Goal: Task Accomplishment & Management: Complete application form

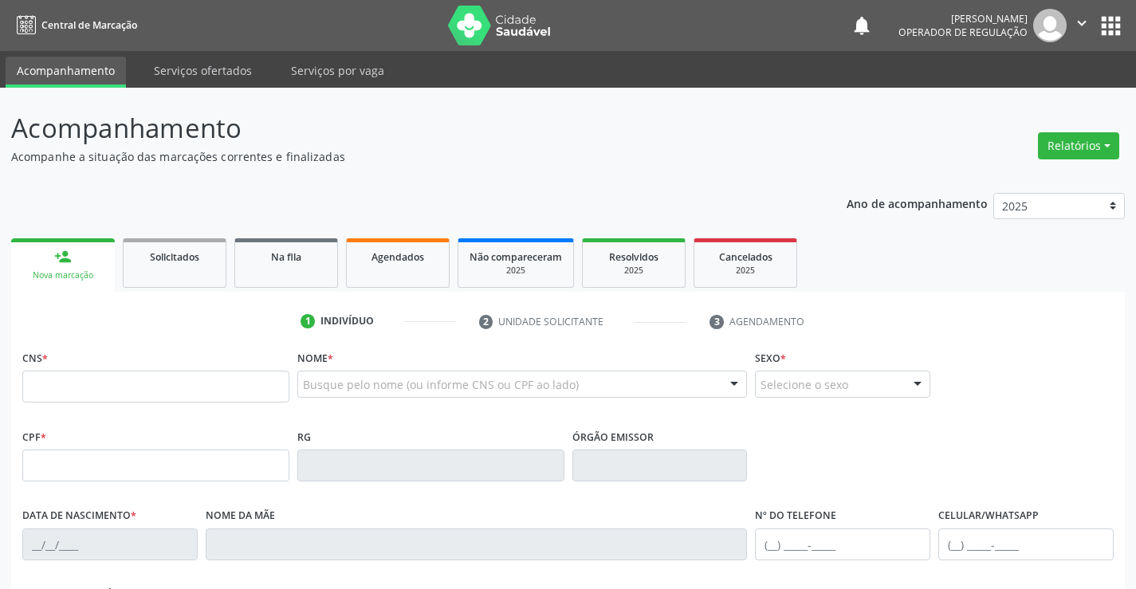
click at [128, 394] on input "text" at bounding box center [155, 387] width 267 height 32
type input "704 8050 9955 8240"
type input "2204923524"
type input "08/12/2005"
type input "864.473.045-21"
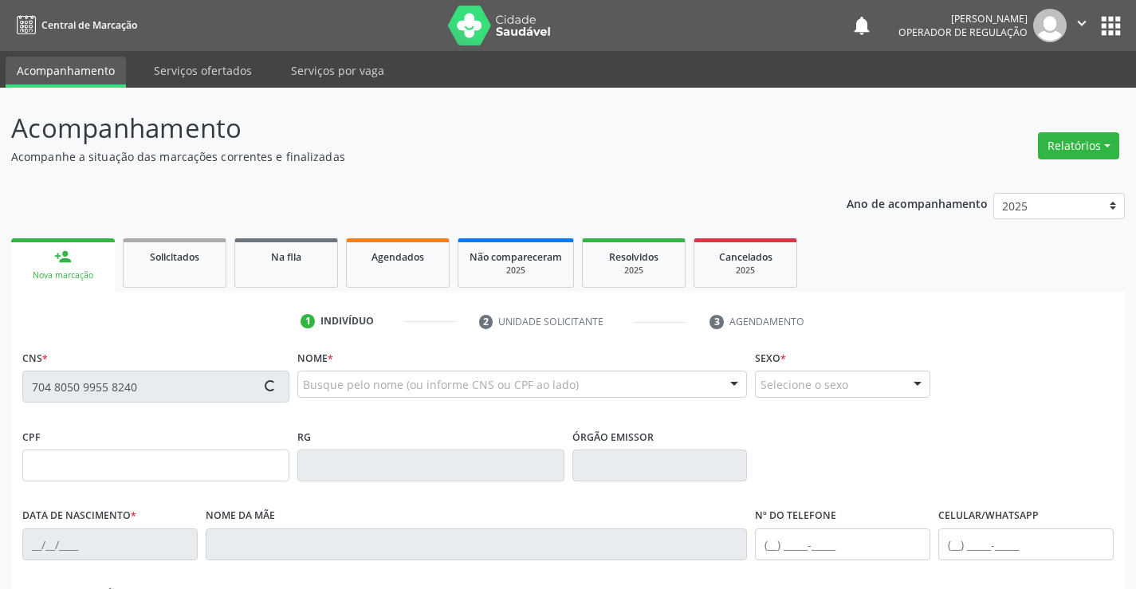
type input "S/N"
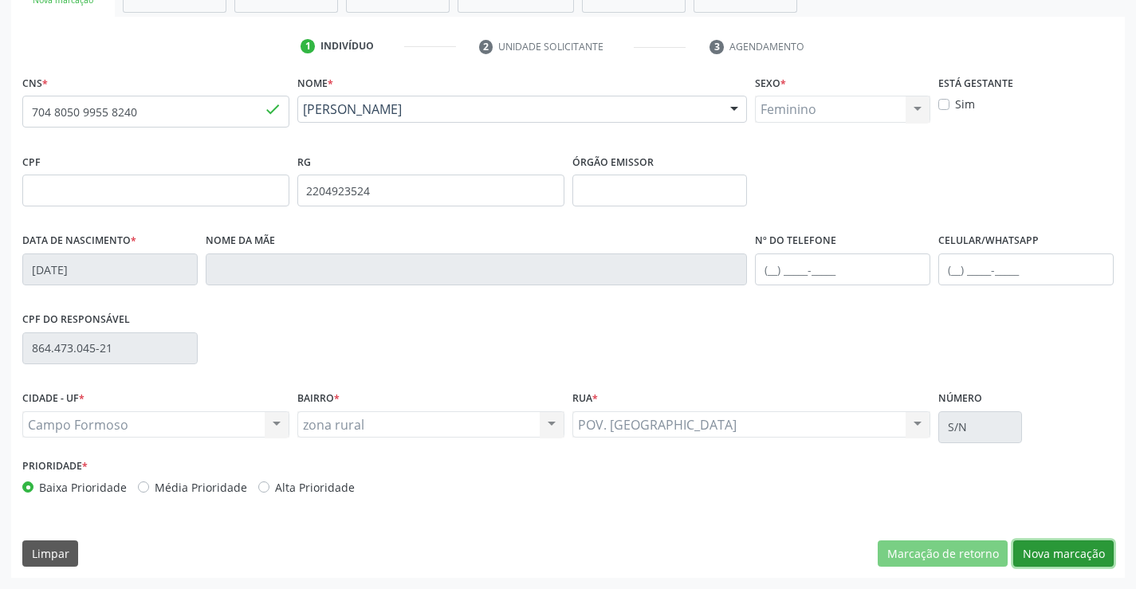
click at [1054, 547] on button "Nova marcação" at bounding box center [1064, 554] width 100 height 27
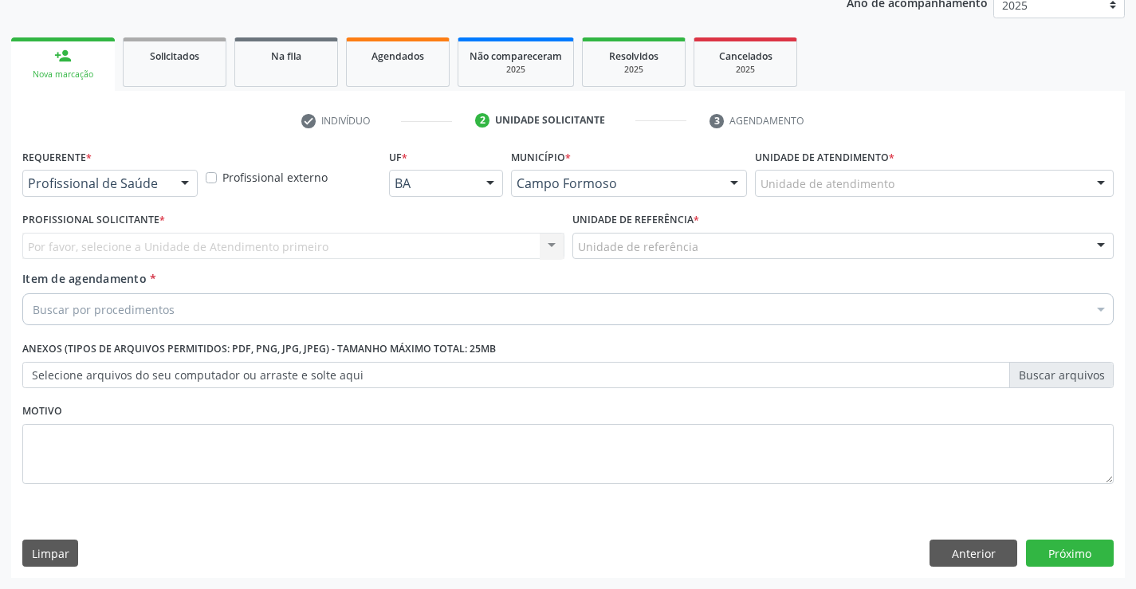
scroll to position [201, 0]
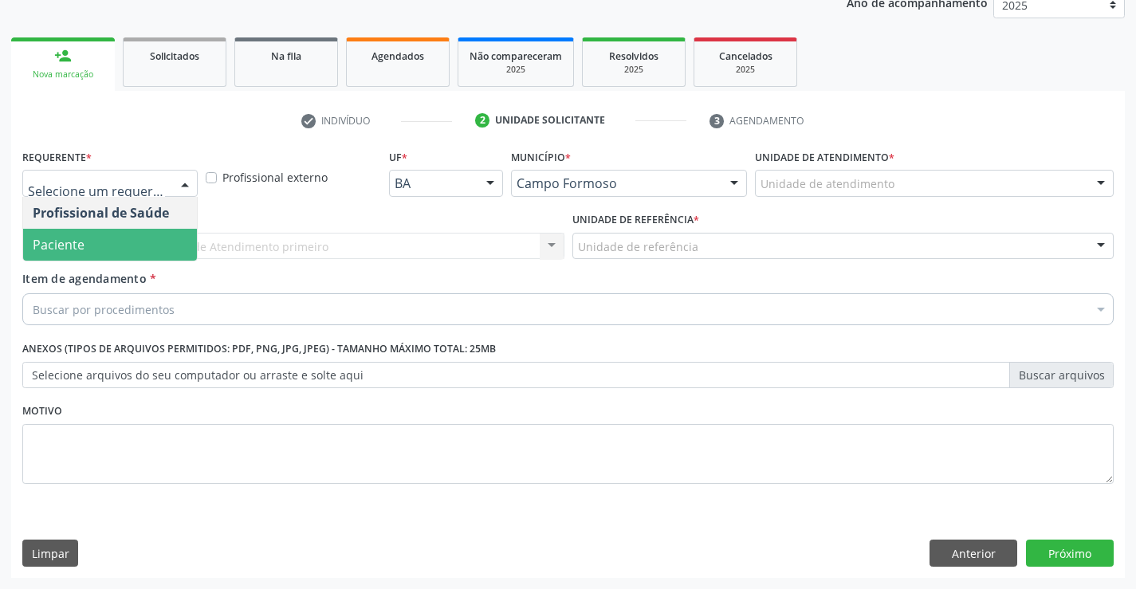
click at [99, 245] on span "Paciente" at bounding box center [110, 245] width 174 height 32
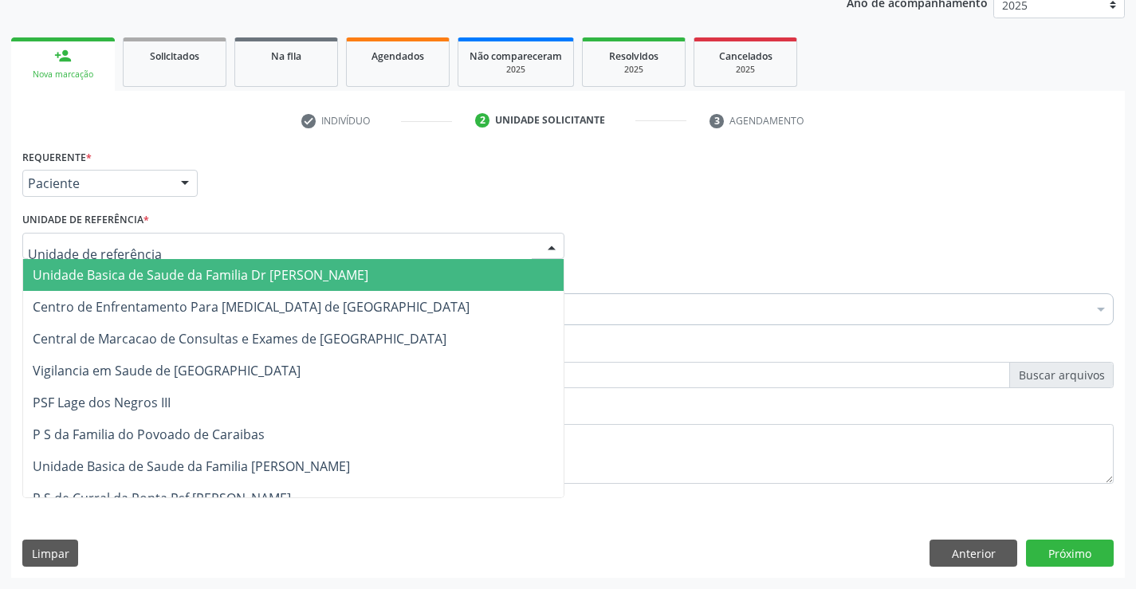
click at [196, 271] on span "Unidade Basica de Saude da Familia Dr [PERSON_NAME]" at bounding box center [201, 275] width 336 height 18
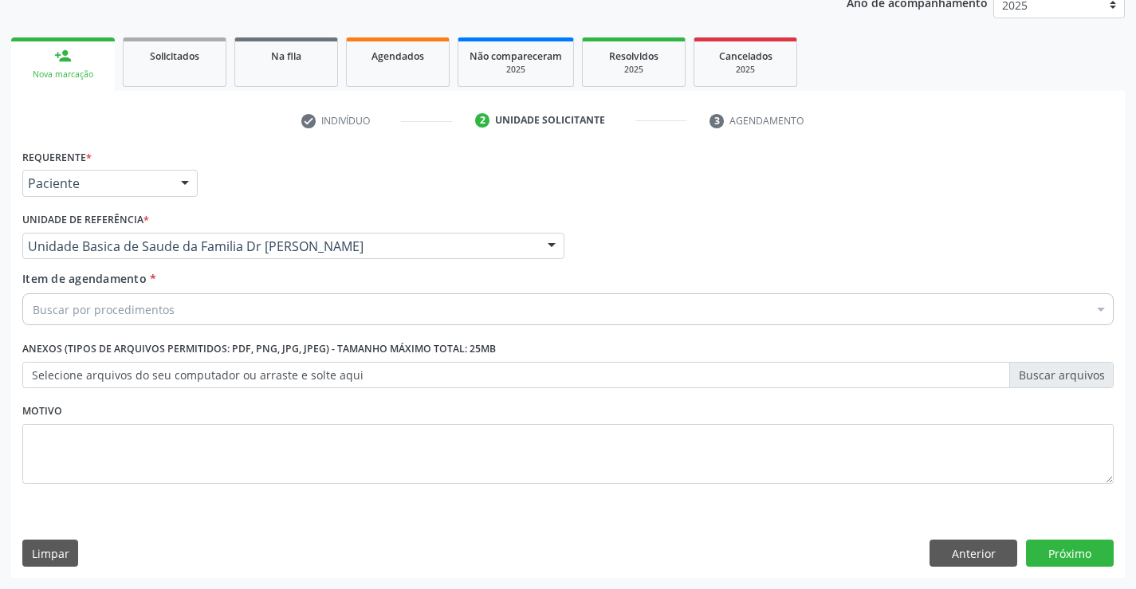
click at [175, 309] on div "Buscar por procedimentos" at bounding box center [568, 309] width 1092 height 32
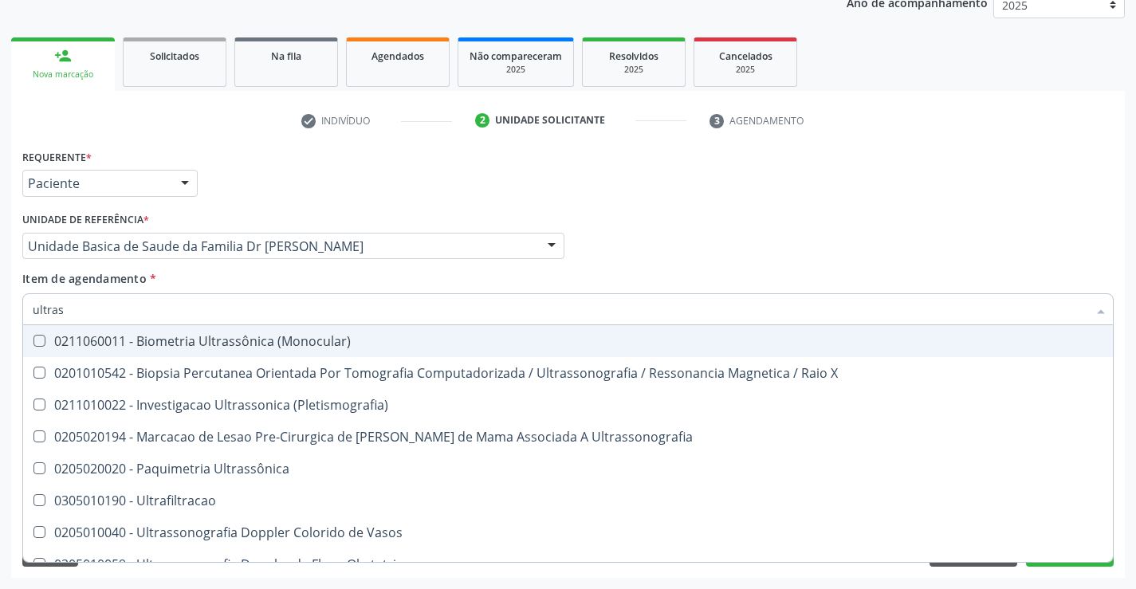
type input "ultrass"
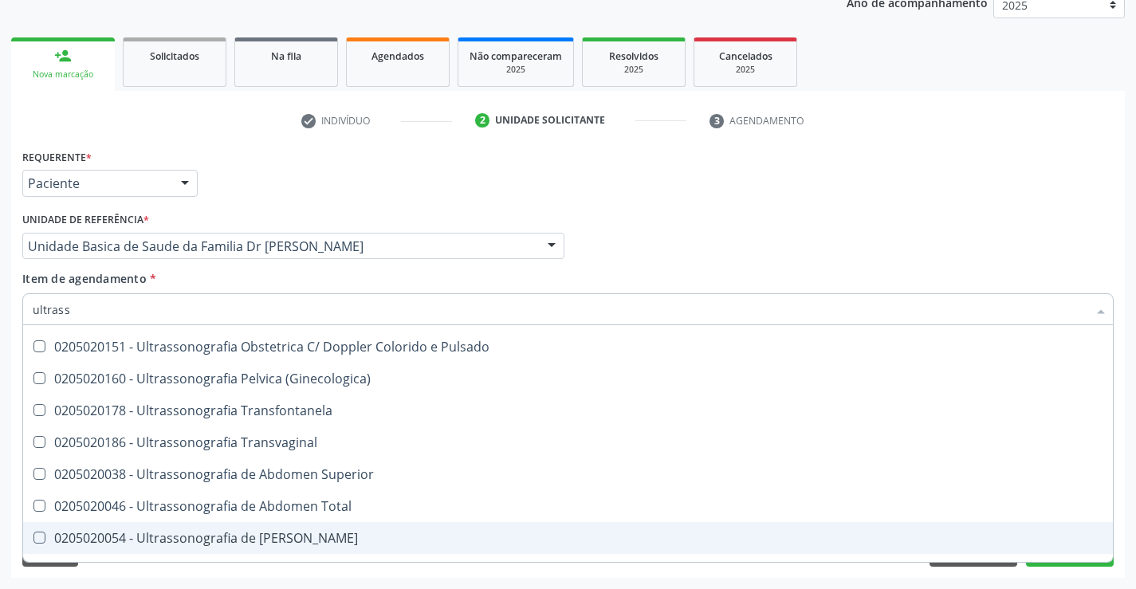
scroll to position [239, 0]
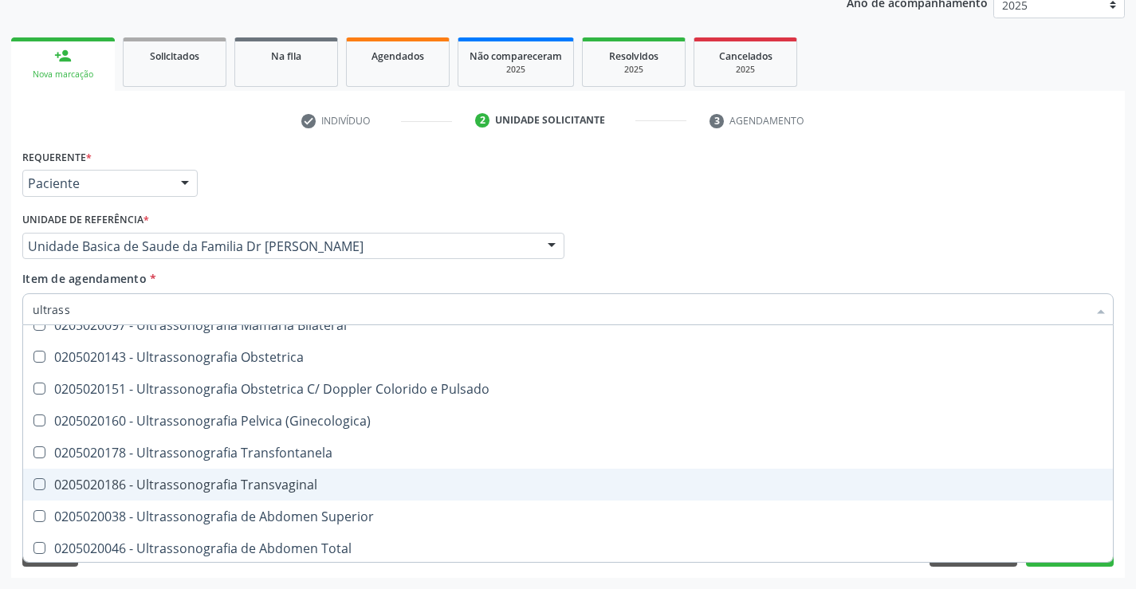
click at [326, 475] on span "0205020186 - Ultrassonografia Transvaginal" at bounding box center [568, 485] width 1090 height 32
checkbox Transvaginal "true"
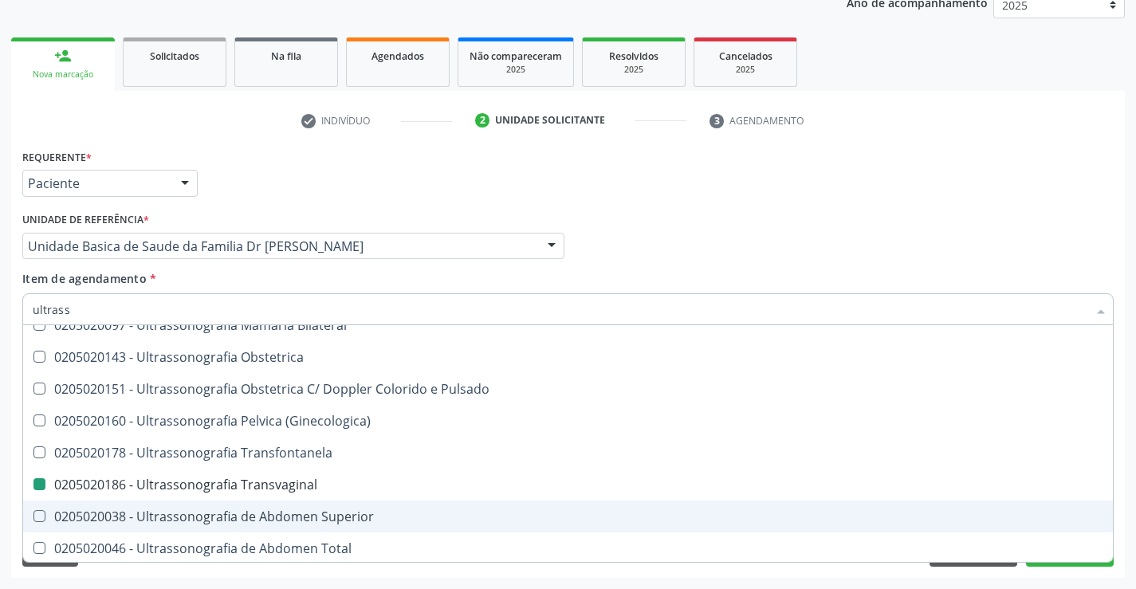
click at [1132, 510] on div "Acompanhamento Acompanhe a situação das marcações correntes e finalizadas Relat…" at bounding box center [568, 238] width 1136 height 703
checkbox X "true"
checkbox Transvaginal "false"
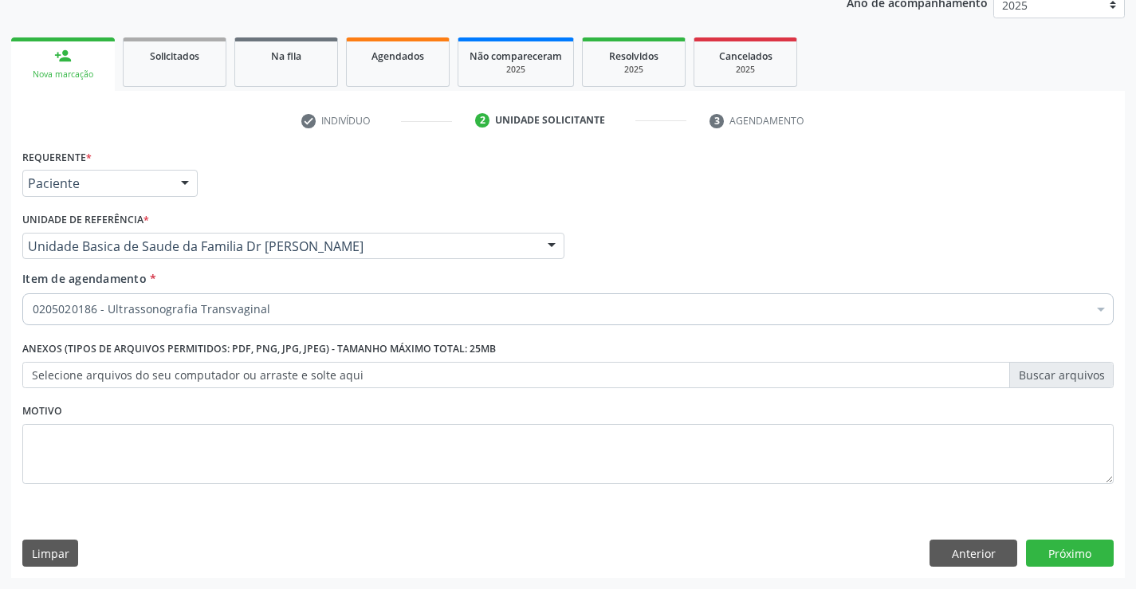
scroll to position [0, 0]
click at [1070, 552] on button "Próximo" at bounding box center [1070, 553] width 88 height 27
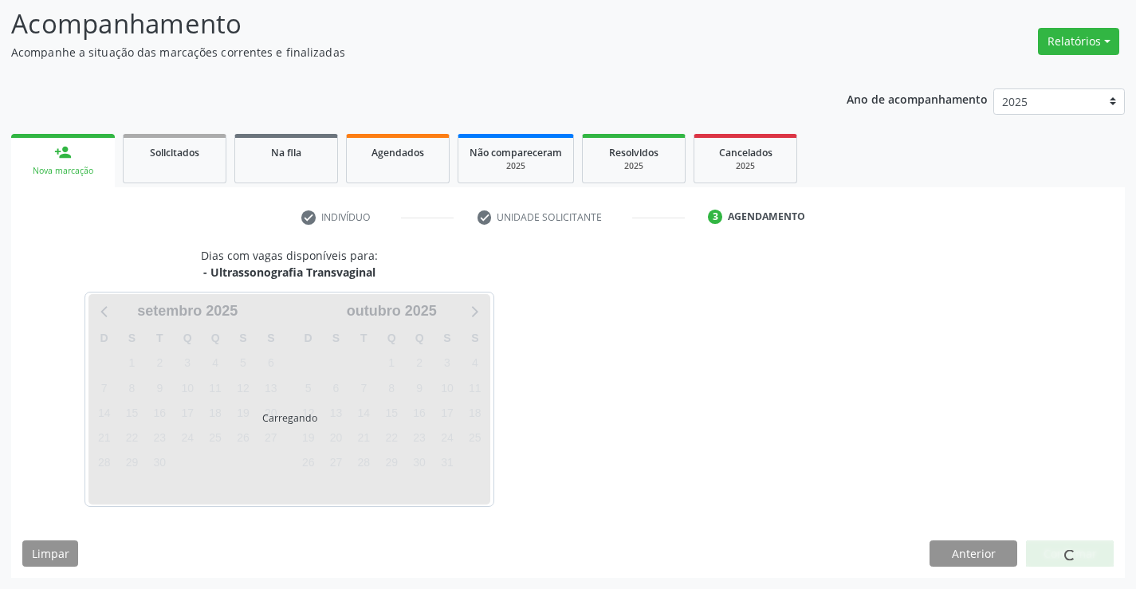
scroll to position [104, 0]
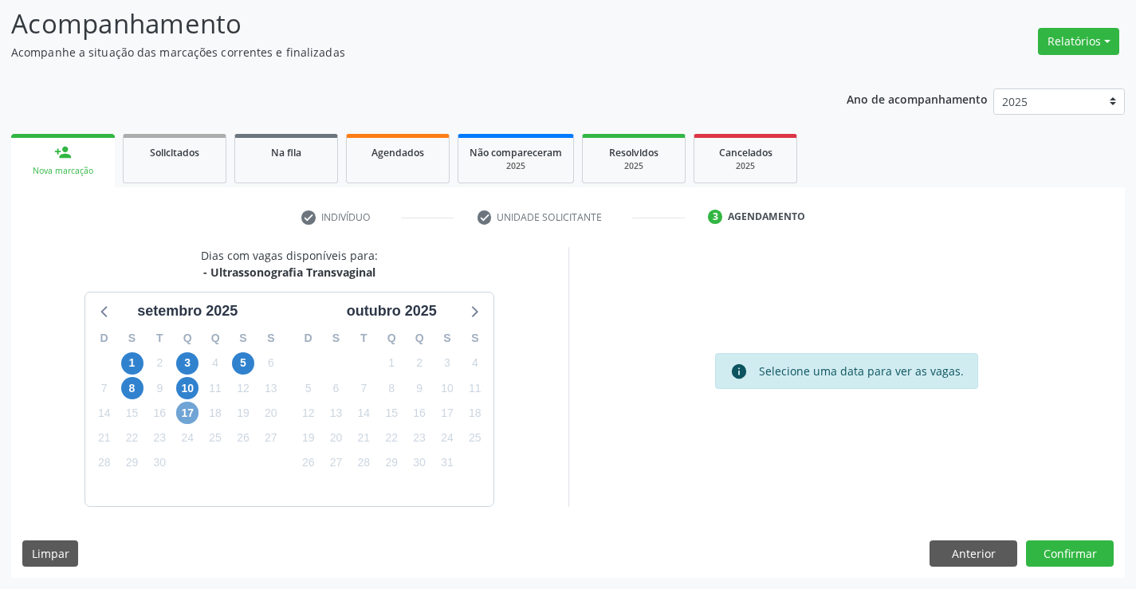
click at [194, 413] on span "17" at bounding box center [187, 413] width 22 height 22
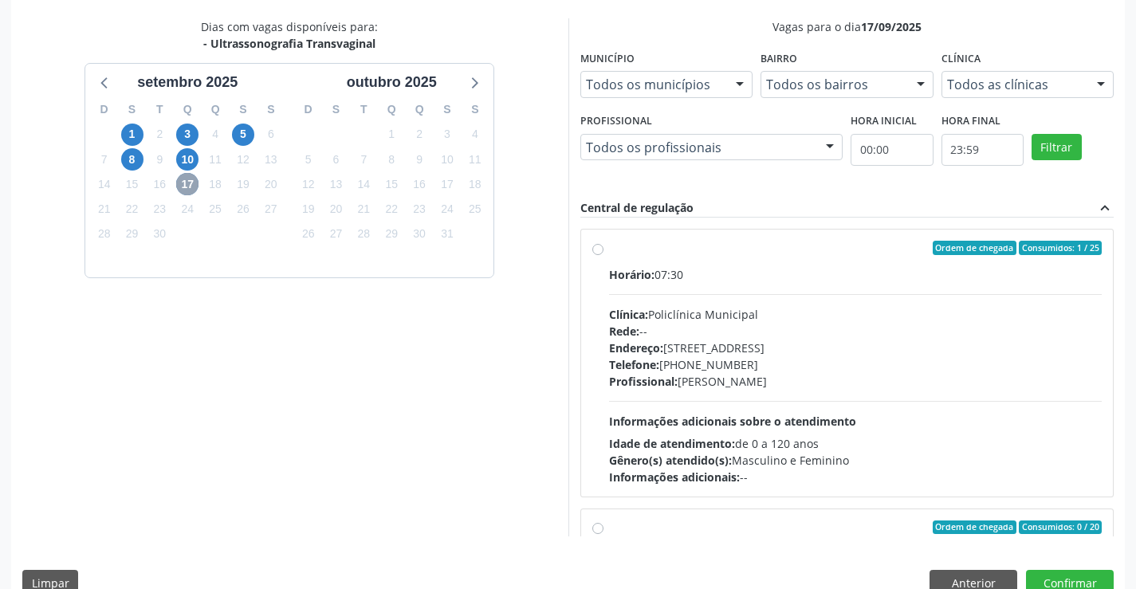
scroll to position [364, 0]
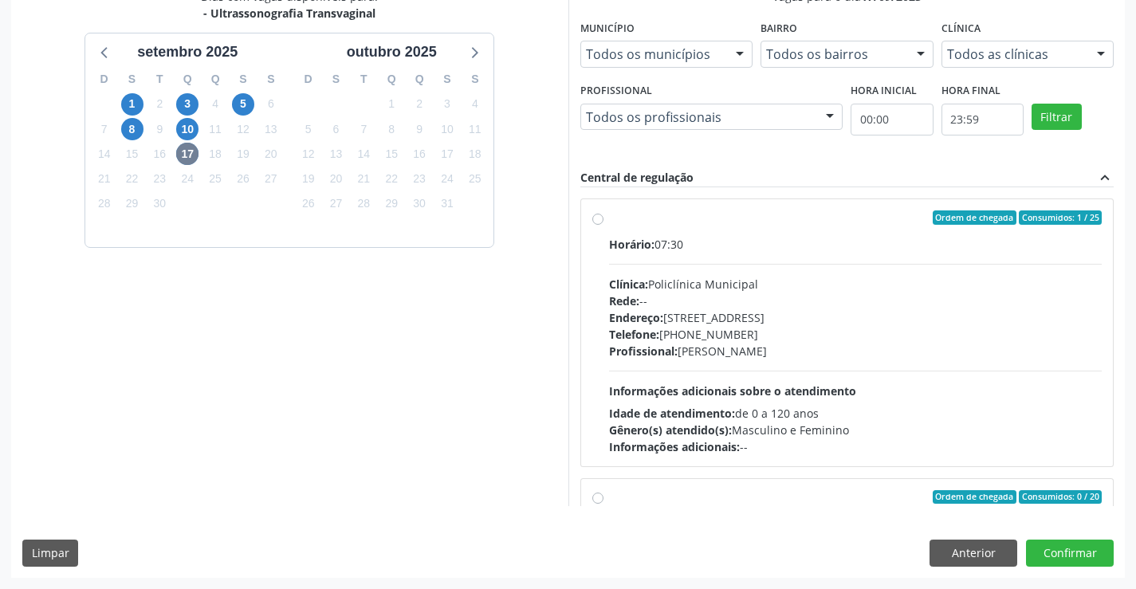
click at [711, 236] on div "Horário: 07:30" at bounding box center [856, 244] width 494 height 17
click at [604, 225] on input "Ordem de chegada Consumidos: 1 / 25 Horário: 07:30 Clínica: Policlínica Municip…" at bounding box center [598, 218] width 11 height 14
radio input "true"
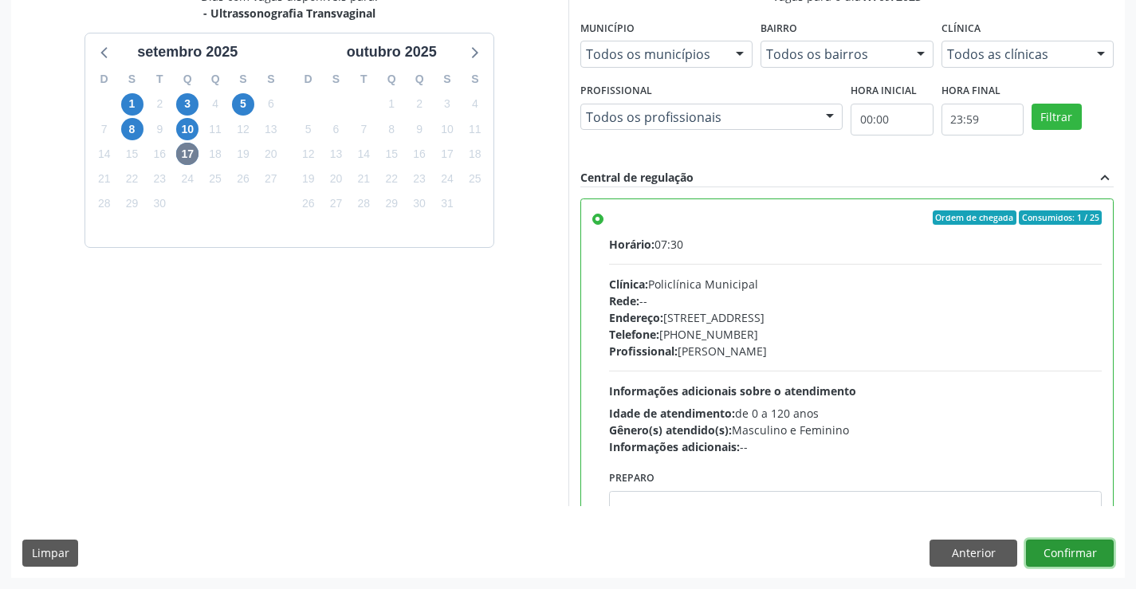
click at [1073, 552] on button "Confirmar" at bounding box center [1070, 553] width 88 height 27
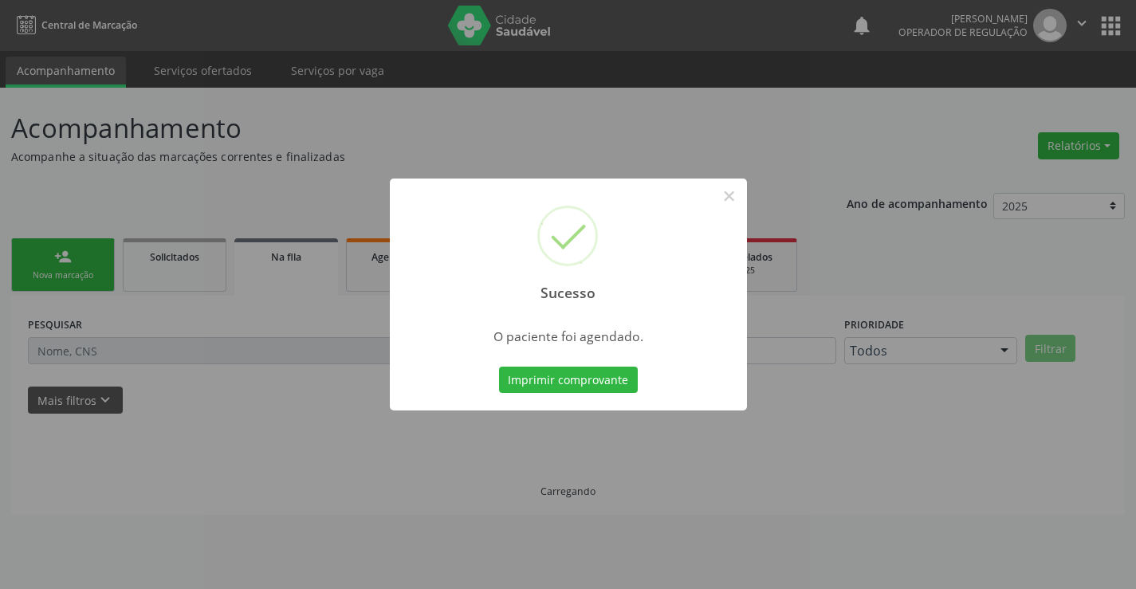
scroll to position [0, 0]
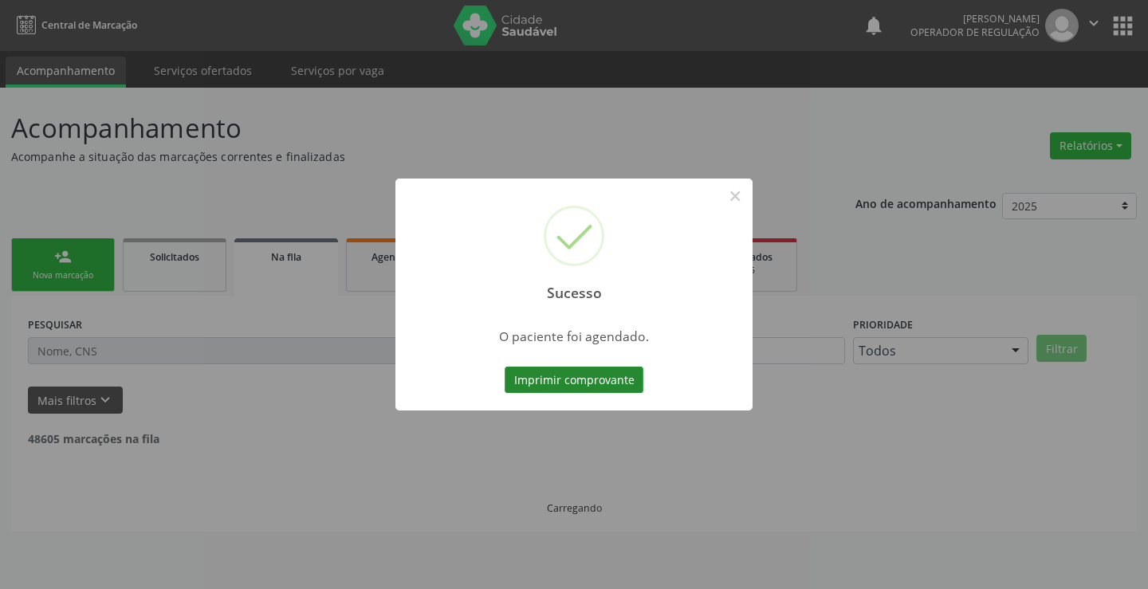
click at [563, 376] on button "Imprimir comprovante" at bounding box center [574, 380] width 139 height 27
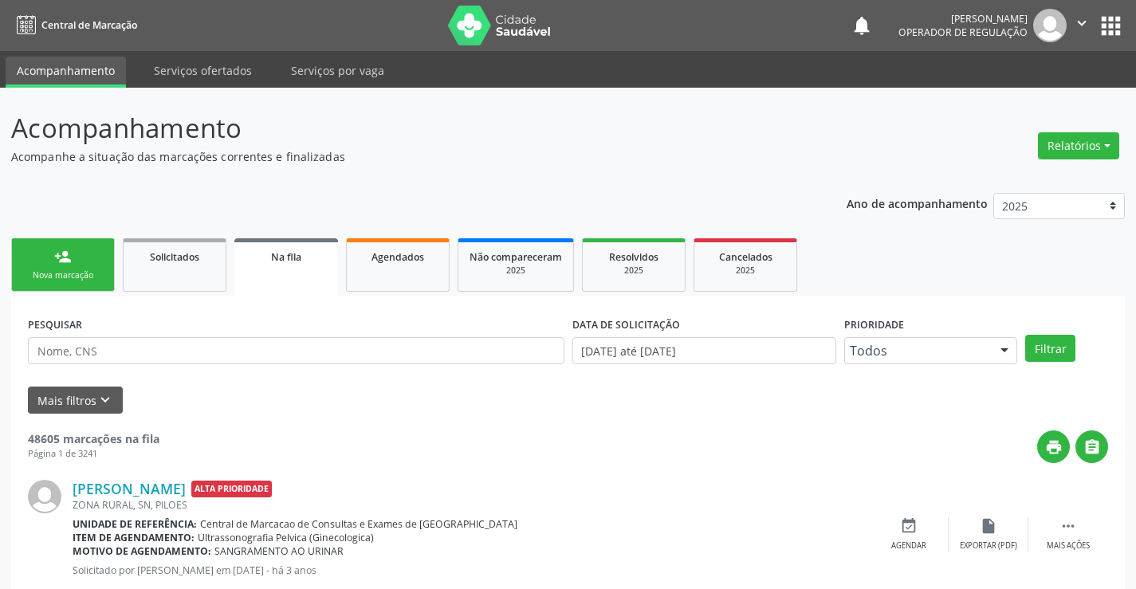
click at [81, 270] on div "Nova marcação" at bounding box center [63, 276] width 80 height 12
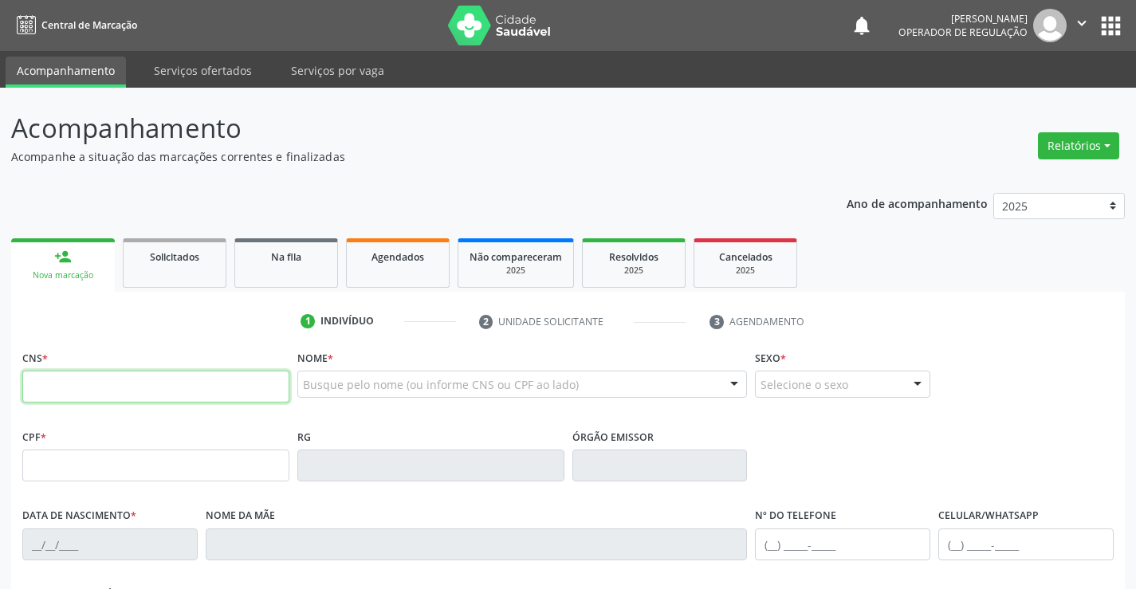
click at [114, 387] on input "text" at bounding box center [155, 387] width 267 height 32
type input "706 4036 5206 8483"
type input "056.358.205-73"
type input "14/11/1991"
type input "Lindinalva Felix Ribeiro Batista"
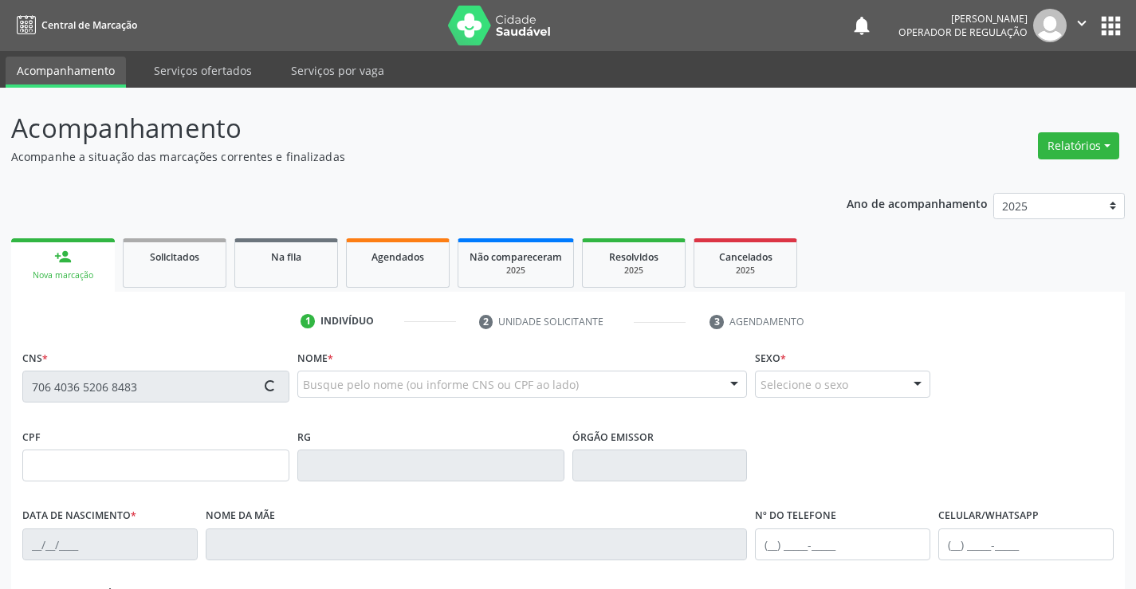
type input "(74) 99101-0616"
type input "S/N"
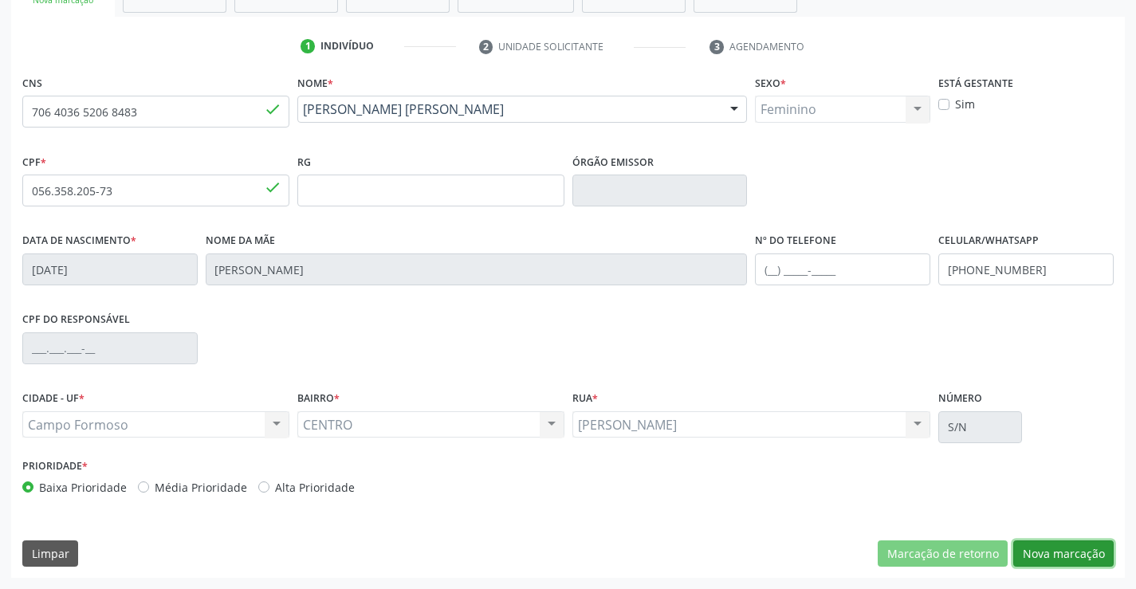
click at [1073, 554] on button "Nova marcação" at bounding box center [1064, 554] width 100 height 27
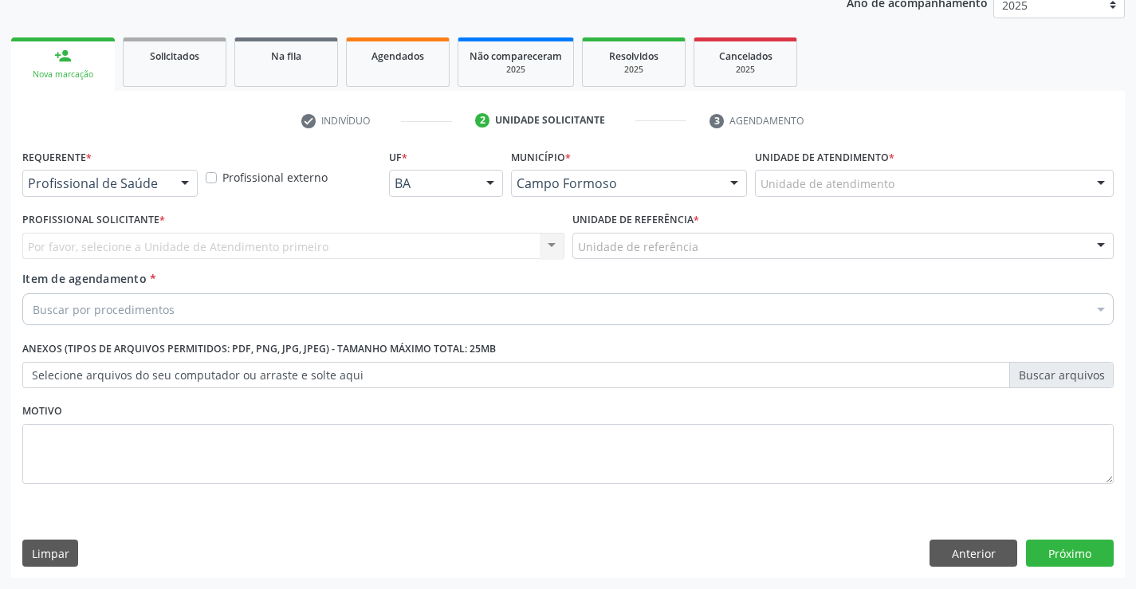
scroll to position [201, 0]
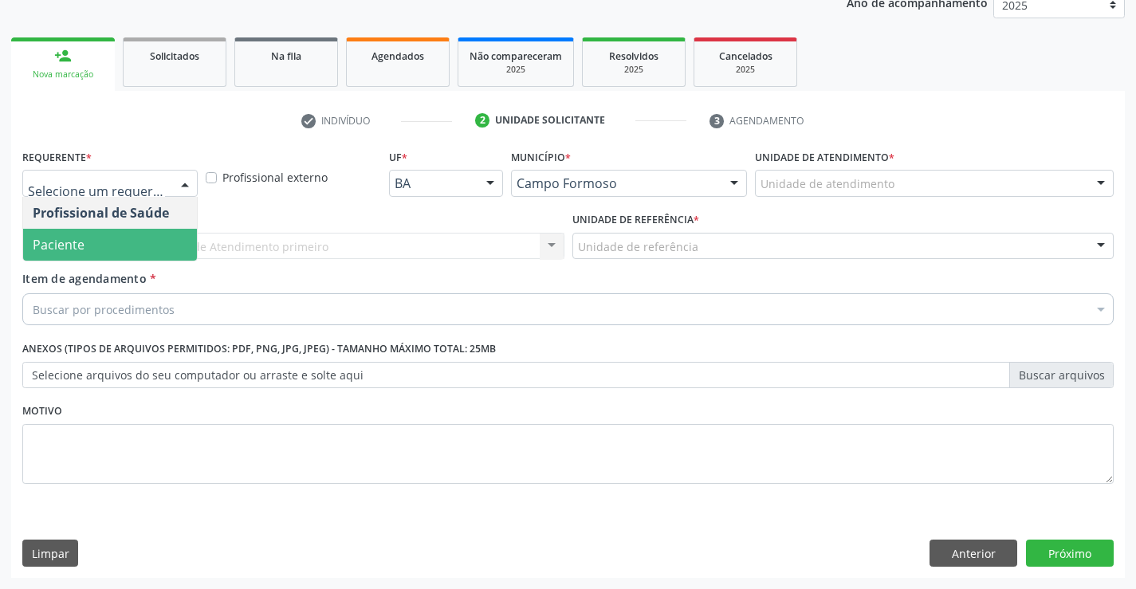
click at [88, 241] on span "Paciente" at bounding box center [110, 245] width 174 height 32
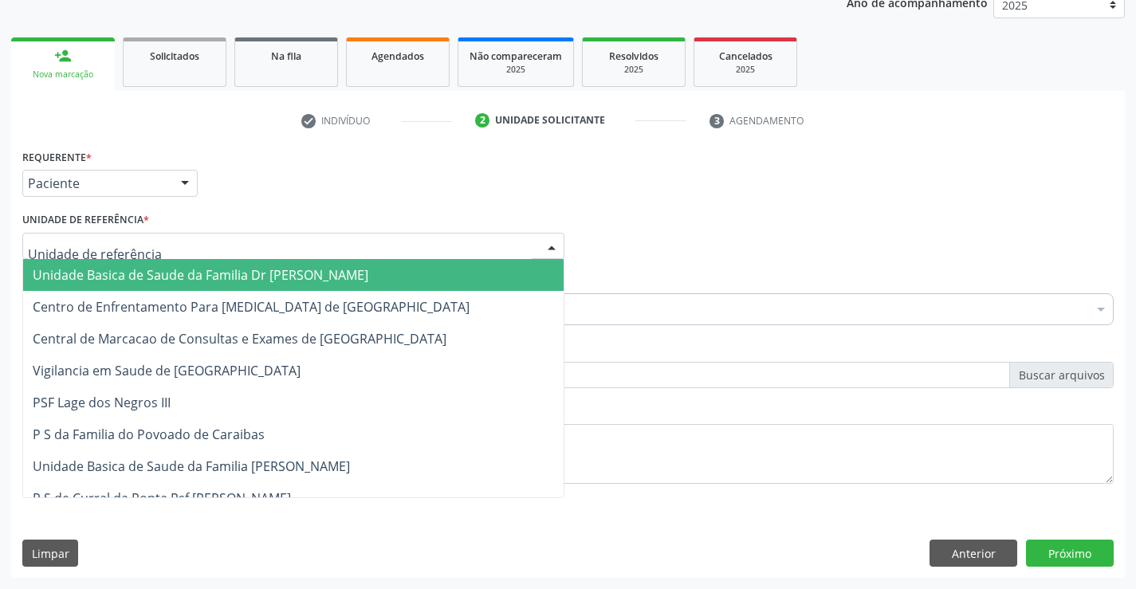
click at [242, 273] on span "Unidade Basica de Saude da Familia Dr [PERSON_NAME]" at bounding box center [201, 275] width 336 height 18
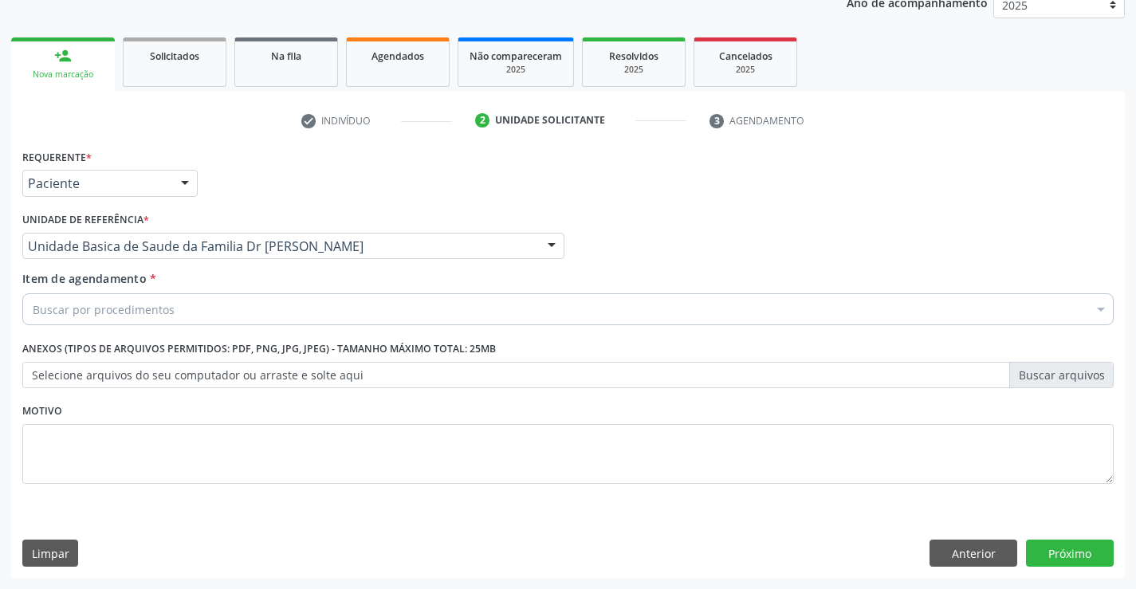
click at [179, 312] on div "Buscar por procedimentos" at bounding box center [568, 309] width 1092 height 32
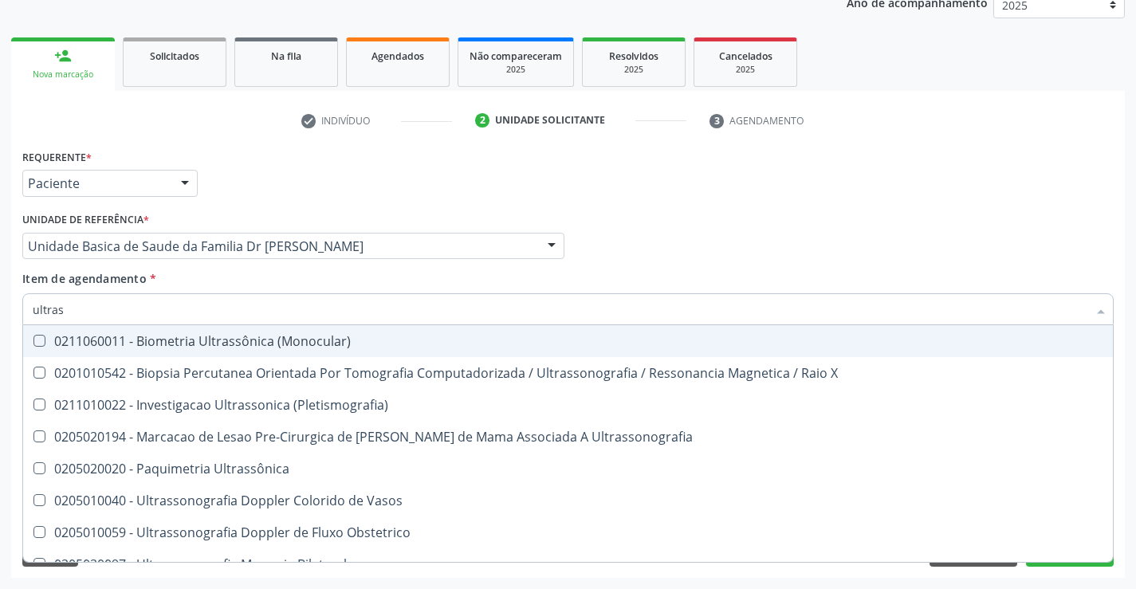
type input "ultrass"
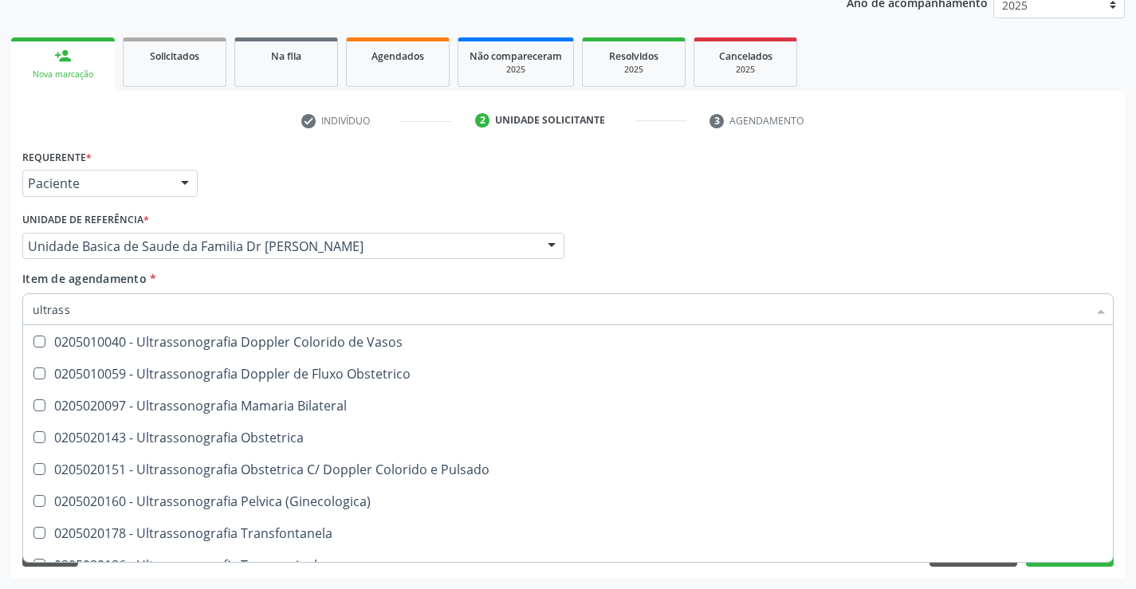
scroll to position [160, 0]
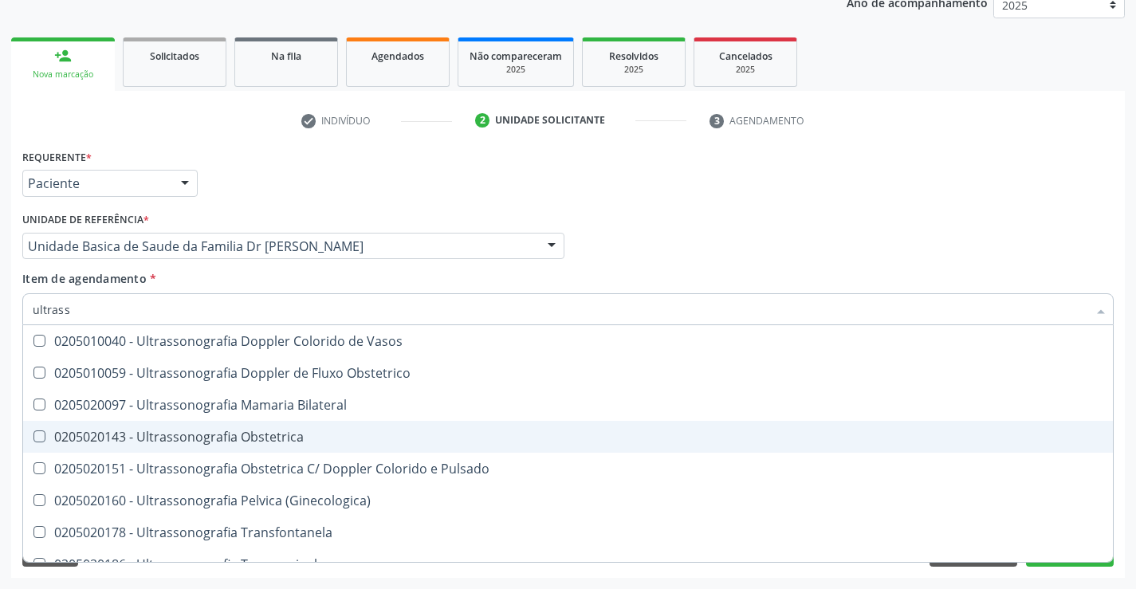
click at [349, 441] on div "0205020143 - Ultrassonografia Obstetrica" at bounding box center [568, 437] width 1071 height 13
checkbox Obstetrica "true"
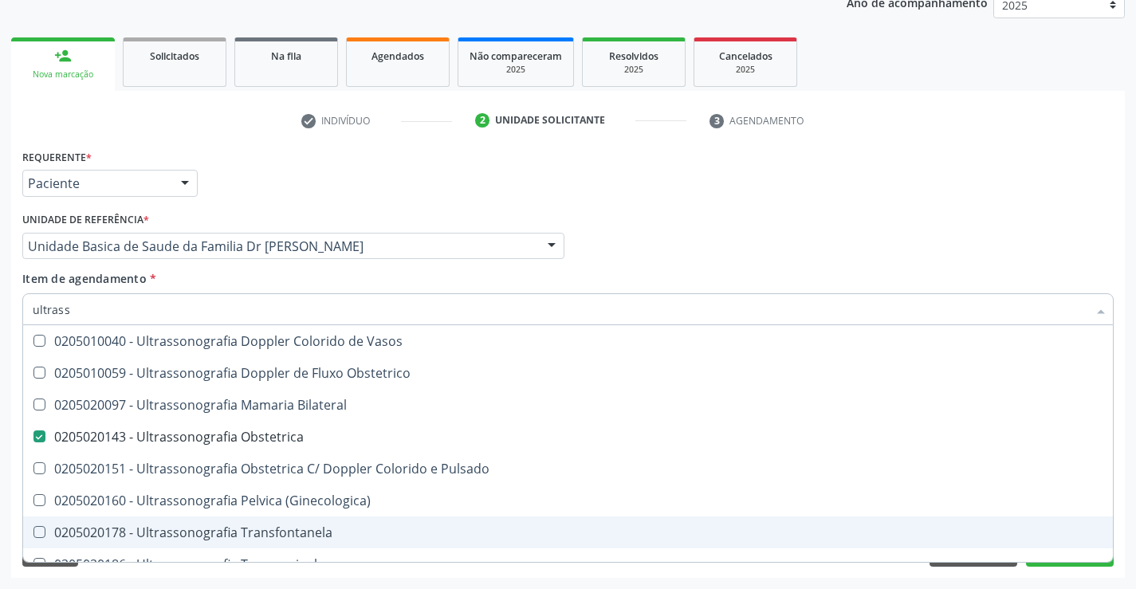
click at [1128, 498] on div "Acompanhamento Acompanhe a situação das marcações correntes e finalizadas Relat…" at bounding box center [568, 238] width 1136 height 703
checkbox X "true"
checkbox Obstetrica "false"
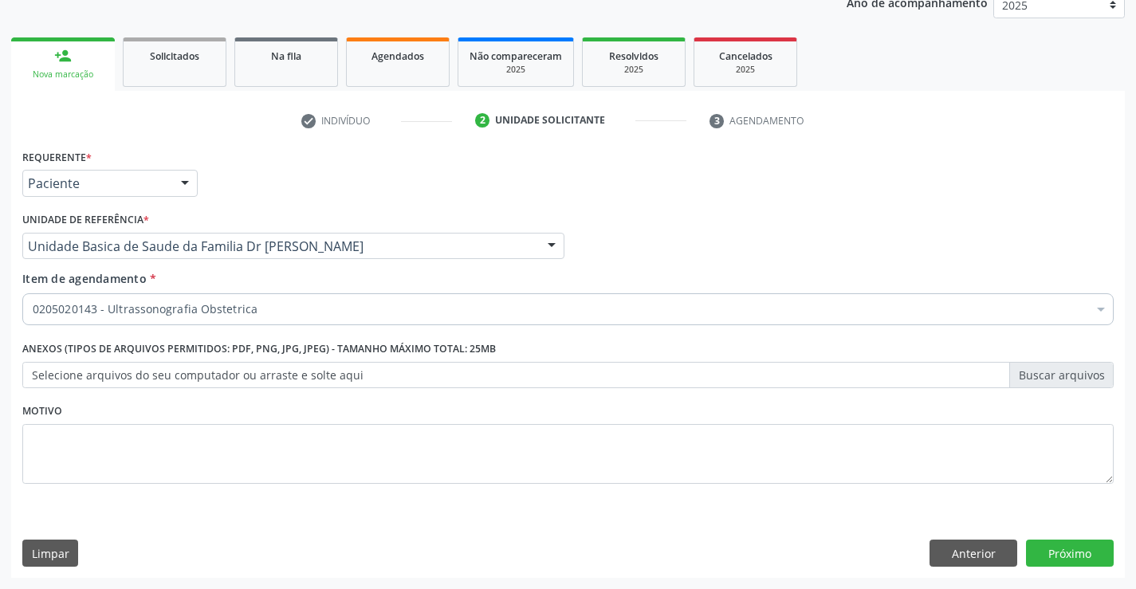
scroll to position [0, 0]
click at [1065, 545] on button "Próximo" at bounding box center [1070, 553] width 88 height 27
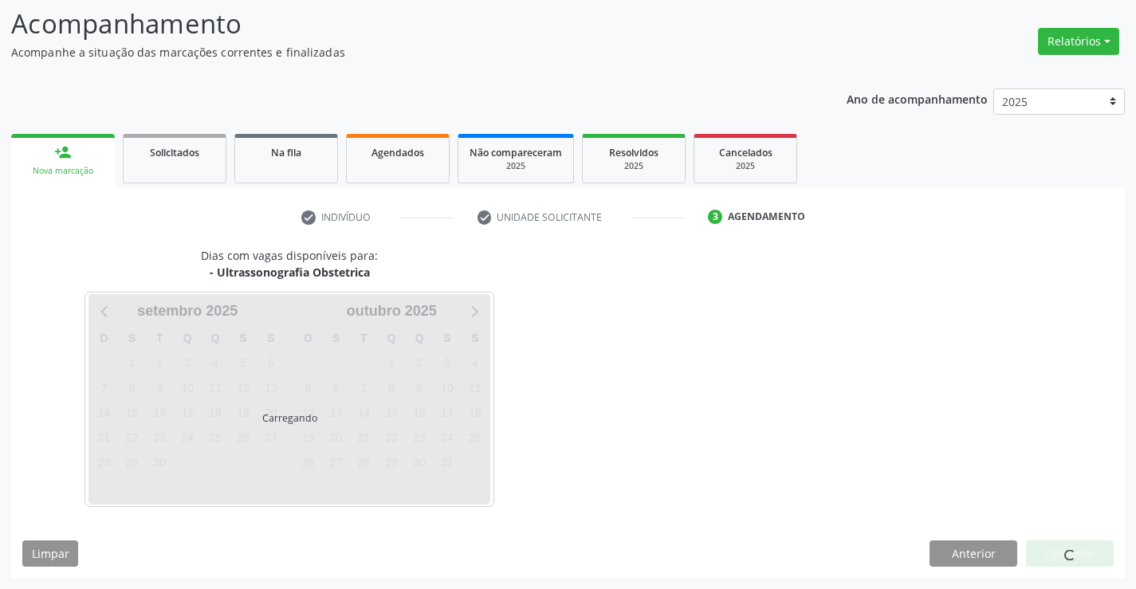
scroll to position [104, 0]
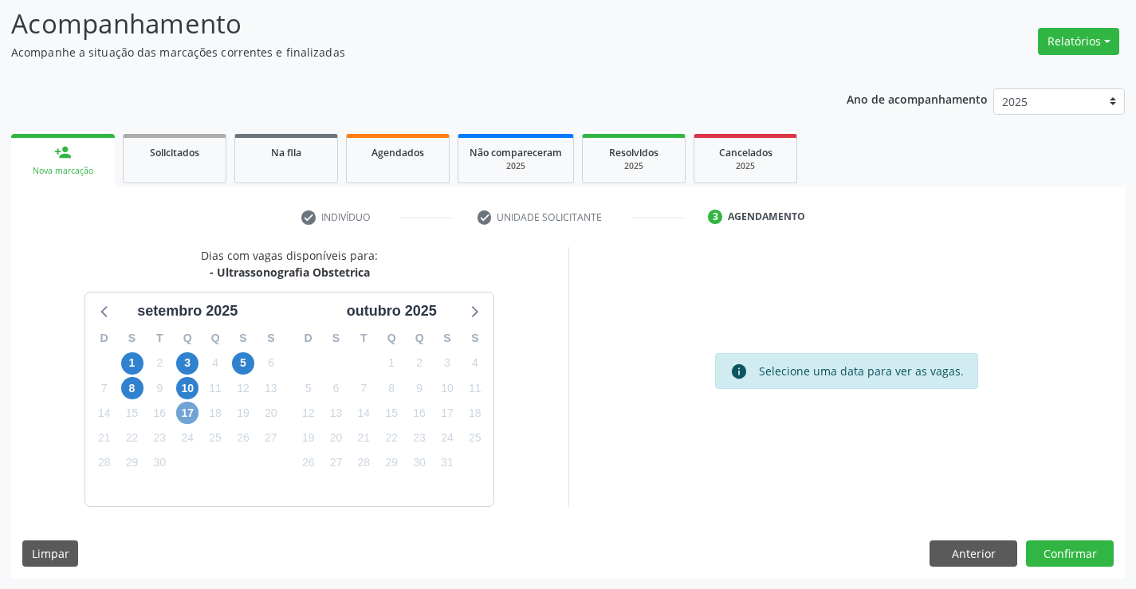
click at [184, 408] on span "17" at bounding box center [187, 413] width 22 height 22
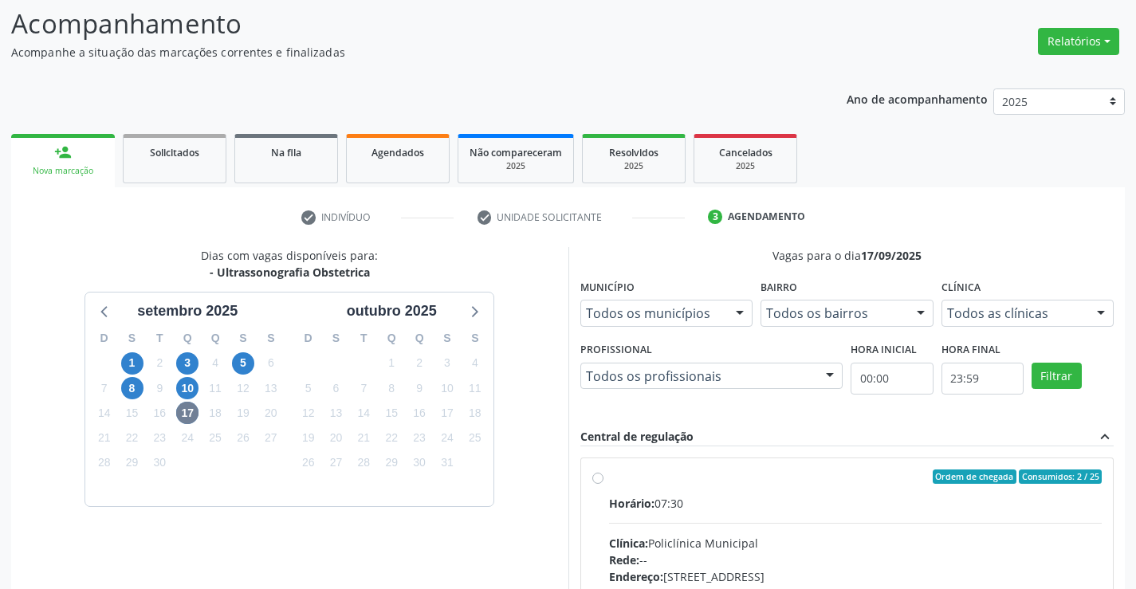
click at [825, 488] on label "Ordem de chegada Consumidos: 2 / 25 Horário: 07:30 Clínica: Policlínica Municip…" at bounding box center [856, 592] width 494 height 245
click at [604, 484] on input "Ordem de chegada Consumidos: 2 / 25 Horário: 07:30 Clínica: Policlínica Municip…" at bounding box center [598, 477] width 11 height 14
radio input "true"
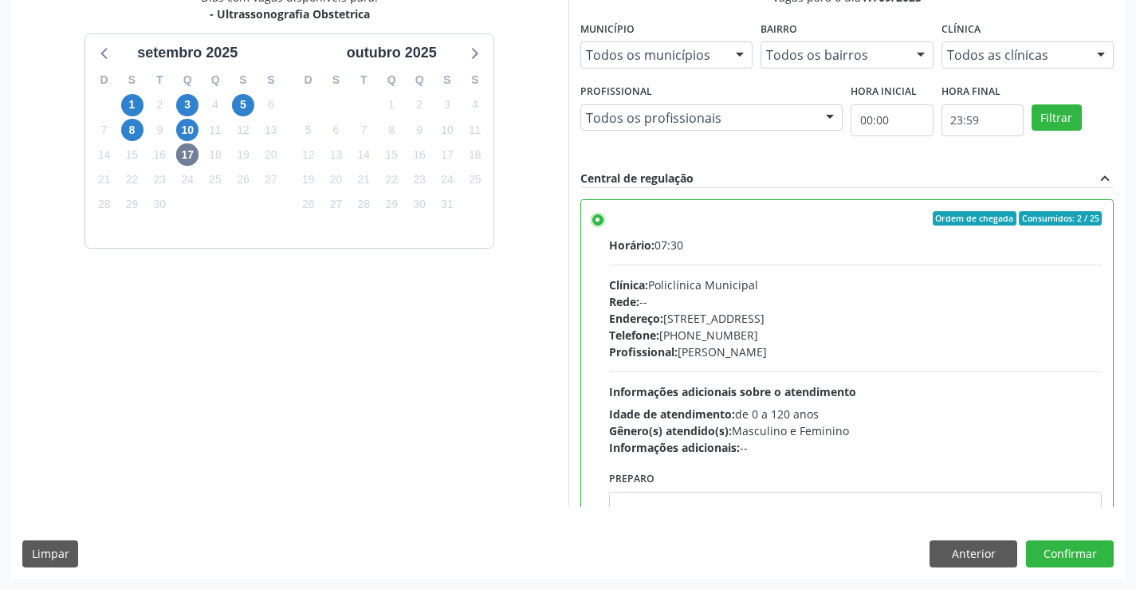
scroll to position [364, 0]
click at [1054, 550] on button "Confirmar" at bounding box center [1070, 553] width 88 height 27
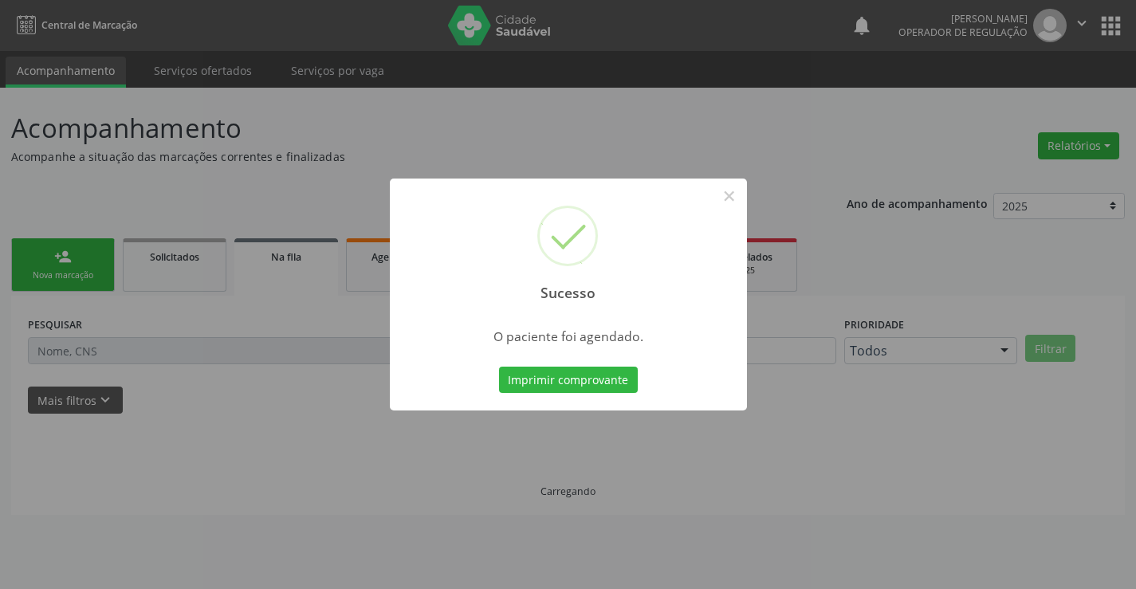
scroll to position [0, 0]
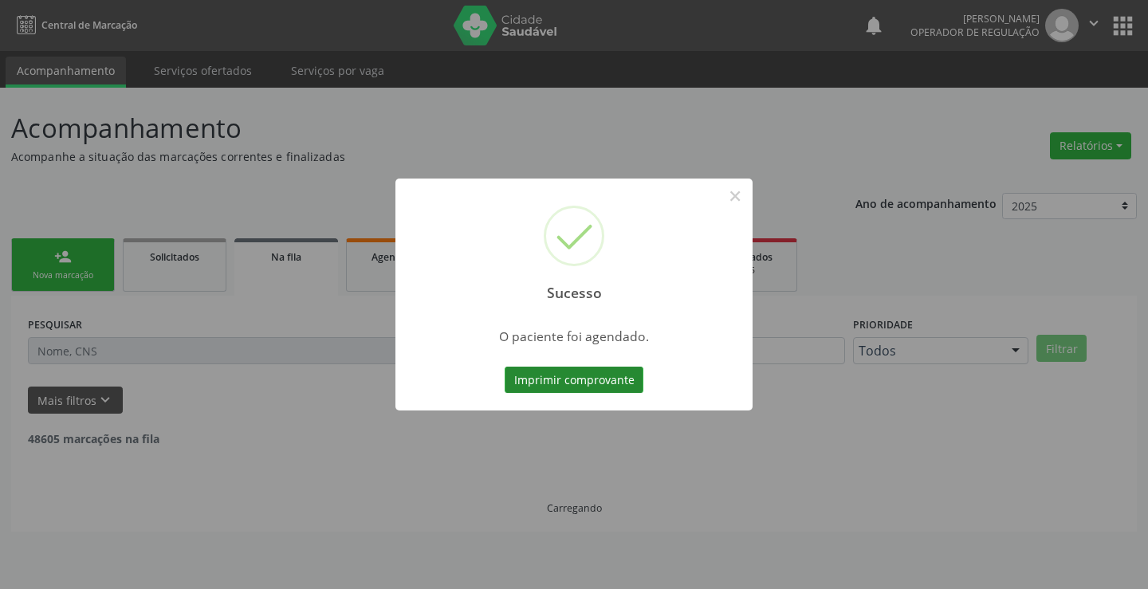
click at [550, 375] on button "Imprimir comprovante" at bounding box center [574, 380] width 139 height 27
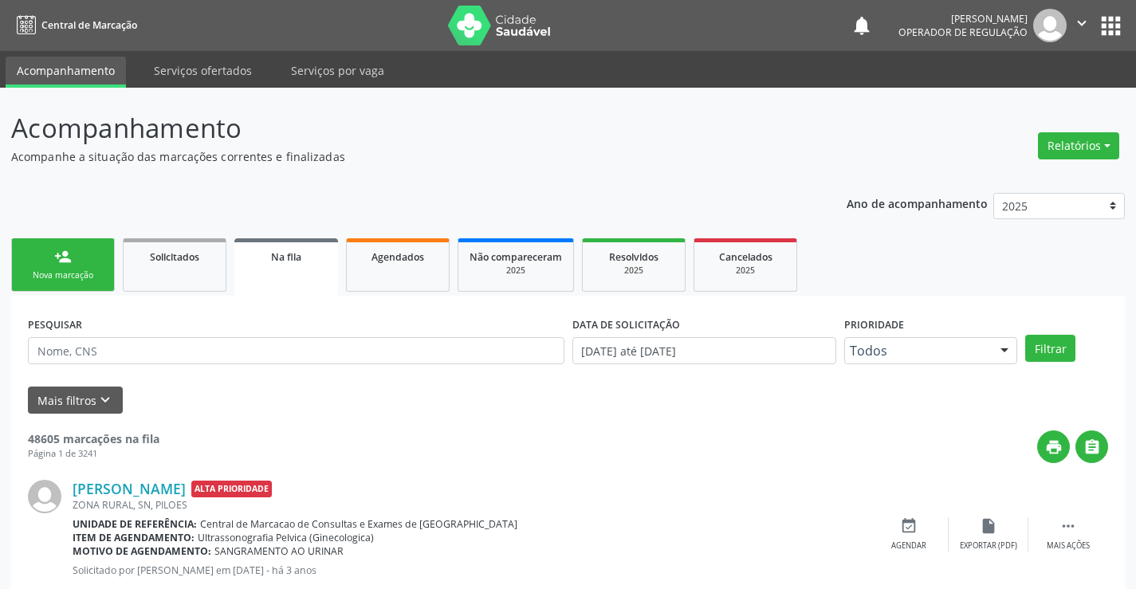
click at [82, 267] on link "person_add Nova marcação" at bounding box center [63, 264] width 104 height 53
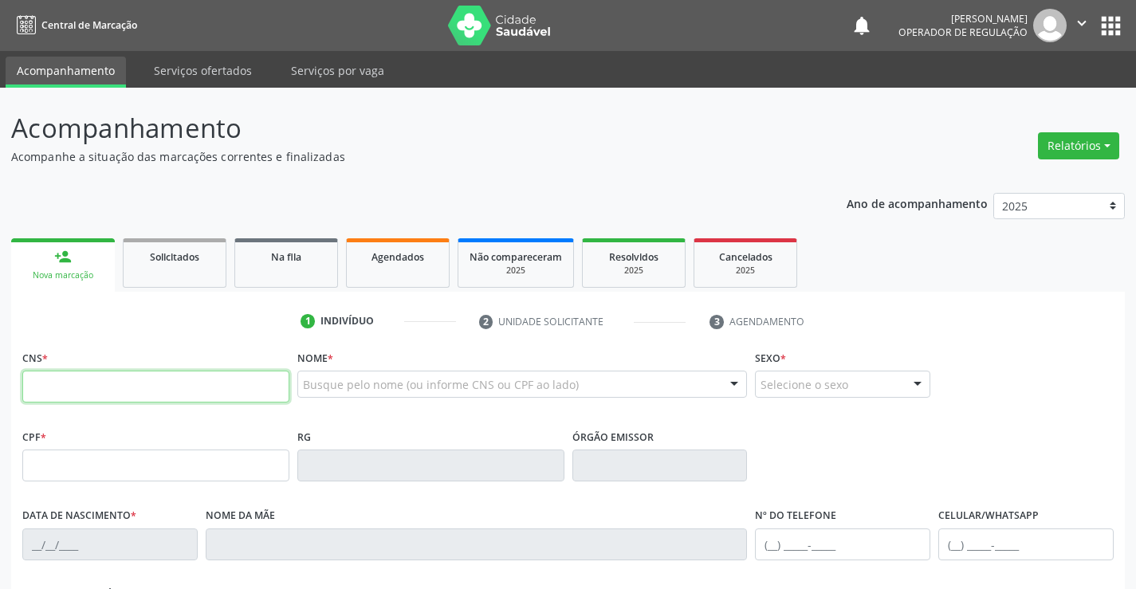
click at [105, 392] on input "text" at bounding box center [155, 387] width 267 height 32
type input "700 0070 8079 2805"
type input "0867649429"
type input "15/06/1976"
type input "(74) 8822-8319"
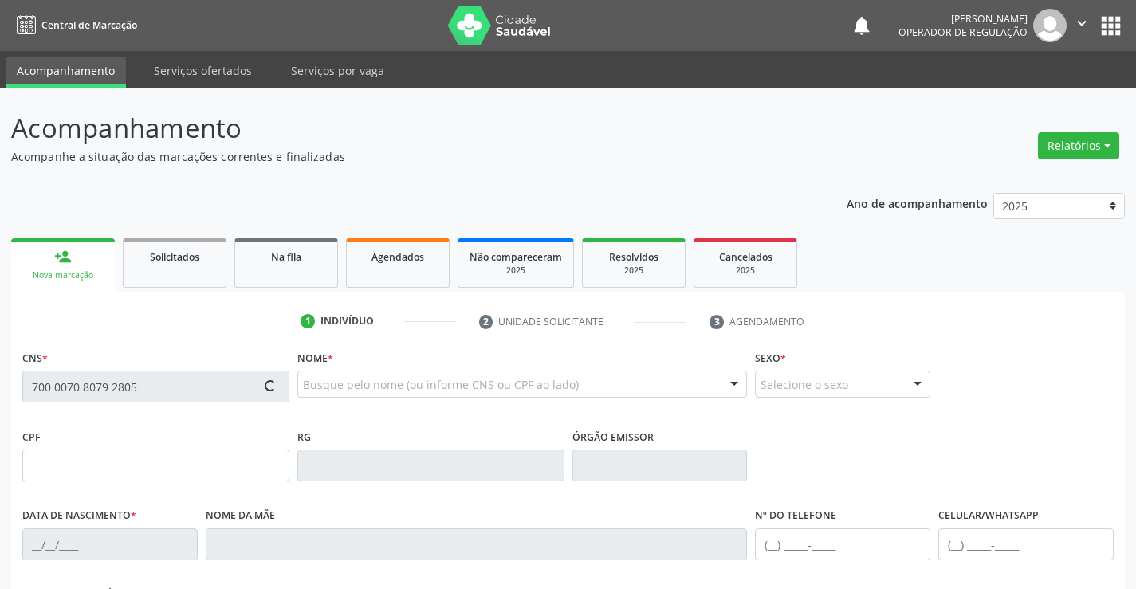
type input "S/N"
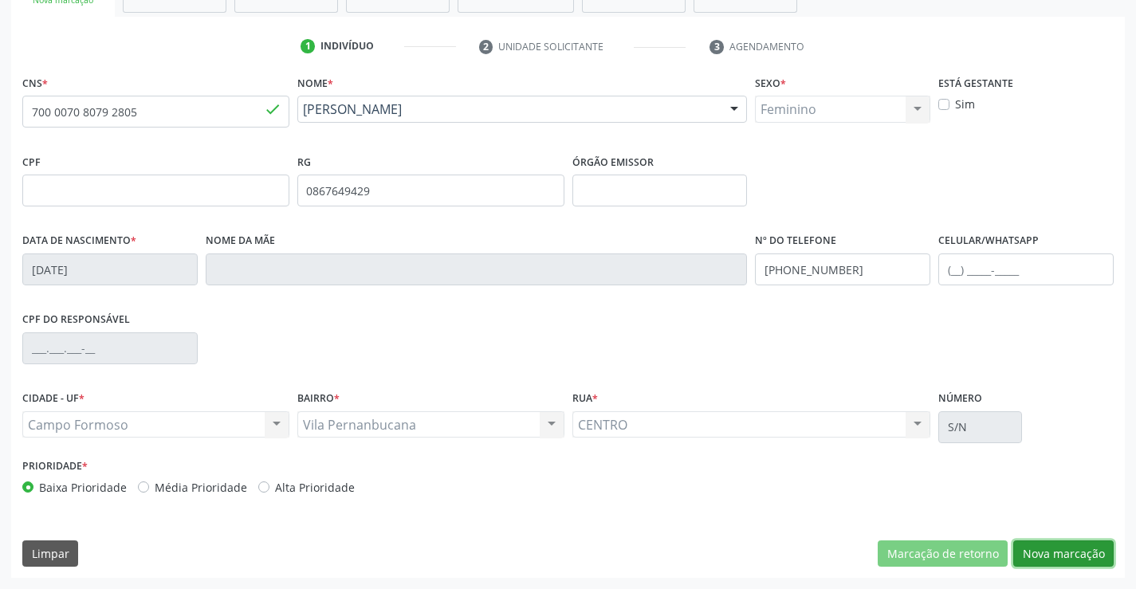
click at [1061, 549] on button "Nova marcação" at bounding box center [1064, 554] width 100 height 27
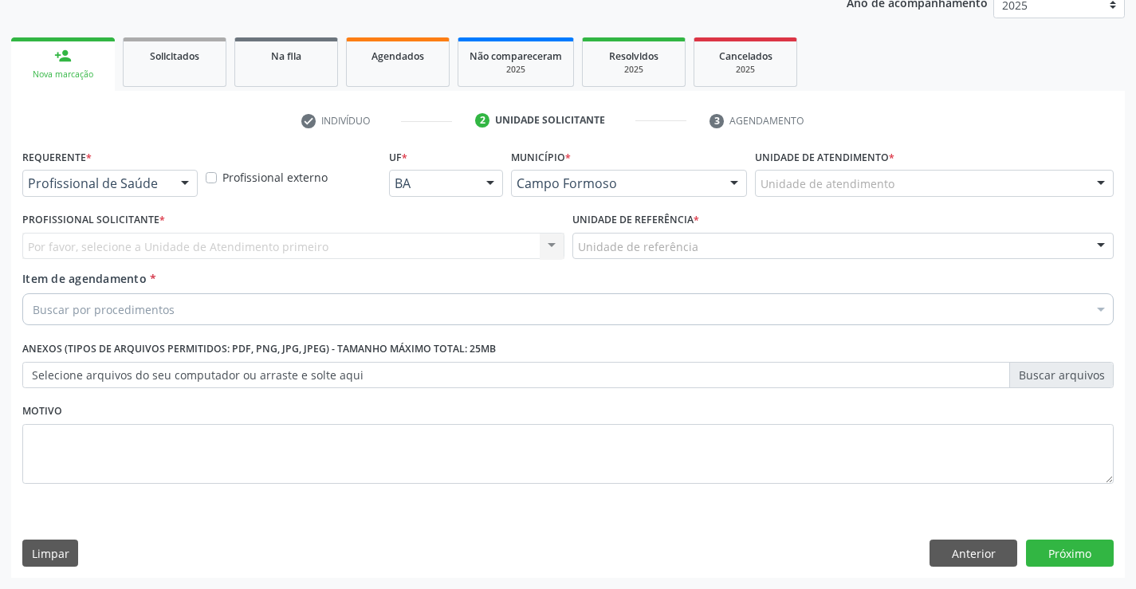
scroll to position [201, 0]
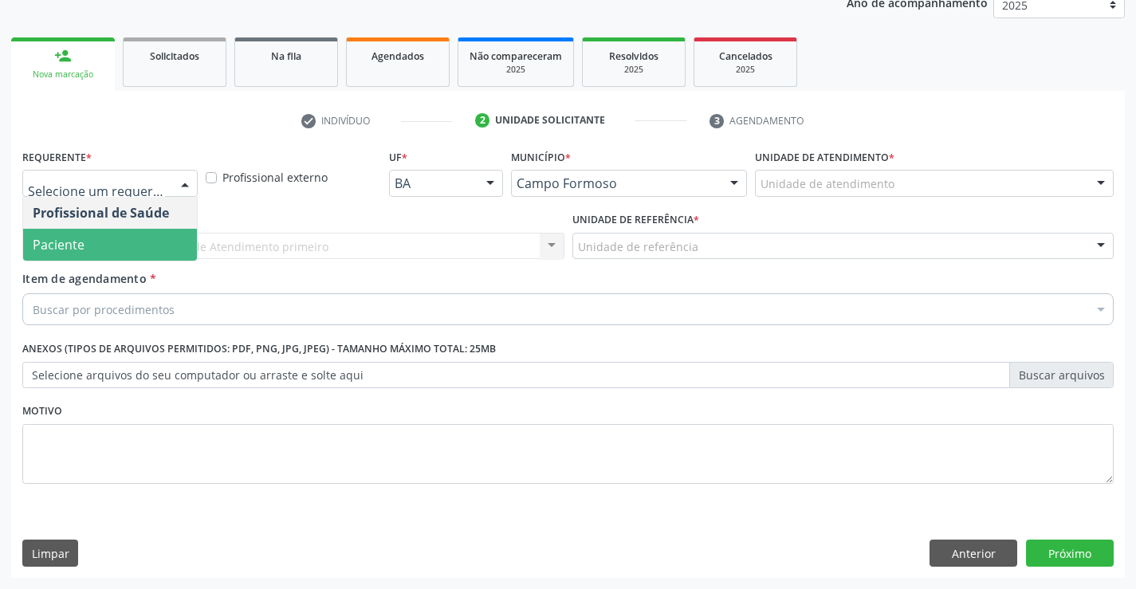
click at [87, 243] on span "Paciente" at bounding box center [110, 245] width 174 height 32
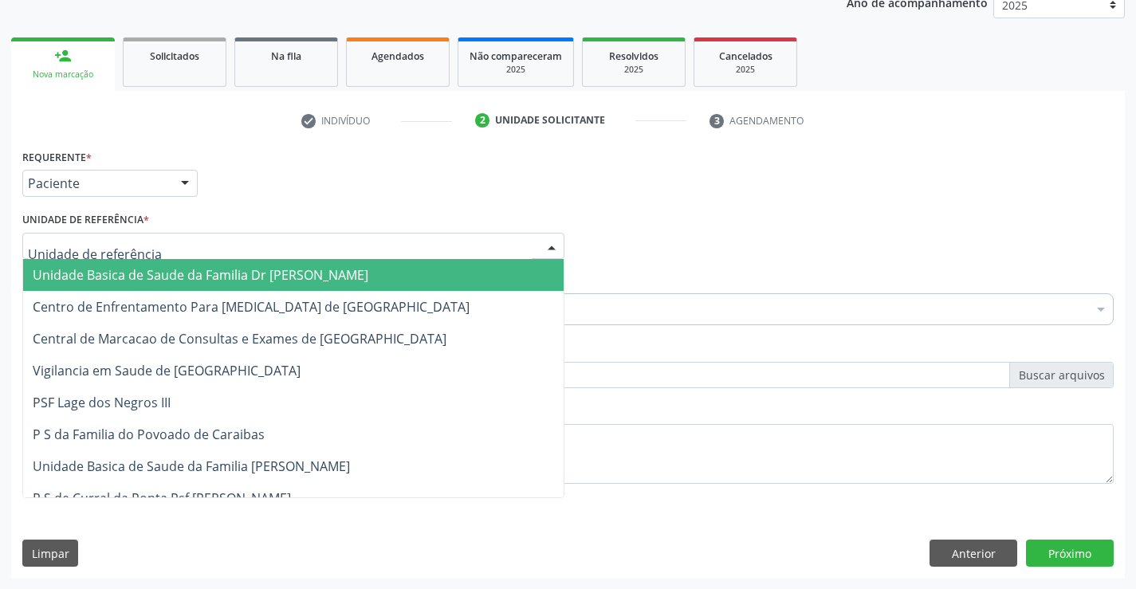
click at [147, 275] on span "Unidade Basica de Saude da Familia Dr [PERSON_NAME]" at bounding box center [201, 275] width 336 height 18
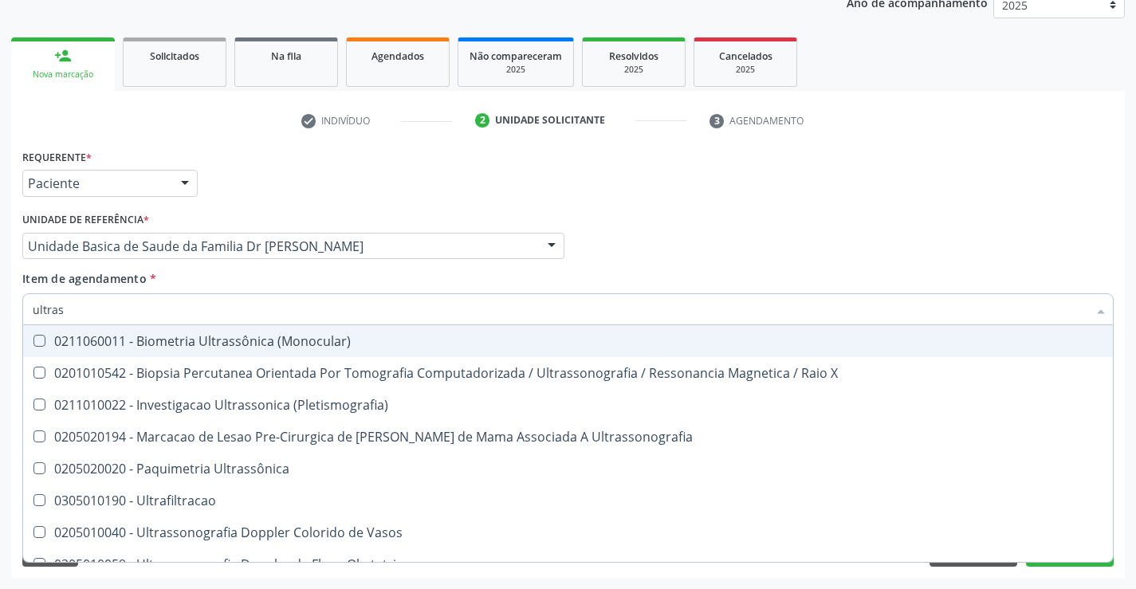
type input "ultrass"
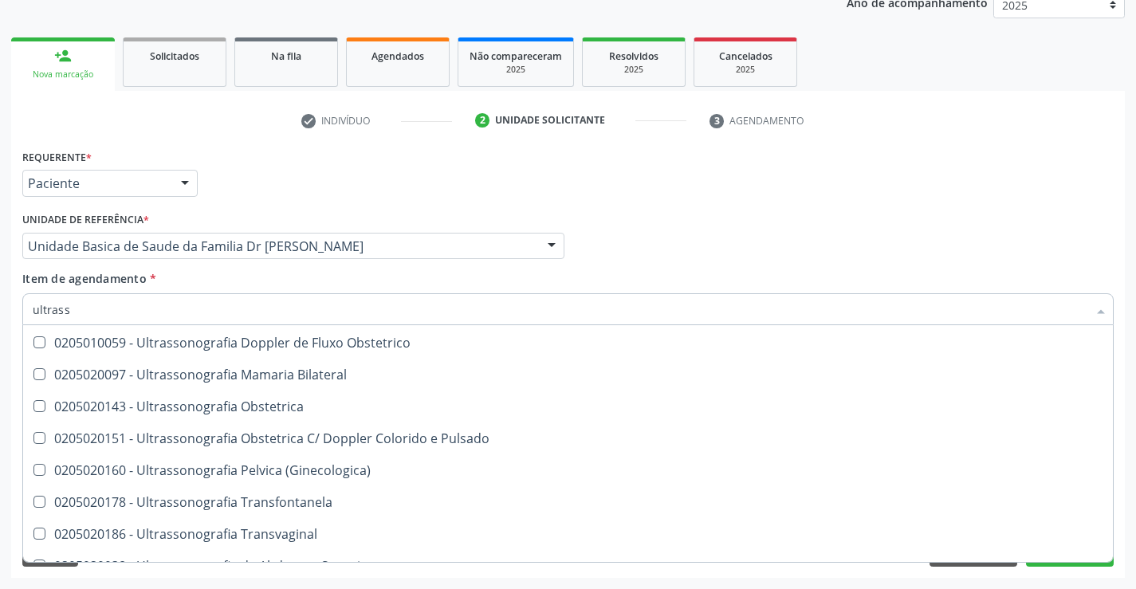
scroll to position [239, 0]
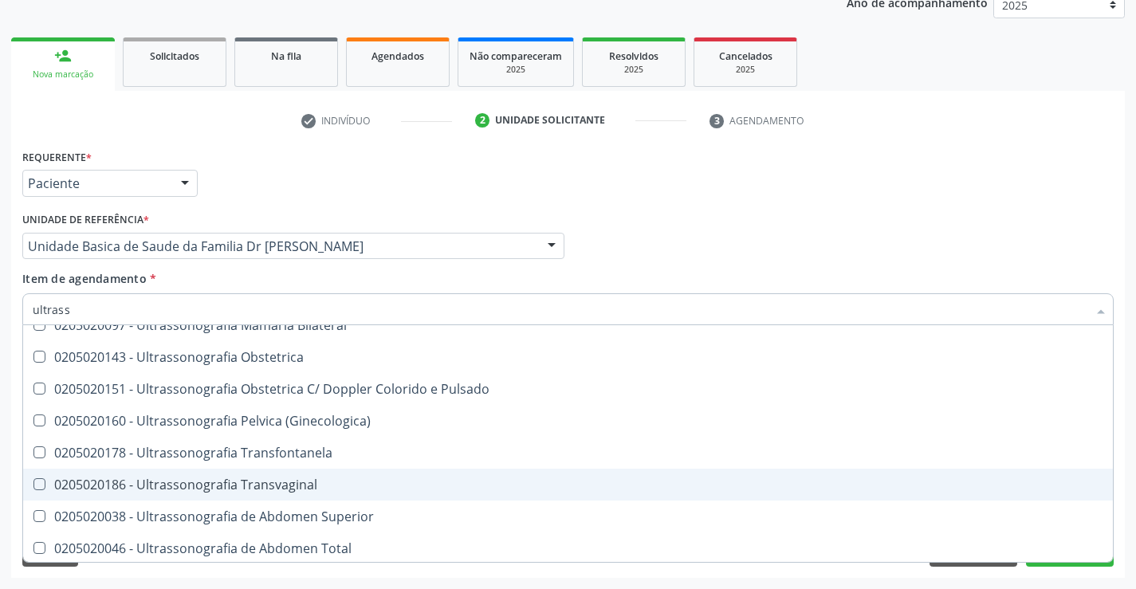
click at [326, 483] on div "0205020186 - Ultrassonografia Transvaginal" at bounding box center [568, 485] width 1071 height 13
checkbox Transvaginal "true"
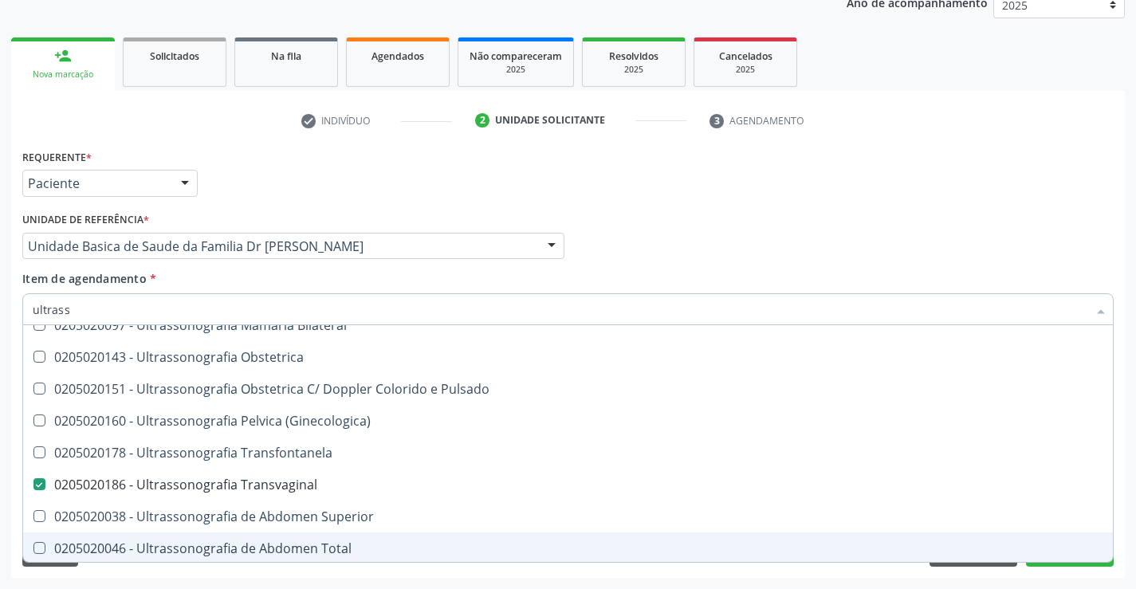
click at [1130, 515] on div "Acompanhamento Acompanhe a situação das marcações correntes e finalizadas Relat…" at bounding box center [568, 238] width 1136 height 703
checkbox X "true"
checkbox Transvaginal "false"
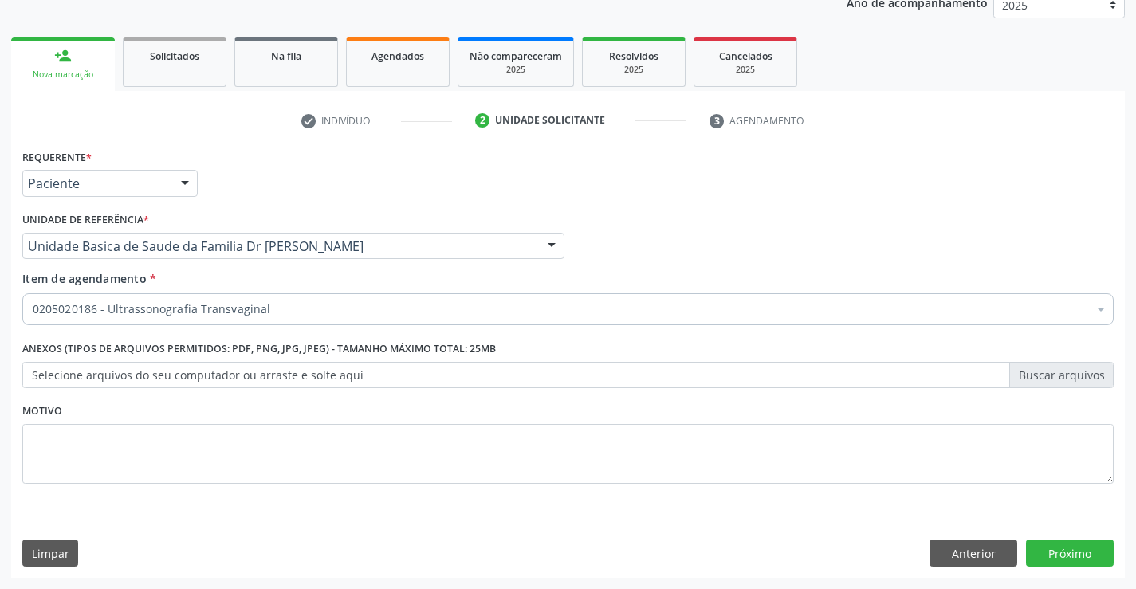
scroll to position [0, 0]
click at [1066, 552] on button "Próximo" at bounding box center [1070, 553] width 88 height 27
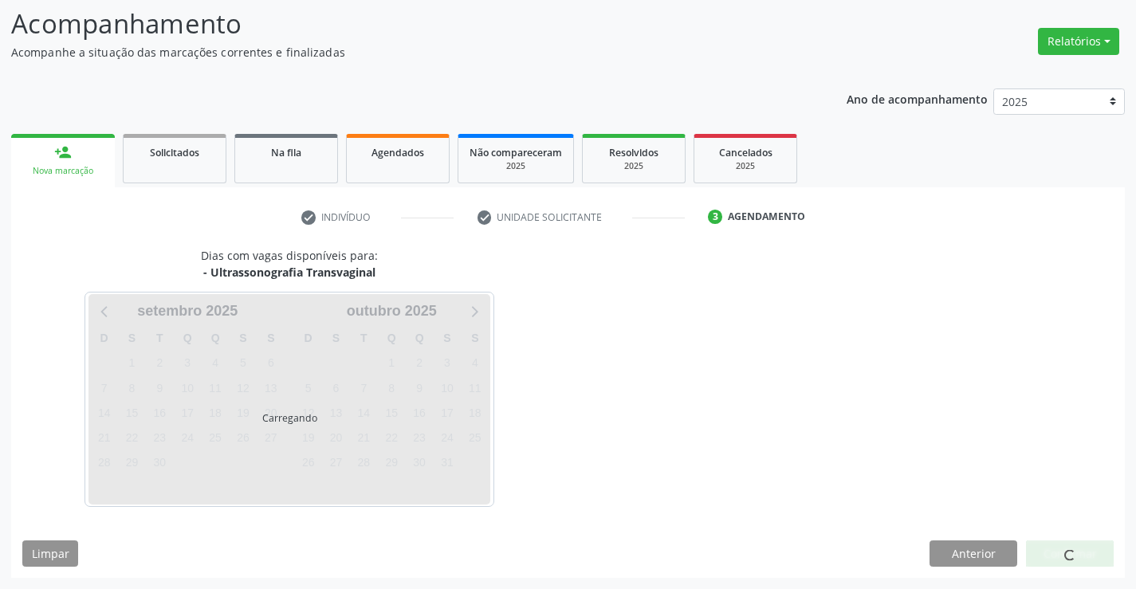
scroll to position [104, 0]
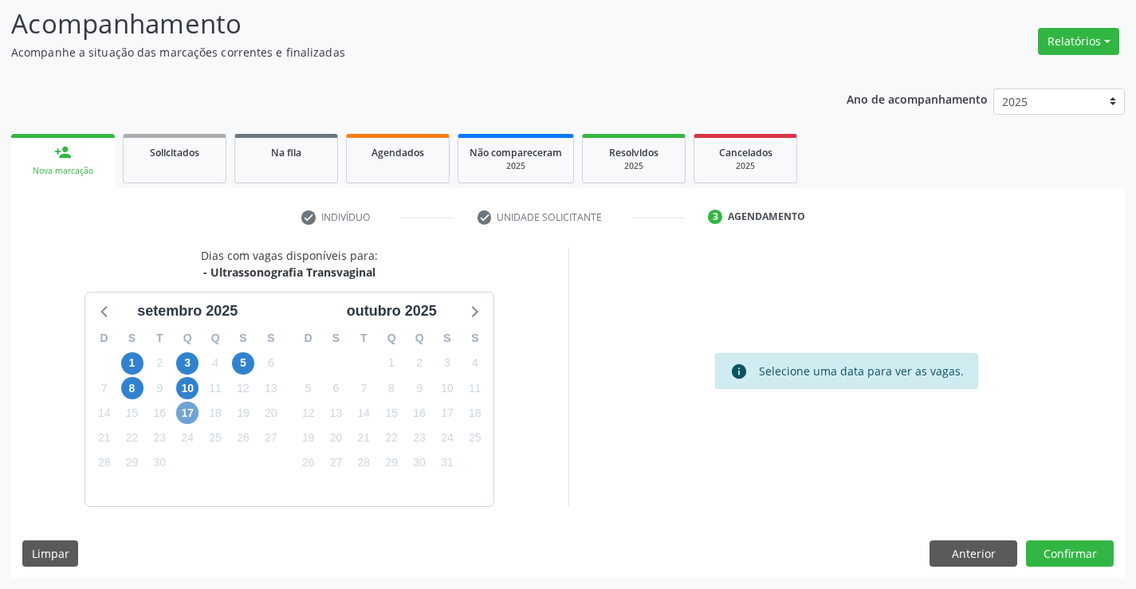
click at [186, 415] on span "17" at bounding box center [187, 413] width 22 height 22
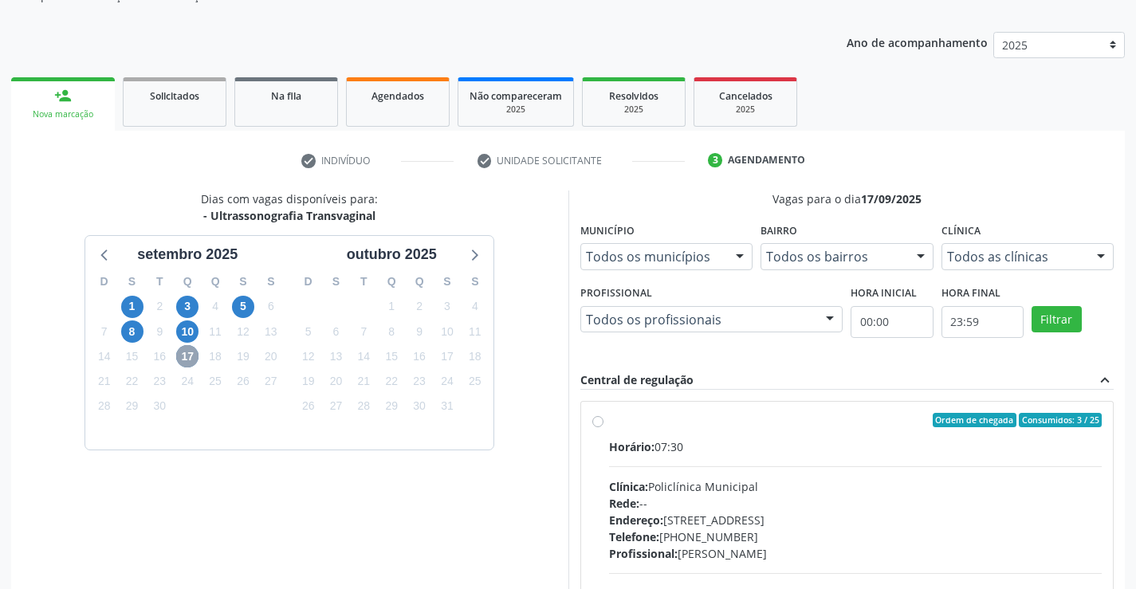
scroll to position [264, 0]
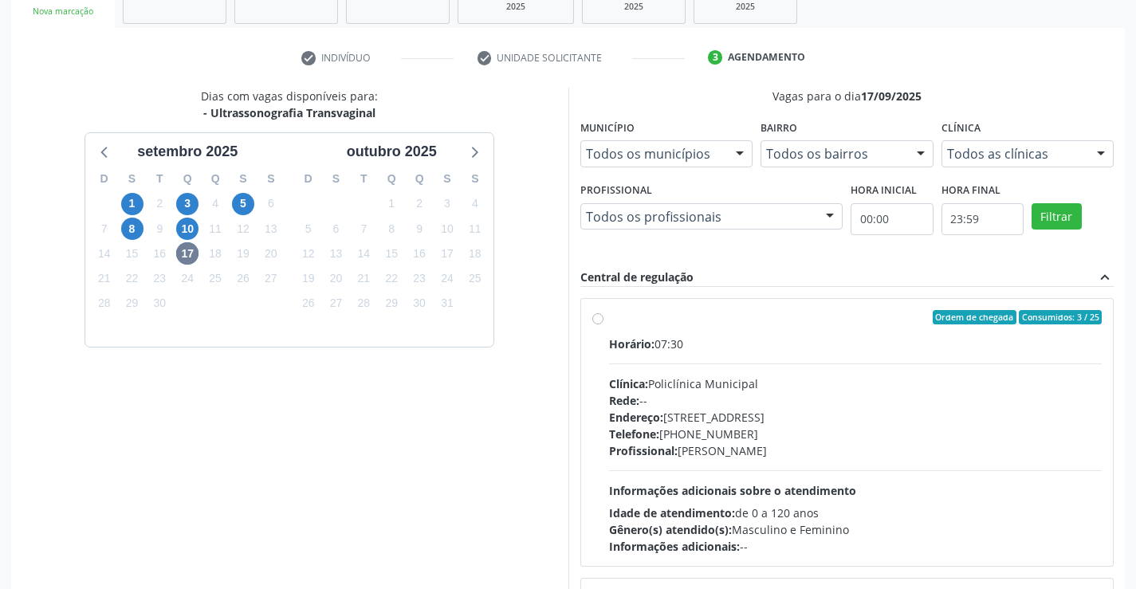
click at [805, 333] on label "Ordem de chegada Consumidos: 3 / 25 Horário: 07:30 Clínica: Policlínica Municip…" at bounding box center [856, 432] width 494 height 245
click at [604, 325] on input "Ordem de chegada Consumidos: 3 / 25 Horário: 07:30 Clínica: Policlínica Municip…" at bounding box center [598, 317] width 11 height 14
radio input "true"
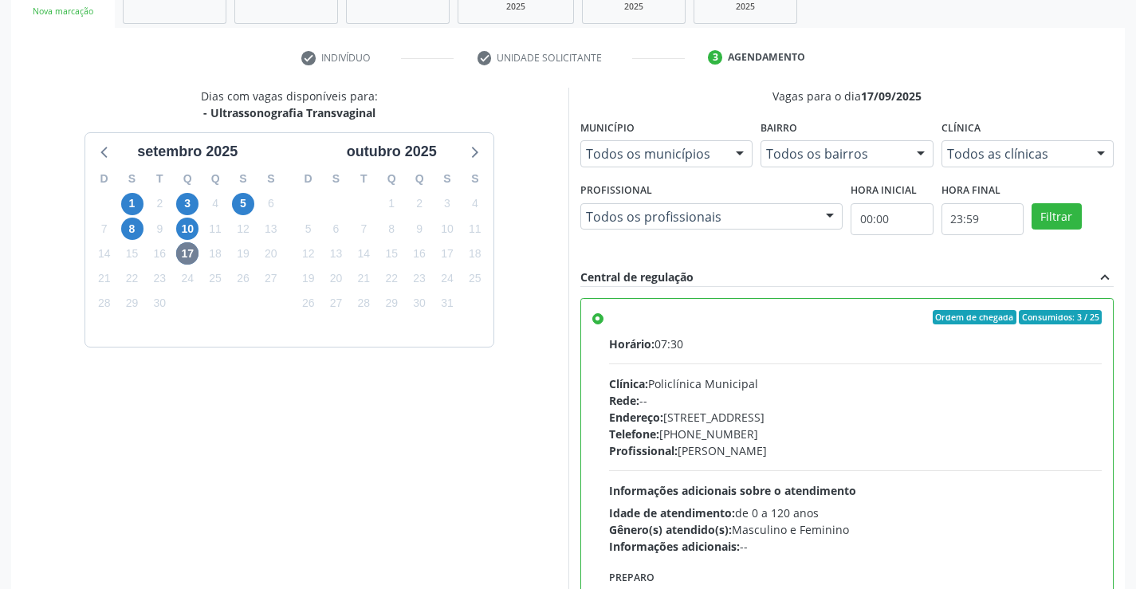
click at [1118, 422] on div "Vagas para o dia 17/09/2025 Município Todos os municípios Todos os municípios C…" at bounding box center [847, 347] width 557 height 518
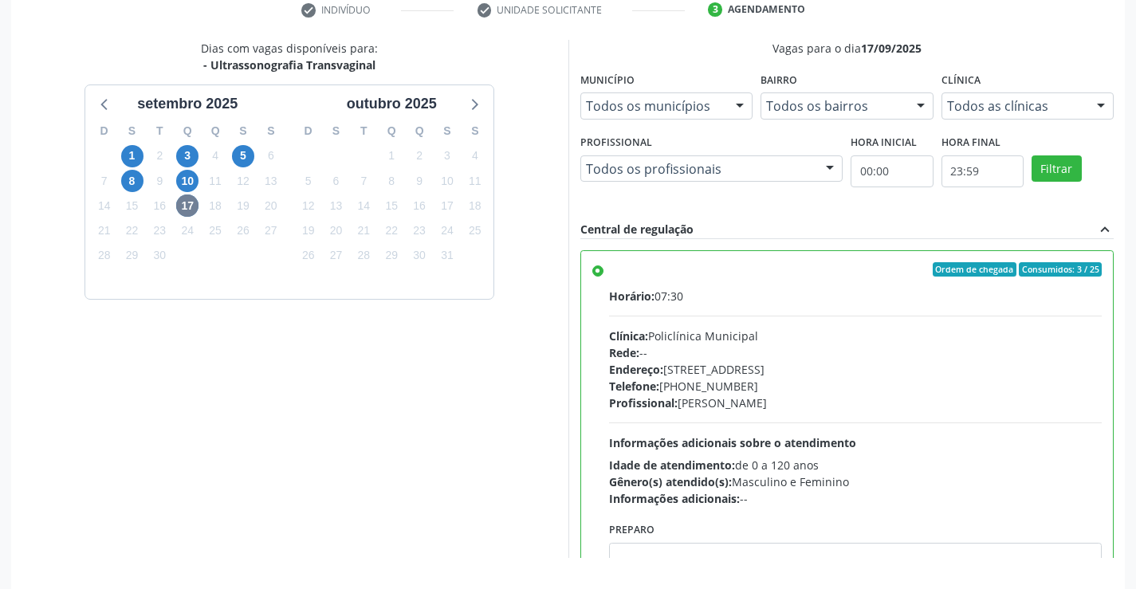
scroll to position [364, 0]
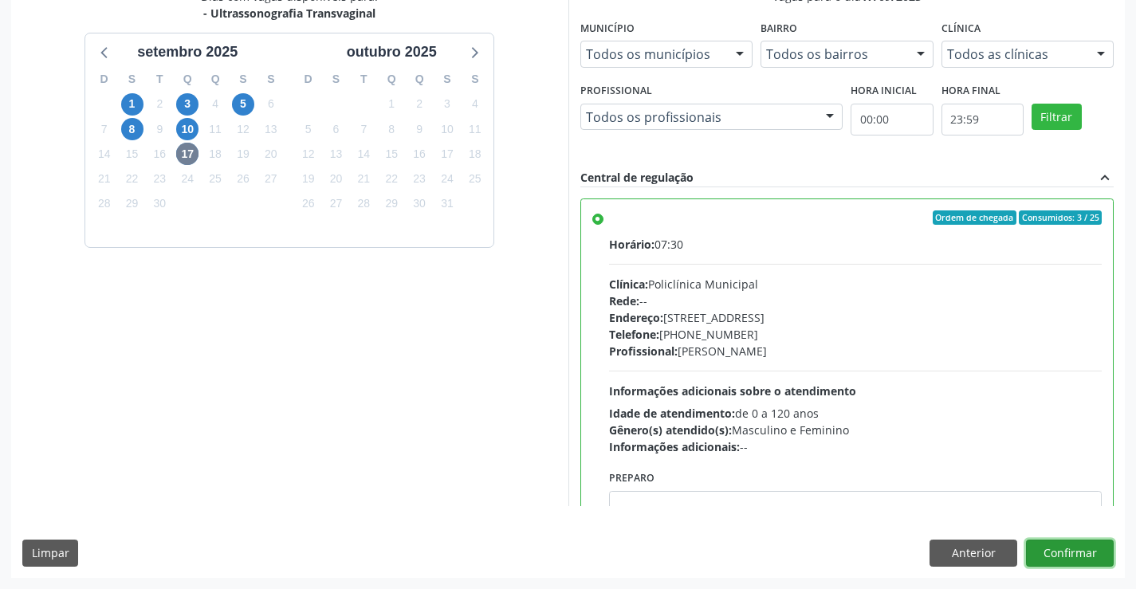
click at [1065, 545] on button "Confirmar" at bounding box center [1070, 553] width 88 height 27
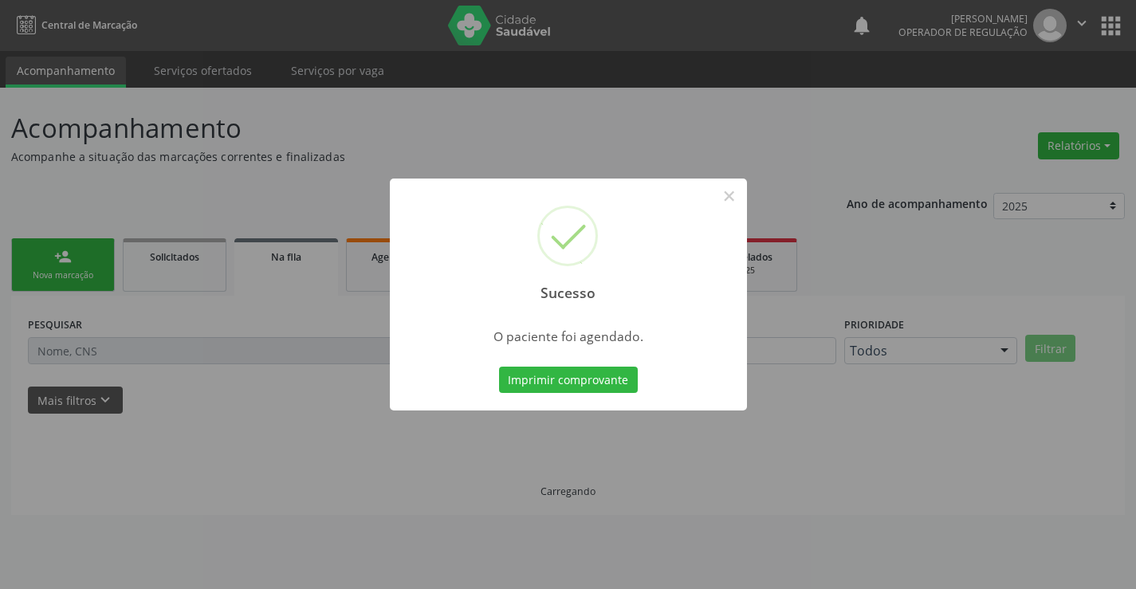
scroll to position [0, 0]
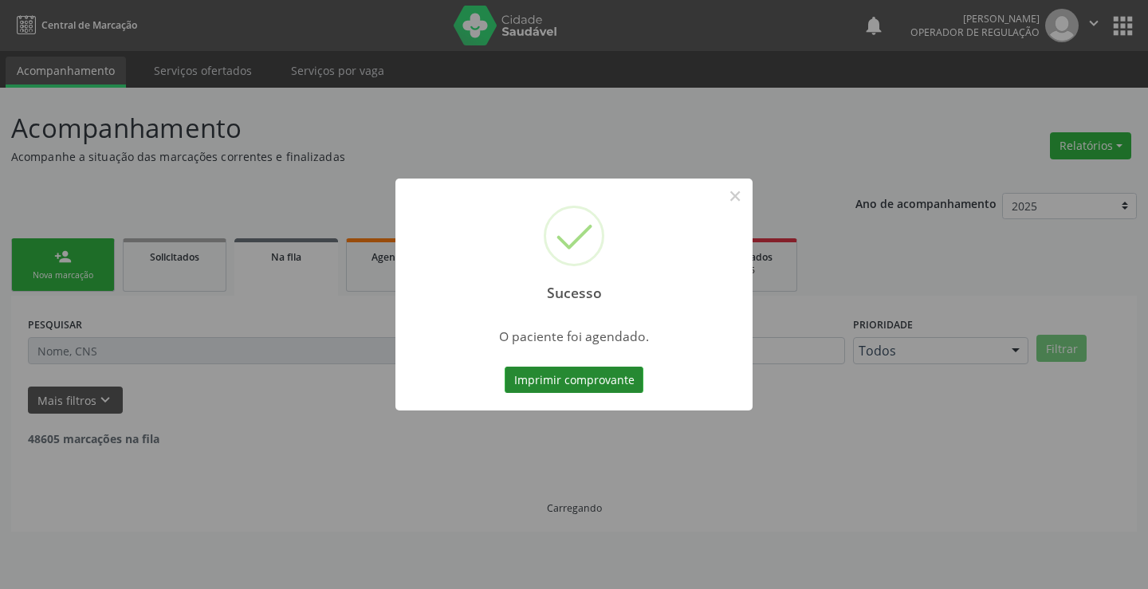
click at [566, 381] on button "Imprimir comprovante" at bounding box center [574, 380] width 139 height 27
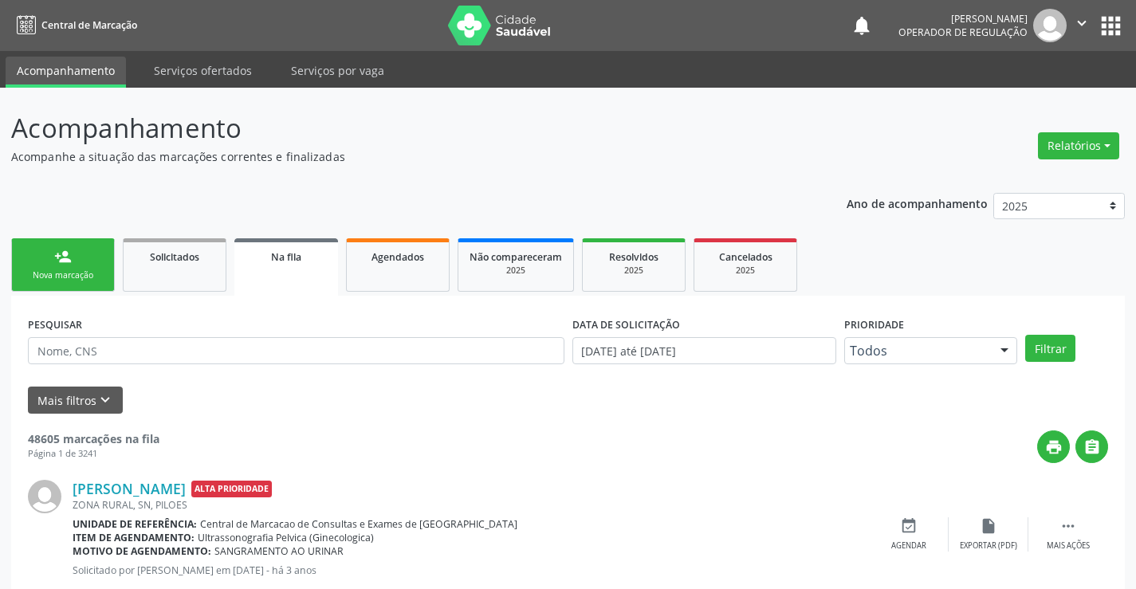
click at [79, 271] on div "Nova marcação" at bounding box center [63, 276] width 80 height 12
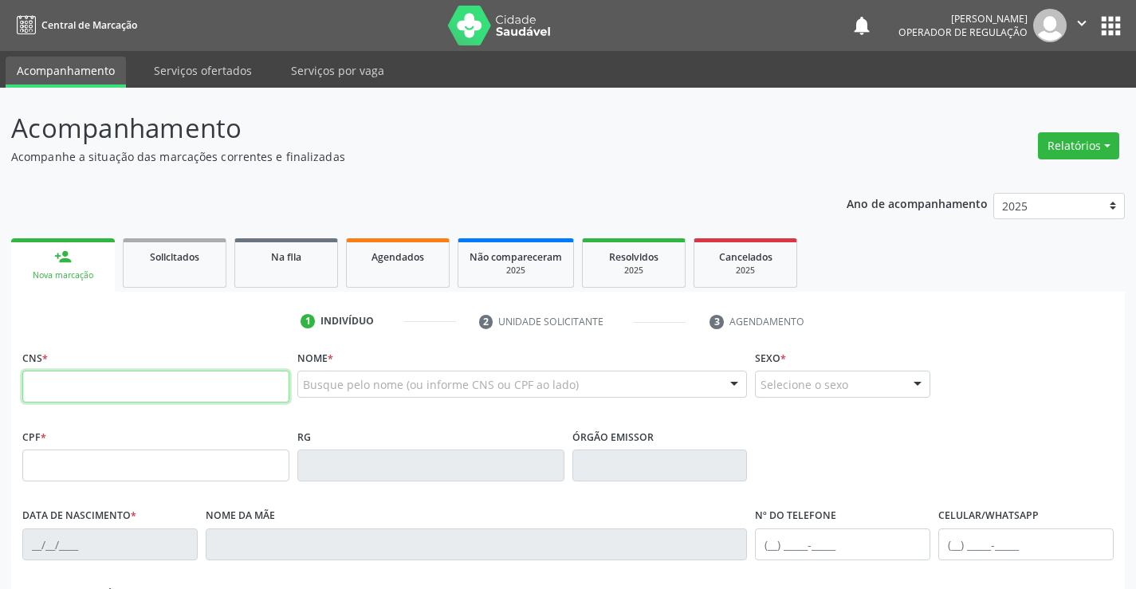
click at [116, 387] on input "text" at bounding box center [155, 387] width 267 height 32
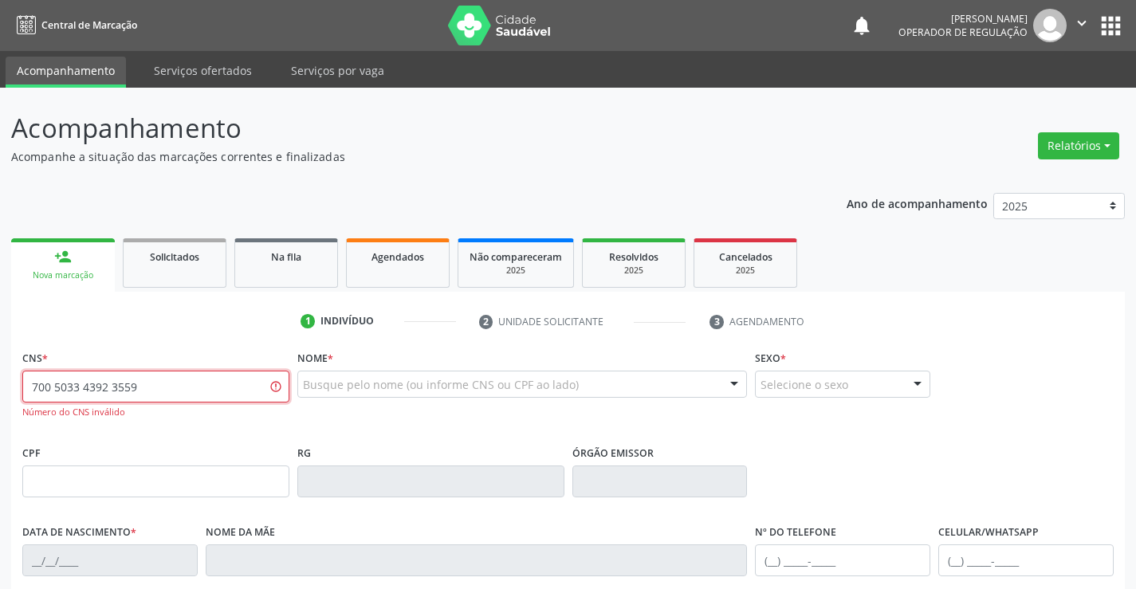
type input "700 5033 4392 3559"
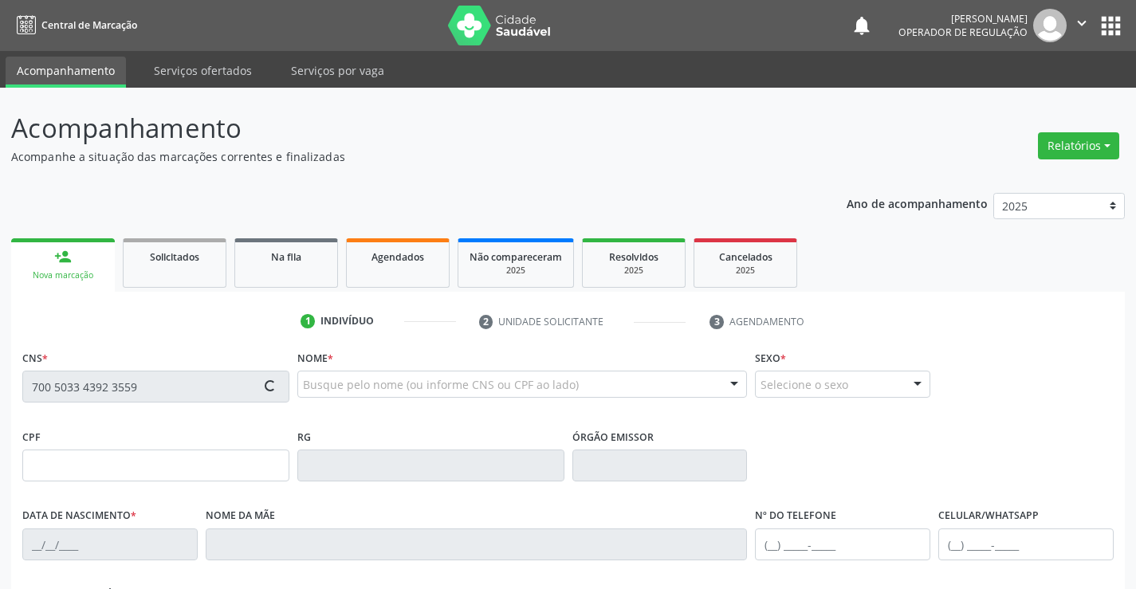
type input "1406536946"
type input "02/06/1982"
type input "(74) 99135-4142"
type input "027.212.355-24"
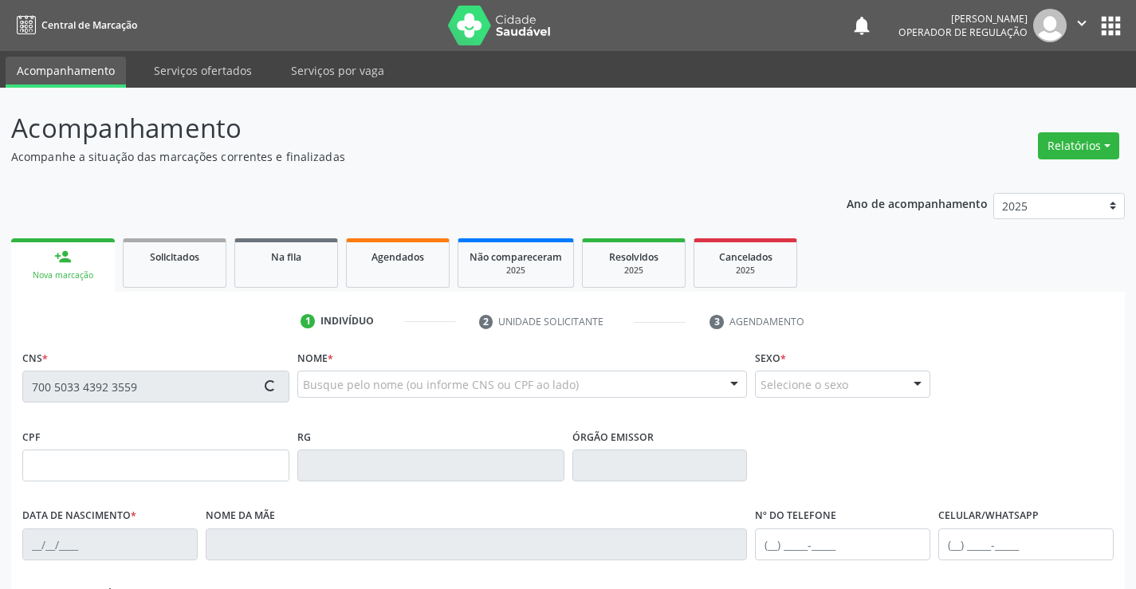
type input "SN"
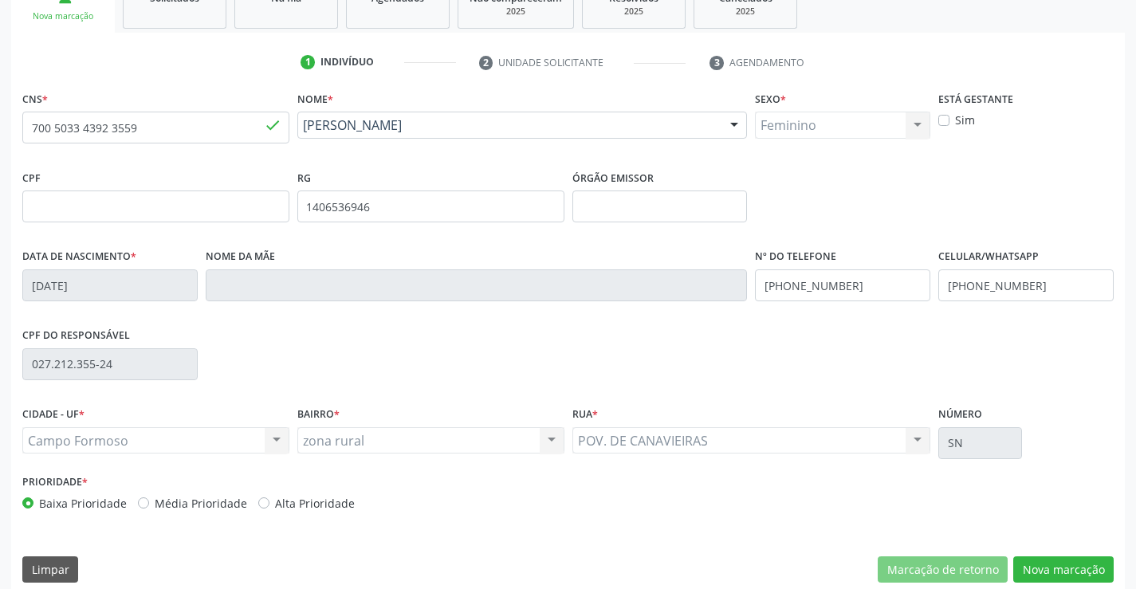
scroll to position [275, 0]
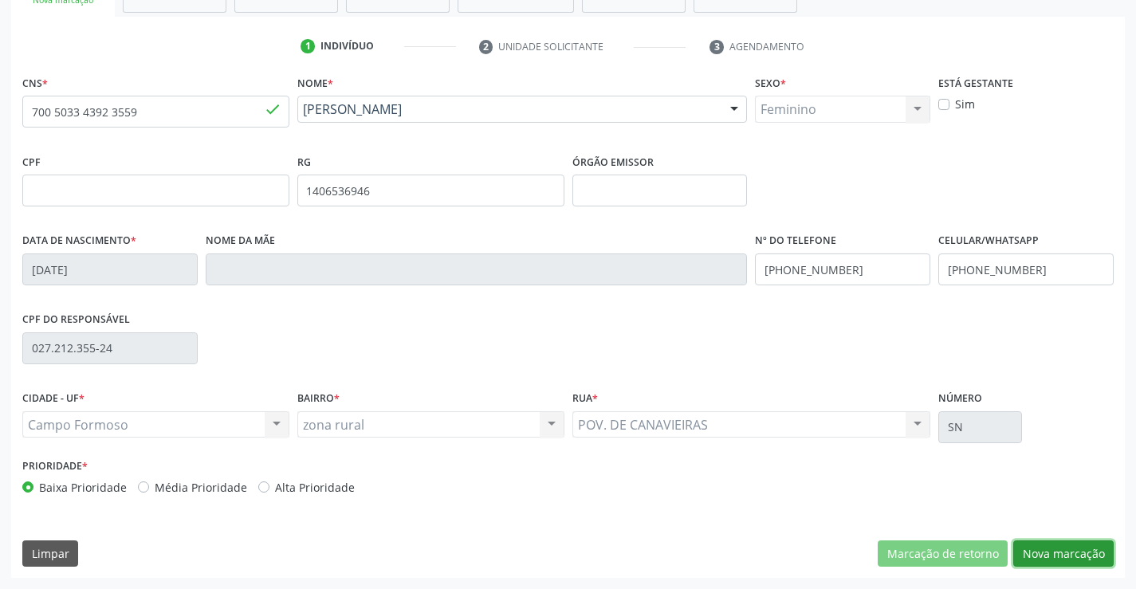
click at [1058, 550] on button "Nova marcação" at bounding box center [1064, 554] width 100 height 27
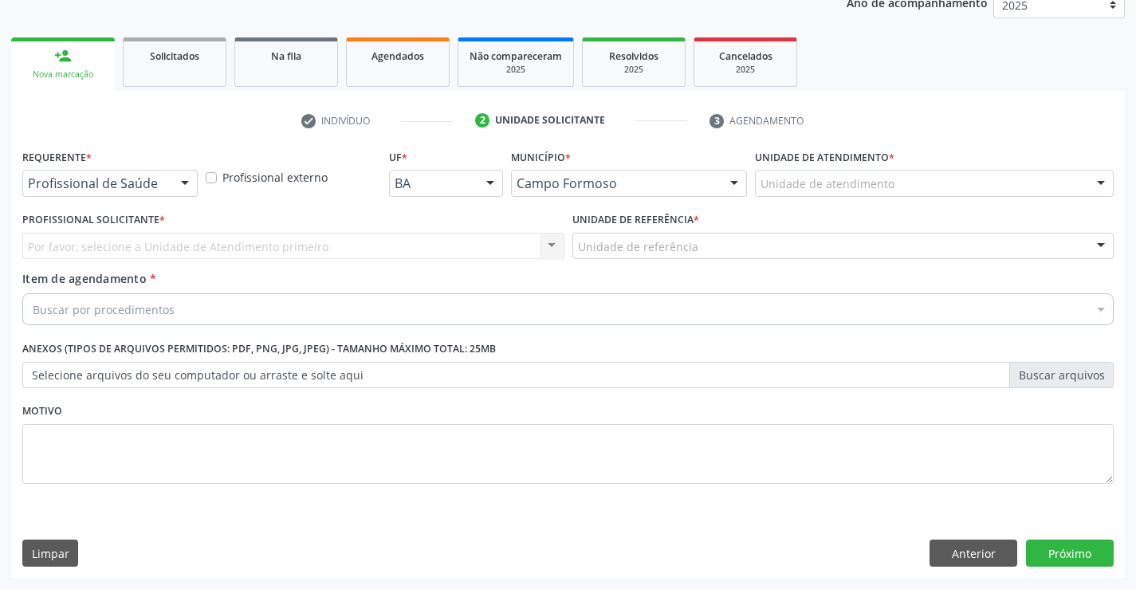
scroll to position [201, 0]
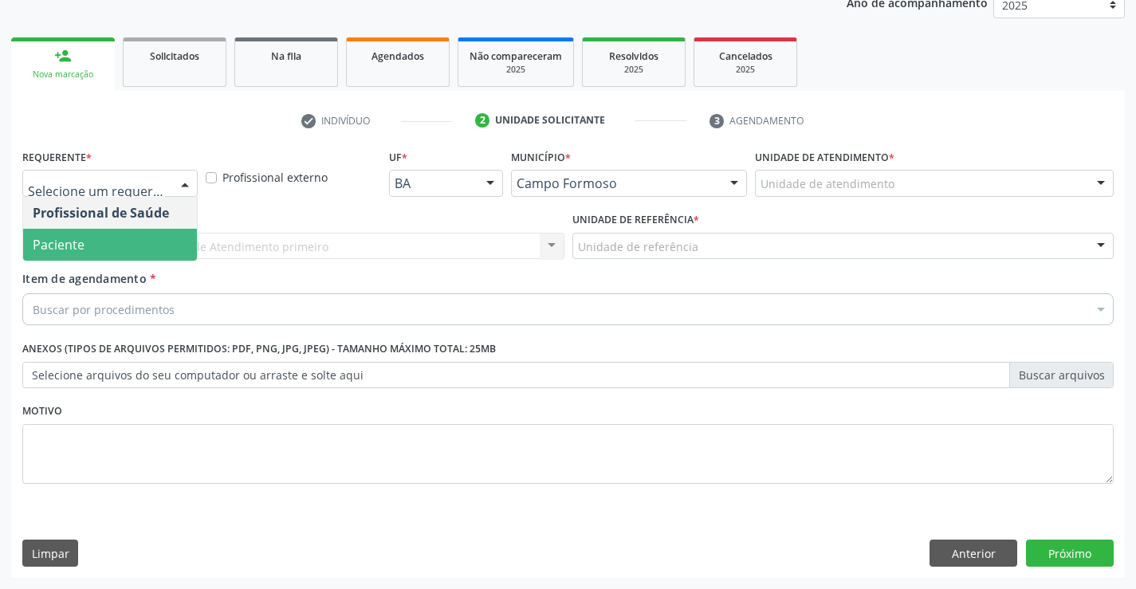
click at [91, 247] on span "Paciente" at bounding box center [110, 245] width 174 height 32
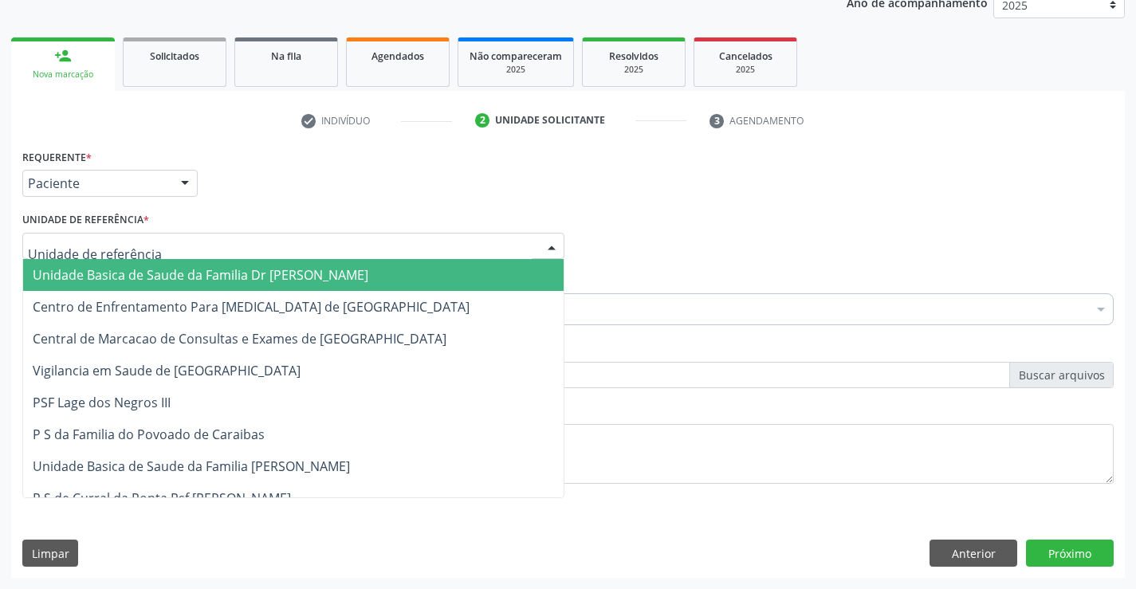
click at [143, 278] on span "Unidade Basica de Saude da Familia Dr [PERSON_NAME]" at bounding box center [201, 275] width 336 height 18
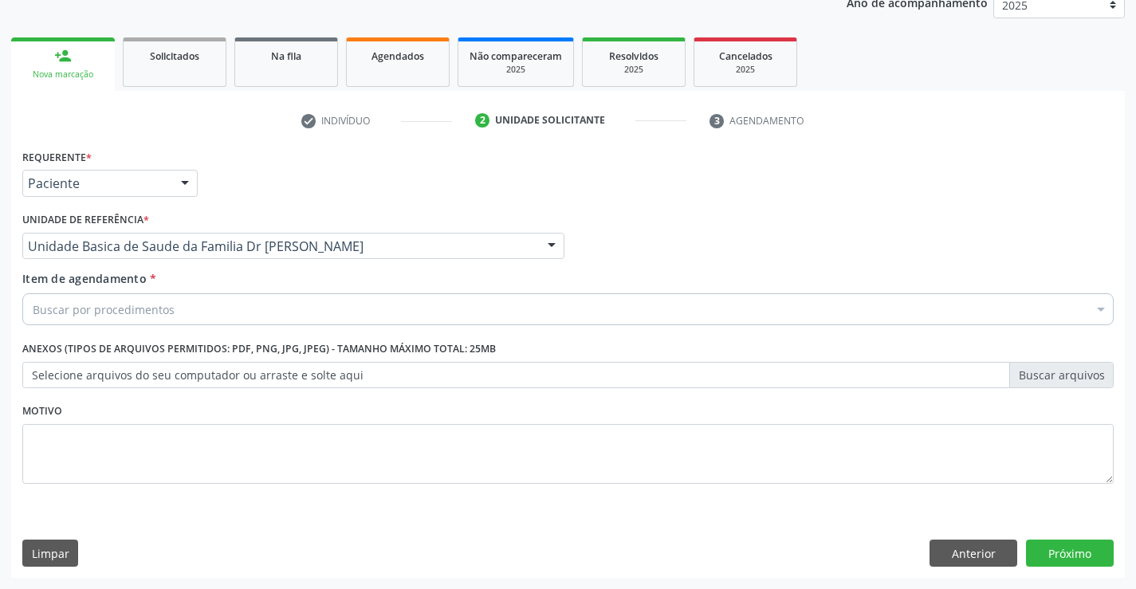
click at [155, 318] on div "Buscar por procedimentos" at bounding box center [568, 309] width 1092 height 32
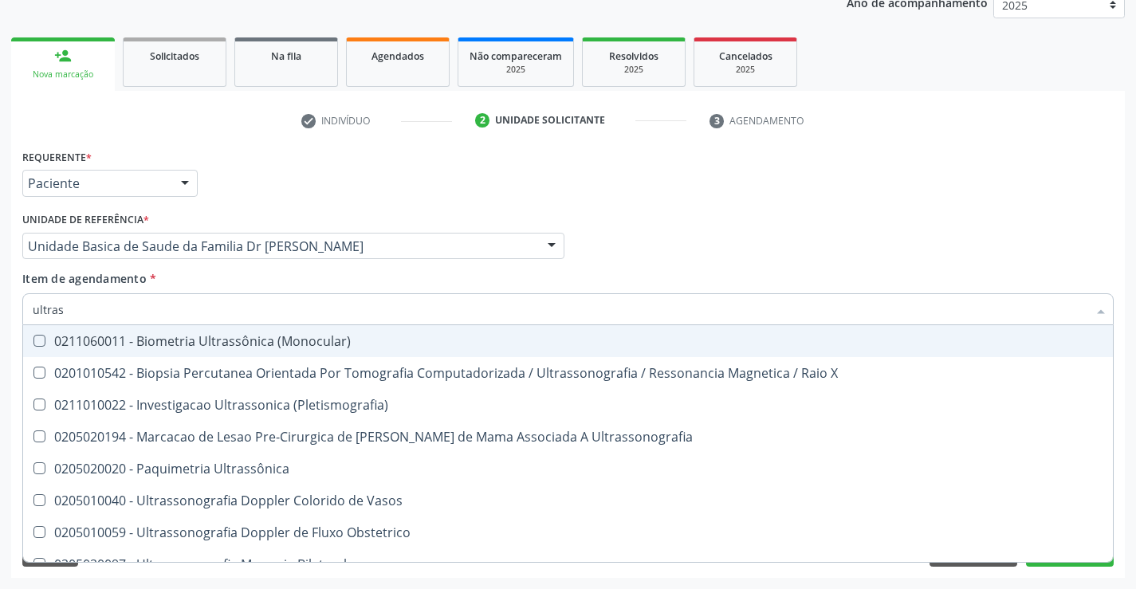
type input "ultrass"
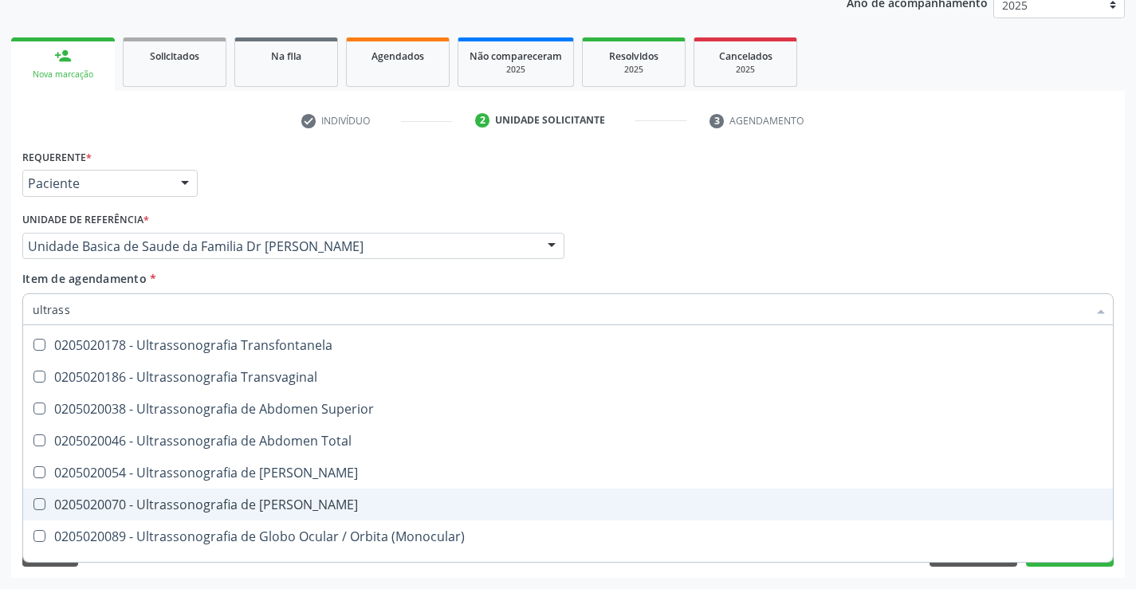
scroll to position [319, 0]
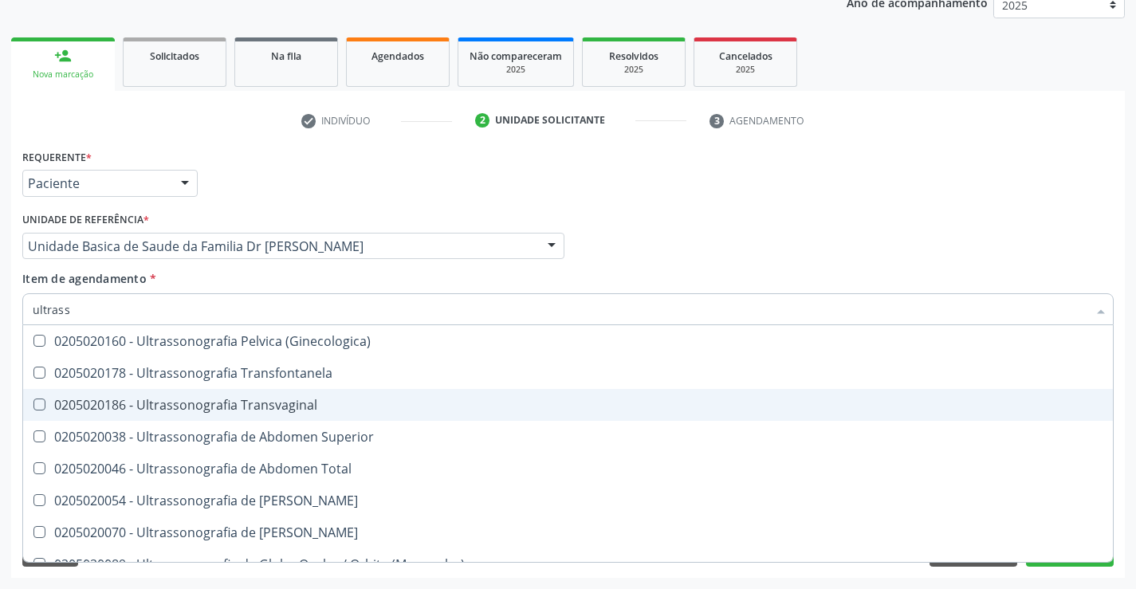
click at [360, 390] on span "0205020186 - Ultrassonografia Transvaginal" at bounding box center [568, 405] width 1090 height 32
checkbox Transvaginal "true"
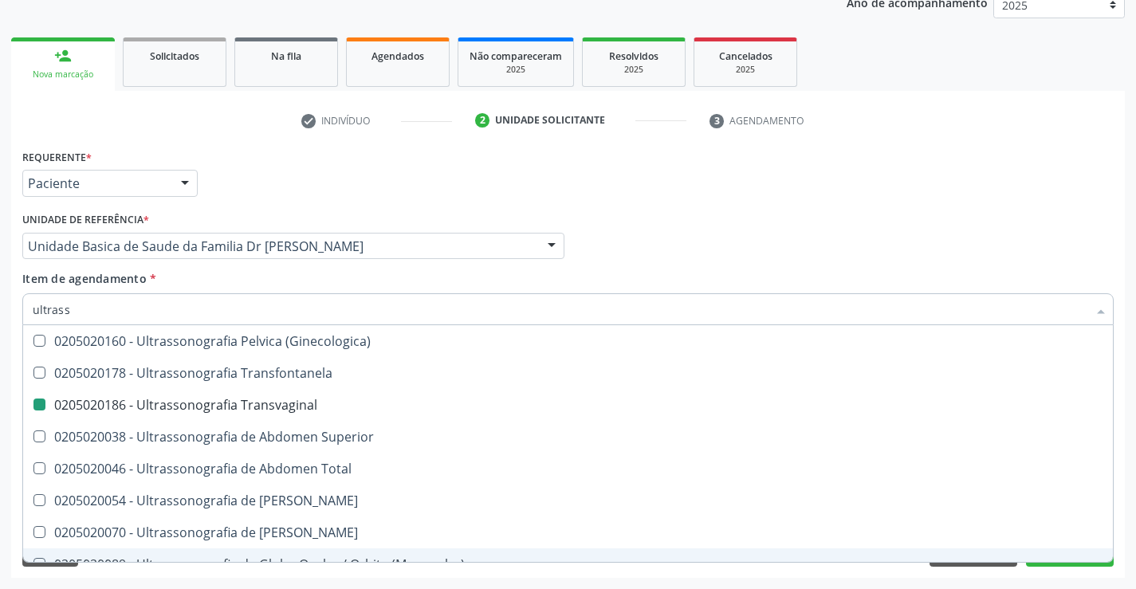
click at [1121, 537] on div "Requerente * Paciente Profissional de Saúde Paciente Nenhum resultado encontrad…" at bounding box center [568, 361] width 1114 height 433
checkbox X "true"
checkbox Transvaginal "false"
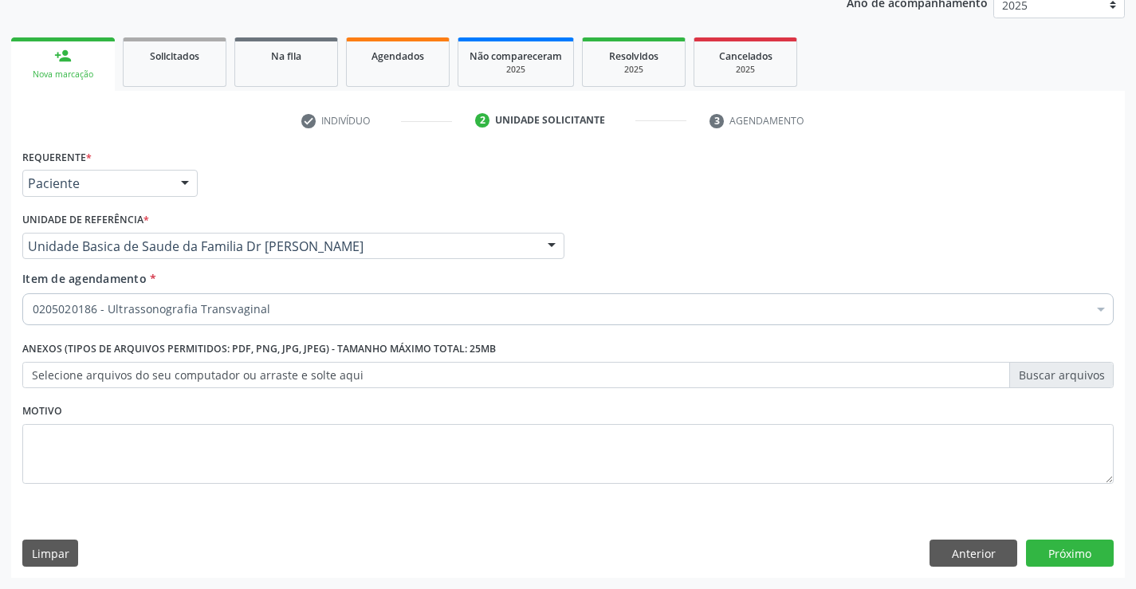
scroll to position [0, 0]
click at [1071, 560] on button "Próximo" at bounding box center [1070, 553] width 88 height 27
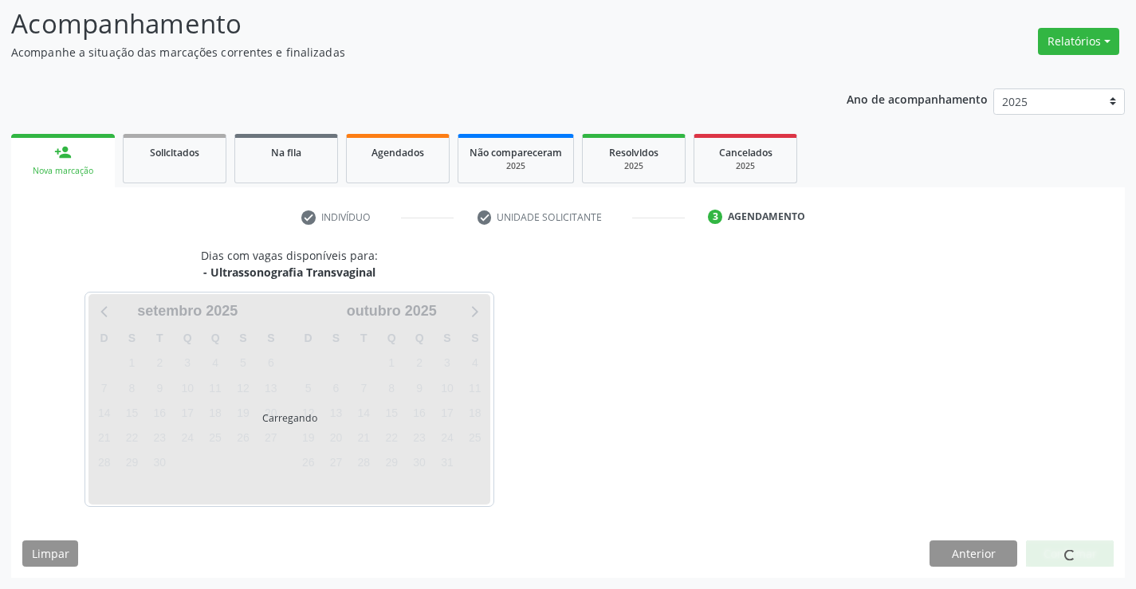
scroll to position [104, 0]
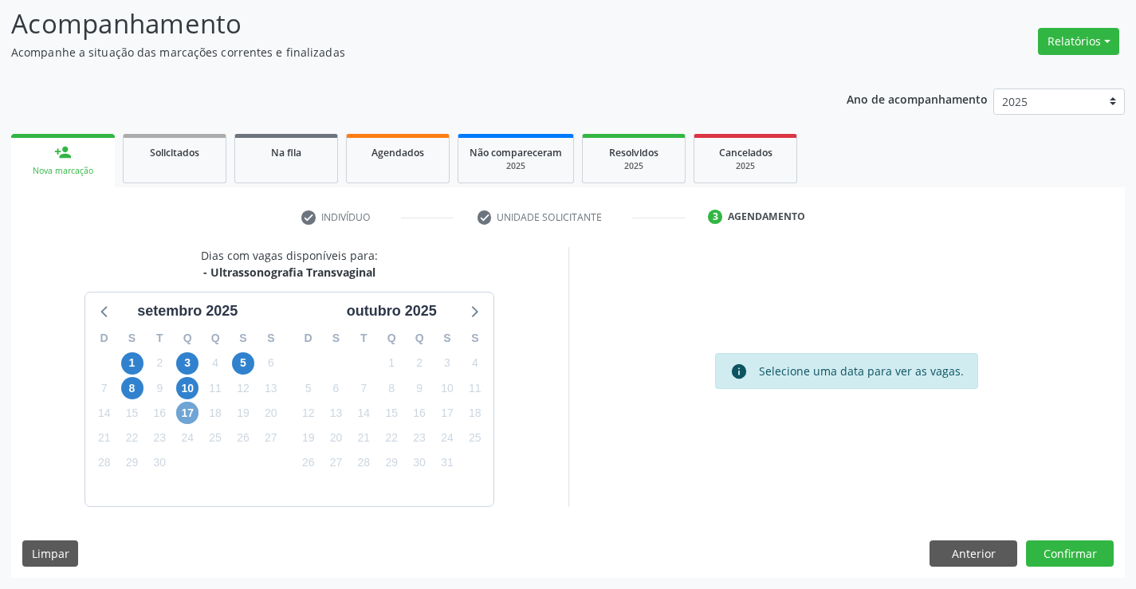
click at [187, 406] on span "17" at bounding box center [187, 413] width 22 height 22
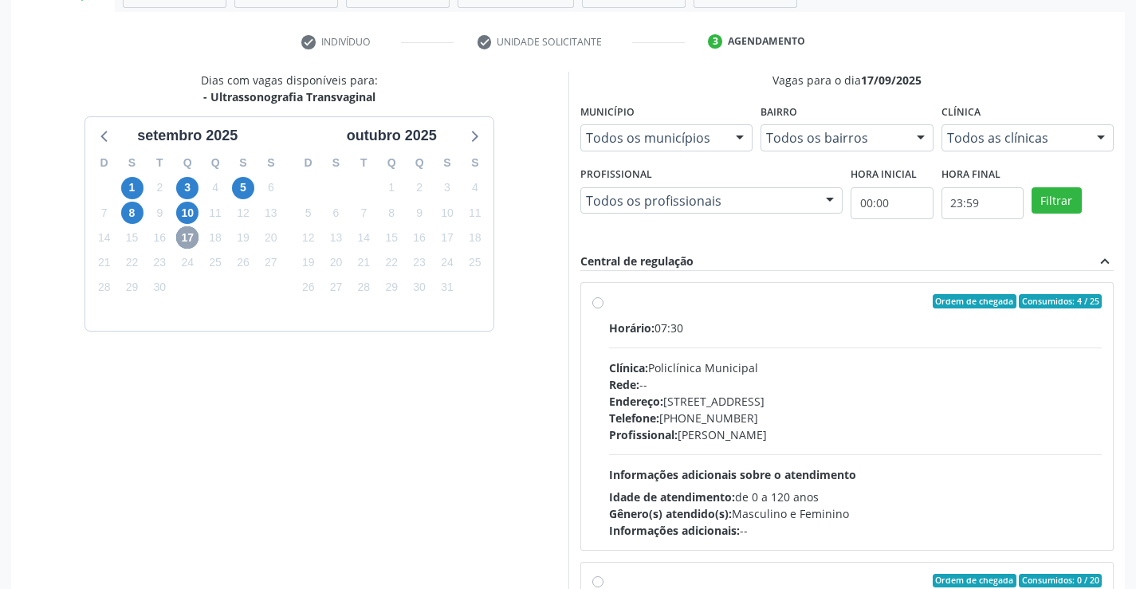
scroll to position [344, 0]
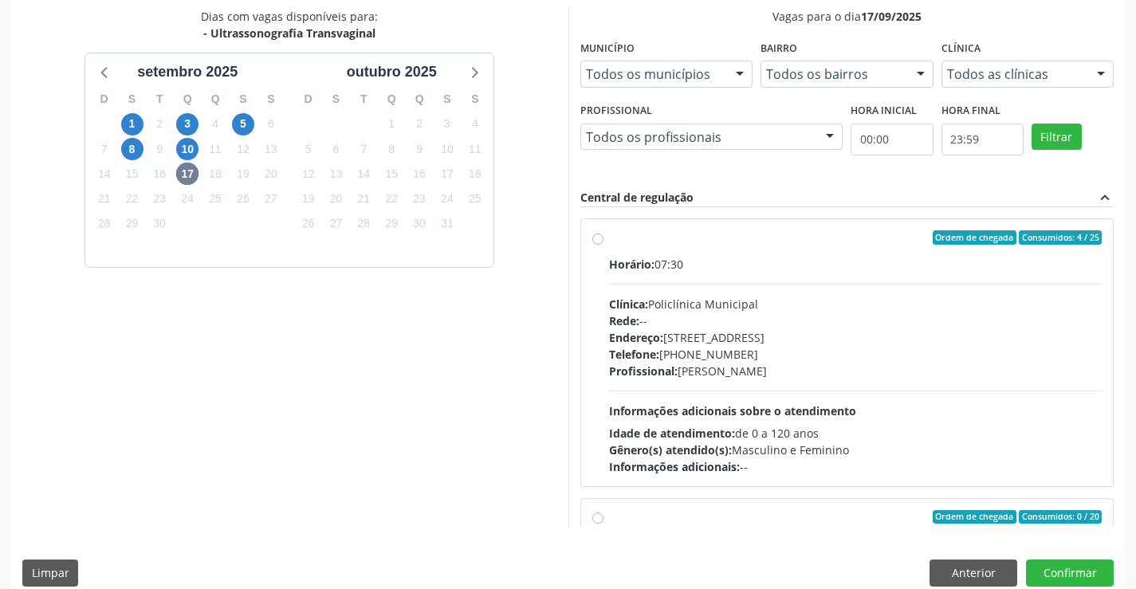
click at [847, 251] on label "Ordem de chegada Consumidos: 4 / 25 Horário: 07:30 Clínica: Policlínica Municip…" at bounding box center [856, 352] width 494 height 245
click at [604, 245] on input "Ordem de chegada Consumidos: 4 / 25 Horário: 07:30 Clínica: Policlínica Municip…" at bounding box center [598, 237] width 11 height 14
radio input "true"
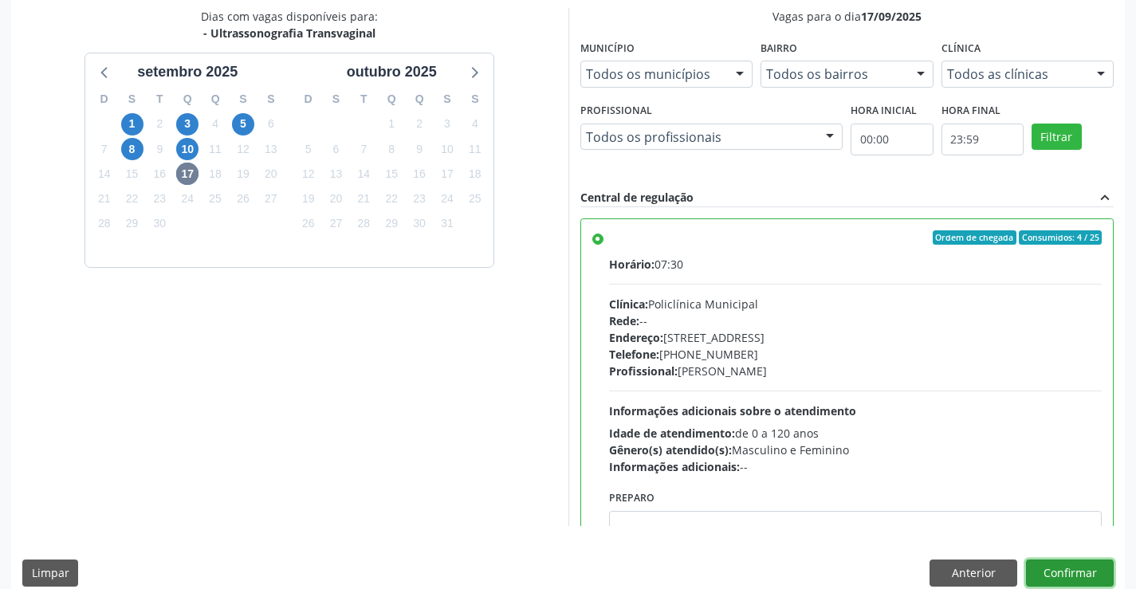
click at [1071, 576] on button "Confirmar" at bounding box center [1070, 573] width 88 height 27
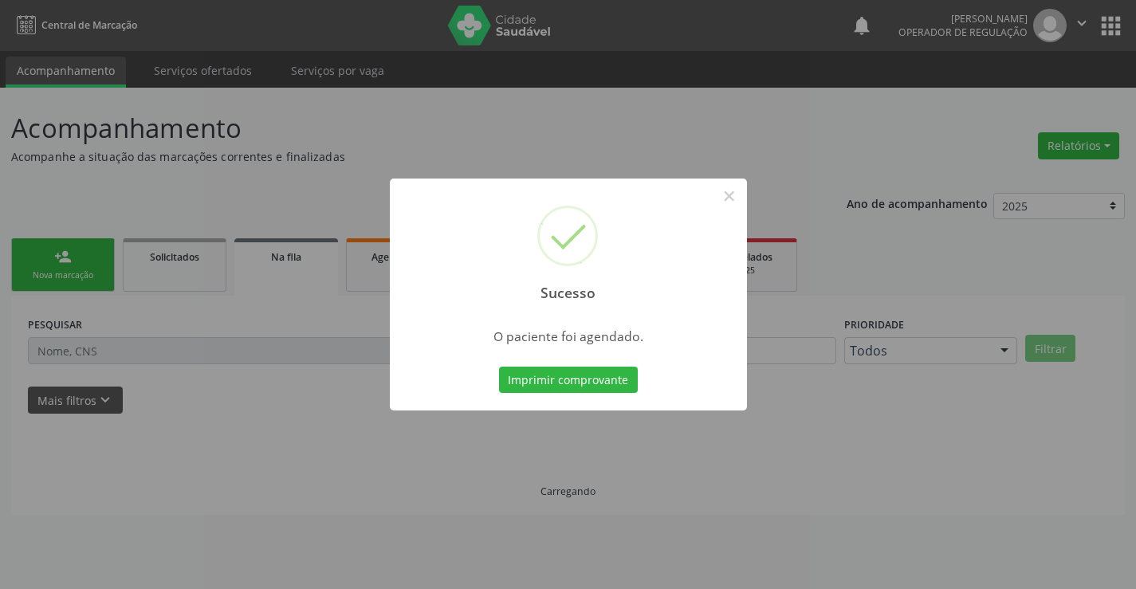
scroll to position [0, 0]
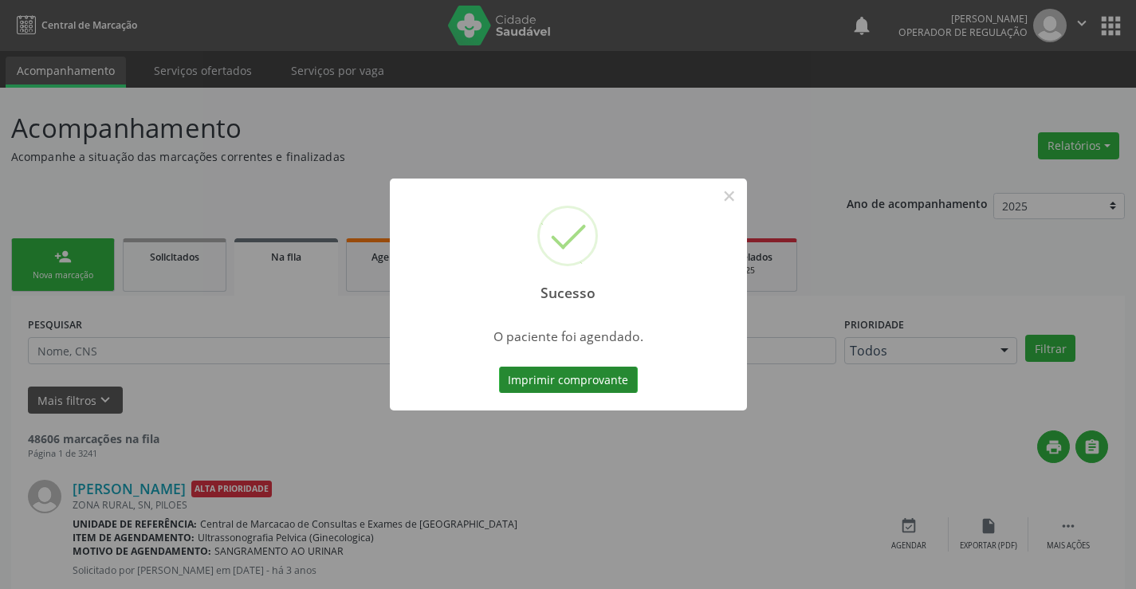
click at [588, 380] on button "Imprimir comprovante" at bounding box center [568, 380] width 139 height 27
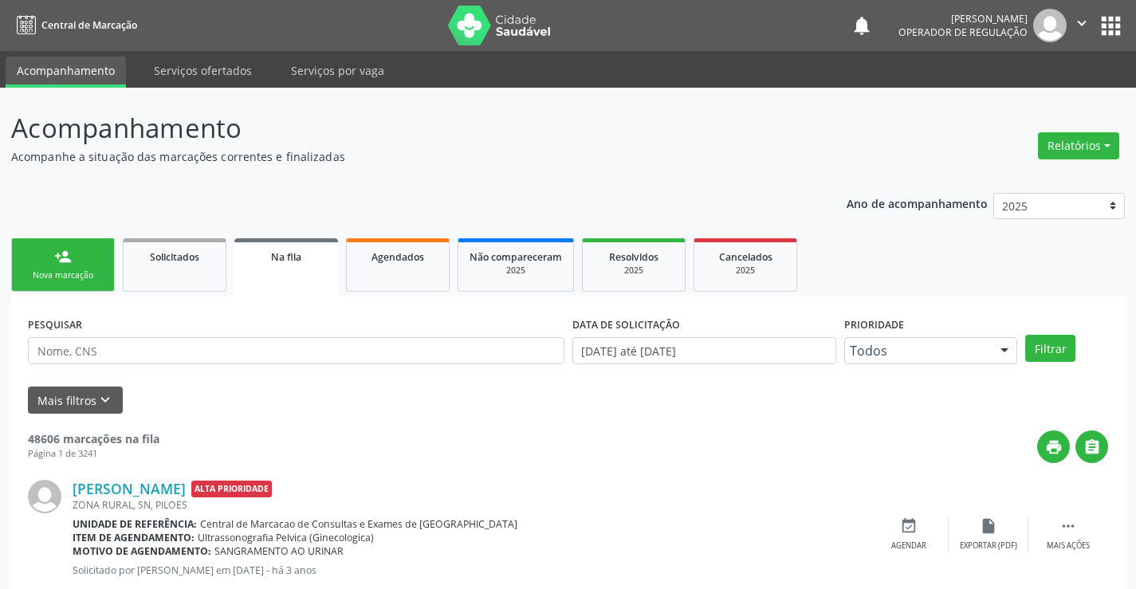
click at [65, 277] on div "Nova marcação" at bounding box center [63, 276] width 80 height 12
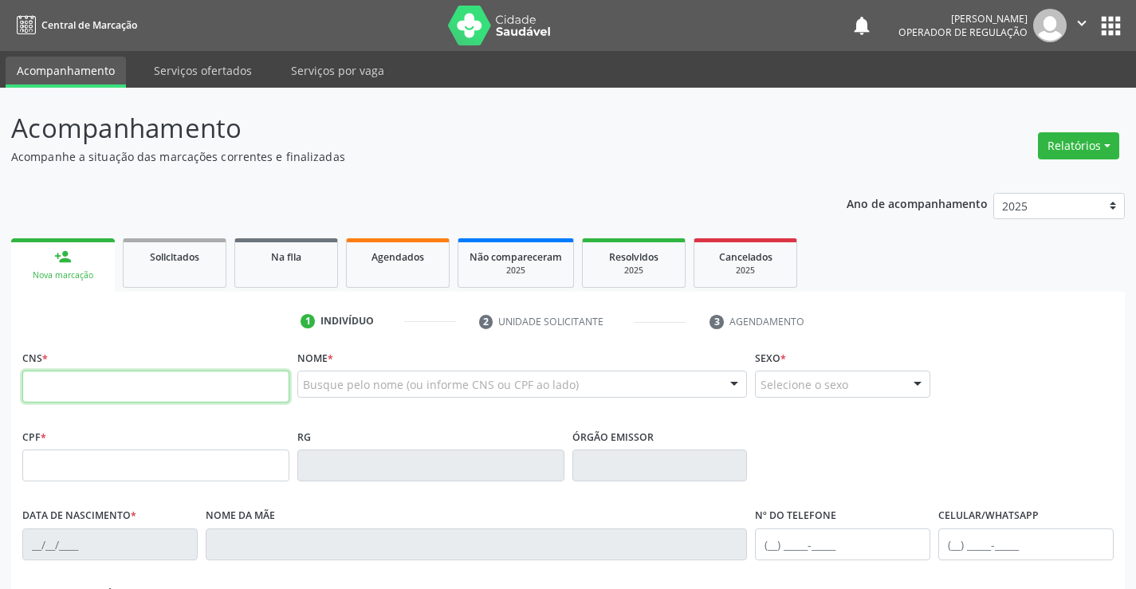
click at [116, 384] on input "text" at bounding box center [155, 387] width 267 height 32
type input "709 0068 0861 5215"
type input "097.880.095-81"
type input "2276274239"
type input "15/09/2006"
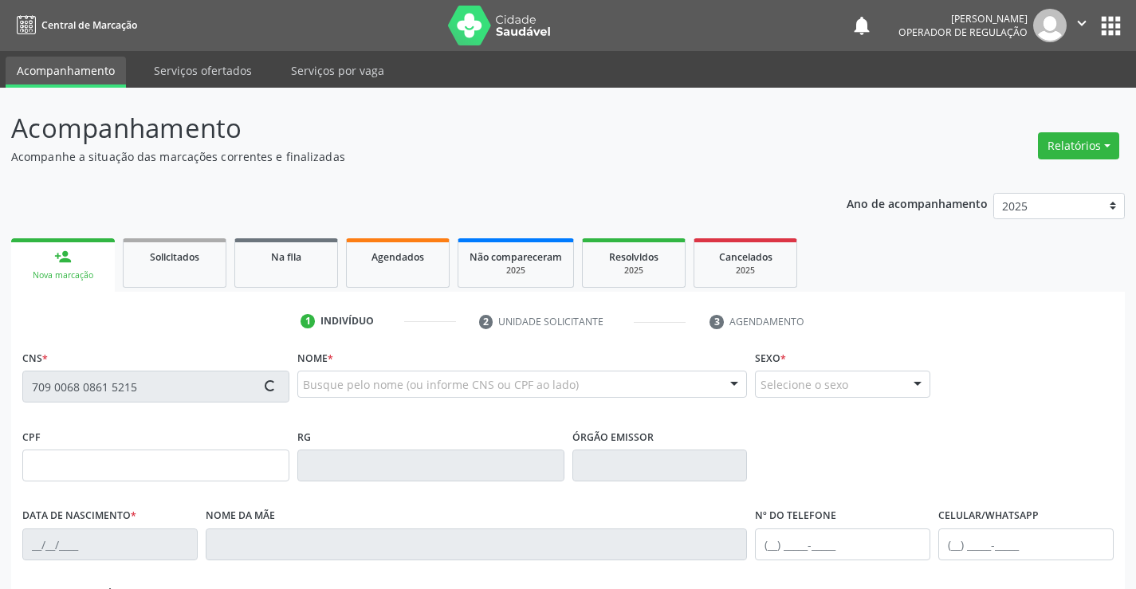
type input "Juliana Batista dos Santos"
type input "(74) 99140-9063"
type input "097.880.095-81"
type input "S/N"
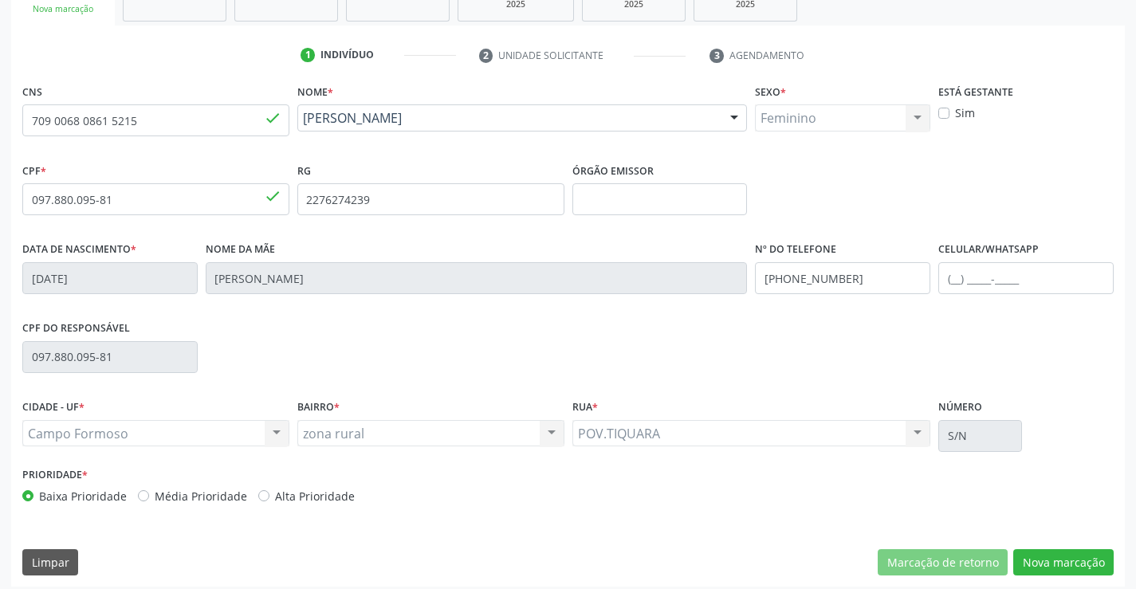
scroll to position [275, 0]
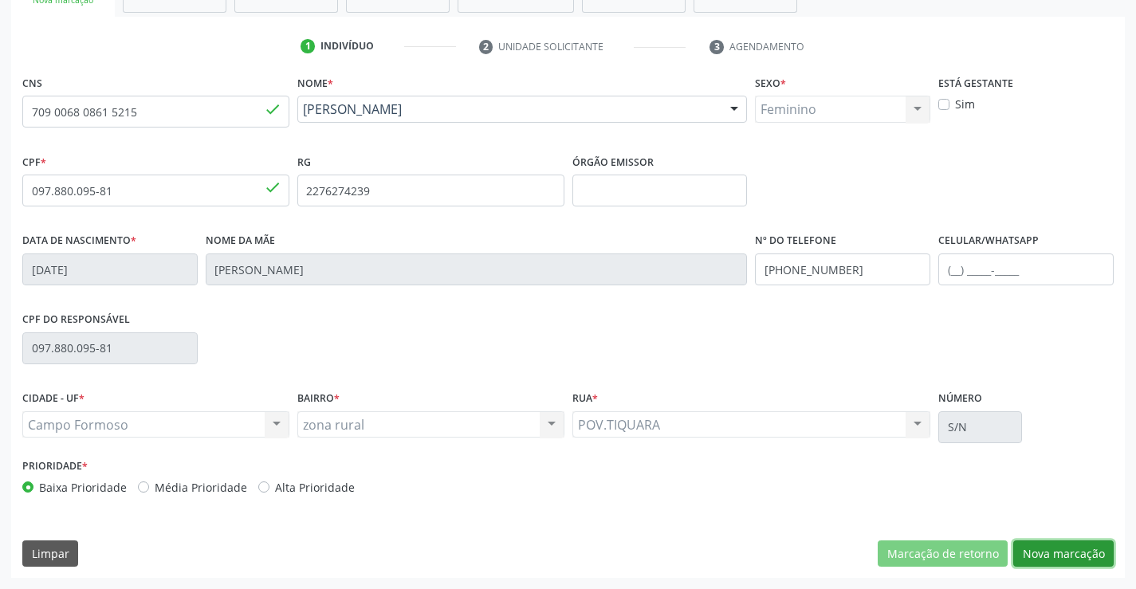
click at [1053, 549] on button "Nova marcação" at bounding box center [1064, 554] width 100 height 27
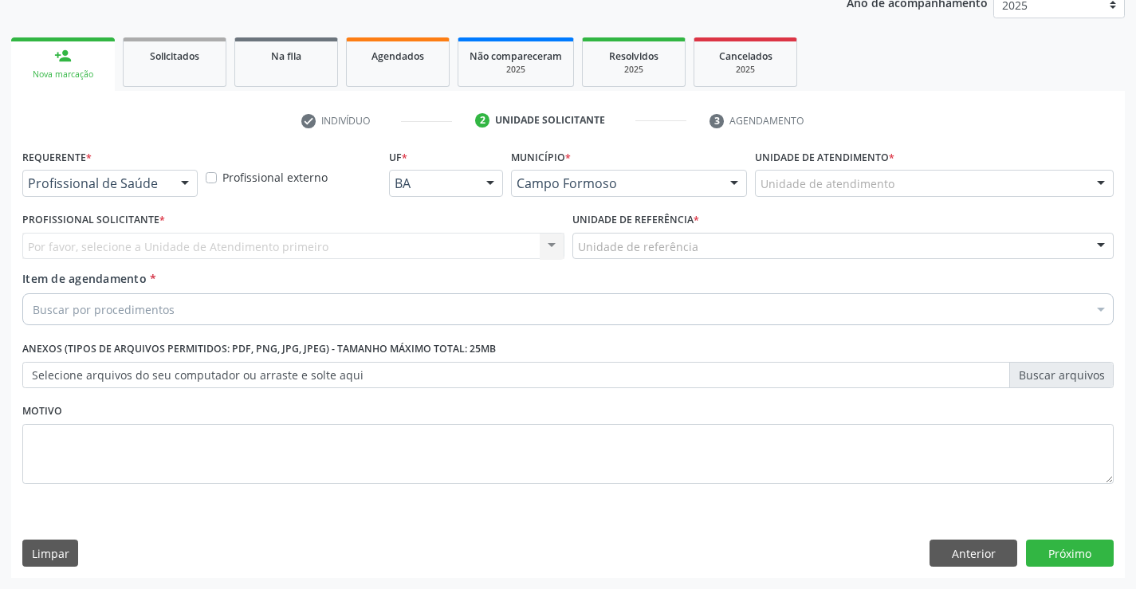
scroll to position [201, 0]
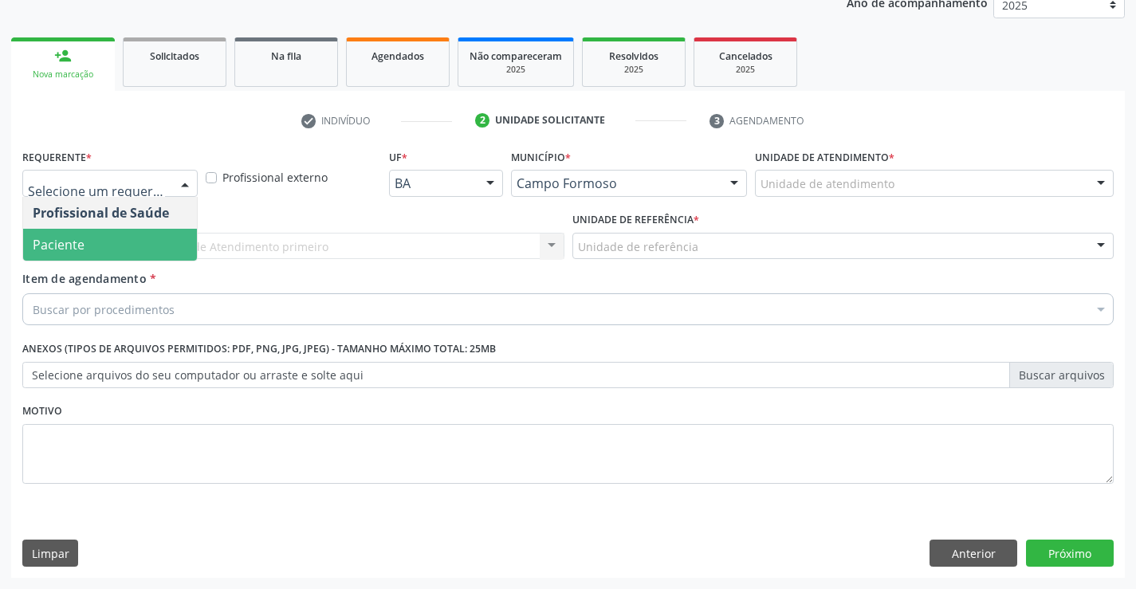
click at [109, 250] on span "Paciente" at bounding box center [110, 245] width 174 height 32
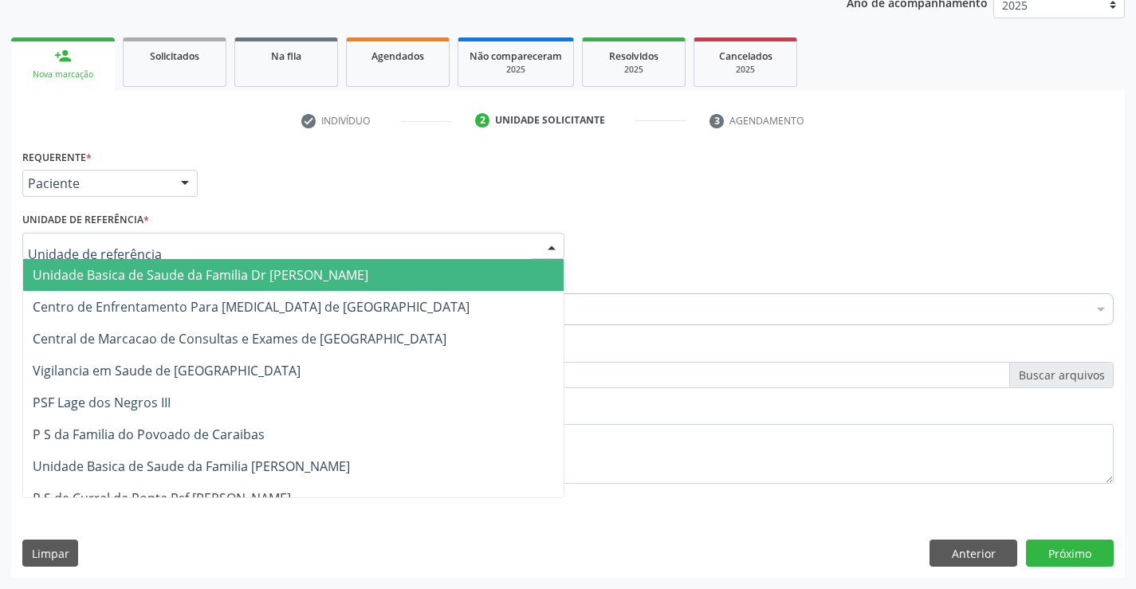
click at [162, 266] on span "Unidade Basica de Saude da Familia Dr [PERSON_NAME]" at bounding box center [293, 275] width 541 height 32
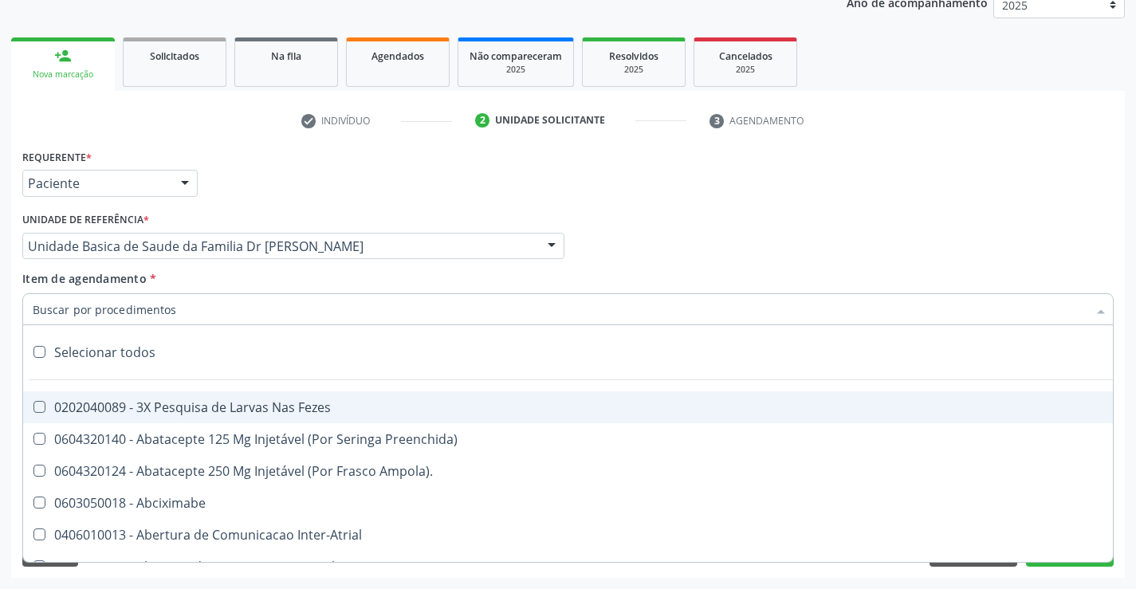
click at [164, 310] on input "Item de agendamento *" at bounding box center [560, 309] width 1055 height 32
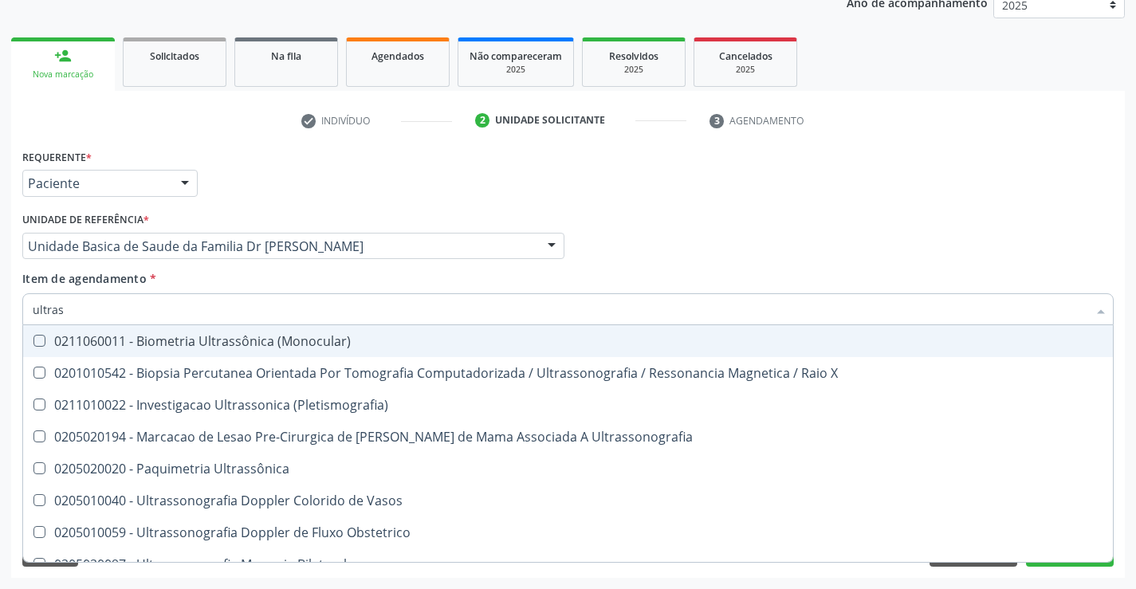
type input "ultrass"
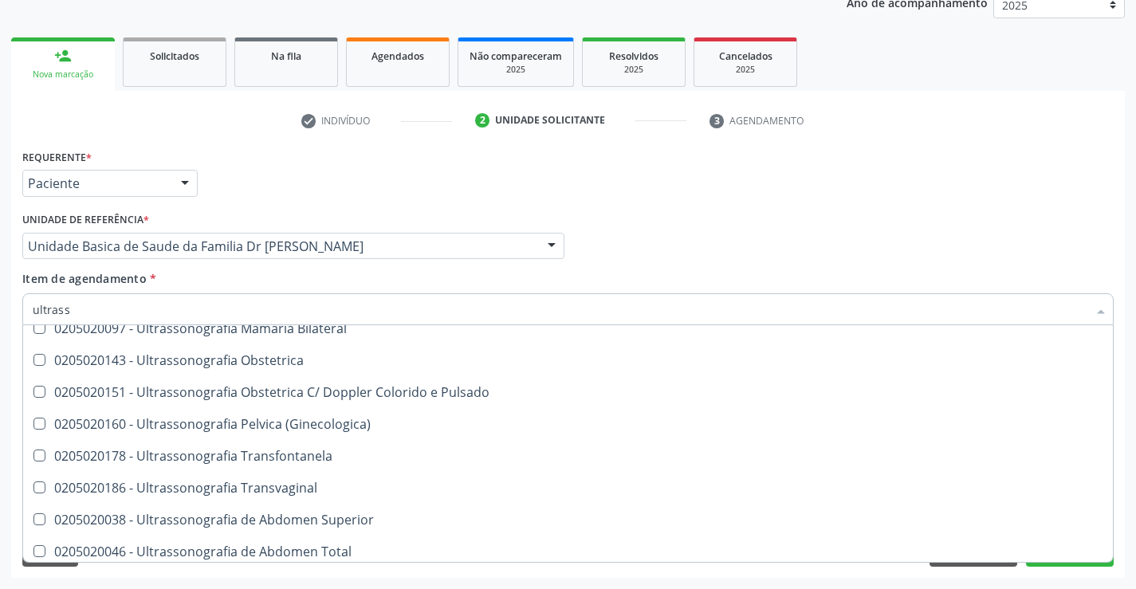
scroll to position [239, 0]
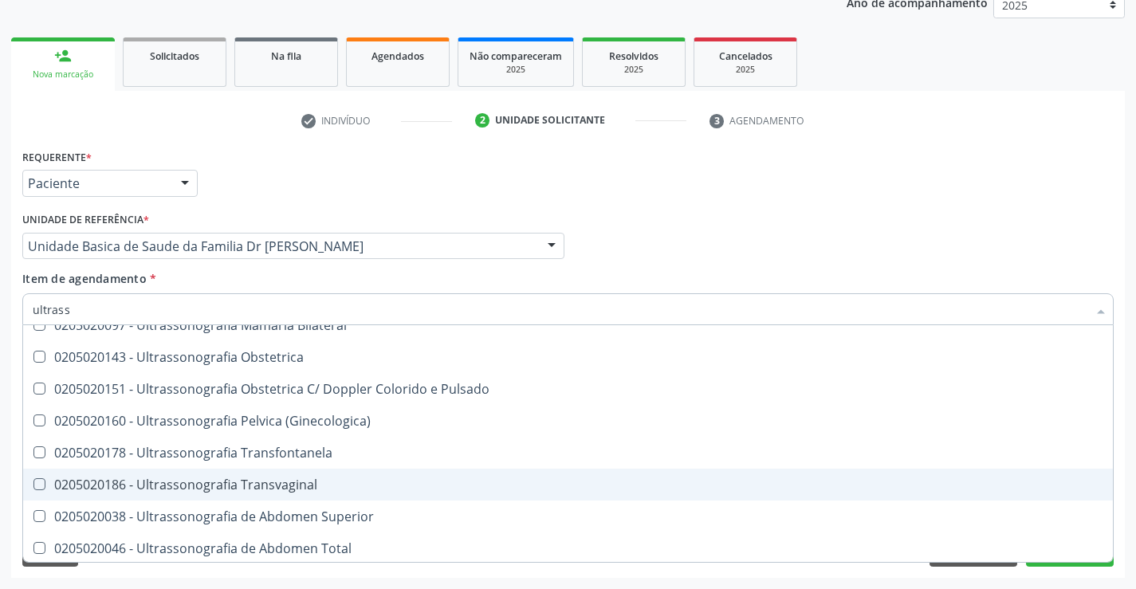
click at [329, 483] on div "0205020186 - Ultrassonografia Transvaginal" at bounding box center [568, 485] width 1071 height 13
checkbox Transvaginal "true"
click at [1127, 486] on div "Acompanhamento Acompanhe a situação das marcações correntes e finalizadas Relat…" at bounding box center [568, 238] width 1136 height 703
checkbox X "true"
checkbox Transvaginal "false"
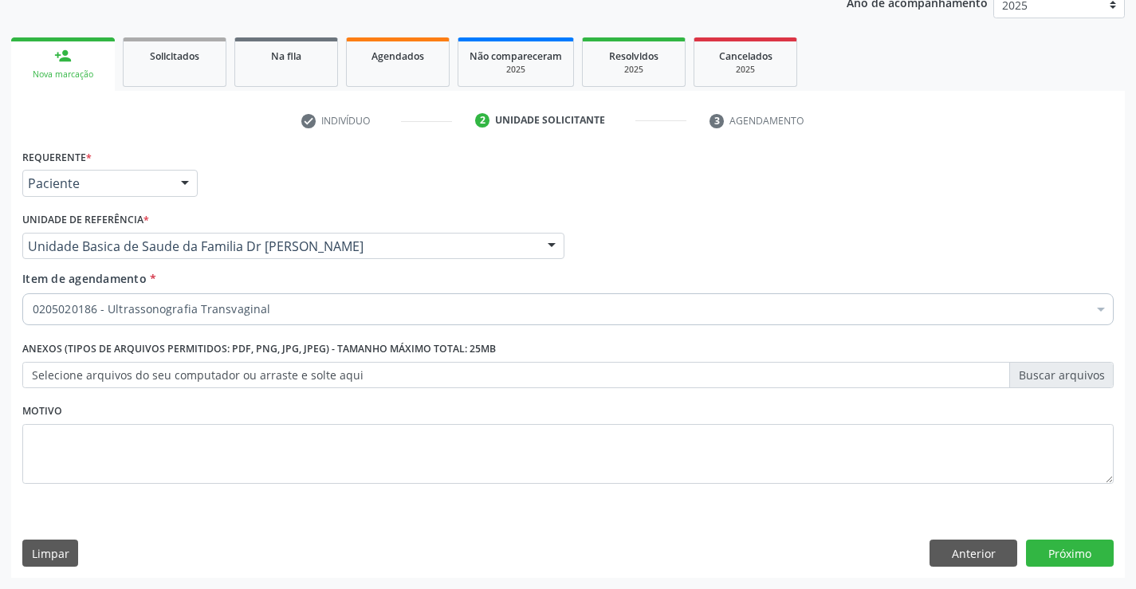
scroll to position [0, 0]
click at [1067, 553] on button "Próximo" at bounding box center [1070, 553] width 88 height 27
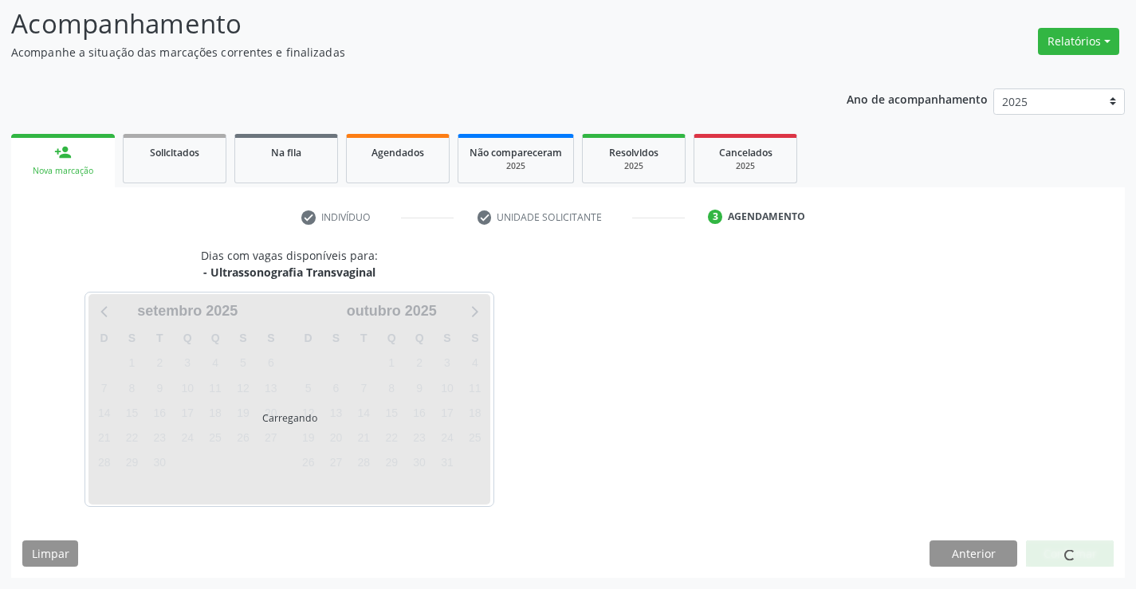
scroll to position [104, 0]
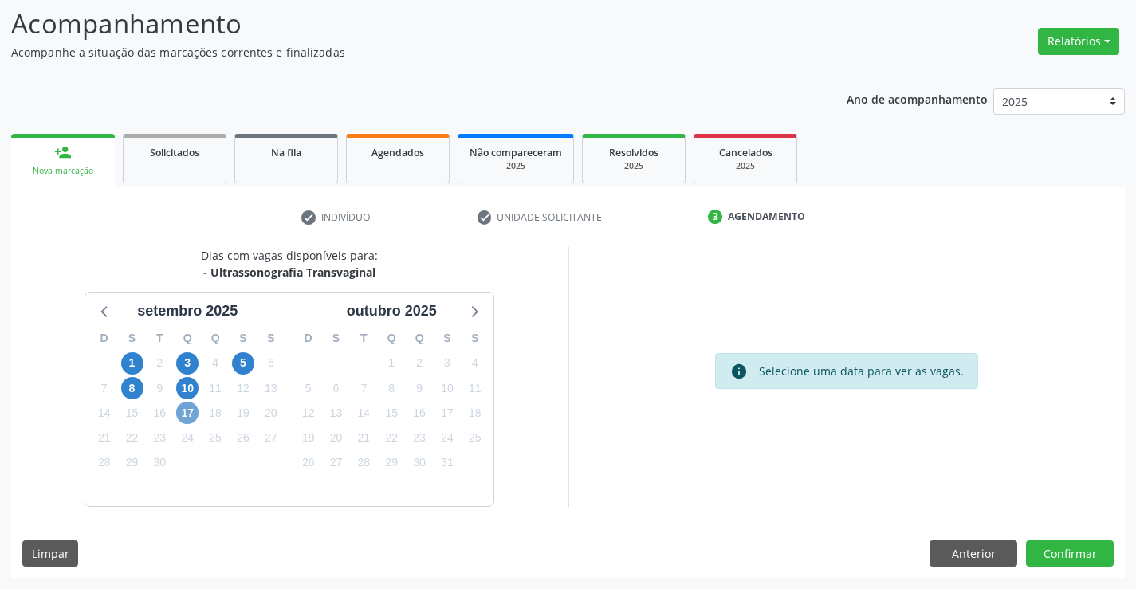
click at [187, 412] on span "17" at bounding box center [187, 413] width 22 height 22
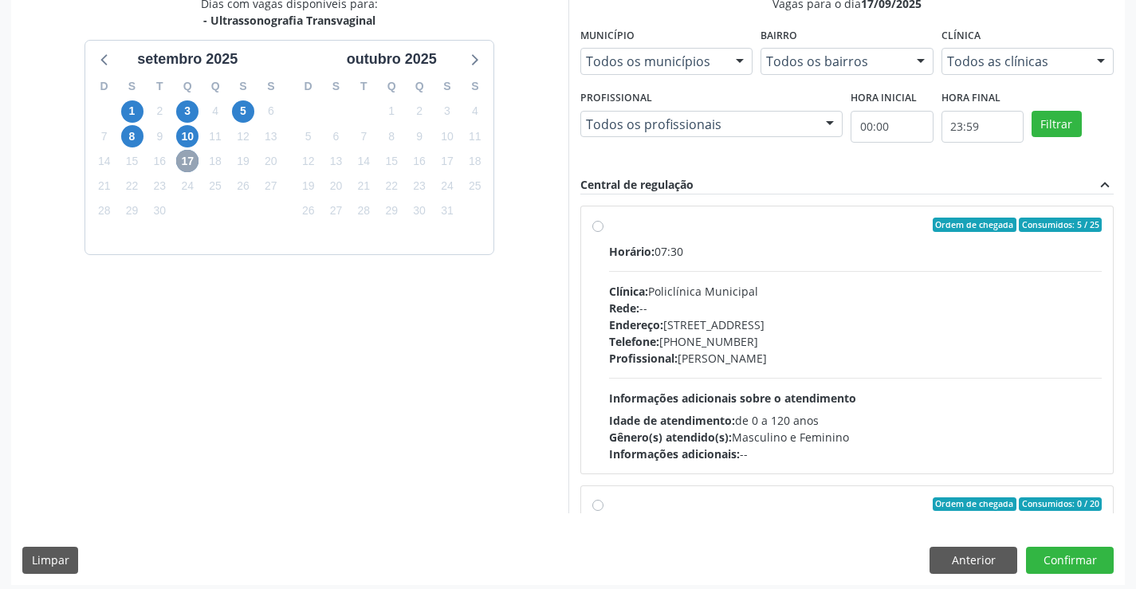
scroll to position [364, 0]
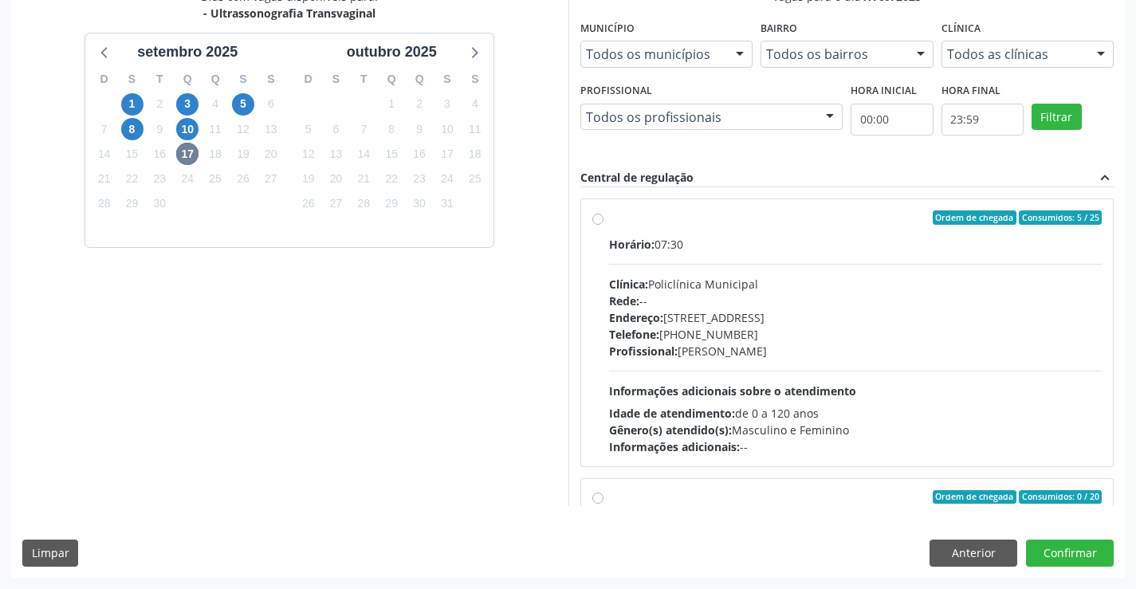
click at [766, 225] on label "Ordem de chegada Consumidos: 5 / 25 Horário: 07:30 Clínica: Policlínica Municip…" at bounding box center [856, 333] width 494 height 245
click at [604, 225] on input "Ordem de chegada Consumidos: 5 / 25 Horário: 07:30 Clínica: Policlínica Municip…" at bounding box center [598, 218] width 11 height 14
radio input "true"
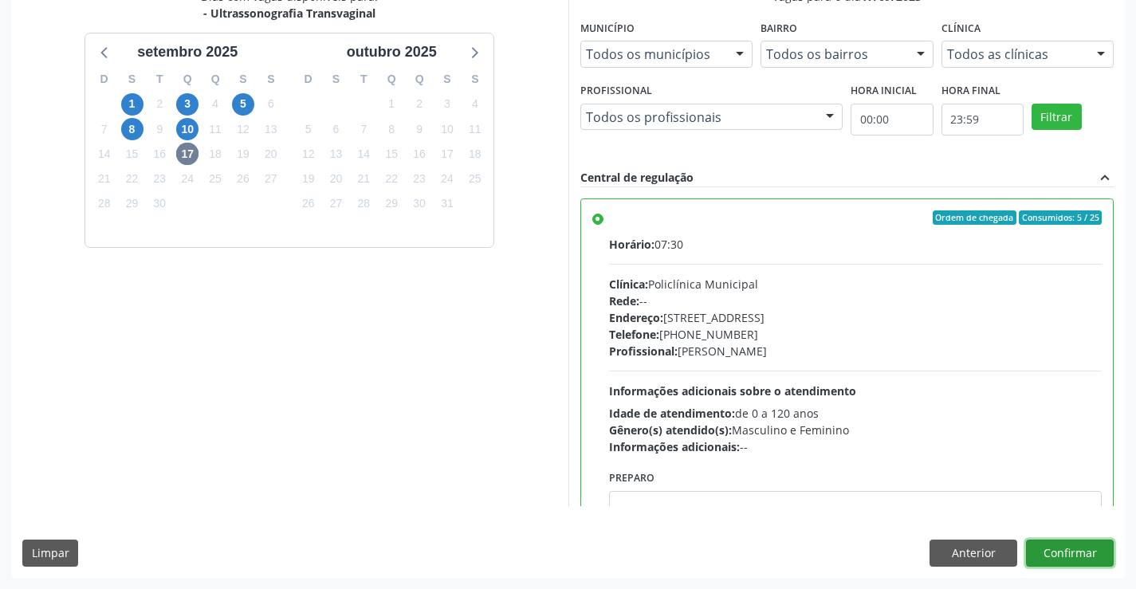
click at [1055, 550] on button "Confirmar" at bounding box center [1070, 553] width 88 height 27
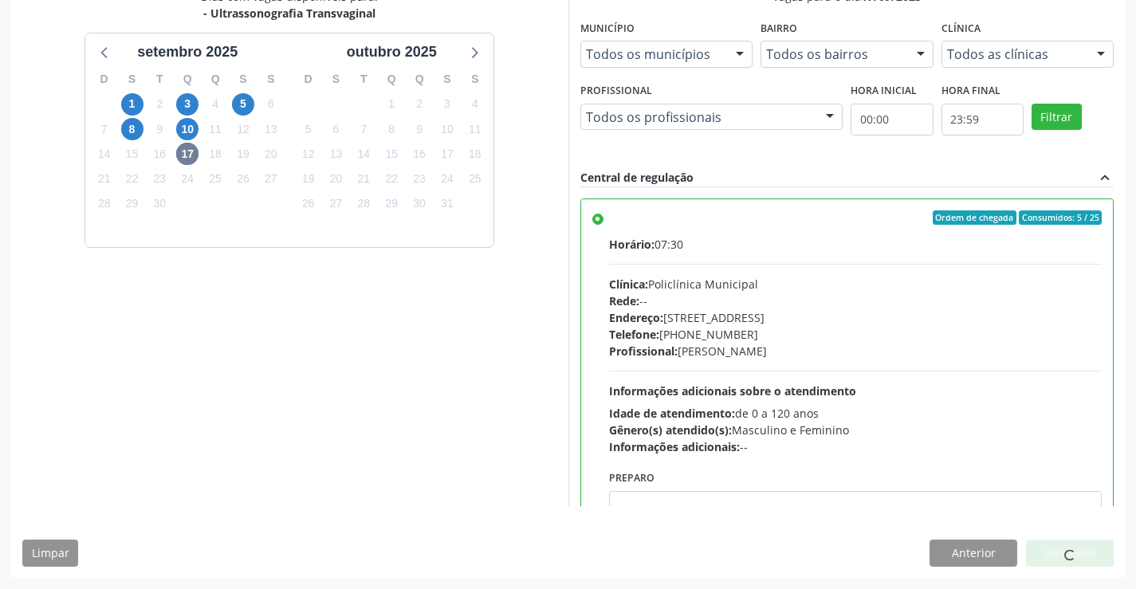
scroll to position [0, 0]
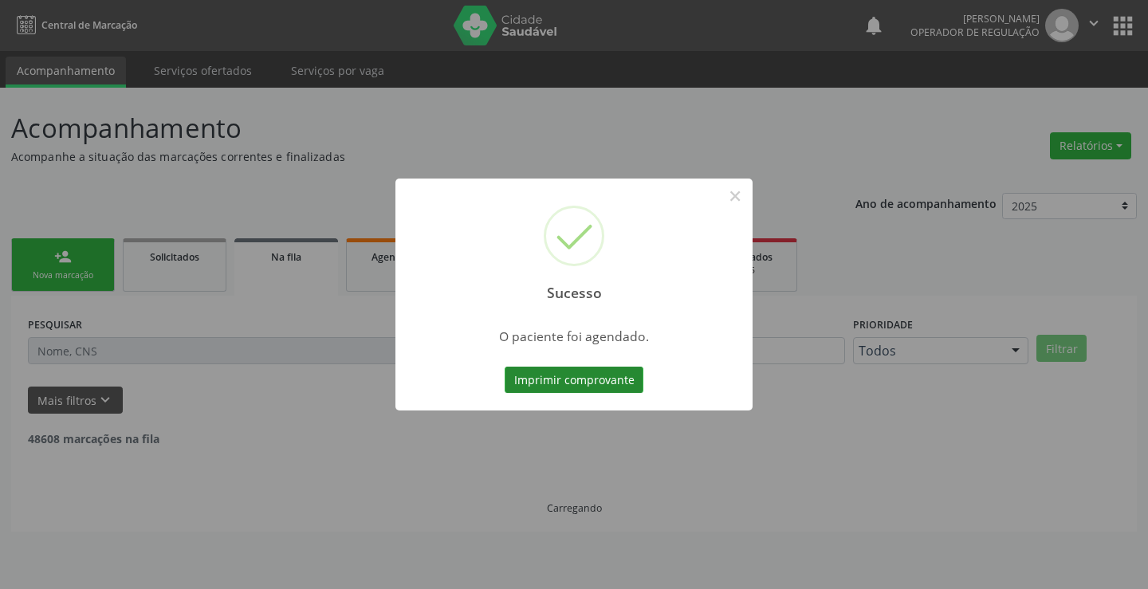
click at [589, 375] on button "Imprimir comprovante" at bounding box center [574, 380] width 139 height 27
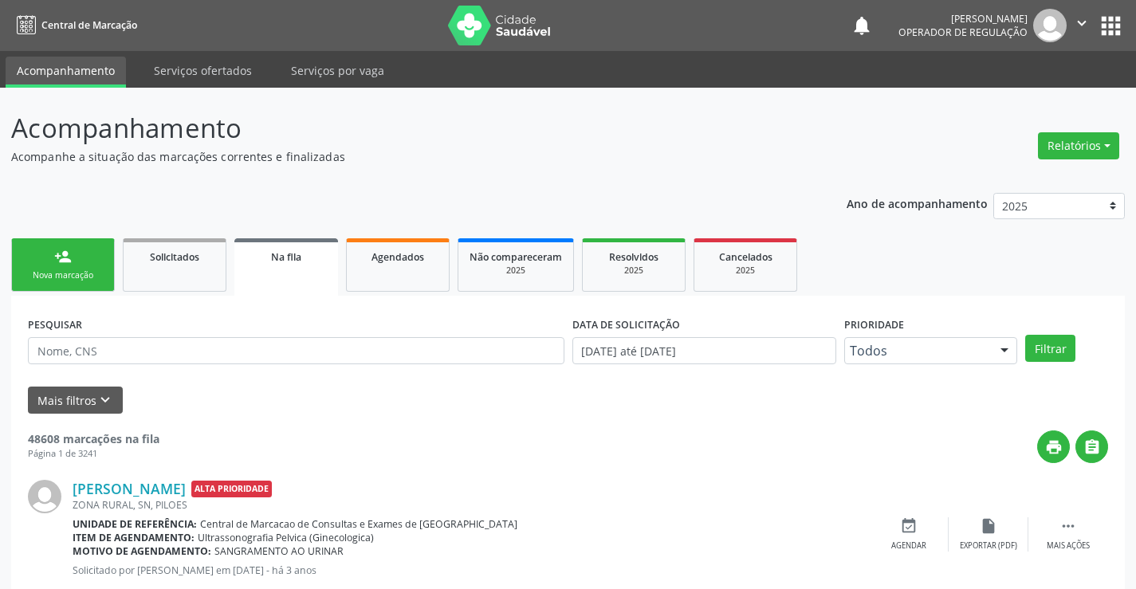
click at [58, 258] on div "person_add" at bounding box center [63, 257] width 18 height 18
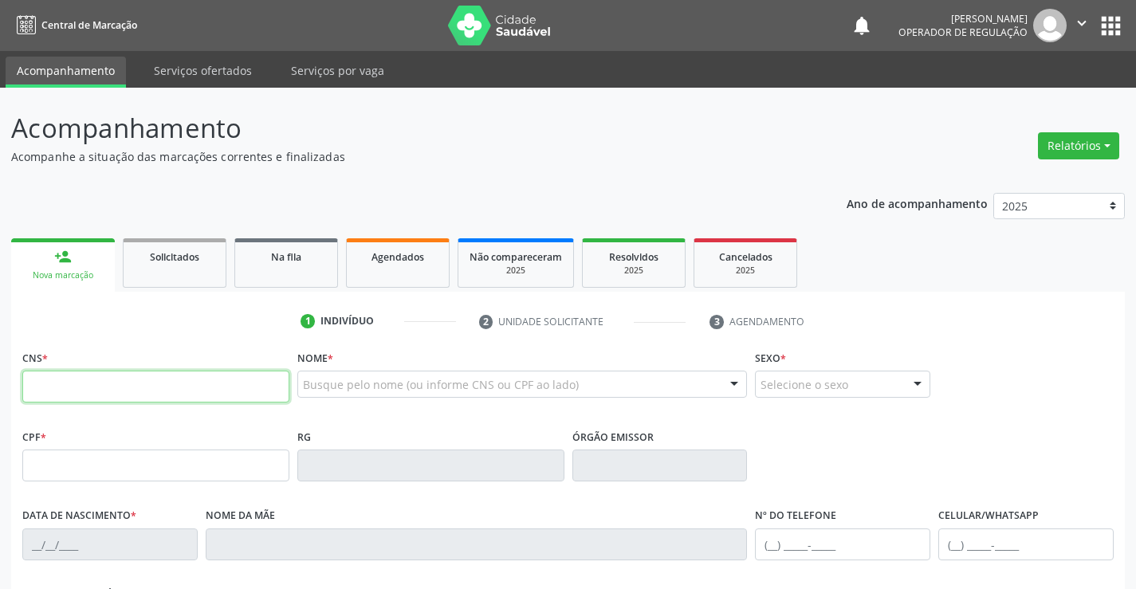
click at [140, 389] on input "text" at bounding box center [155, 387] width 267 height 32
click at [130, 388] on input "text" at bounding box center [155, 387] width 267 height 32
type input "704 2032 0448 6783"
type input "0641584709"
type input "[DATE]"
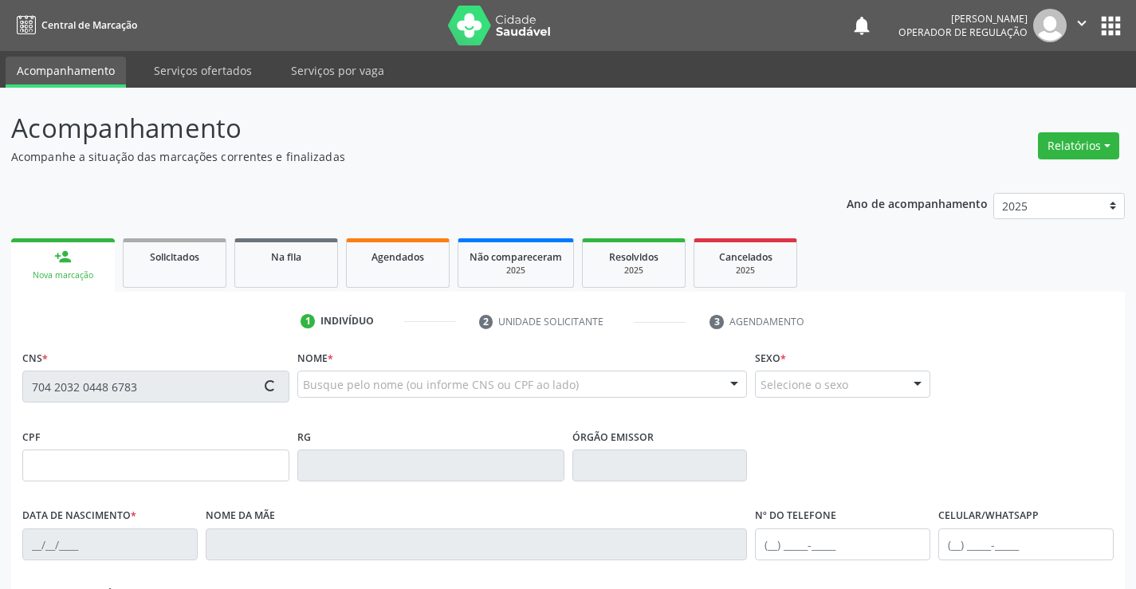
type input "[PHONE_NUMBER]"
type input "664.862.545-72"
type input "S/N"
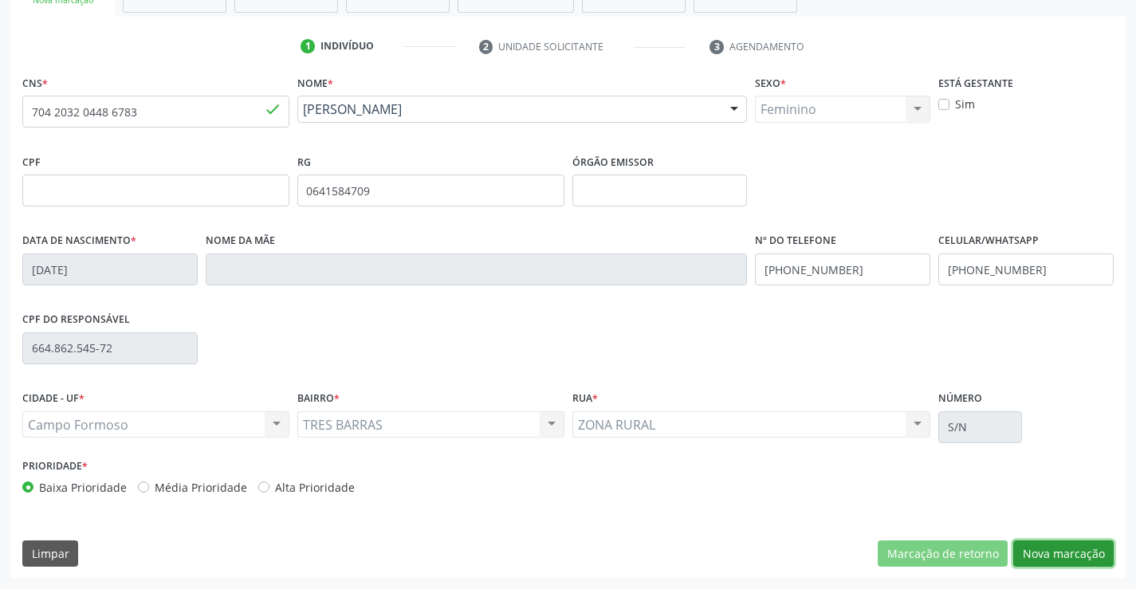
click at [1077, 553] on button "Nova marcação" at bounding box center [1064, 554] width 100 height 27
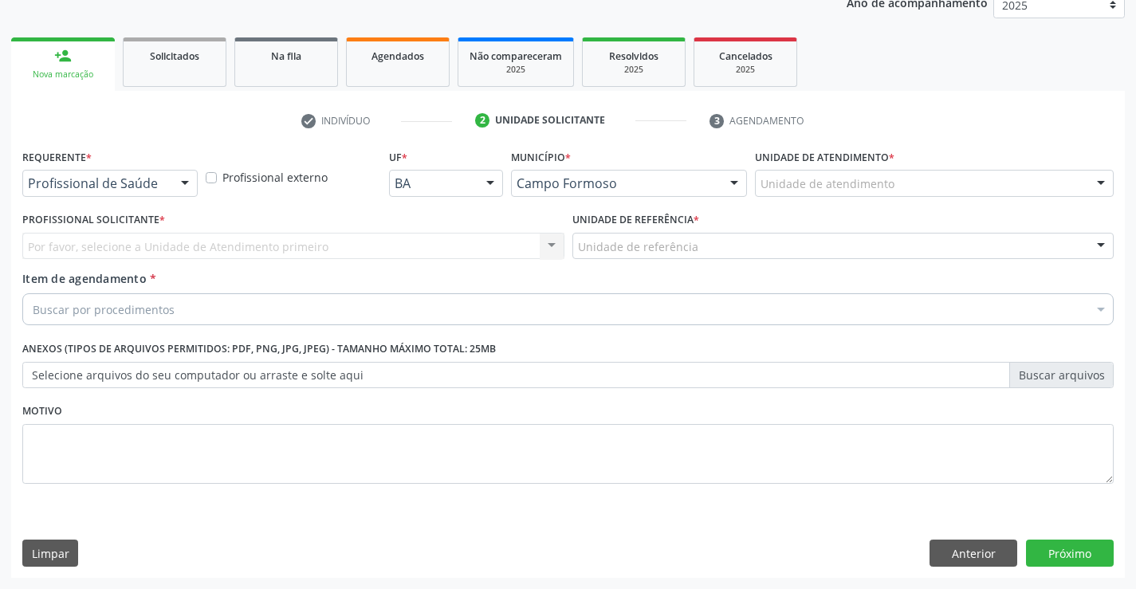
scroll to position [201, 0]
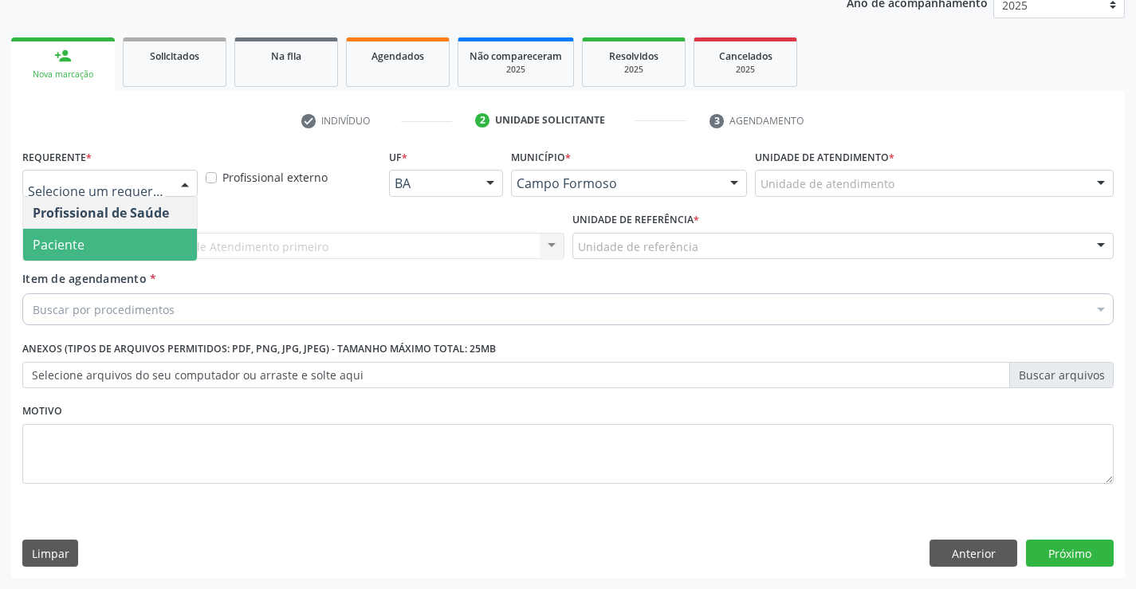
click at [125, 236] on span "Paciente" at bounding box center [110, 245] width 174 height 32
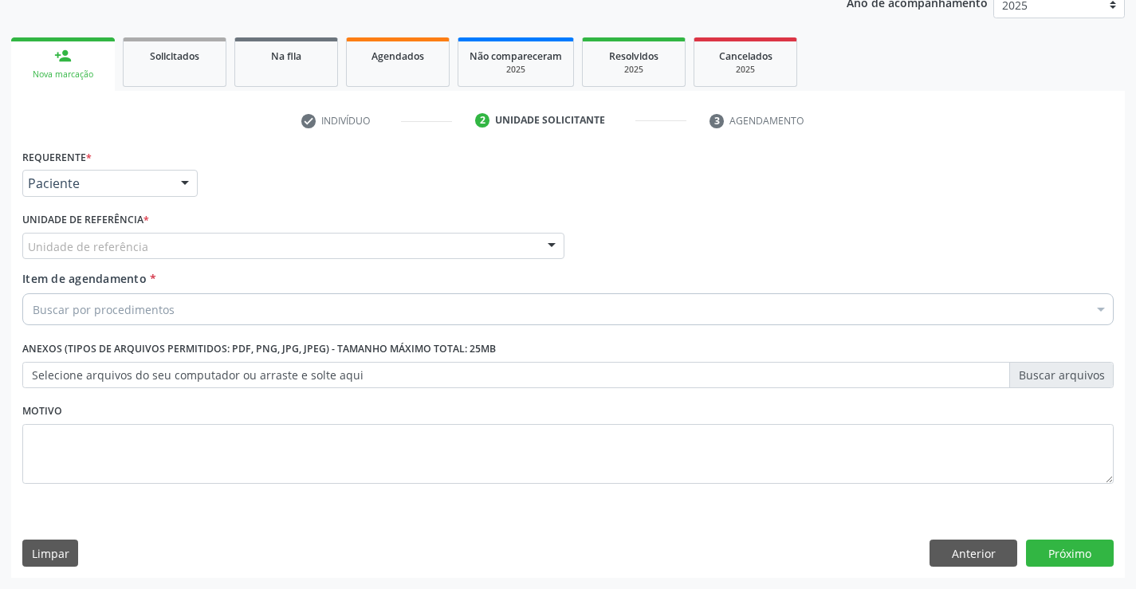
click at [127, 229] on label "Unidade de referência *" at bounding box center [85, 220] width 127 height 25
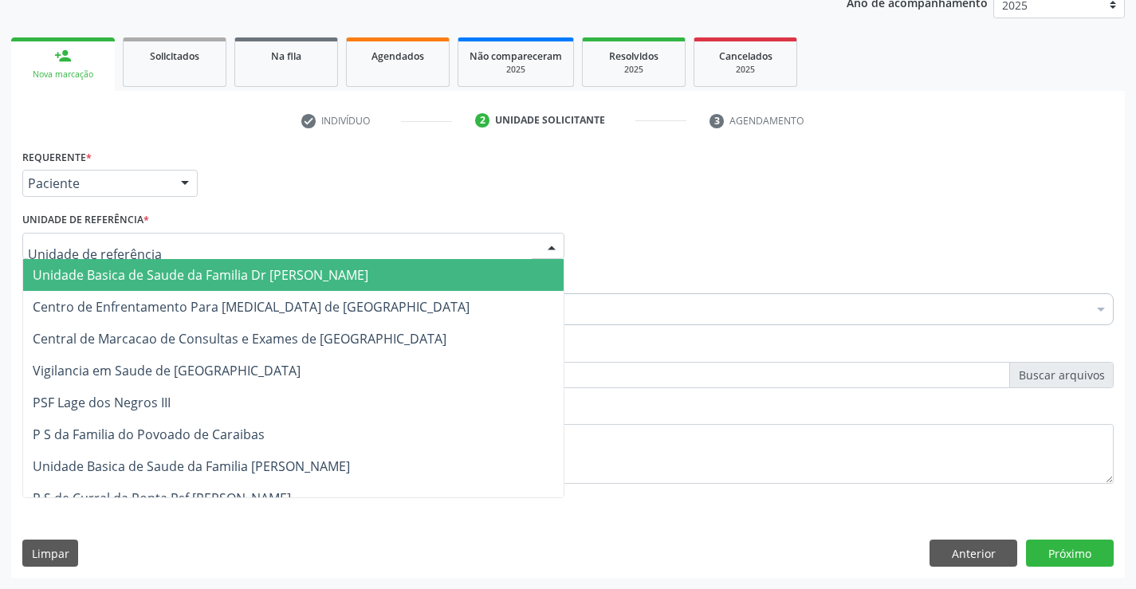
click at [171, 262] on span "Unidade Basica de Saude da Familia Dr [PERSON_NAME]" at bounding box center [293, 275] width 541 height 32
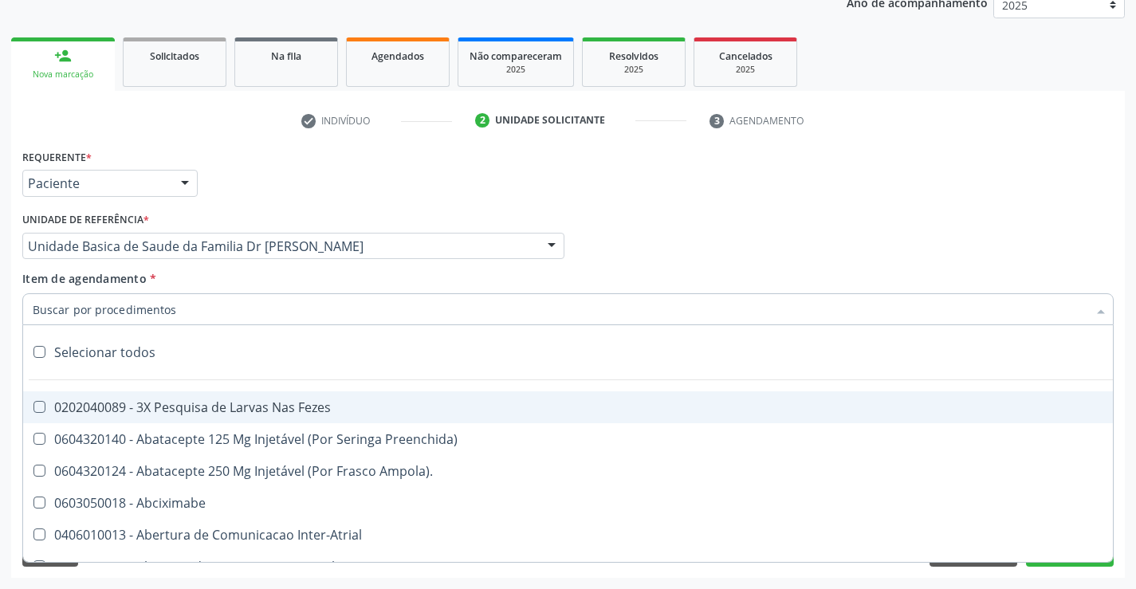
click at [179, 314] on div at bounding box center [568, 309] width 1092 height 32
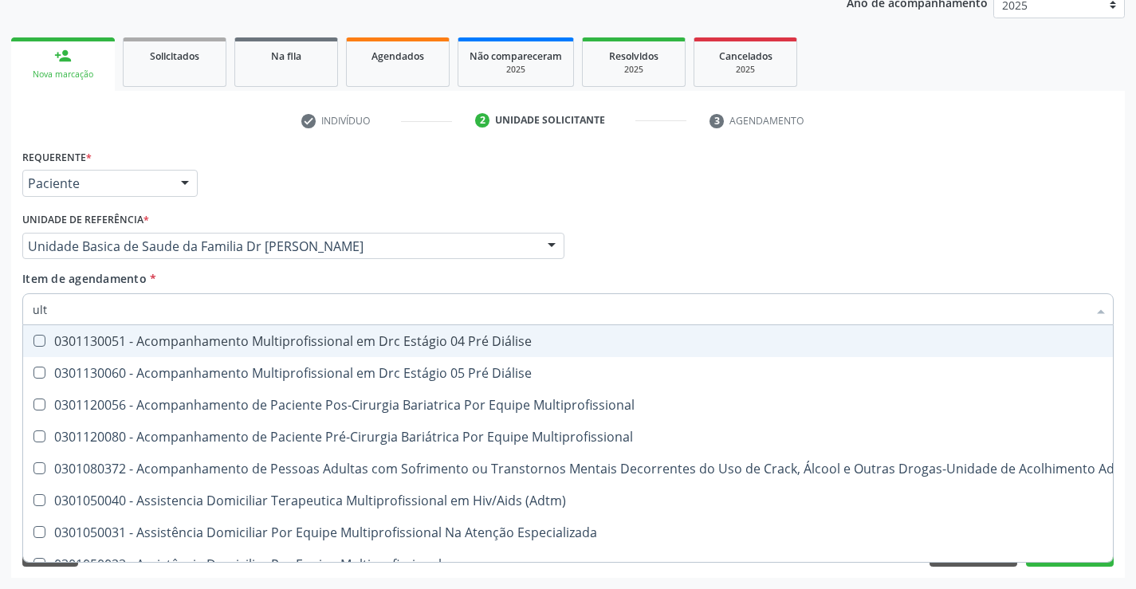
type input "ultr"
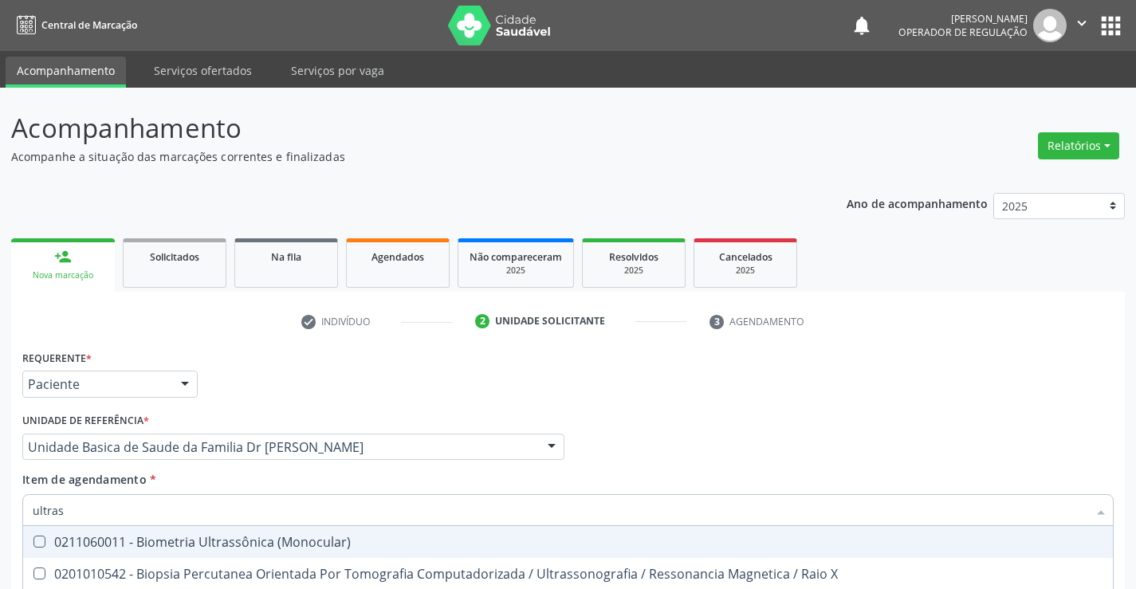
scroll to position [201, 0]
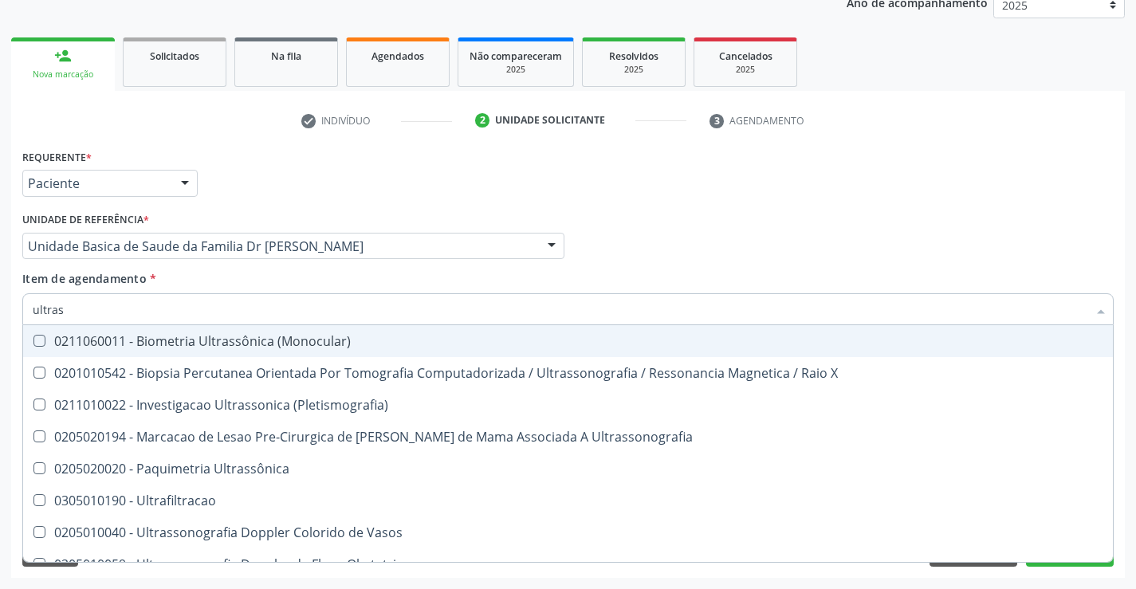
type input "ultrass"
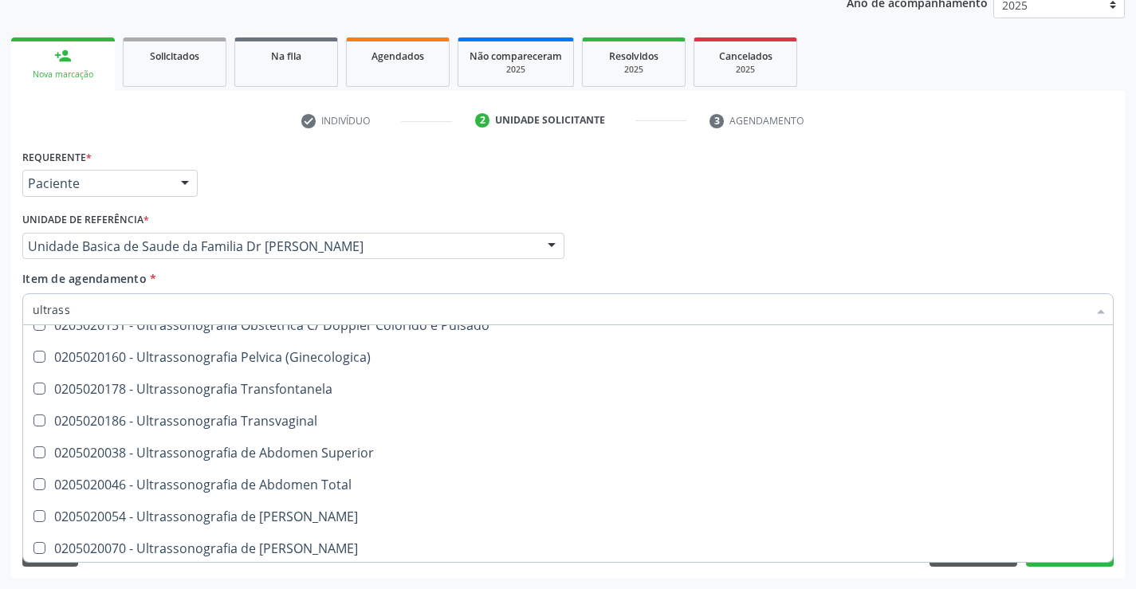
scroll to position [319, 0]
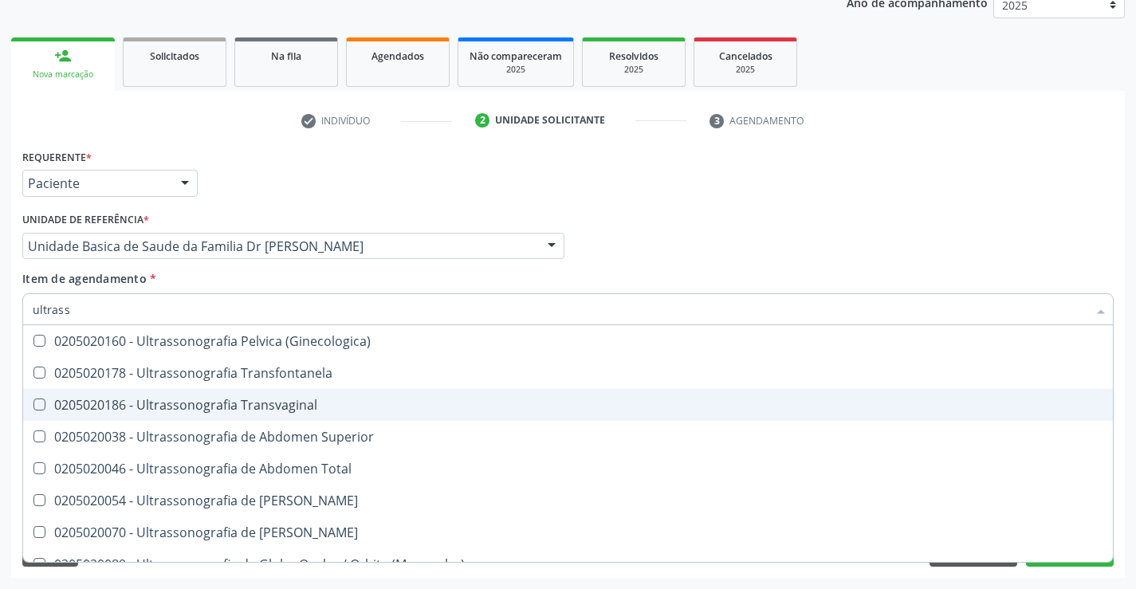
click at [351, 399] on div "0205020186 - Ultrassonografia Transvaginal" at bounding box center [568, 405] width 1071 height 13
checkbox Transvaginal "true"
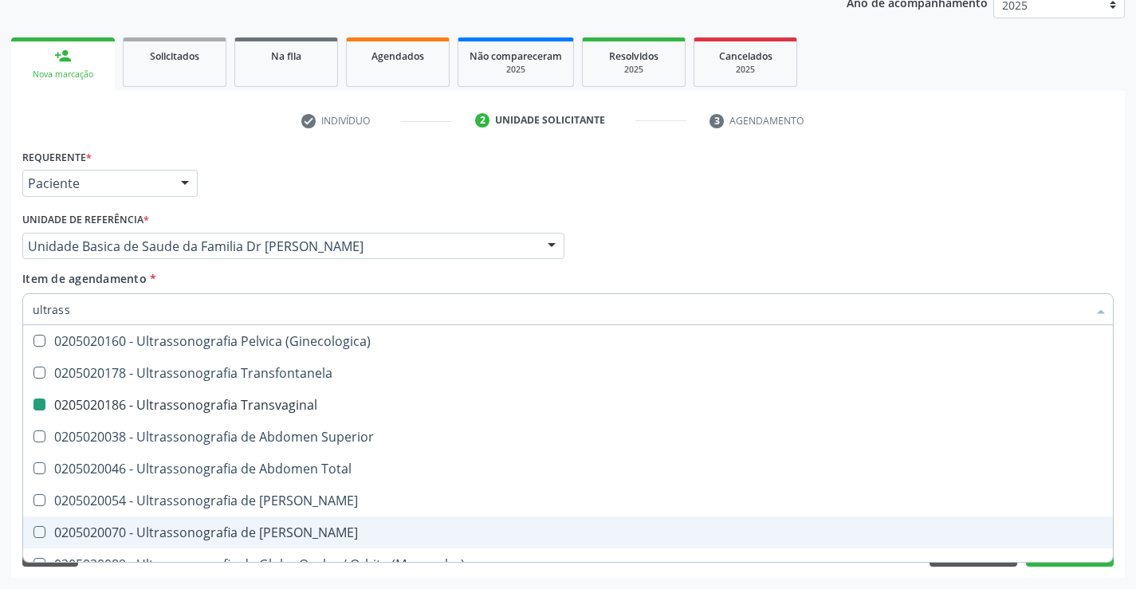
click at [1125, 510] on div "Acompanhamento Acompanhe a situação das marcações correntes e finalizadas Relat…" at bounding box center [568, 238] width 1136 height 703
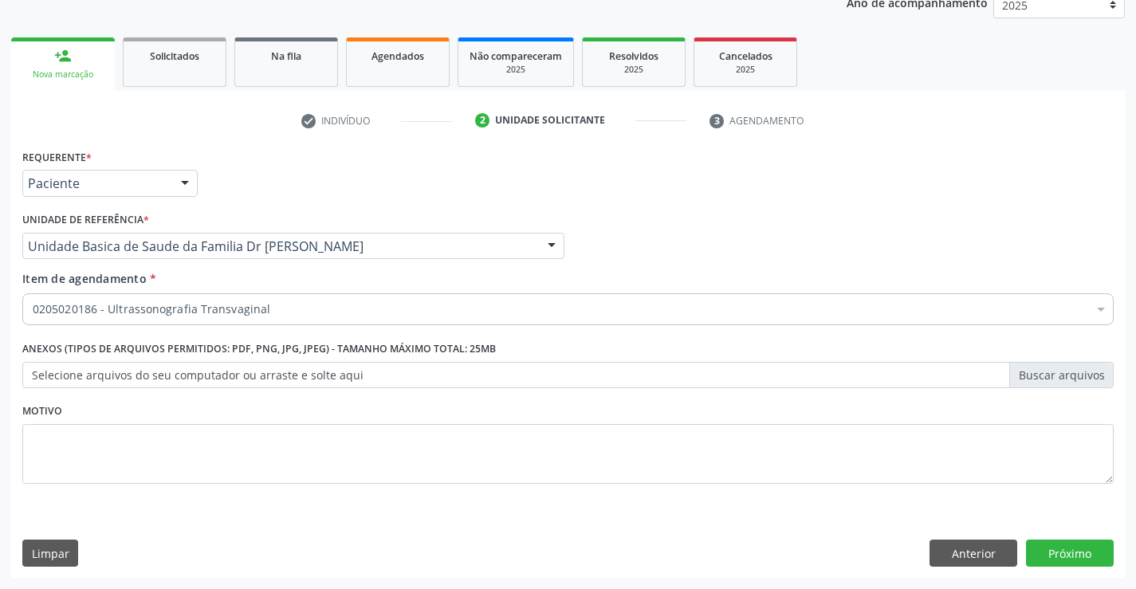
scroll to position [0, 0]
click at [1062, 552] on div "Requerente * Paciente Profissional de Saúde Paciente Nenhum resultado encontrad…" at bounding box center [568, 361] width 1114 height 433
click at [1066, 547] on button "Próximo" at bounding box center [1070, 553] width 88 height 27
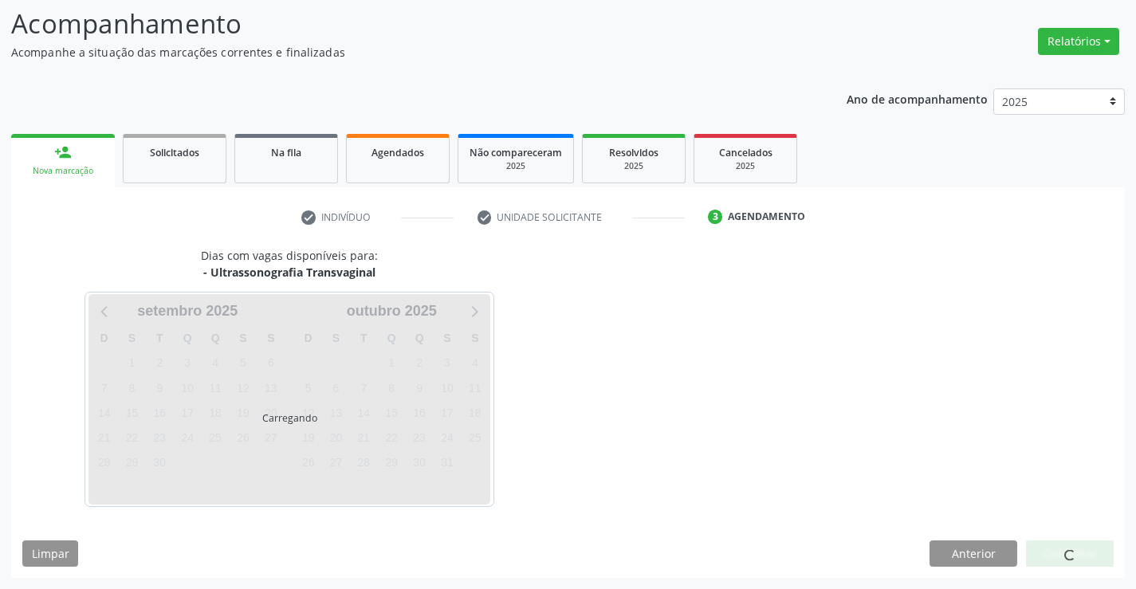
scroll to position [104, 0]
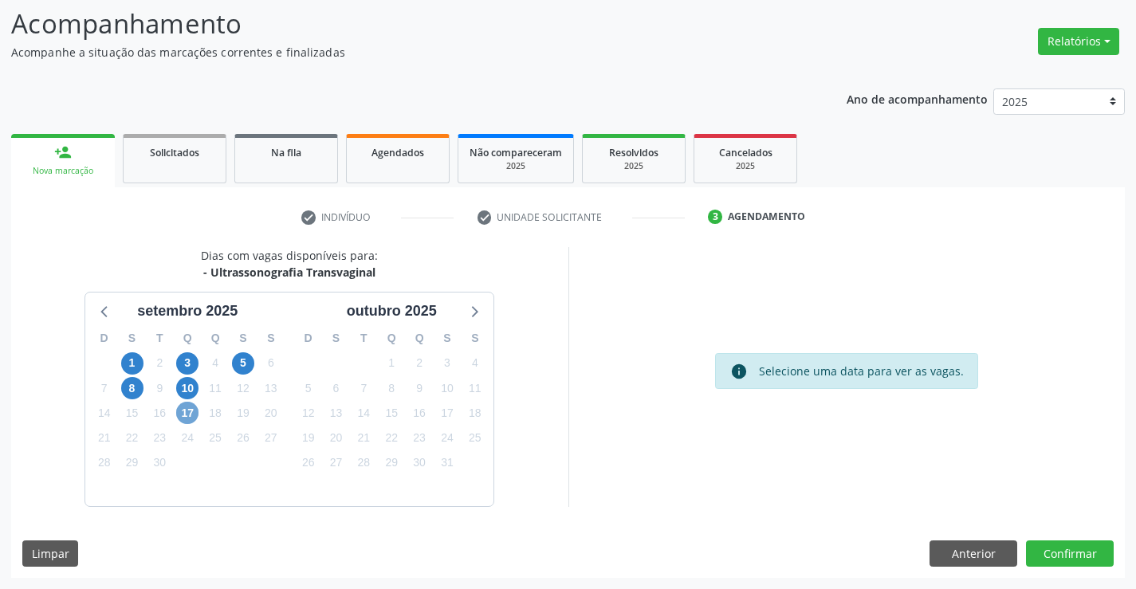
click at [183, 411] on span "17" at bounding box center [187, 413] width 22 height 22
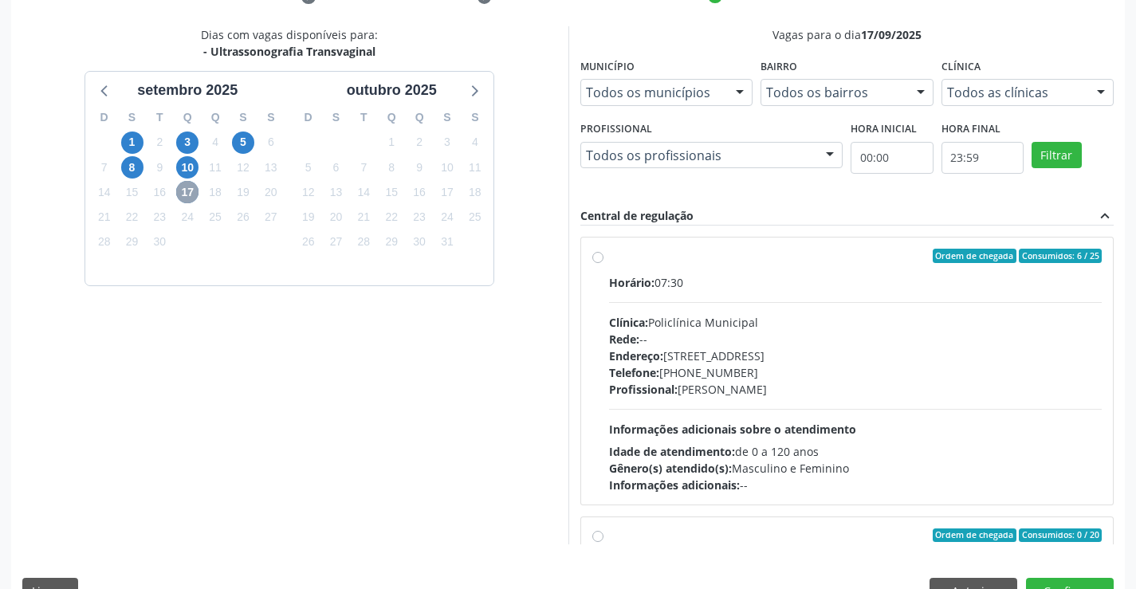
scroll to position [364, 0]
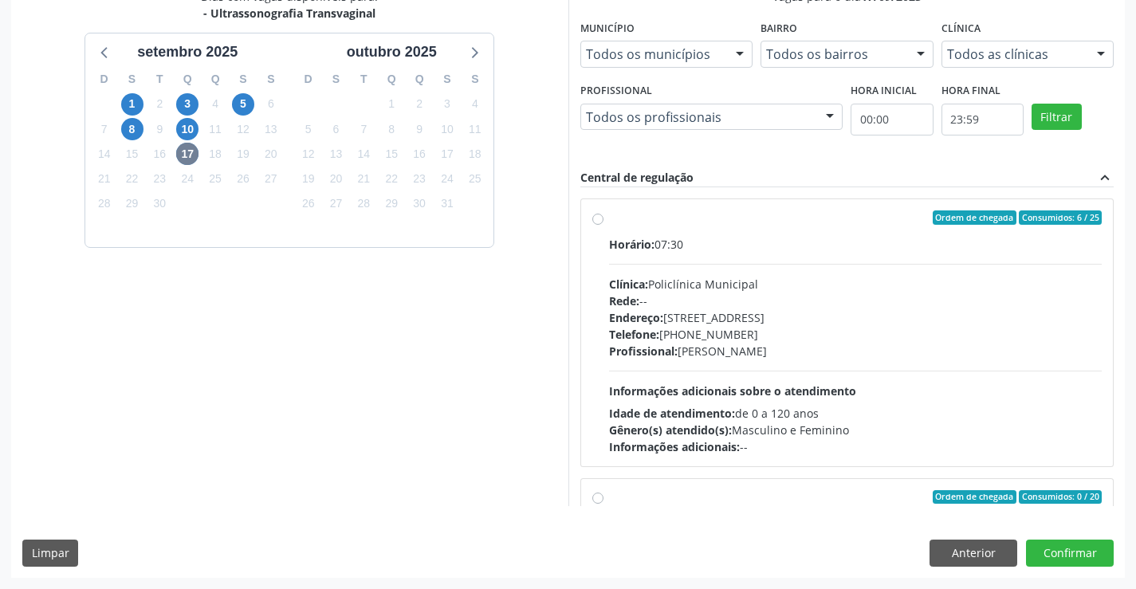
click at [798, 231] on label "Ordem de chegada Consumidos: 6 / 25 Horário: 07:30 Clínica: Policlínica Municip…" at bounding box center [856, 333] width 494 height 245
click at [604, 225] on input "Ordem de chegada Consumidos: 6 / 25 Horário: 07:30 Clínica: Policlínica Municip…" at bounding box center [598, 218] width 11 height 14
radio input "true"
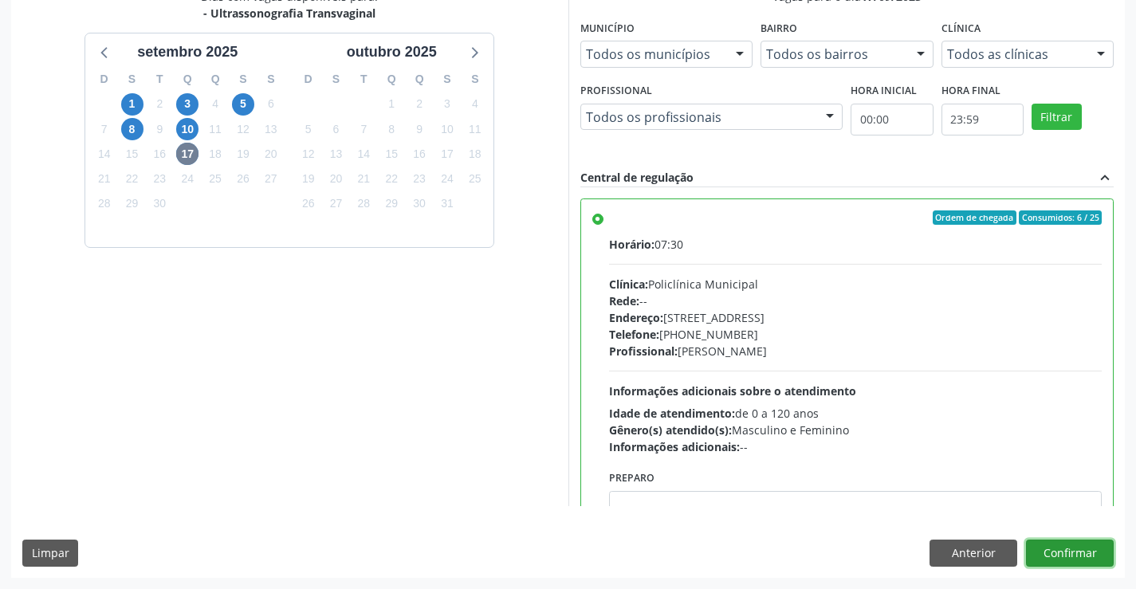
click at [1070, 550] on button "Confirmar" at bounding box center [1070, 553] width 88 height 27
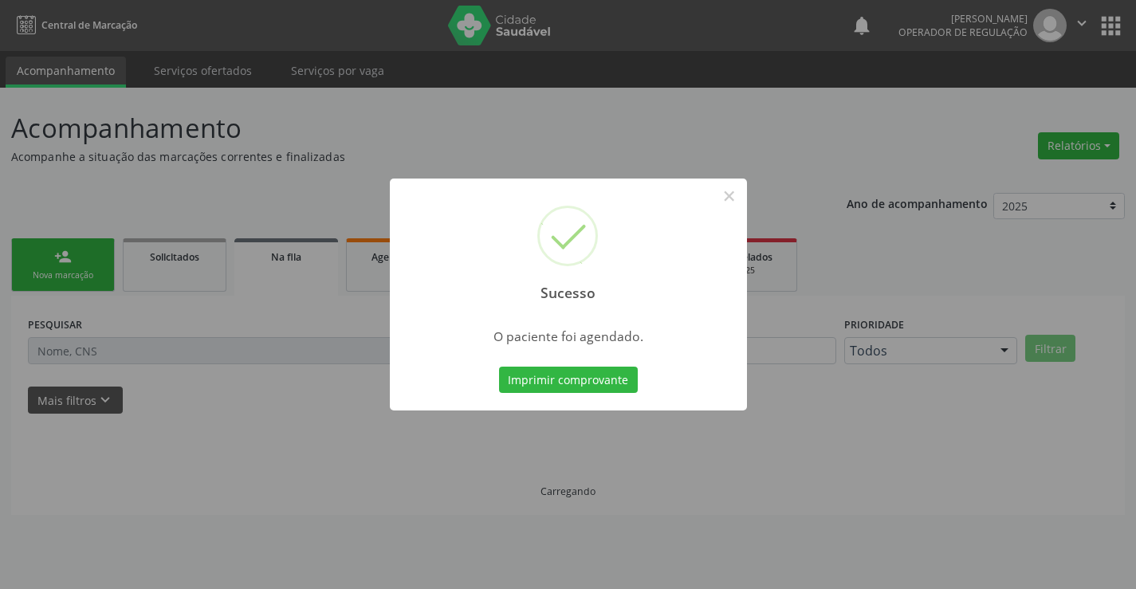
scroll to position [0, 0]
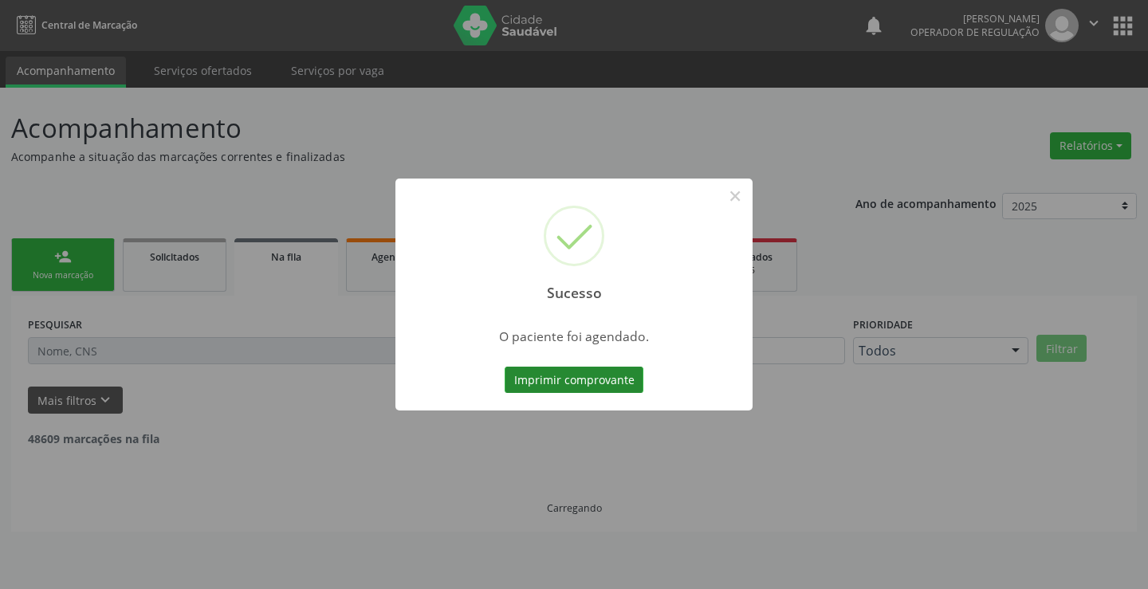
click at [574, 381] on button "Imprimir comprovante" at bounding box center [574, 380] width 139 height 27
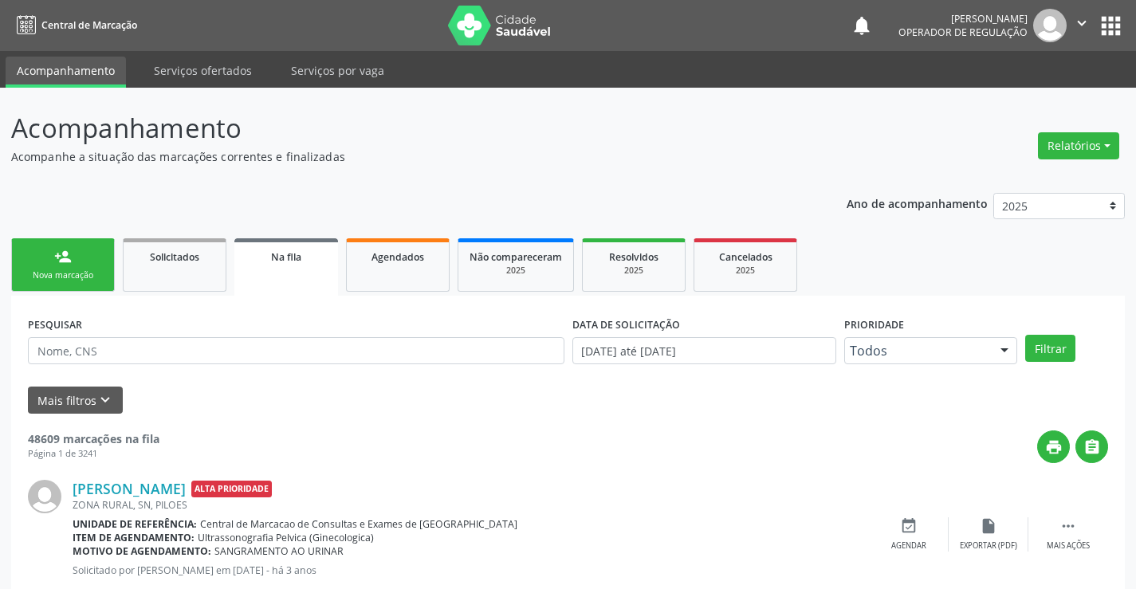
click at [79, 258] on link "person_add Nova marcação" at bounding box center [63, 264] width 104 height 53
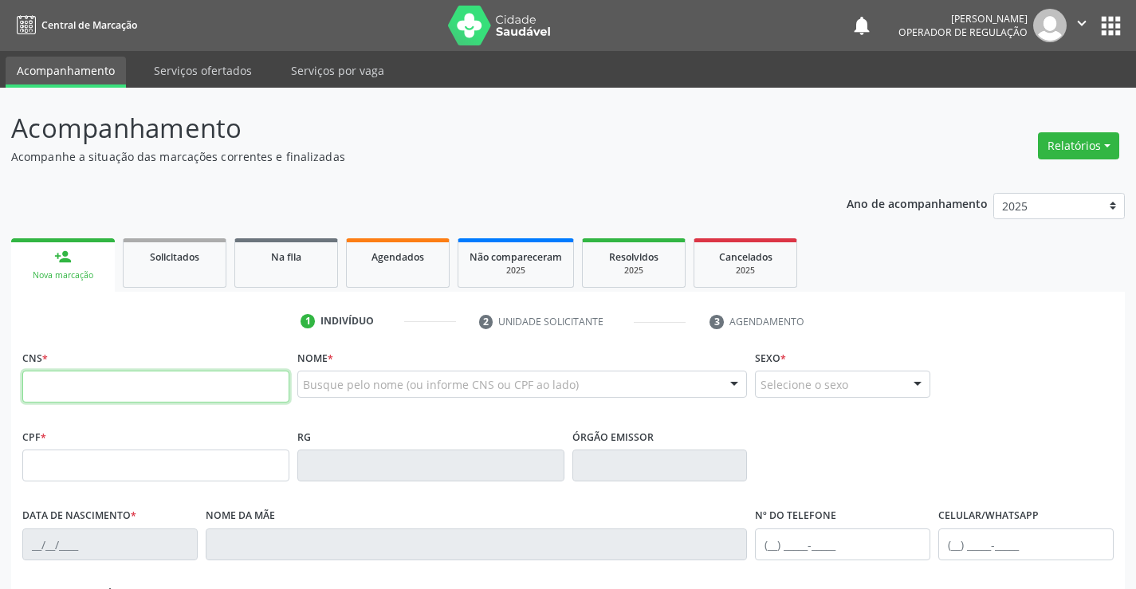
click at [104, 376] on input "text" at bounding box center [155, 387] width 267 height 32
type input "700 5087 3199 4555"
type input "07/02/2001"
type input "(37) 9805-1531"
type input "S/N"
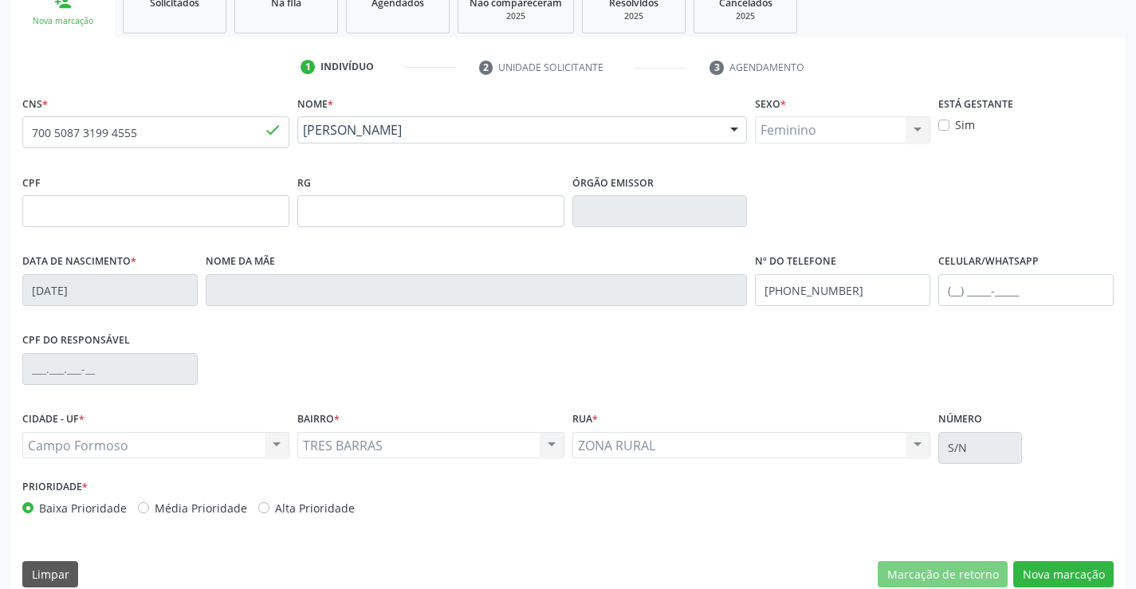
scroll to position [275, 0]
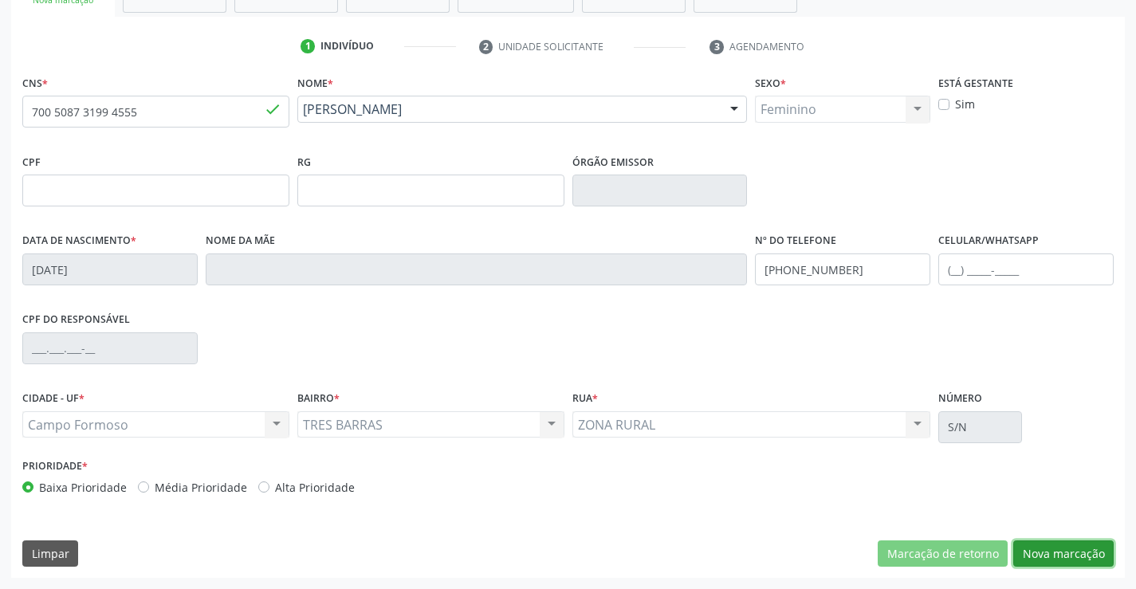
click at [1069, 546] on button "Nova marcação" at bounding box center [1064, 554] width 100 height 27
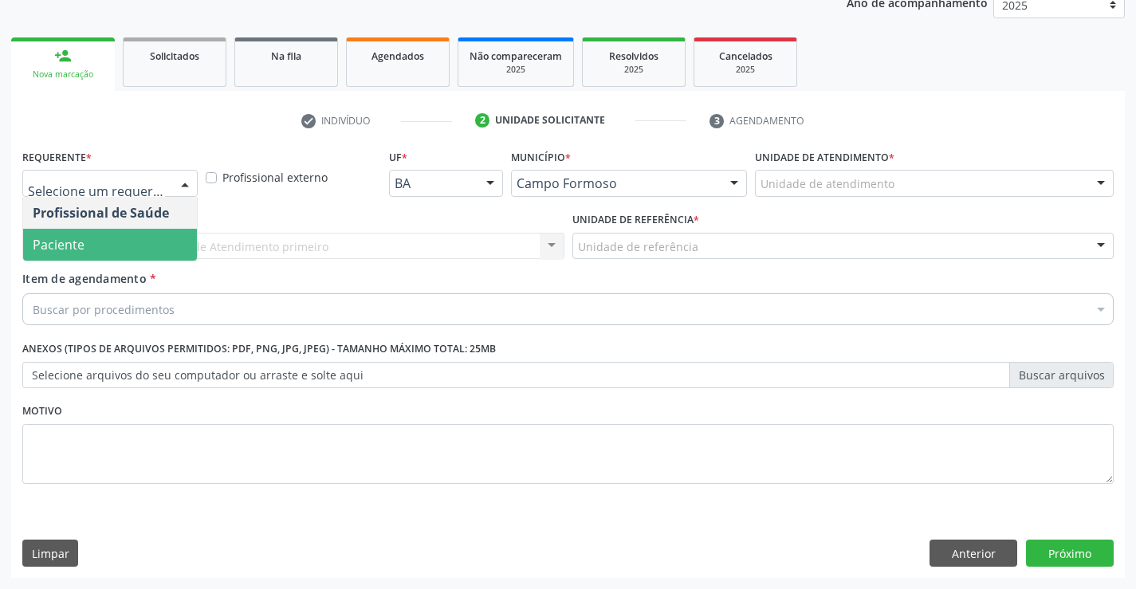
click at [112, 242] on span "Paciente" at bounding box center [110, 245] width 174 height 32
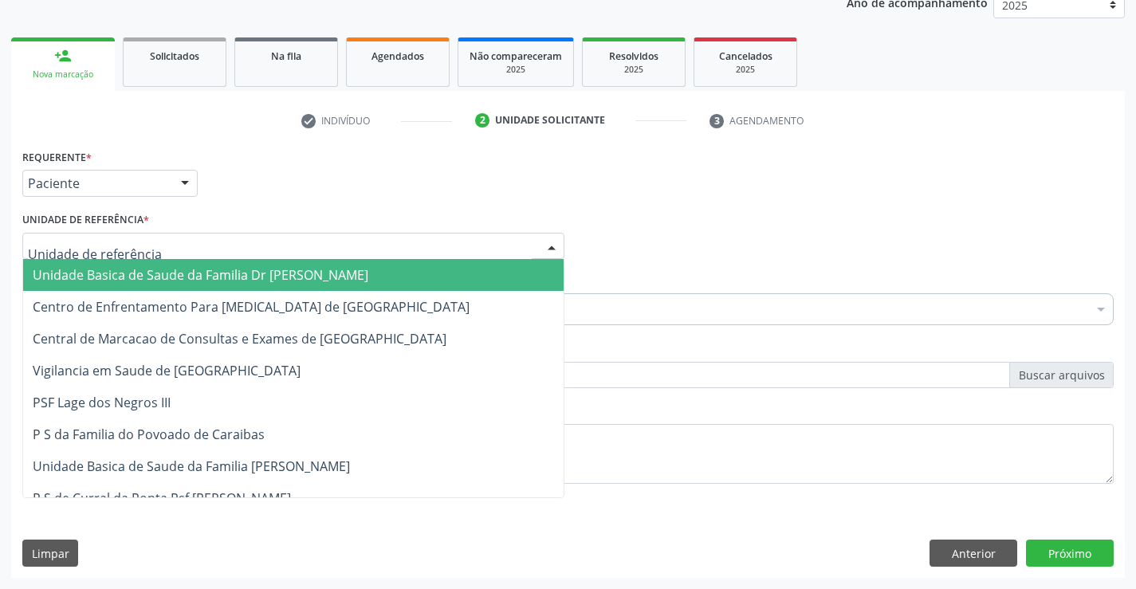
click at [130, 236] on div at bounding box center [293, 246] width 542 height 27
click at [193, 278] on span "Unidade Basica de Saude da Familia Dr [PERSON_NAME]" at bounding box center [201, 275] width 336 height 18
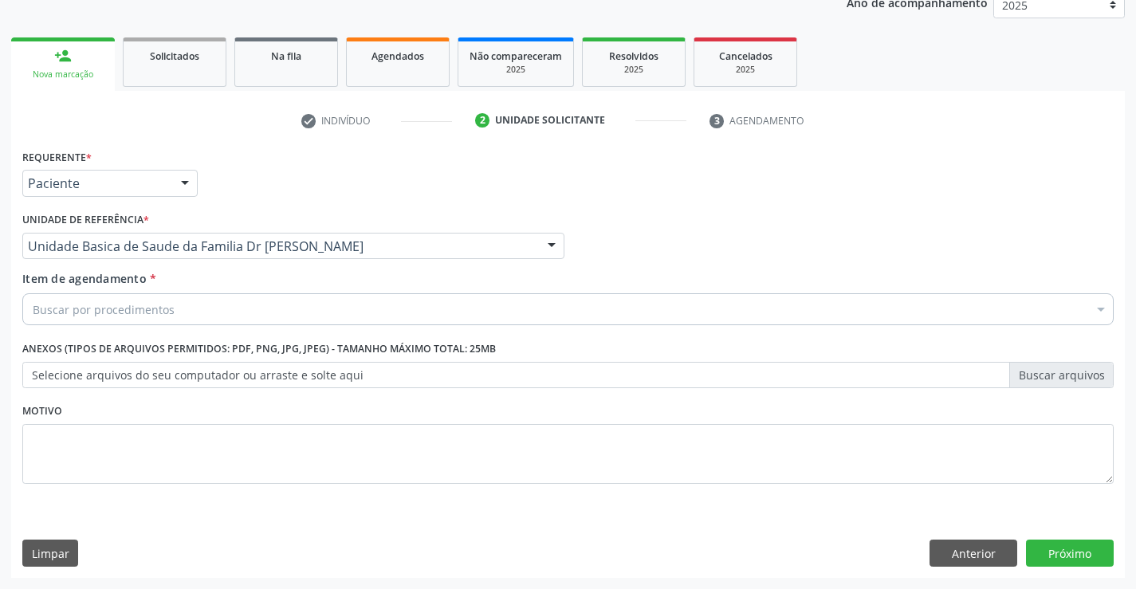
click at [175, 309] on div "Buscar por procedimentos" at bounding box center [568, 309] width 1092 height 32
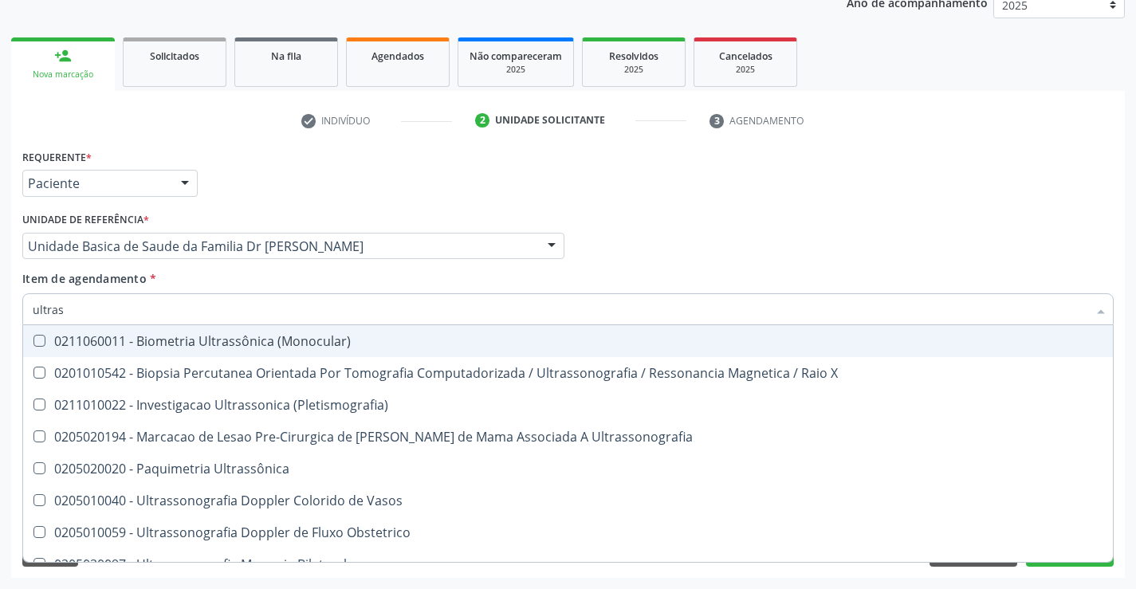
type input "ultrass"
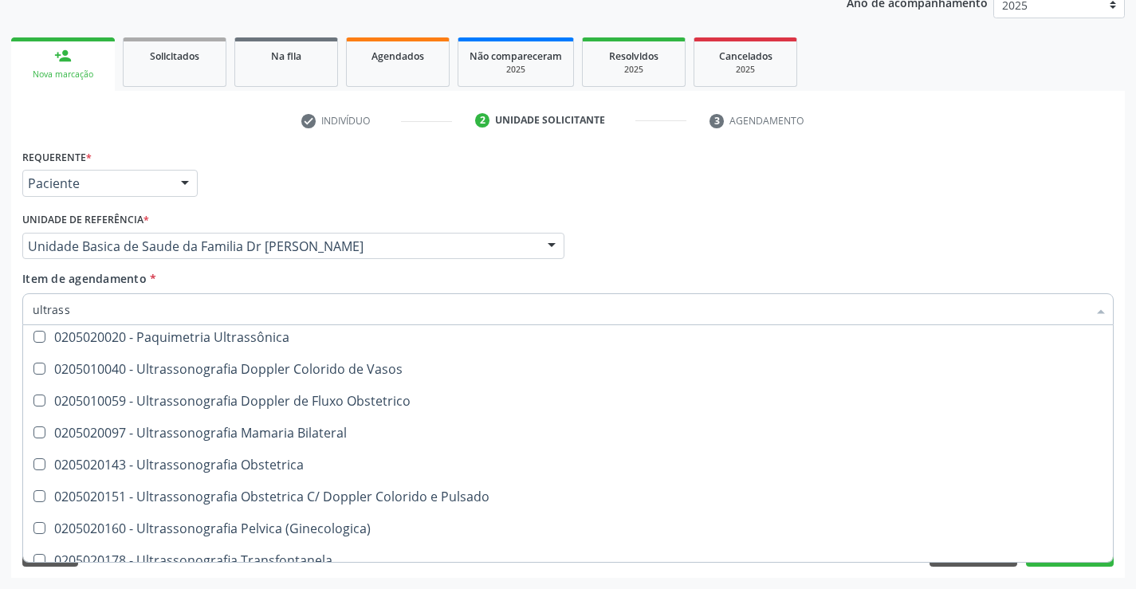
scroll to position [160, 0]
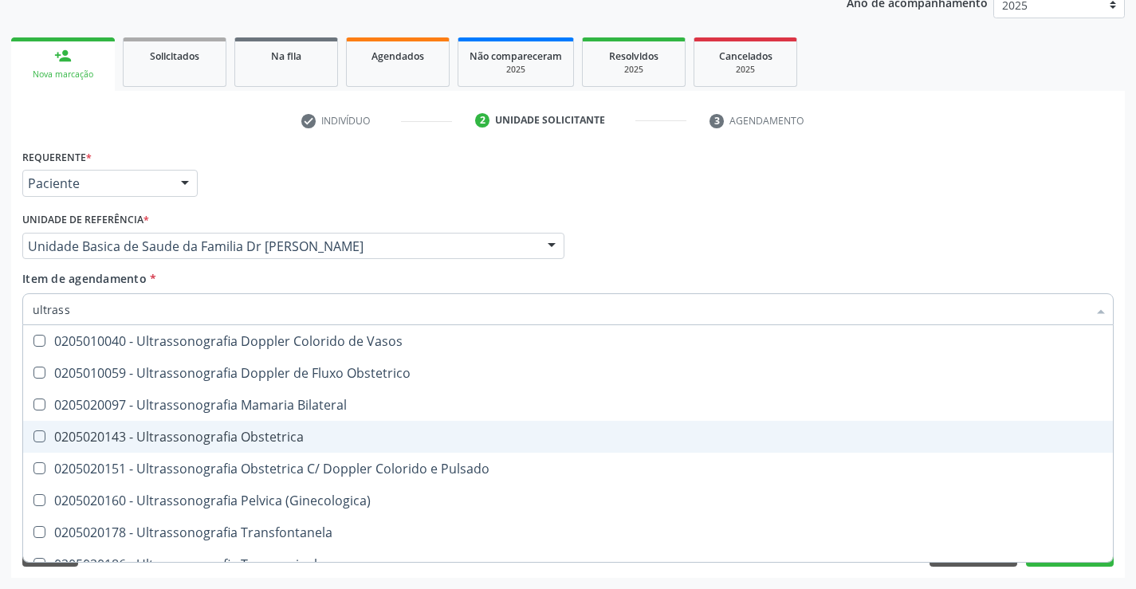
click at [371, 443] on div "0205020143 - Ultrassonografia Obstetrica" at bounding box center [568, 437] width 1071 height 13
checkbox Obstetrica "true"
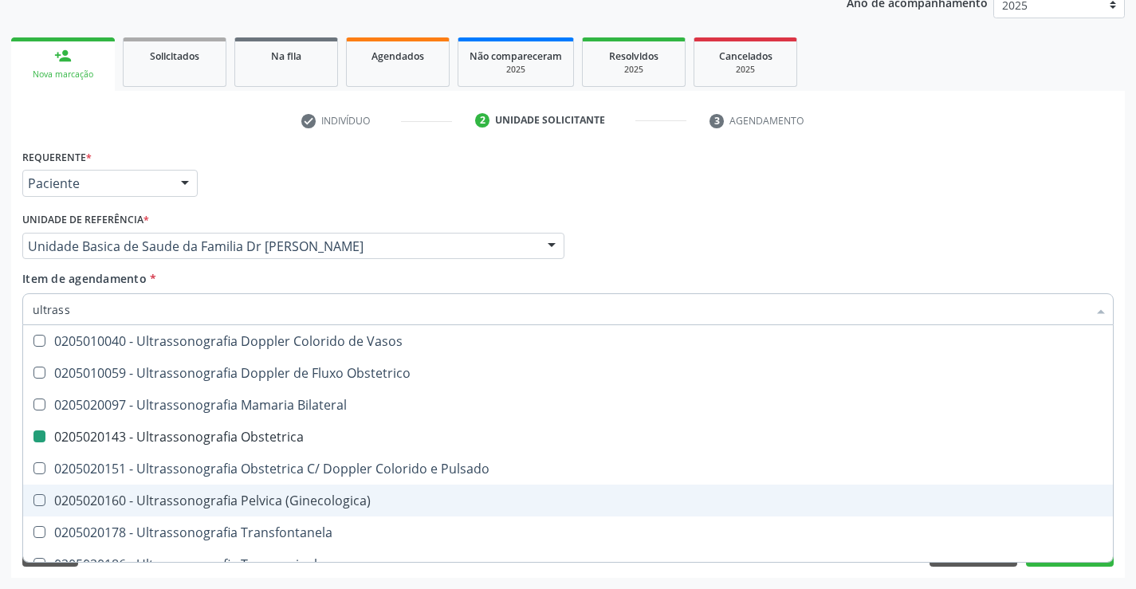
click at [1136, 487] on div "Acompanhamento Acompanhe a situação das marcações correntes e finalizadas Relat…" at bounding box center [568, 238] width 1136 height 703
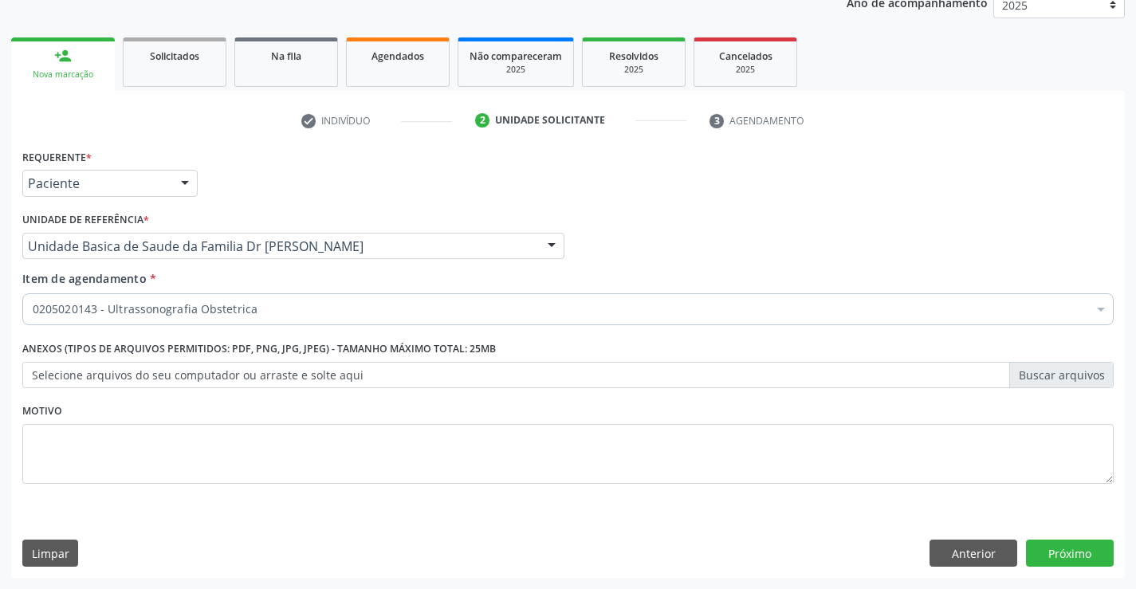
scroll to position [0, 0]
click at [1066, 550] on button "Próximo" at bounding box center [1070, 553] width 88 height 27
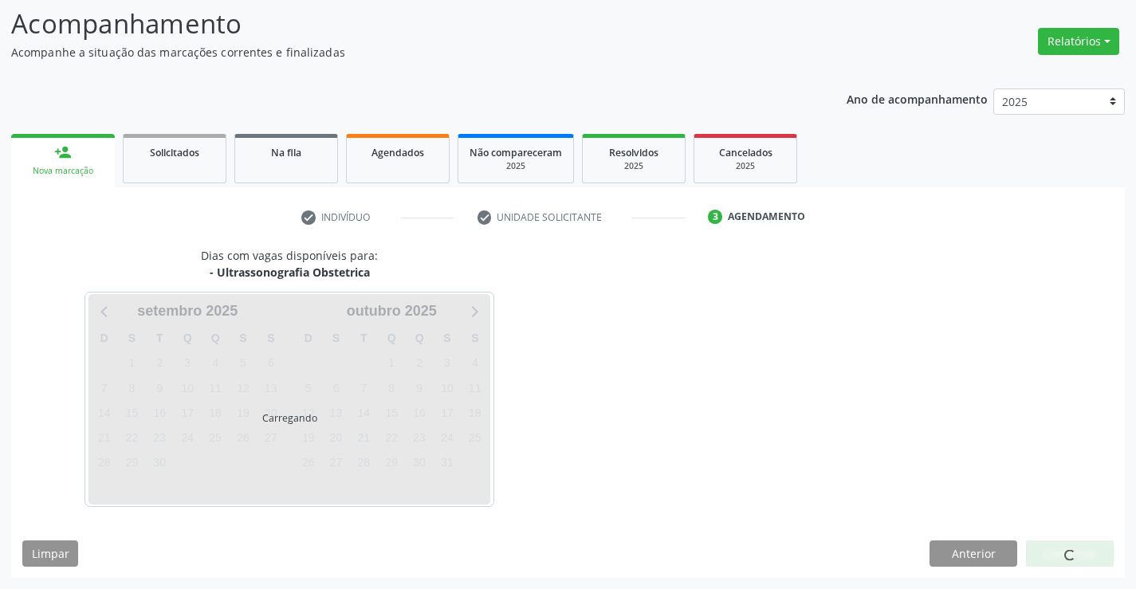
scroll to position [104, 0]
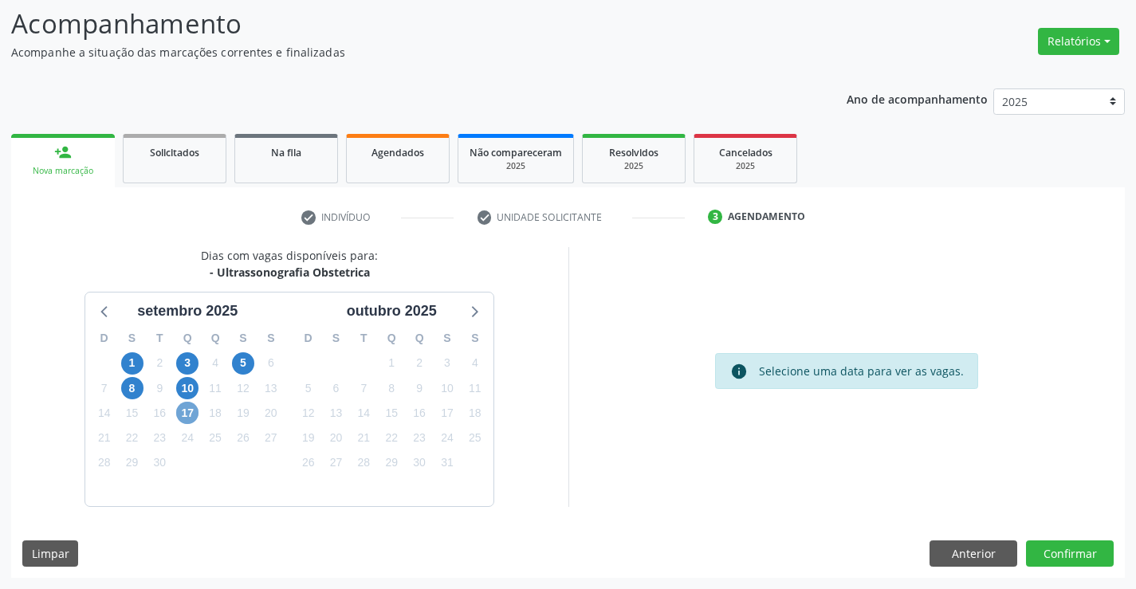
click at [184, 415] on span "17" at bounding box center [187, 413] width 22 height 22
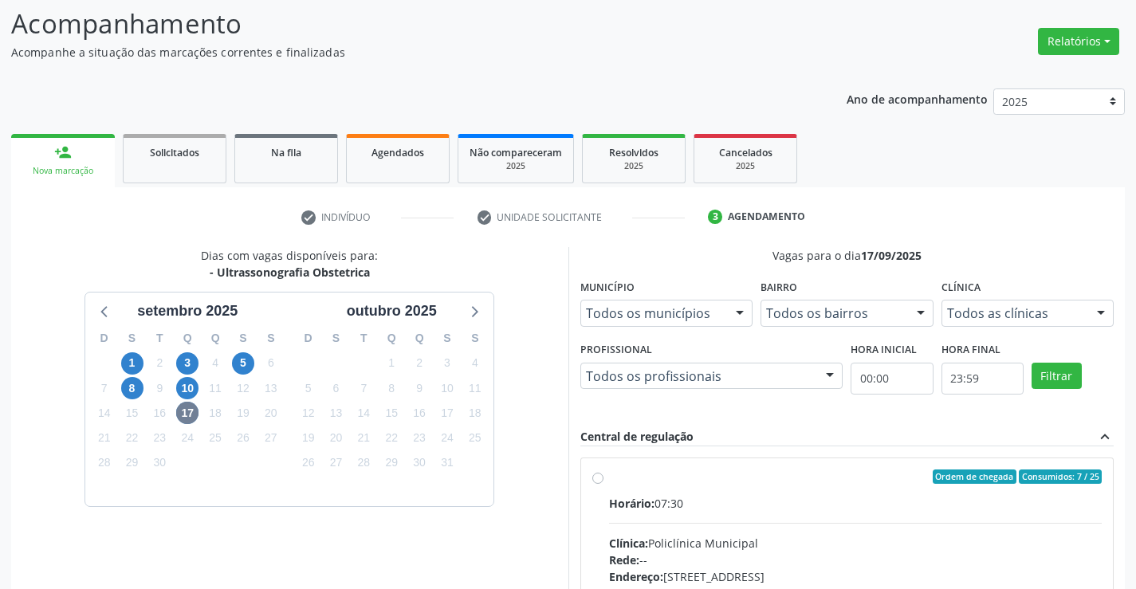
click at [822, 491] on label "Ordem de chegada Consumidos: 7 / 25 Horário: 07:30 Clínica: Policlínica Municip…" at bounding box center [856, 592] width 494 height 245
click at [604, 484] on input "Ordem de chegada Consumidos: 7 / 25 Horário: 07:30 Clínica: Policlínica Municip…" at bounding box center [598, 477] width 11 height 14
radio input "true"
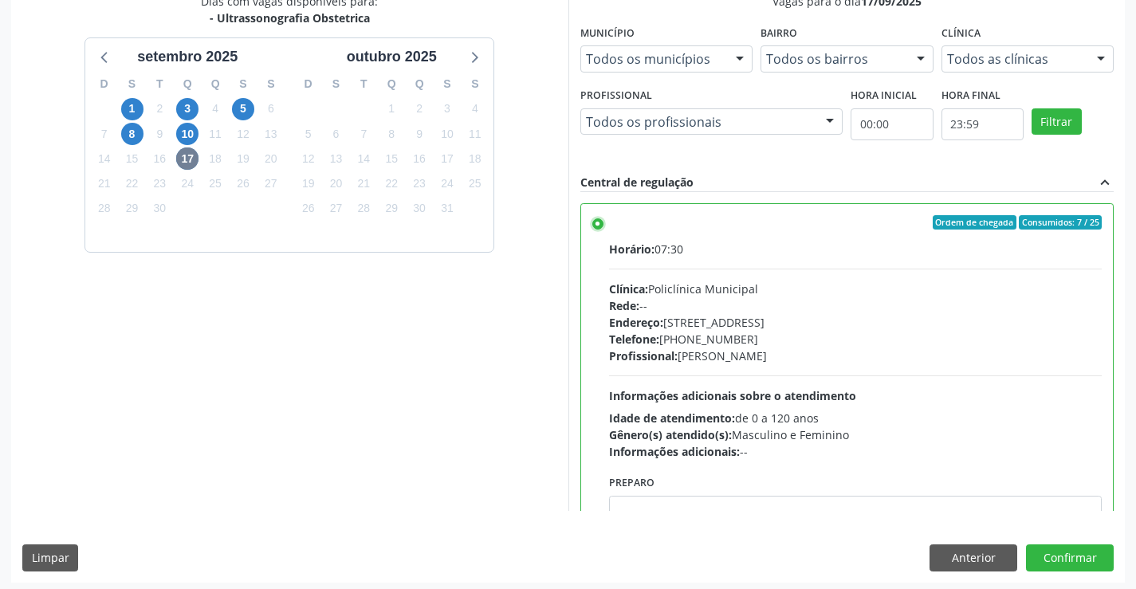
scroll to position [364, 0]
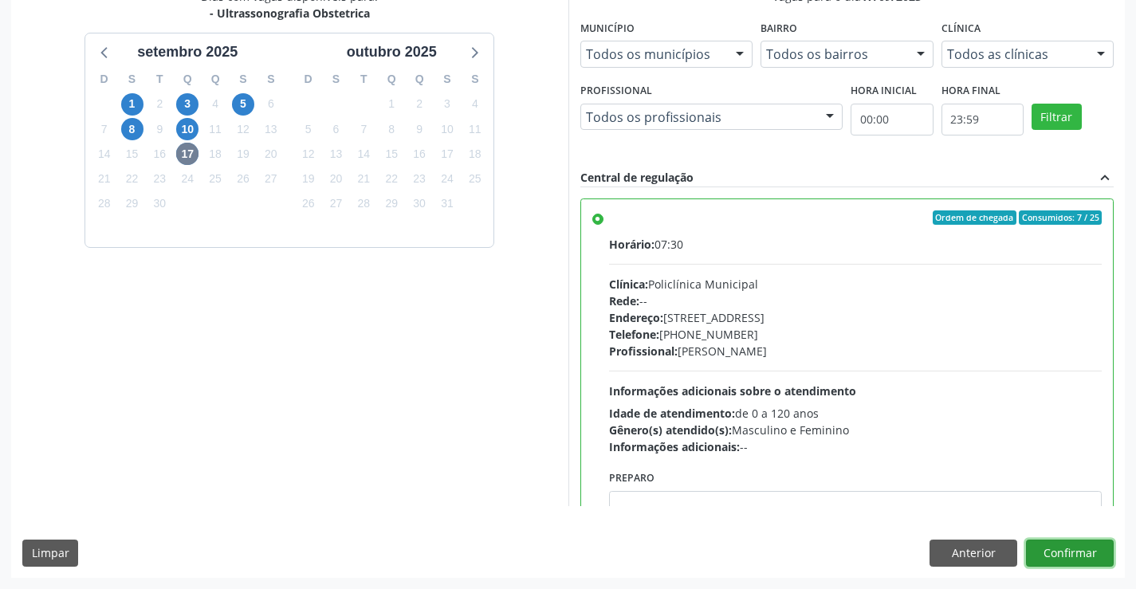
click at [1067, 548] on button "Confirmar" at bounding box center [1070, 553] width 88 height 27
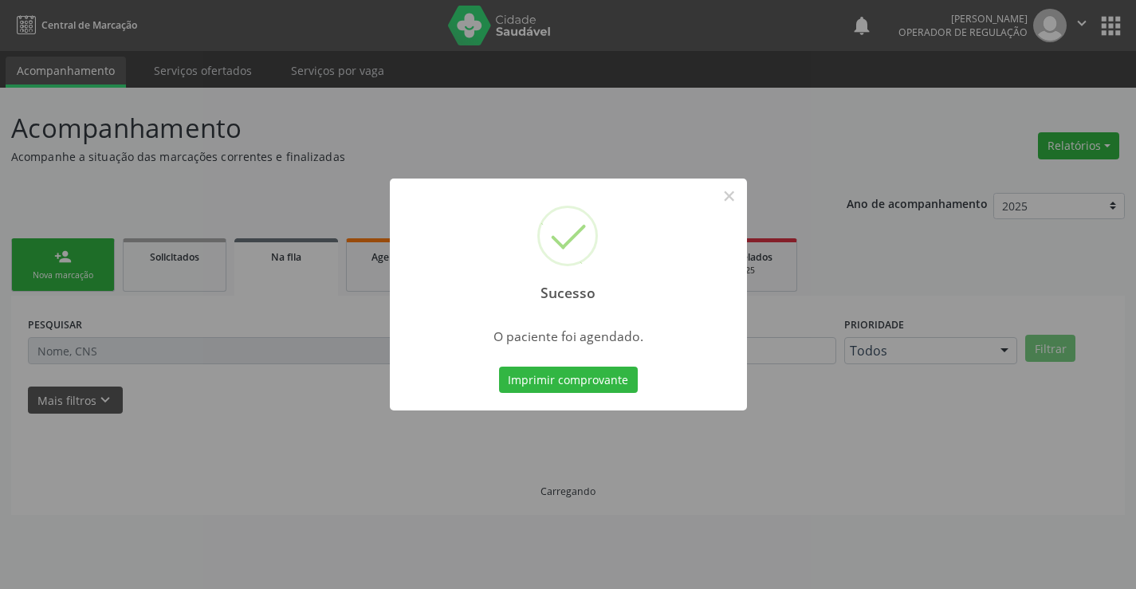
scroll to position [0, 0]
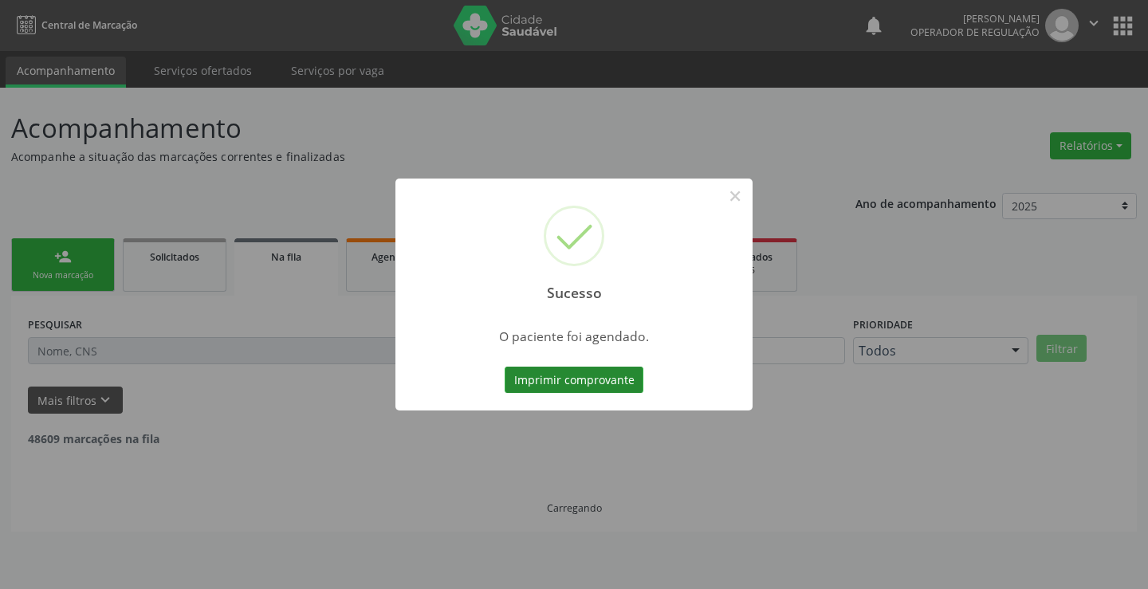
click at [586, 372] on button "Imprimir comprovante" at bounding box center [574, 380] width 139 height 27
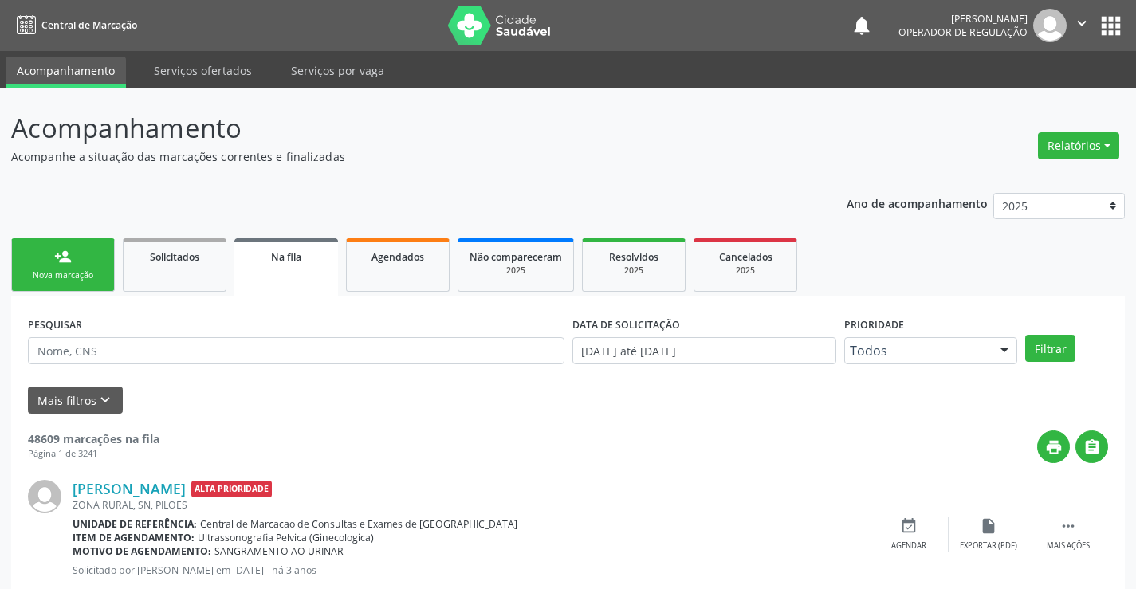
click at [82, 262] on link "person_add Nova marcação" at bounding box center [63, 264] width 104 height 53
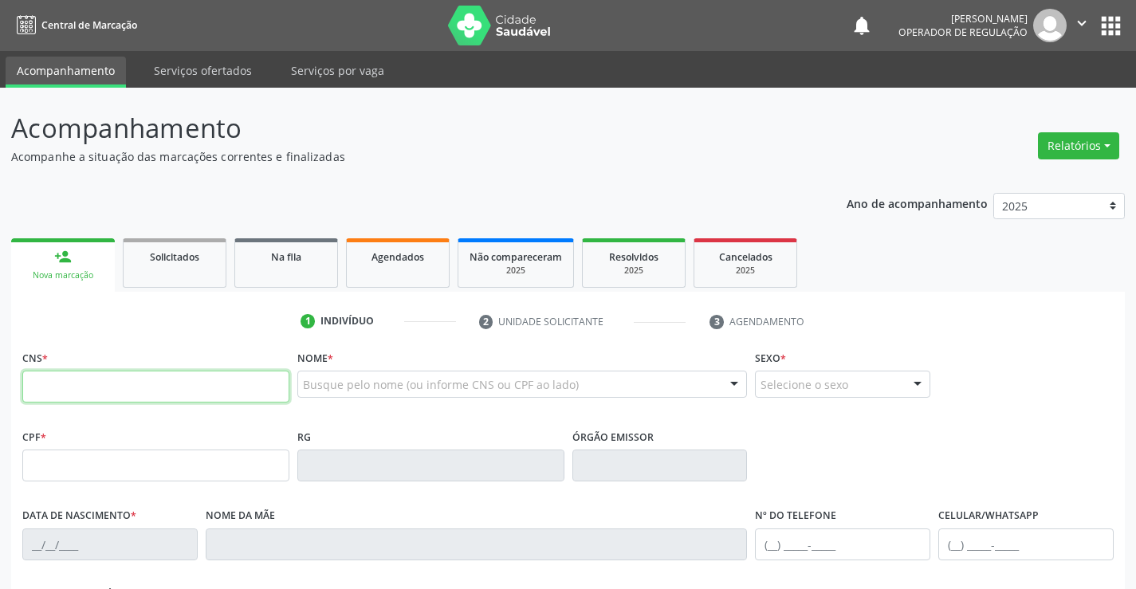
click at [133, 389] on input "text" at bounding box center [155, 387] width 267 height 32
type input "705 4054 5092 4994"
type input "437814129"
type input "19/07/1986"
type input "(74) 99141-0862"
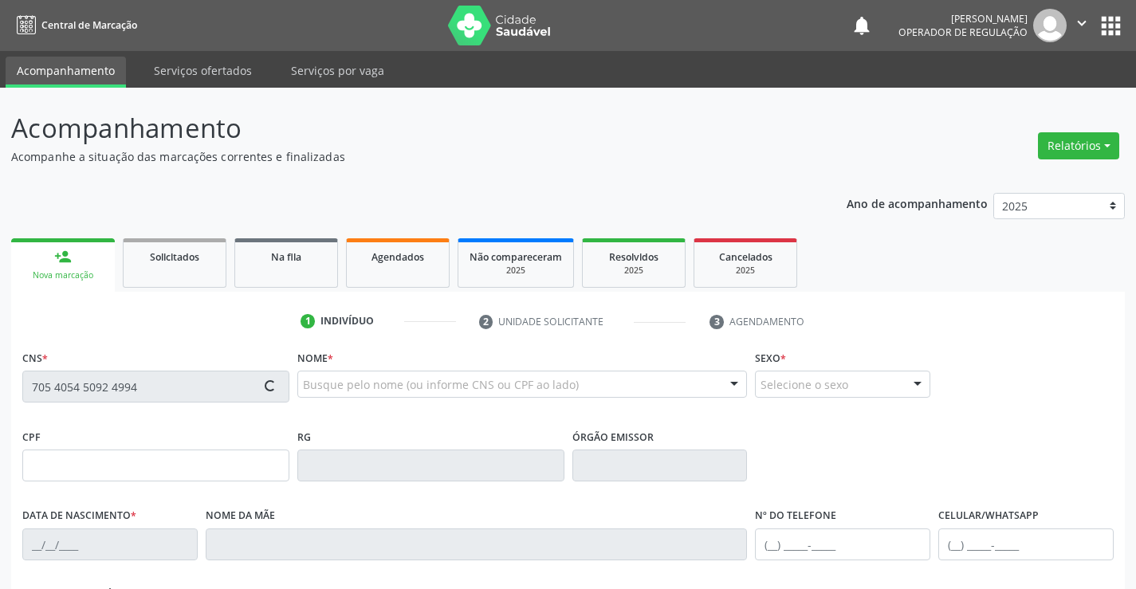
type input "(74) 99141-0862"
type input "032.339.315-22"
type input "S/N"
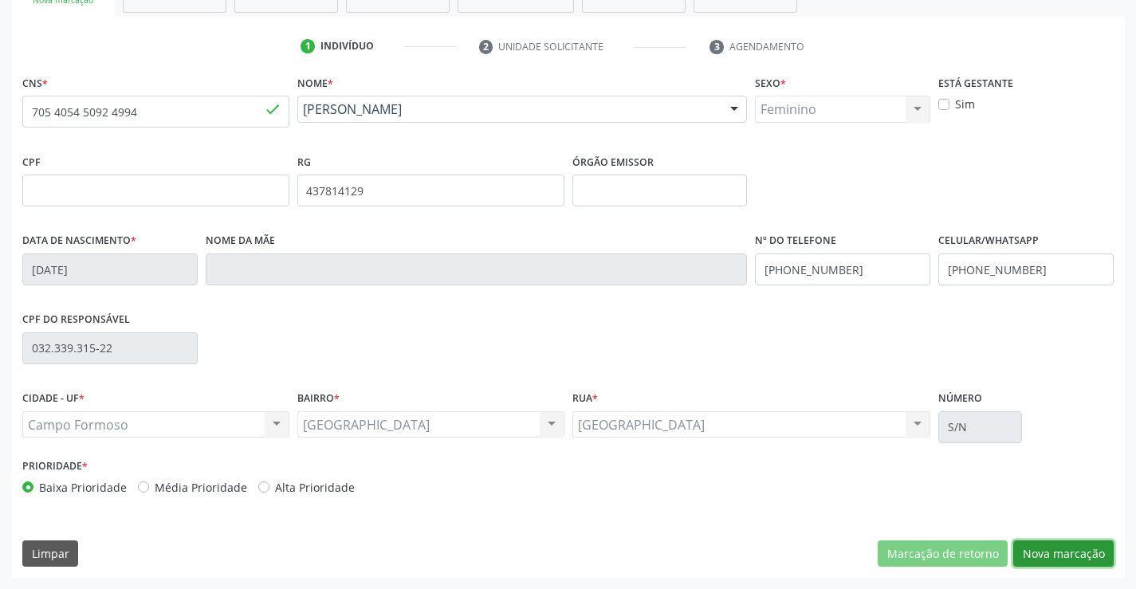
click at [1060, 548] on button "Nova marcação" at bounding box center [1064, 554] width 100 height 27
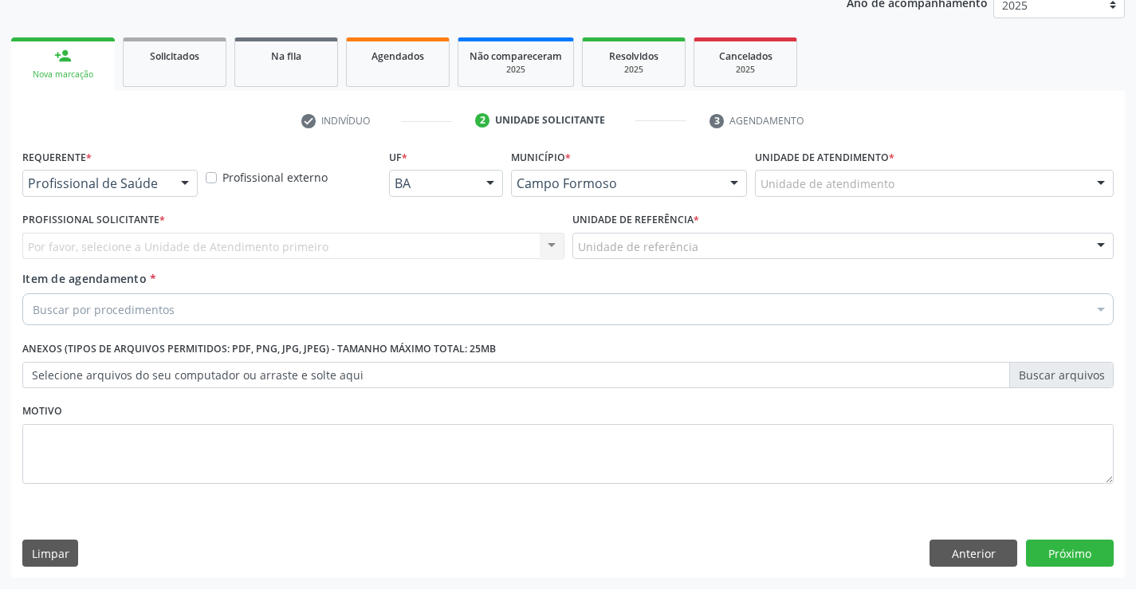
scroll to position [201, 0]
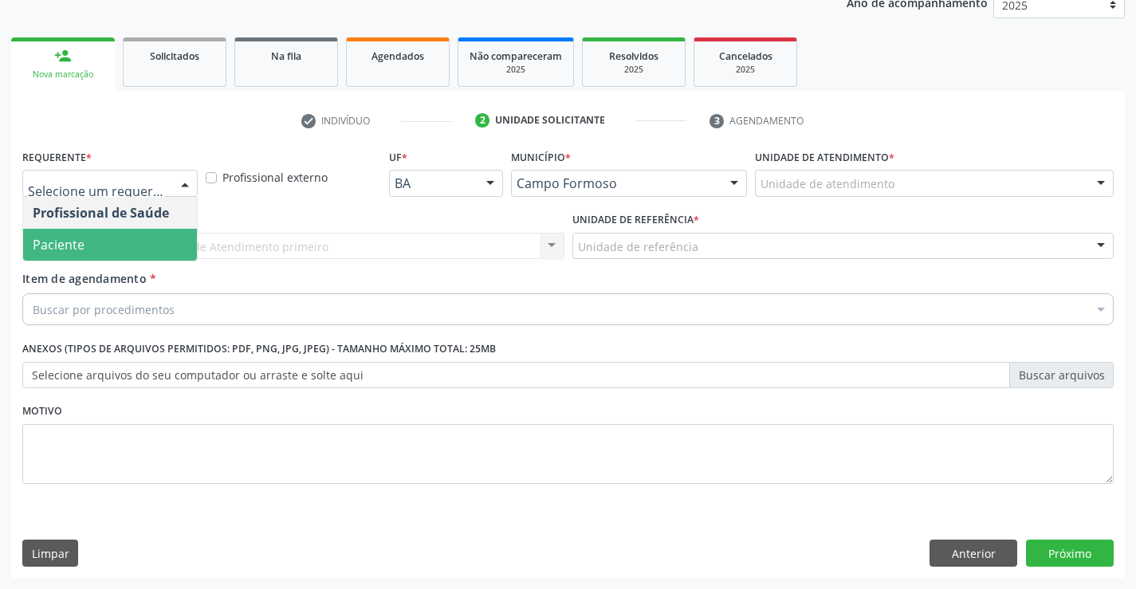
click at [143, 245] on span "Paciente" at bounding box center [110, 245] width 174 height 32
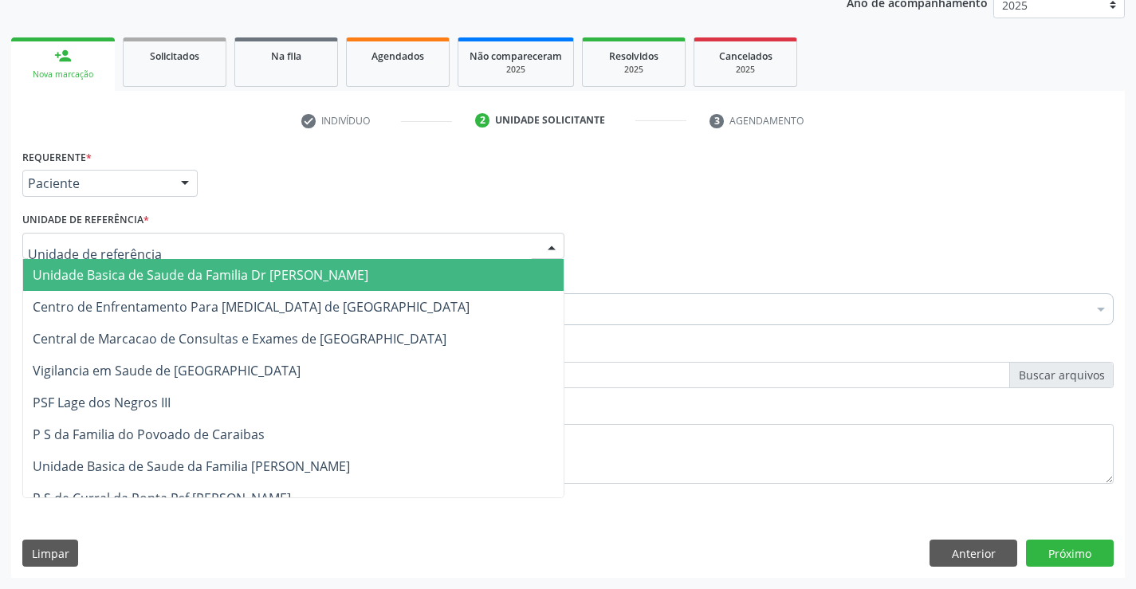
click at [148, 243] on div at bounding box center [293, 246] width 542 height 27
click at [216, 276] on span "Unidade Basica de Saude da Familia Dr [PERSON_NAME]" at bounding box center [201, 275] width 336 height 18
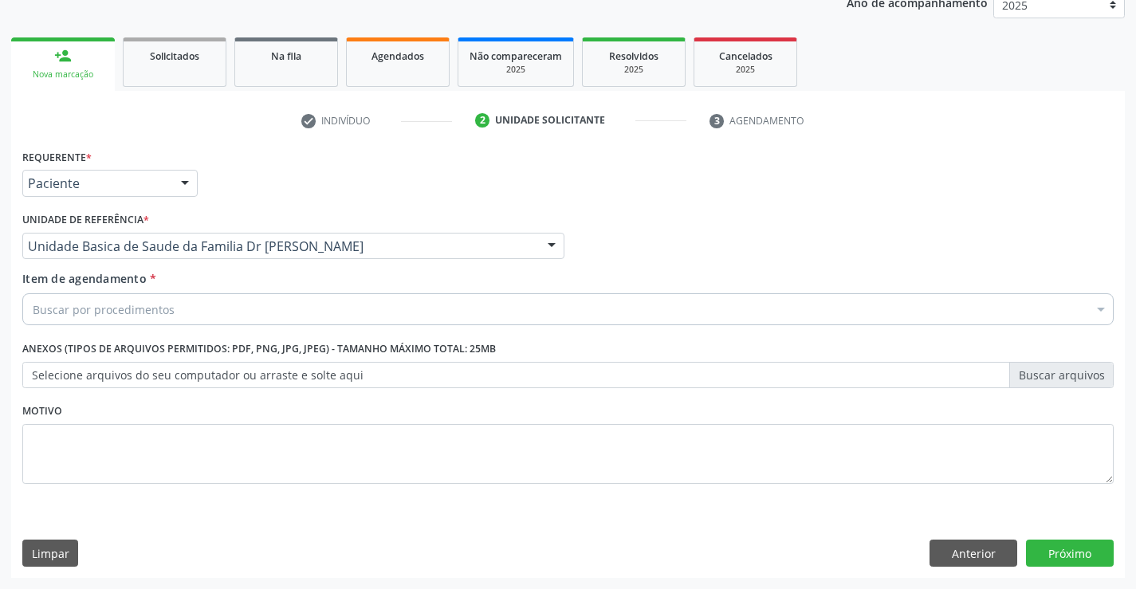
click at [234, 315] on div "Buscar por procedimentos" at bounding box center [568, 309] width 1092 height 32
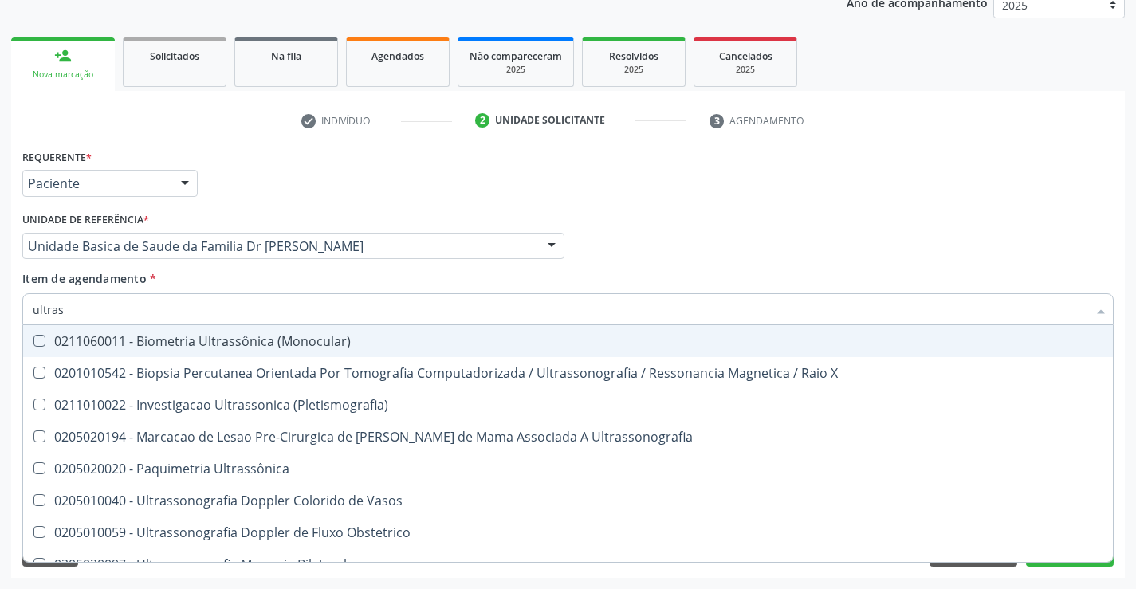
type input "ultrass"
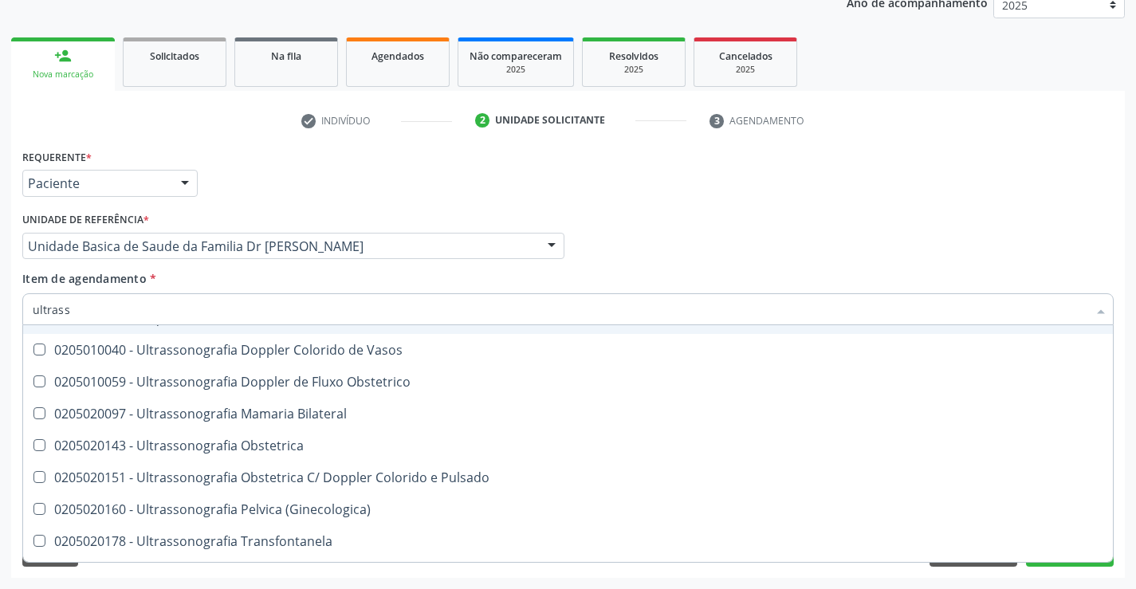
scroll to position [160, 0]
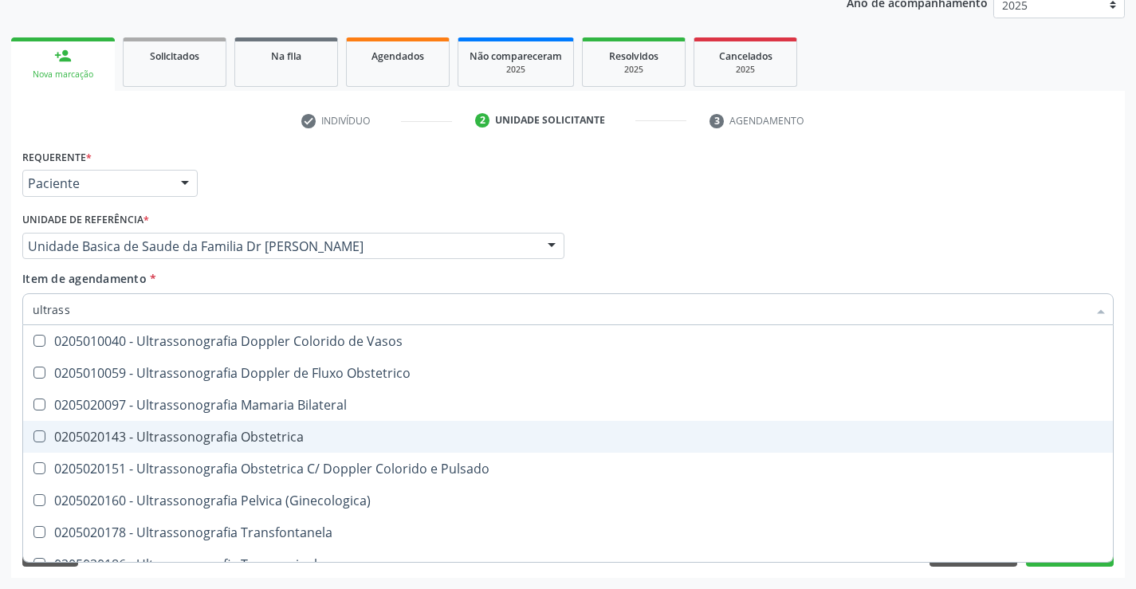
click at [330, 441] on div "0205020143 - Ultrassonografia Obstetrica" at bounding box center [568, 437] width 1071 height 13
checkbox Obstetrica "true"
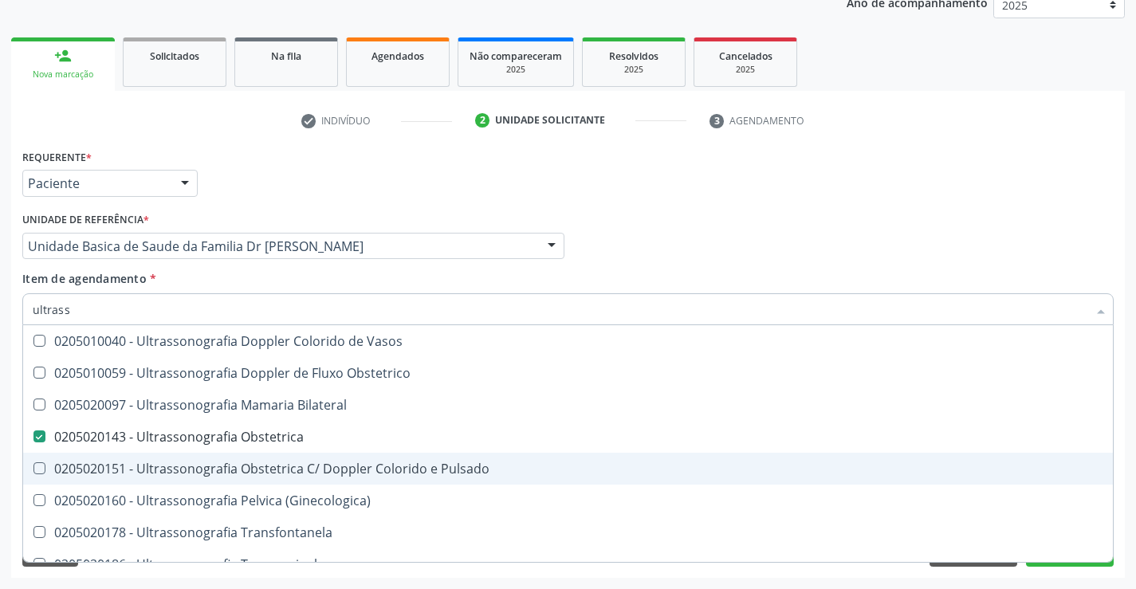
click at [1131, 459] on div "Acompanhamento Acompanhe a situação das marcações correntes e finalizadas Relat…" at bounding box center [568, 238] width 1136 height 703
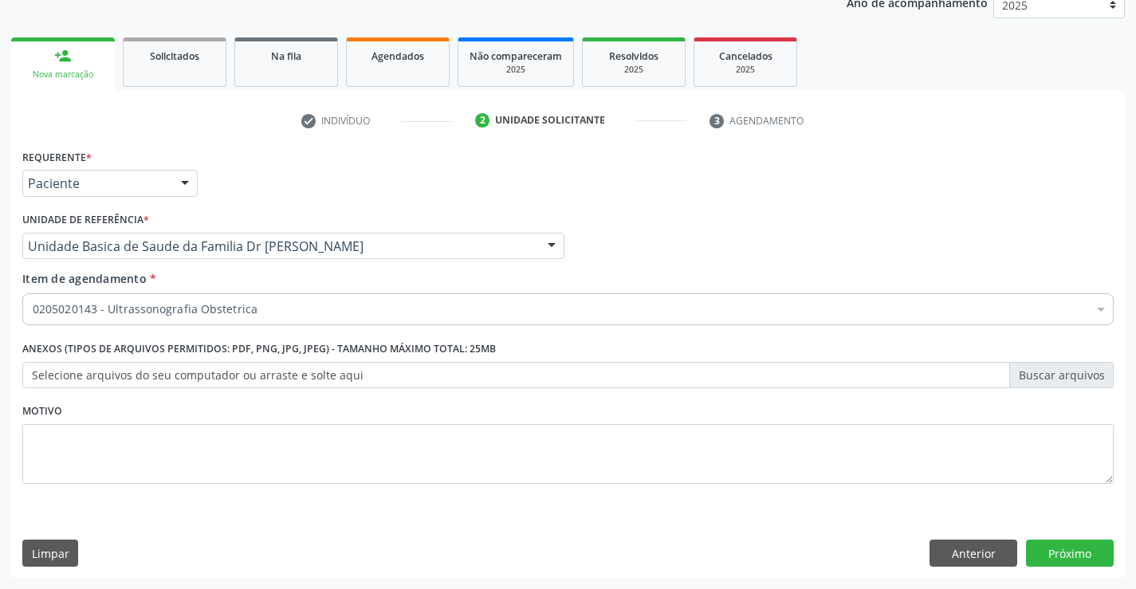
scroll to position [0, 0]
click at [1056, 553] on button "Próximo" at bounding box center [1070, 553] width 88 height 27
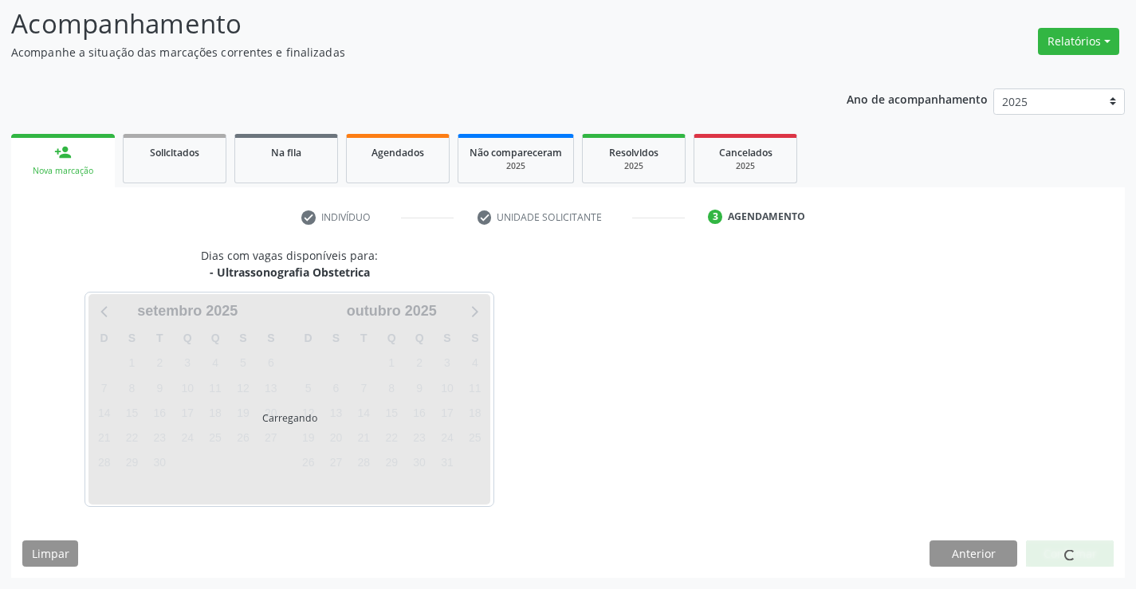
scroll to position [104, 0]
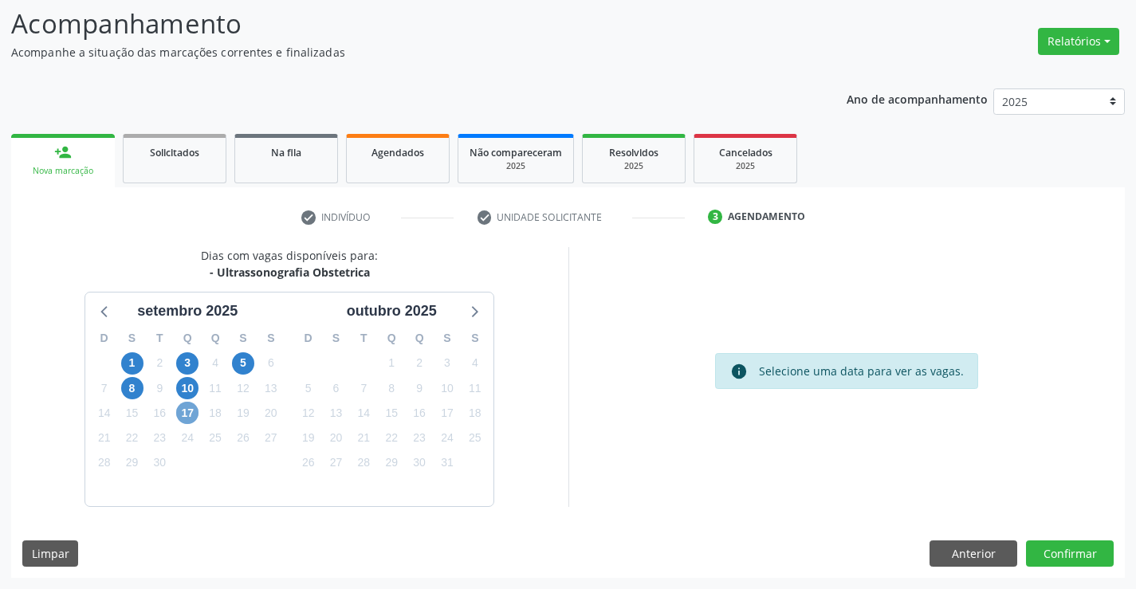
click at [192, 416] on span "17" at bounding box center [187, 413] width 22 height 22
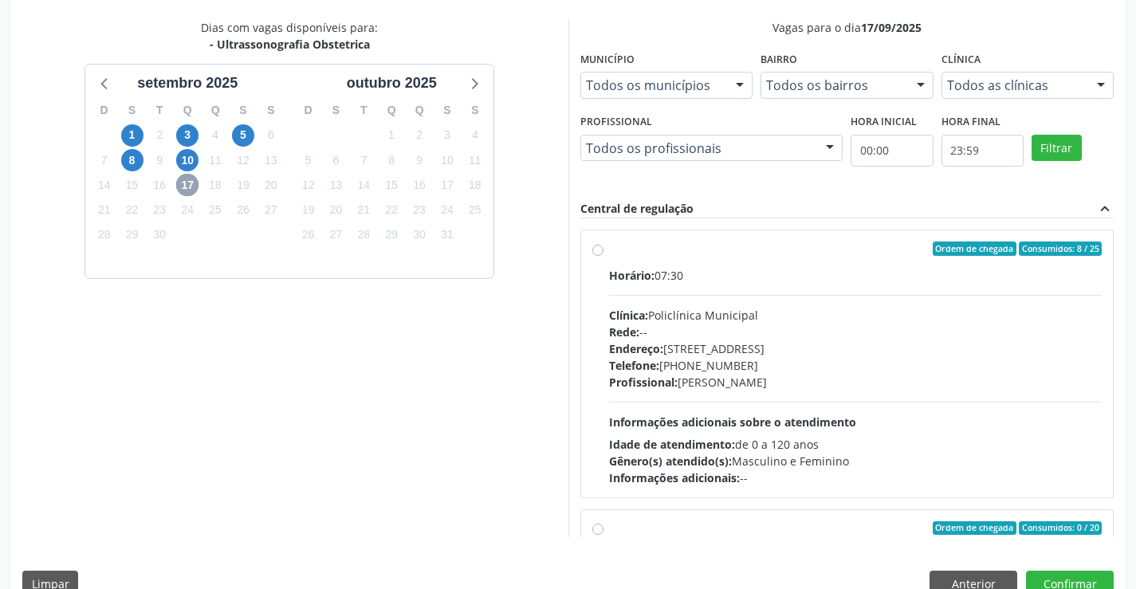
scroll to position [364, 0]
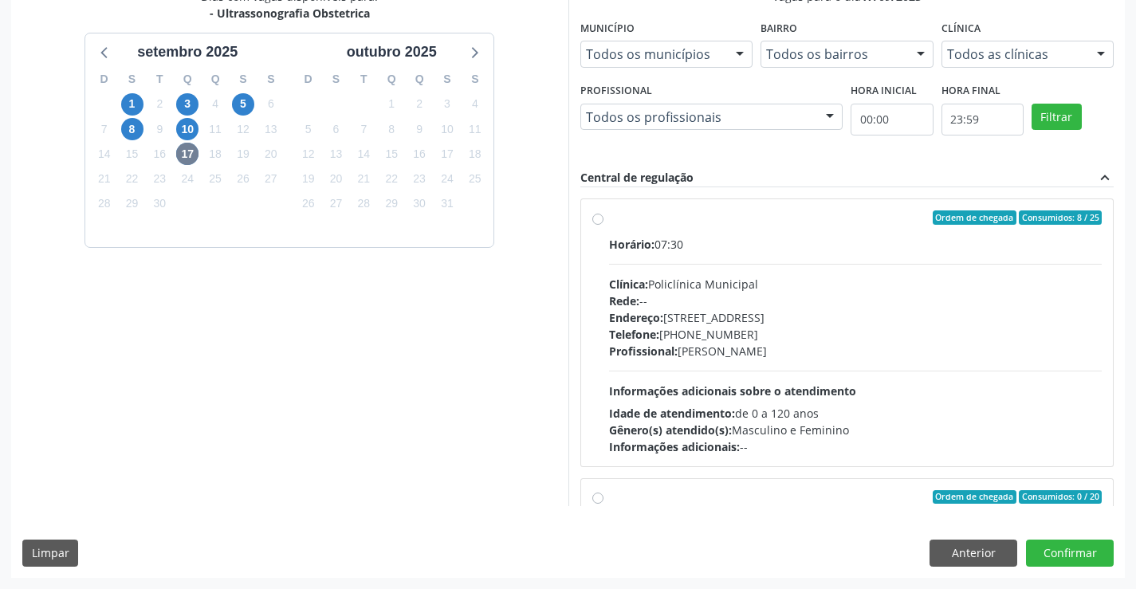
click at [735, 225] on label "Ordem de chegada Consumidos: 8 / 25 Horário: 07:30 Clínica: Policlínica Municip…" at bounding box center [856, 333] width 494 height 245
click at [604, 225] on input "Ordem de chegada Consumidos: 8 / 25 Horário: 07:30 Clínica: Policlínica Municip…" at bounding box center [598, 218] width 11 height 14
radio input "true"
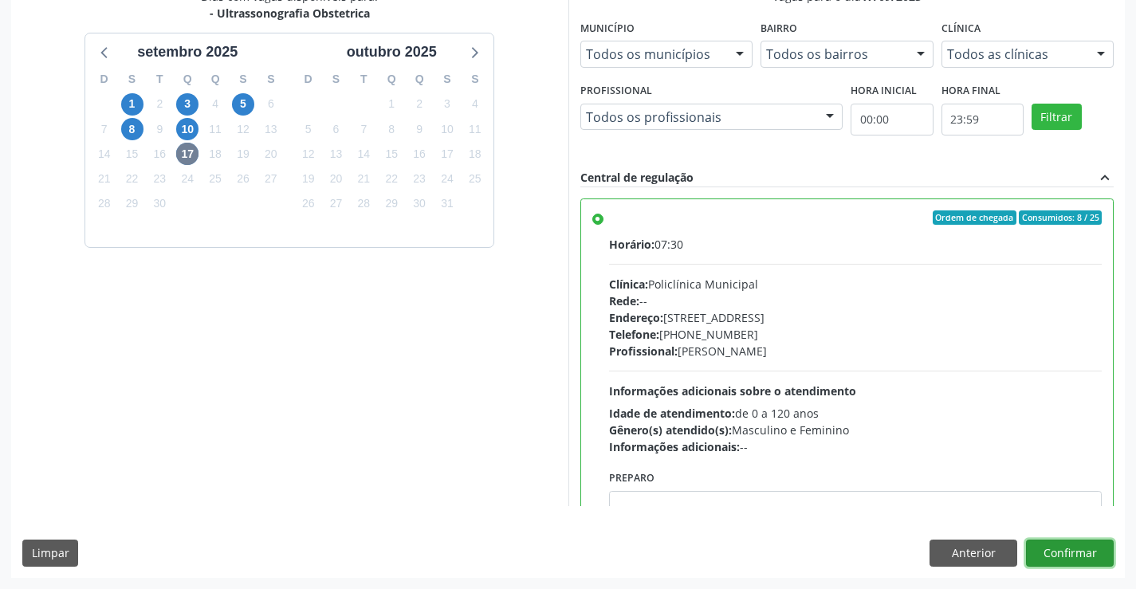
click at [1056, 550] on button "Confirmar" at bounding box center [1070, 553] width 88 height 27
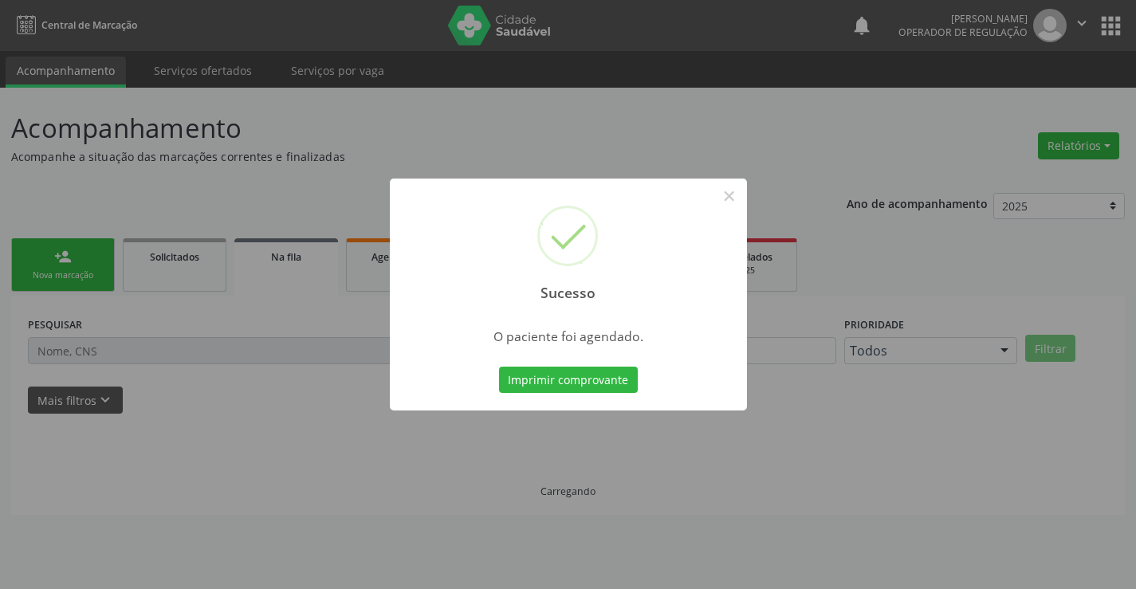
scroll to position [0, 0]
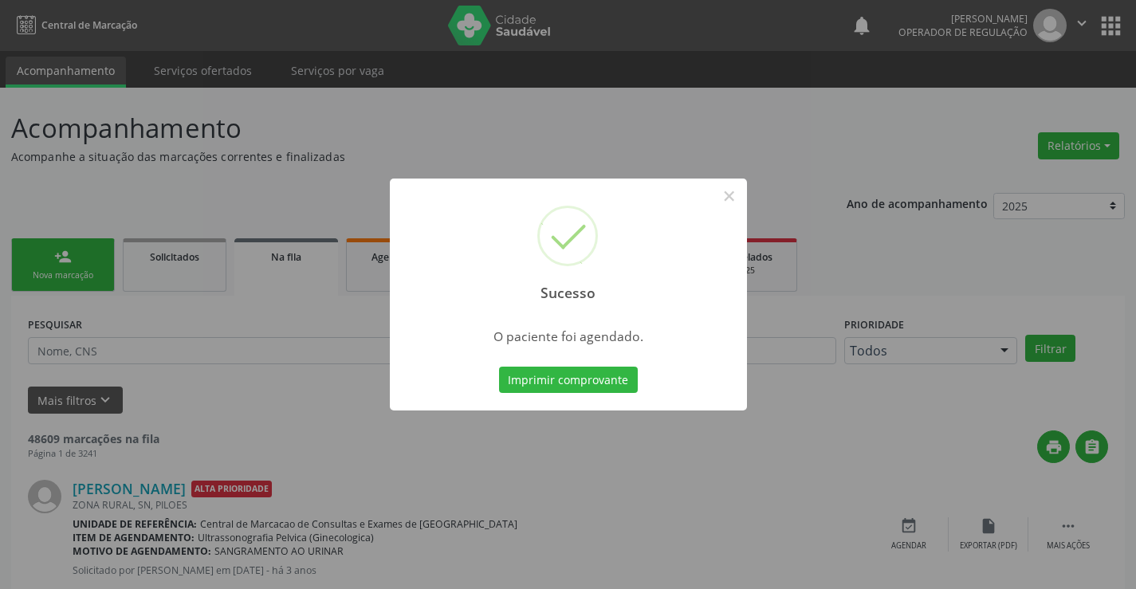
click at [558, 364] on div "Imprimir comprovante Cancel" at bounding box center [568, 380] width 146 height 33
click at [563, 376] on button "Imprimir comprovante" at bounding box center [568, 380] width 139 height 27
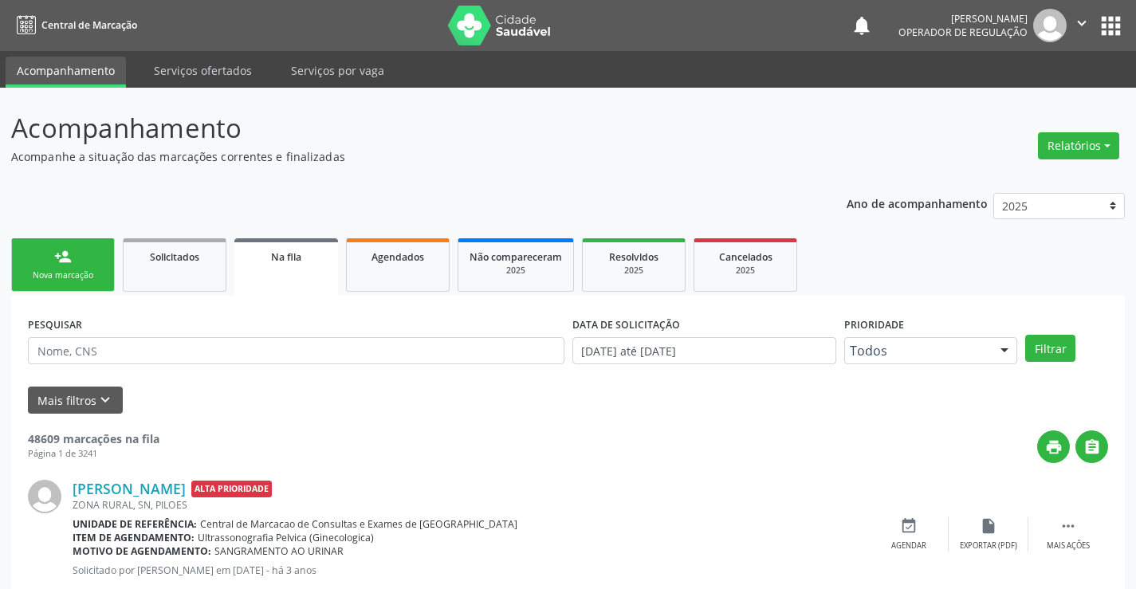
click at [69, 264] on div "person_add" at bounding box center [63, 257] width 18 height 18
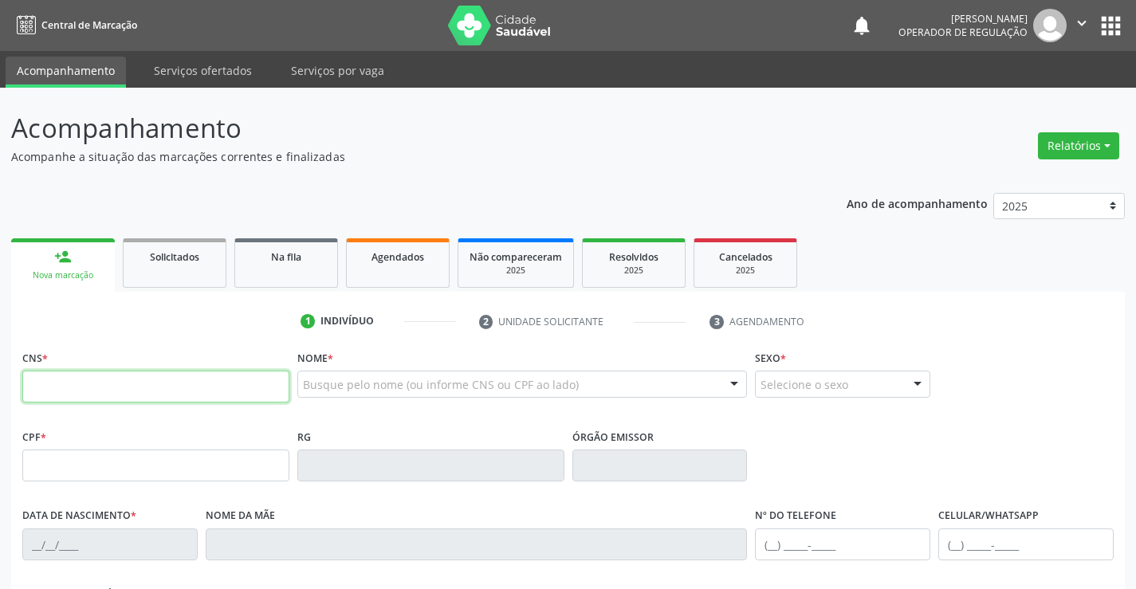
click at [108, 389] on input "text" at bounding box center [155, 387] width 267 height 32
type input "706 2000 9479 8569"
type input "2040873503"
type input "29/11/2000"
type input "(74) 98814-1043"
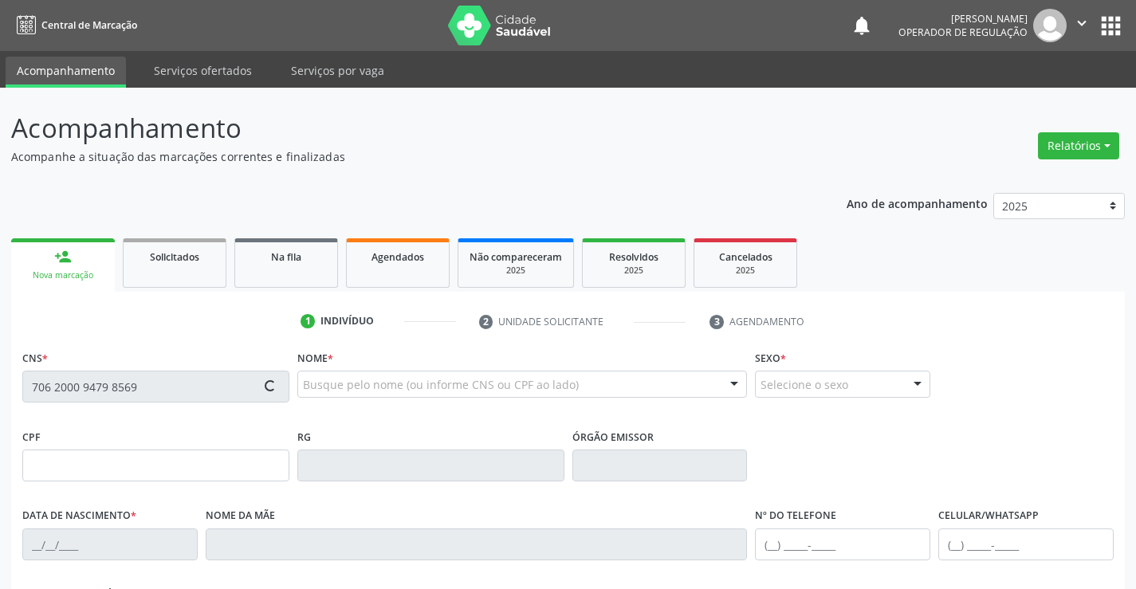
type input "064.821.305-69"
type input "SN"
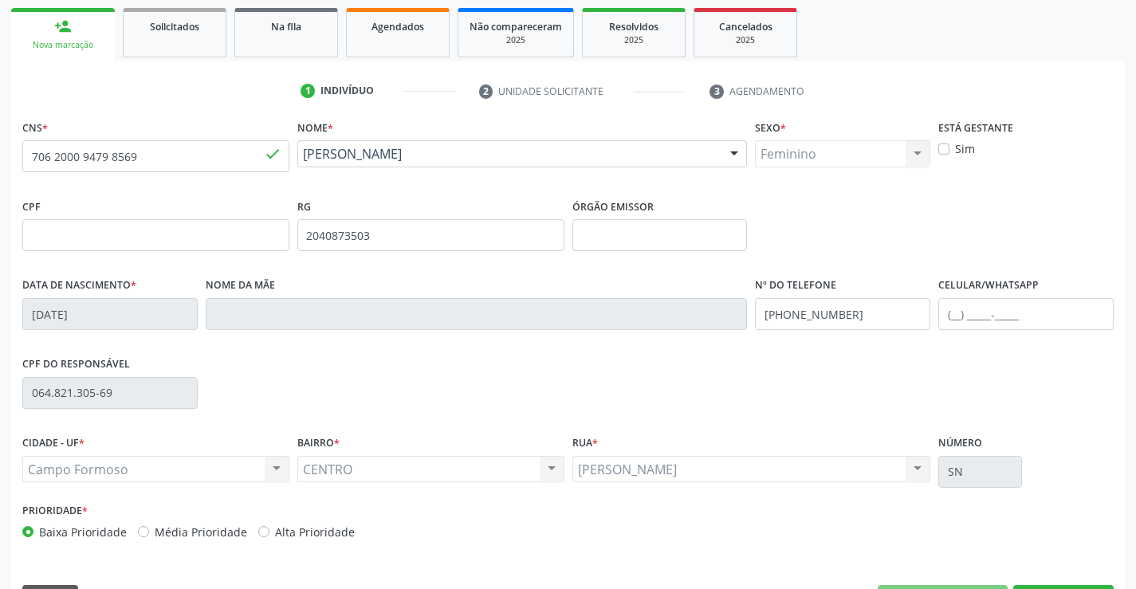
scroll to position [275, 0]
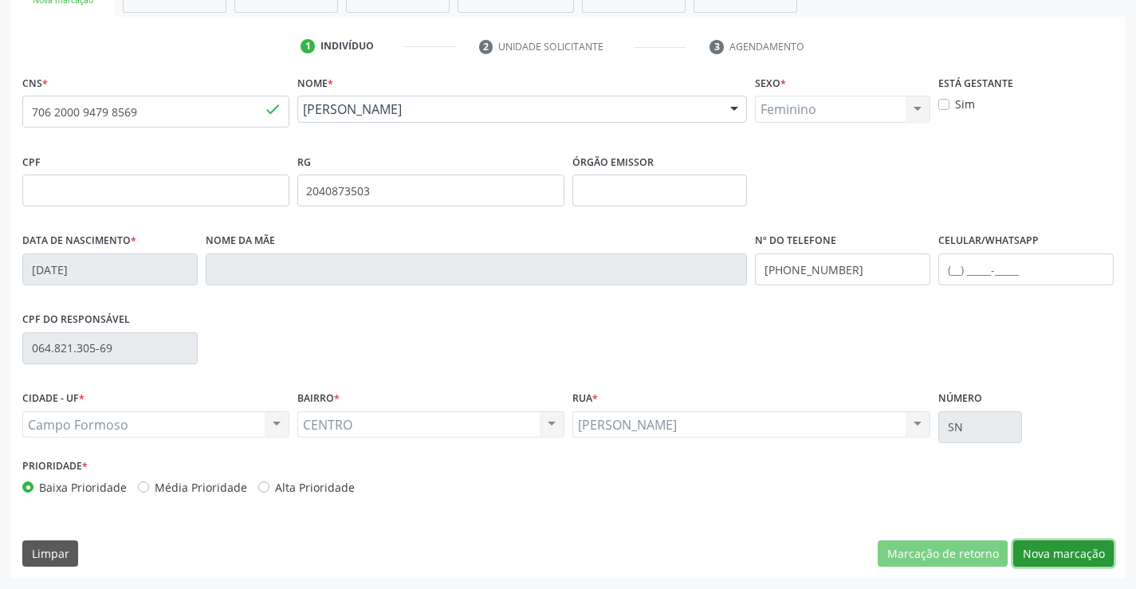
click at [1064, 555] on button "Nova marcação" at bounding box center [1064, 554] width 100 height 27
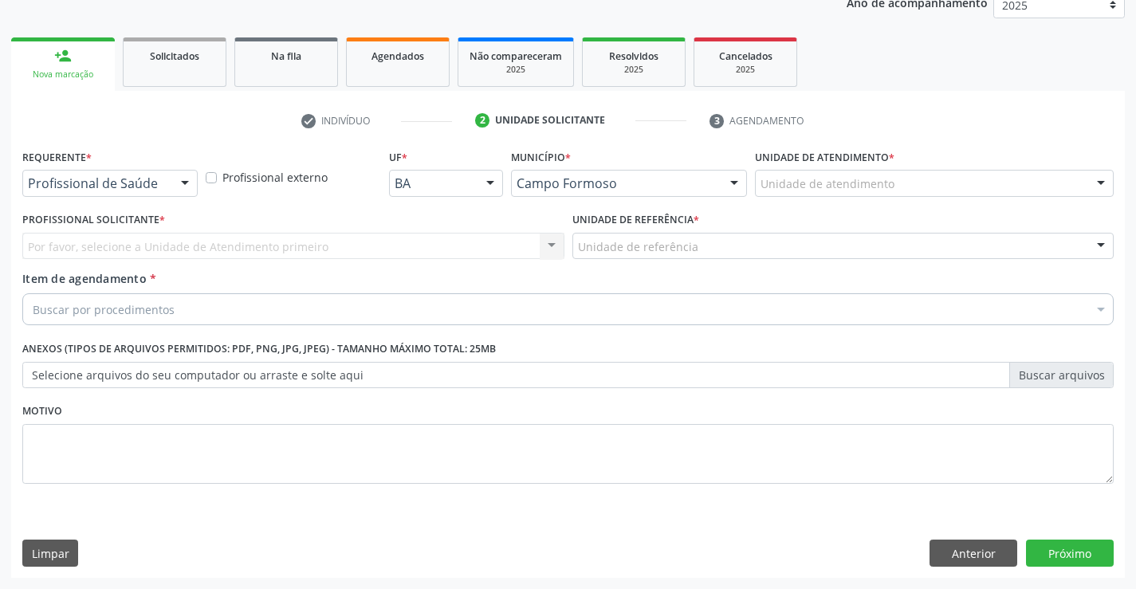
scroll to position [201, 0]
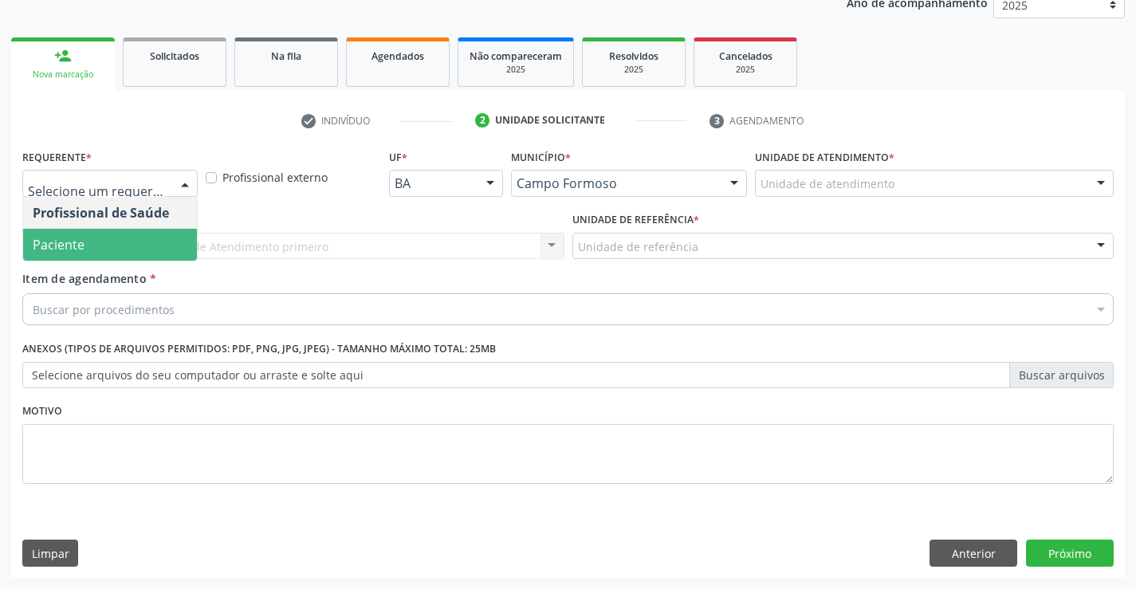
click at [90, 248] on span "Paciente" at bounding box center [110, 245] width 174 height 32
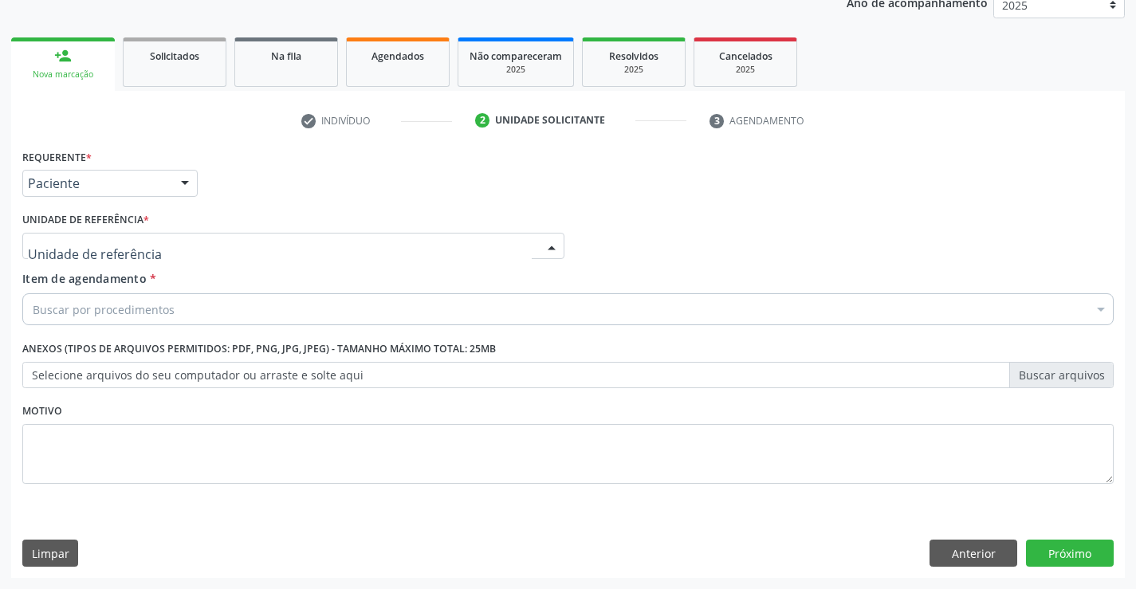
click at [96, 237] on div at bounding box center [293, 246] width 542 height 27
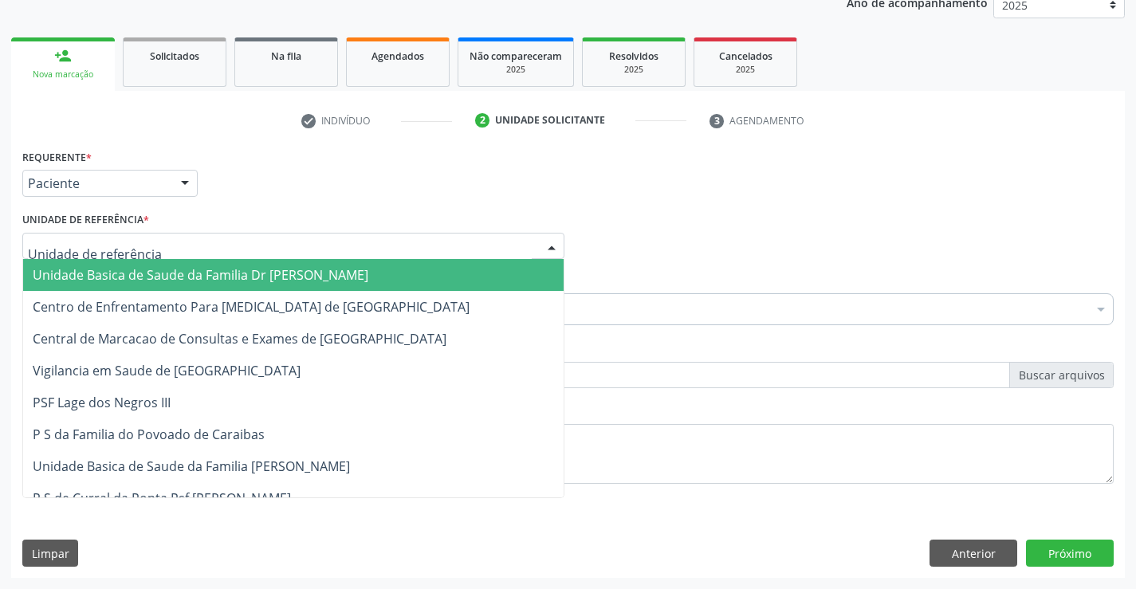
click at [170, 275] on span "Unidade Basica de Saude da Familia Dr [PERSON_NAME]" at bounding box center [201, 275] width 336 height 18
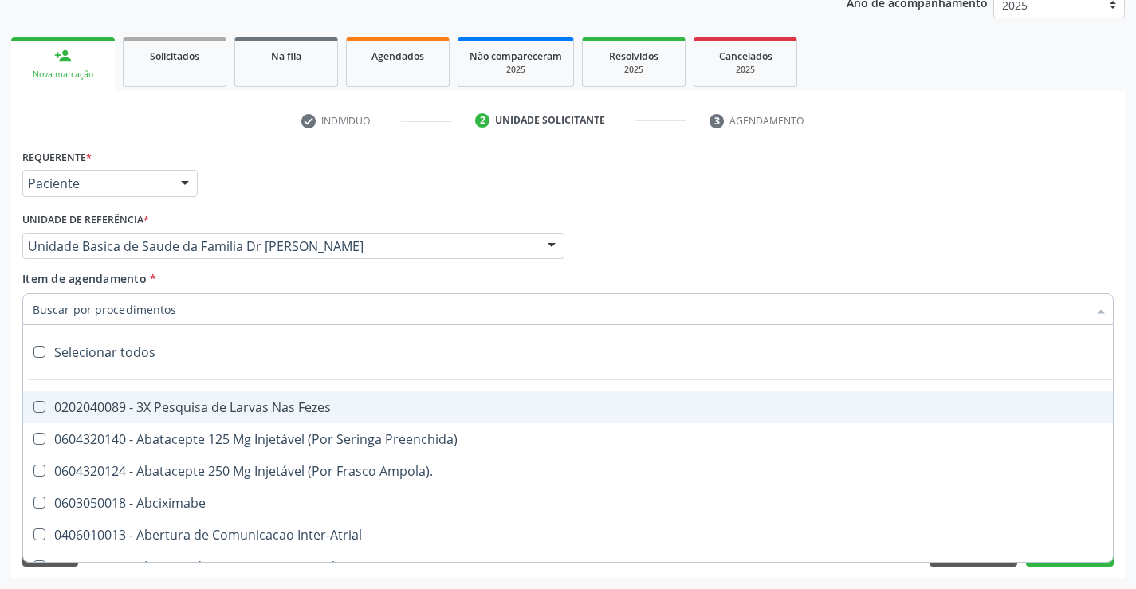
click at [174, 307] on div at bounding box center [568, 309] width 1092 height 32
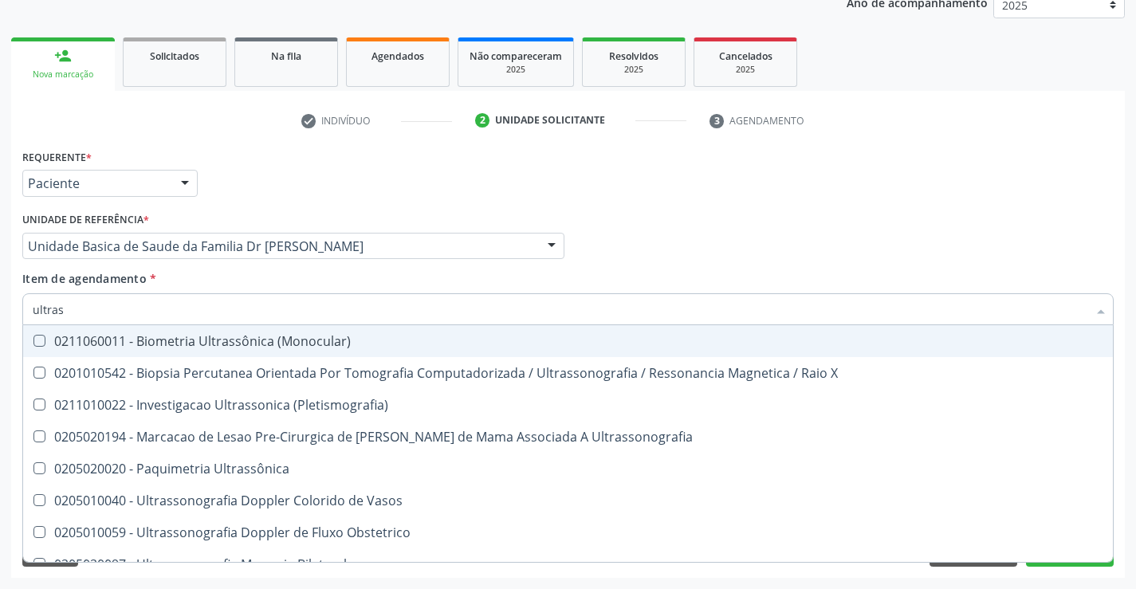
type input "ultrass"
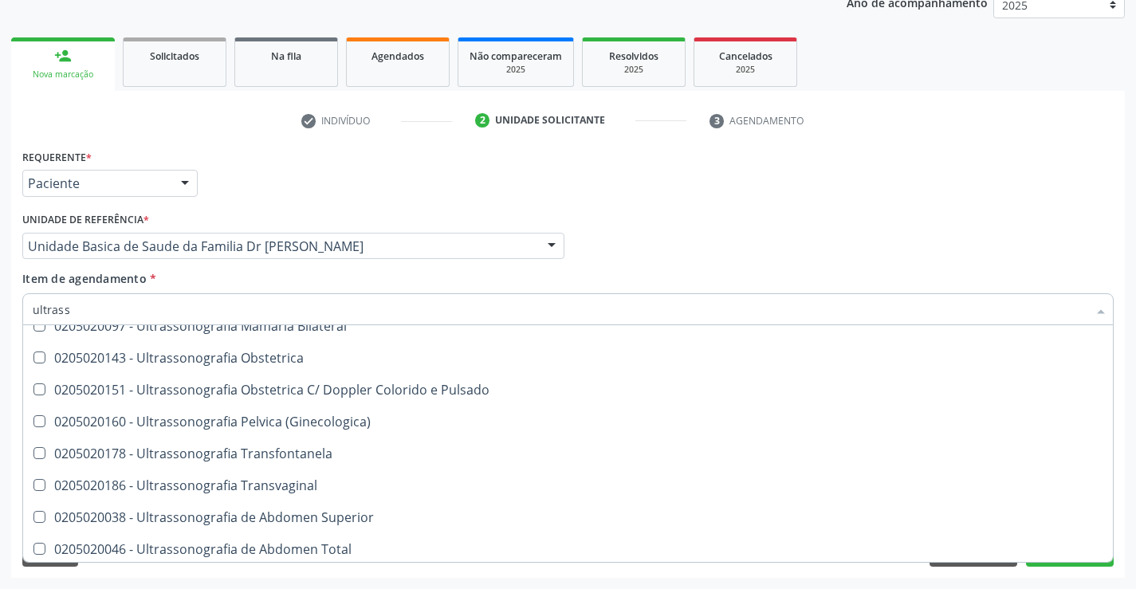
scroll to position [239, 0]
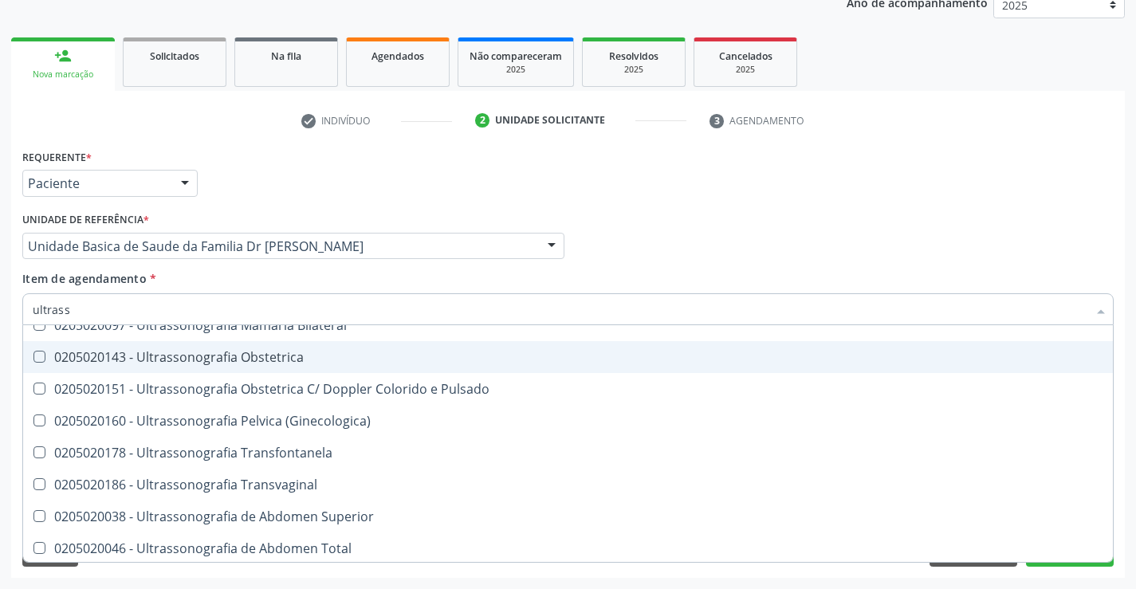
click at [344, 353] on div "0205020143 - Ultrassonografia Obstetrica" at bounding box center [568, 357] width 1071 height 13
checkbox Obstetrica "true"
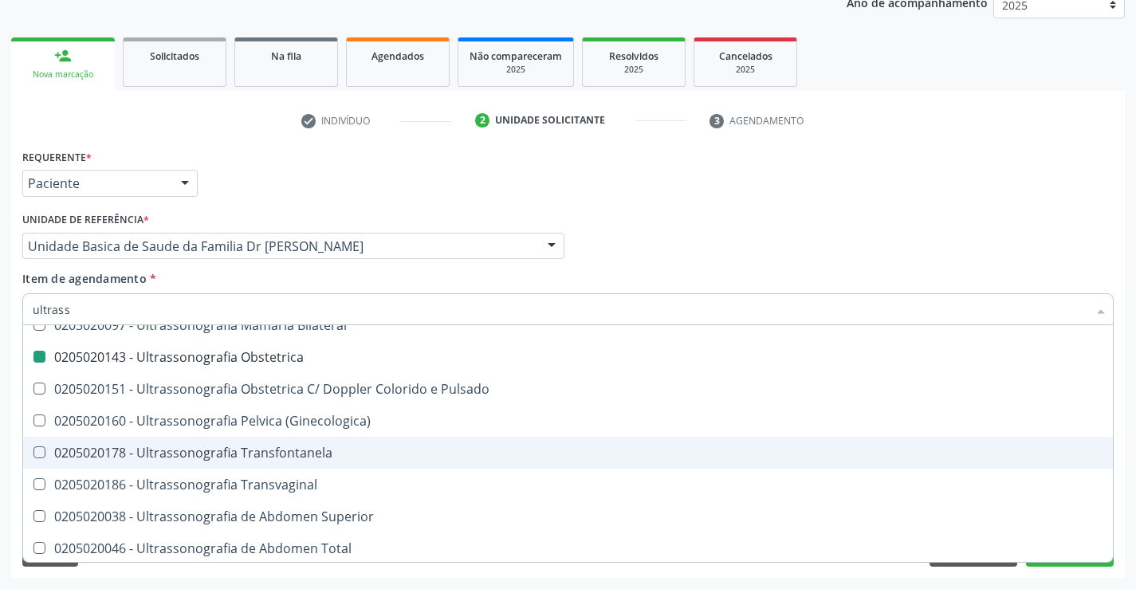
click at [1131, 437] on div "Acompanhamento Acompanhe a situação das marcações correntes e finalizadas Relat…" at bounding box center [568, 238] width 1136 height 703
checkbox X "true"
checkbox Obstetrica "false"
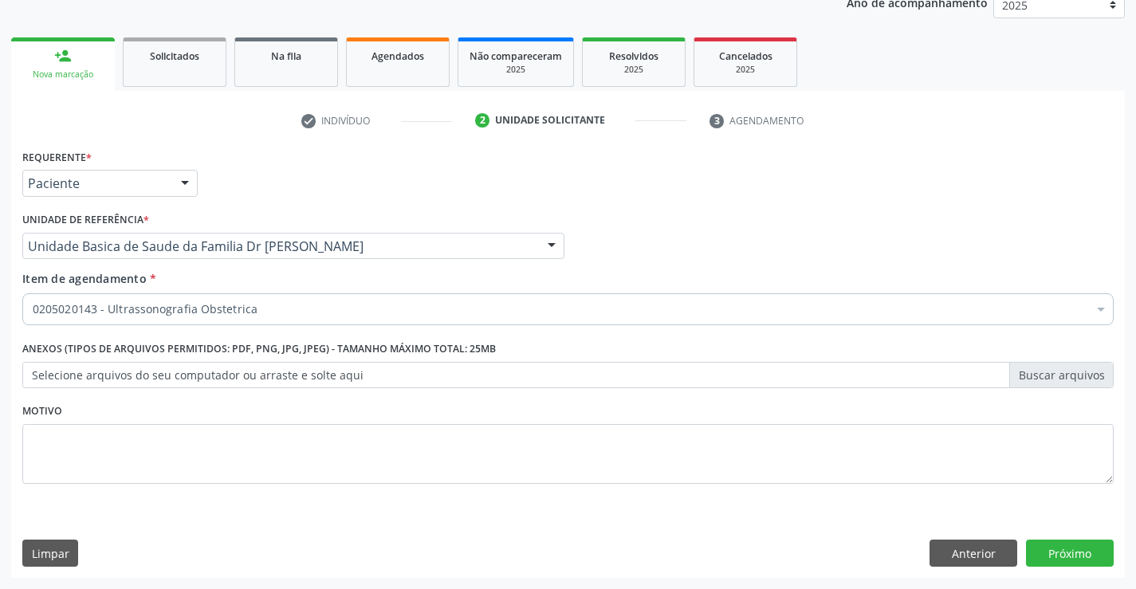
scroll to position [0, 0]
click at [1065, 553] on button "Próximo" at bounding box center [1070, 553] width 88 height 27
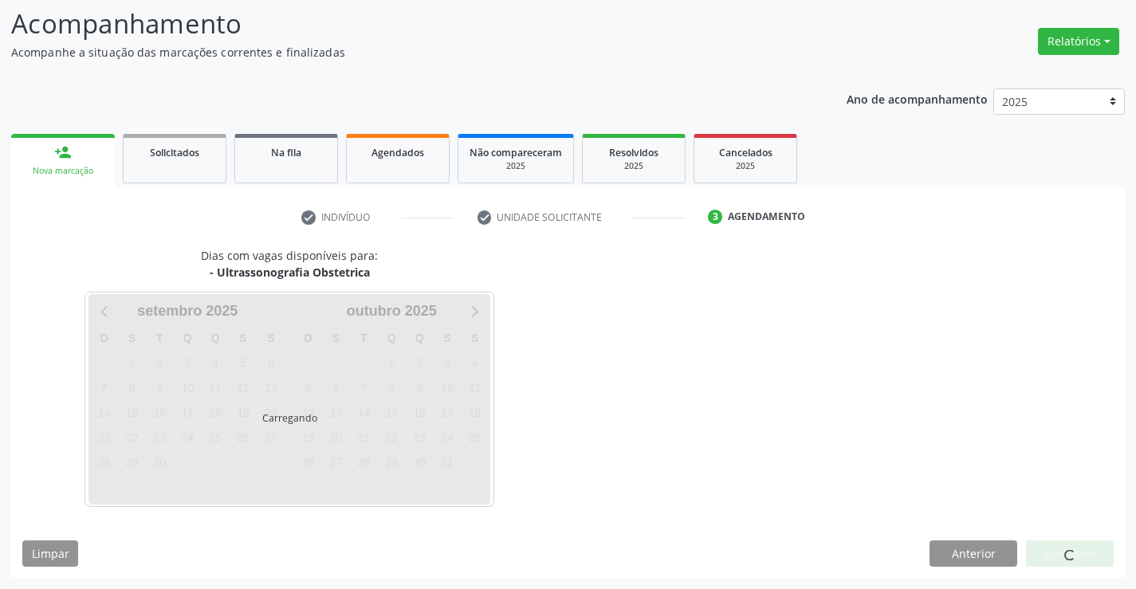
scroll to position [104, 0]
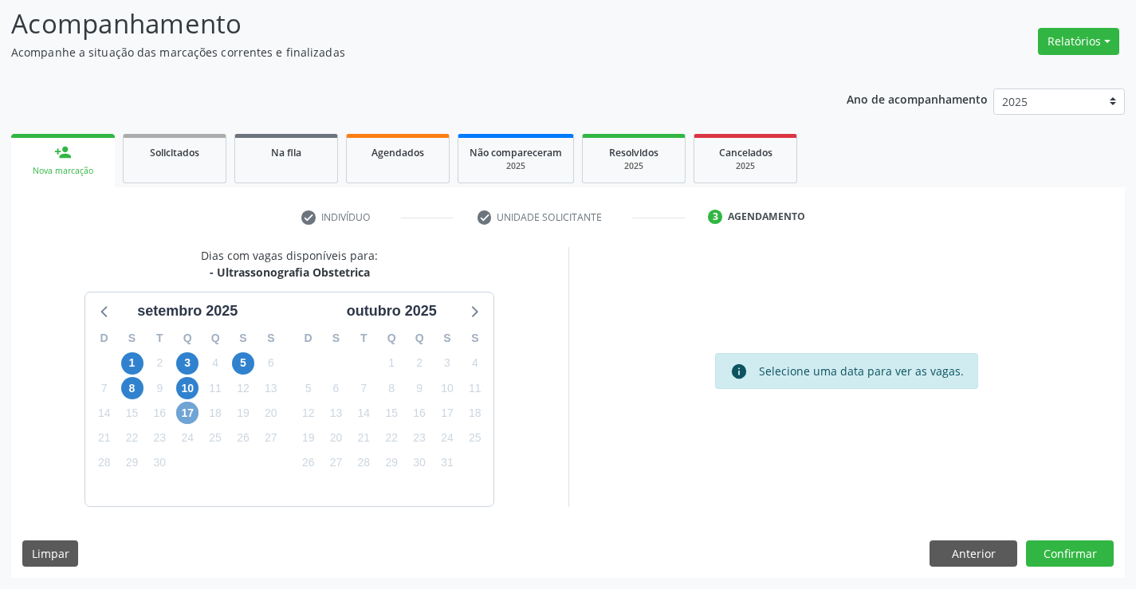
click at [182, 415] on span "17" at bounding box center [187, 413] width 22 height 22
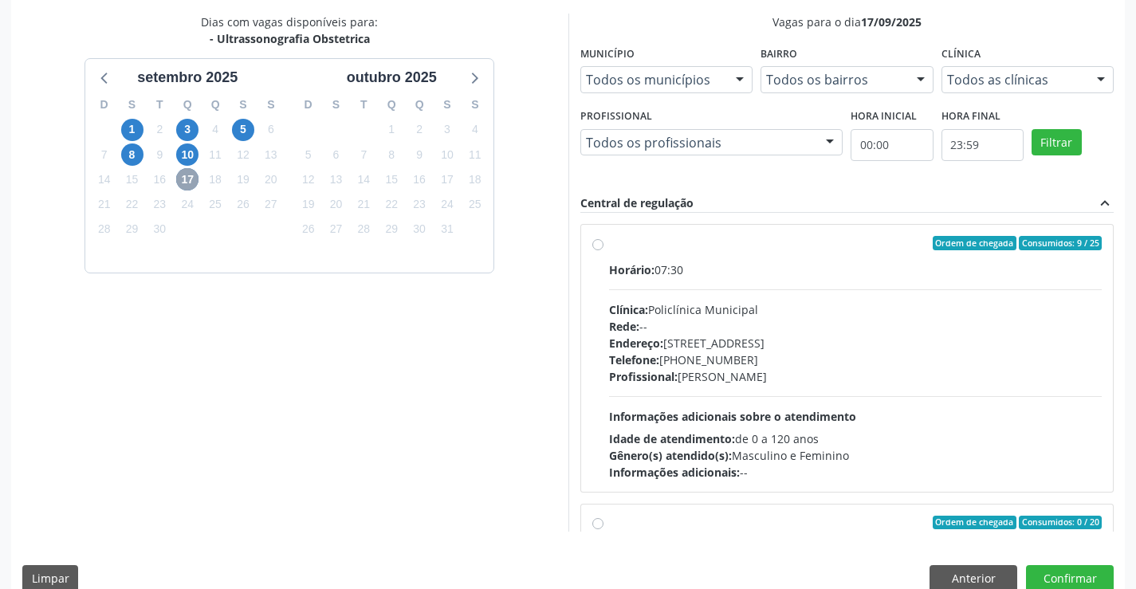
scroll to position [364, 0]
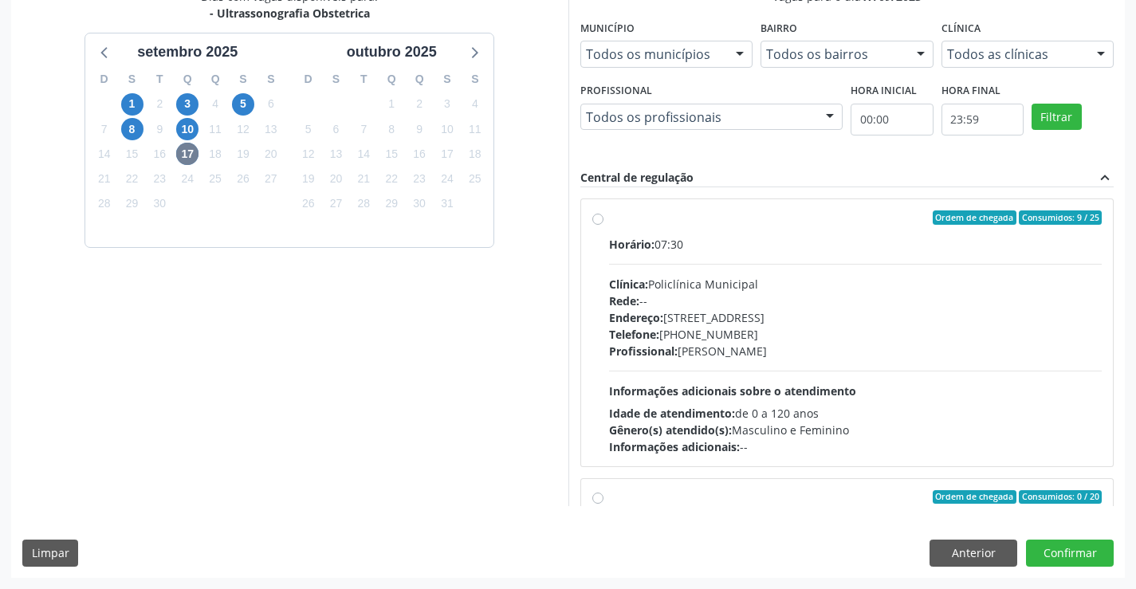
click at [770, 231] on label "Ordem de chegada Consumidos: 9 / 25 Horário: 07:30 Clínica: Policlínica Municip…" at bounding box center [856, 333] width 494 height 245
click at [604, 225] on input "Ordem de chegada Consumidos: 9 / 25 Horário: 07:30 Clínica: Policlínica Municip…" at bounding box center [598, 218] width 11 height 14
radio input "true"
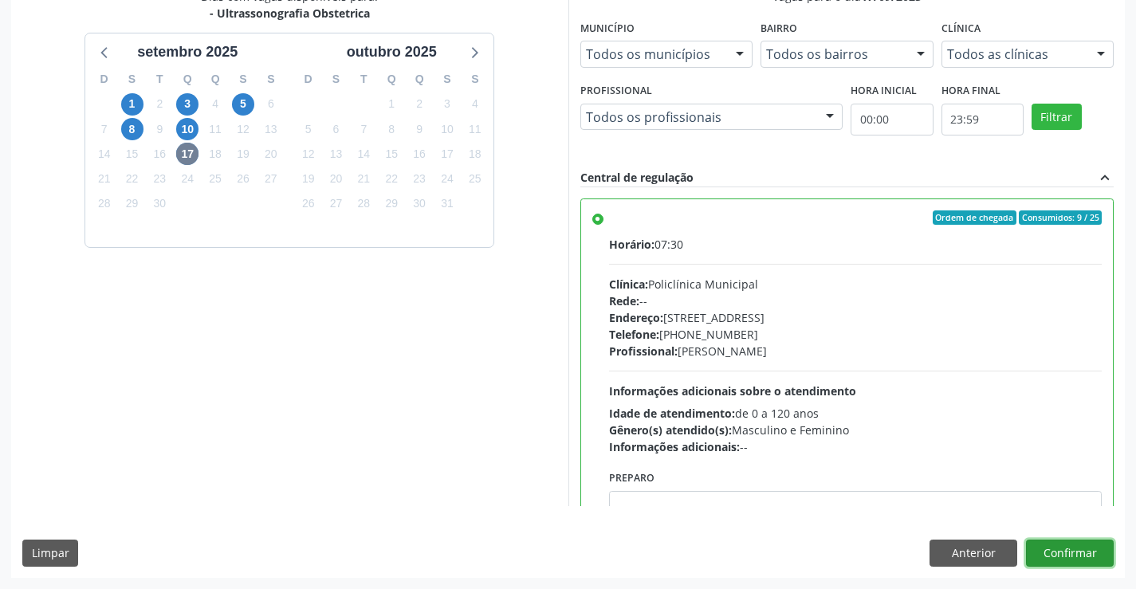
click at [1070, 546] on button "Confirmar" at bounding box center [1070, 553] width 88 height 27
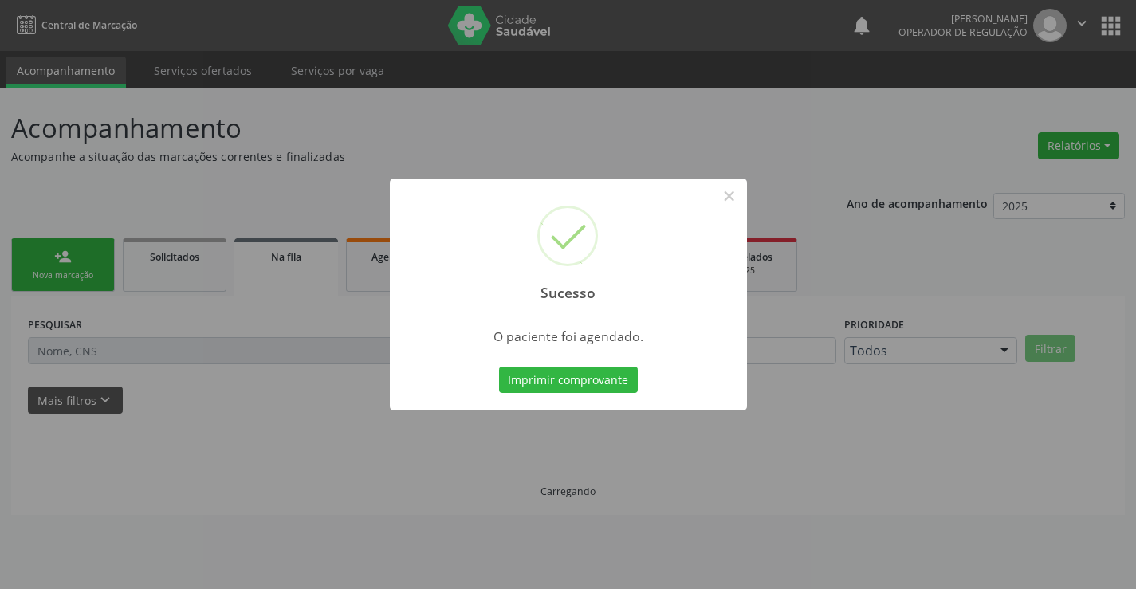
scroll to position [0, 0]
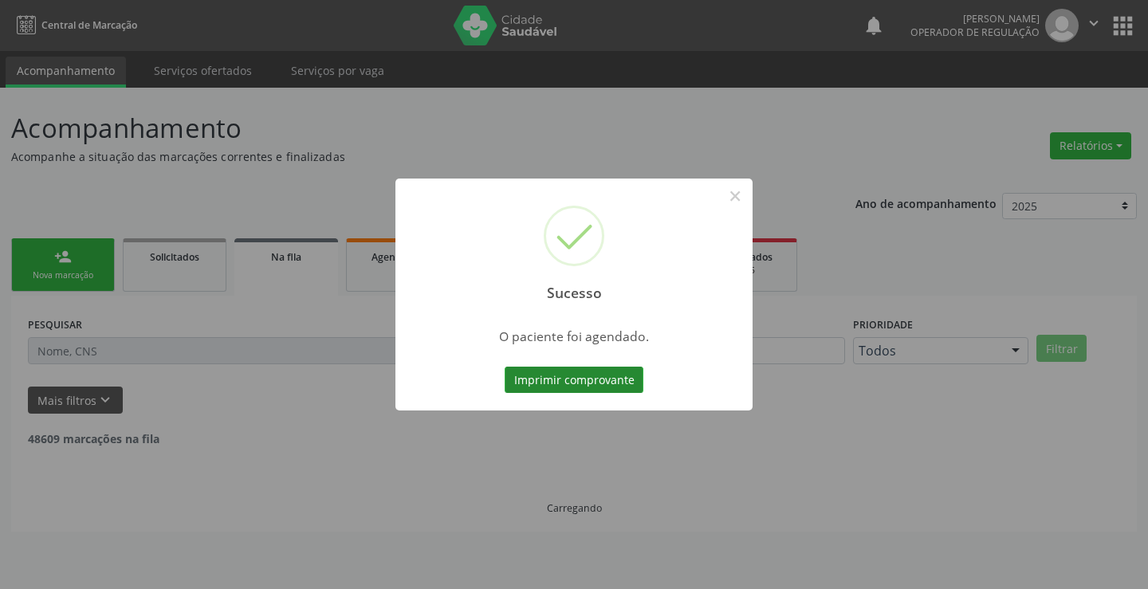
click at [551, 368] on button "Imprimir comprovante" at bounding box center [574, 380] width 139 height 27
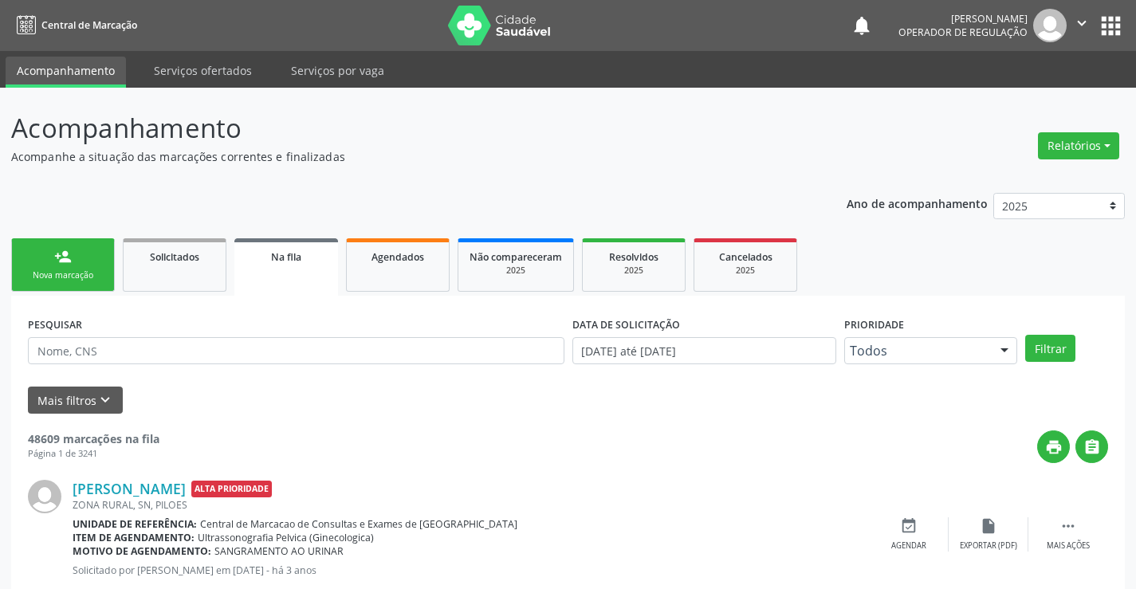
click at [76, 270] on div "Nova marcação" at bounding box center [63, 276] width 80 height 12
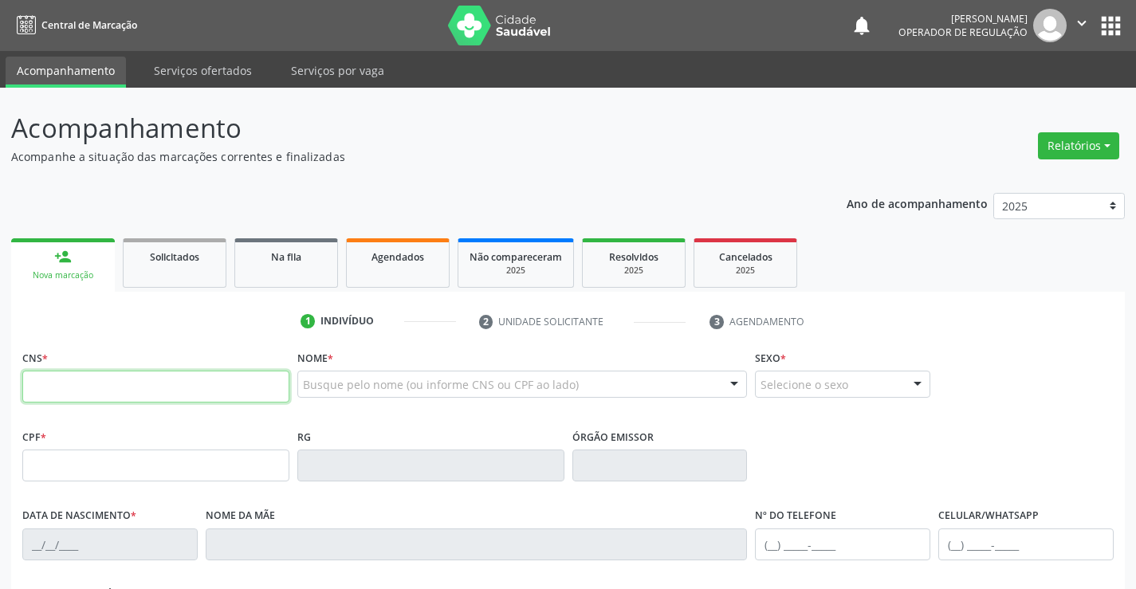
click at [91, 385] on input "text" at bounding box center [155, 387] width 267 height 32
type input "702 0093 5126 6983"
type input "2304325220"
type input "17/11/2004"
type input "(74) 8134-4380"
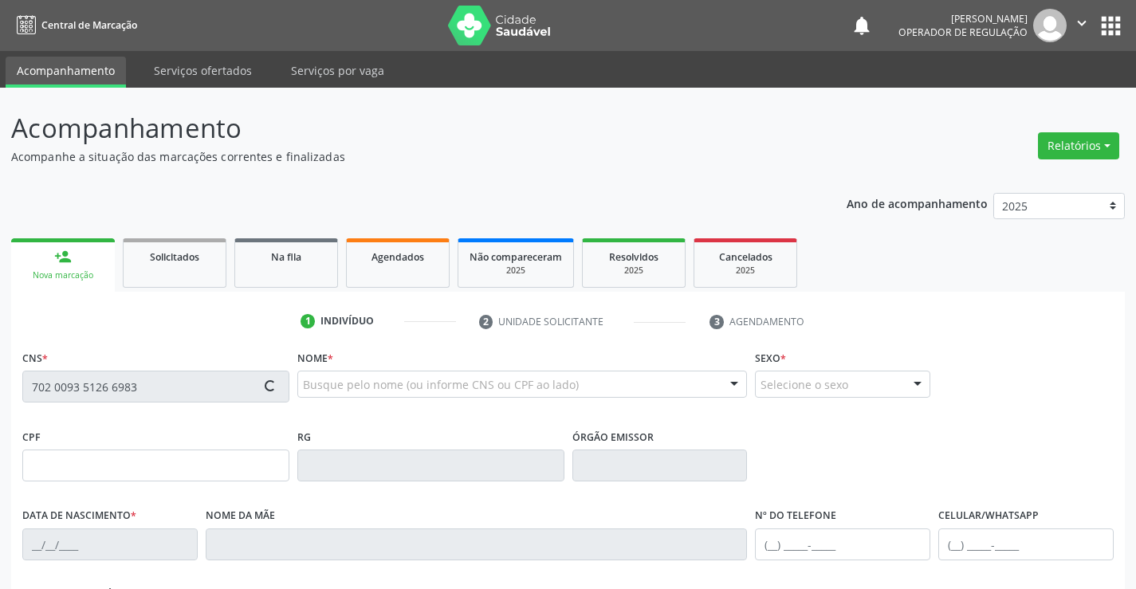
type input "(74) 8134-4380"
type input "095.899.665-27"
type input "S/N"
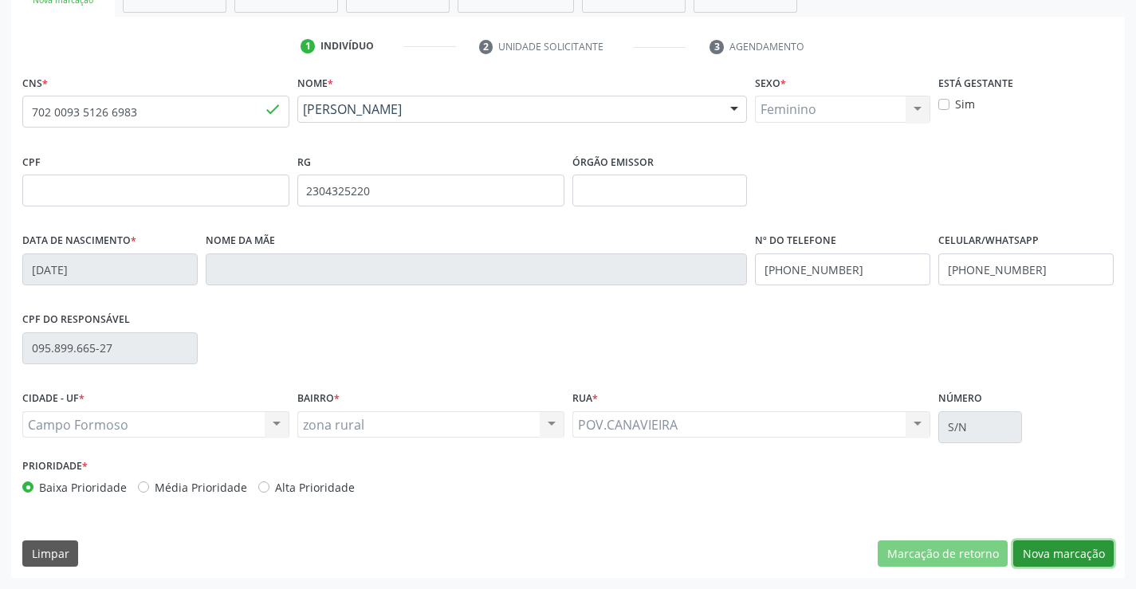
click at [1058, 553] on button "Nova marcação" at bounding box center [1064, 554] width 100 height 27
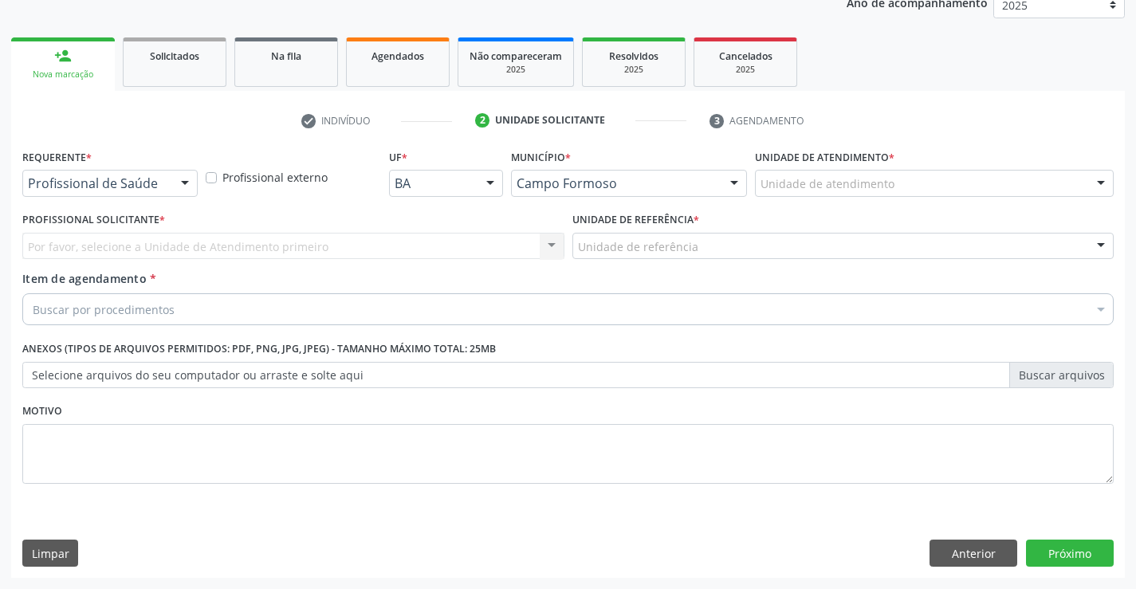
scroll to position [201, 0]
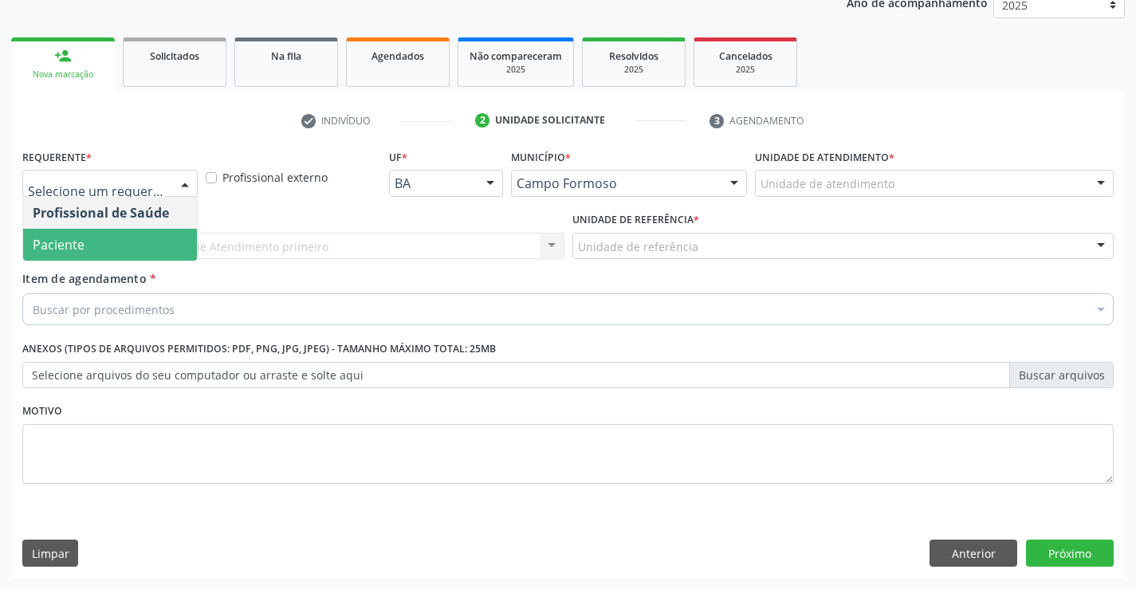
click at [85, 243] on span "Paciente" at bounding box center [110, 245] width 174 height 32
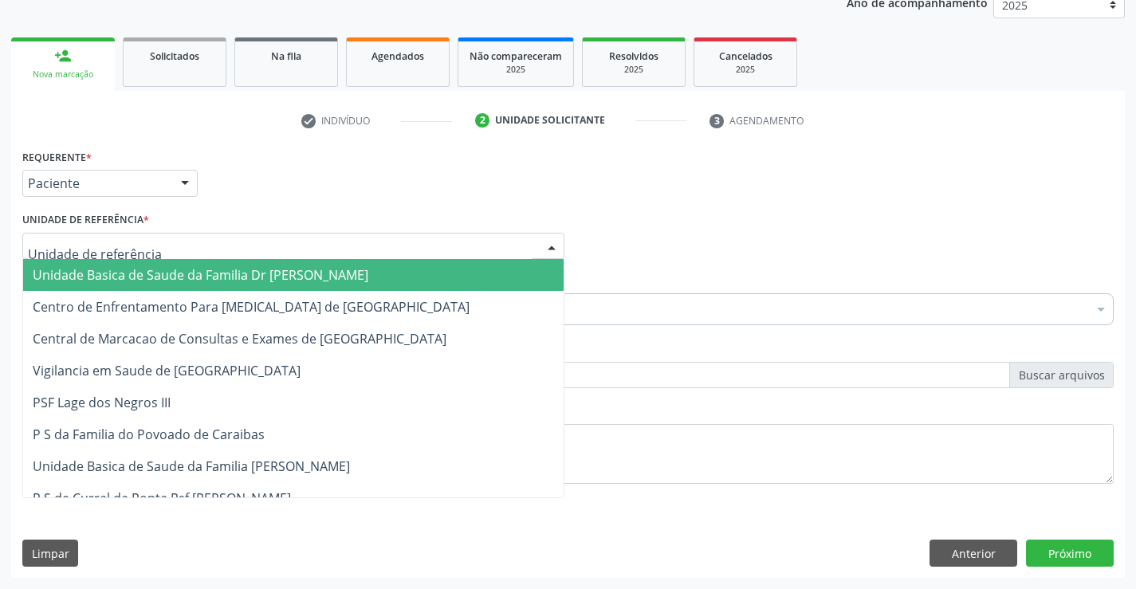
click at [140, 274] on span "Unidade Basica de Saude da Familia Dr [PERSON_NAME]" at bounding box center [201, 275] width 336 height 18
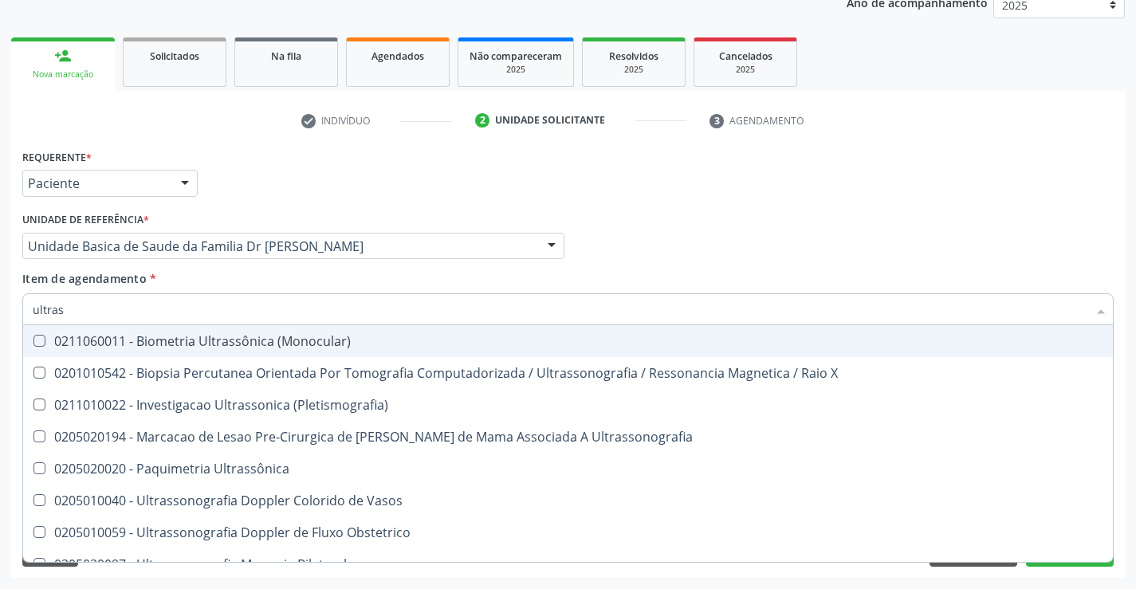
type input "ultrass"
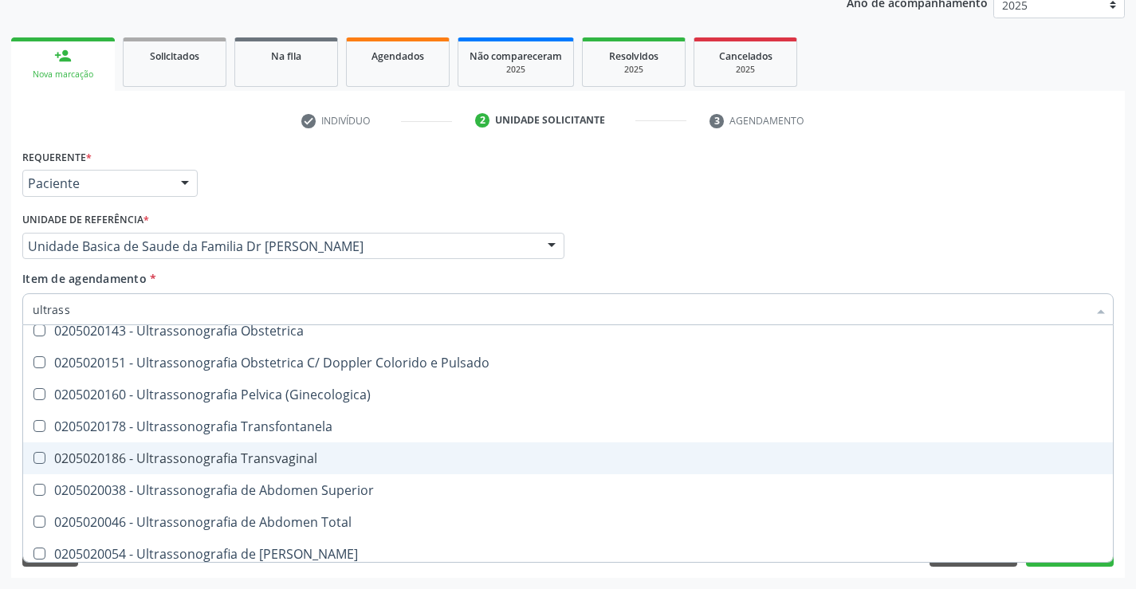
scroll to position [239, 0]
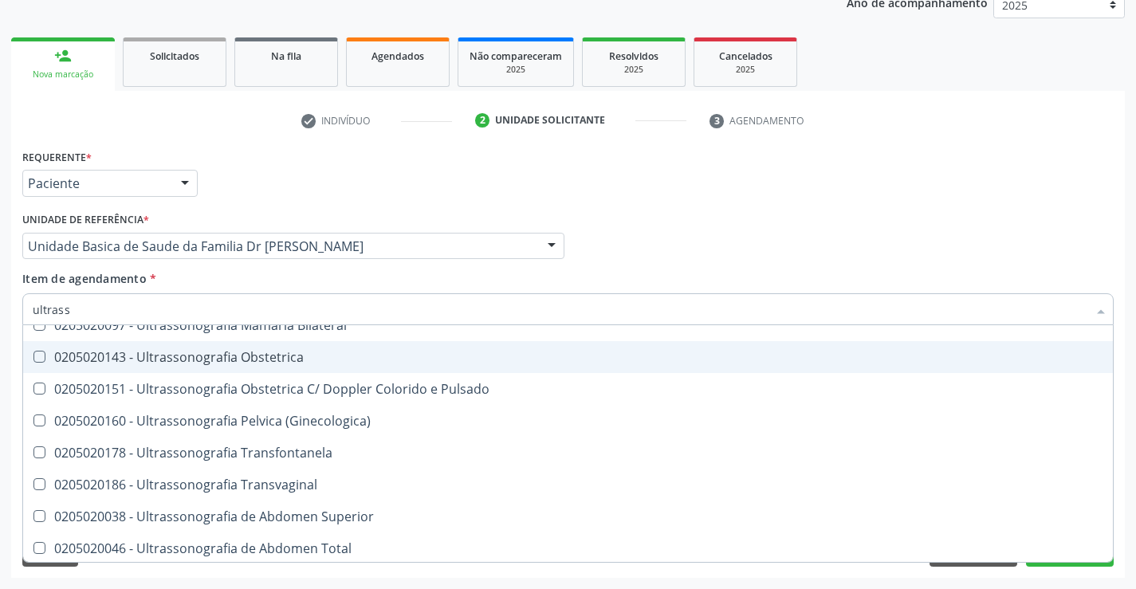
click at [356, 355] on div "0205020143 - Ultrassonografia Obstetrica" at bounding box center [568, 357] width 1071 height 13
checkbox Obstetrica "true"
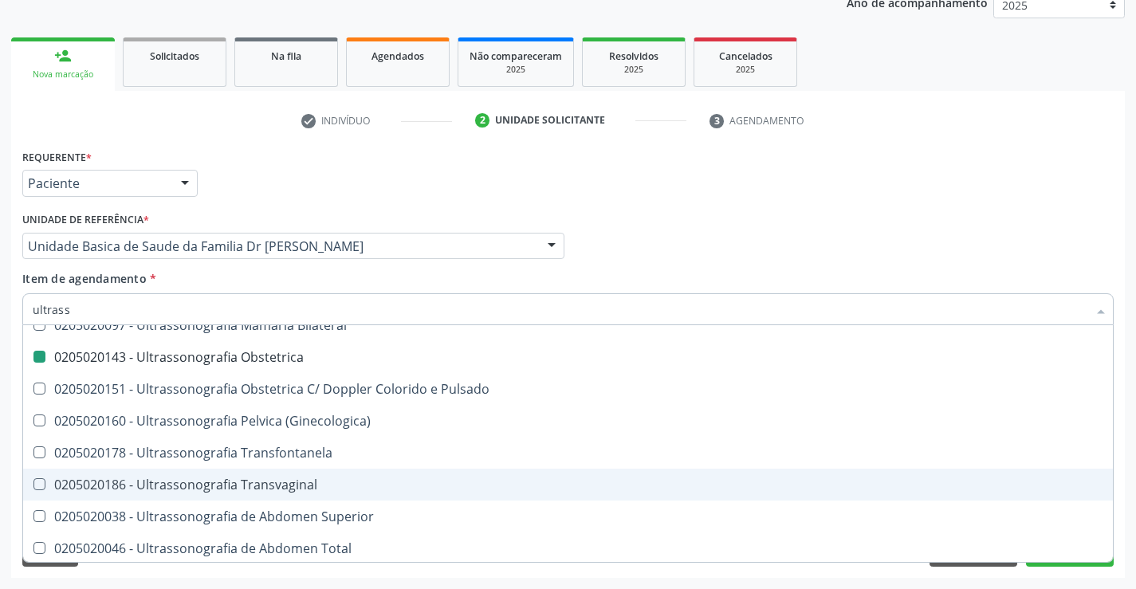
click at [1132, 469] on div "Acompanhamento Acompanhe a situação das marcações correntes e finalizadas Relat…" at bounding box center [568, 238] width 1136 height 703
checkbox X "true"
checkbox Obstetrica "false"
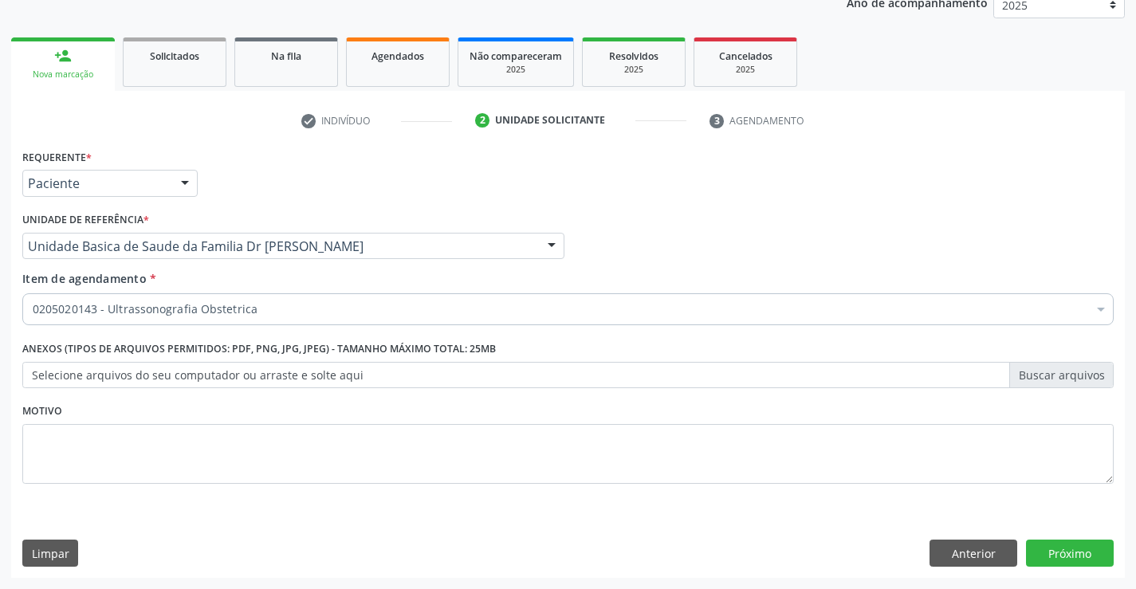
scroll to position [0, 0]
click at [1069, 550] on button "Próximo" at bounding box center [1070, 553] width 88 height 27
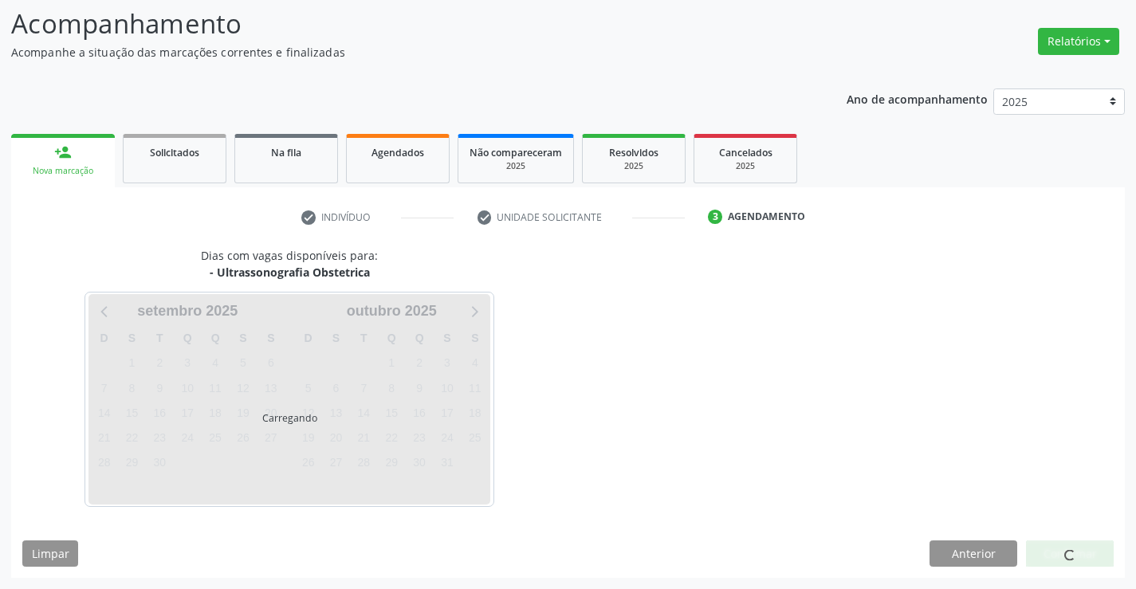
scroll to position [104, 0]
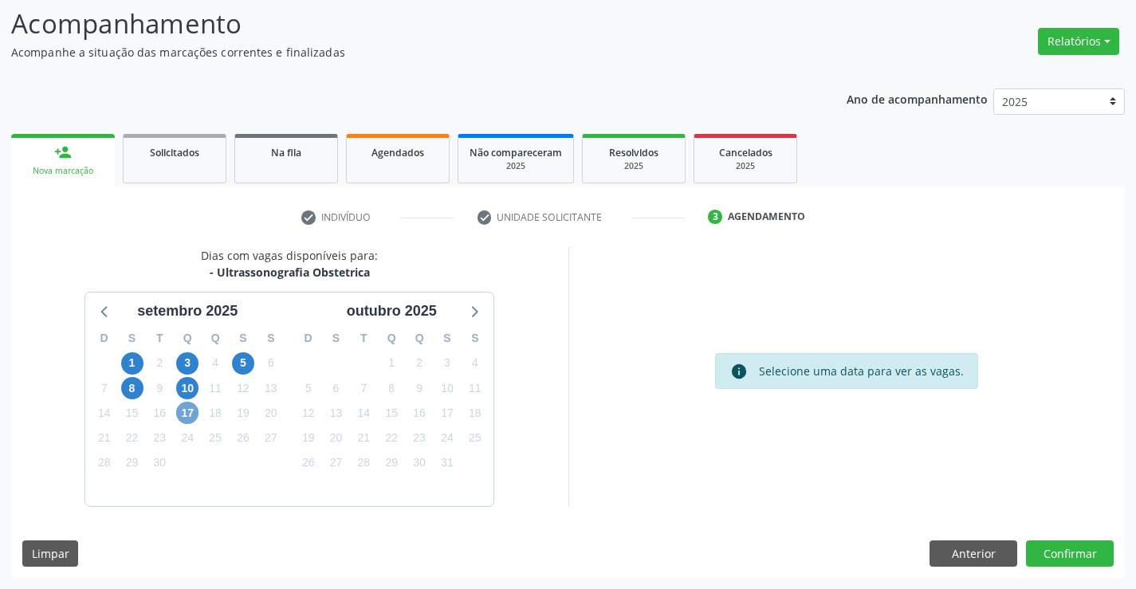
click at [184, 412] on span "17" at bounding box center [187, 413] width 22 height 22
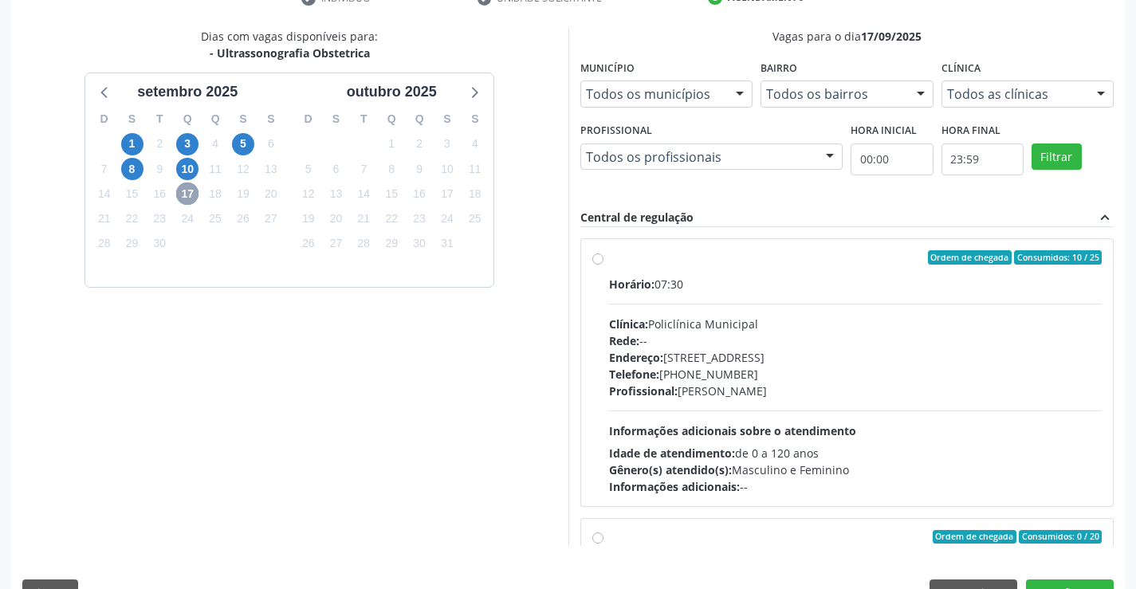
scroll to position [364, 0]
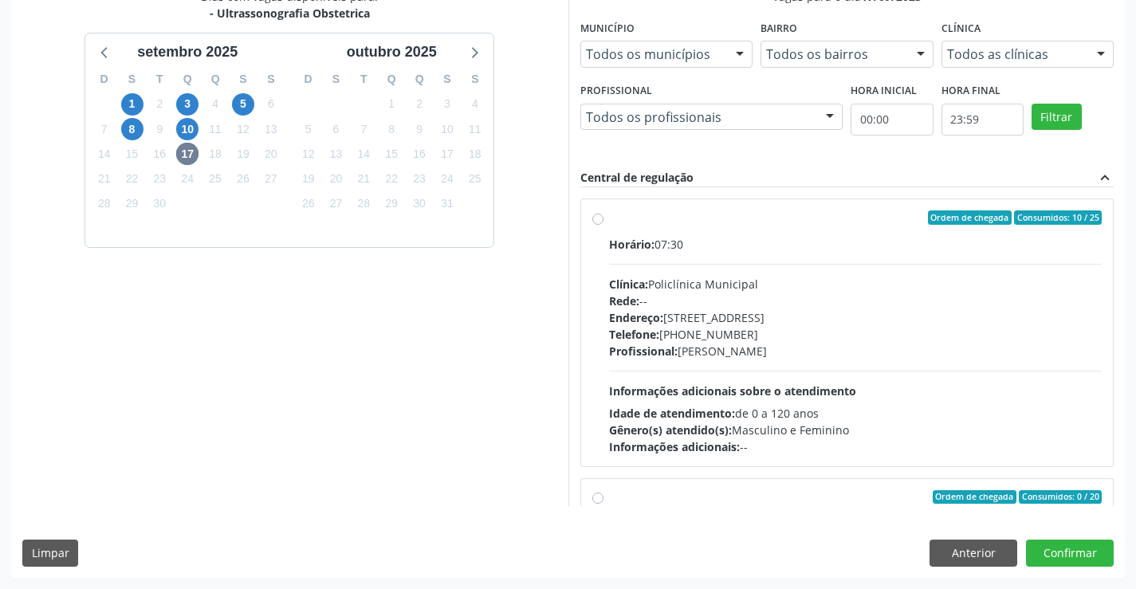
click at [778, 234] on label "Ordem de chegada Consumidos: 10 / 25 Horário: 07:30 Clínica: Policlínica Munici…" at bounding box center [856, 333] width 494 height 245
click at [604, 225] on input "Ordem de chegada Consumidos: 10 / 25 Horário: 07:30 Clínica: Policlínica Munici…" at bounding box center [598, 218] width 11 height 14
radio input "true"
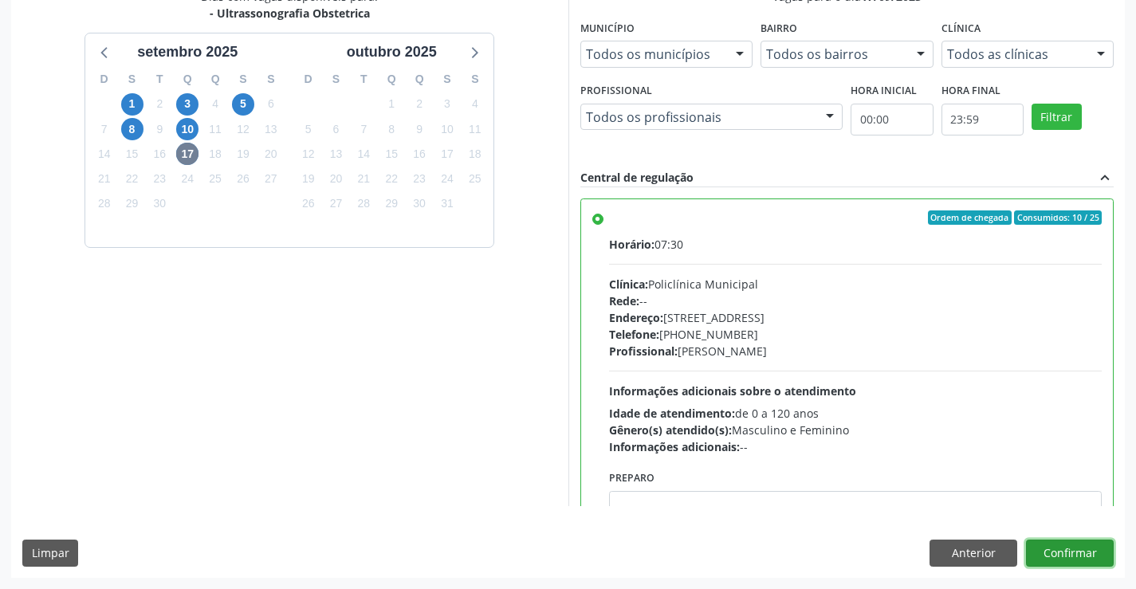
click at [1070, 553] on button "Confirmar" at bounding box center [1070, 553] width 88 height 27
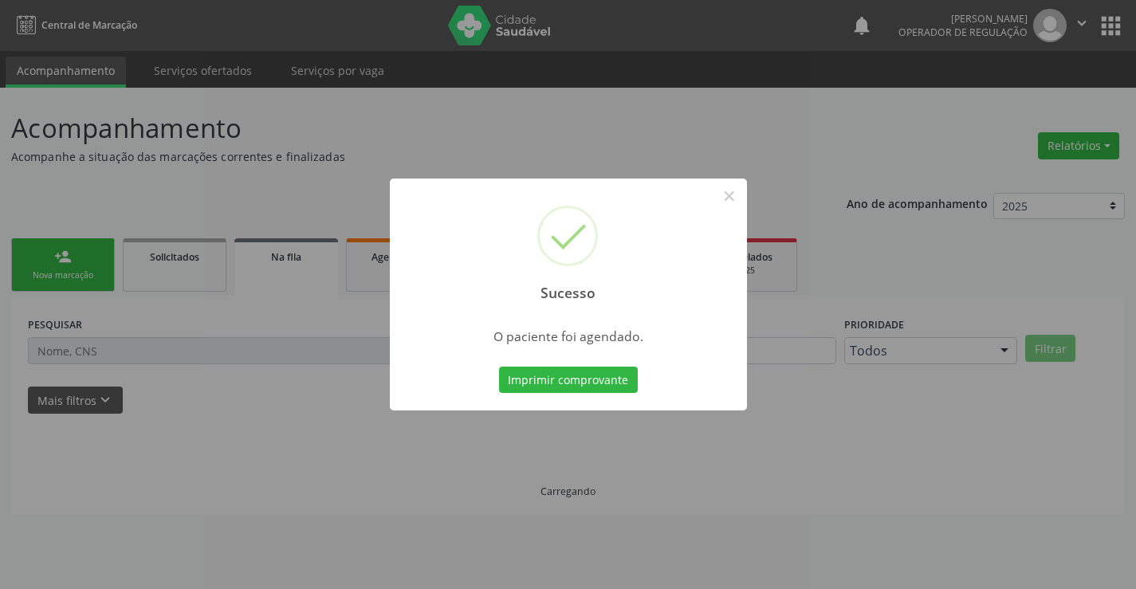
scroll to position [0, 0]
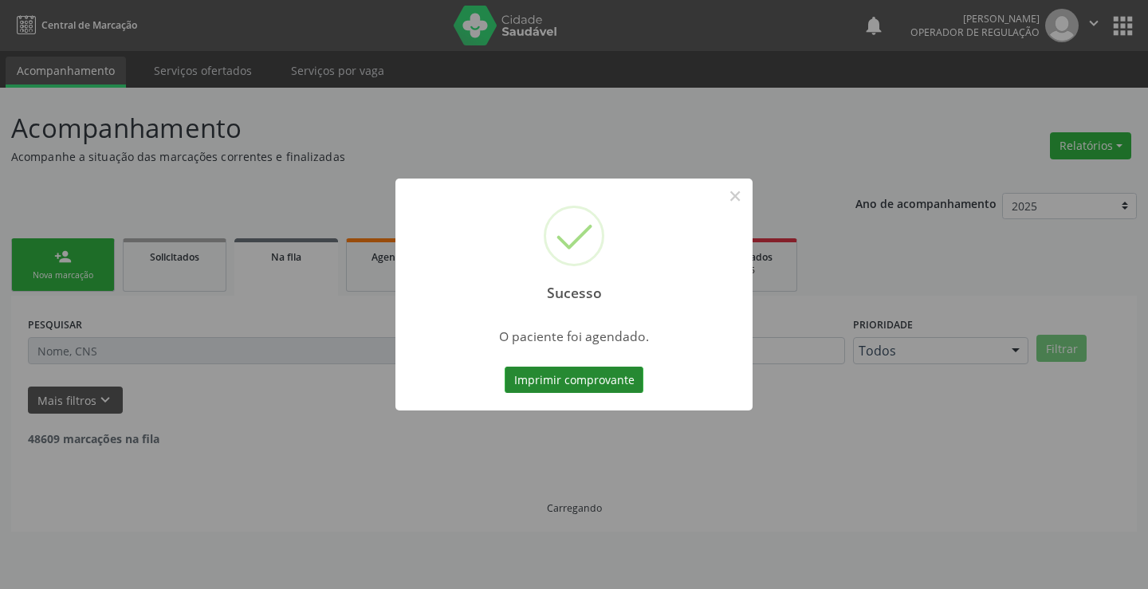
click at [558, 376] on button "Imprimir comprovante" at bounding box center [574, 380] width 139 height 27
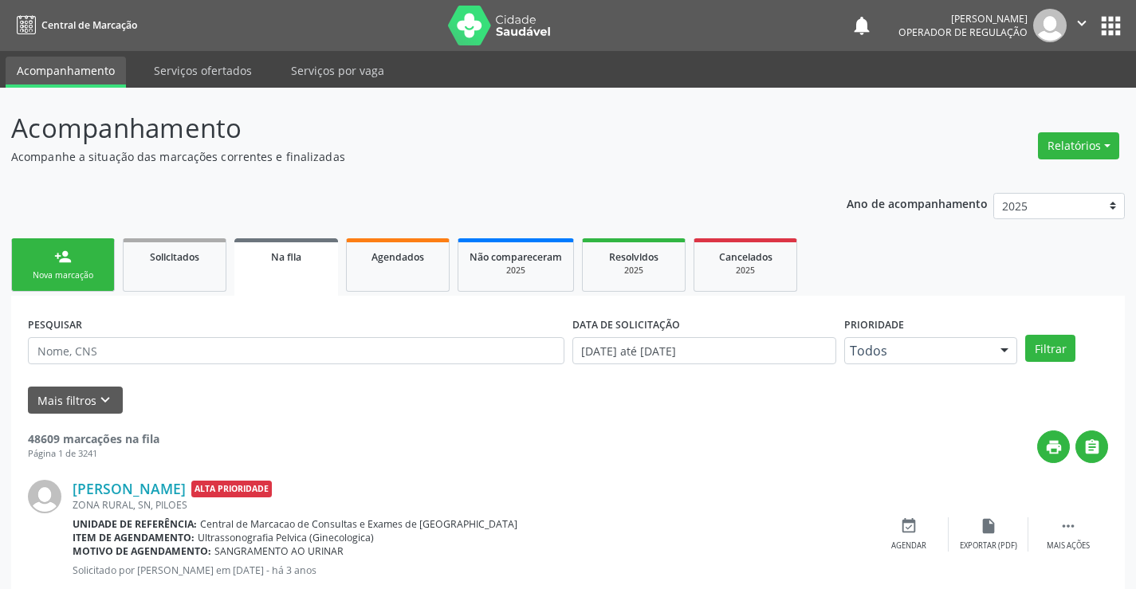
click at [85, 264] on link "person_add Nova marcação" at bounding box center [63, 264] width 104 height 53
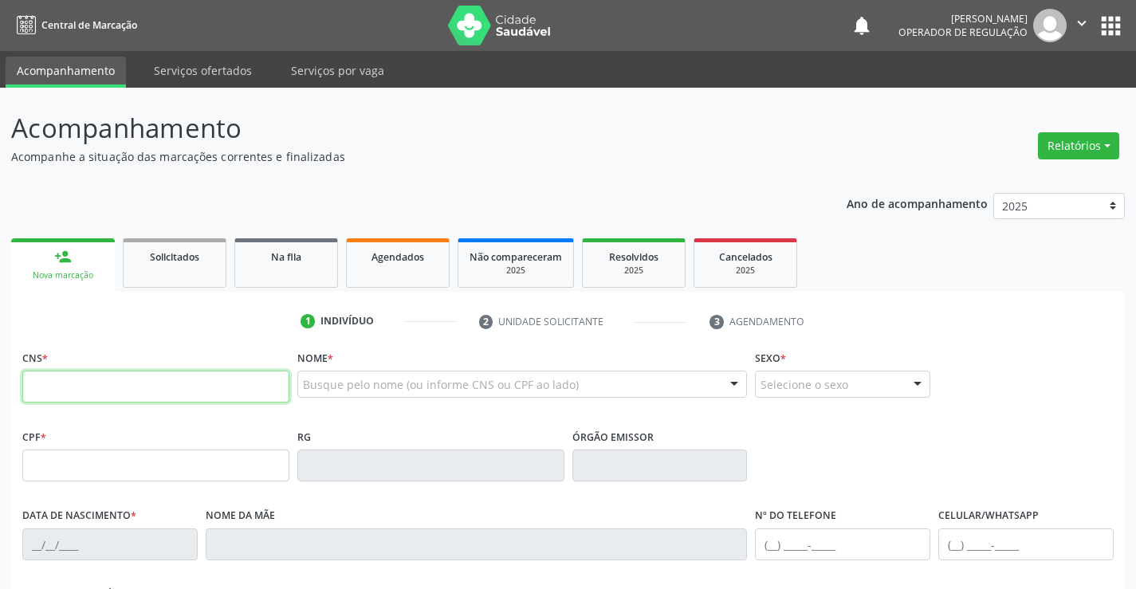
click at [112, 386] on input "text" at bounding box center [155, 387] width 267 height 32
type input "700 0043 7149 5502"
type input "2048449913"
type input "10/01/1994"
type input "(74) 98143-5964"
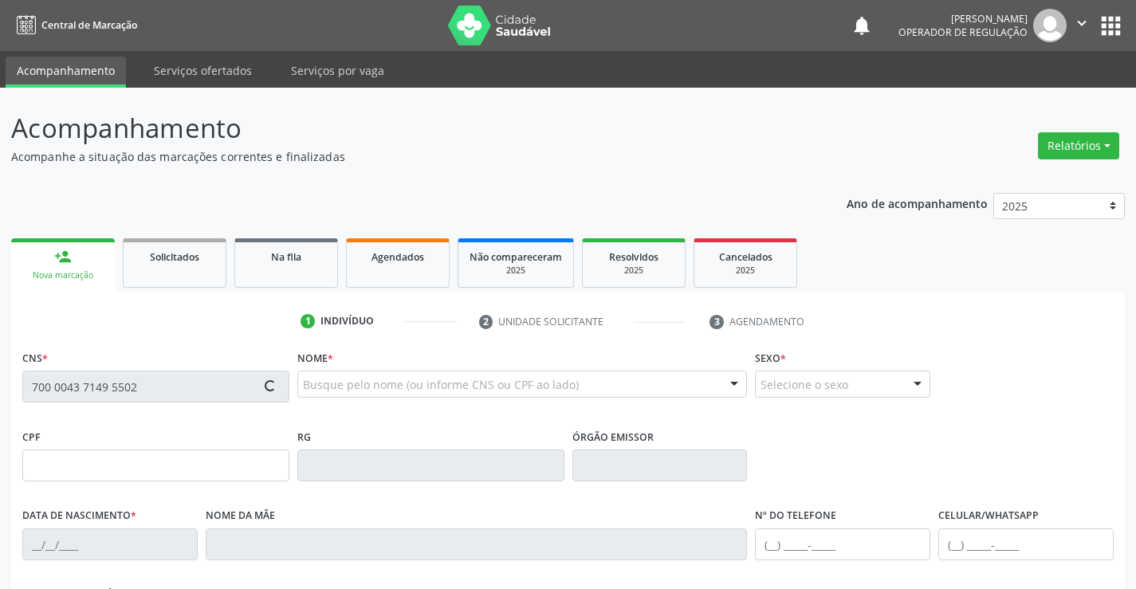
type input "S/N"
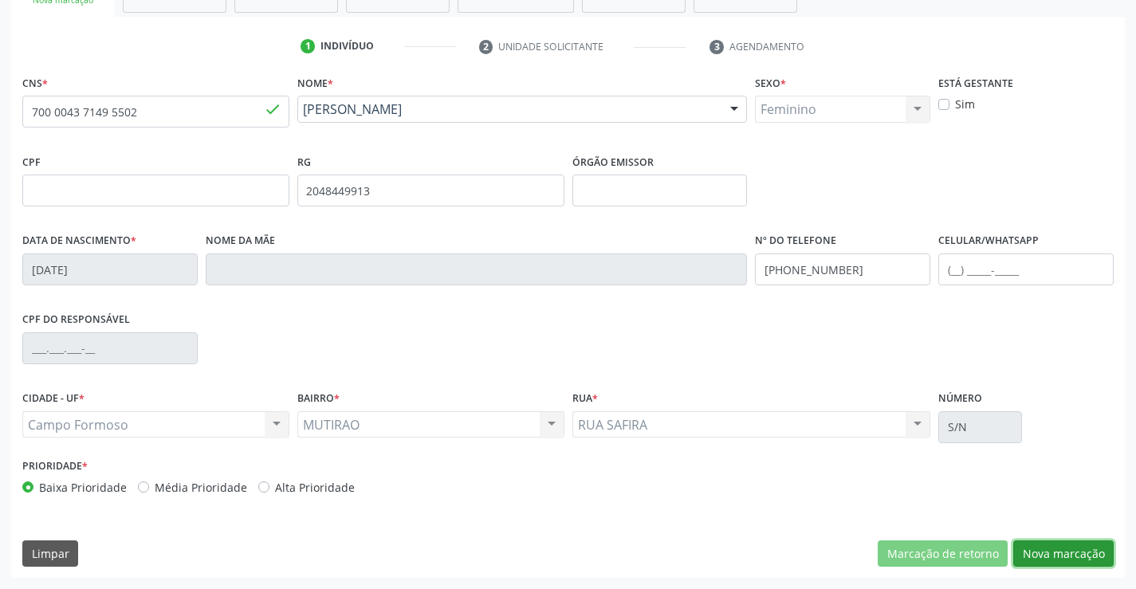
click at [1061, 549] on button "Nova marcação" at bounding box center [1064, 554] width 100 height 27
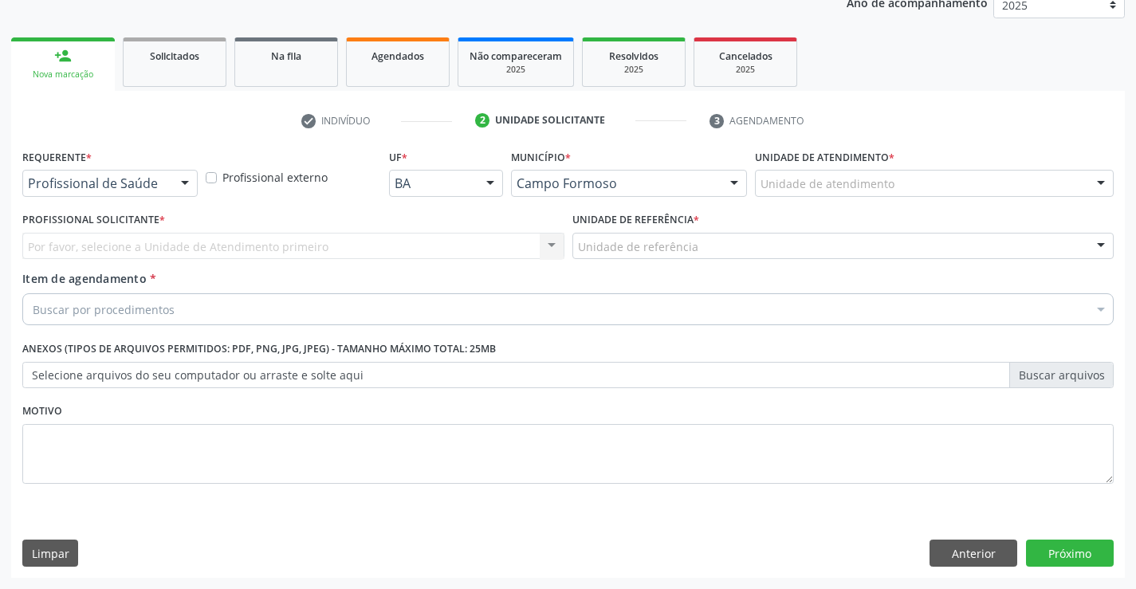
scroll to position [201, 0]
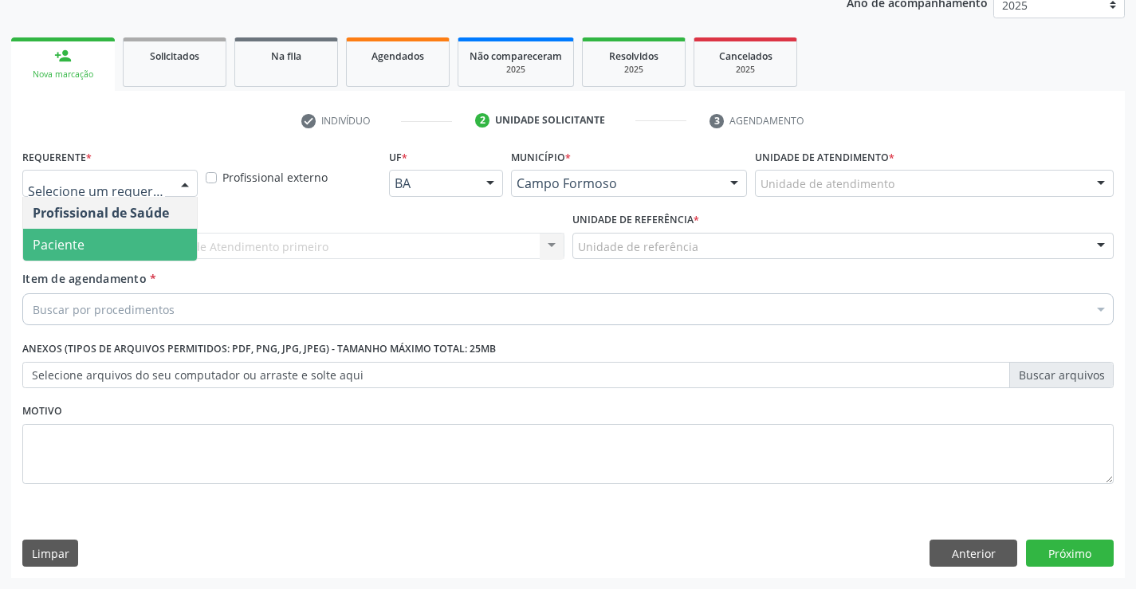
click at [79, 242] on span "Paciente" at bounding box center [59, 245] width 52 height 18
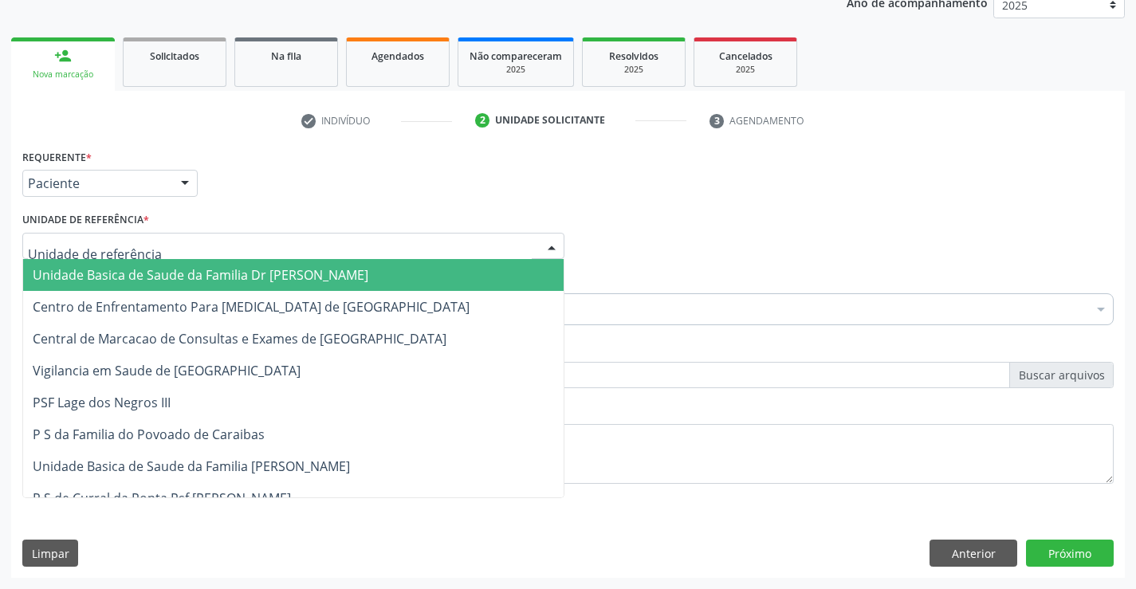
click at [120, 271] on span "Unidade Basica de Saude da Familia Dr [PERSON_NAME]" at bounding box center [201, 275] width 336 height 18
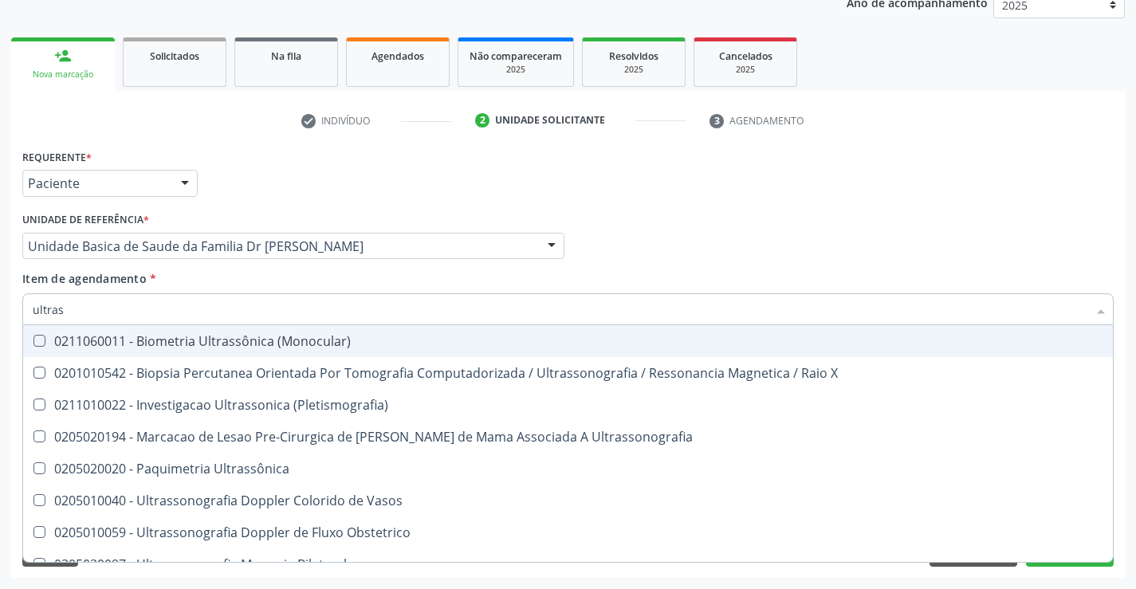
type input "ultrass"
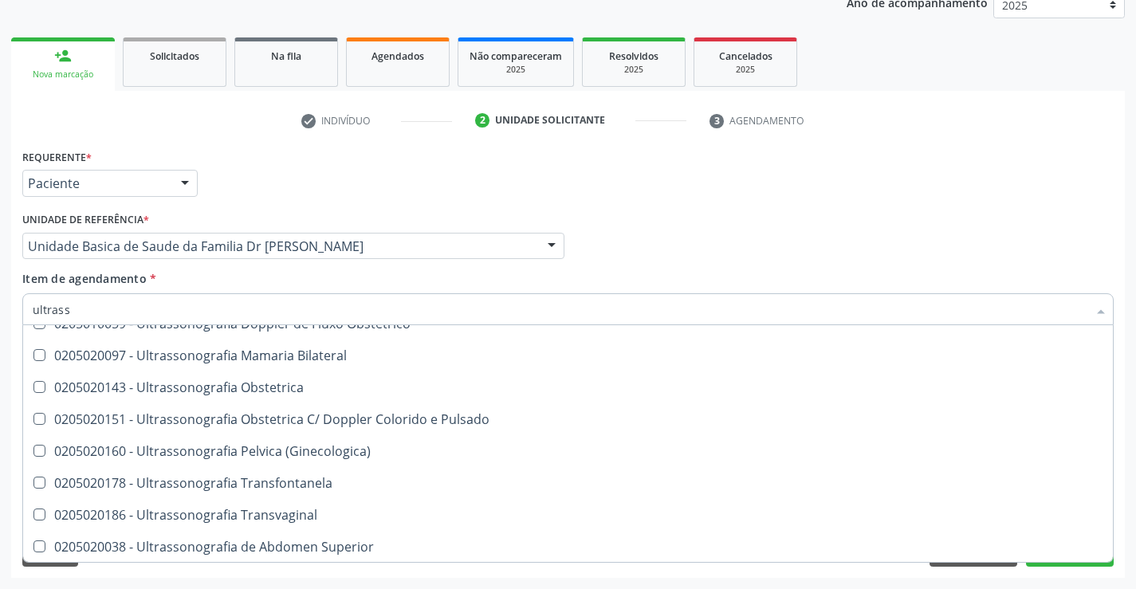
scroll to position [239, 0]
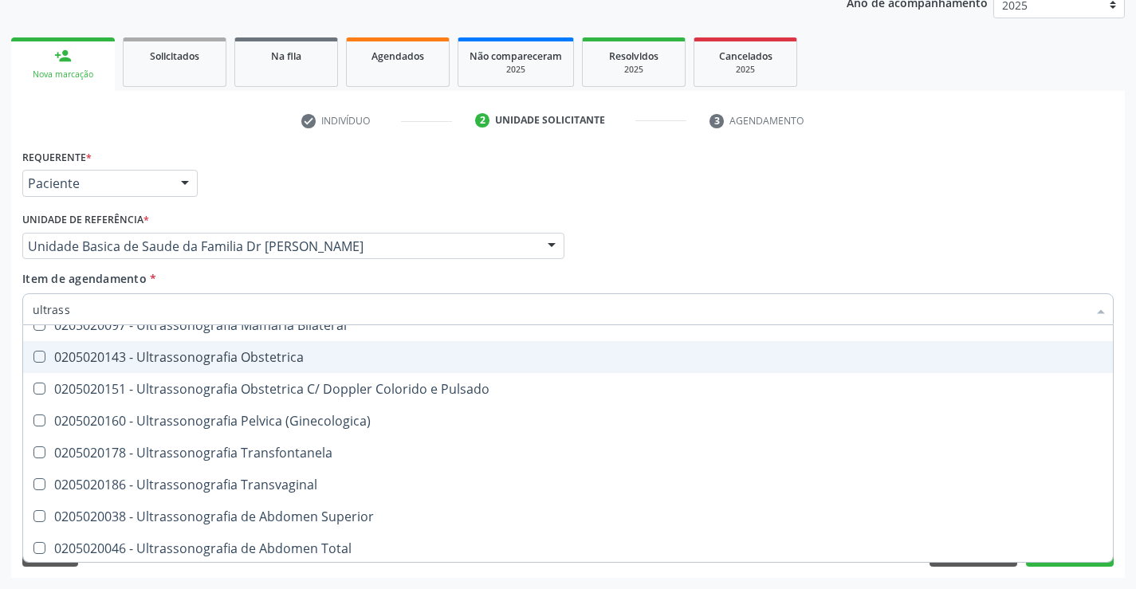
click at [321, 358] on div "0205020143 - Ultrassonografia Obstetrica" at bounding box center [568, 357] width 1071 height 13
checkbox Obstetrica "true"
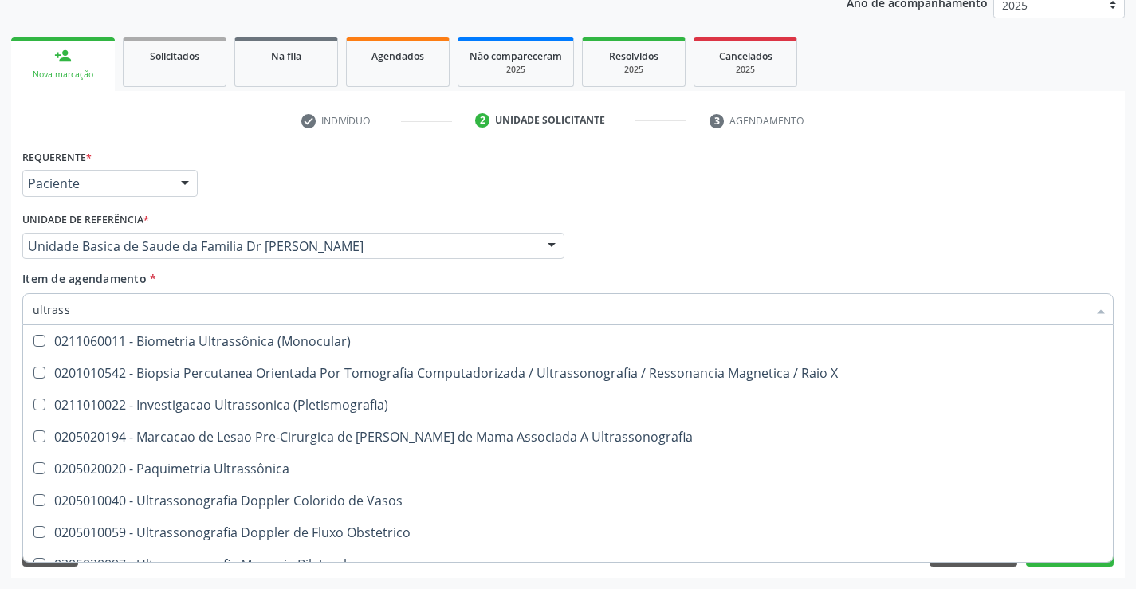
scroll to position [239, 0]
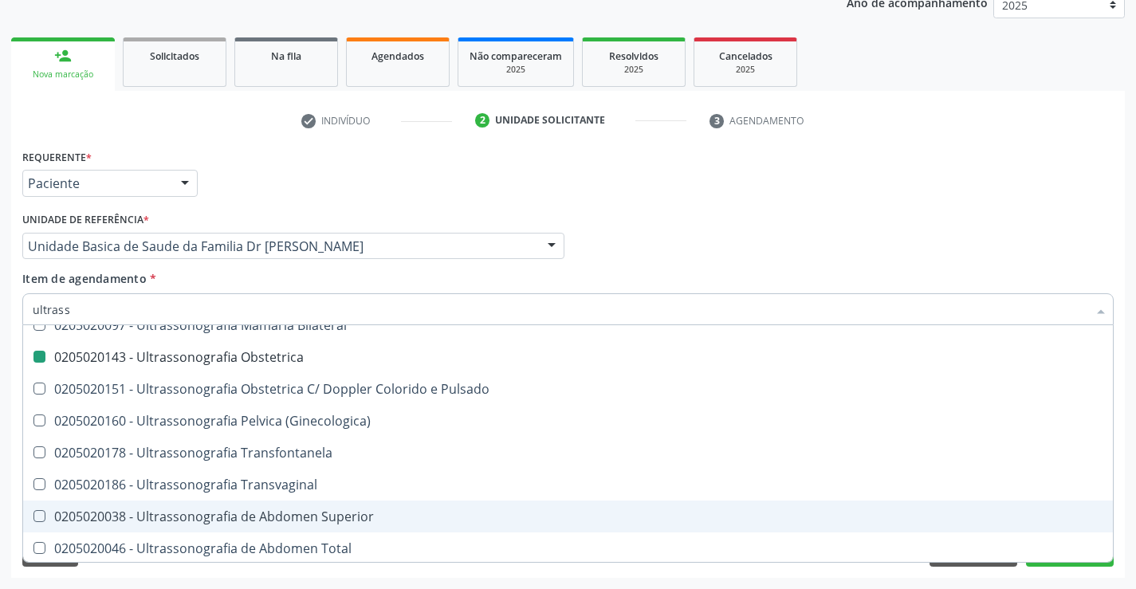
click at [1130, 493] on div "Acompanhamento Acompanhe a situação das marcações correntes e finalizadas Relat…" at bounding box center [568, 238] width 1136 height 703
checkbox X "true"
checkbox Obstetrica "false"
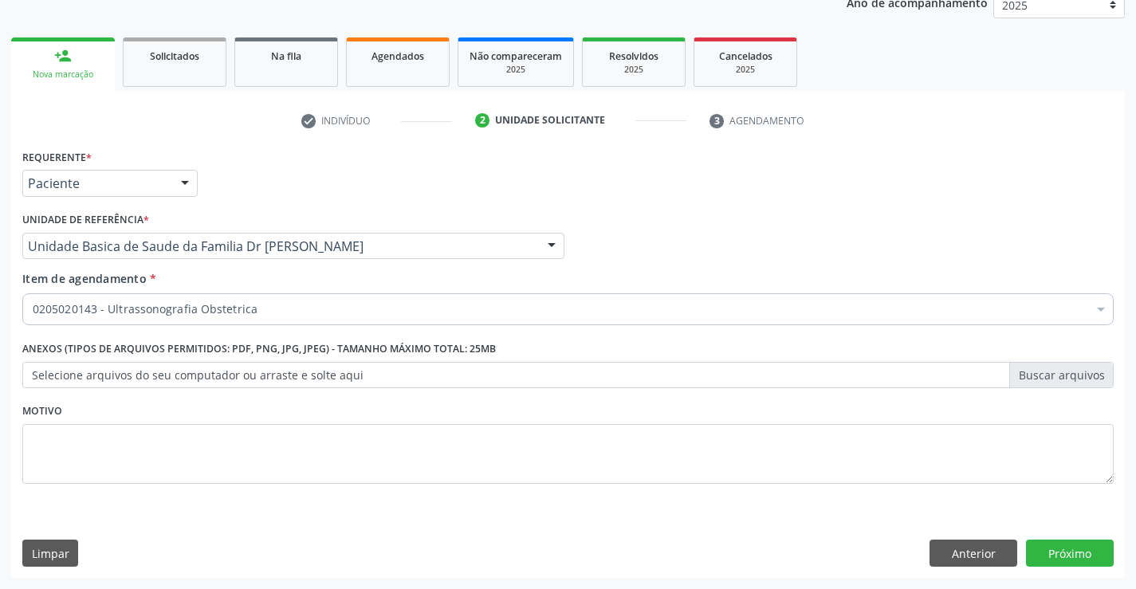
scroll to position [0, 0]
click at [1078, 551] on button "Próximo" at bounding box center [1070, 553] width 88 height 27
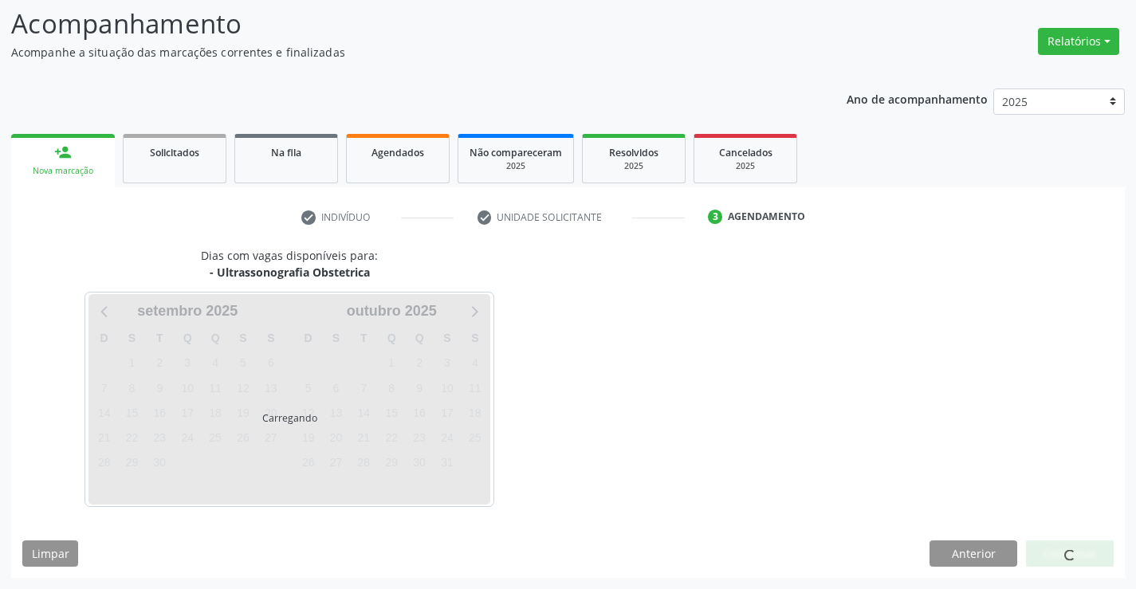
scroll to position [104, 0]
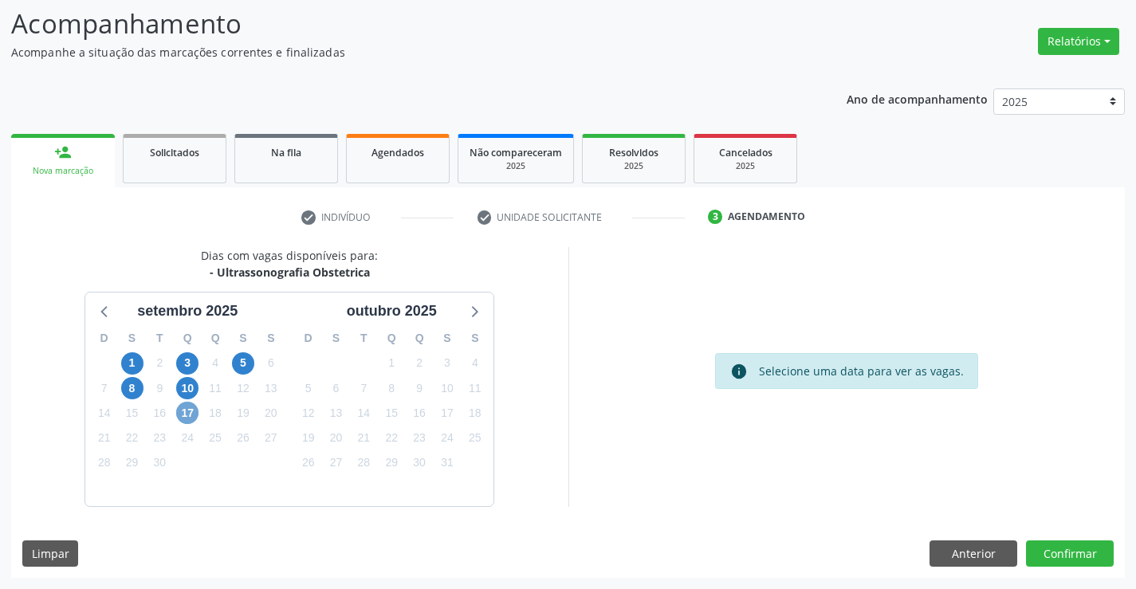
click at [195, 414] on span "17" at bounding box center [187, 413] width 22 height 22
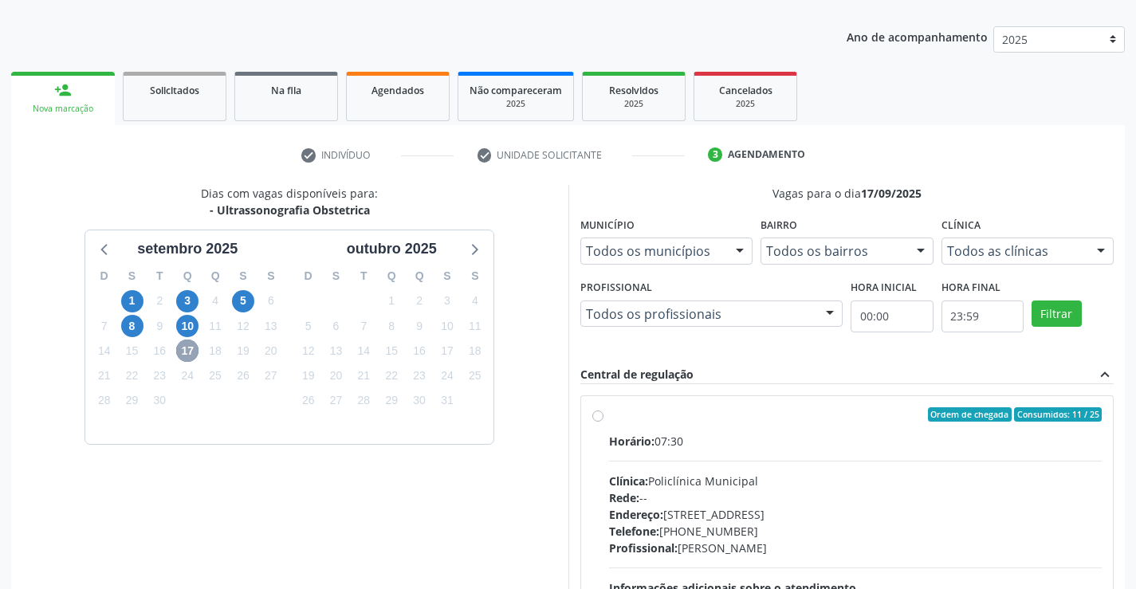
scroll to position [364, 0]
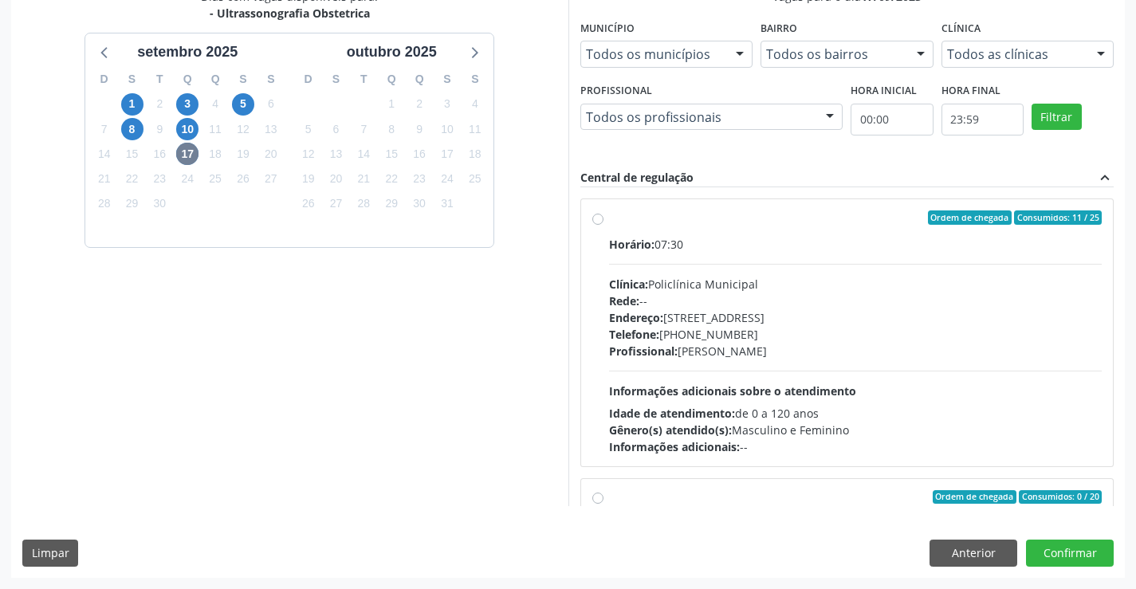
click at [753, 227] on label "Ordem de chegada Consumidos: 11 / 25 Horário: 07:30 Clínica: Policlínica Munici…" at bounding box center [856, 333] width 494 height 245
click at [604, 225] on input "Ordem de chegada Consumidos: 11 / 25 Horário: 07:30 Clínica: Policlínica Munici…" at bounding box center [598, 218] width 11 height 14
radio input "true"
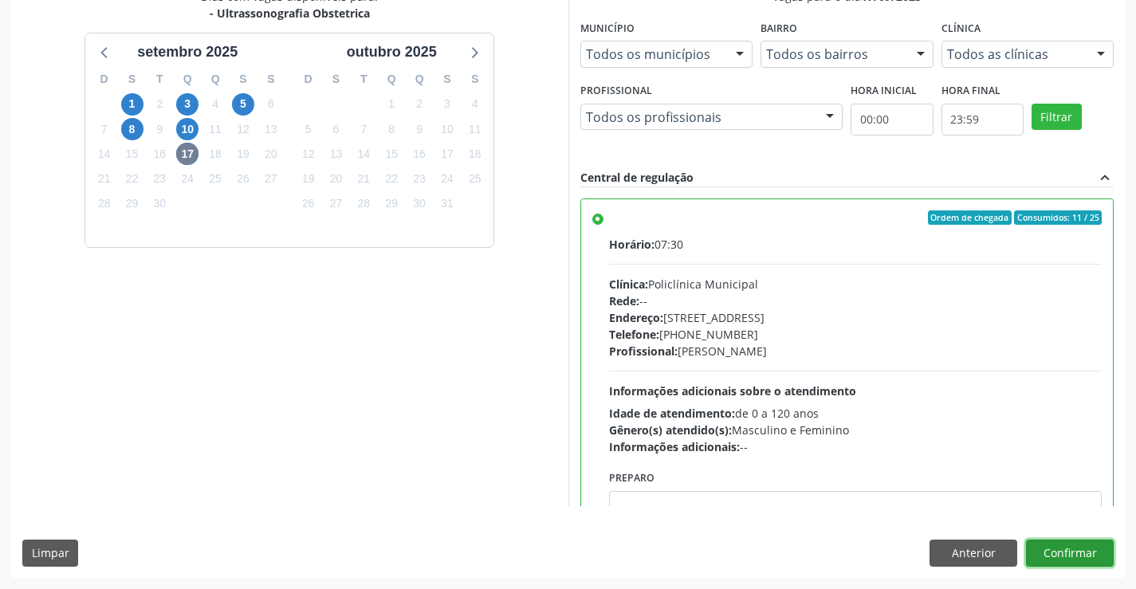
click at [1073, 554] on button "Confirmar" at bounding box center [1070, 553] width 88 height 27
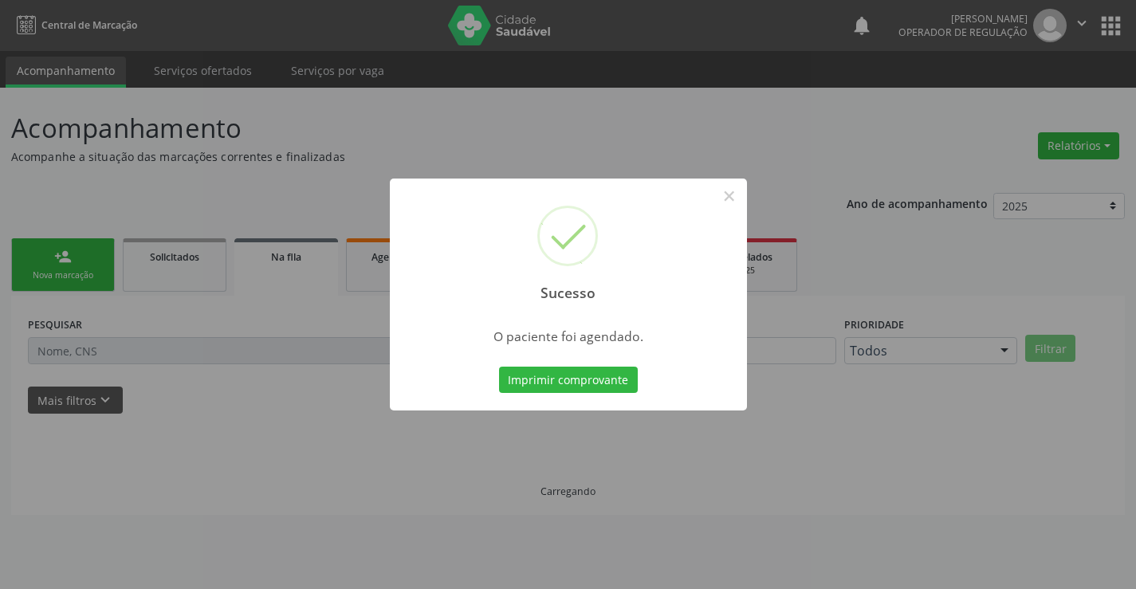
scroll to position [0, 0]
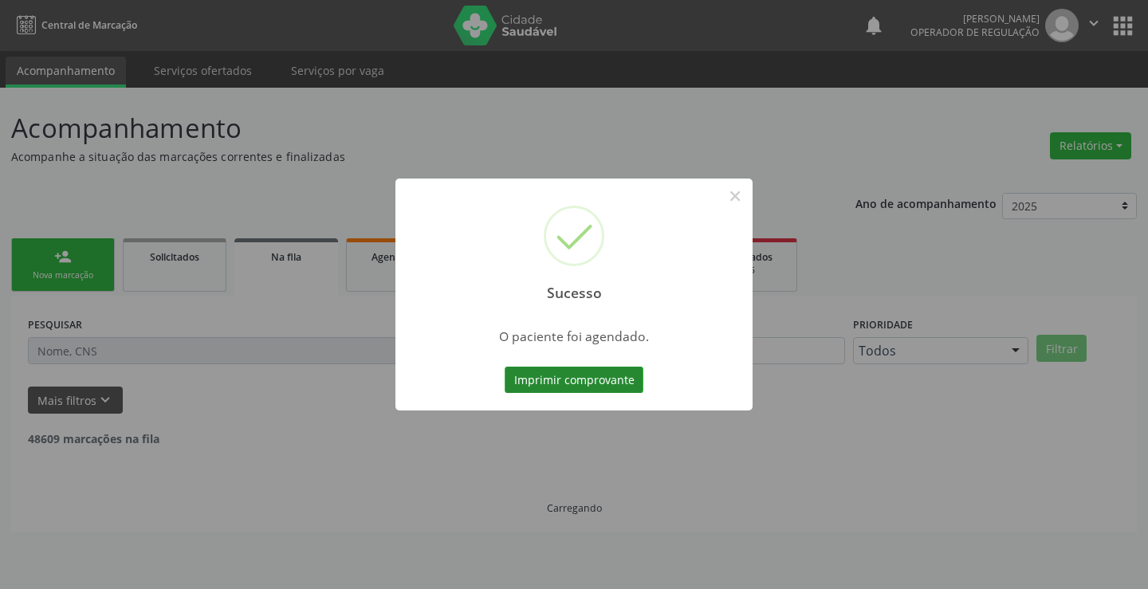
click at [584, 388] on button "Imprimir comprovante" at bounding box center [574, 380] width 139 height 27
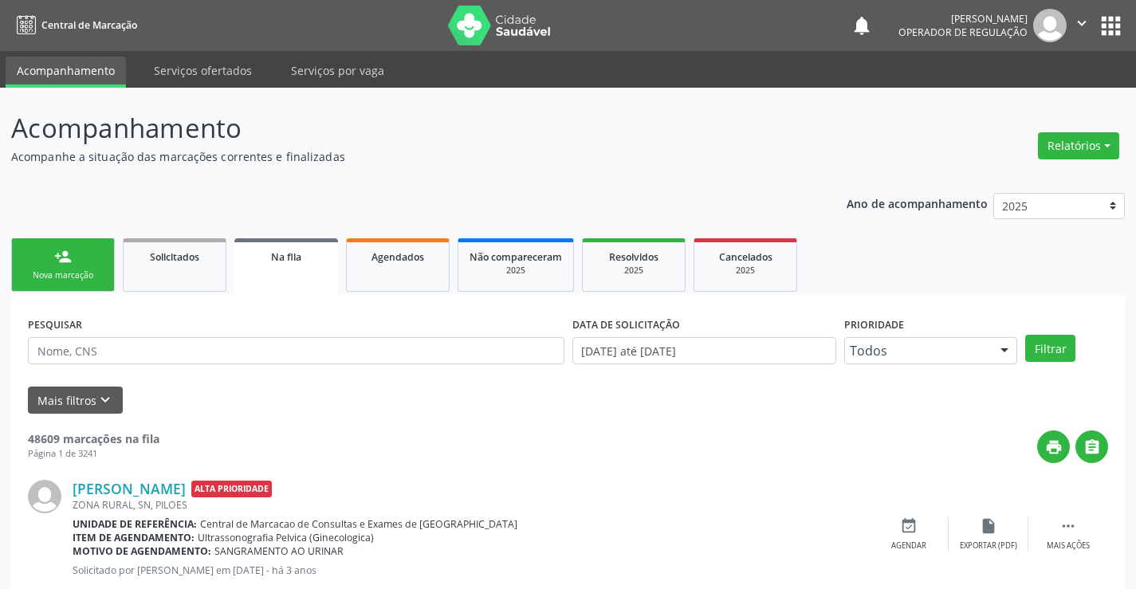
click at [81, 271] on div "Nova marcação" at bounding box center [63, 276] width 80 height 12
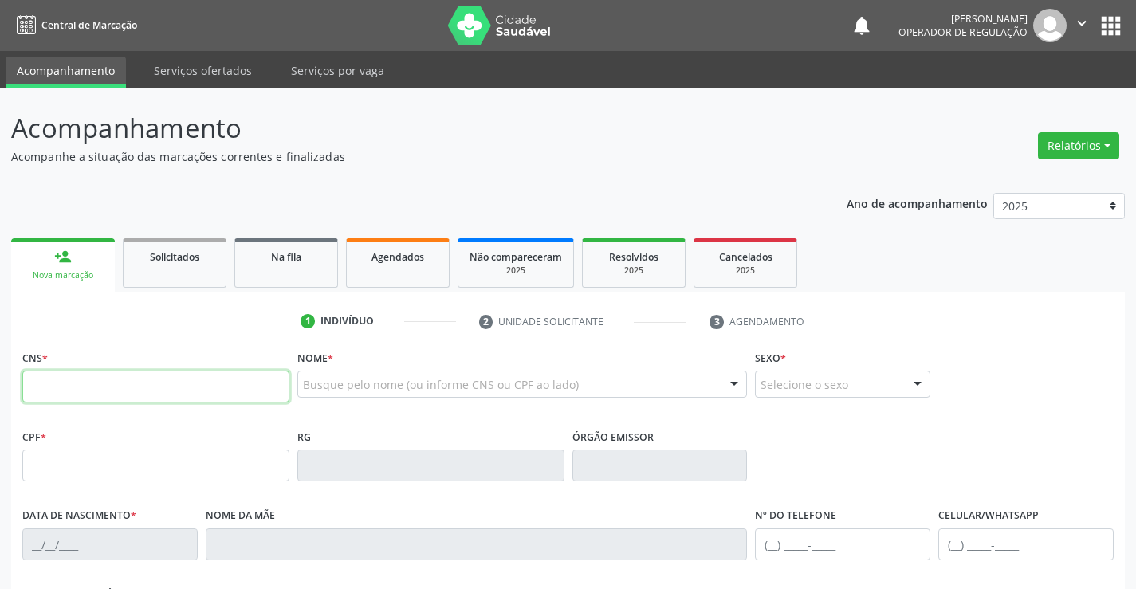
click at [120, 388] on input "text" at bounding box center [155, 387] width 267 height 32
type input "709 2012 6972 3835"
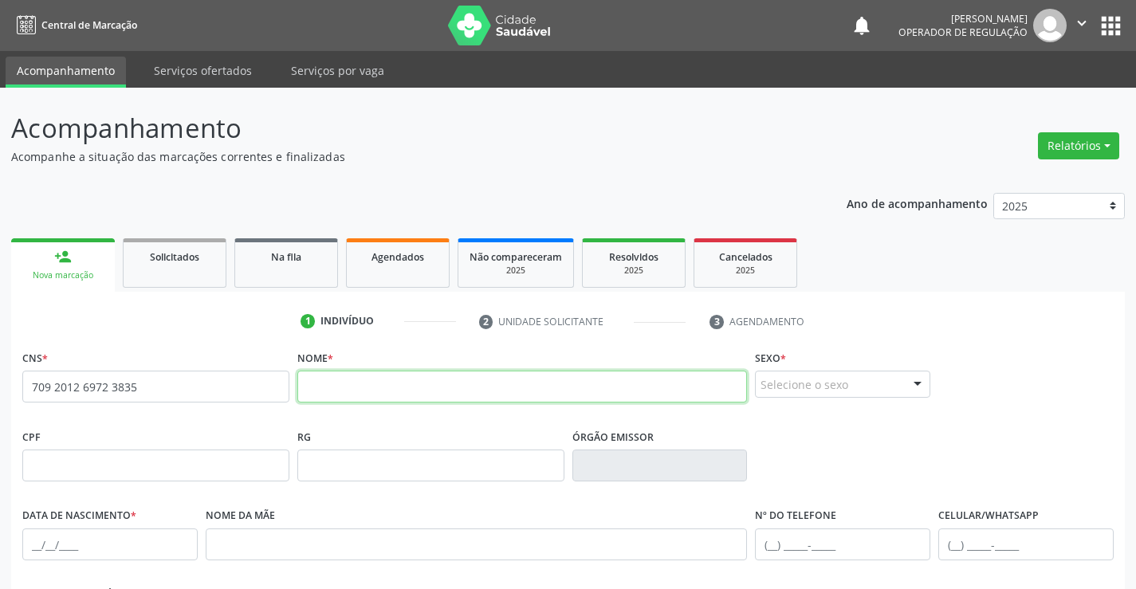
click at [326, 389] on input "text" at bounding box center [522, 387] width 451 height 32
type input "AQUYLES AMORIM DA SILVA"
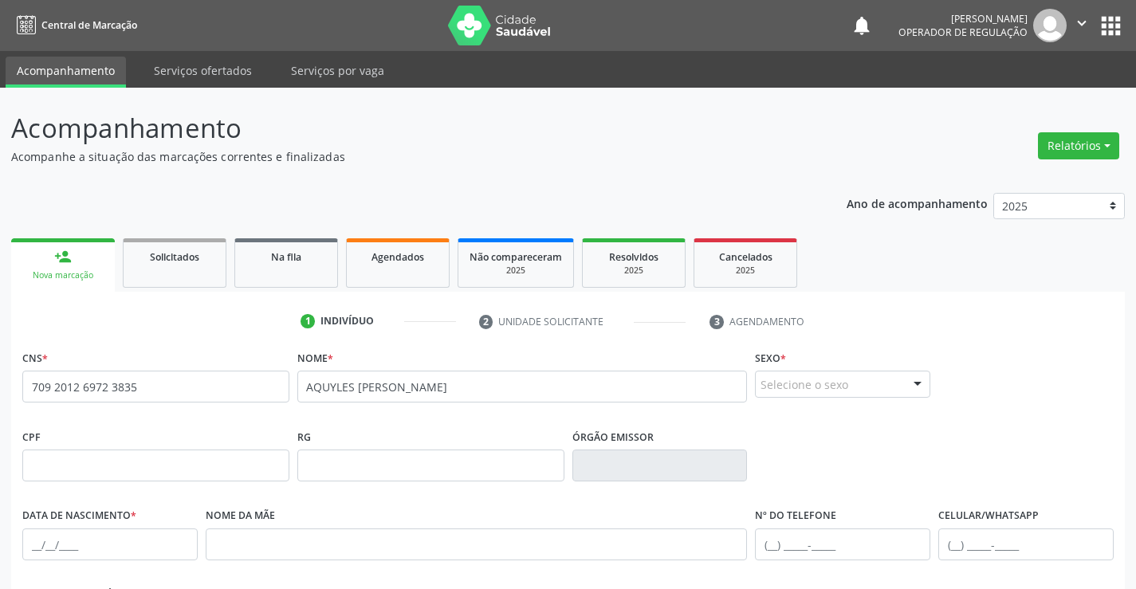
click at [837, 382] on div "Selecione o sexo" at bounding box center [842, 384] width 175 height 27
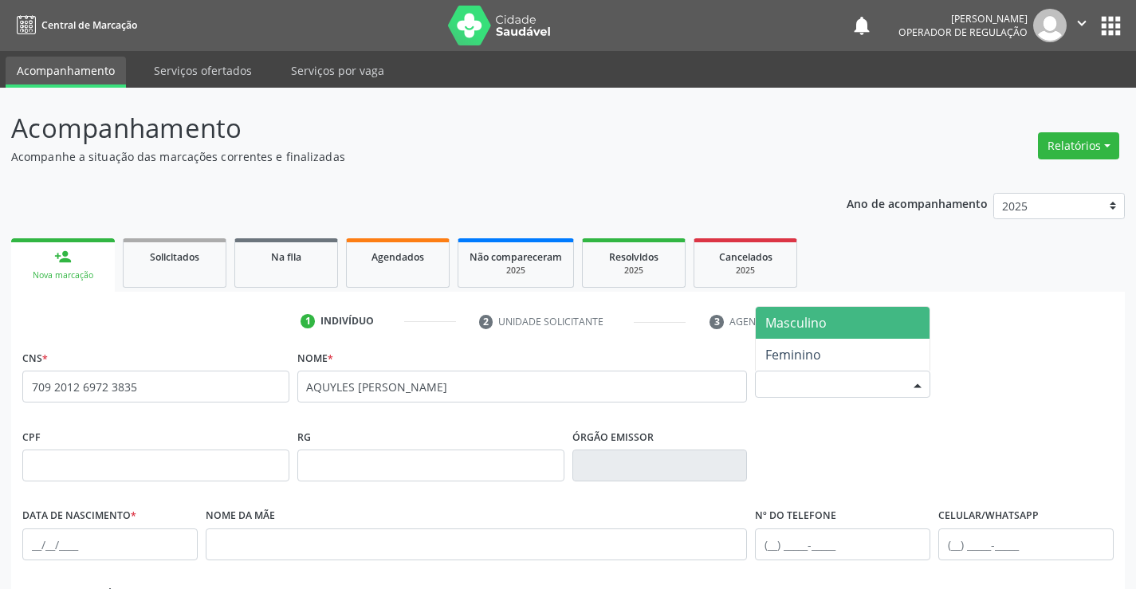
click at [845, 324] on span "Masculino" at bounding box center [843, 323] width 174 height 32
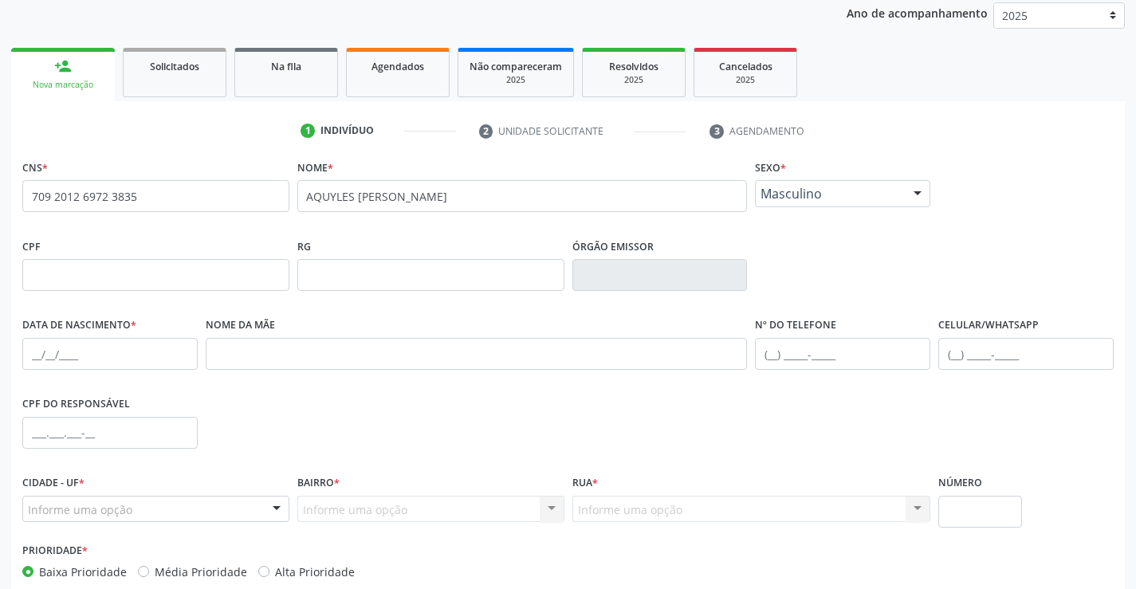
scroll to position [239, 0]
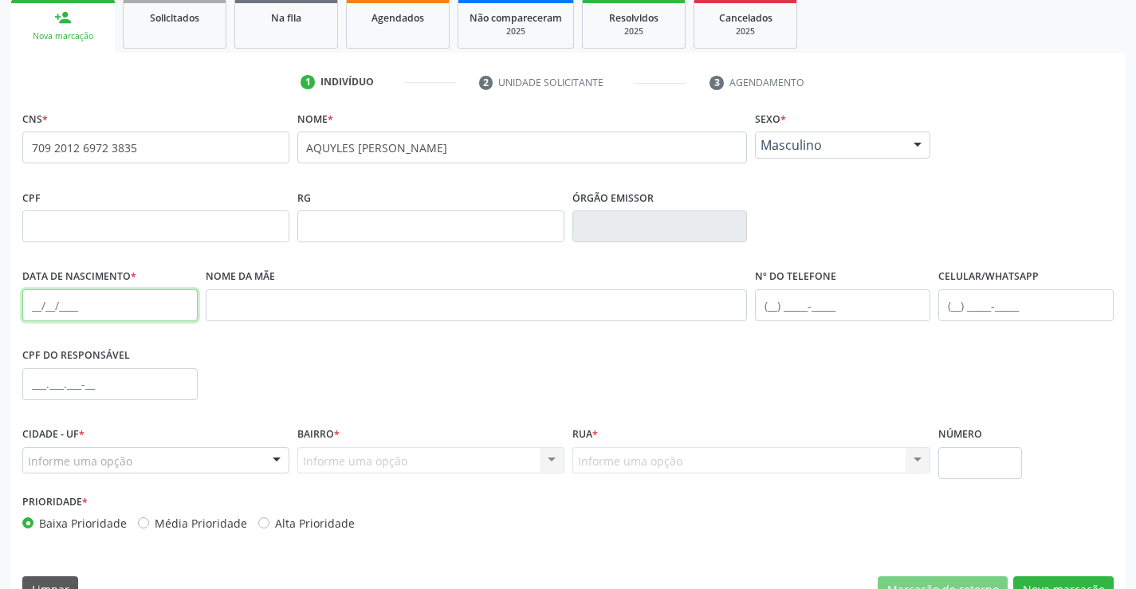
click at [97, 300] on input "text" at bounding box center [109, 306] width 175 height 32
type input "19/06/2023"
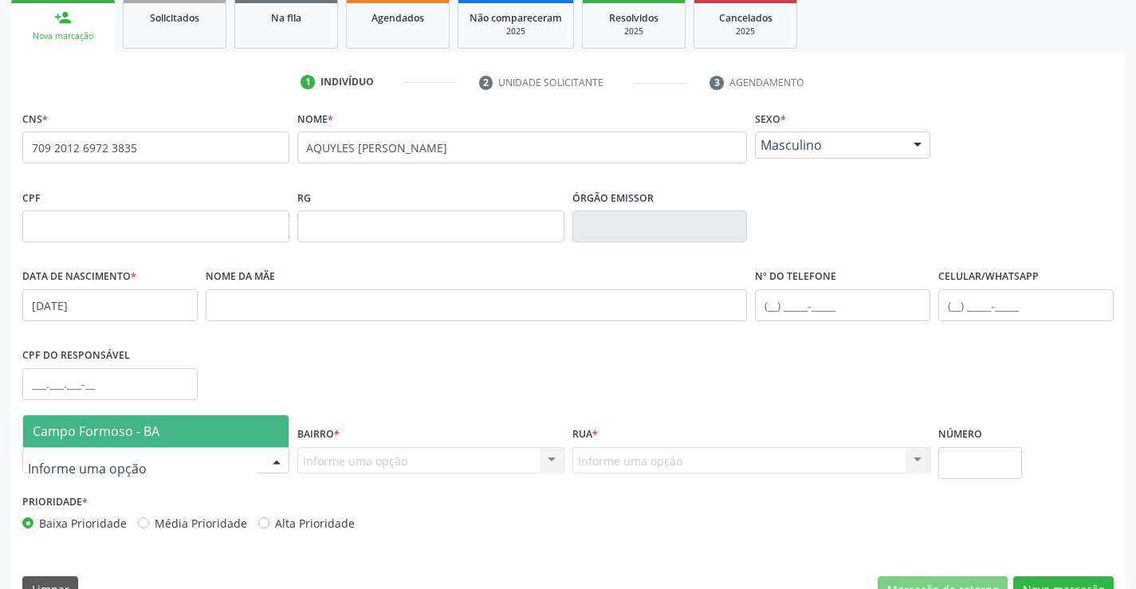
click at [143, 434] on span "Campo Formoso - BA" at bounding box center [96, 432] width 127 height 18
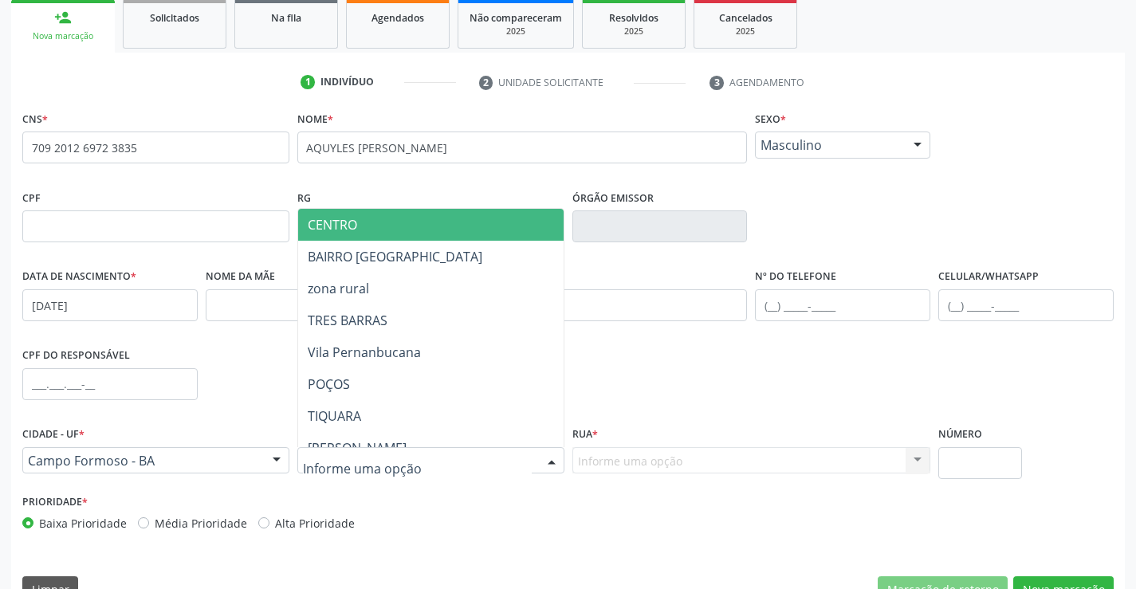
click at [423, 464] on div at bounding box center [430, 460] width 267 height 27
click at [422, 226] on span "CENTRO" at bounding box center [470, 225] width 345 height 32
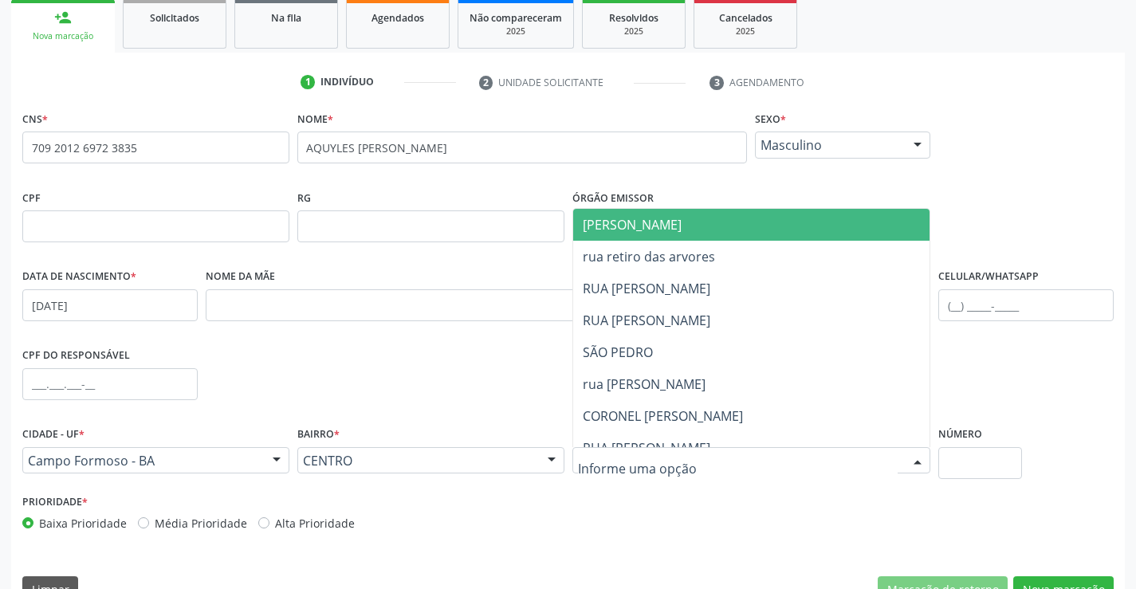
click at [686, 230] on span "[PERSON_NAME]" at bounding box center [765, 225] width 384 height 32
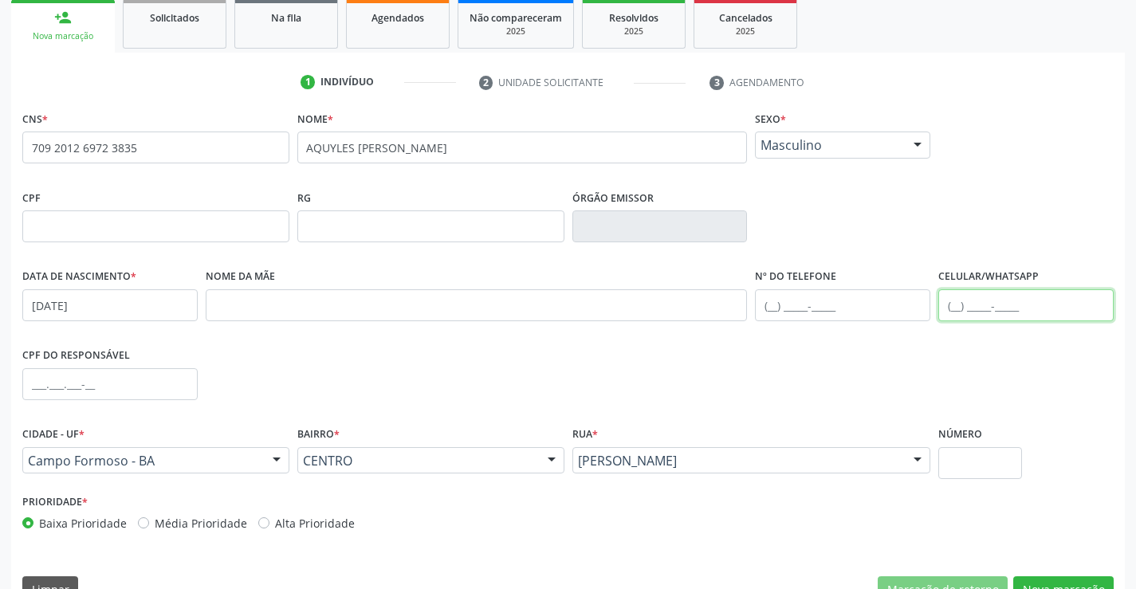
click at [969, 300] on input "text" at bounding box center [1026, 306] width 175 height 32
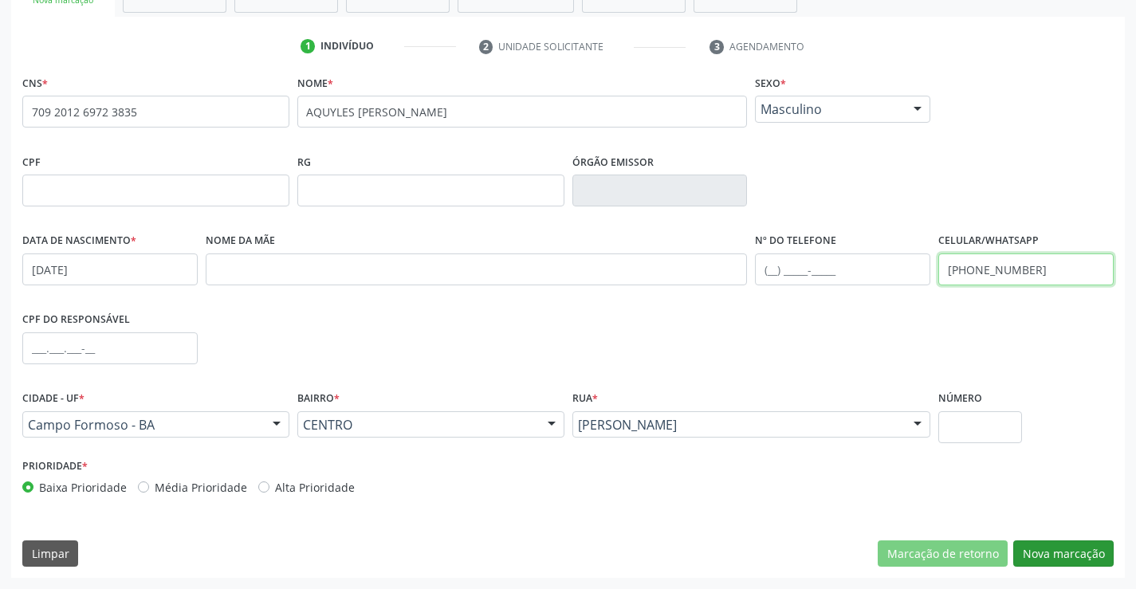
type input "(74) 98872-6323"
click at [1064, 544] on button "Nova marcação" at bounding box center [1064, 554] width 100 height 27
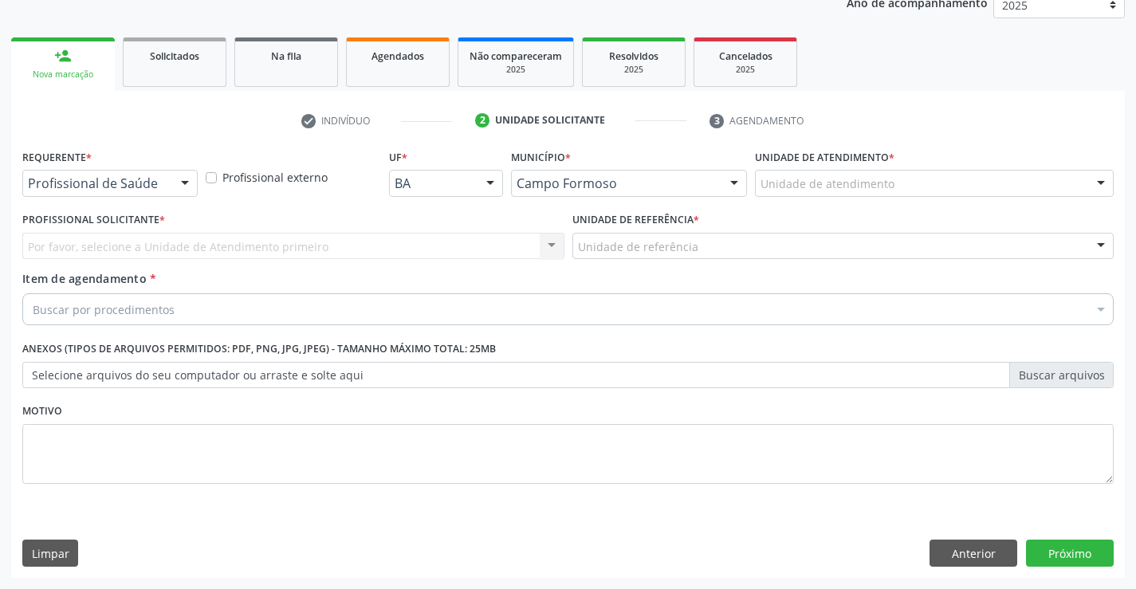
scroll to position [201, 0]
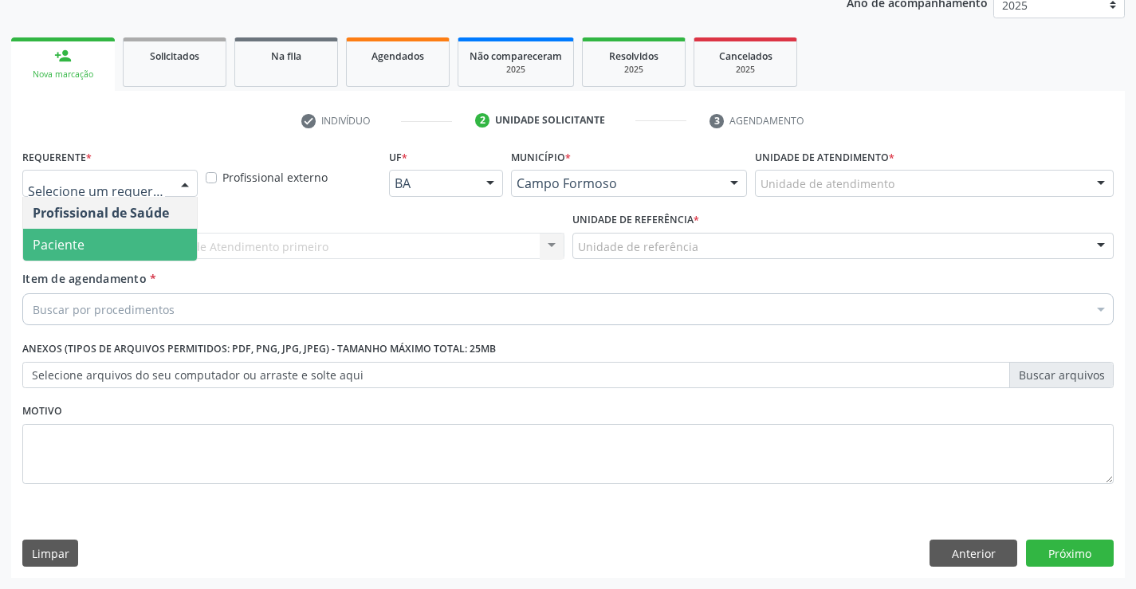
click at [114, 243] on span "Paciente" at bounding box center [110, 245] width 174 height 32
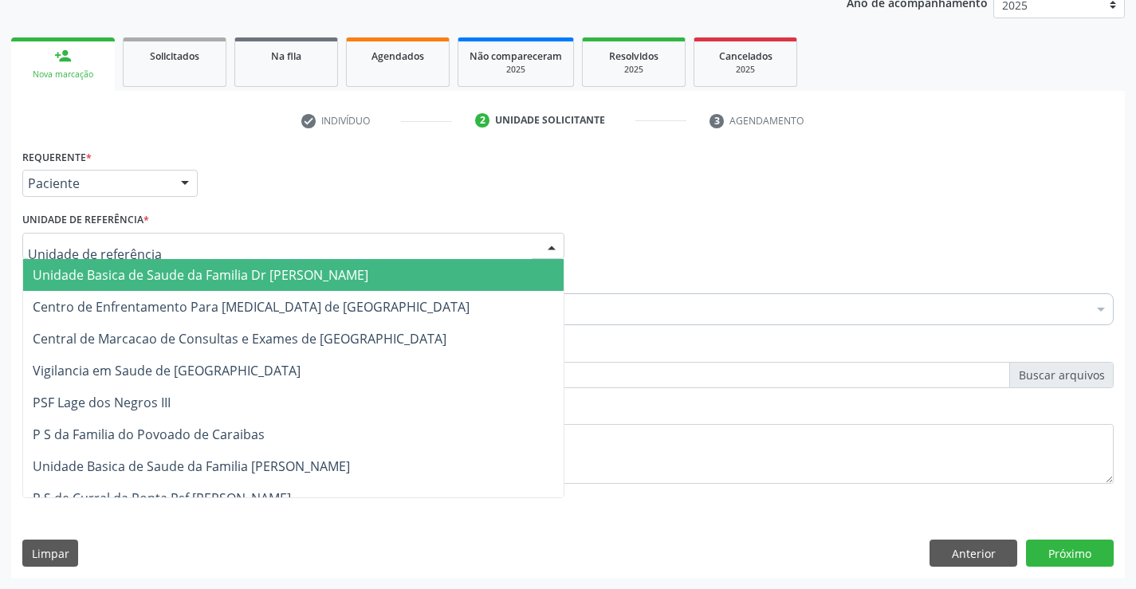
click at [223, 282] on span "Unidade Basica de Saude da Familia Dr [PERSON_NAME]" at bounding box center [201, 275] width 336 height 18
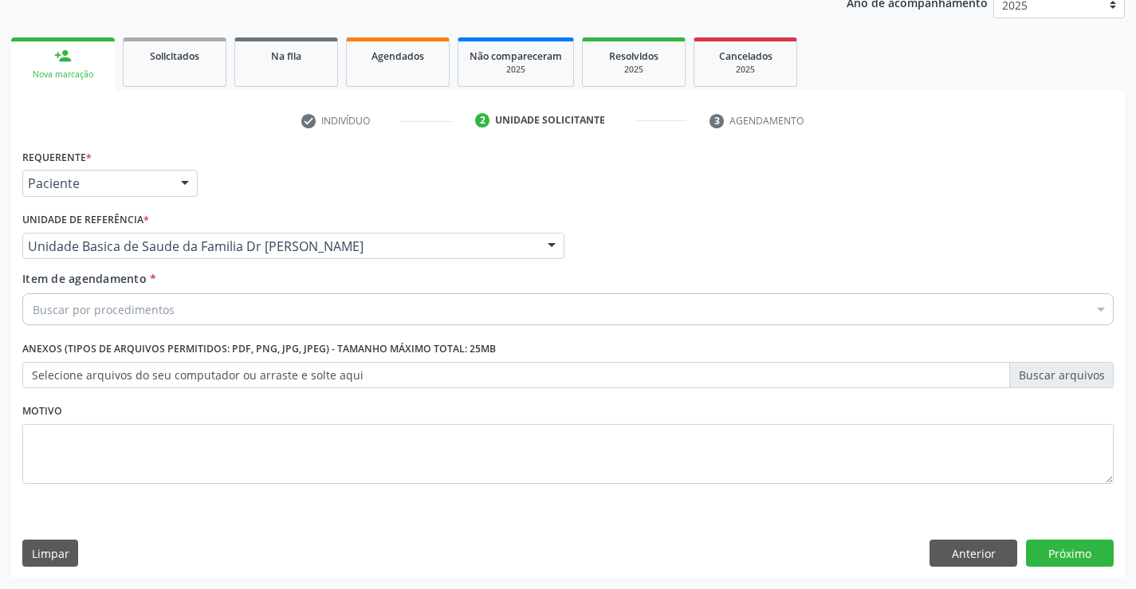
click at [195, 309] on div "Buscar por procedimentos" at bounding box center [568, 309] width 1092 height 32
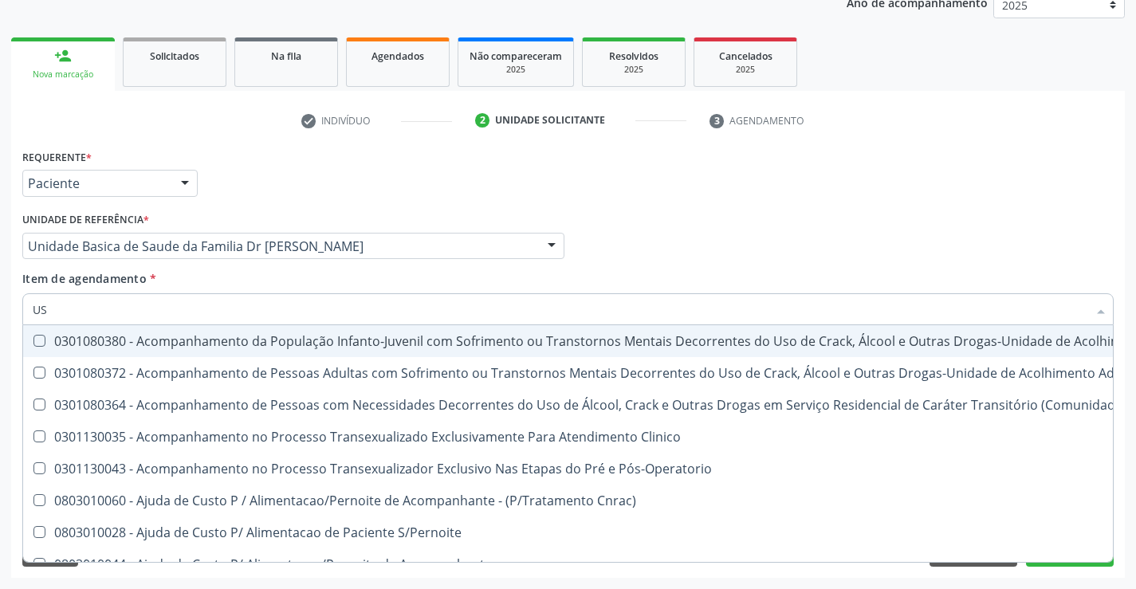
type input "USG"
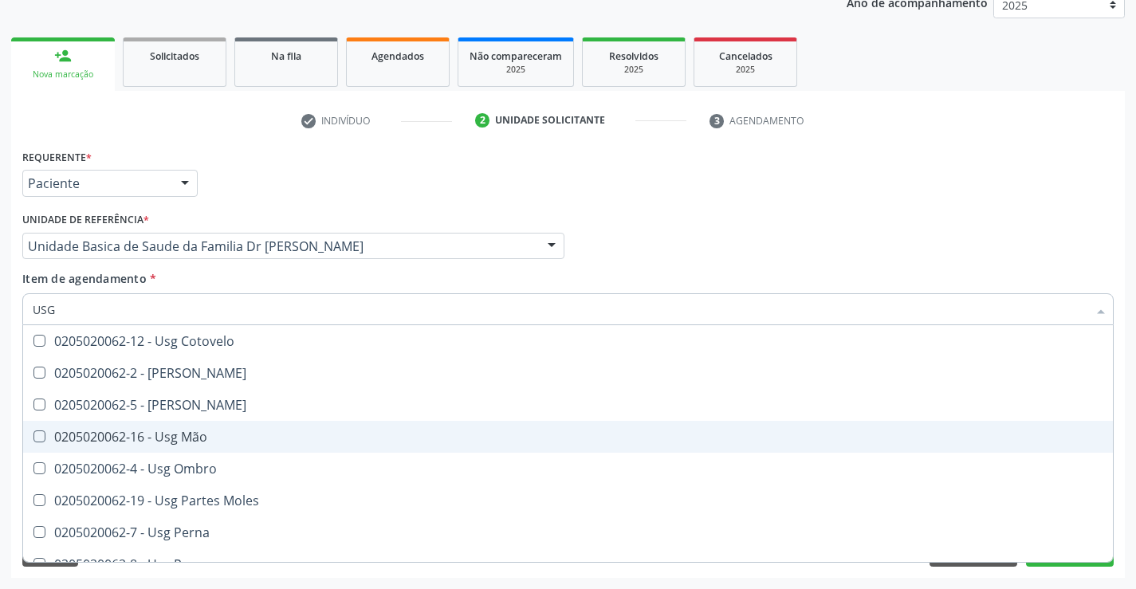
scroll to position [239, 0]
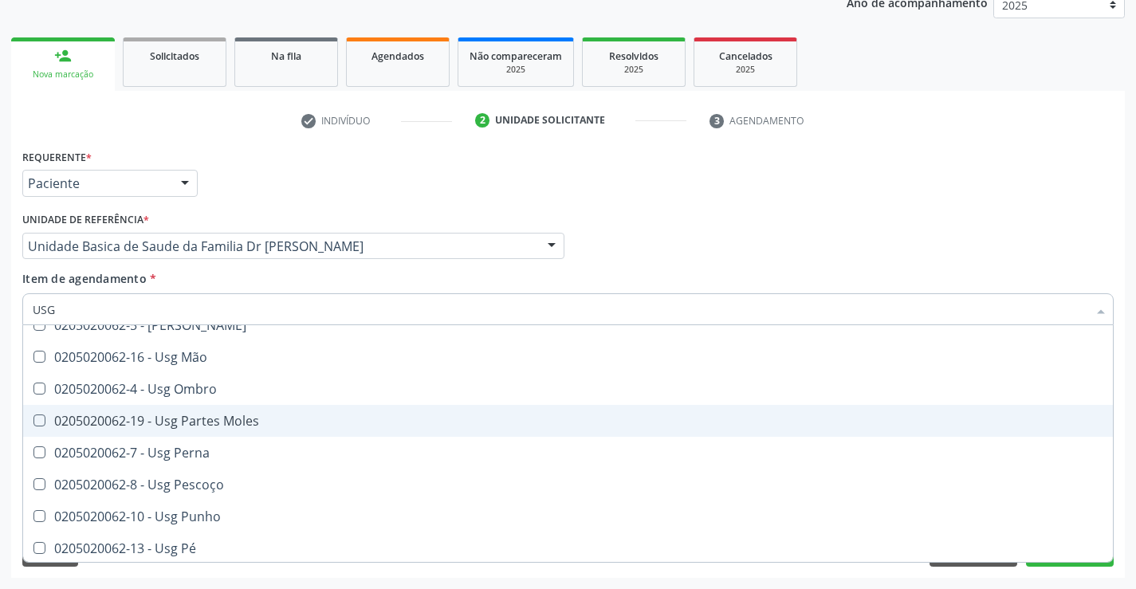
click at [290, 422] on div "0205020062-19 - Usg Partes Moles" at bounding box center [568, 421] width 1071 height 13
checkbox Moles "true"
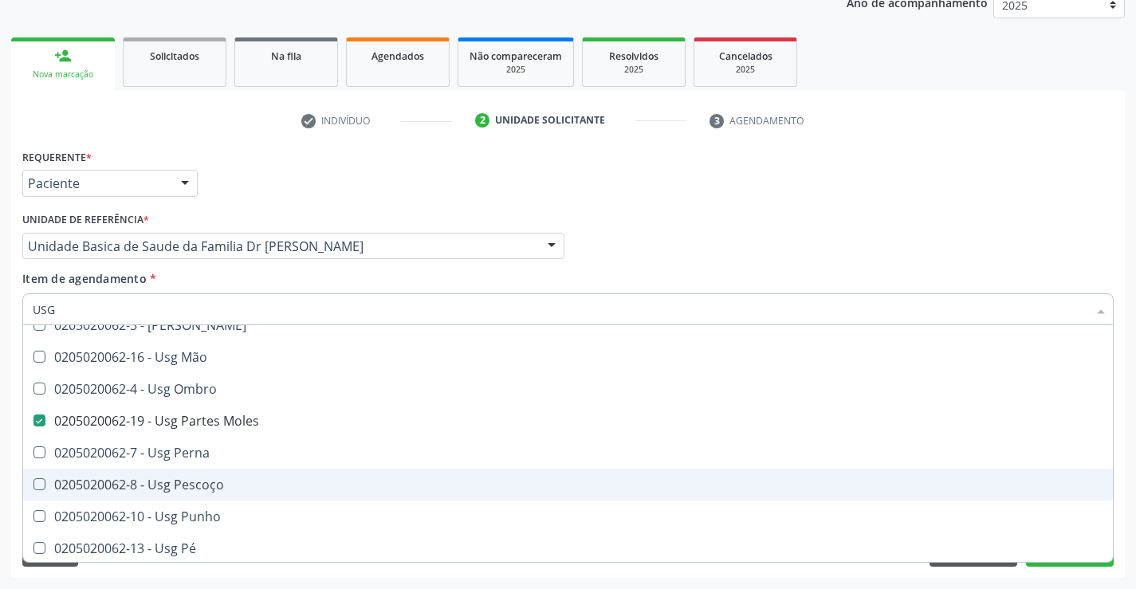
click at [1132, 498] on div "Acompanhamento Acompanhe a situação das marcações correntes e finalizadas Relat…" at bounding box center [568, 238] width 1136 height 703
checkbox Braço "true"
checkbox Moles "false"
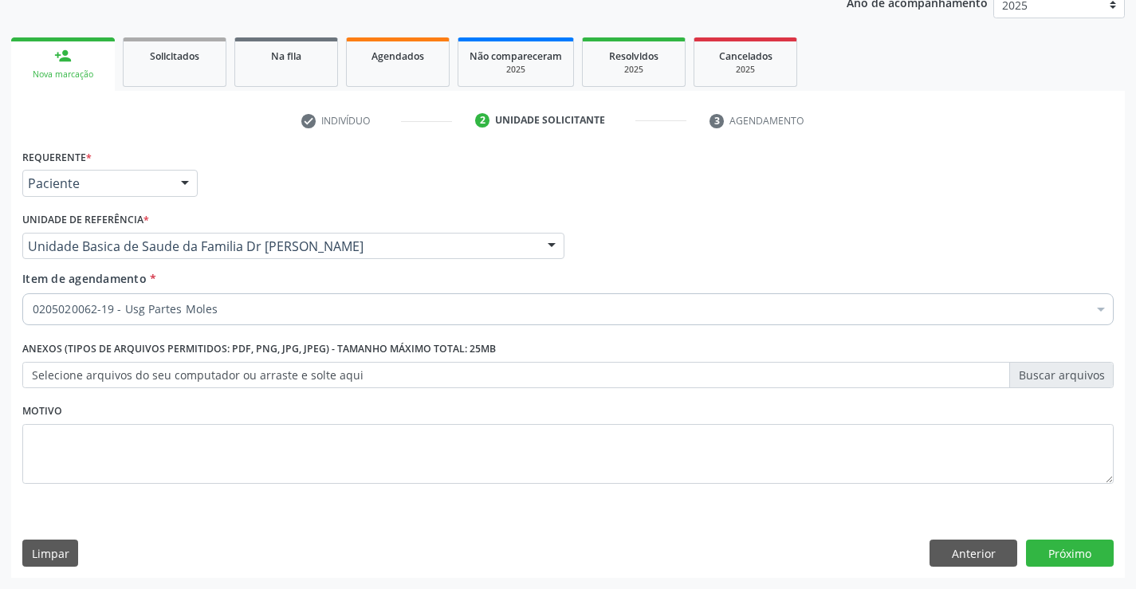
scroll to position [0, 0]
click at [1077, 553] on button "Próximo" at bounding box center [1070, 553] width 88 height 27
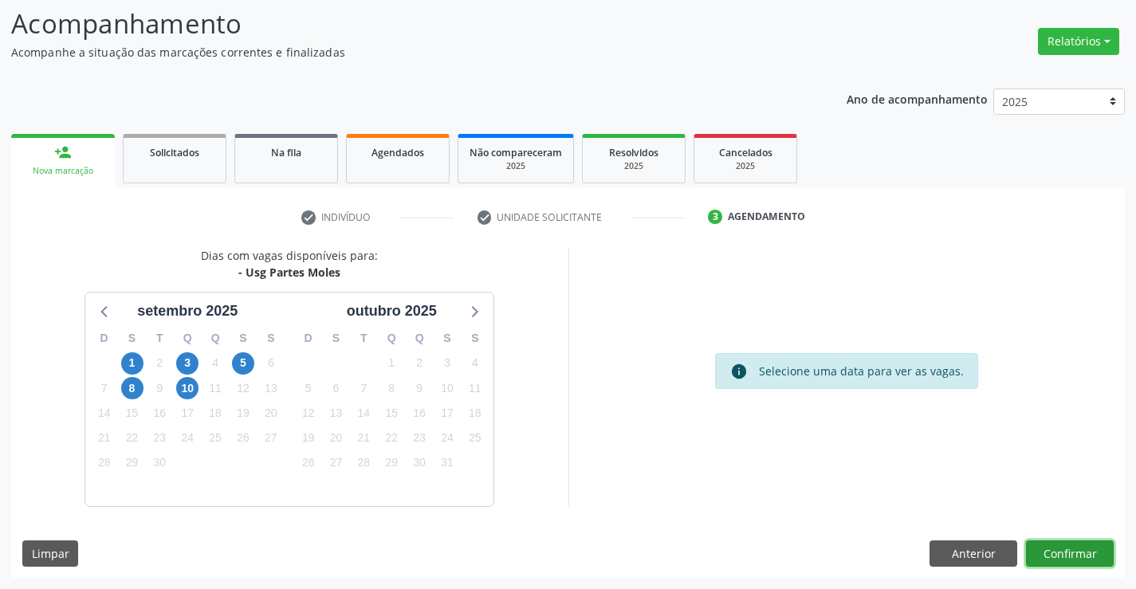
click at [1077, 553] on button "Confirmar" at bounding box center [1070, 554] width 88 height 27
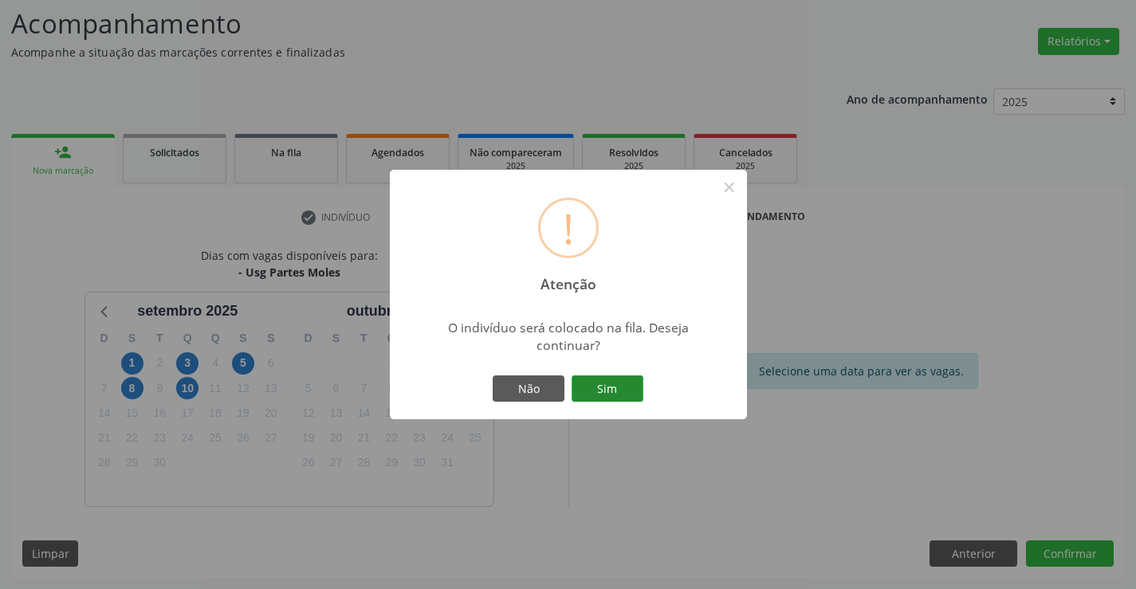
click at [614, 392] on button "Sim" at bounding box center [608, 389] width 72 height 27
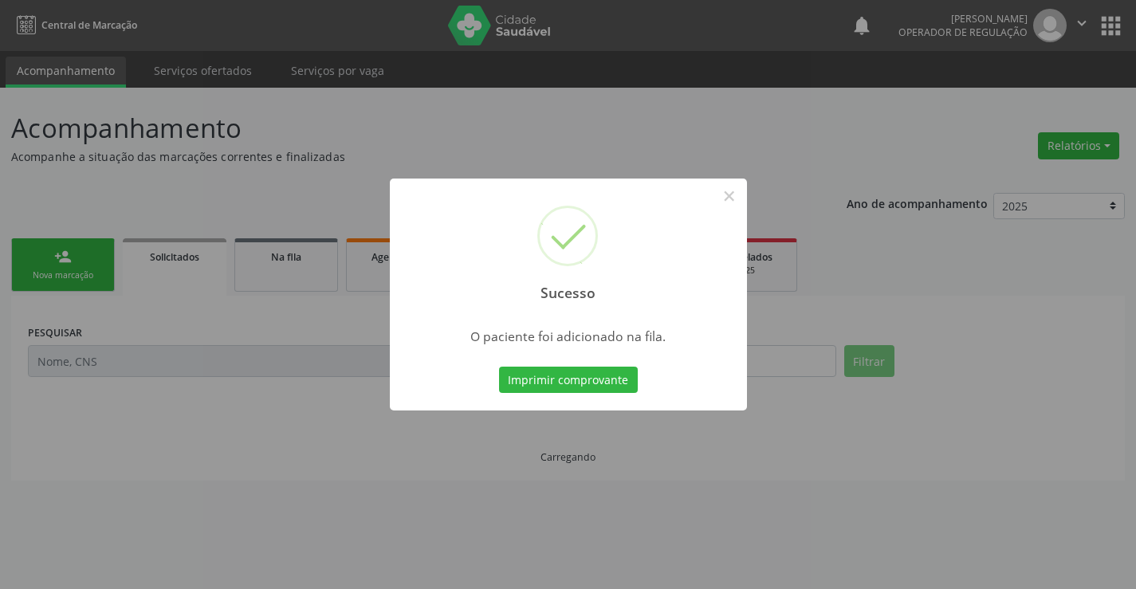
scroll to position [0, 0]
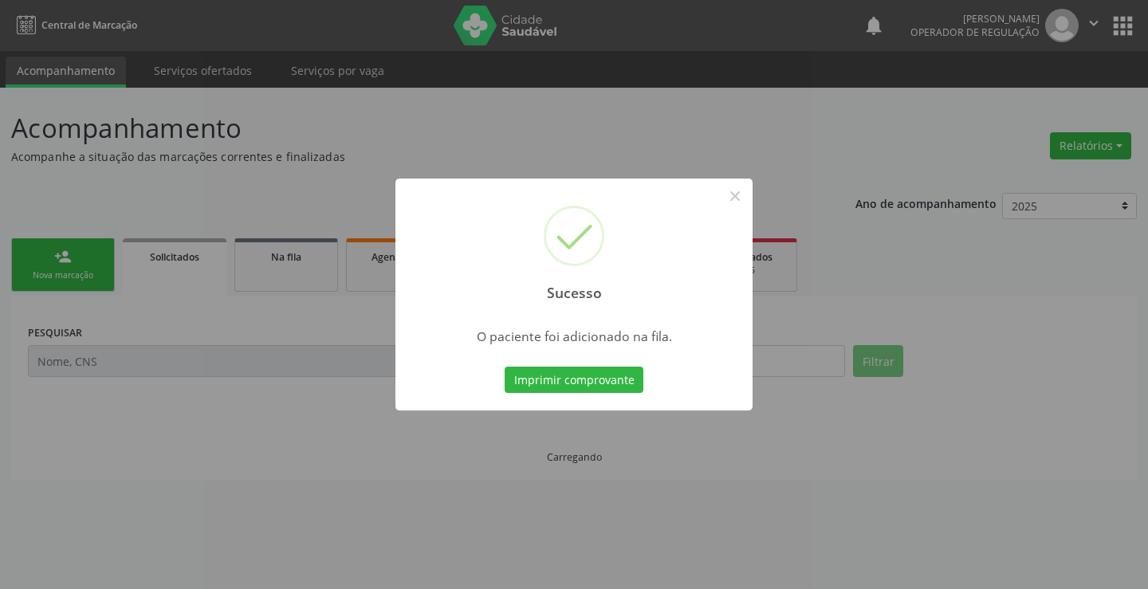
click at [614, 392] on button "Imprimir comprovante" at bounding box center [574, 380] width 139 height 27
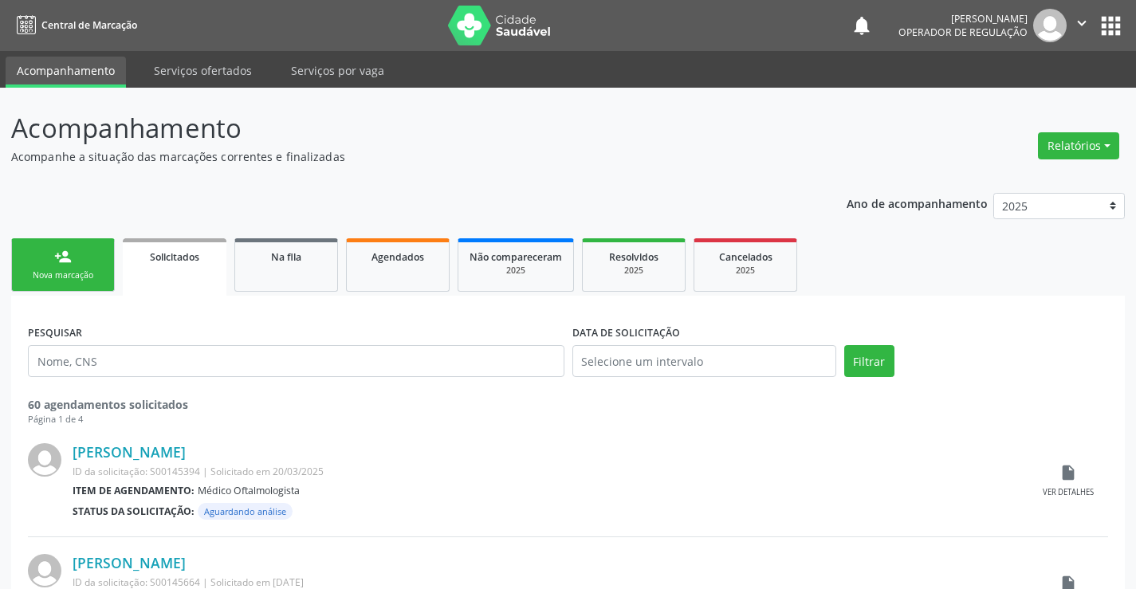
click at [66, 264] on div "person_add" at bounding box center [63, 257] width 18 height 18
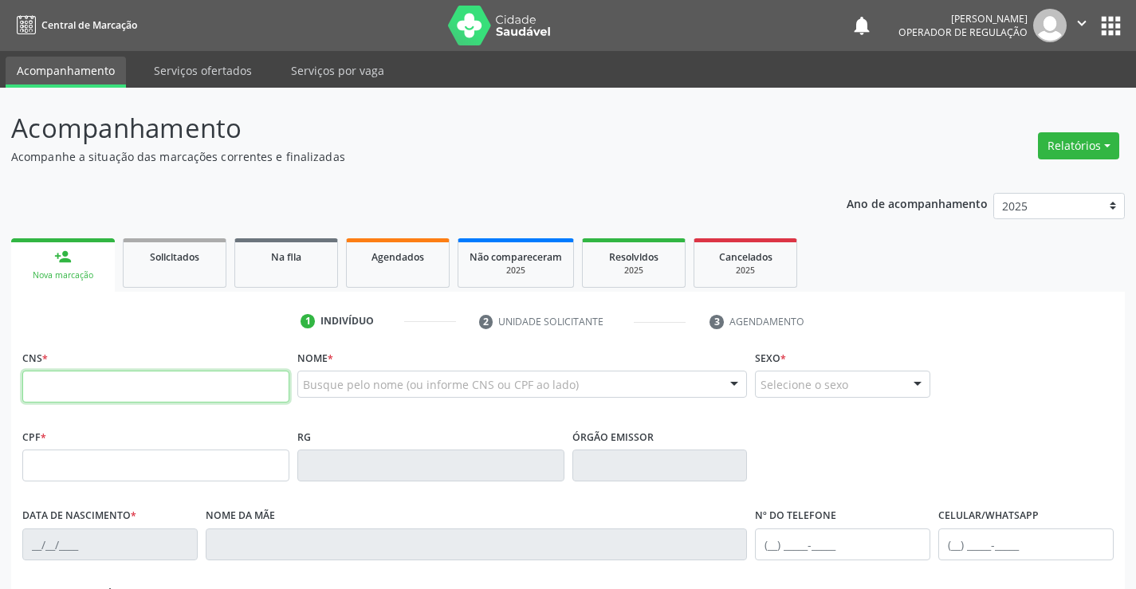
click at [145, 389] on input "text" at bounding box center [155, 387] width 267 height 32
type input "709 6066 0122 0577"
type input "122.929.724-33"
type input "06/07/1993"
type input "Maria Eugenia Santos"
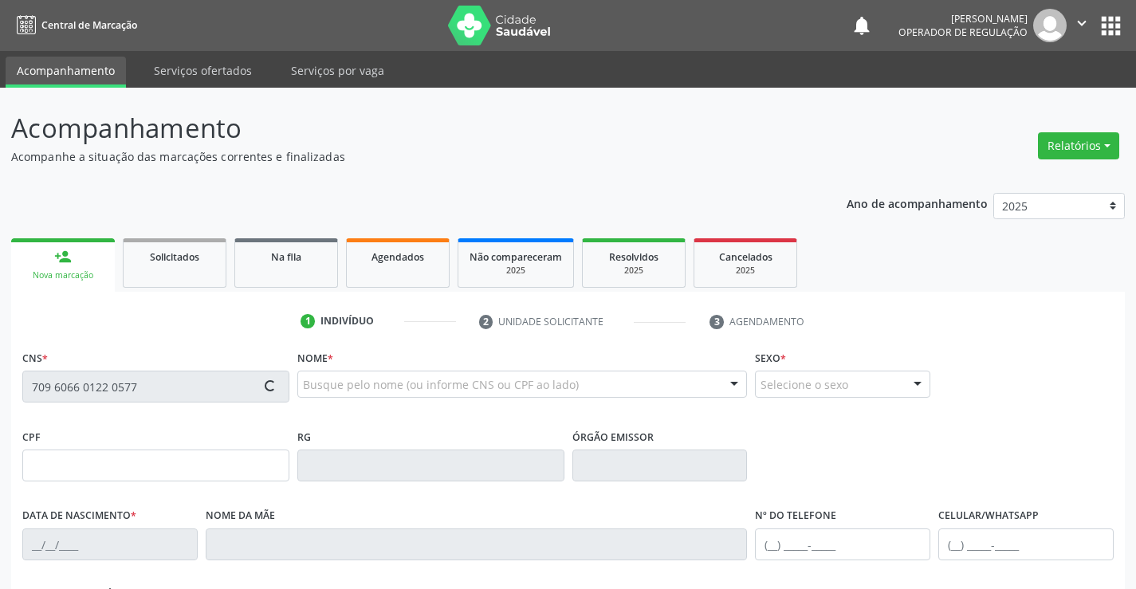
type input "(74) 9135-9865"
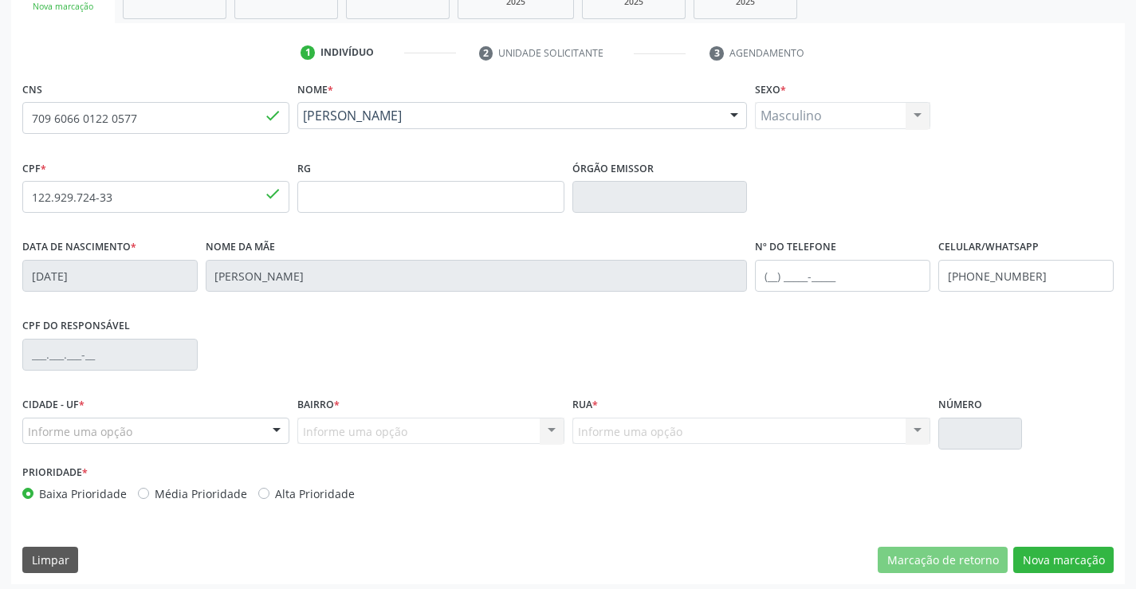
scroll to position [275, 0]
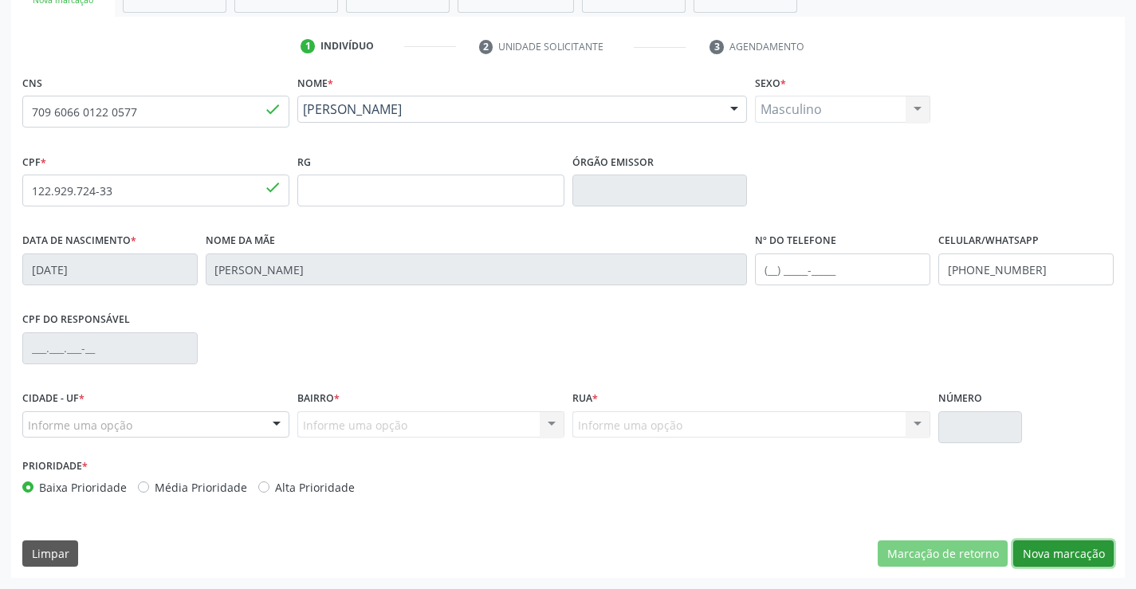
click at [1066, 546] on button "Nova marcação" at bounding box center [1064, 554] width 100 height 27
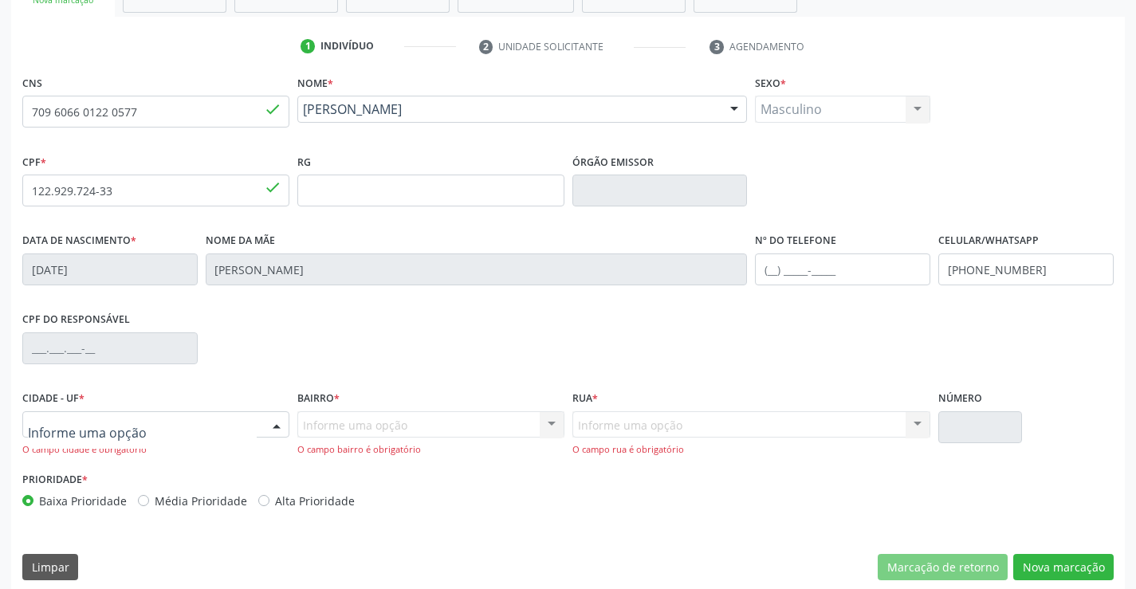
click at [132, 427] on div at bounding box center [155, 425] width 267 height 27
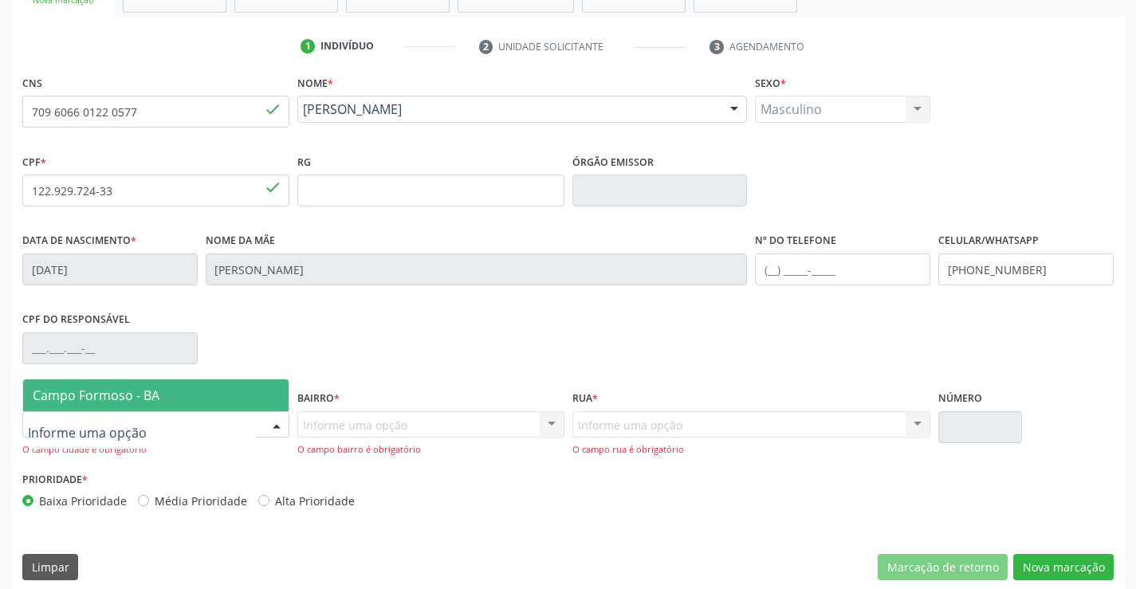
click at [157, 403] on span "Campo Formoso - BA" at bounding box center [96, 396] width 127 height 18
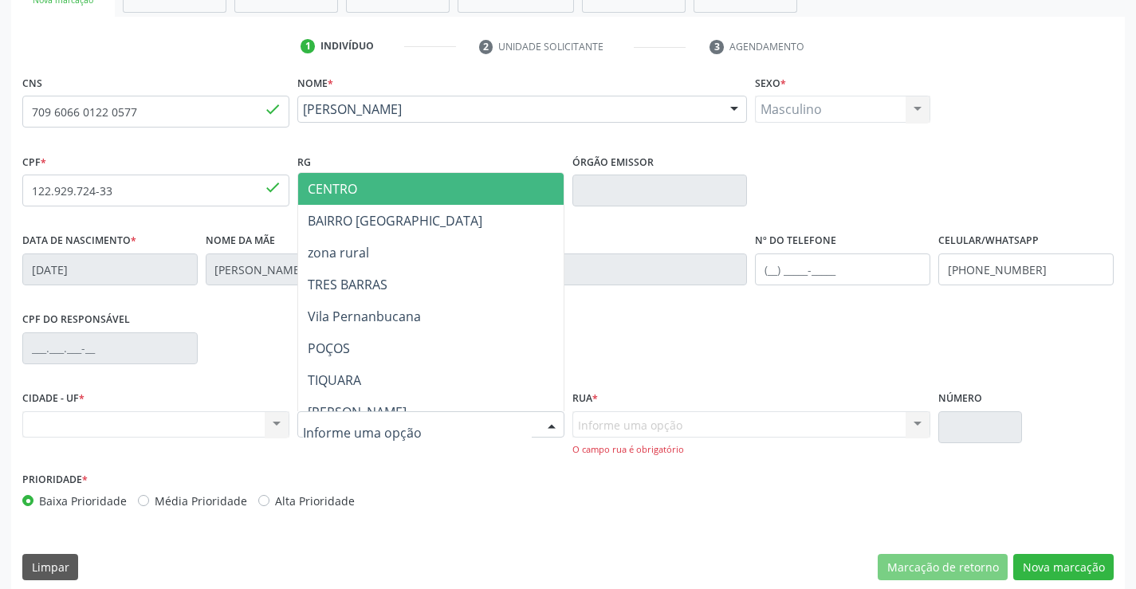
click at [408, 188] on span "CENTRO" at bounding box center [470, 189] width 345 height 32
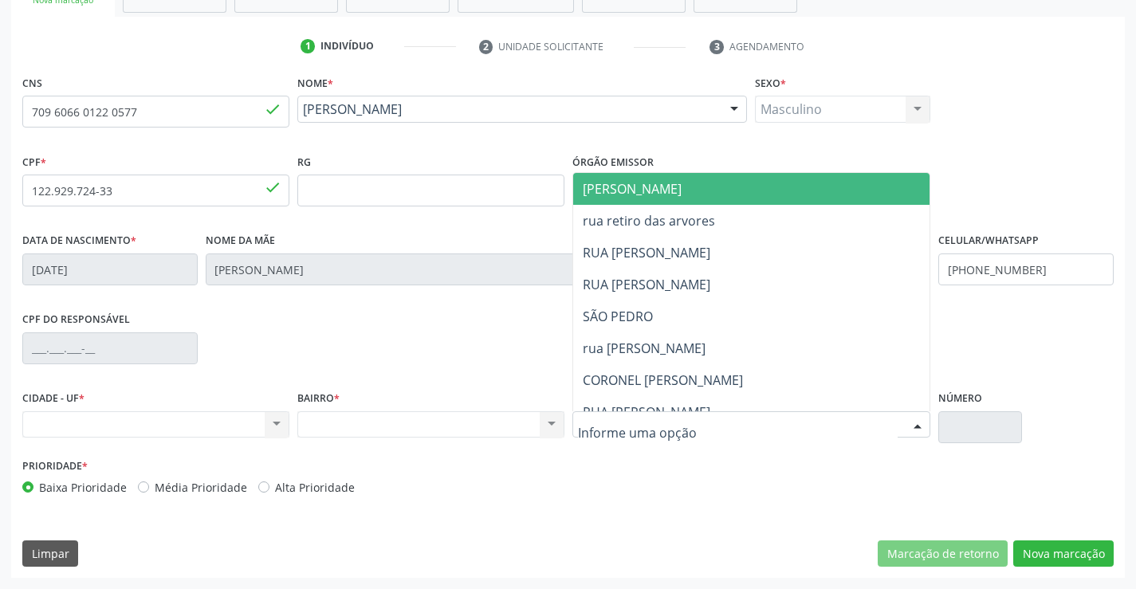
click at [643, 431] on input "text" at bounding box center [738, 433] width 321 height 32
click at [734, 183] on span "[PERSON_NAME]" at bounding box center [765, 189] width 384 height 32
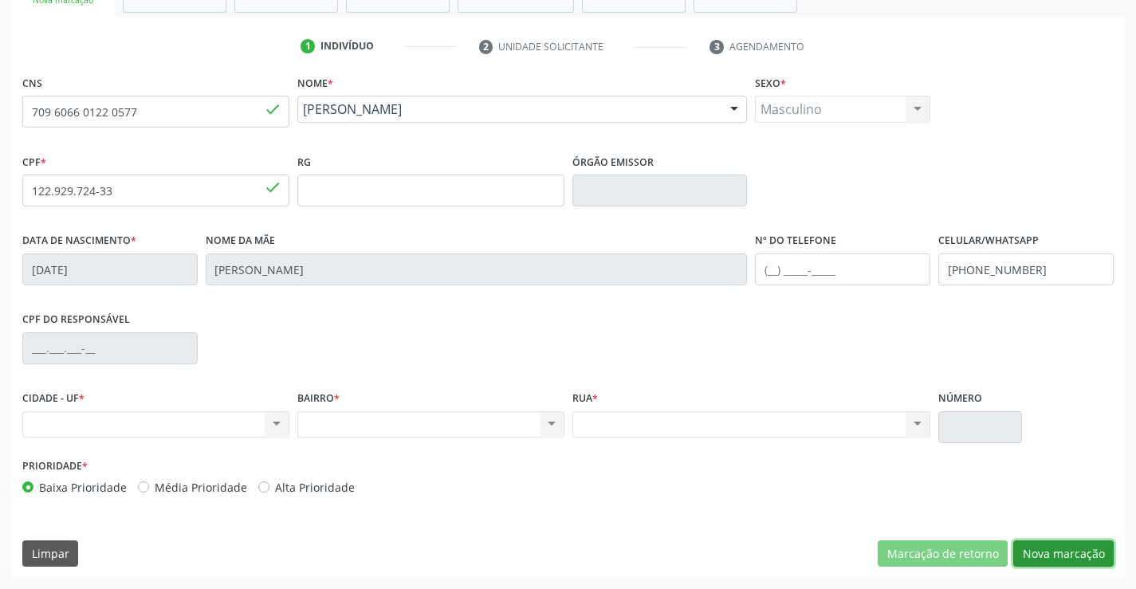
click at [1063, 549] on button "Nova marcação" at bounding box center [1064, 554] width 100 height 27
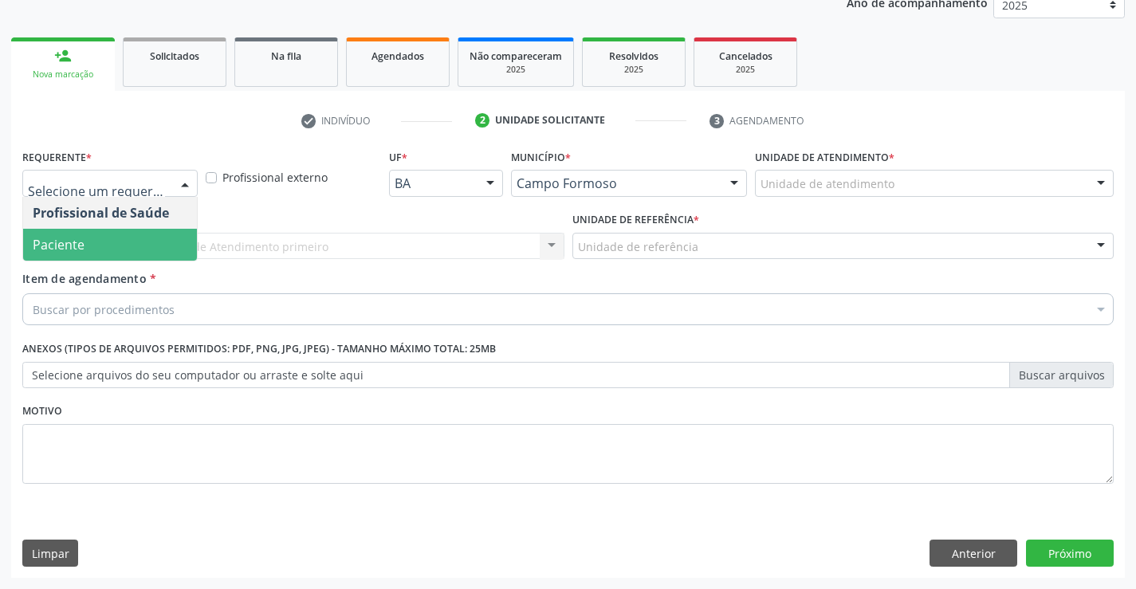
click at [114, 244] on span "Paciente" at bounding box center [110, 245] width 174 height 32
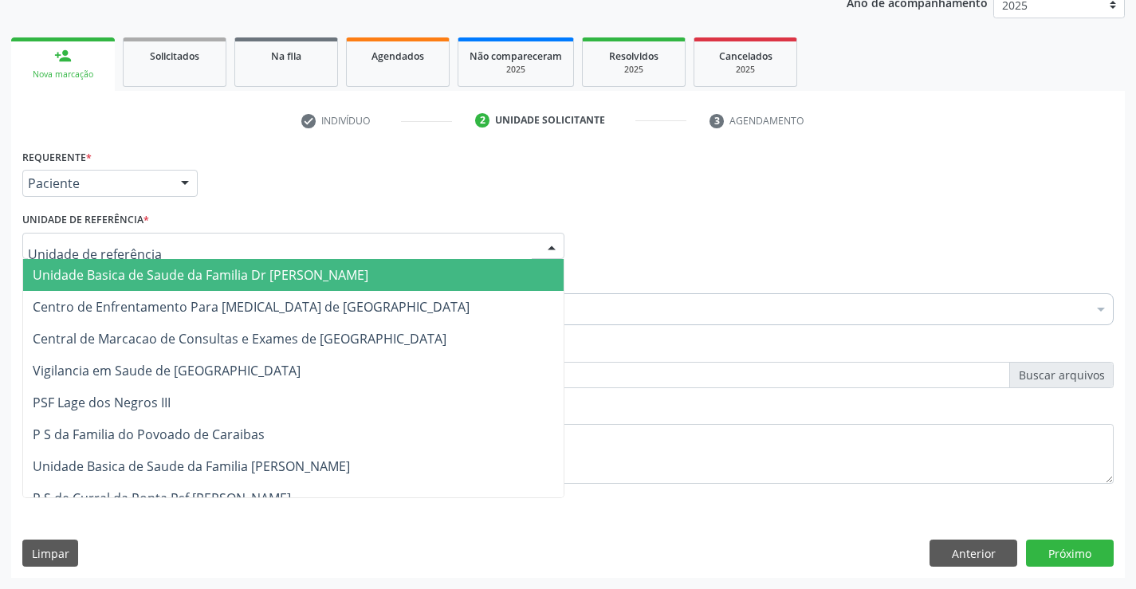
click at [168, 277] on span "Unidade Basica de Saude da Familia Dr [PERSON_NAME]" at bounding box center [201, 275] width 336 height 18
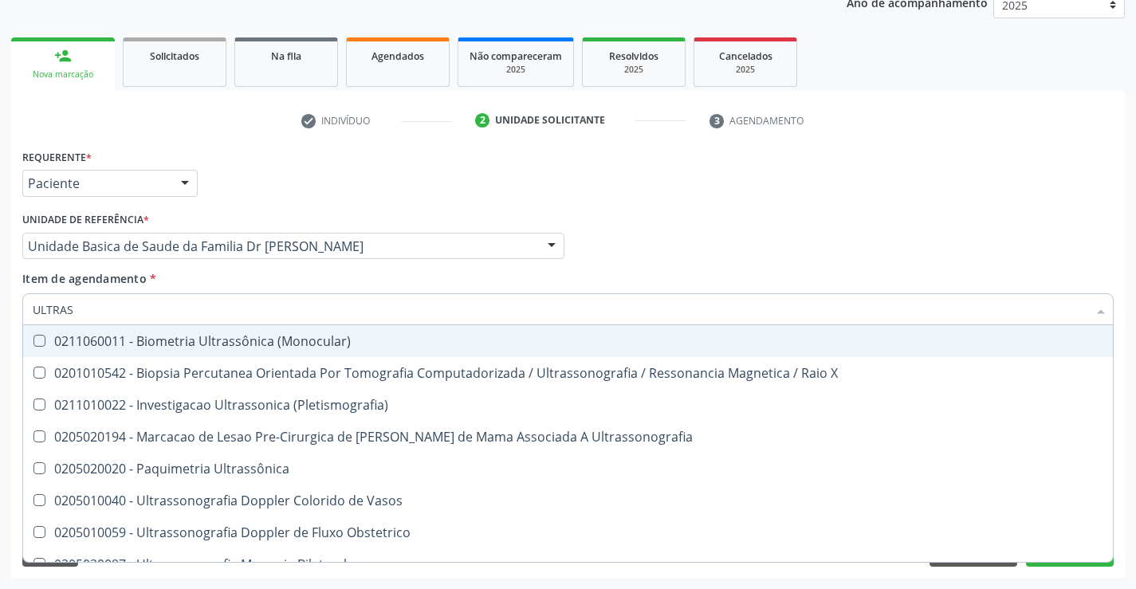
type input "ULTRASS"
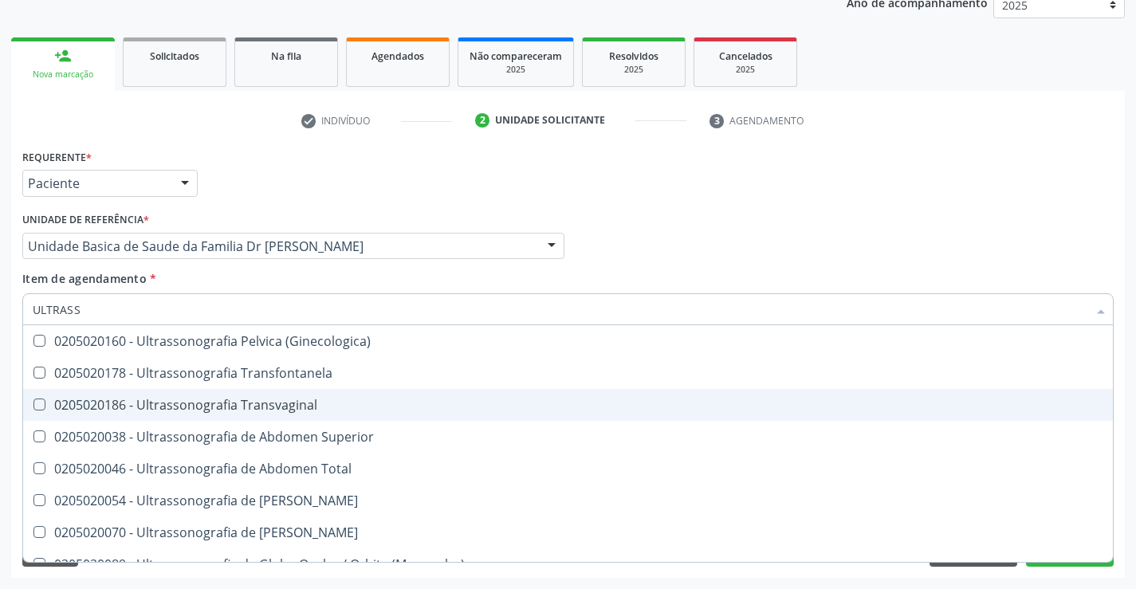
scroll to position [399, 0]
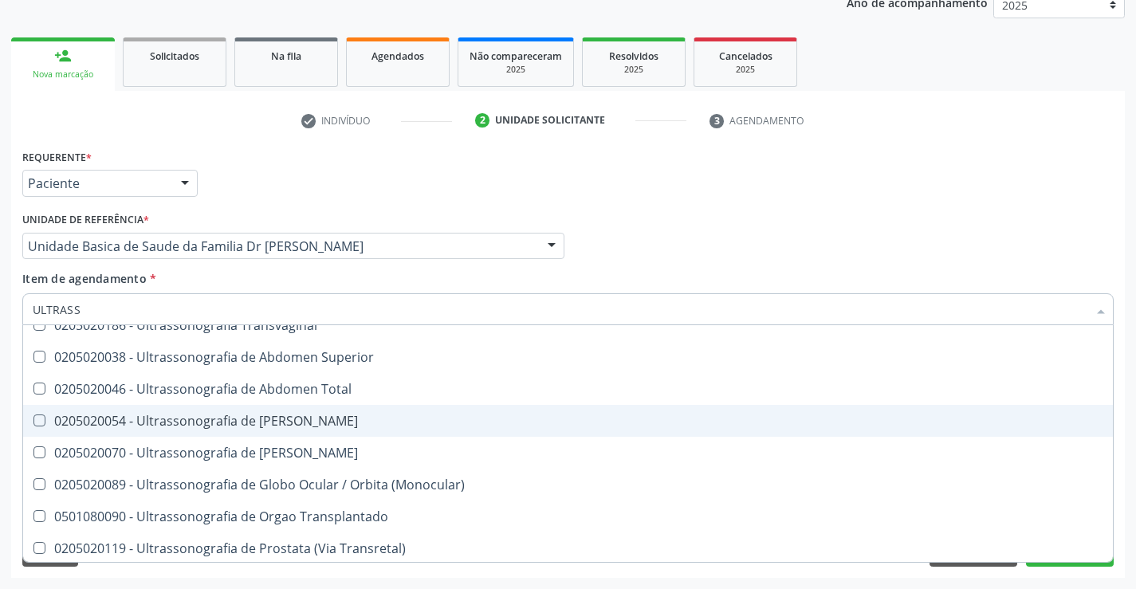
click at [384, 420] on div "0205020054 - Ultrassonografia de [PERSON_NAME]" at bounding box center [568, 421] width 1071 height 13
checkbox Urinario "true"
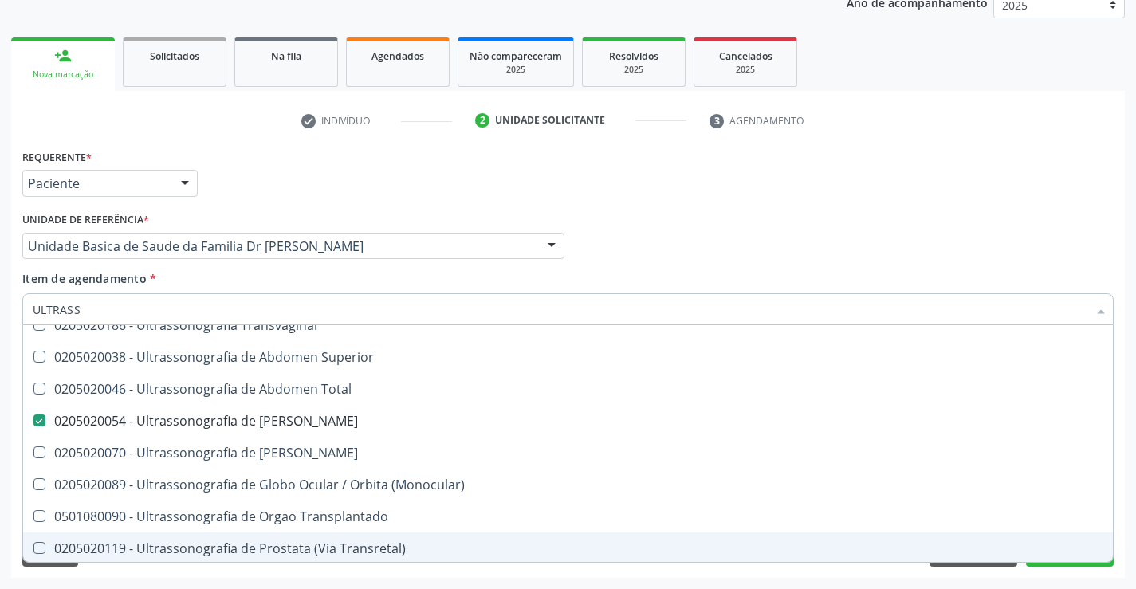
click at [1127, 527] on div "Acompanhamento Acompanhe a situação das marcações correntes e finalizadas Relat…" at bounding box center [568, 238] width 1136 height 703
checkbox X "true"
checkbox Urinario "false"
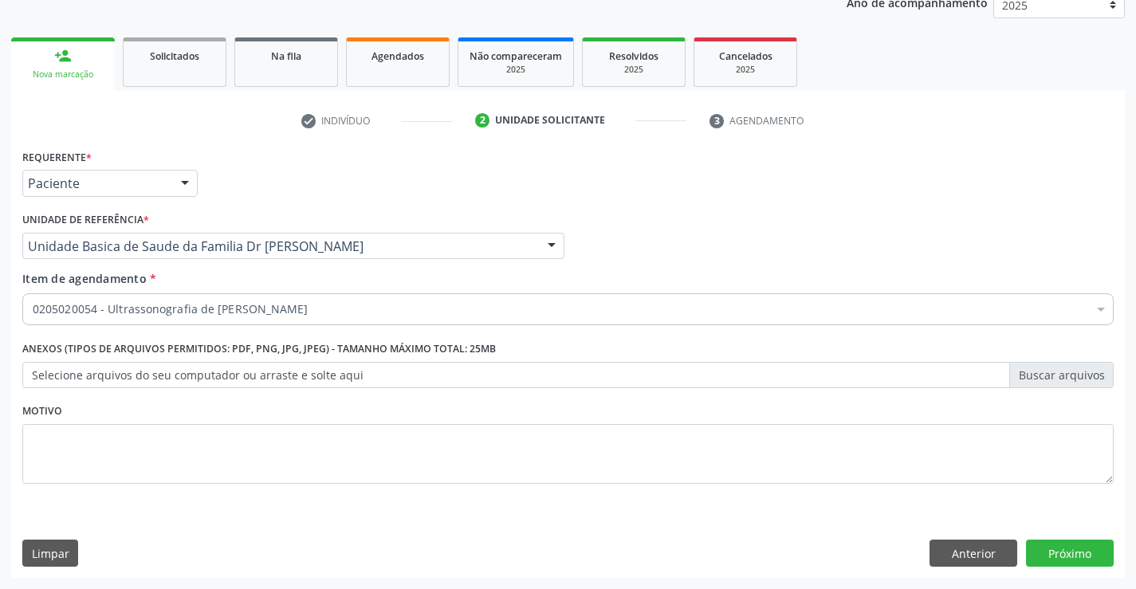
click at [1081, 550] on div "Requerente * Paciente Profissional de Saúde Paciente Nenhum resultado encontrad…" at bounding box center [568, 361] width 1114 height 433
click at [1081, 550] on button "Próximo" at bounding box center [1070, 553] width 88 height 27
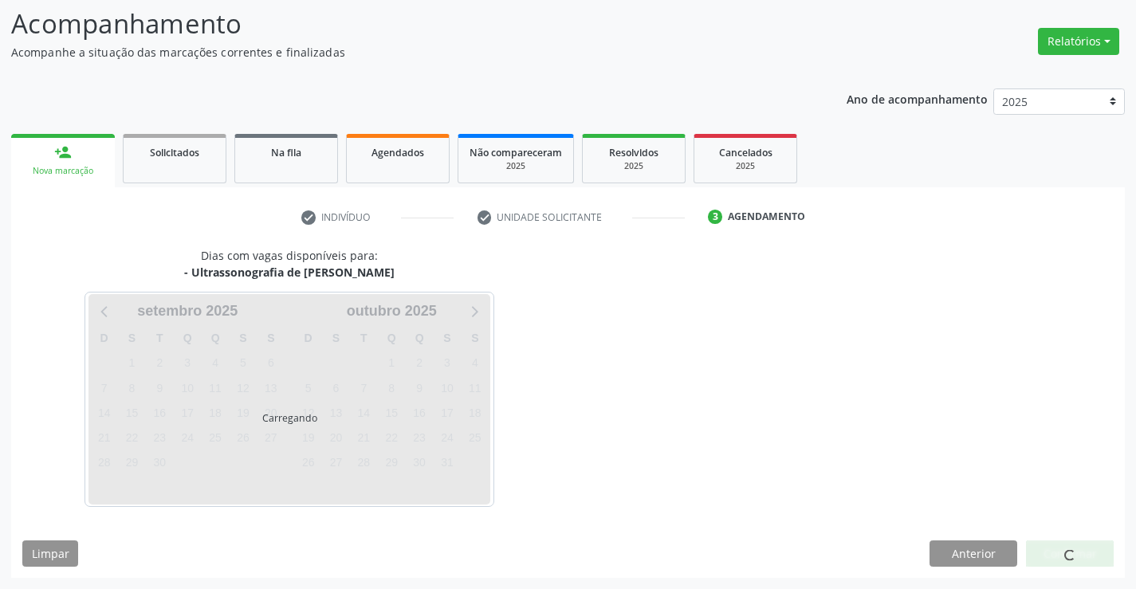
scroll to position [104, 0]
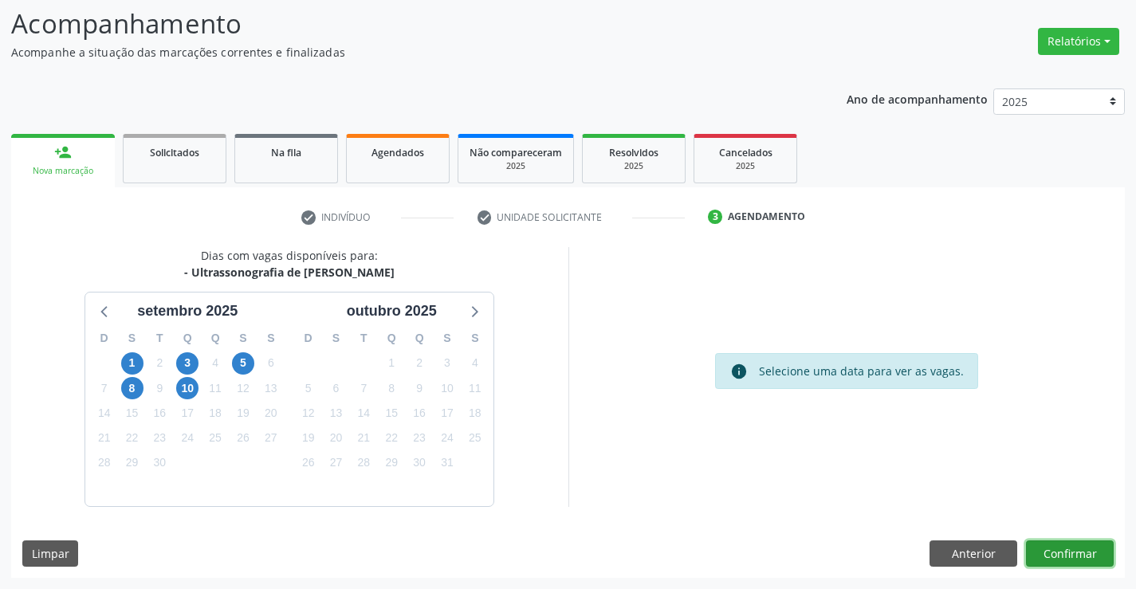
click at [1074, 552] on button "Confirmar" at bounding box center [1070, 554] width 88 height 27
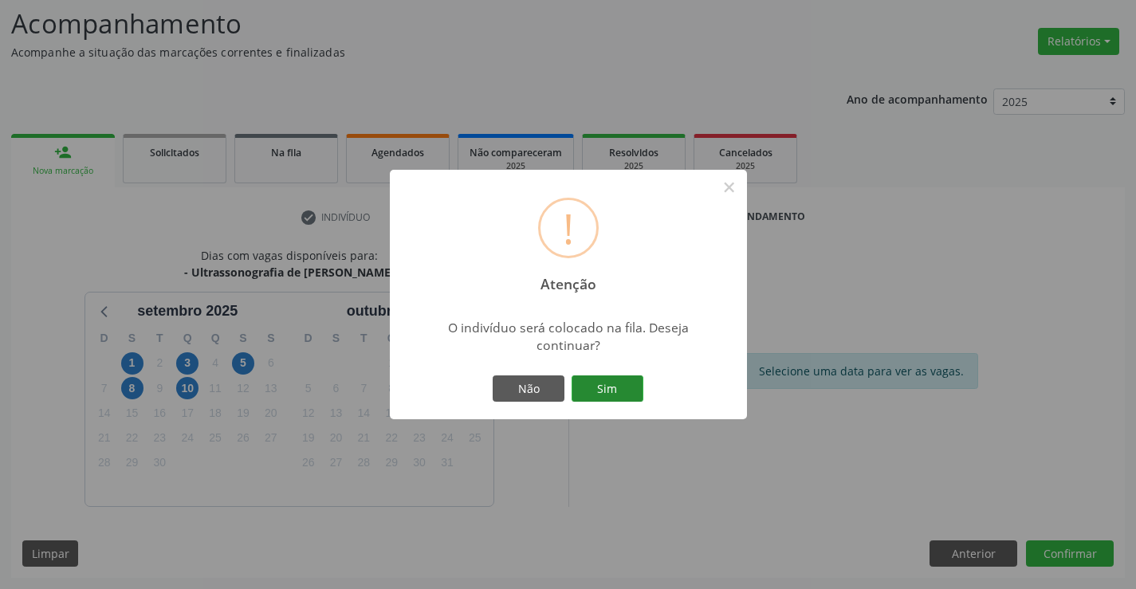
click at [598, 383] on button "Sim" at bounding box center [608, 389] width 72 height 27
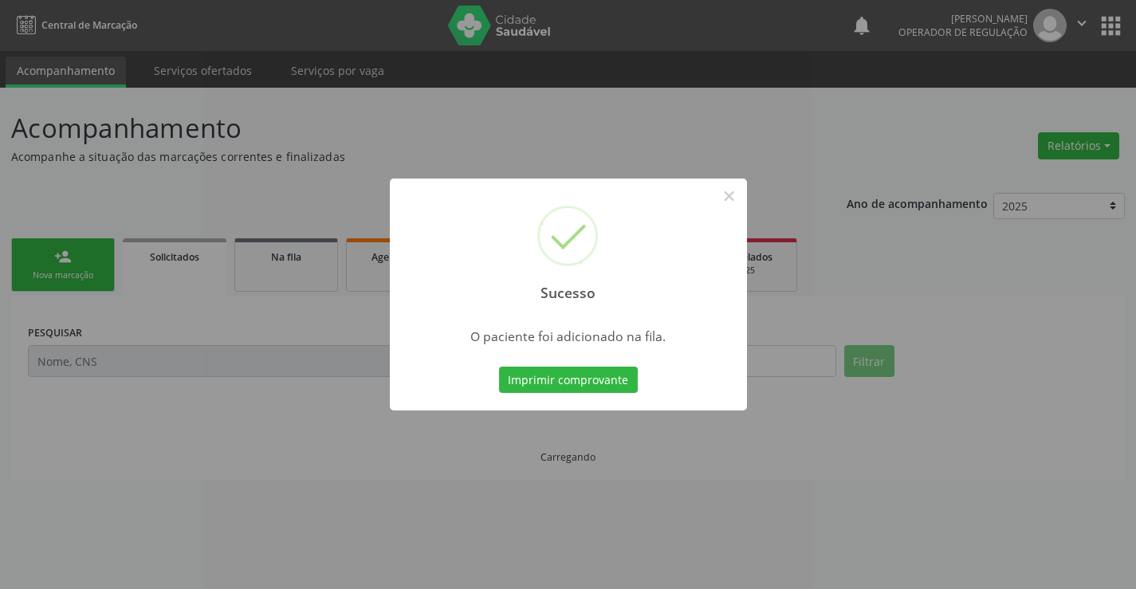
scroll to position [0, 0]
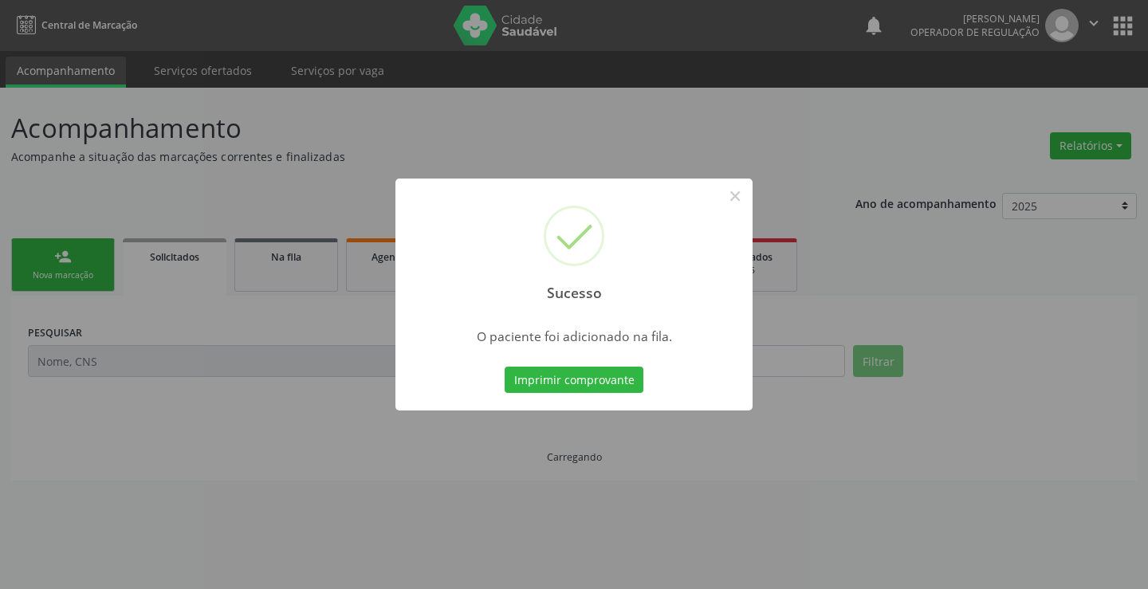
click at [598, 383] on button "Imprimir comprovante" at bounding box center [574, 380] width 139 height 27
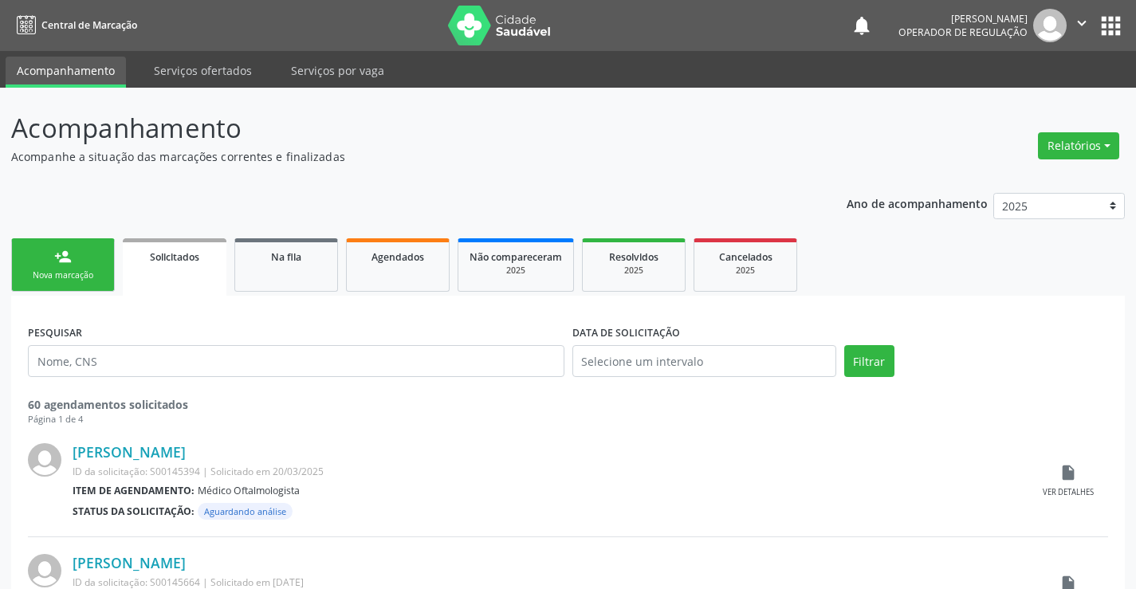
click at [72, 253] on link "person_add Nova marcação" at bounding box center [63, 264] width 104 height 53
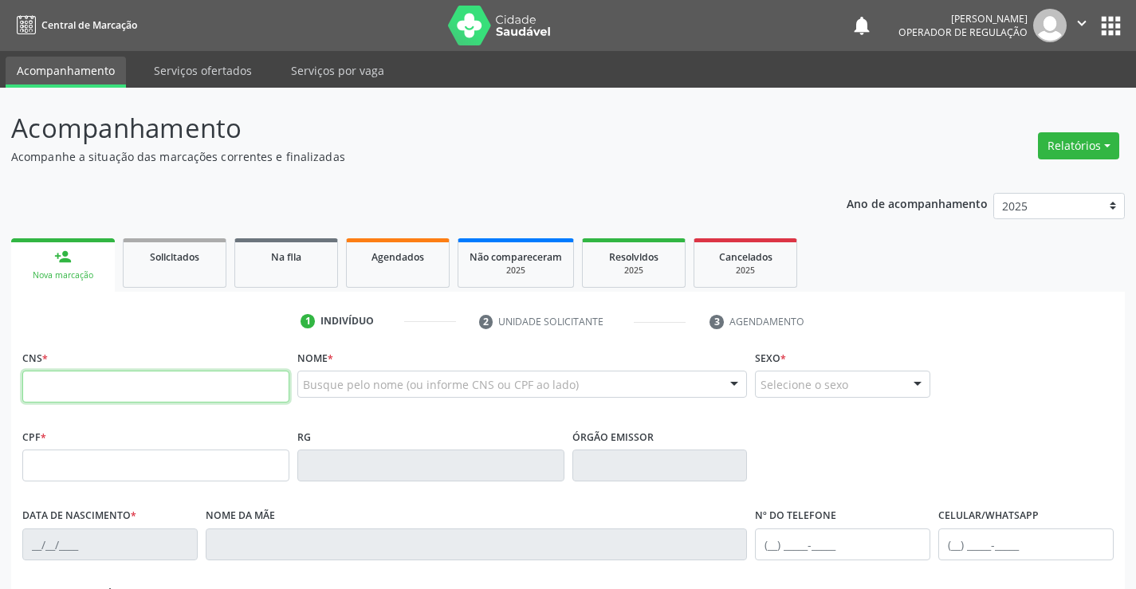
click at [135, 380] on input "text" at bounding box center [155, 387] width 267 height 32
type input "703 4072 6047 5213"
type input "29/01/1978"
type input "(74) 99106-4585"
type input "S/N"
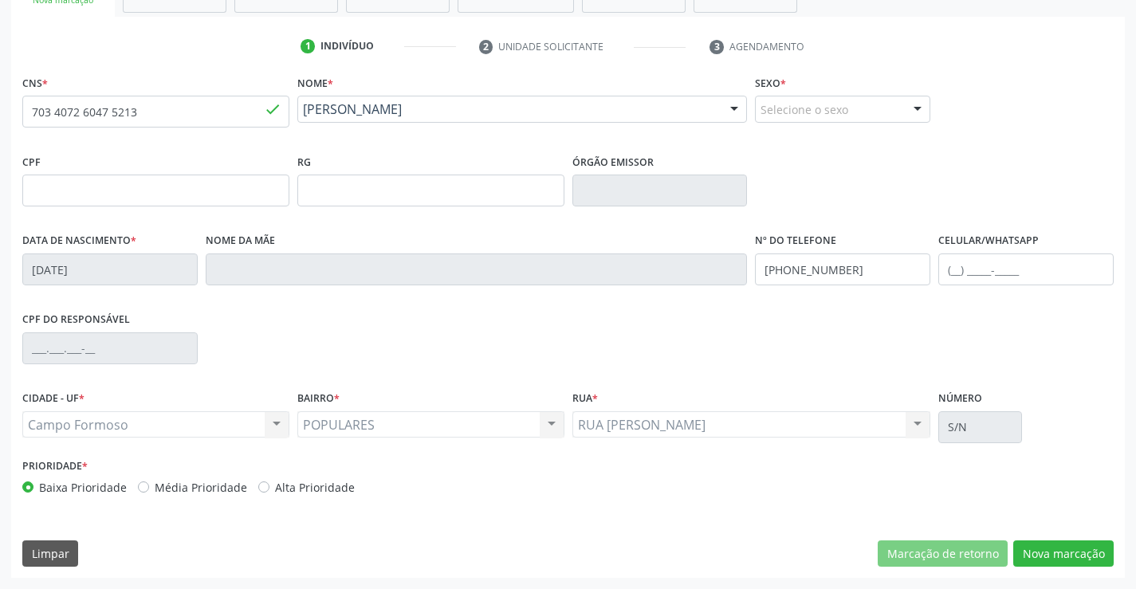
scroll to position [195, 0]
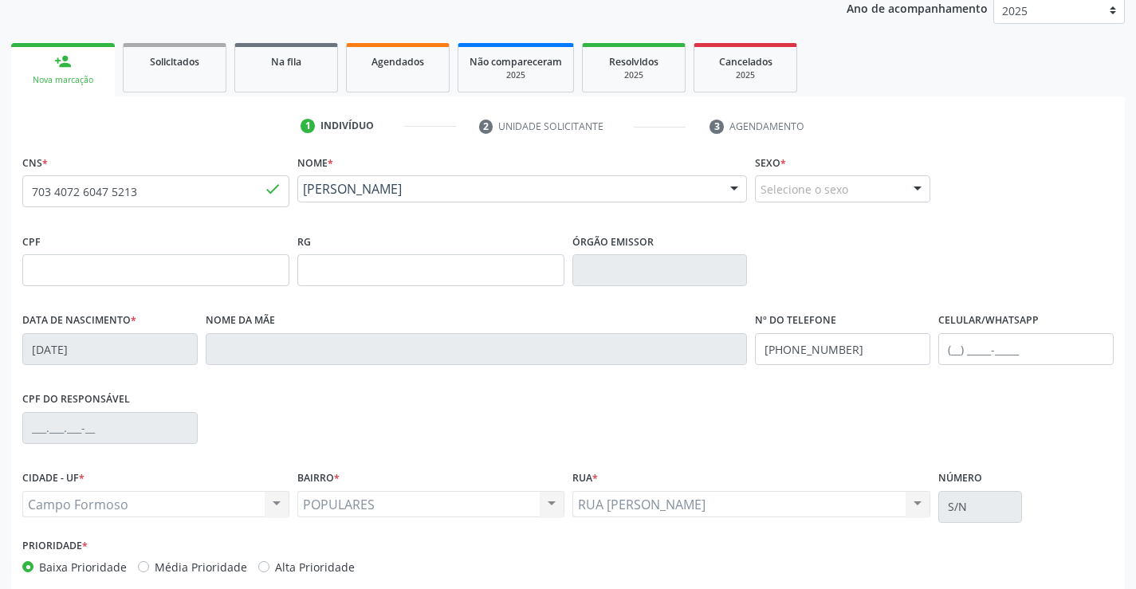
click at [841, 189] on div "Selecione o sexo" at bounding box center [842, 188] width 175 height 27
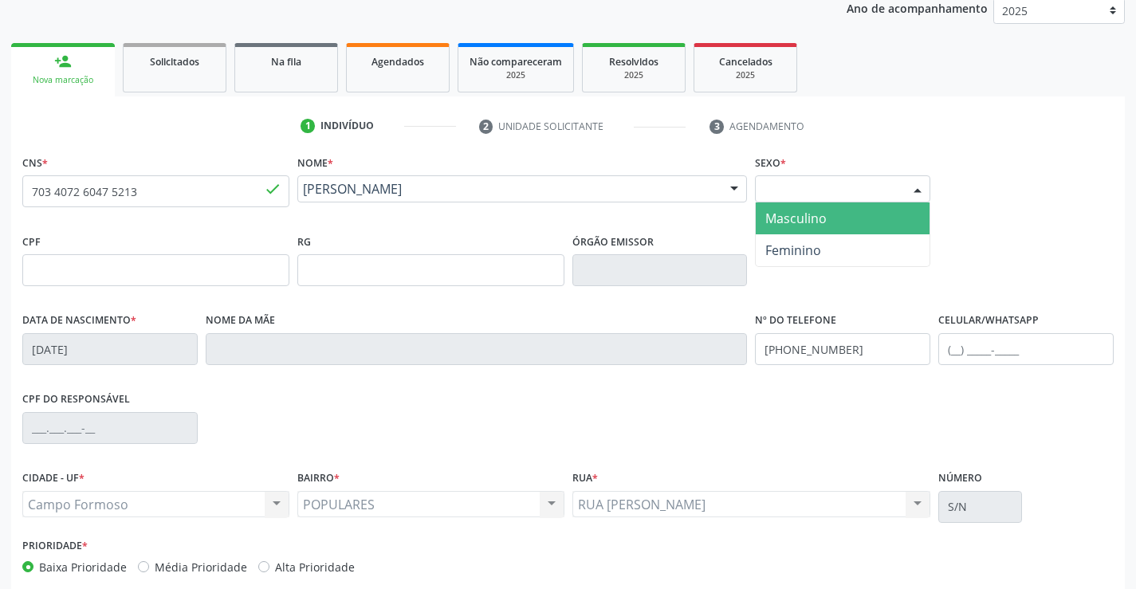
click at [820, 217] on span "Masculino" at bounding box center [796, 219] width 61 height 18
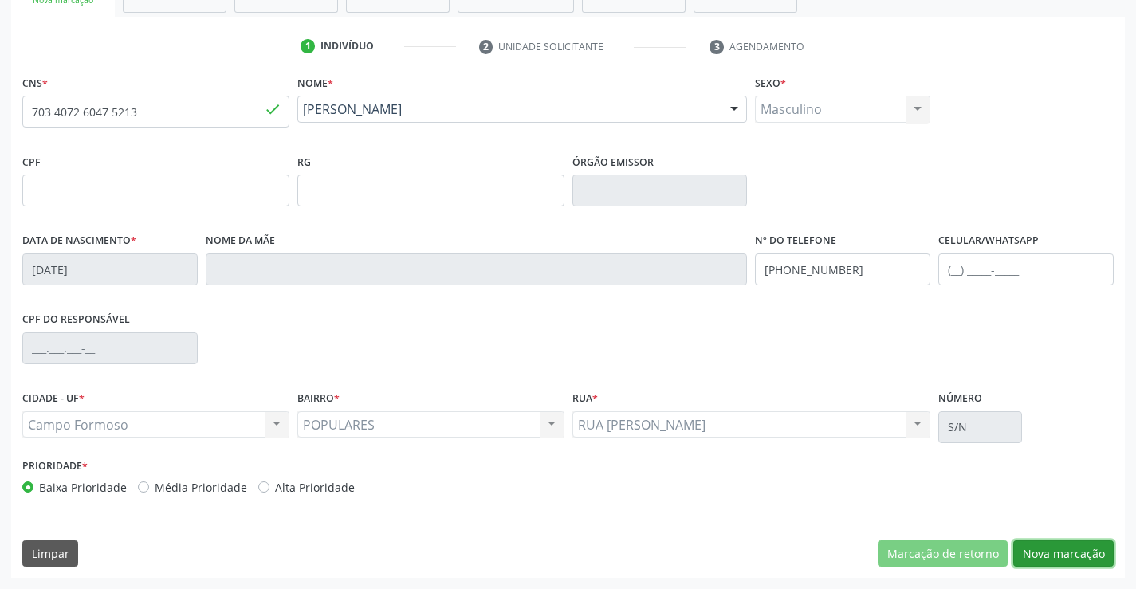
click at [1056, 553] on button "Nova marcação" at bounding box center [1064, 554] width 100 height 27
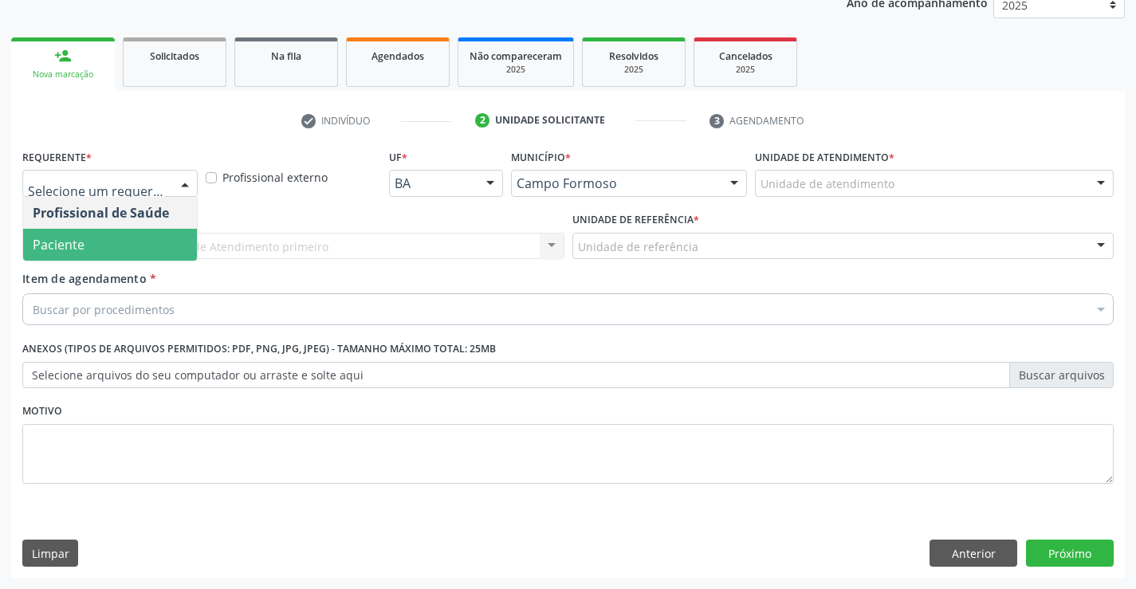
click at [104, 242] on span "Paciente" at bounding box center [110, 245] width 174 height 32
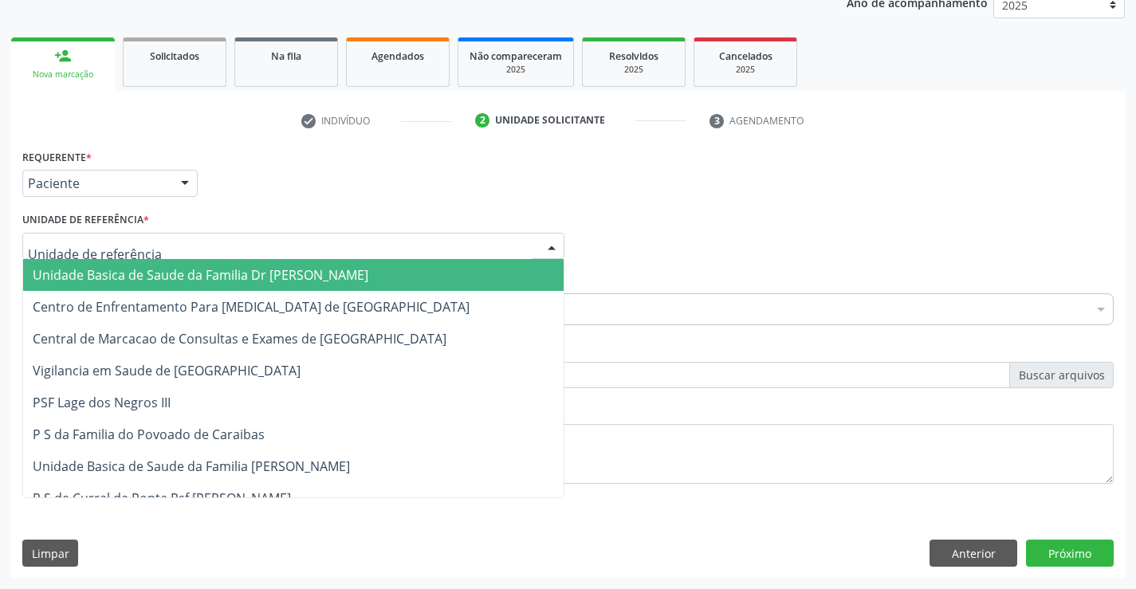
click at [176, 285] on span "Unidade Basica de Saude da Familia Dr [PERSON_NAME]" at bounding box center [293, 275] width 541 height 32
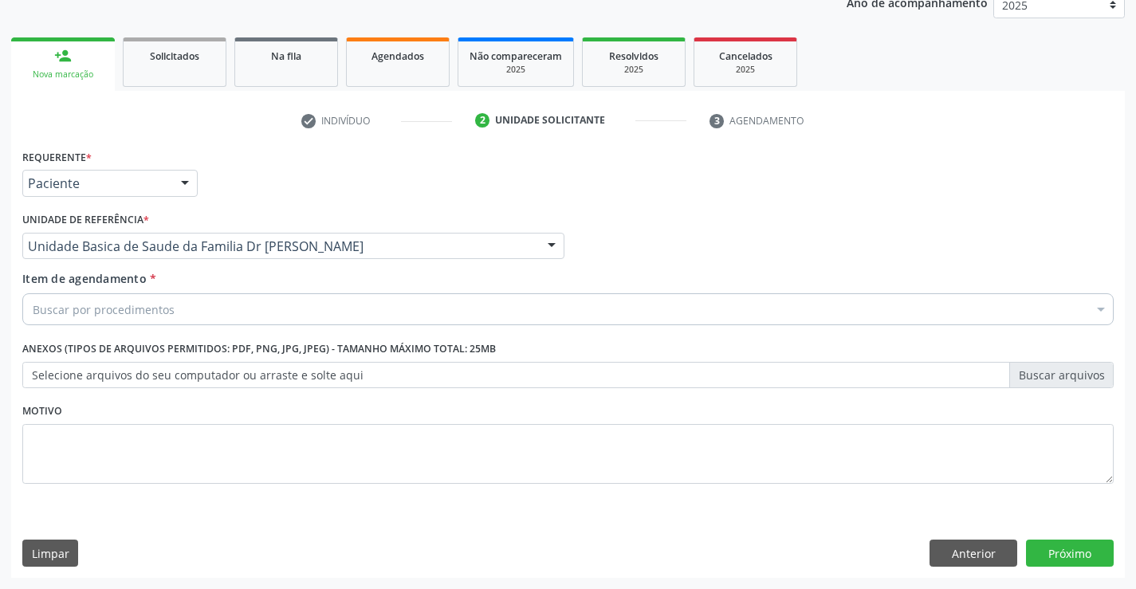
click at [178, 314] on div "Buscar por procedimentos" at bounding box center [568, 309] width 1092 height 32
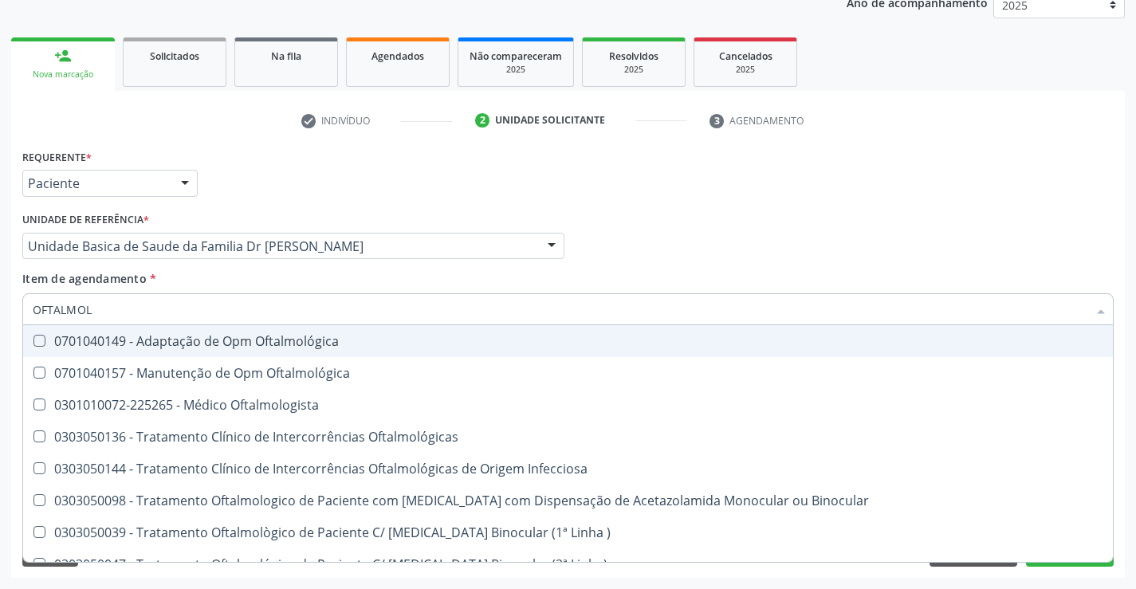
type input "OFTALMOLO"
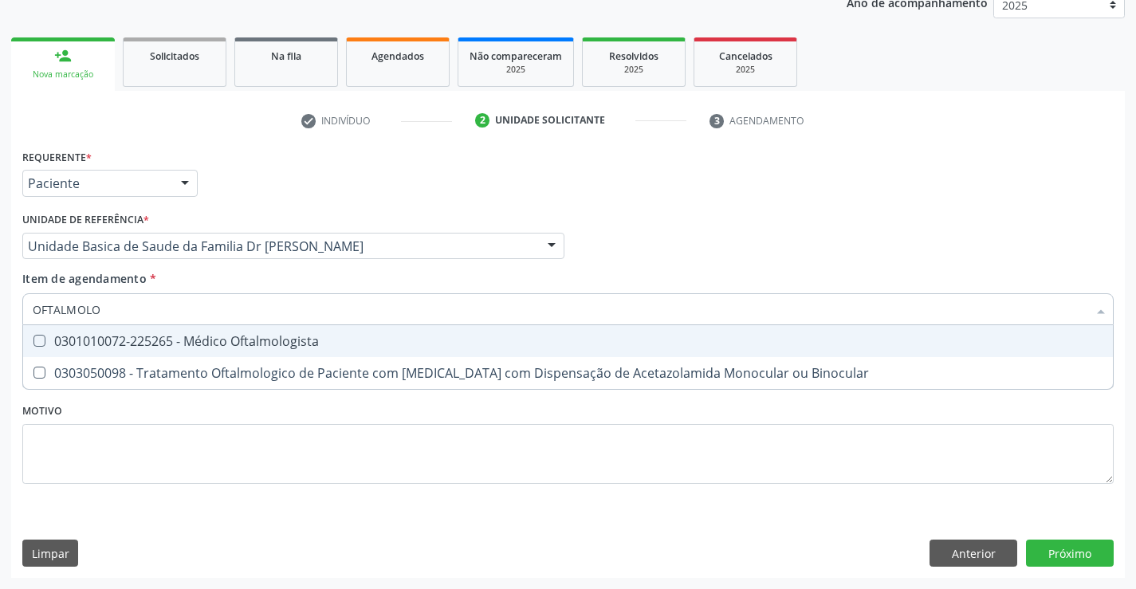
click at [270, 341] on div "0301010072-225265 - Médico Oftalmologista" at bounding box center [568, 341] width 1071 height 13
checkbox Oftalmologista "true"
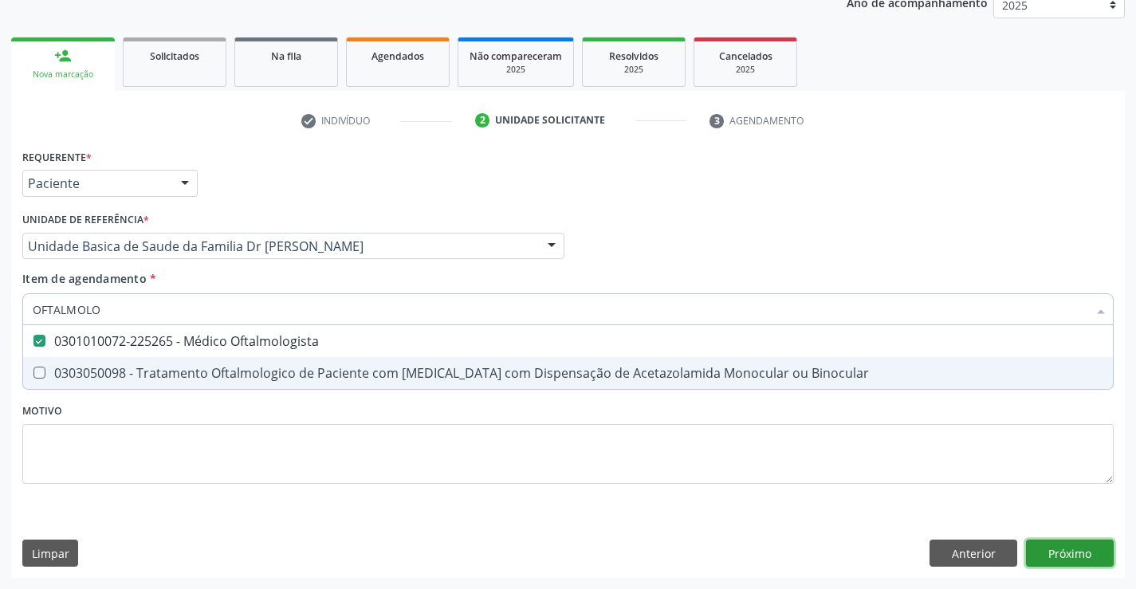
click at [1074, 548] on div "Requerente * Paciente Profissional de Saúde Paciente Nenhum resultado encontrad…" at bounding box center [568, 361] width 1114 height 433
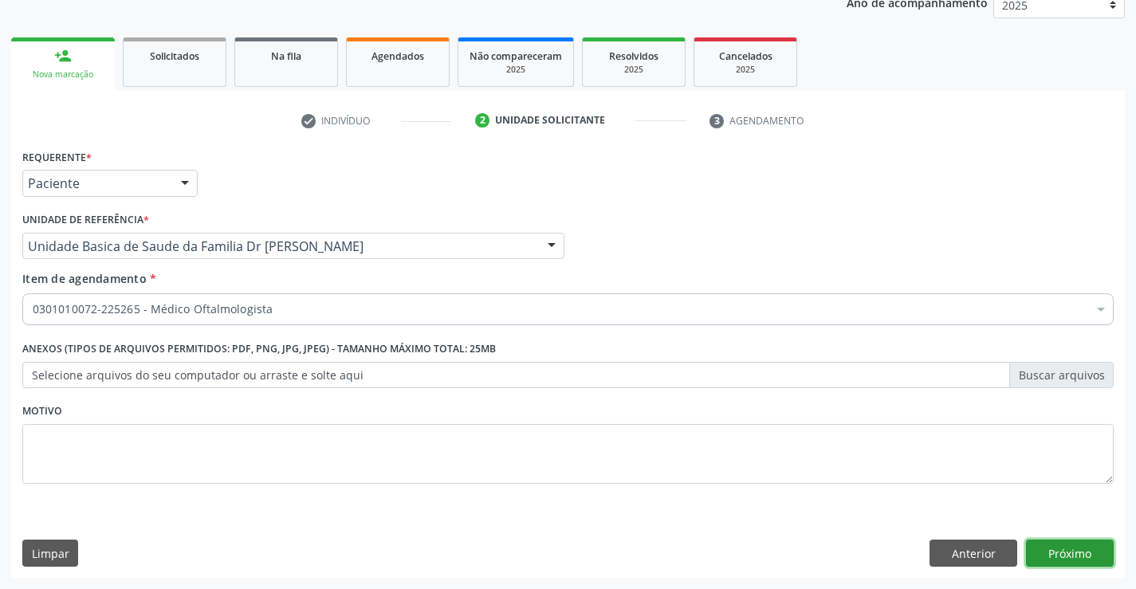
click at [1074, 548] on button "Próximo" at bounding box center [1070, 553] width 88 height 27
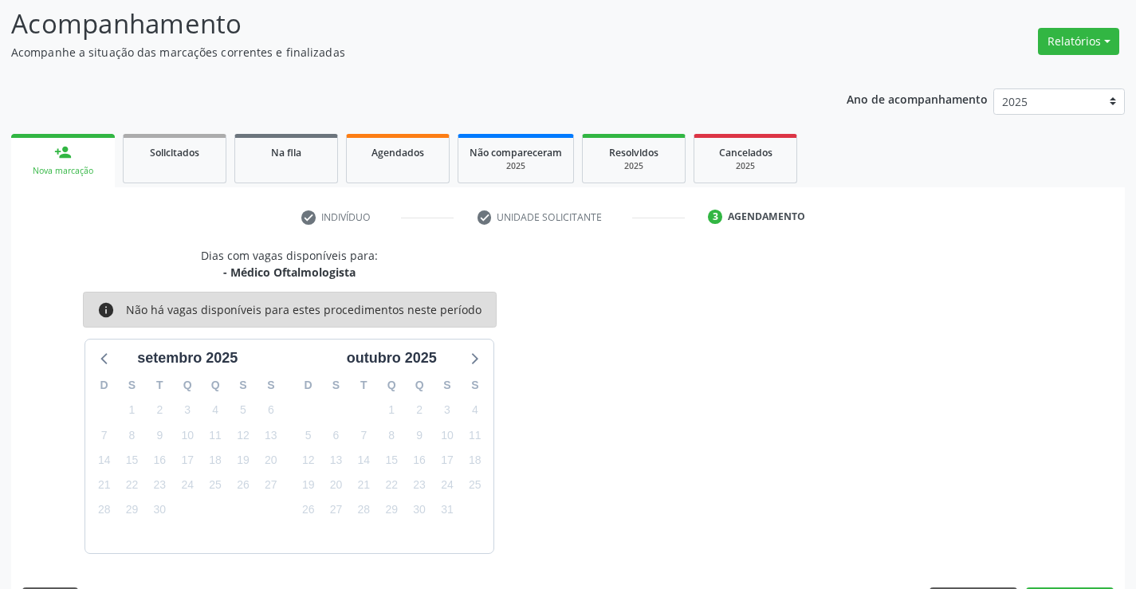
scroll to position [152, 0]
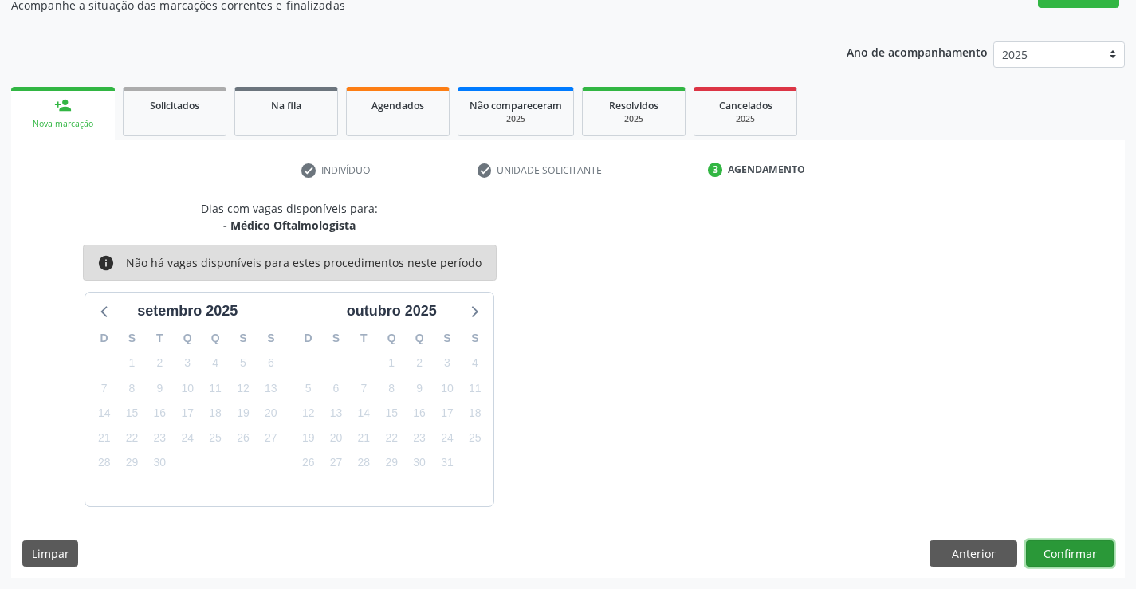
click at [1062, 549] on button "Confirmar" at bounding box center [1070, 554] width 88 height 27
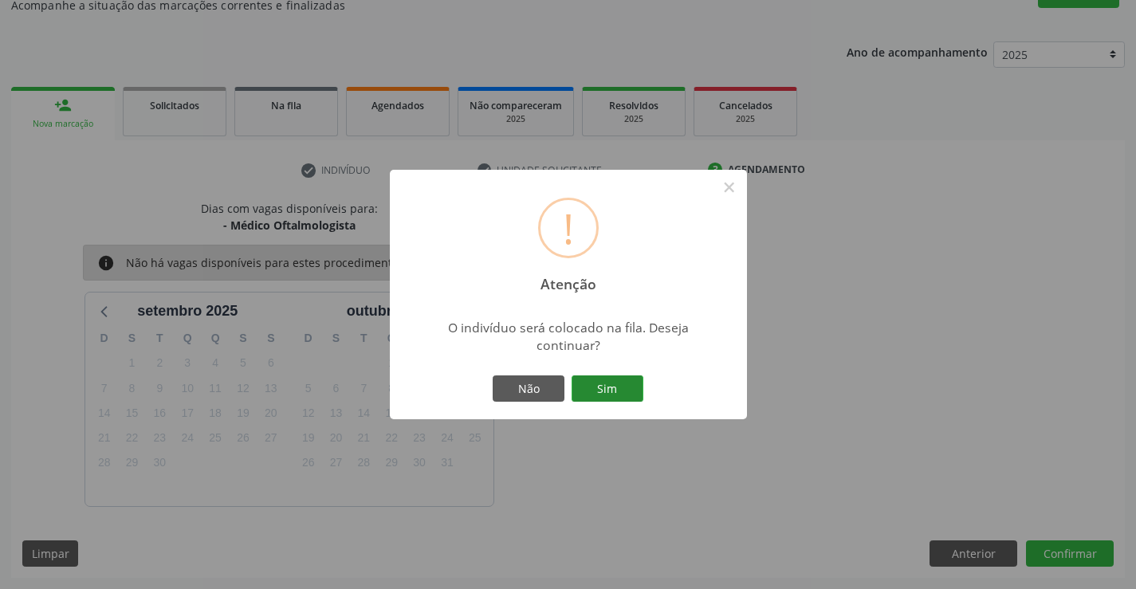
click at [605, 392] on button "Sim" at bounding box center [608, 389] width 72 height 27
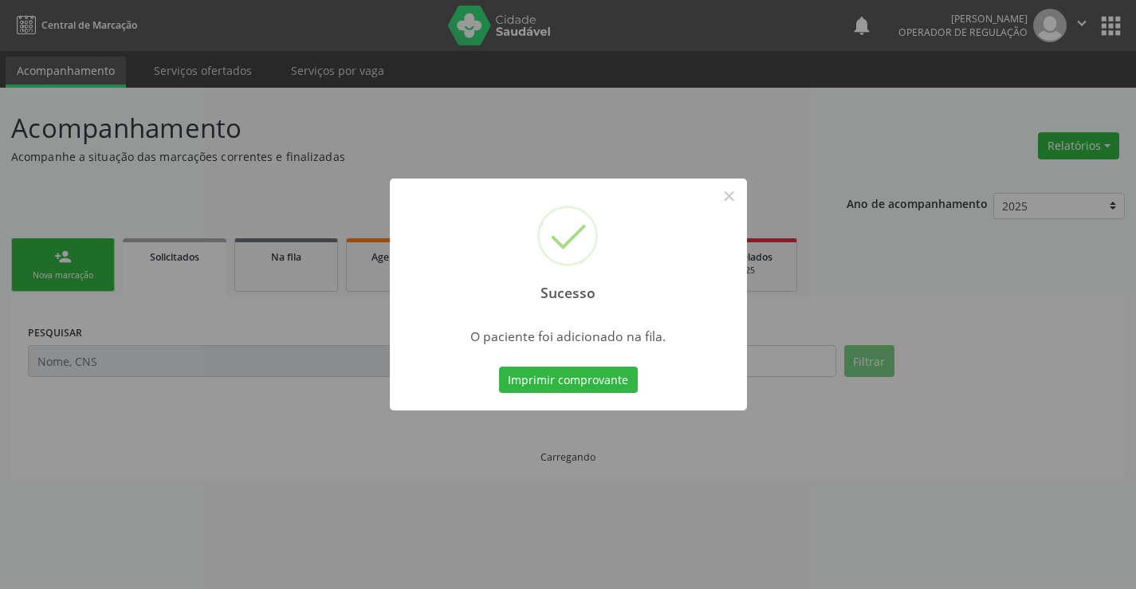
scroll to position [0, 0]
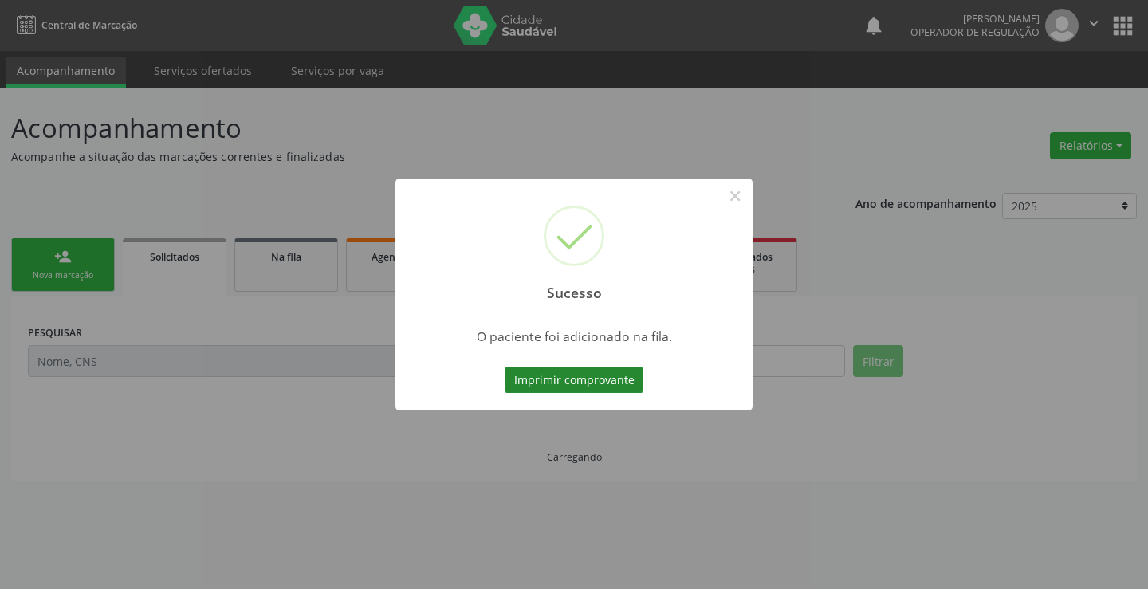
click at [607, 387] on button "Imprimir comprovante" at bounding box center [574, 380] width 139 height 27
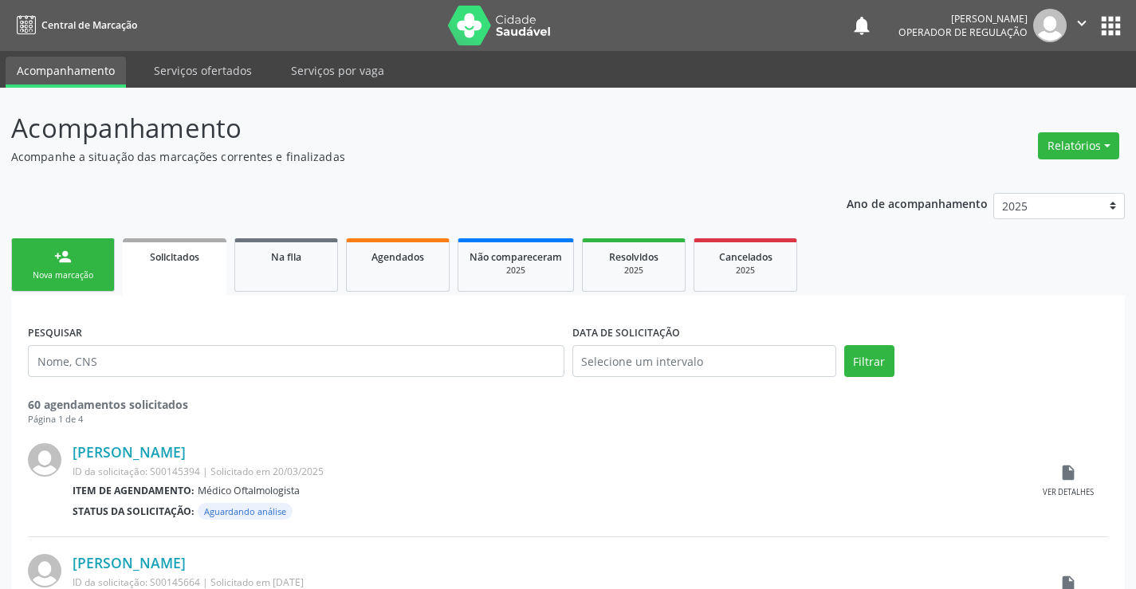
click at [90, 278] on div "Nova marcação" at bounding box center [63, 276] width 80 height 12
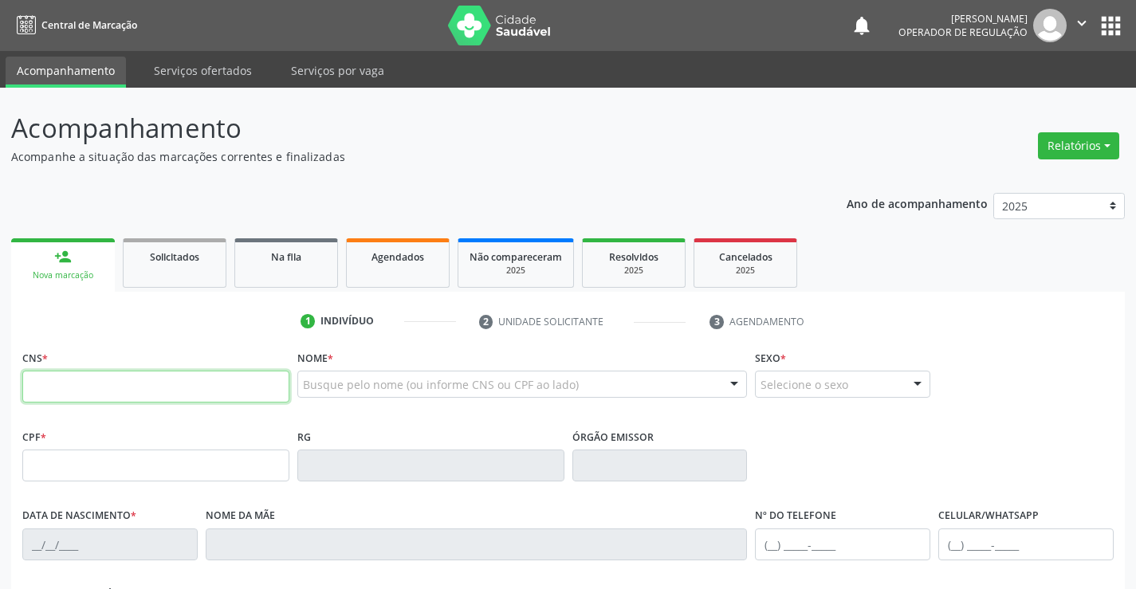
click at [215, 390] on input "text" at bounding box center [155, 387] width 267 height 32
type input "707 0078 5327 7239"
type input "0819992160"
type input "21/12/1970"
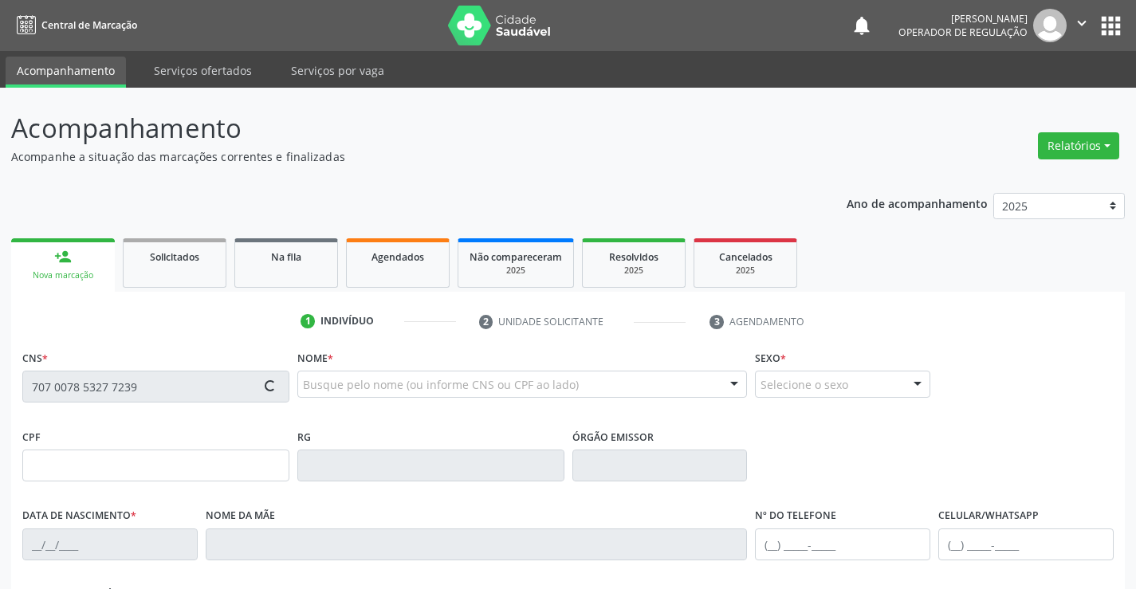
type input "(74) 99110-6437"
type input "955.510.185-04"
type input "SN"
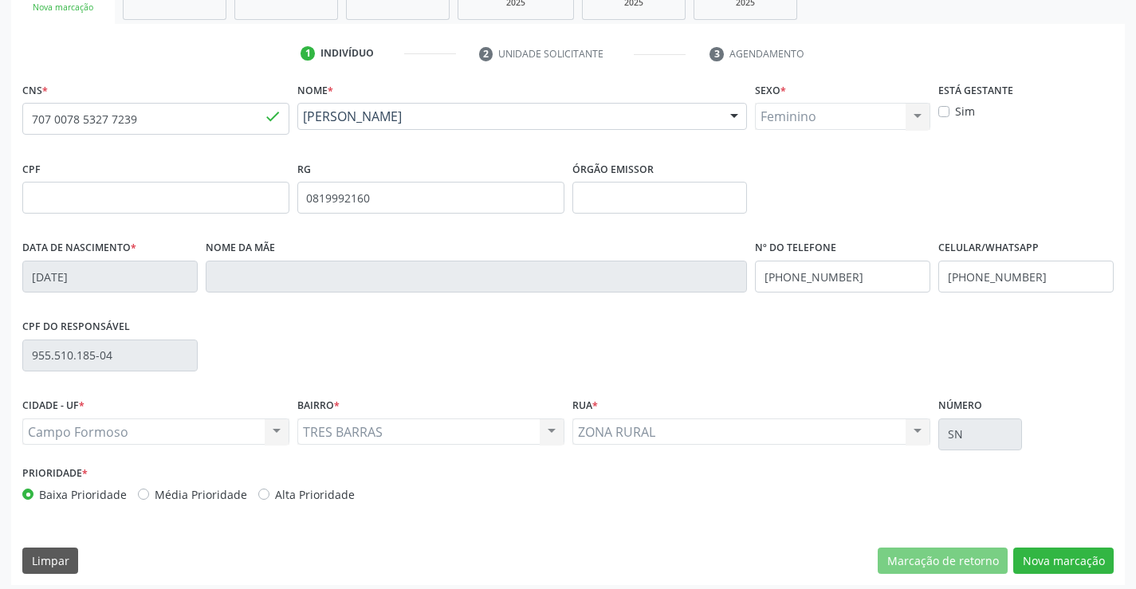
scroll to position [275, 0]
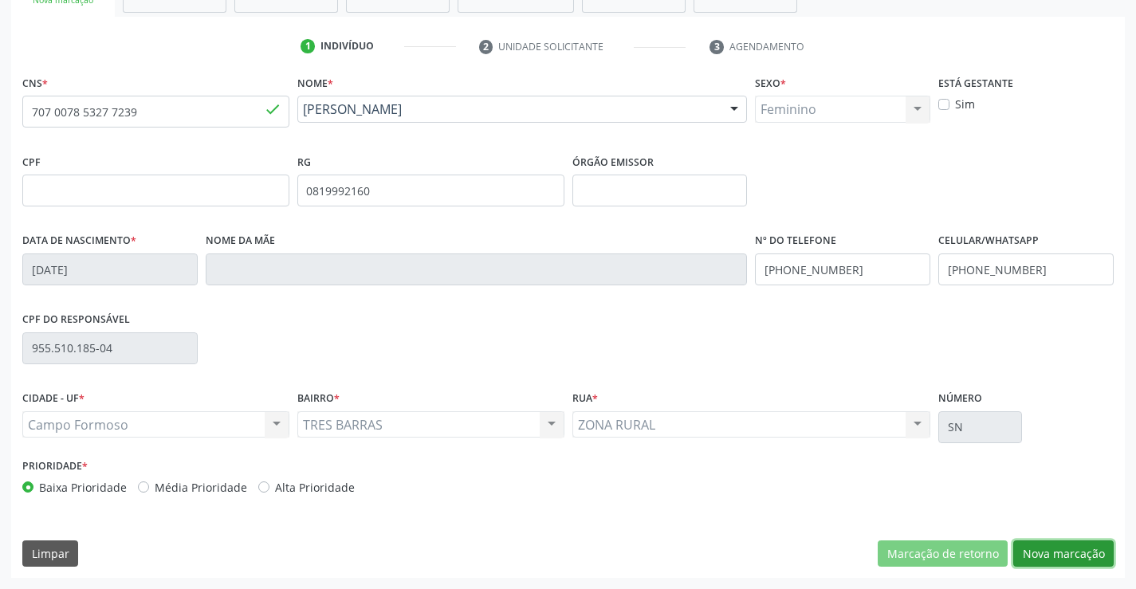
click at [1058, 546] on button "Nova marcação" at bounding box center [1064, 554] width 100 height 27
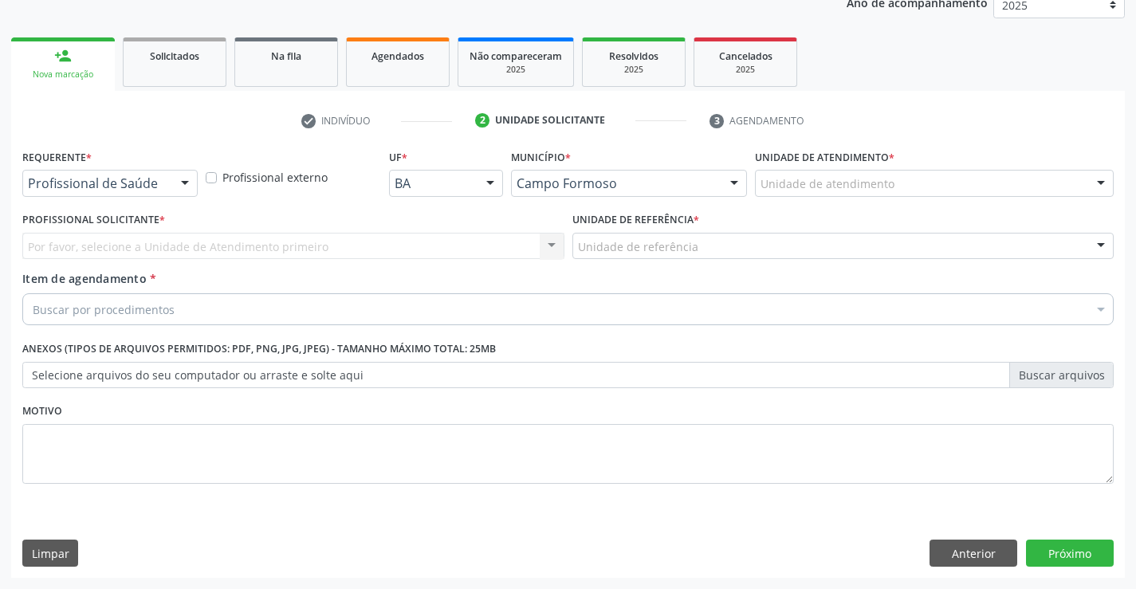
scroll to position [201, 0]
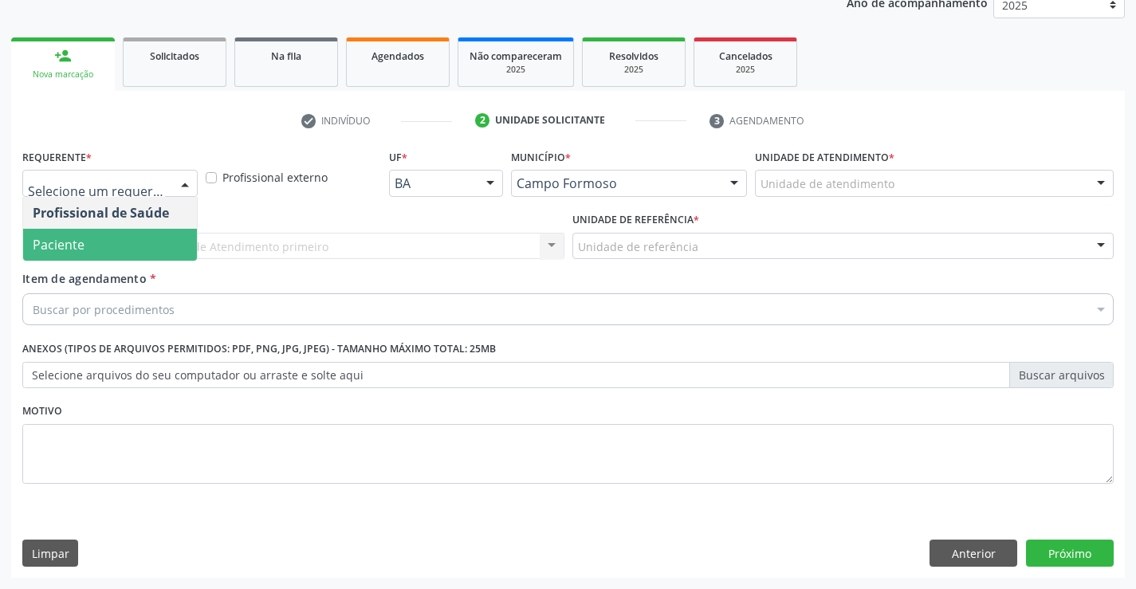
click at [93, 244] on span "Paciente" at bounding box center [110, 245] width 174 height 32
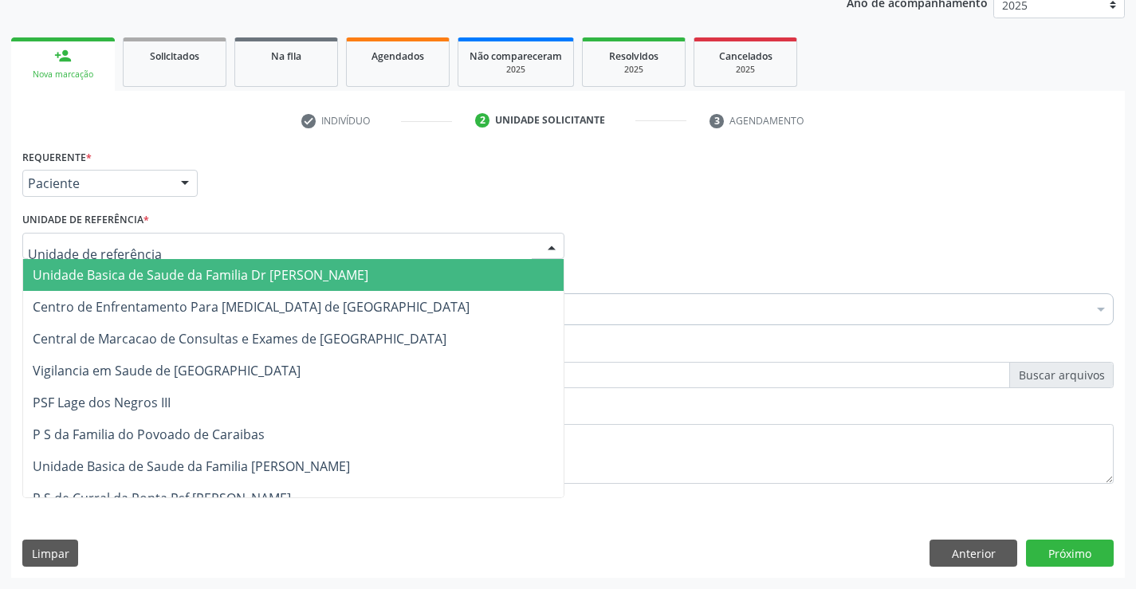
click at [160, 276] on span "Unidade Basica de Saude da Familia Dr [PERSON_NAME]" at bounding box center [201, 275] width 336 height 18
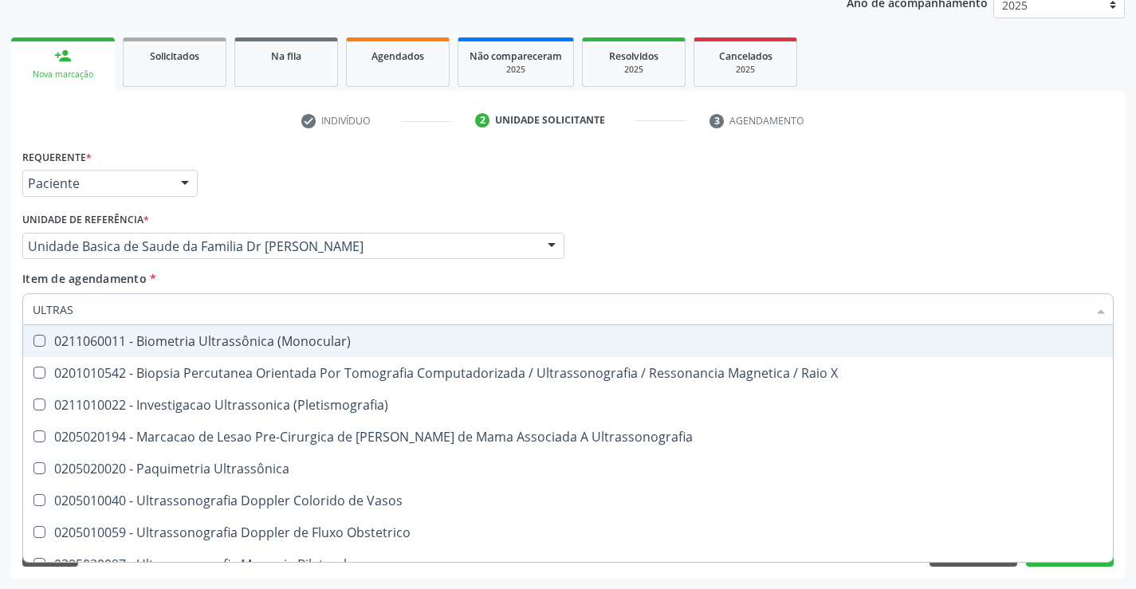
type input "ULTRASS"
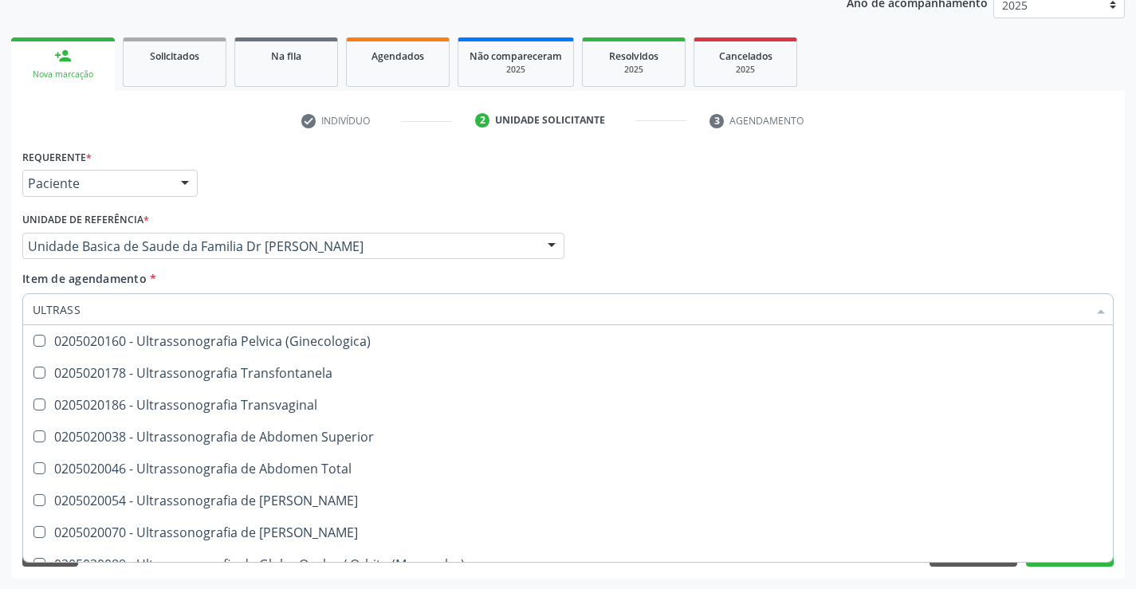
scroll to position [399, 0]
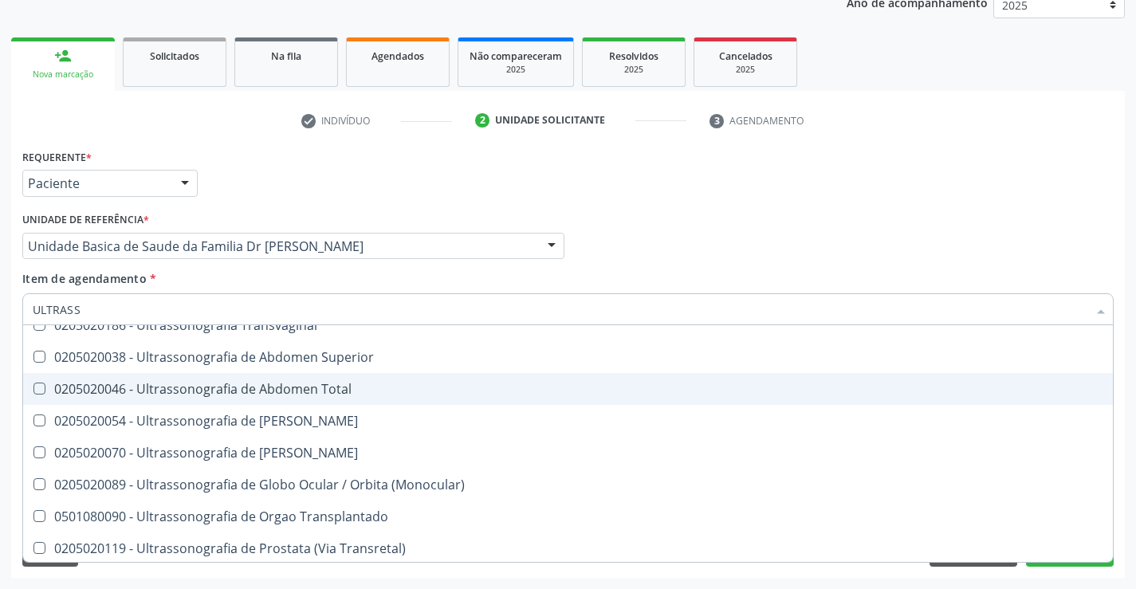
click at [384, 392] on div "0205020046 - Ultrassonografia de Abdomen Total" at bounding box center [568, 389] width 1071 height 13
checkbox Total "true"
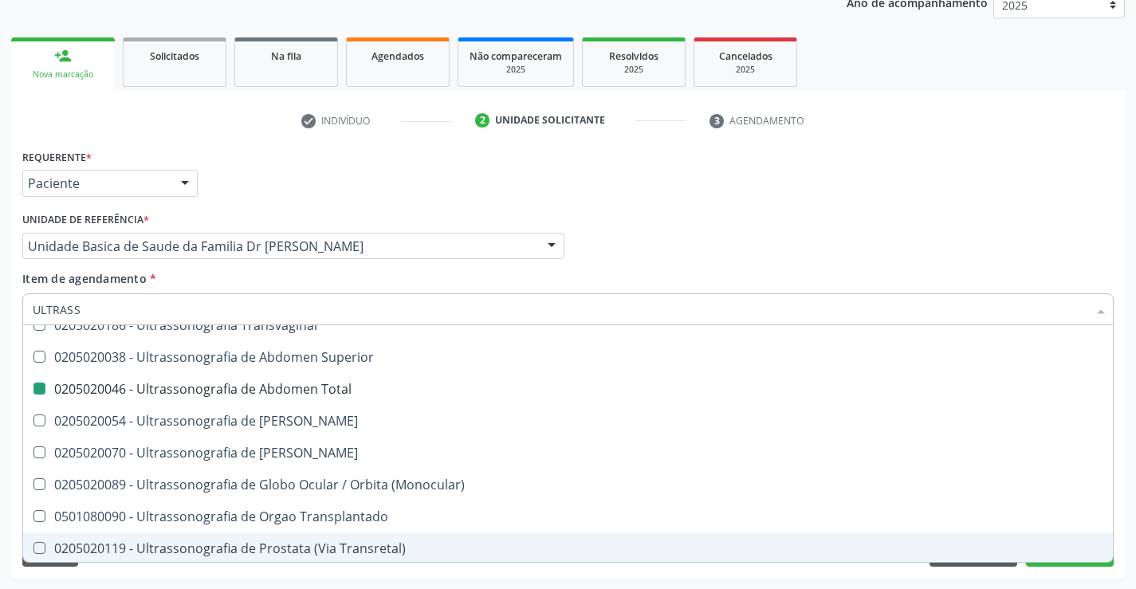
click at [1129, 487] on div "Acompanhamento Acompanhe a situação das marcações correntes e finalizadas Relat…" at bounding box center [568, 238] width 1136 height 703
checkbox X "true"
checkbox Total "false"
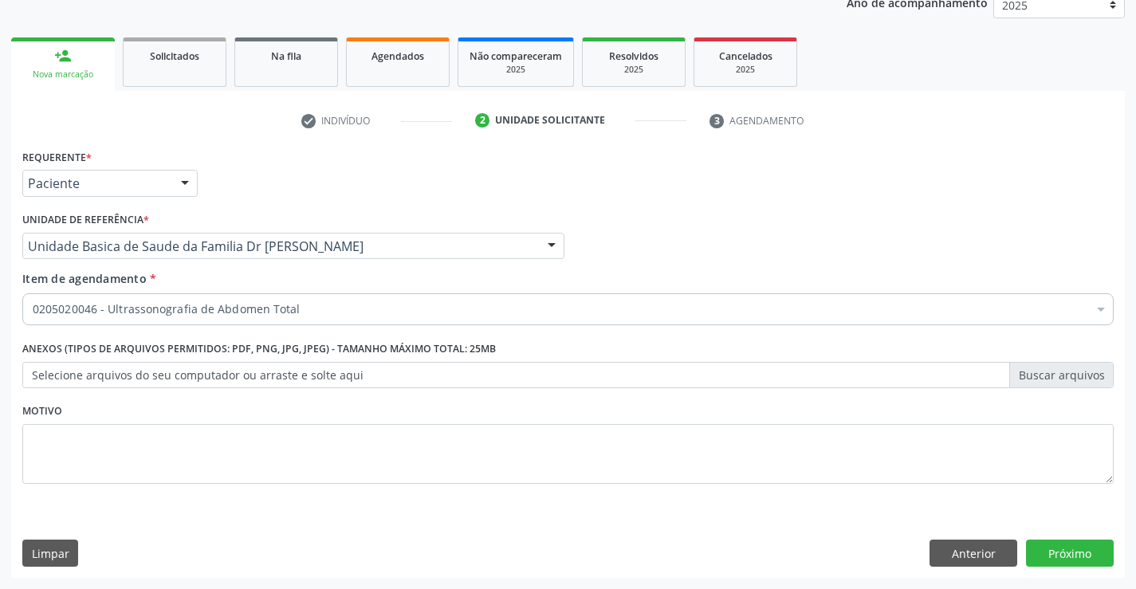
scroll to position [0, 0]
click at [1059, 545] on button "Próximo" at bounding box center [1070, 553] width 88 height 27
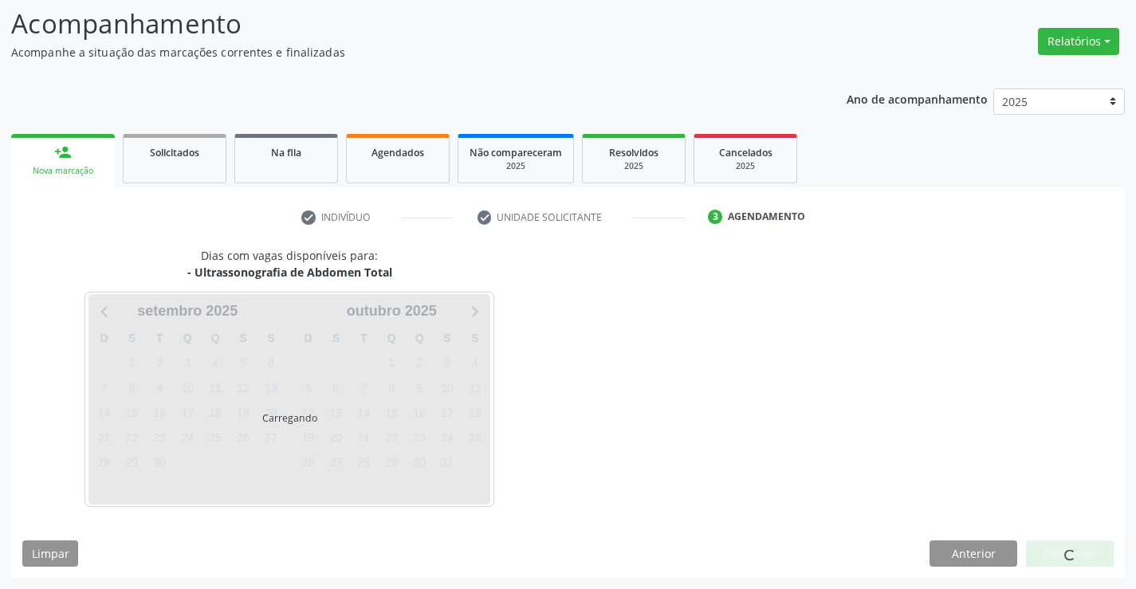
scroll to position [104, 0]
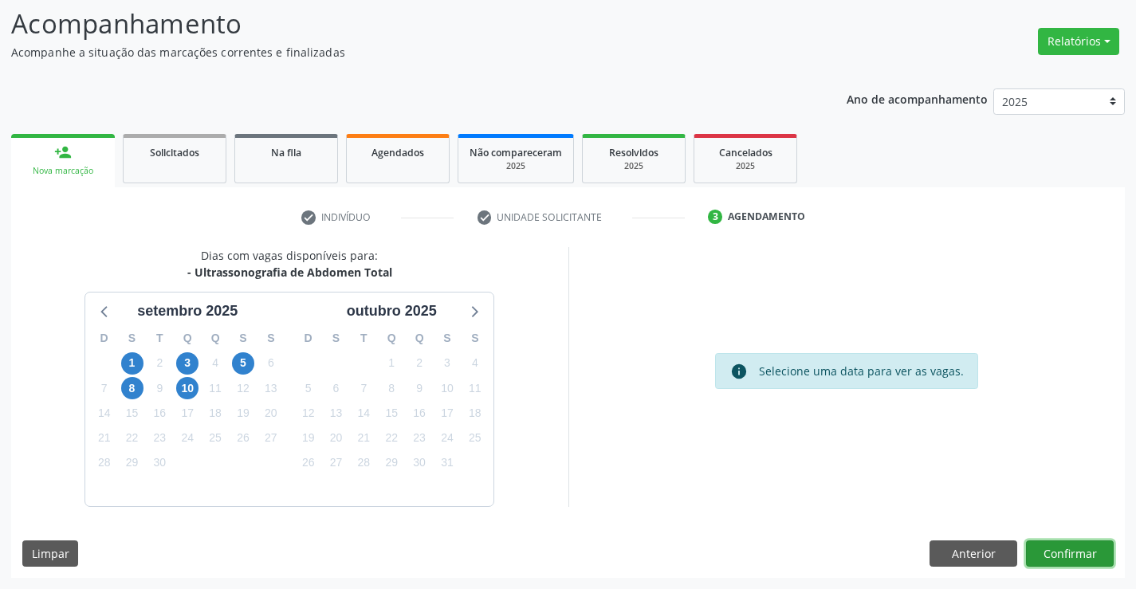
click at [1056, 545] on button "Confirmar" at bounding box center [1070, 554] width 88 height 27
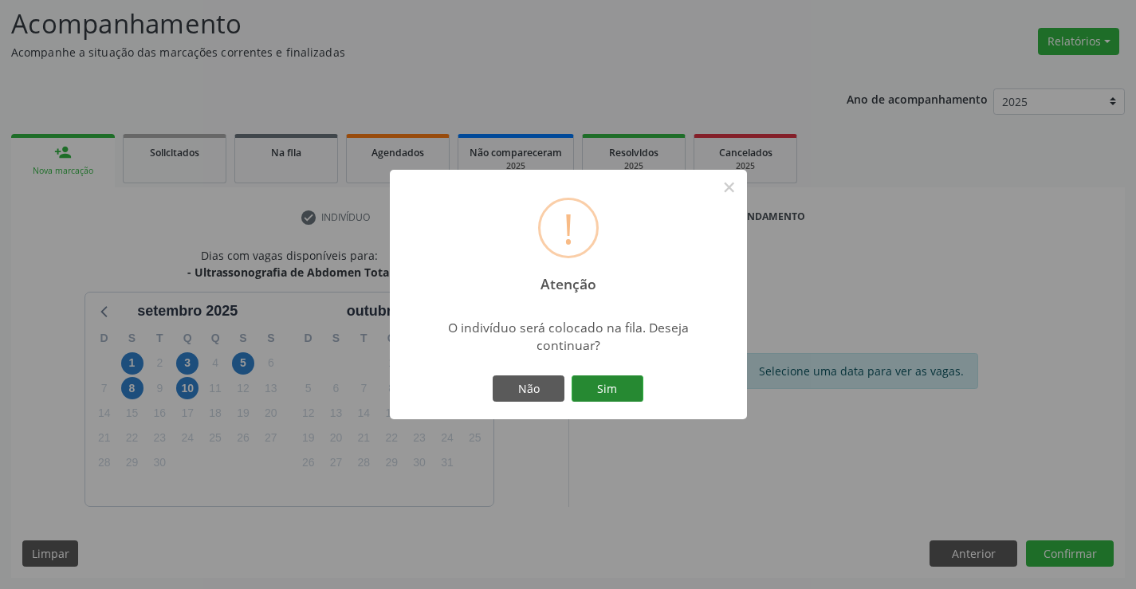
click at [617, 388] on button "Sim" at bounding box center [608, 389] width 72 height 27
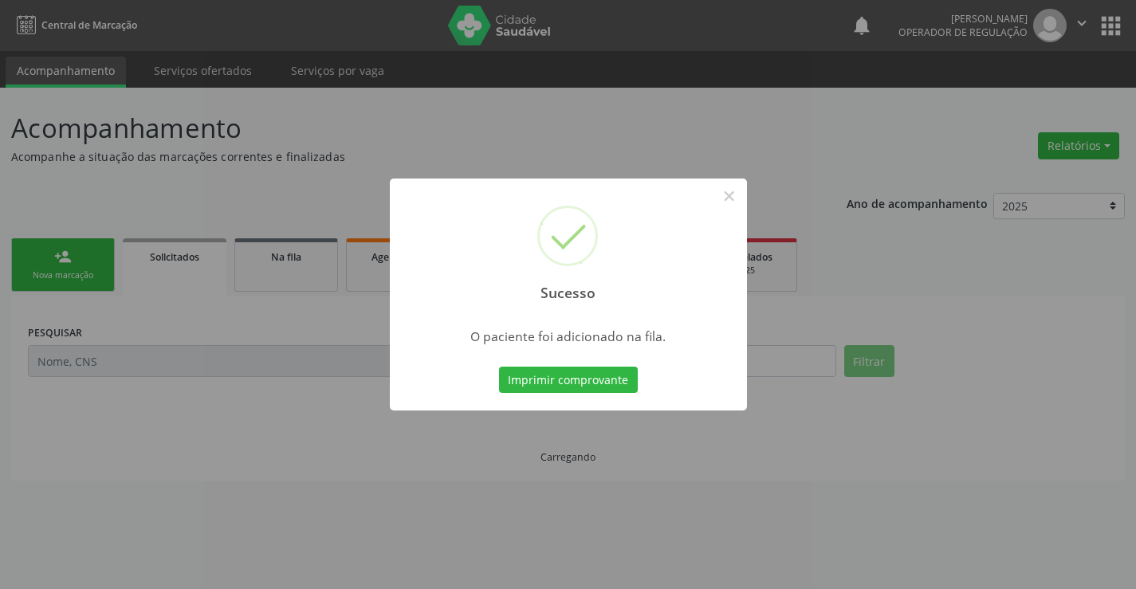
scroll to position [0, 0]
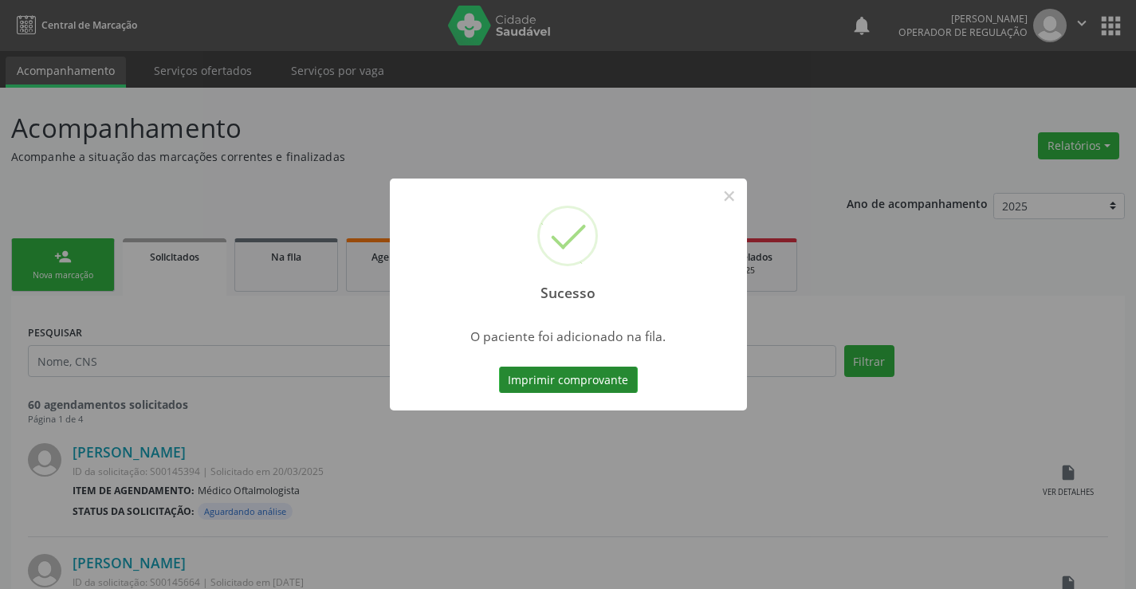
click at [576, 372] on button "Imprimir comprovante" at bounding box center [568, 380] width 139 height 27
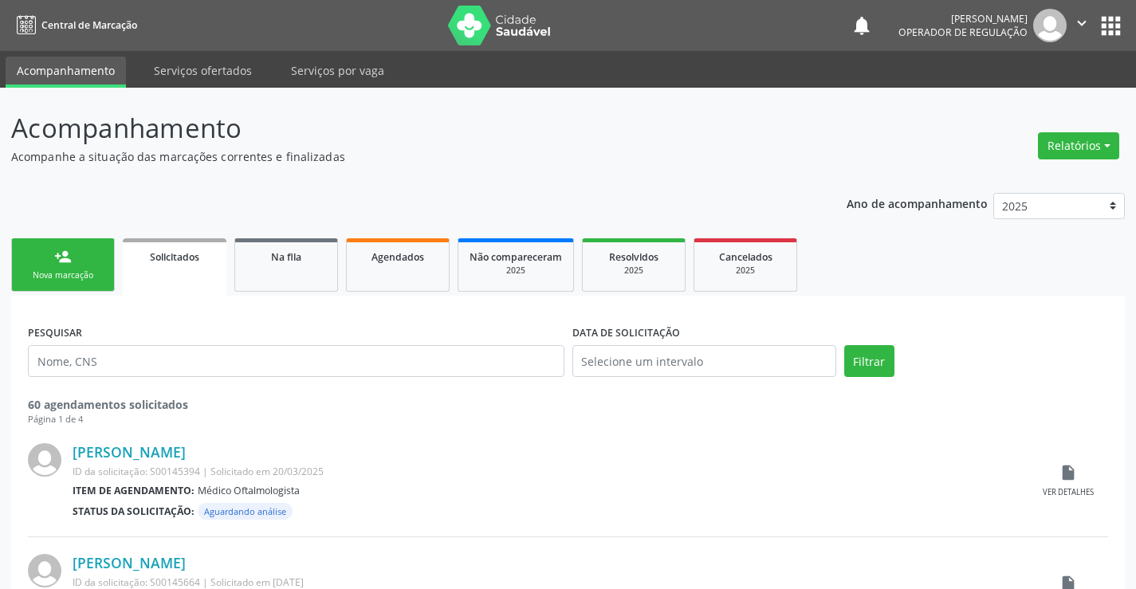
click at [79, 274] on div "Nova marcação" at bounding box center [63, 276] width 80 height 12
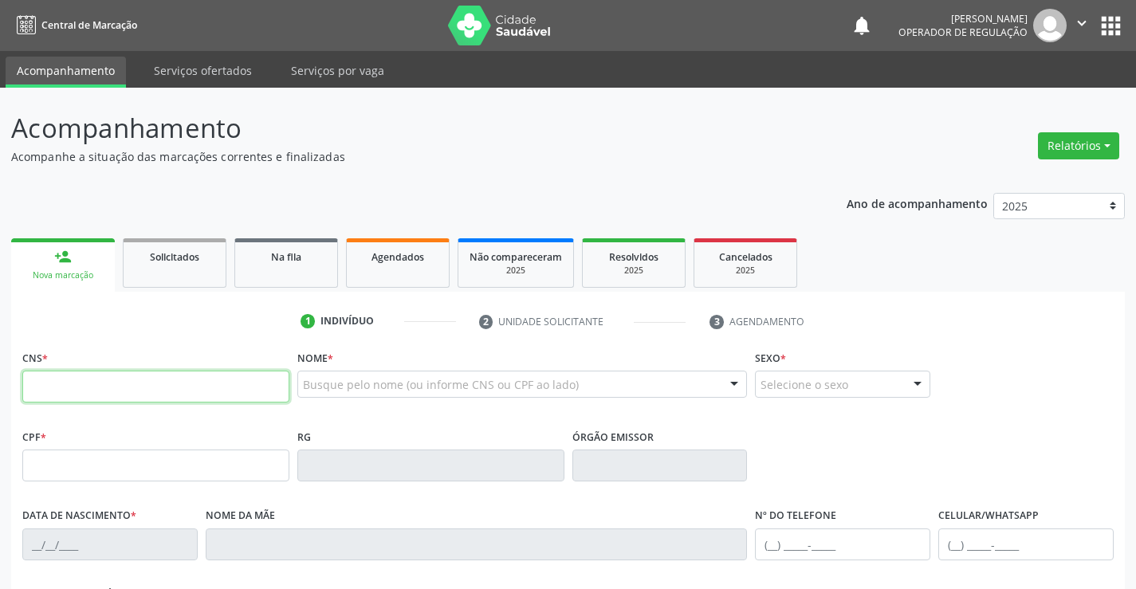
click at [163, 395] on input "text" at bounding box center [155, 387] width 267 height 32
type input "700 5079 7491 9760"
type input "0961497793"
type input "29/07/1979"
type input "(74) 99129-3350"
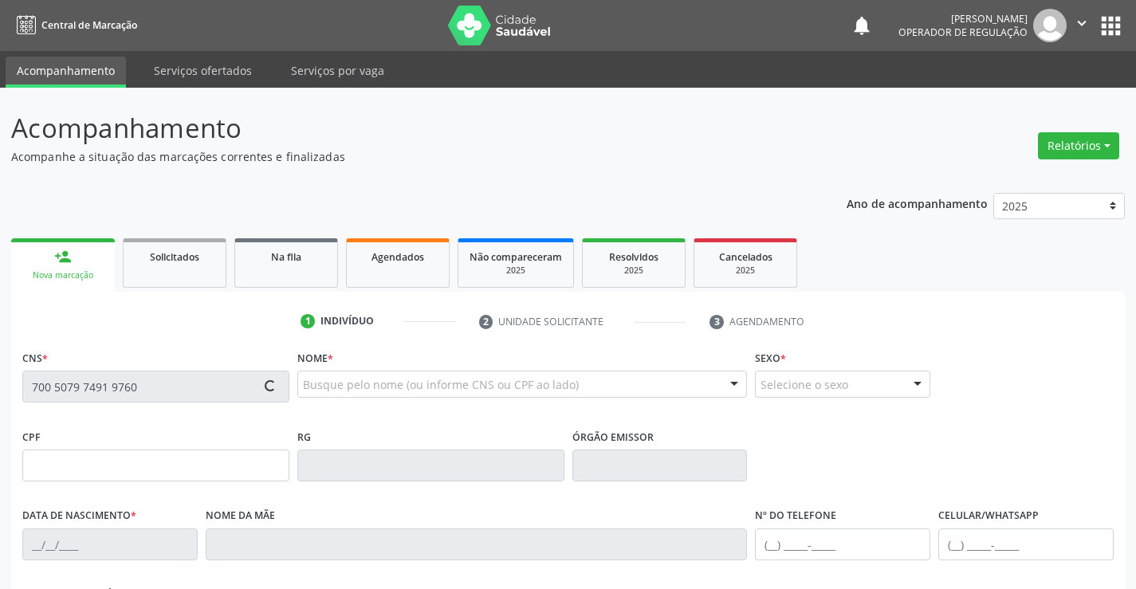
type input "(74) 99129-3350"
type input "S/N"
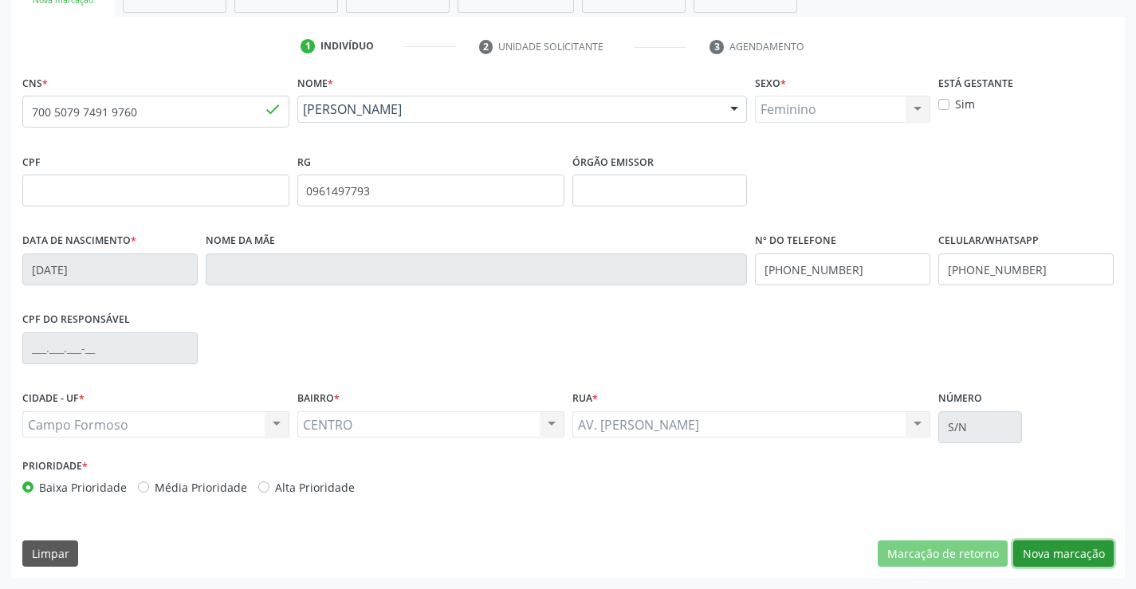
click at [1061, 550] on button "Nova marcação" at bounding box center [1064, 554] width 100 height 27
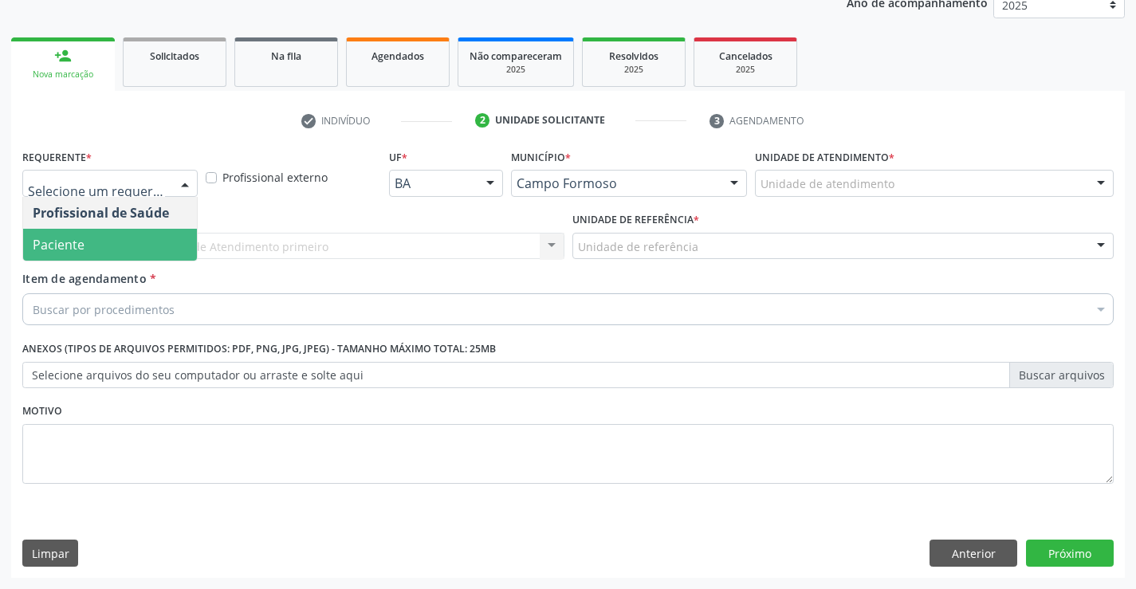
click at [92, 246] on span "Paciente" at bounding box center [110, 245] width 174 height 32
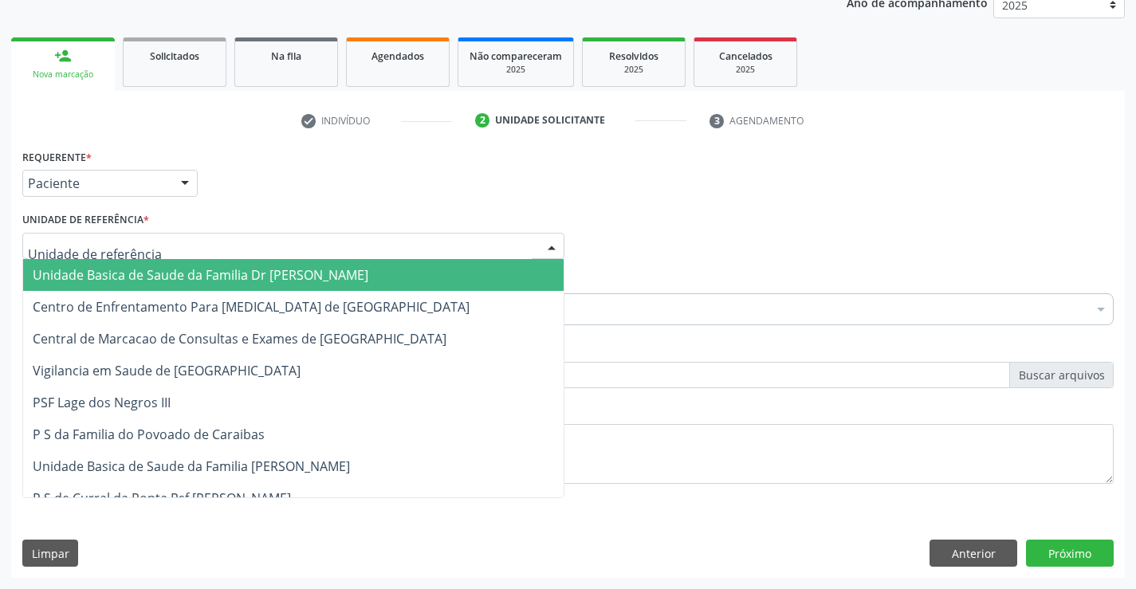
click at [112, 269] on span "Unidade Basica de Saude da Familia Dr [PERSON_NAME]" at bounding box center [201, 275] width 336 height 18
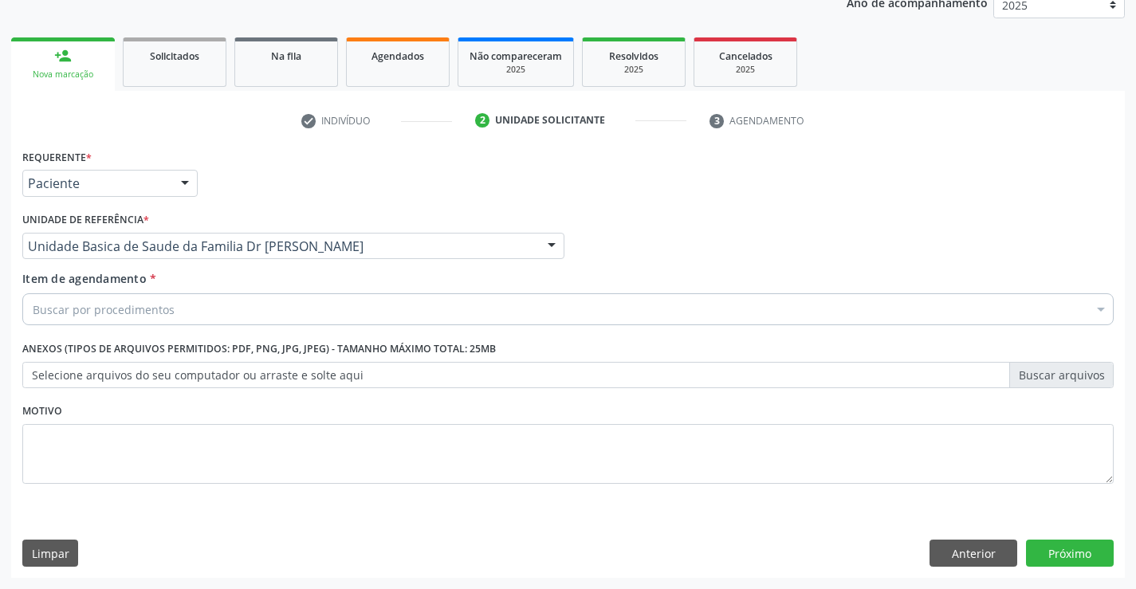
click at [136, 321] on div "Buscar por procedimentos" at bounding box center [568, 309] width 1092 height 32
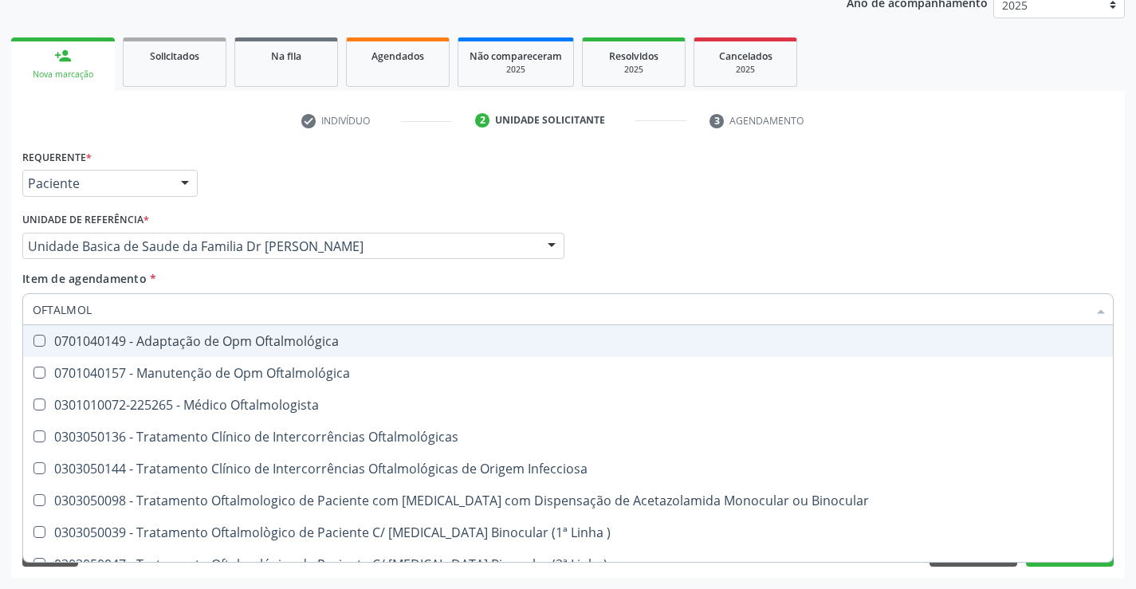
type input "OFTALMOLO"
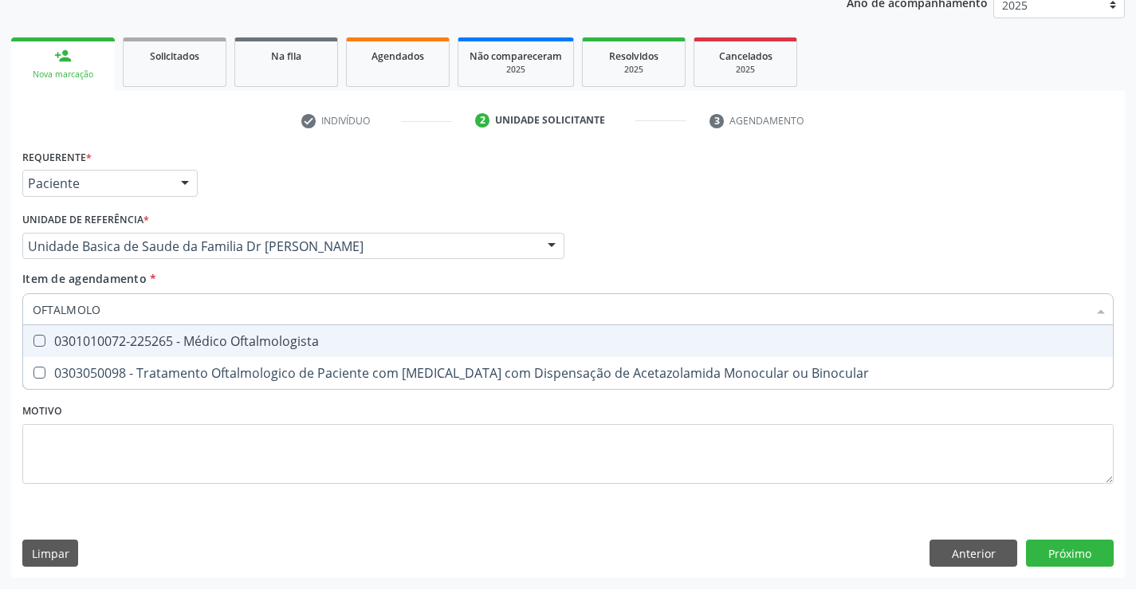
click at [323, 351] on span "0301010072-225265 - Médico Oftalmologista" at bounding box center [568, 341] width 1090 height 32
checkbox Oftalmologista "true"
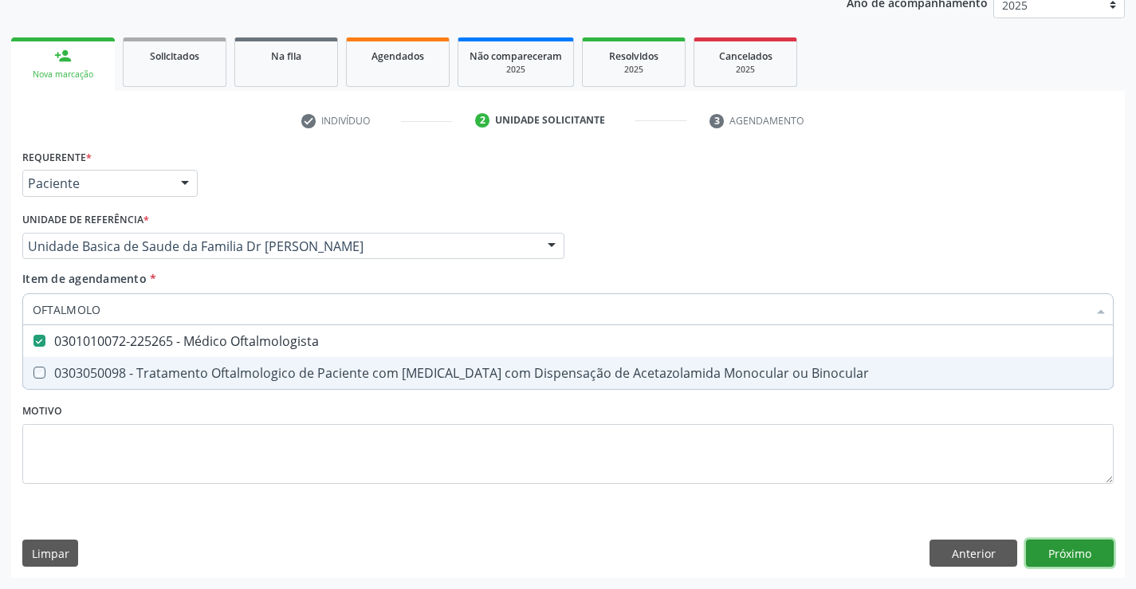
click at [1068, 548] on div "Requerente * Paciente Profissional de Saúde Paciente Nenhum resultado encontrad…" at bounding box center [568, 361] width 1114 height 433
checkbox Binocular "true"
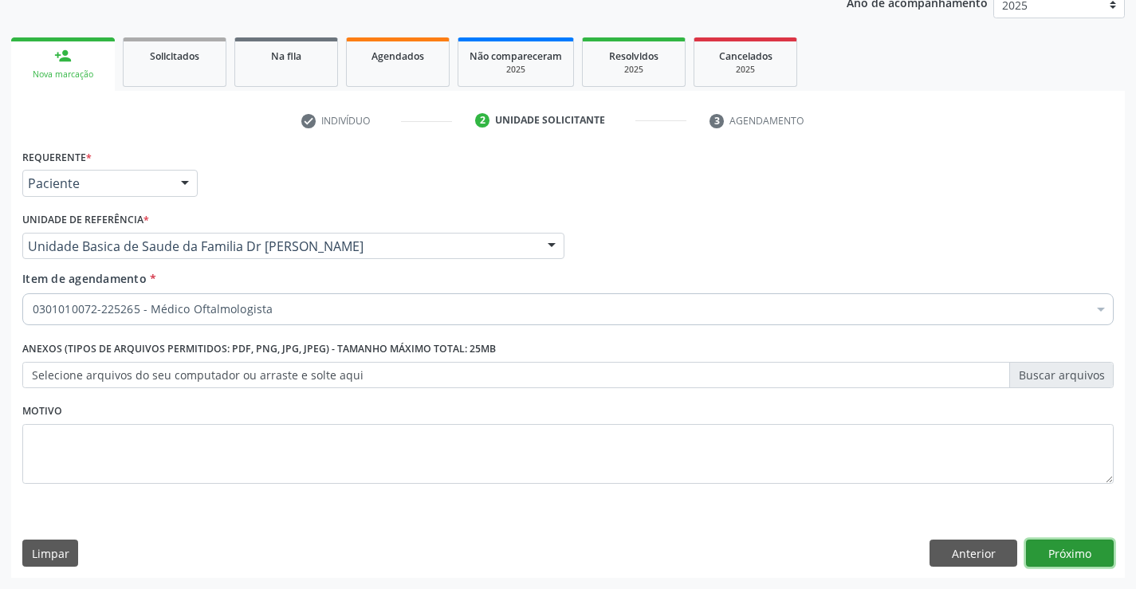
click at [1068, 548] on button "Próximo" at bounding box center [1070, 553] width 88 height 27
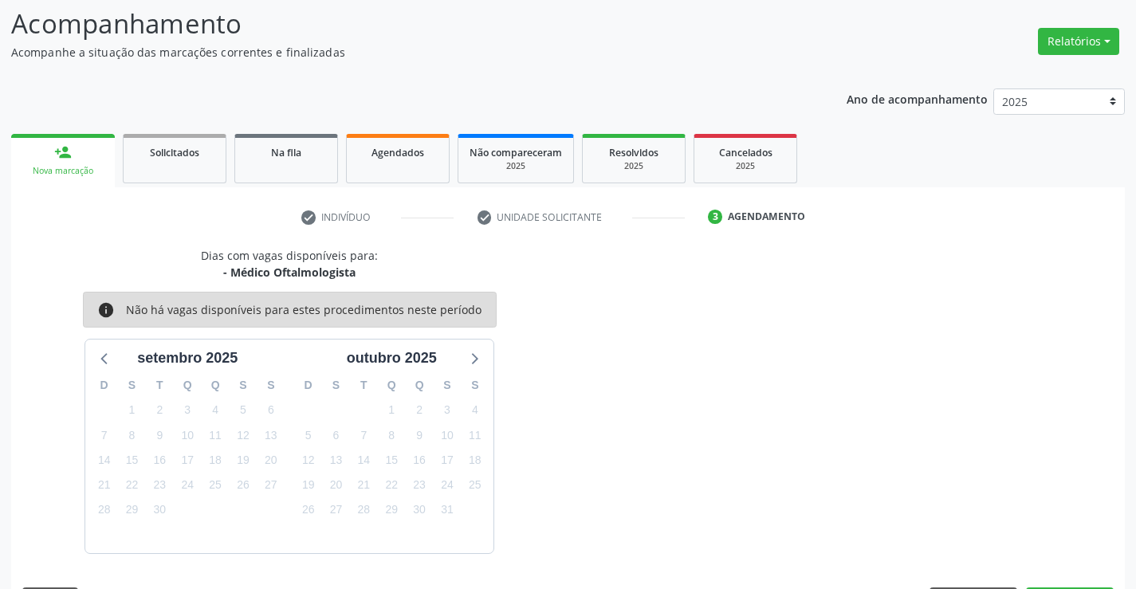
scroll to position [152, 0]
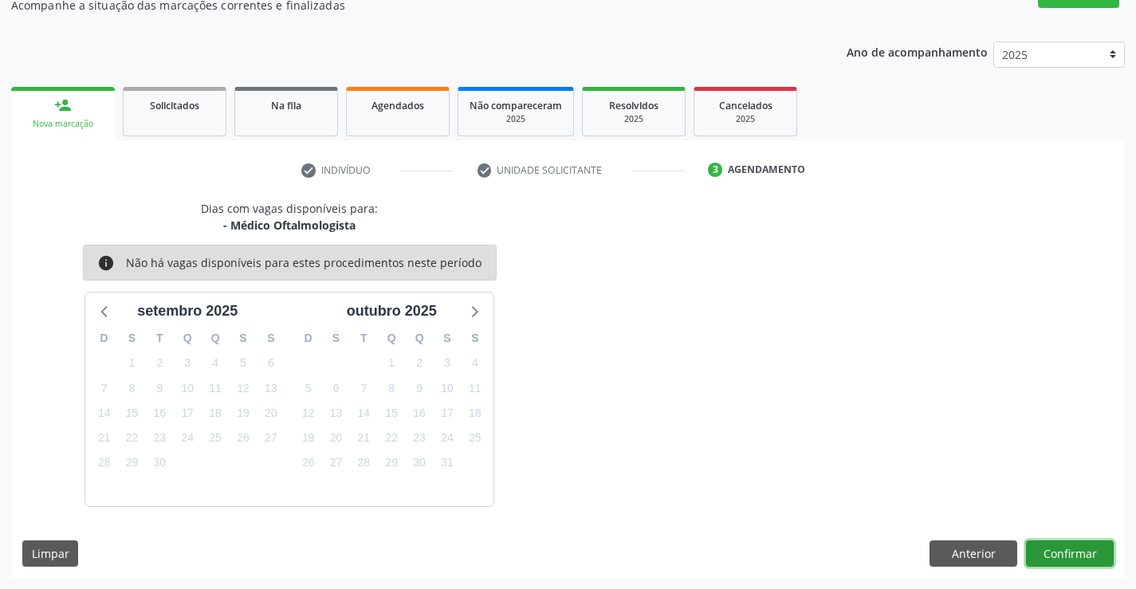
click at [1068, 548] on button "Confirmar" at bounding box center [1070, 554] width 88 height 27
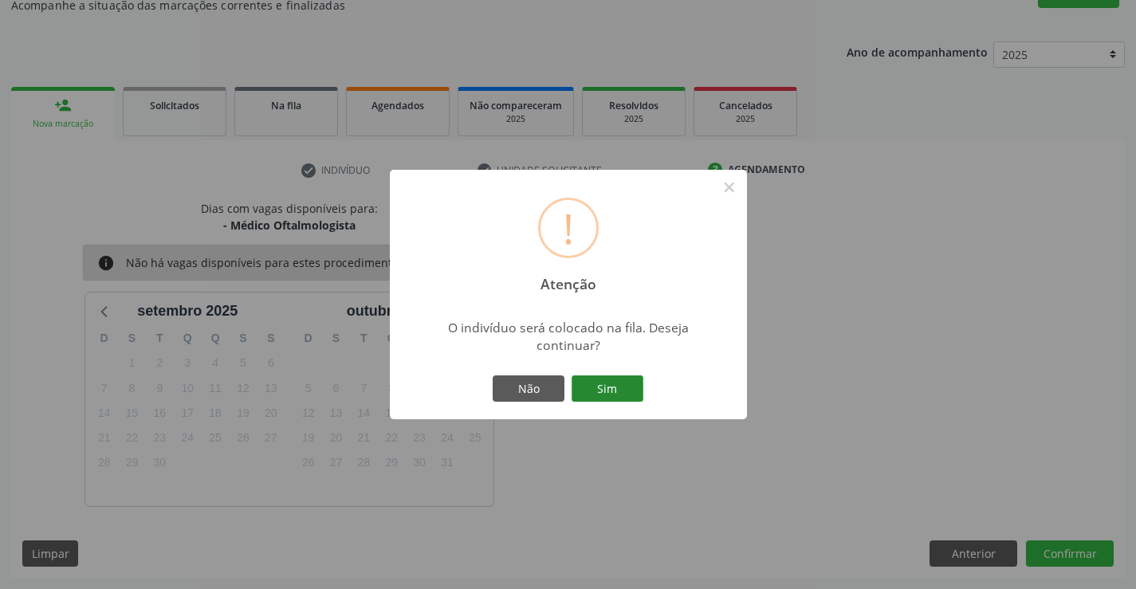
click at [610, 385] on button "Sim" at bounding box center [608, 389] width 72 height 27
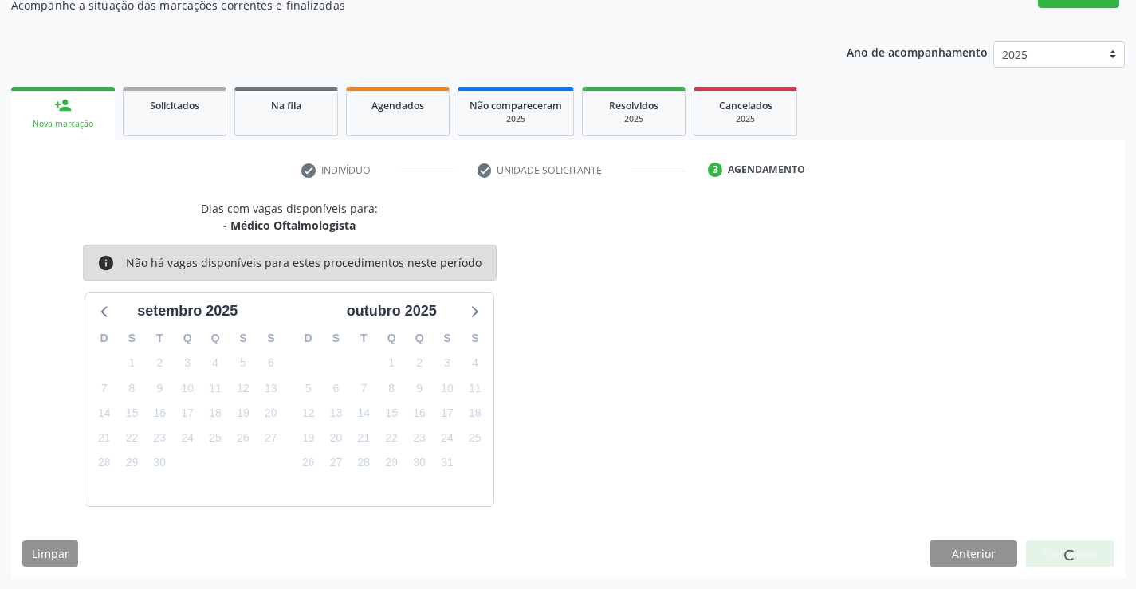
scroll to position [0, 0]
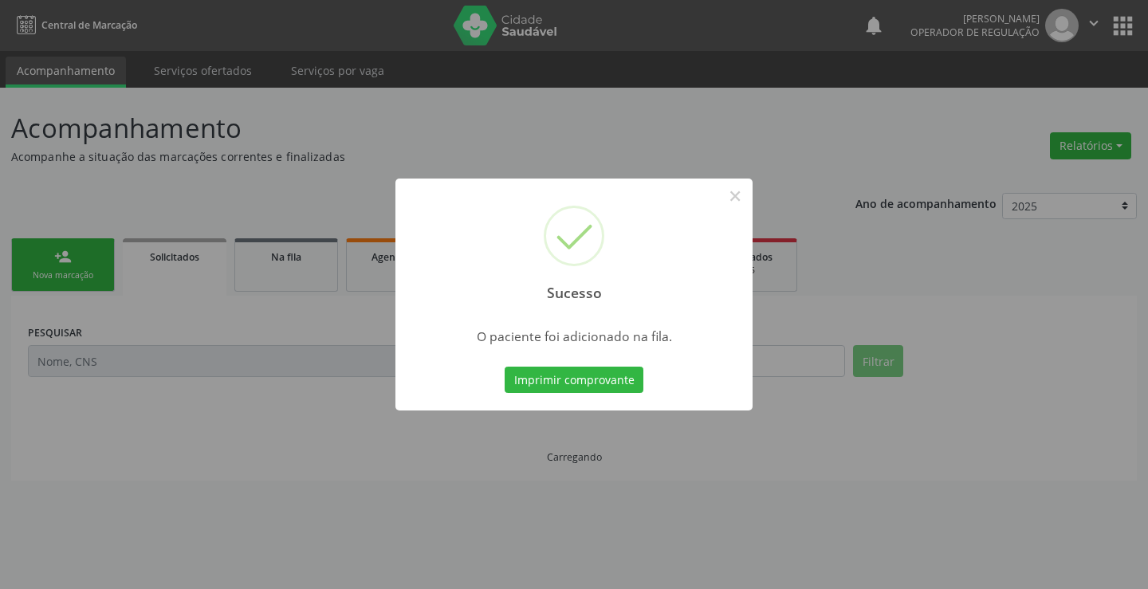
click at [610, 385] on button "Imprimir comprovante" at bounding box center [574, 380] width 139 height 27
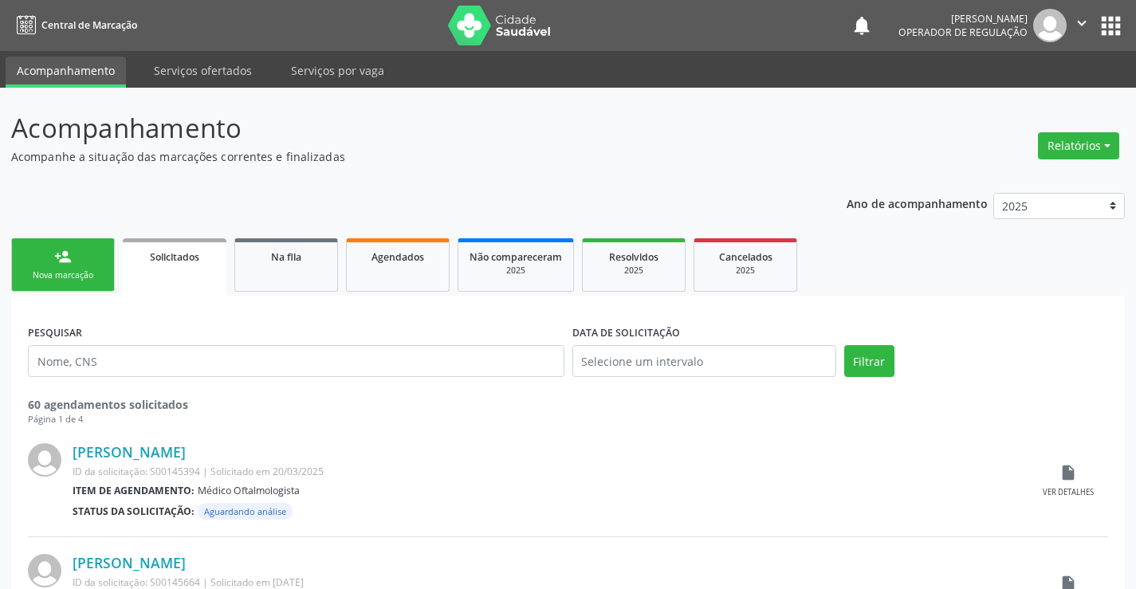
click at [58, 260] on div "person_add" at bounding box center [63, 257] width 18 height 18
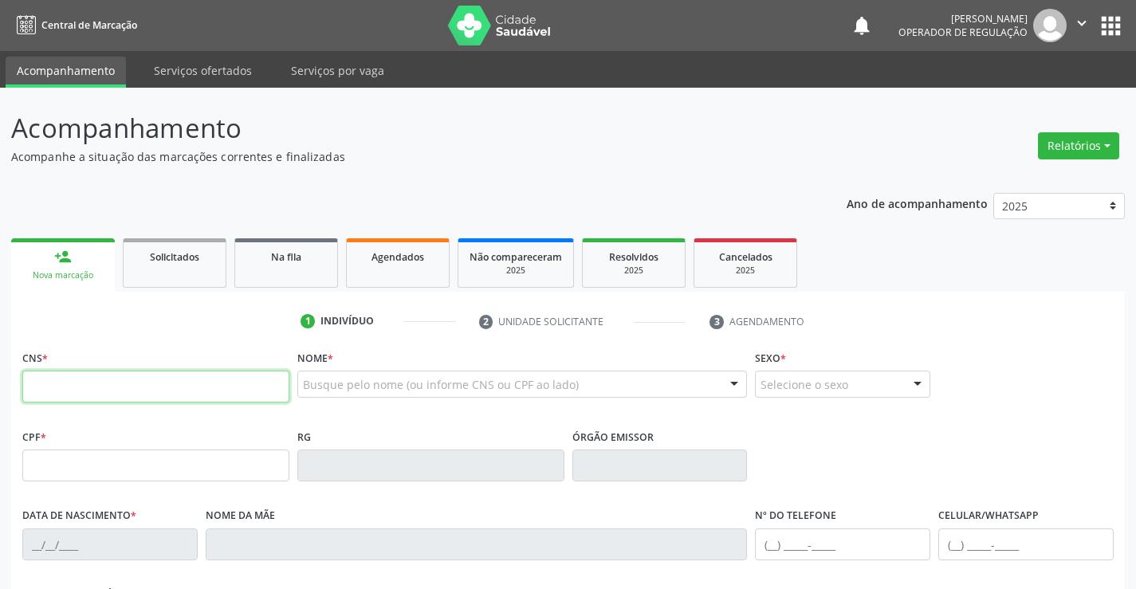
click at [109, 396] on input "text" at bounding box center [155, 387] width 267 height 32
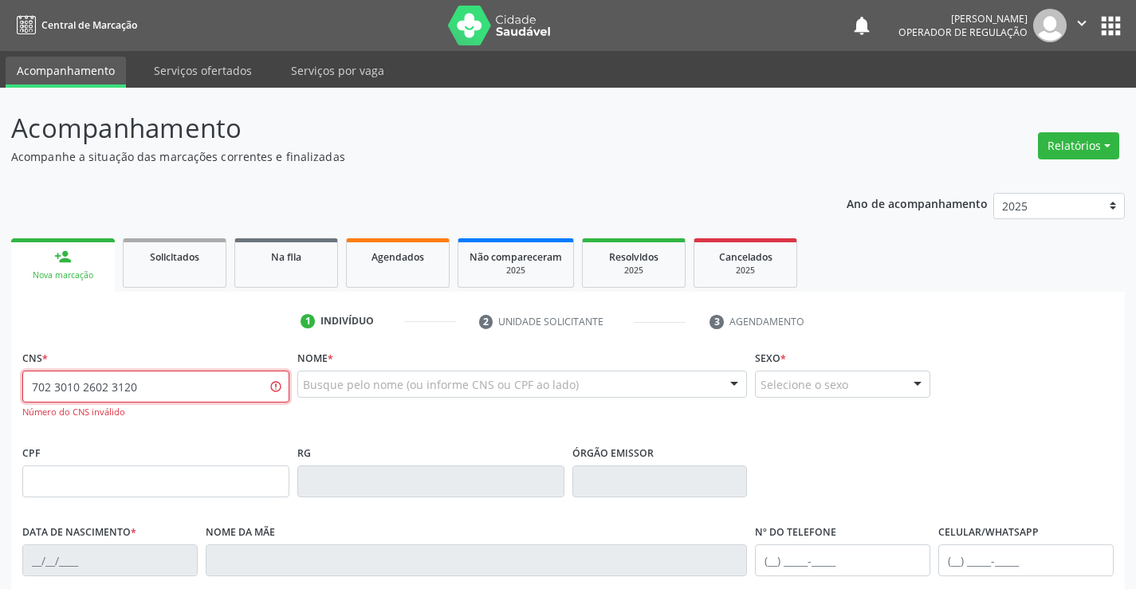
type input "702 3010 2602 3120"
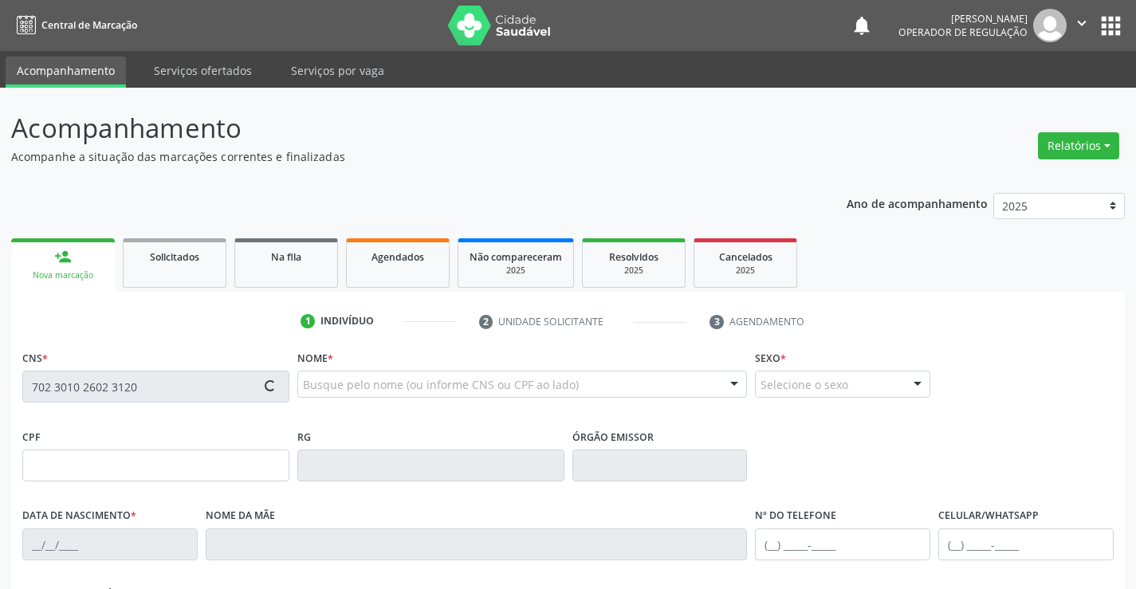
type input "157.820.185-34"
type input "1007428317"
type input "SSPBA"
type input "[DATE]"
type input "Minerivina [PERSON_NAME]"
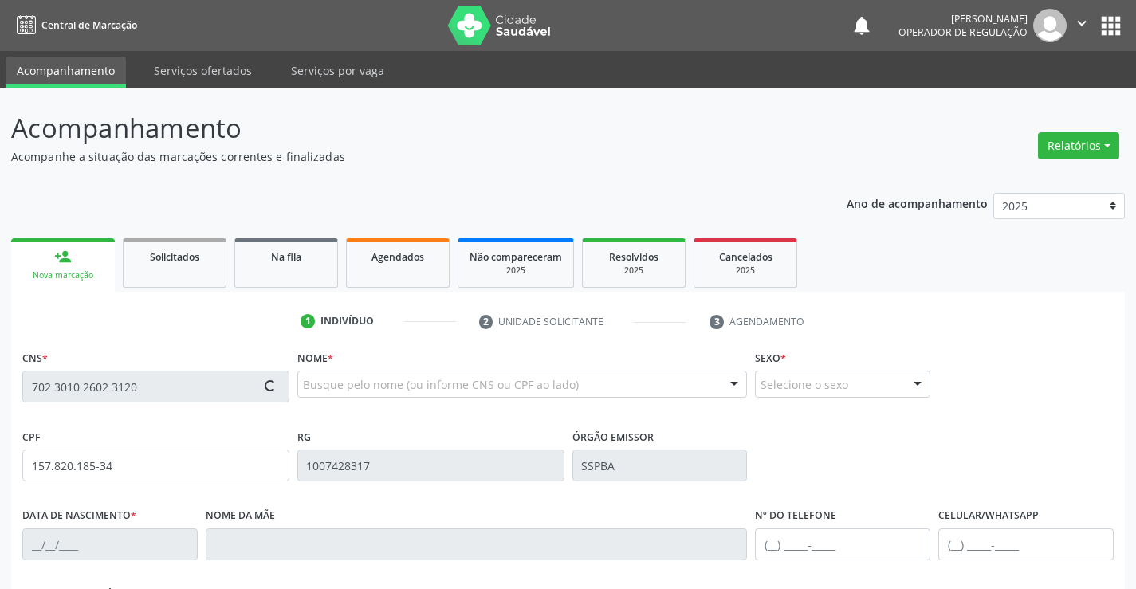
type input "[PHONE_NUMBER]"
type input "157.820.185-34"
type input "129"
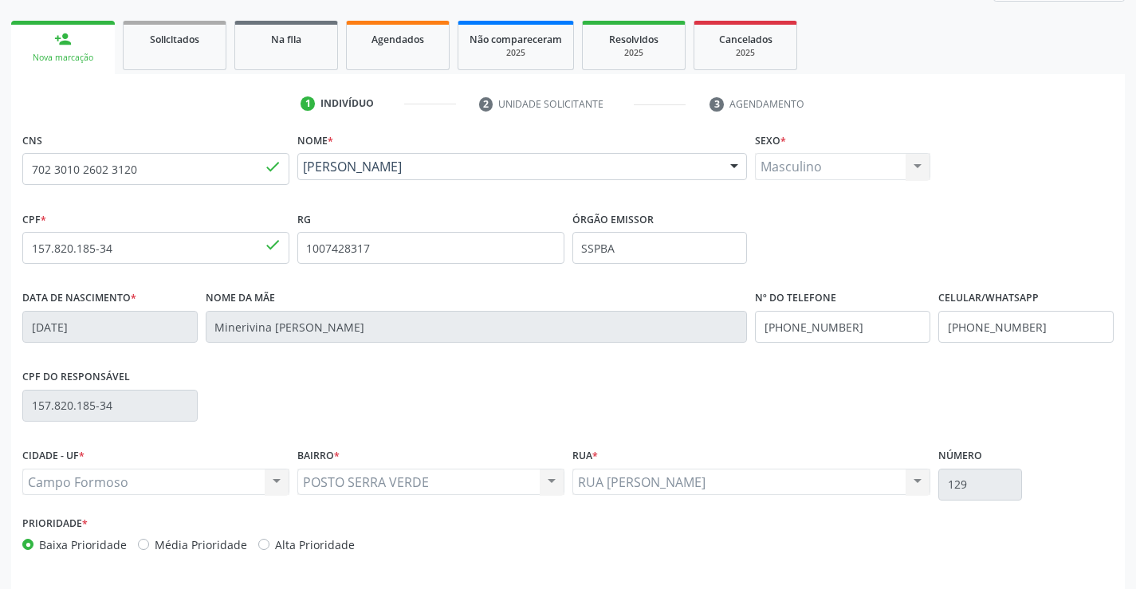
scroll to position [275, 0]
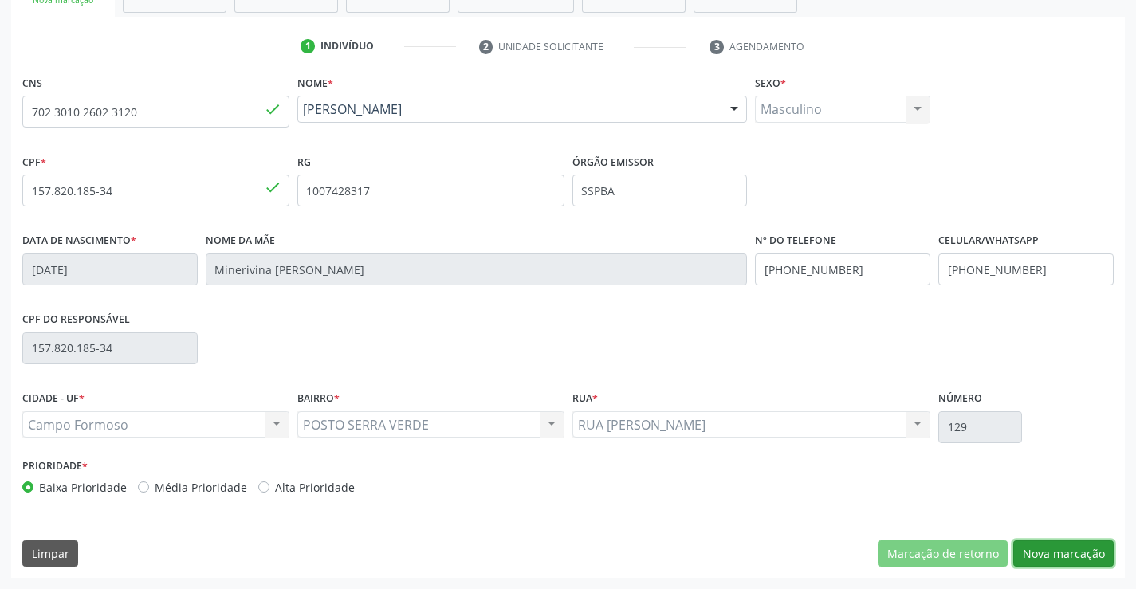
click at [1061, 547] on button "Nova marcação" at bounding box center [1064, 554] width 100 height 27
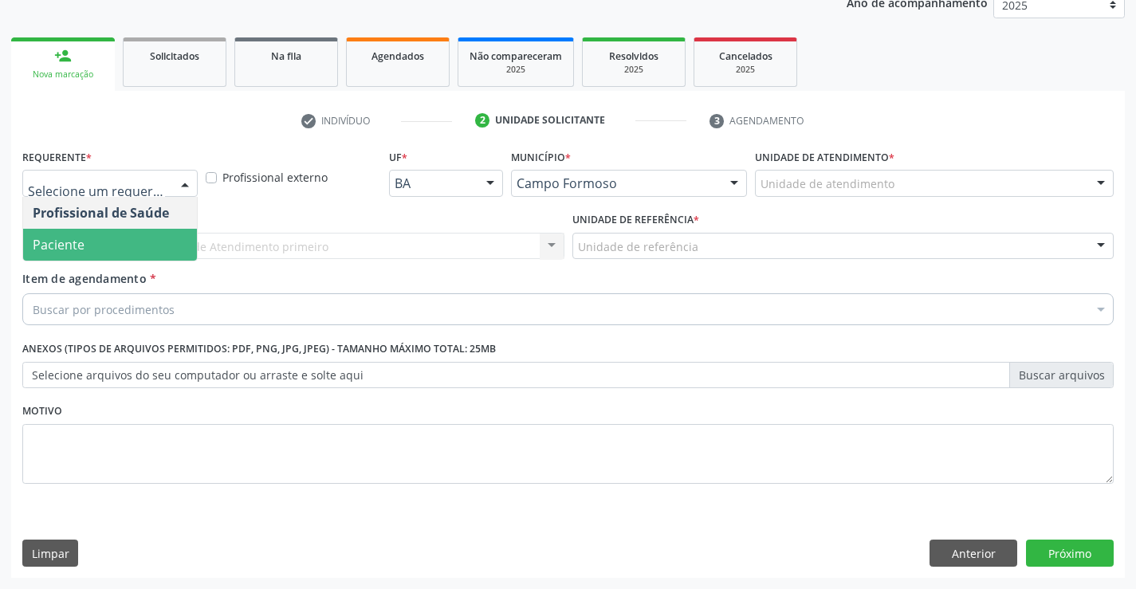
click at [79, 244] on span "Paciente" at bounding box center [59, 245] width 52 height 18
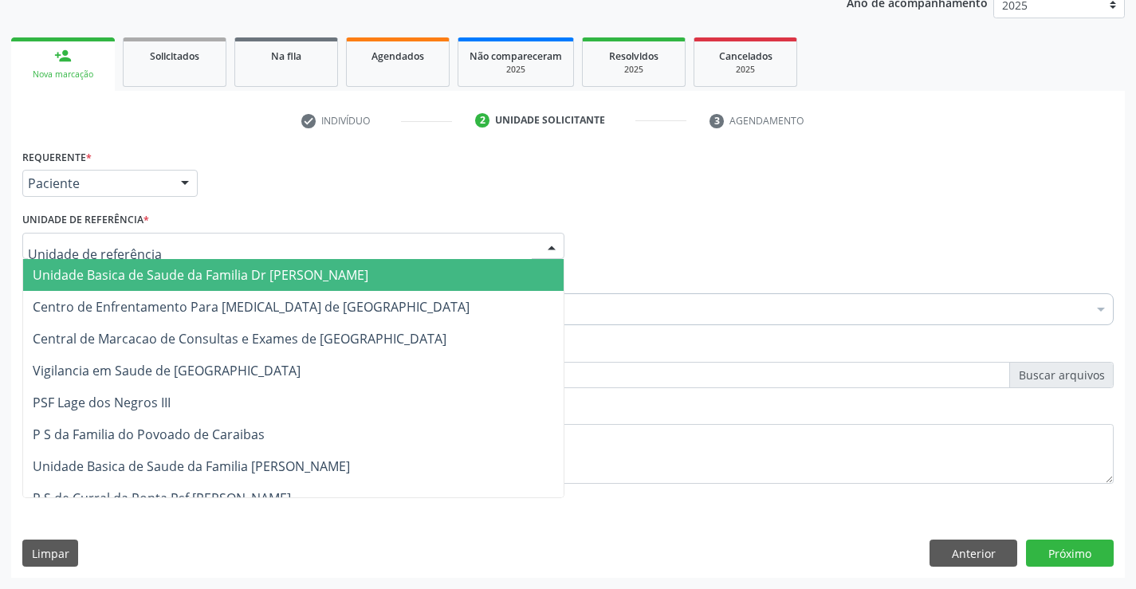
click at [201, 273] on span "Unidade Basica de Saude da Familia Dr [PERSON_NAME]" at bounding box center [201, 275] width 336 height 18
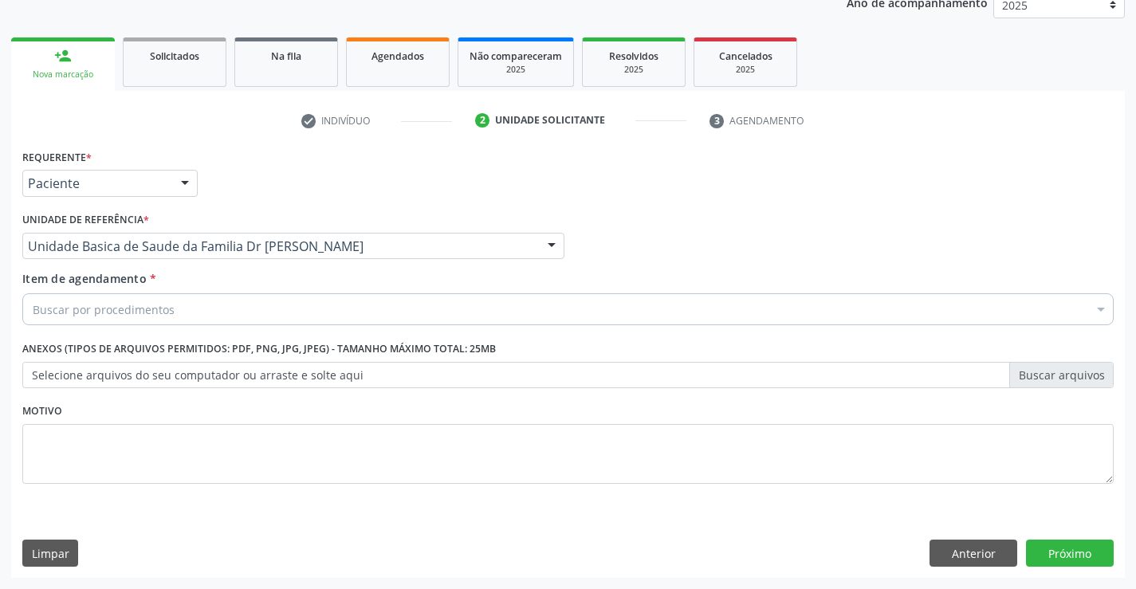
click at [175, 309] on div "Buscar por procedimentos" at bounding box center [568, 309] width 1092 height 32
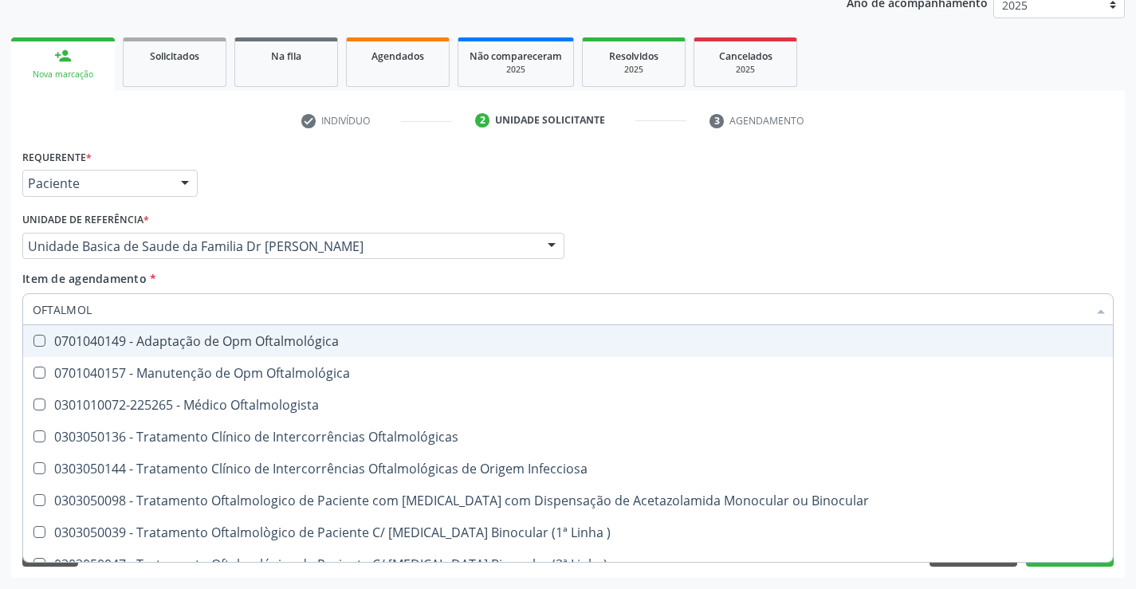
type input "OFTALMOLO"
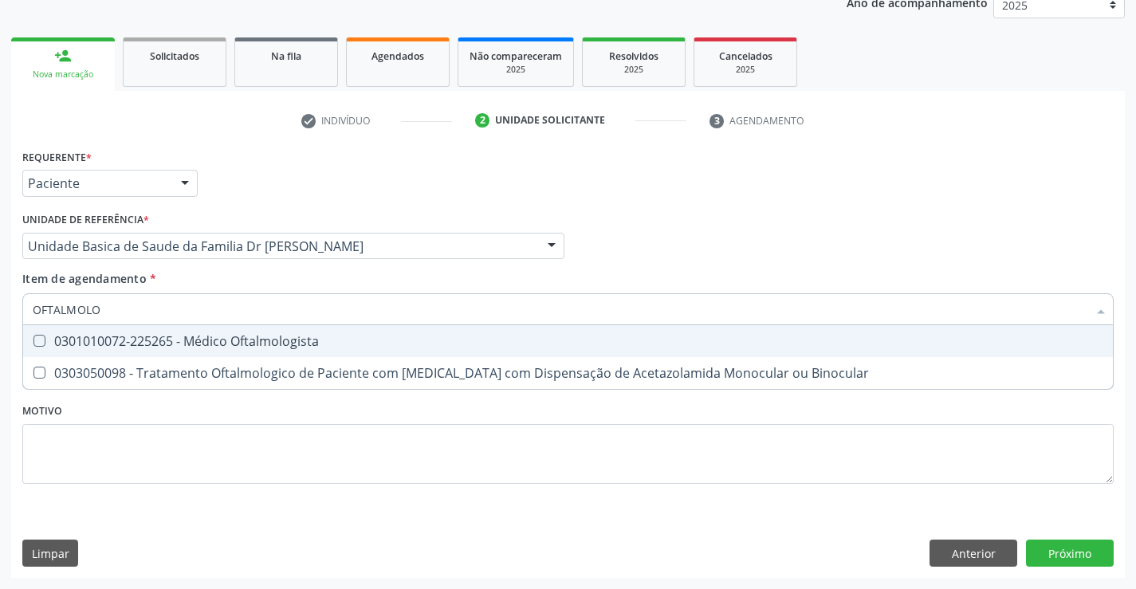
click at [204, 340] on div "0301010072-225265 - Médico Oftalmologista" at bounding box center [568, 341] width 1071 height 13
checkbox Oftalmologista "true"
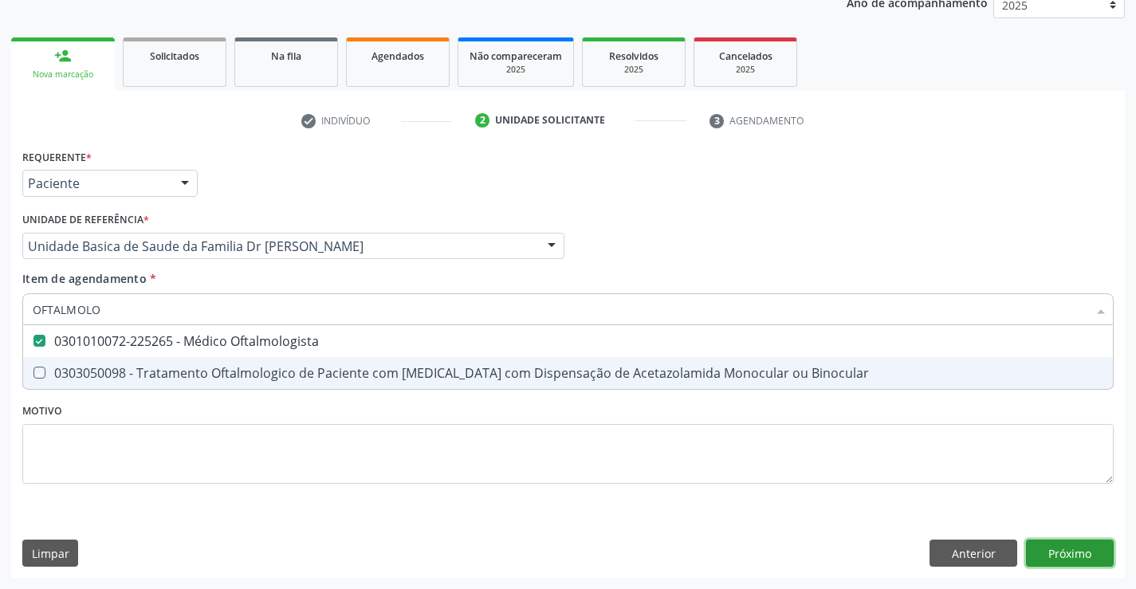
click at [1077, 555] on div "Requerente * Paciente Profissional de Saúde Paciente Nenhum resultado encontrad…" at bounding box center [568, 361] width 1114 height 433
checkbox Binocular "true"
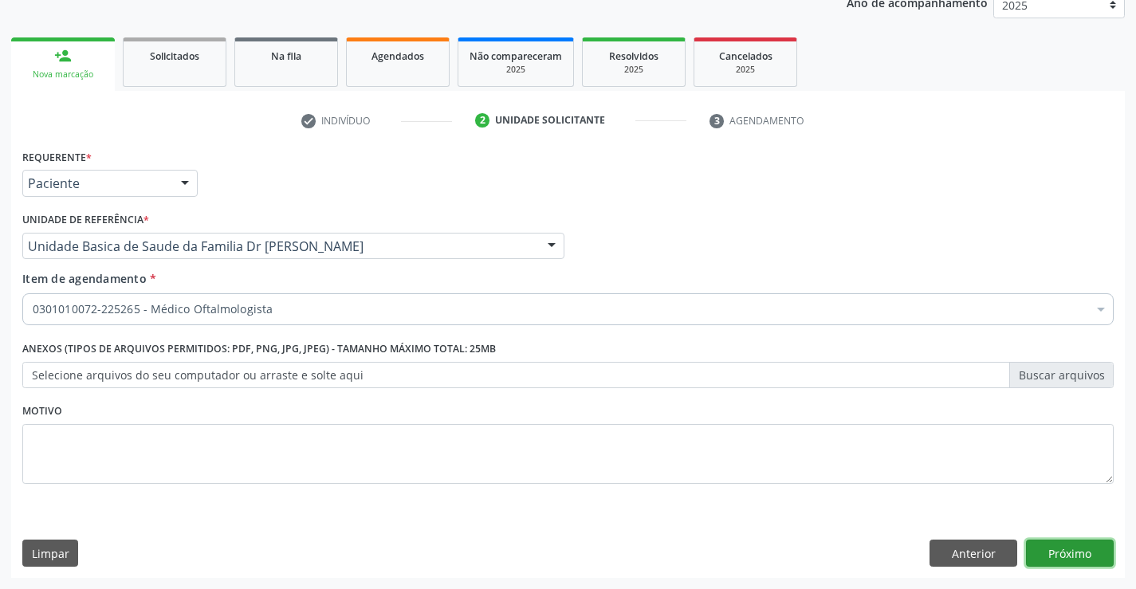
click at [1077, 555] on button "Próximo" at bounding box center [1070, 553] width 88 height 27
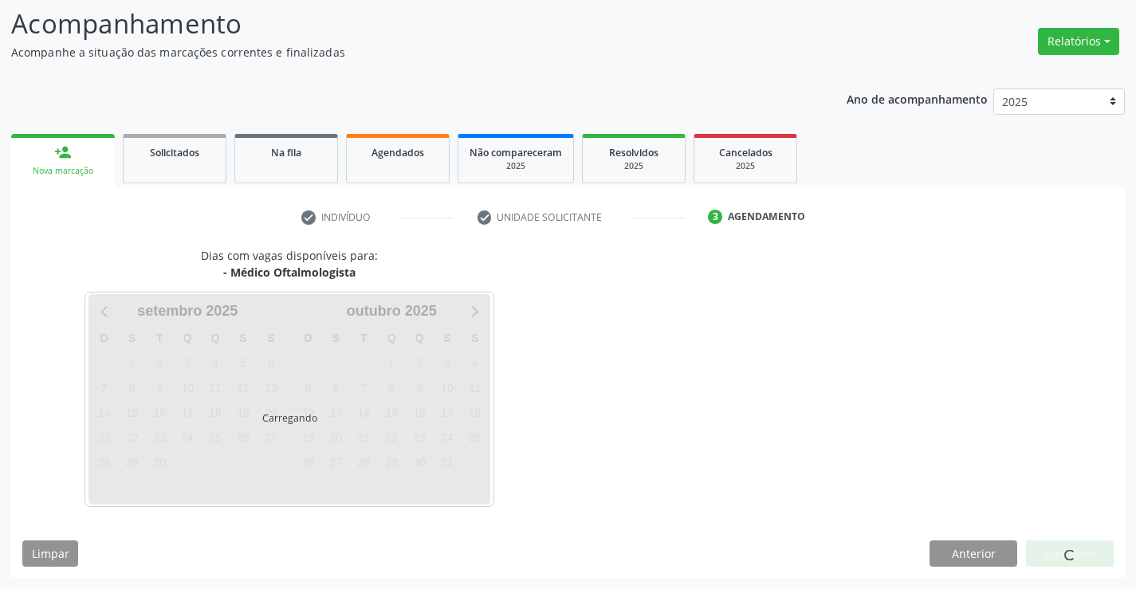
scroll to position [152, 0]
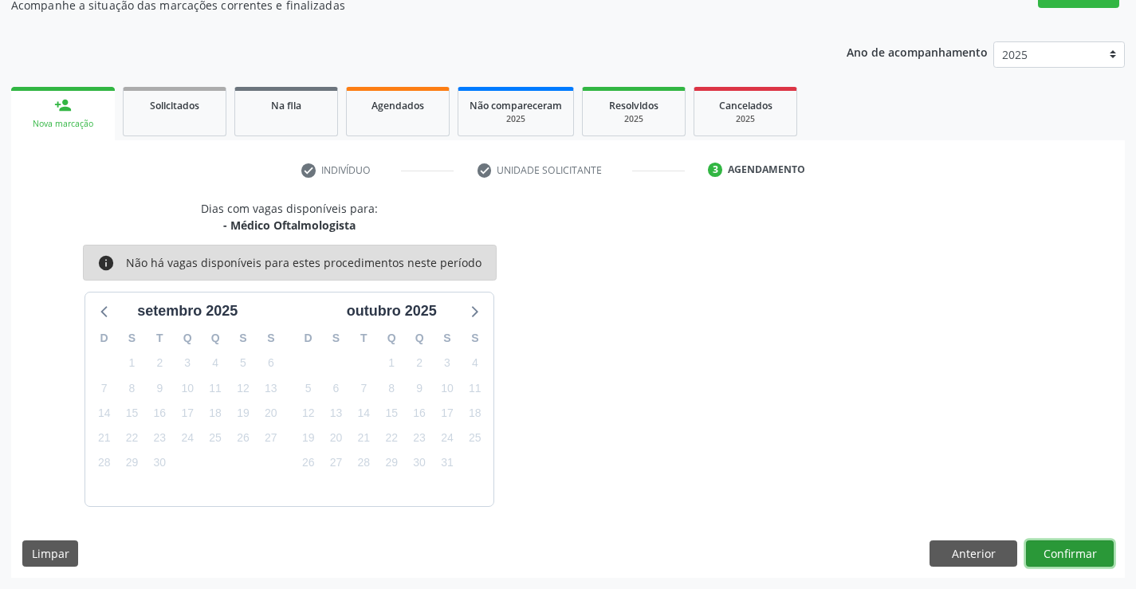
click at [1071, 550] on button "Confirmar" at bounding box center [1070, 554] width 88 height 27
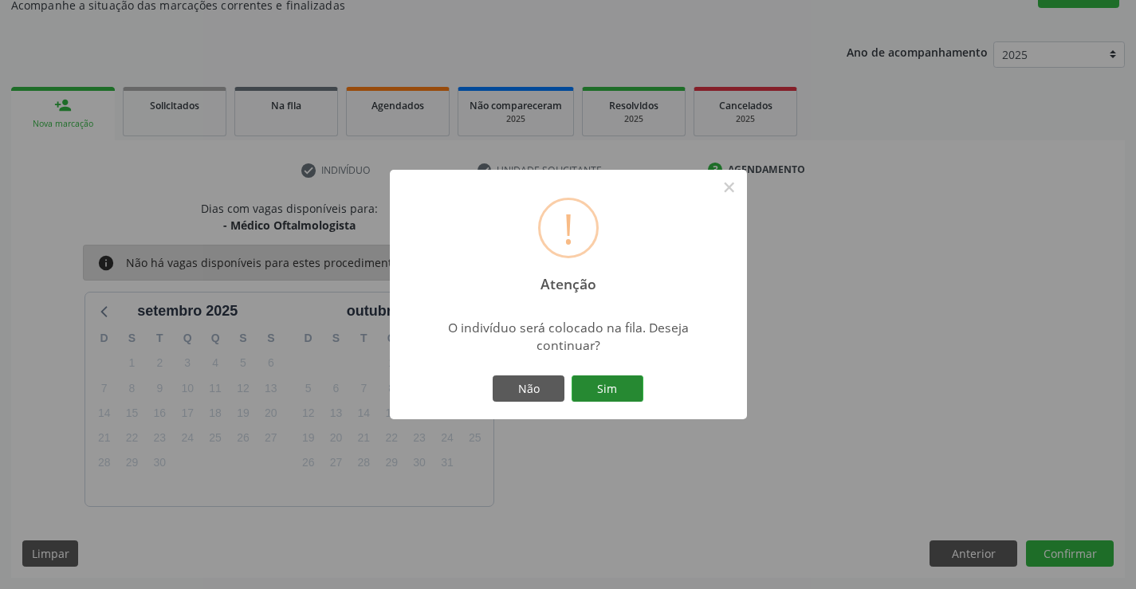
click at [628, 384] on button "Sim" at bounding box center [608, 389] width 72 height 27
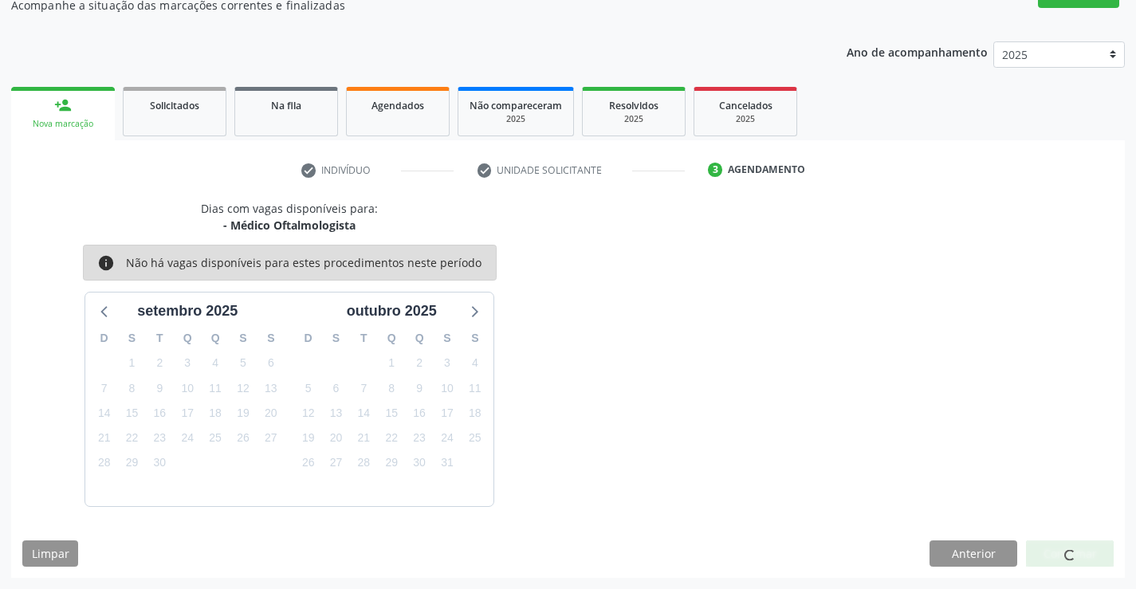
scroll to position [0, 0]
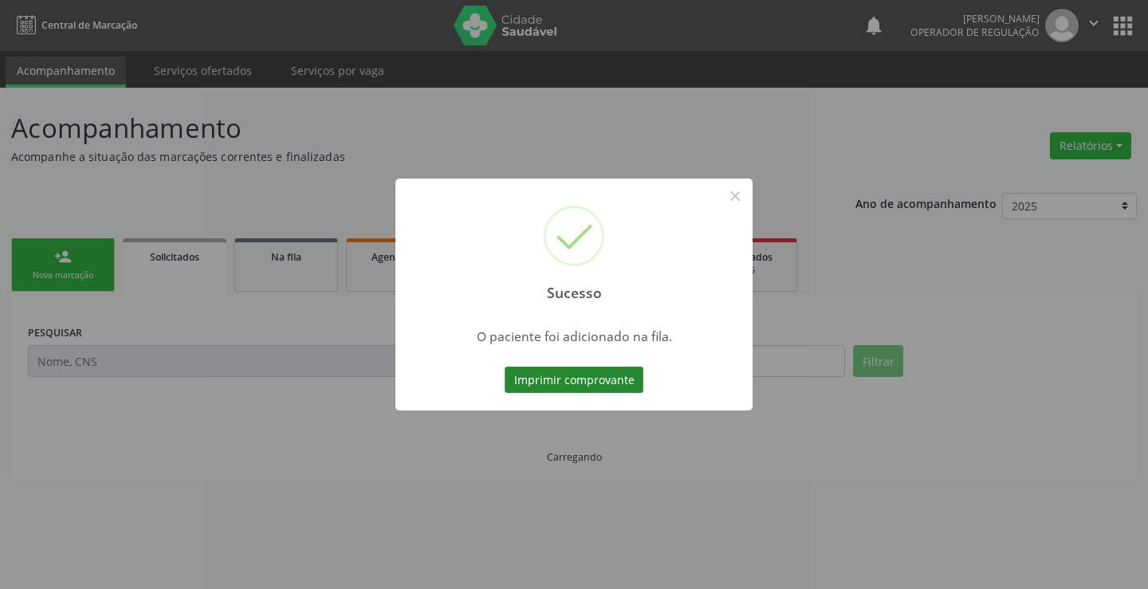
click at [598, 382] on button "Imprimir comprovante" at bounding box center [574, 380] width 139 height 27
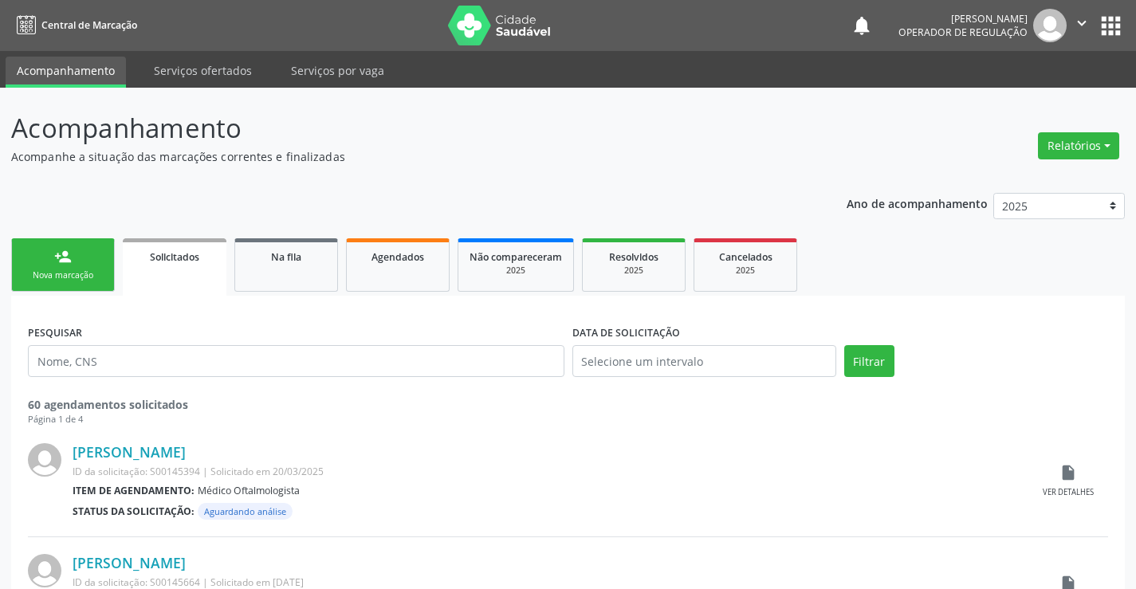
click at [68, 265] on div "person_add" at bounding box center [63, 257] width 18 height 18
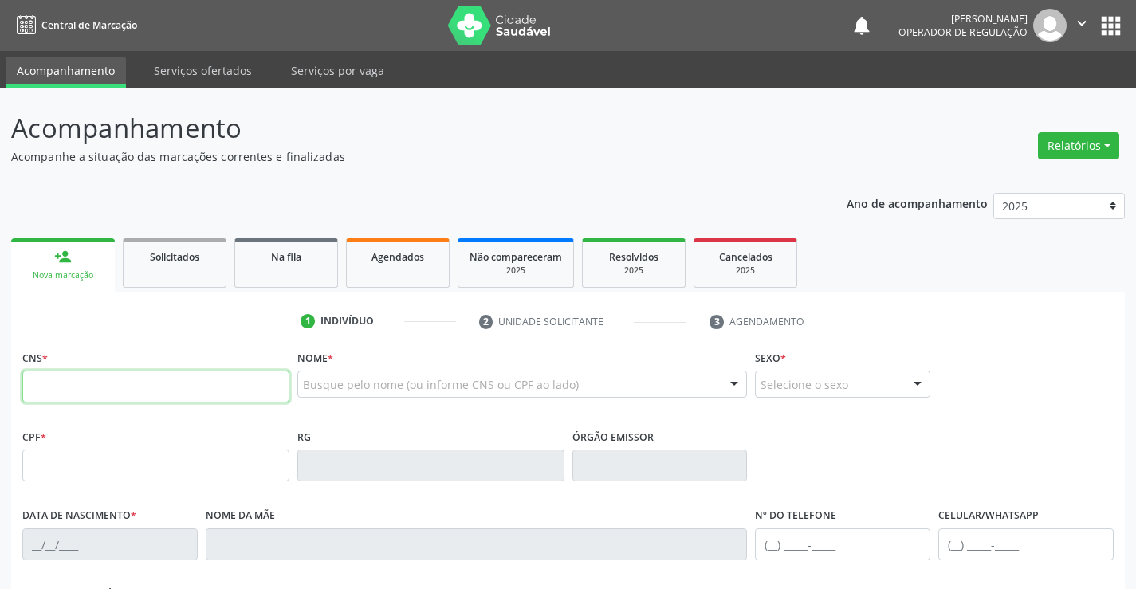
click at [87, 377] on input "text" at bounding box center [155, 387] width 267 height 32
type input "702 3010 2602 3120"
type input "157.820.185-34"
type input "1007428317"
type input "SSPBA"
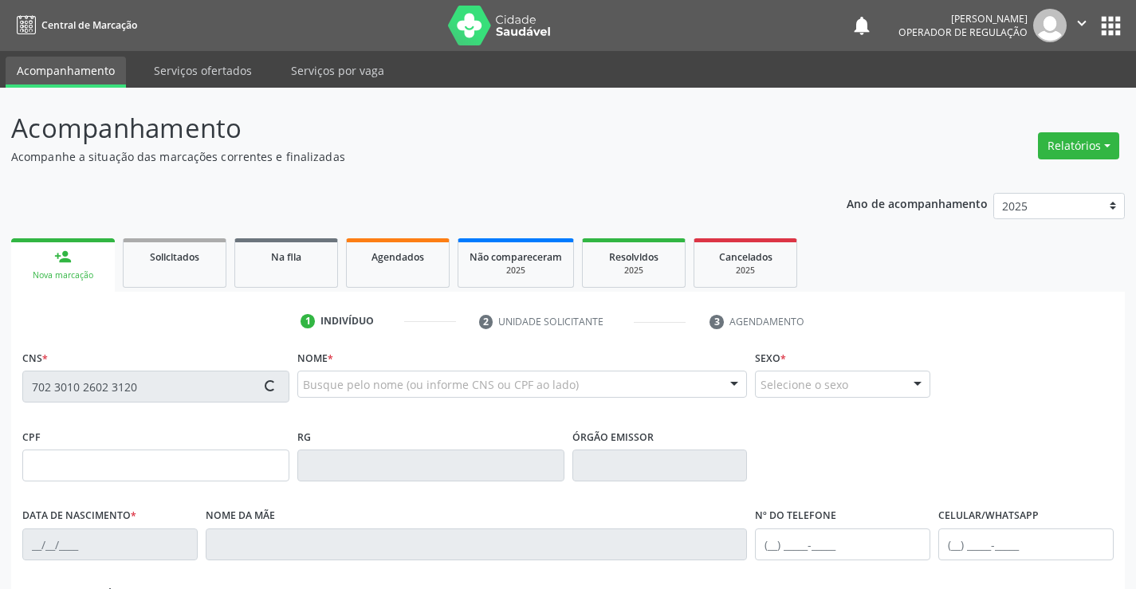
type input "[DATE]"
type input "Minerivina [PERSON_NAME]"
type input "[PHONE_NUMBER]"
type input "157.820.185-34"
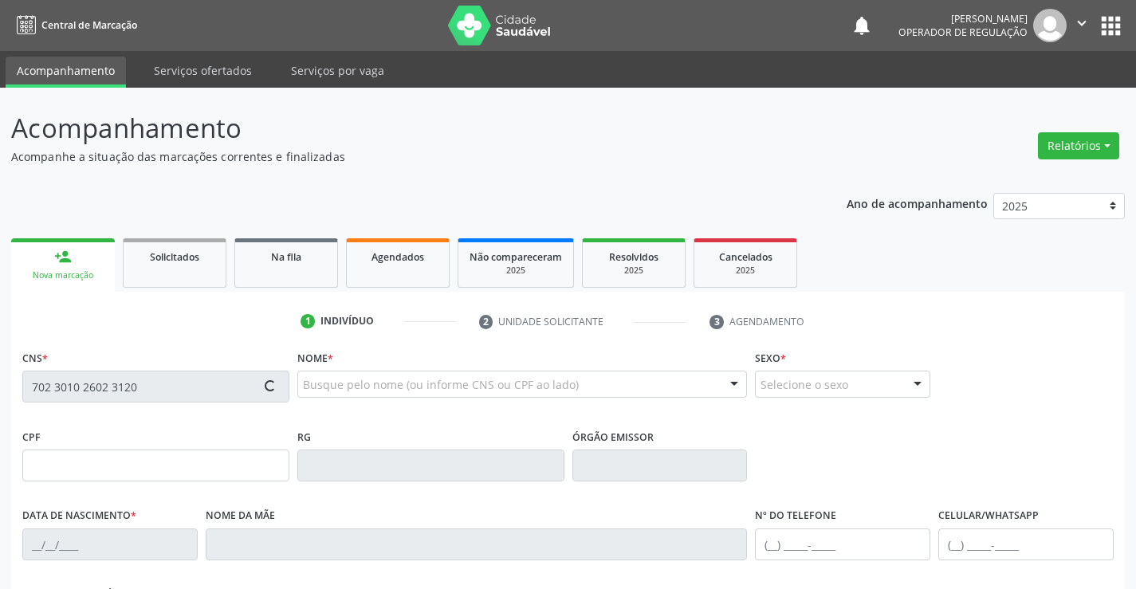
type input "129"
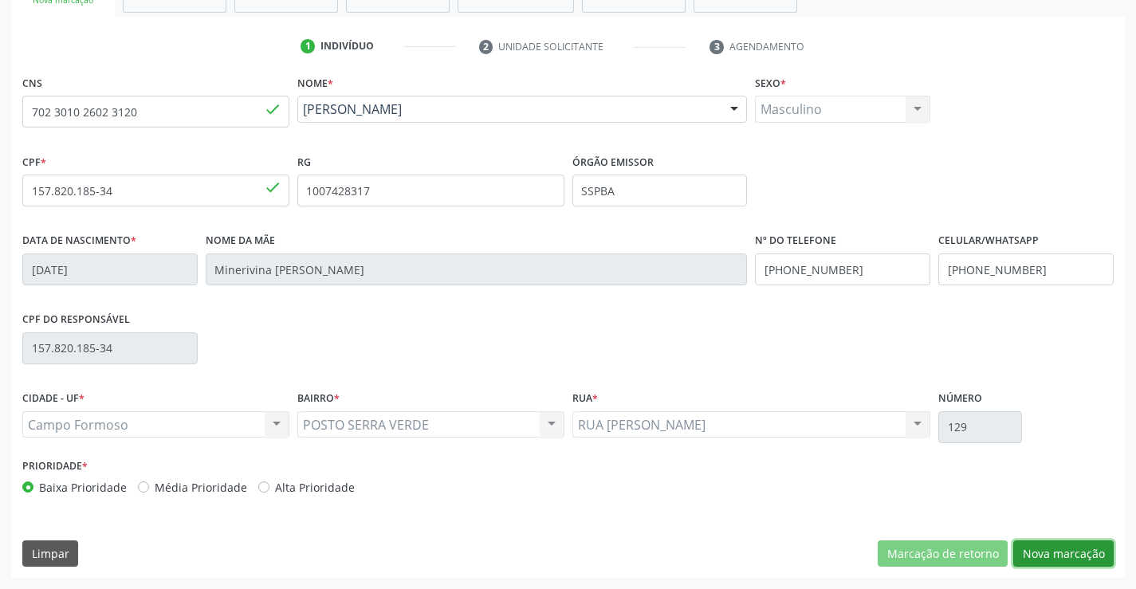
click at [1063, 555] on button "Nova marcação" at bounding box center [1064, 554] width 100 height 27
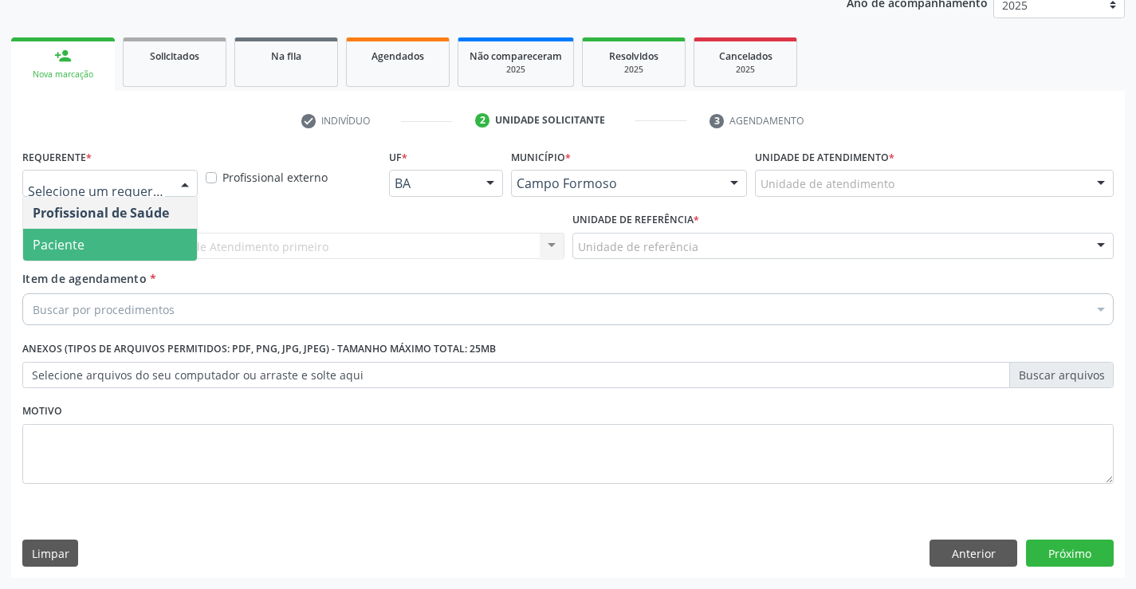
click at [89, 244] on span "Paciente" at bounding box center [110, 245] width 174 height 32
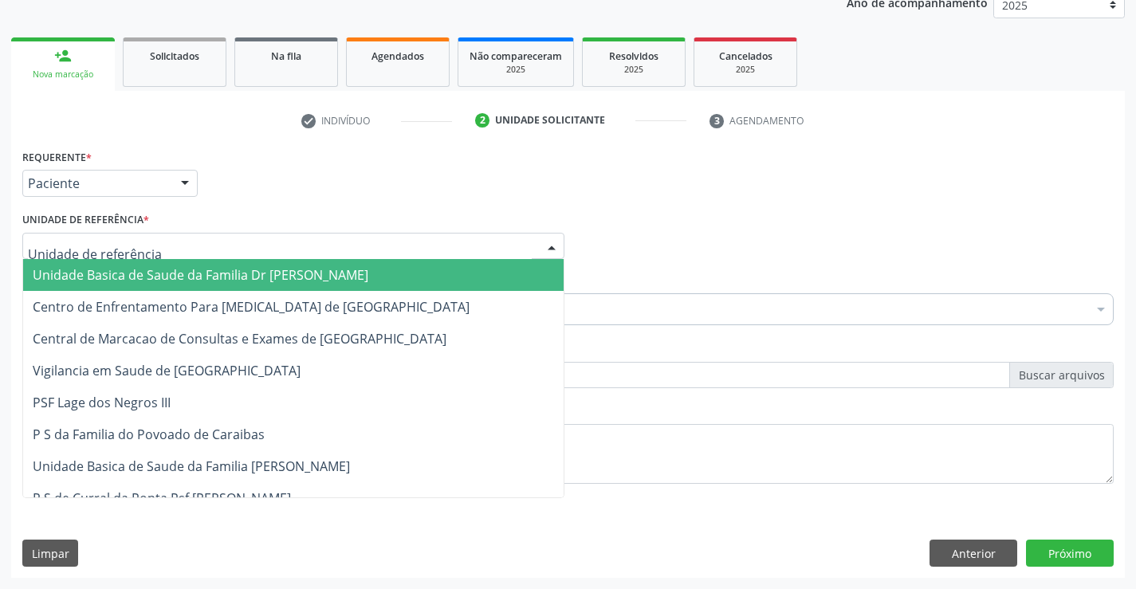
click at [154, 264] on span "Unidade Basica de Saude da Familia Dr [PERSON_NAME]" at bounding box center [293, 275] width 541 height 32
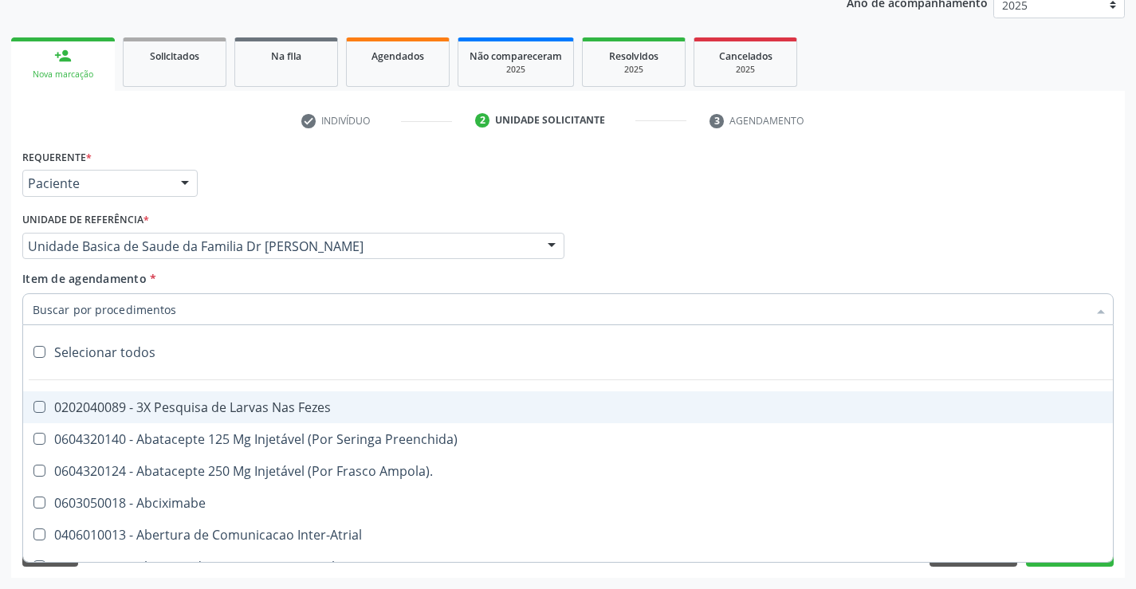
click at [171, 309] on div at bounding box center [568, 309] width 1092 height 32
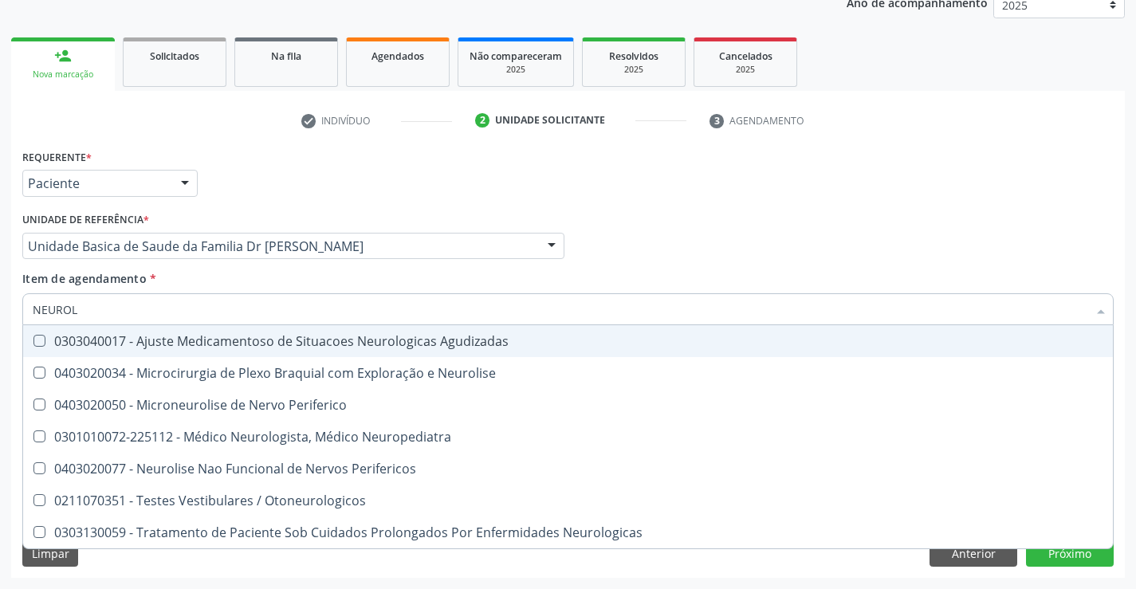
type input "NEUROLO"
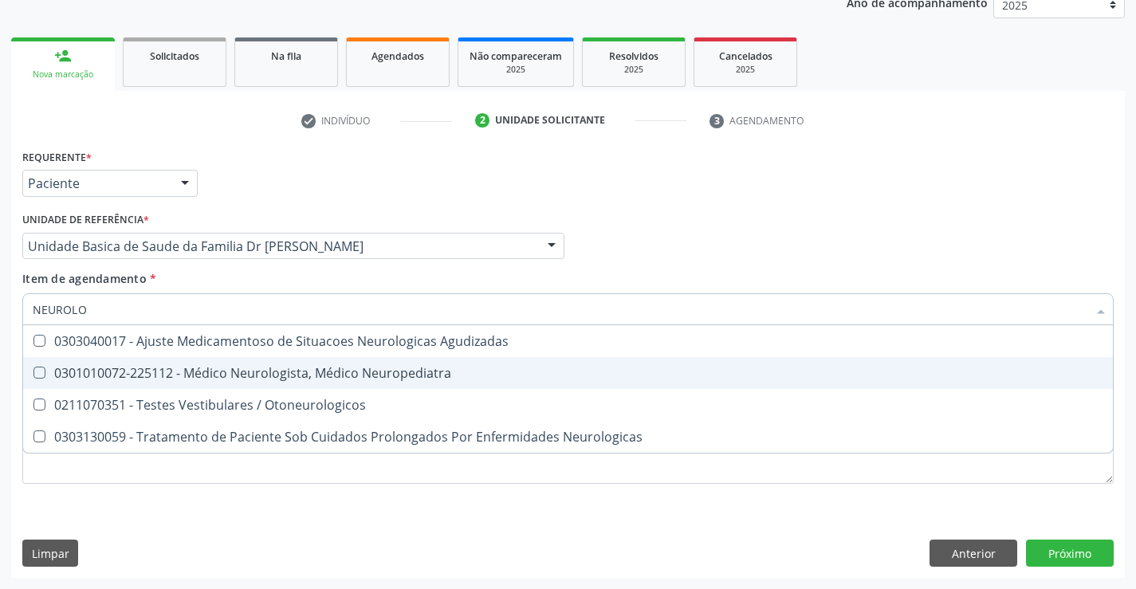
click at [259, 370] on div "0301010072-225112 - Médico Neurologista, Médico Neuropediatra" at bounding box center [568, 373] width 1071 height 13
checkbox Neuropediatra "true"
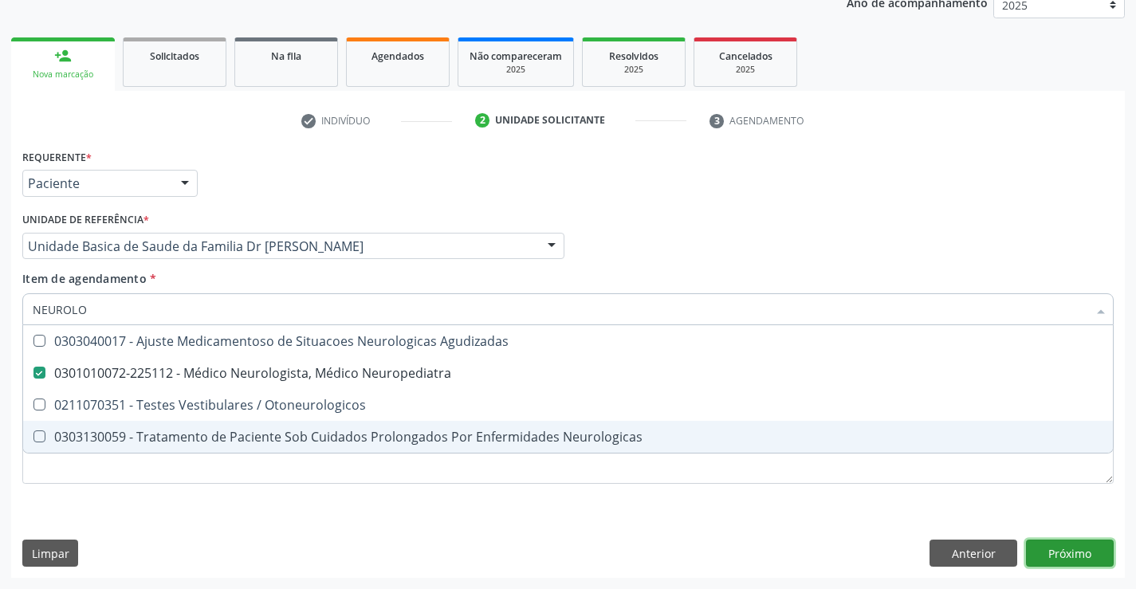
click at [1068, 552] on div "Requerente * Paciente Profissional de Saúde Paciente Nenhum resultado encontrad…" at bounding box center [568, 361] width 1114 height 433
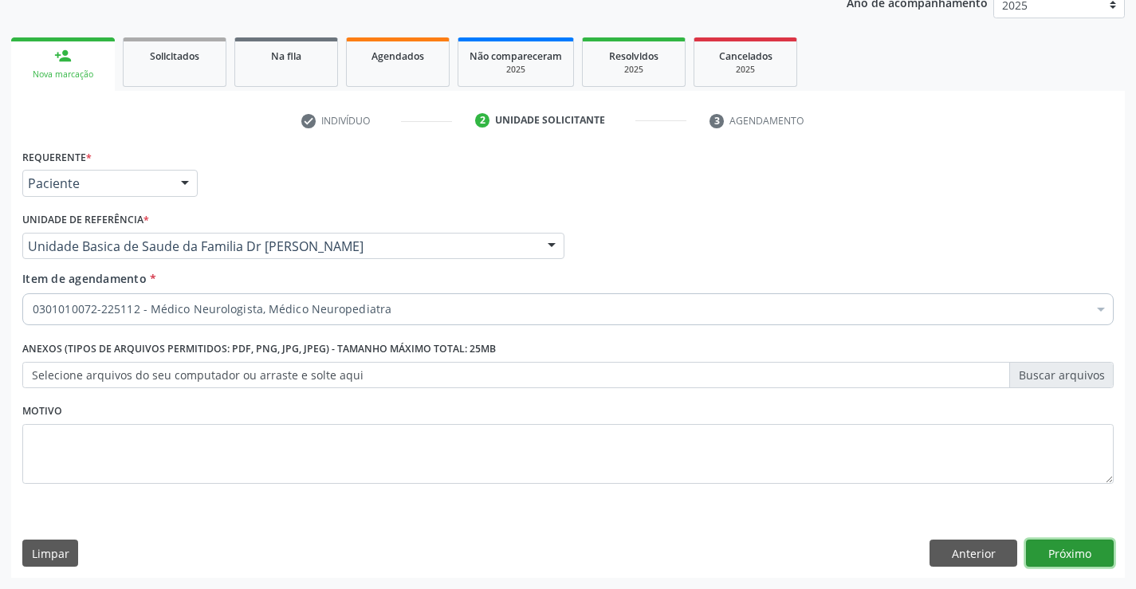
click at [1068, 552] on button "Próximo" at bounding box center [1070, 553] width 88 height 27
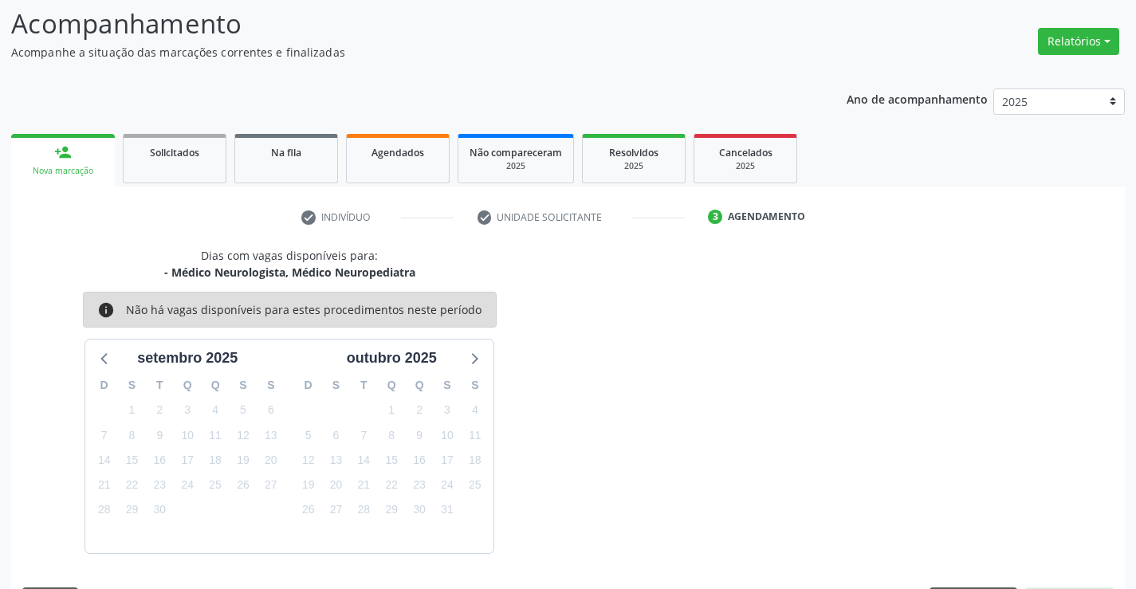
scroll to position [152, 0]
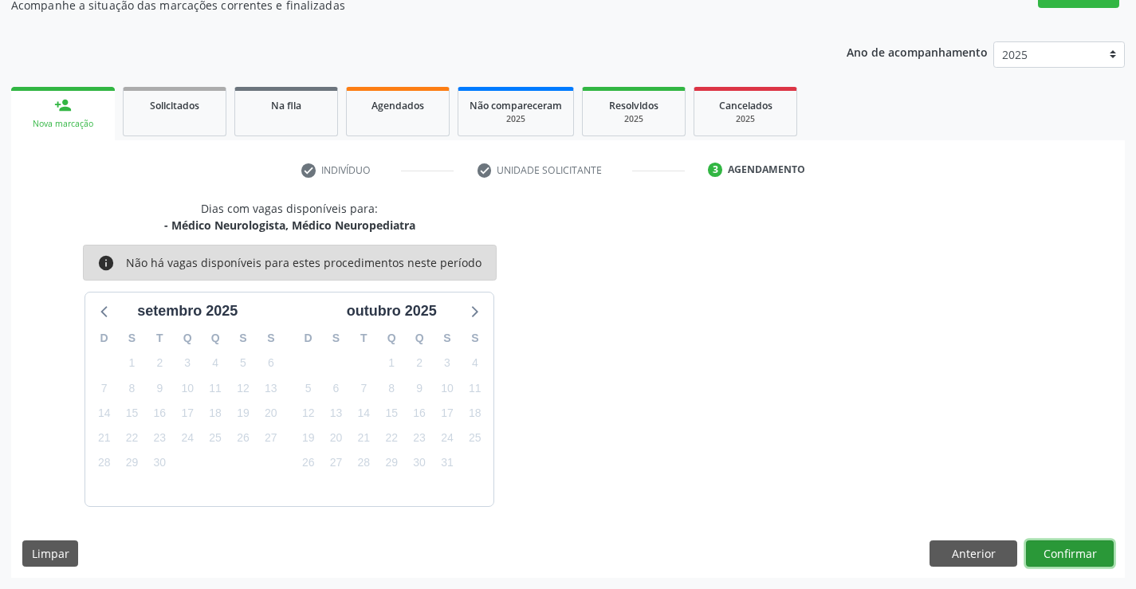
click at [1070, 555] on button "Confirmar" at bounding box center [1070, 554] width 88 height 27
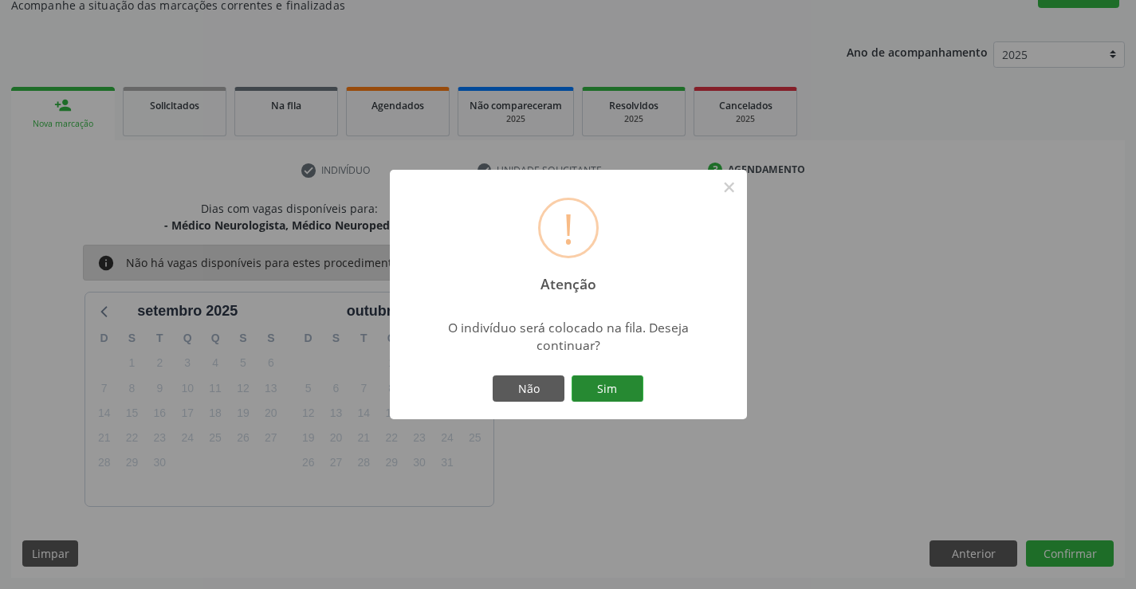
click at [604, 388] on button "Sim" at bounding box center [608, 389] width 72 height 27
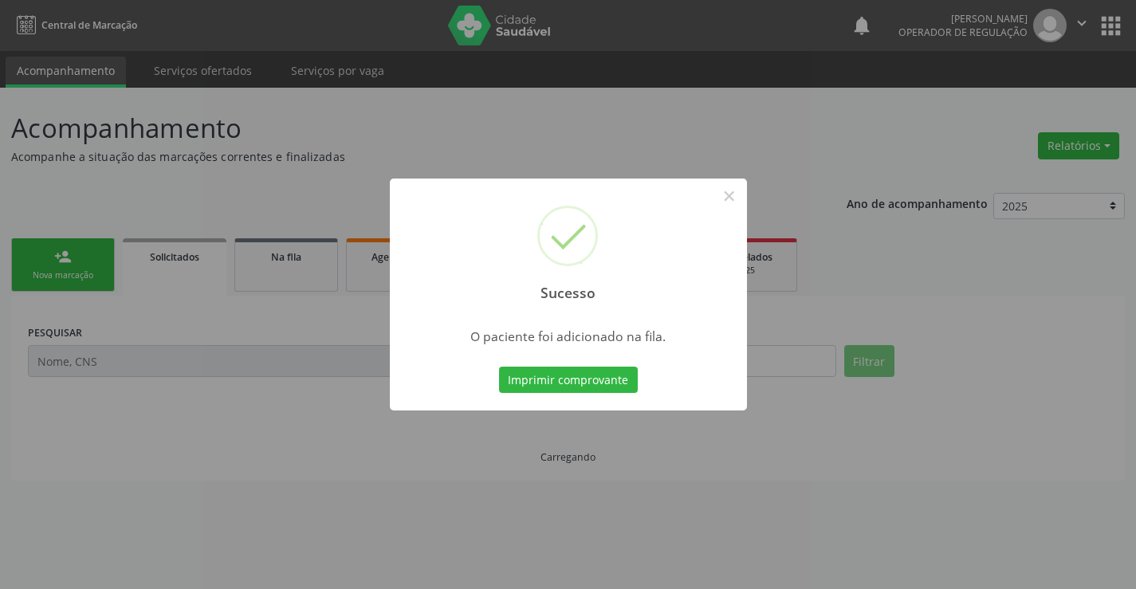
scroll to position [0, 0]
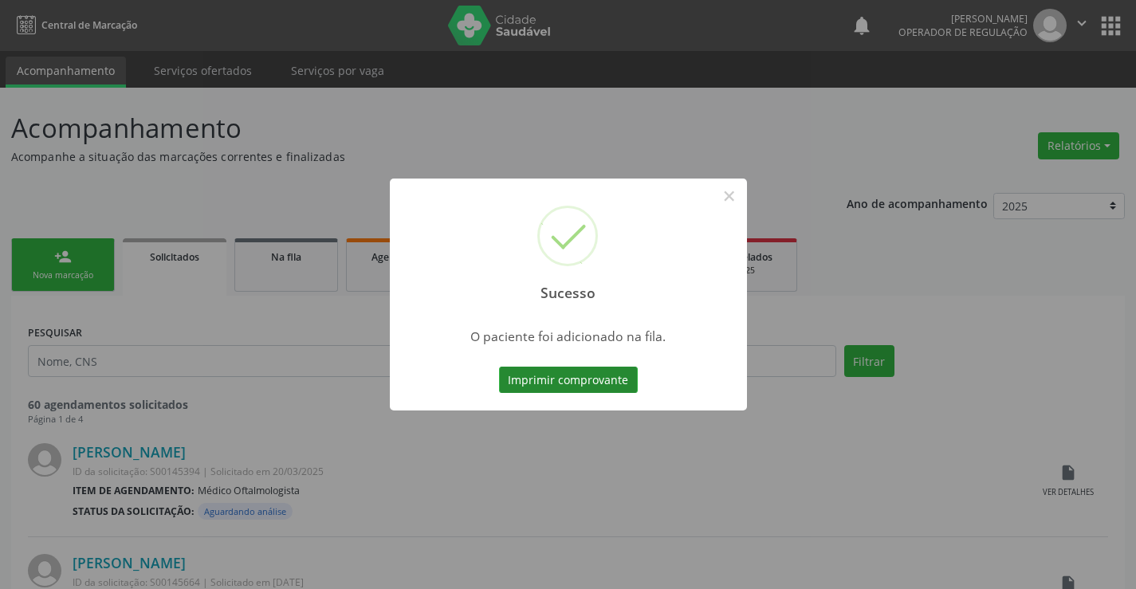
click at [593, 379] on button "Imprimir comprovante" at bounding box center [568, 380] width 139 height 27
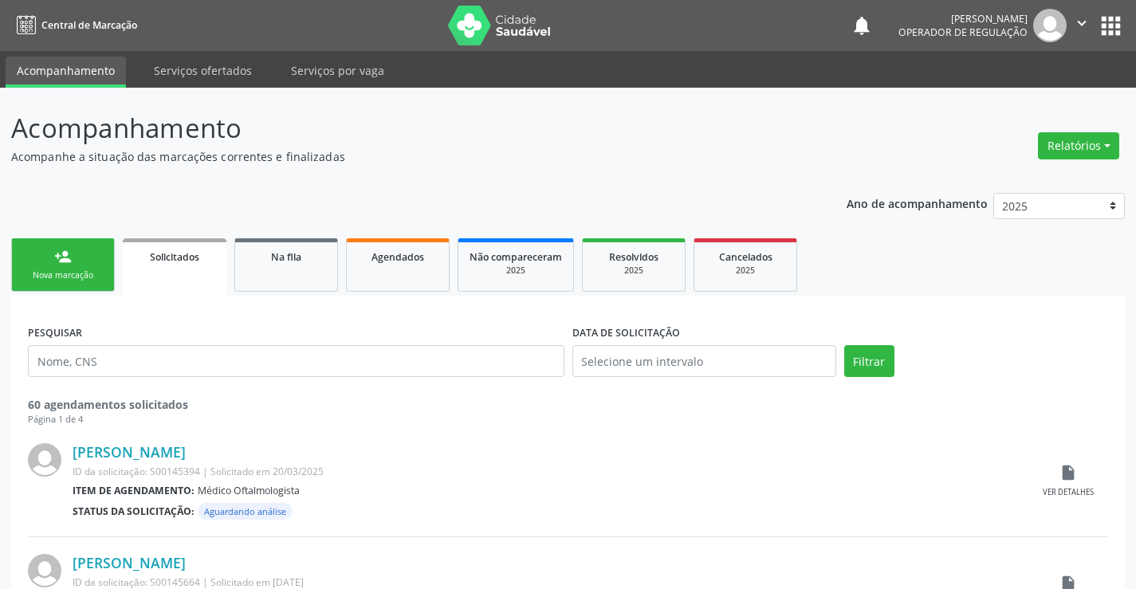
click at [61, 260] on div "person_add" at bounding box center [63, 257] width 18 height 18
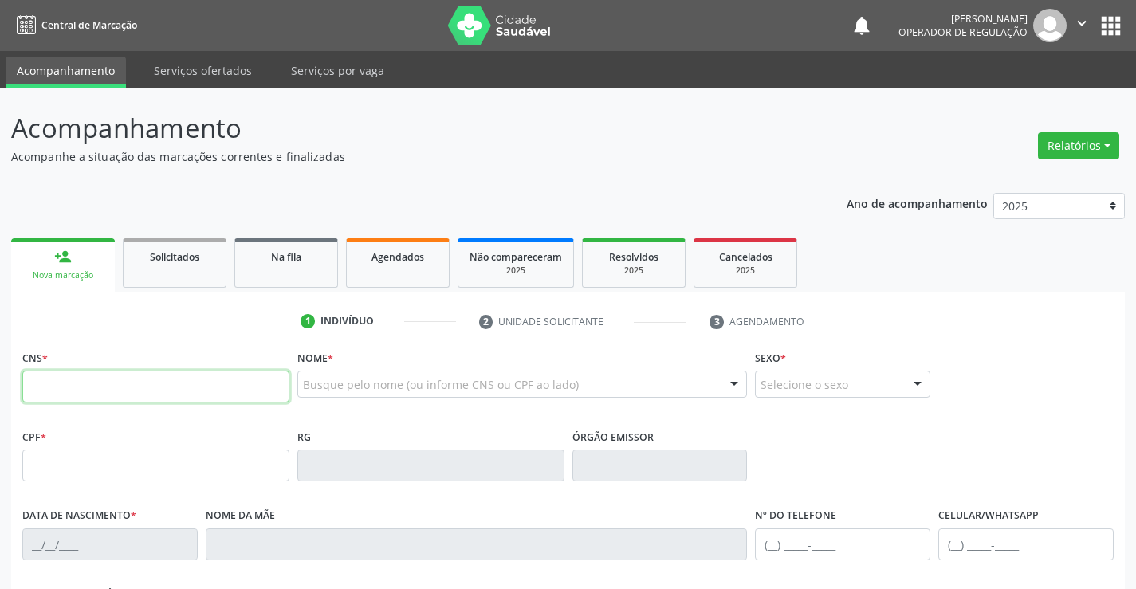
click at [113, 382] on input "text" at bounding box center [155, 387] width 267 height 32
type input "700 6084 7043 1268"
type input "1567917068"
type input "17/02/2003"
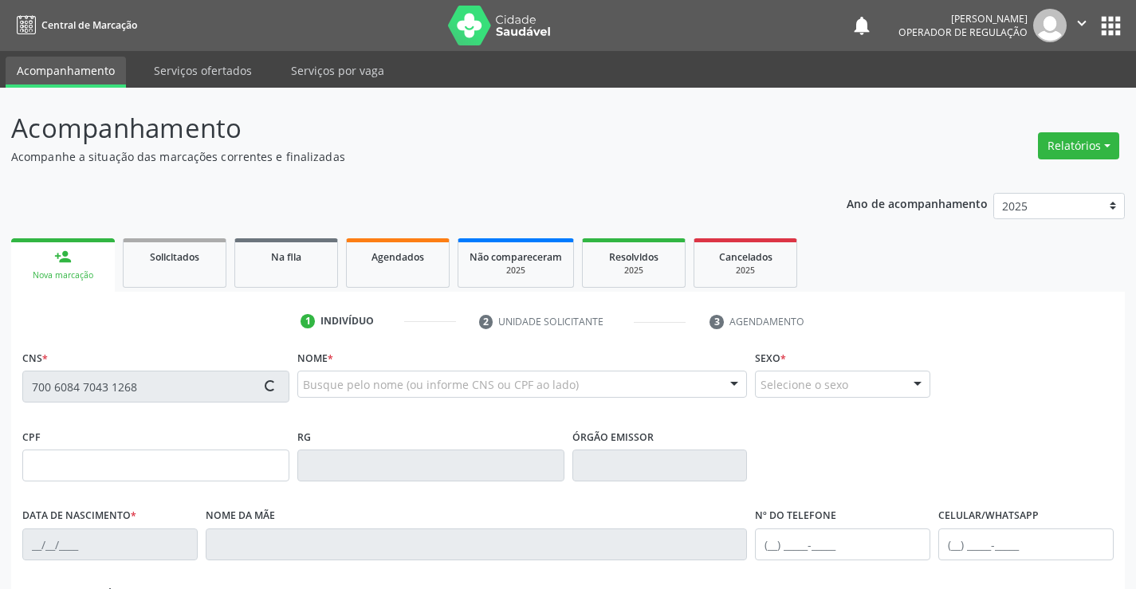
type input "(74) 98810-2013"
type input "056.980.075-78"
type input "S/N"
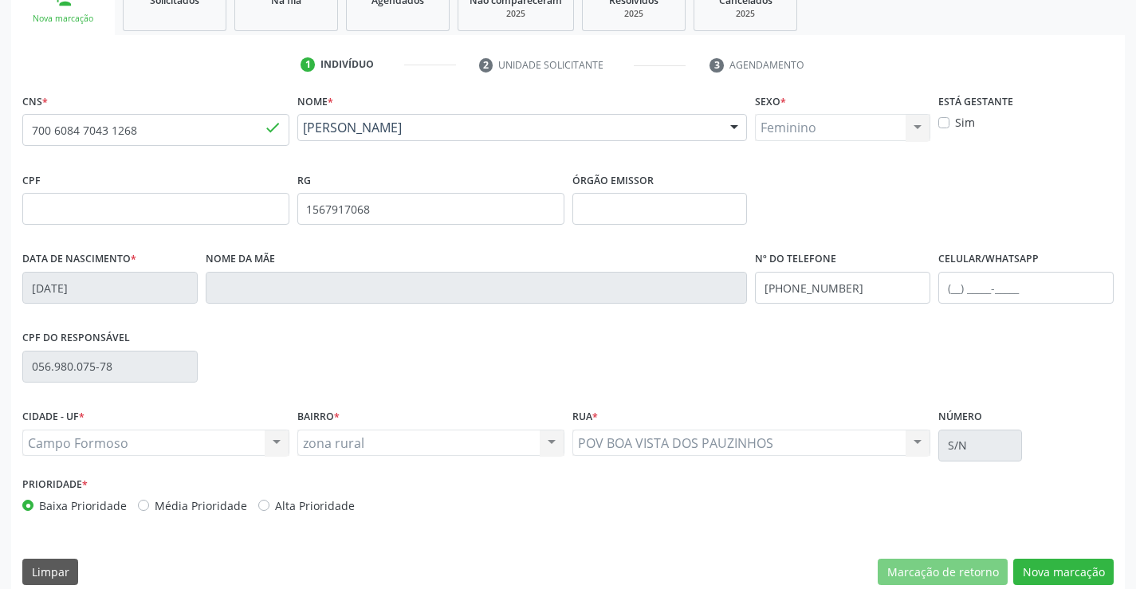
scroll to position [275, 0]
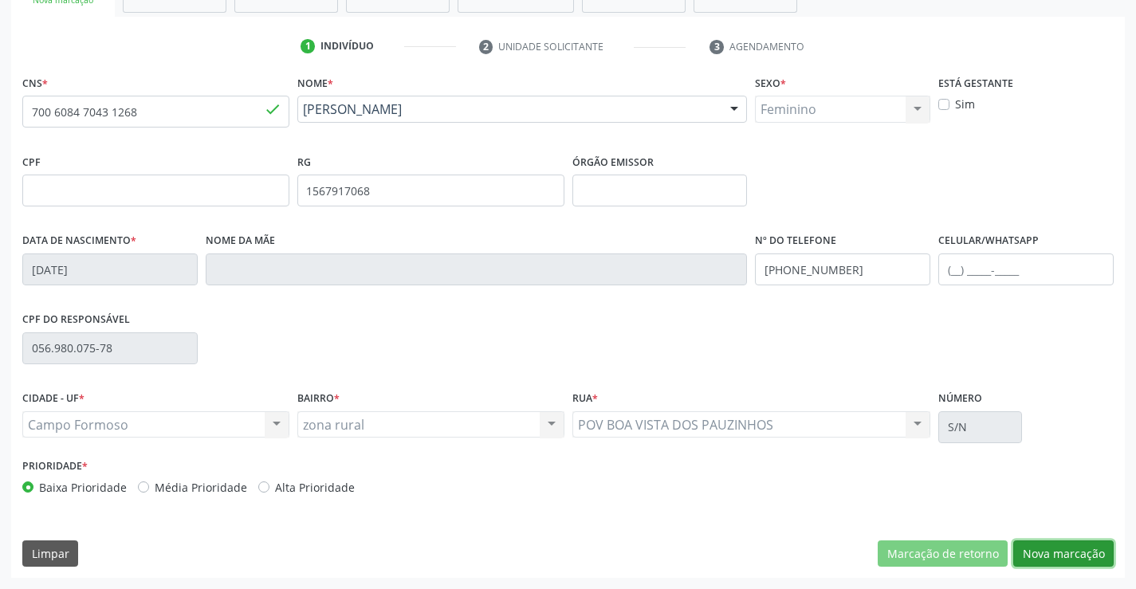
click at [1066, 552] on button "Nova marcação" at bounding box center [1064, 554] width 100 height 27
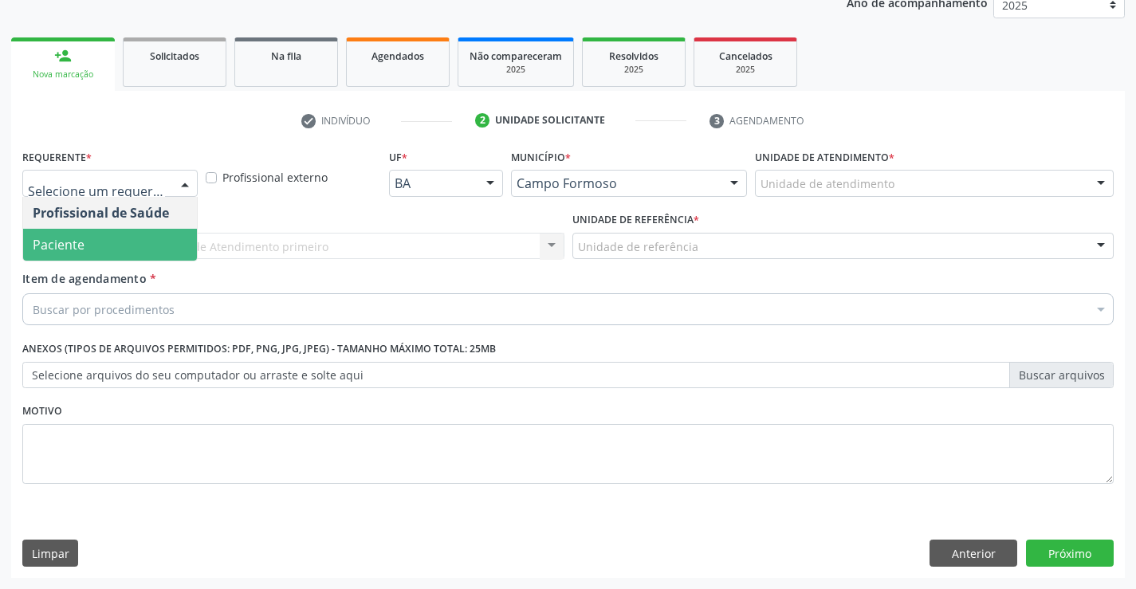
click at [88, 240] on span "Paciente" at bounding box center [110, 245] width 174 height 32
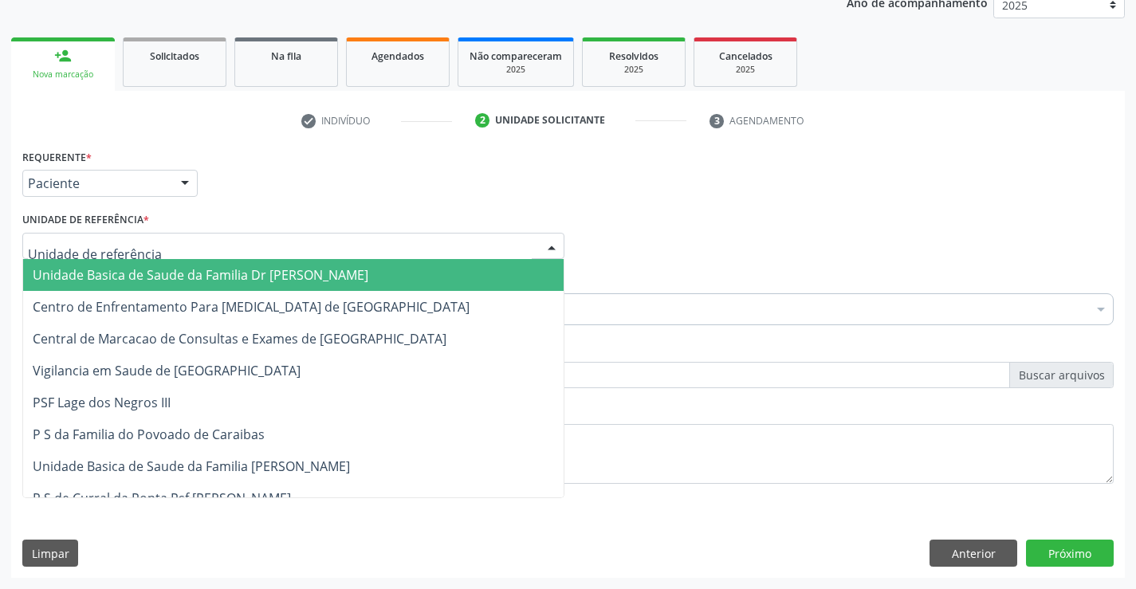
click at [171, 266] on span "Unidade Basica de Saude da Familia Dr [PERSON_NAME]" at bounding box center [293, 275] width 541 height 32
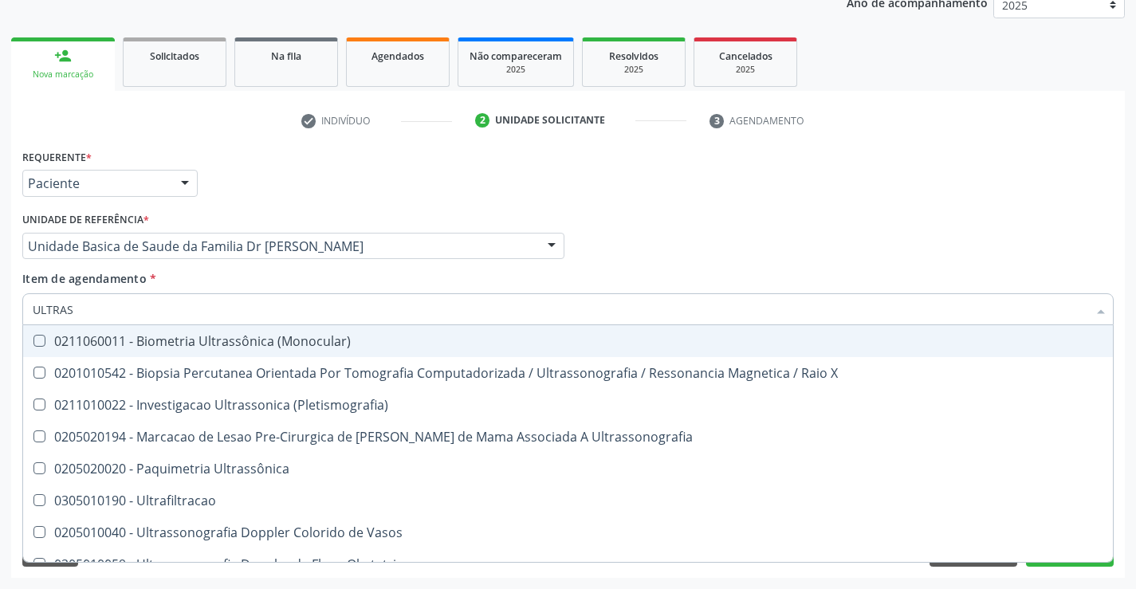
type input "ULTRASS"
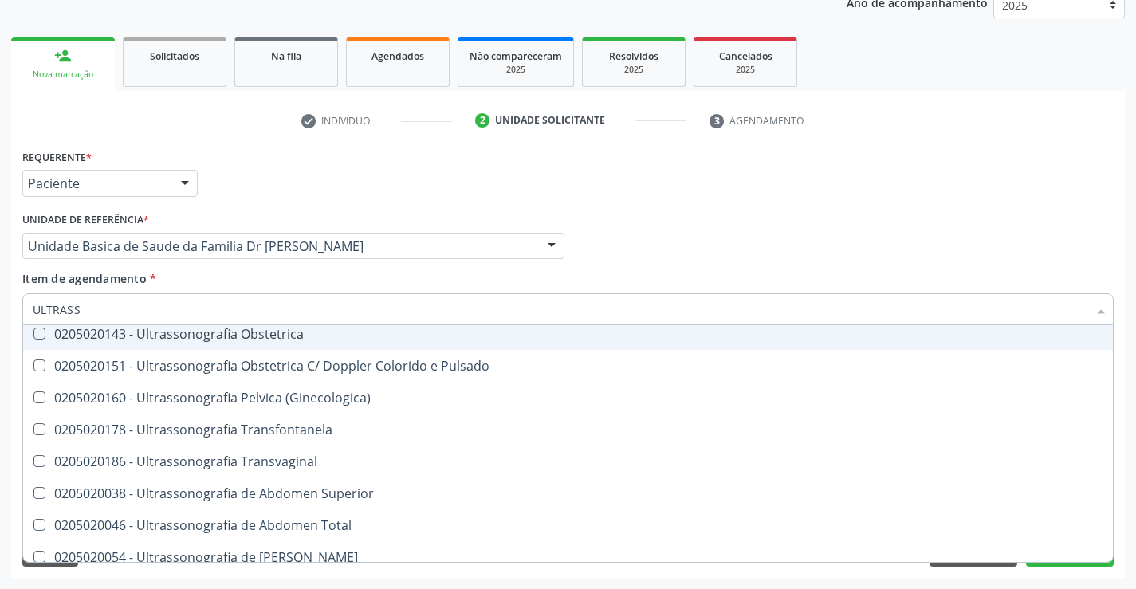
scroll to position [319, 0]
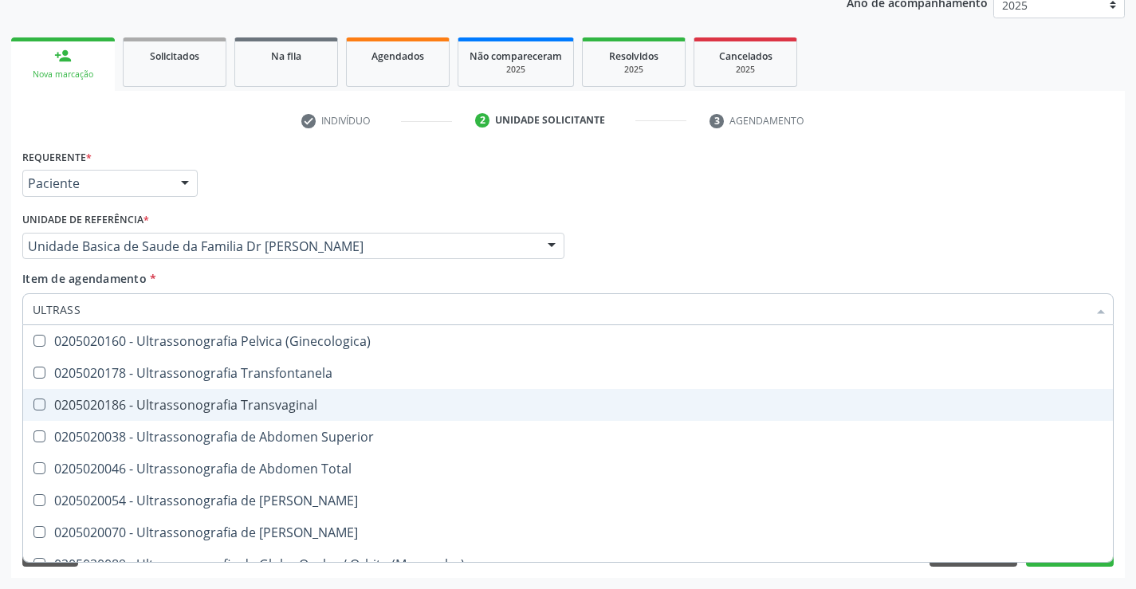
click at [356, 403] on div "0205020186 - Ultrassonografia Transvaginal" at bounding box center [568, 405] width 1071 height 13
checkbox Transvaginal "true"
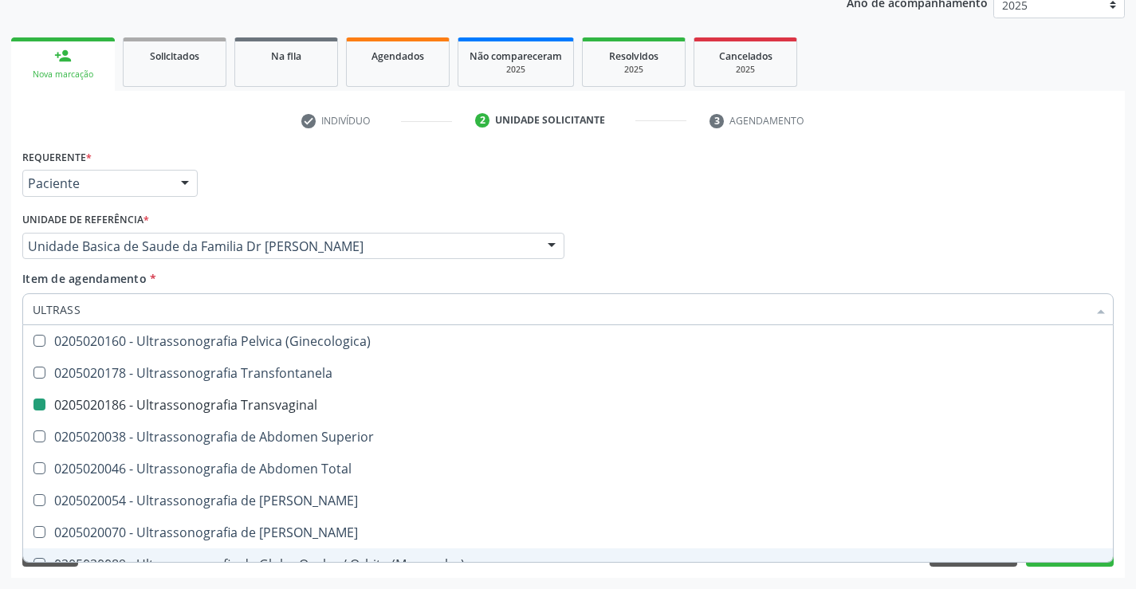
click at [1124, 518] on div "Requerente * Paciente Profissional de Saúde Paciente Nenhum resultado encontrad…" at bounding box center [568, 361] width 1114 height 433
checkbox X "true"
checkbox Transvaginal "false"
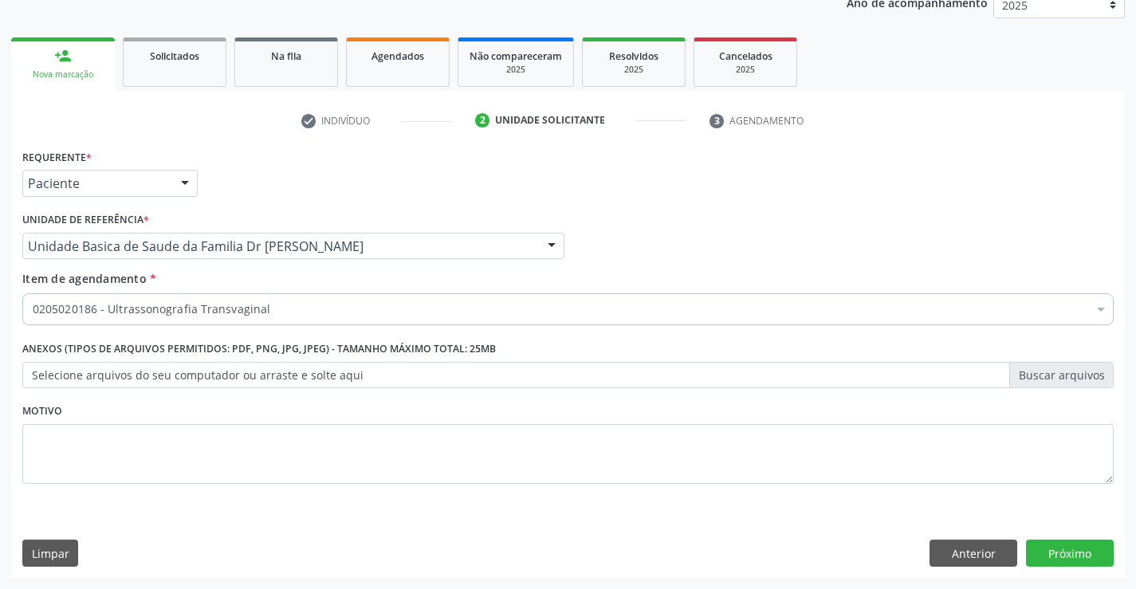
scroll to position [0, 0]
click at [1066, 553] on button "Próximo" at bounding box center [1070, 553] width 88 height 27
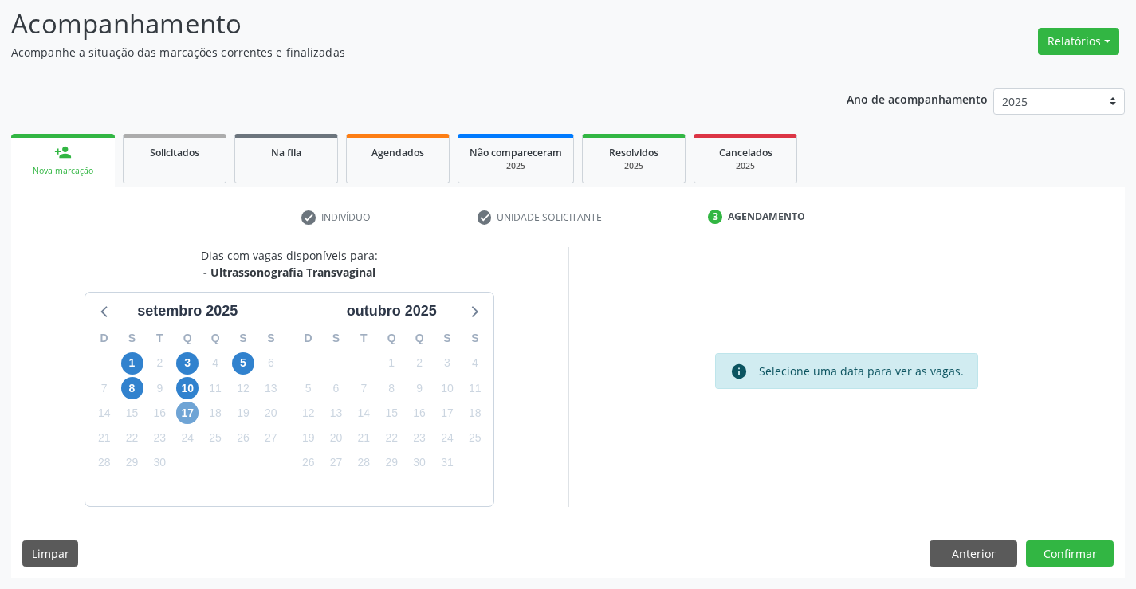
click at [186, 411] on span "17" at bounding box center [187, 413] width 22 height 22
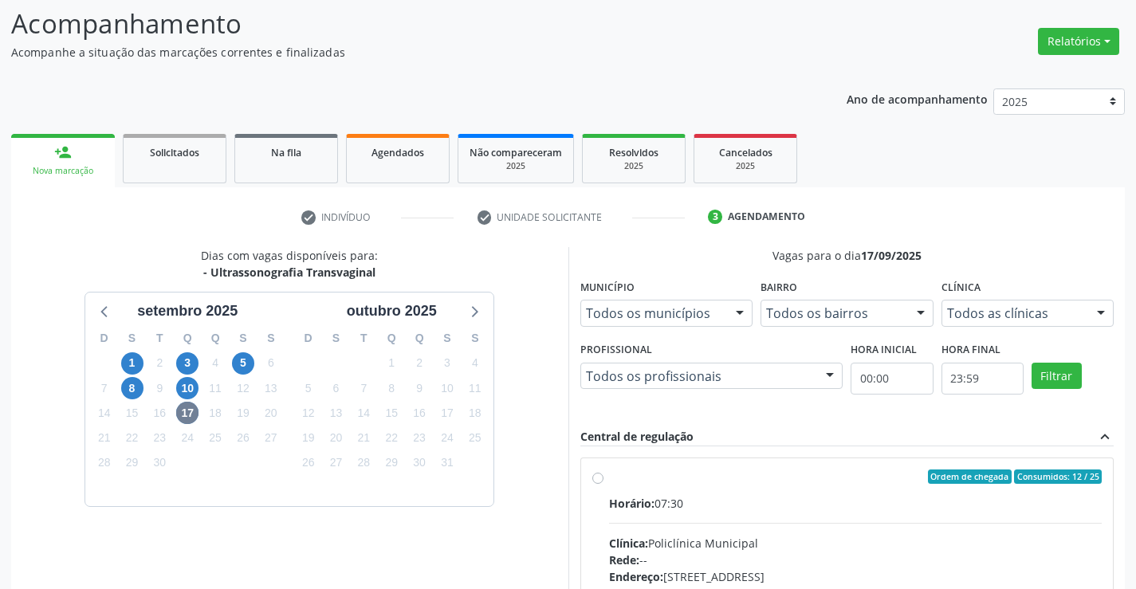
click at [872, 493] on label "Ordem de chegada Consumidos: 12 / 25 Horário: 07:30 Clínica: Policlínica Munici…" at bounding box center [856, 592] width 494 height 245
click at [604, 484] on input "Ordem de chegada Consumidos: 12 / 25 Horário: 07:30 Clínica: Policlínica Munici…" at bounding box center [598, 477] width 11 height 14
radio input "true"
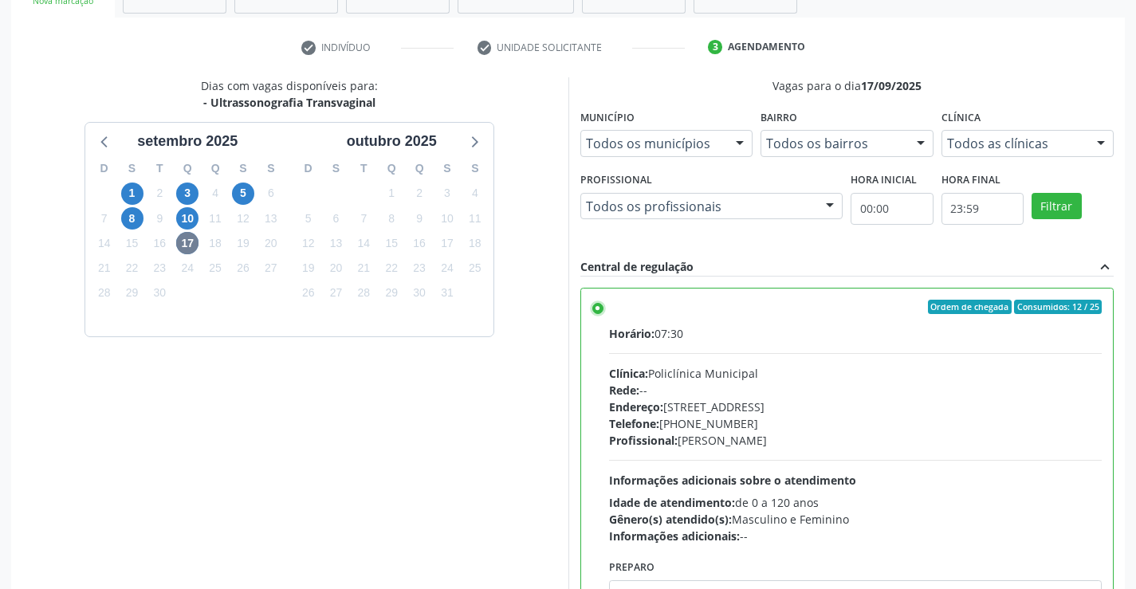
scroll to position [364, 0]
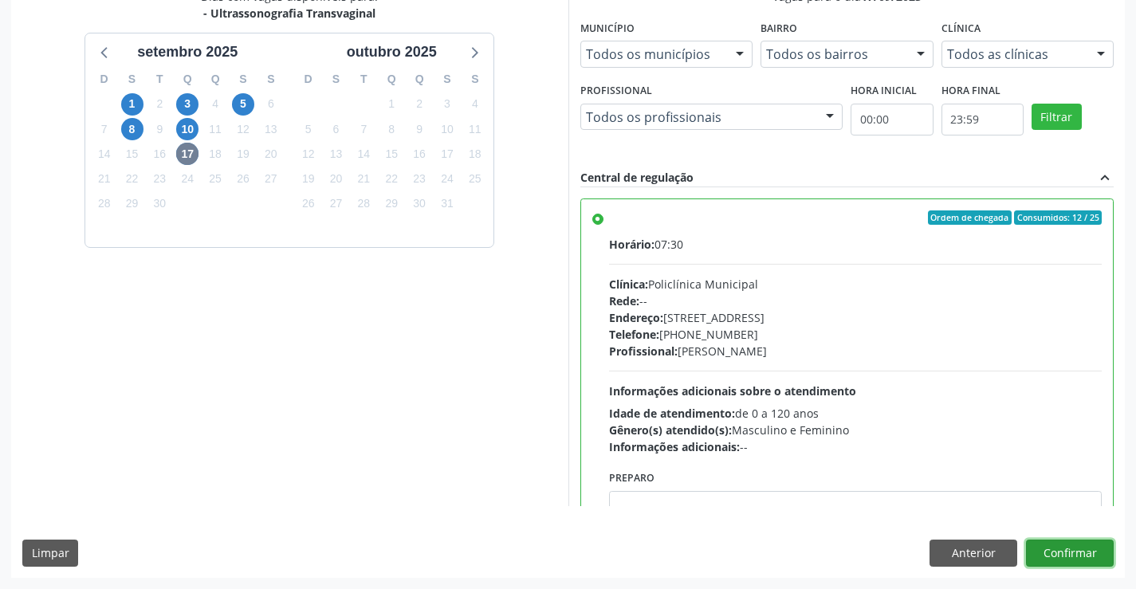
click at [1062, 556] on button "Confirmar" at bounding box center [1070, 553] width 88 height 27
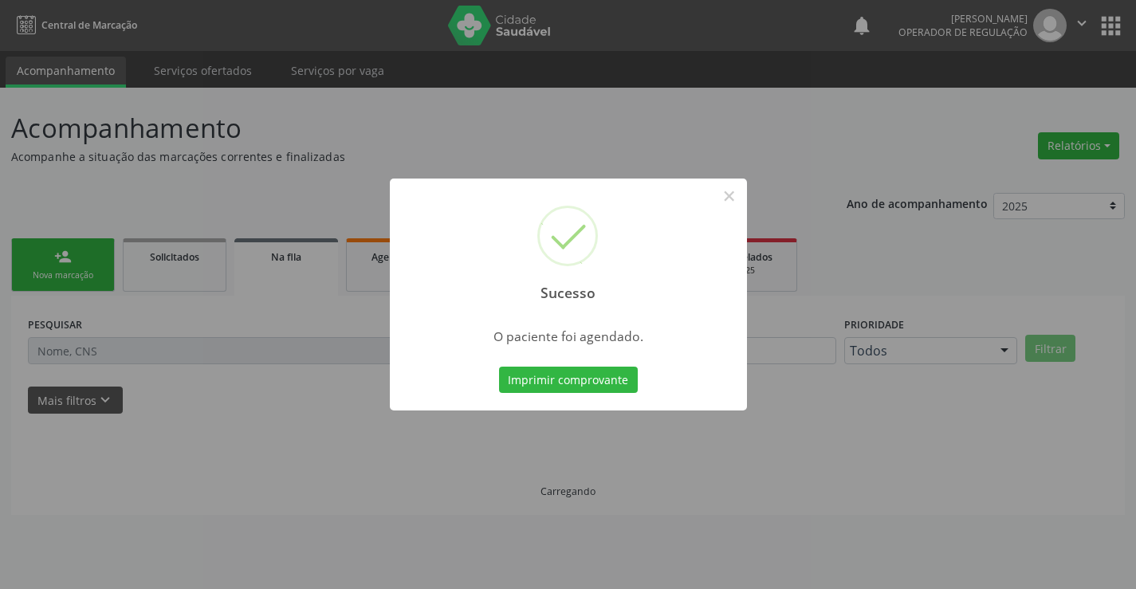
scroll to position [0, 0]
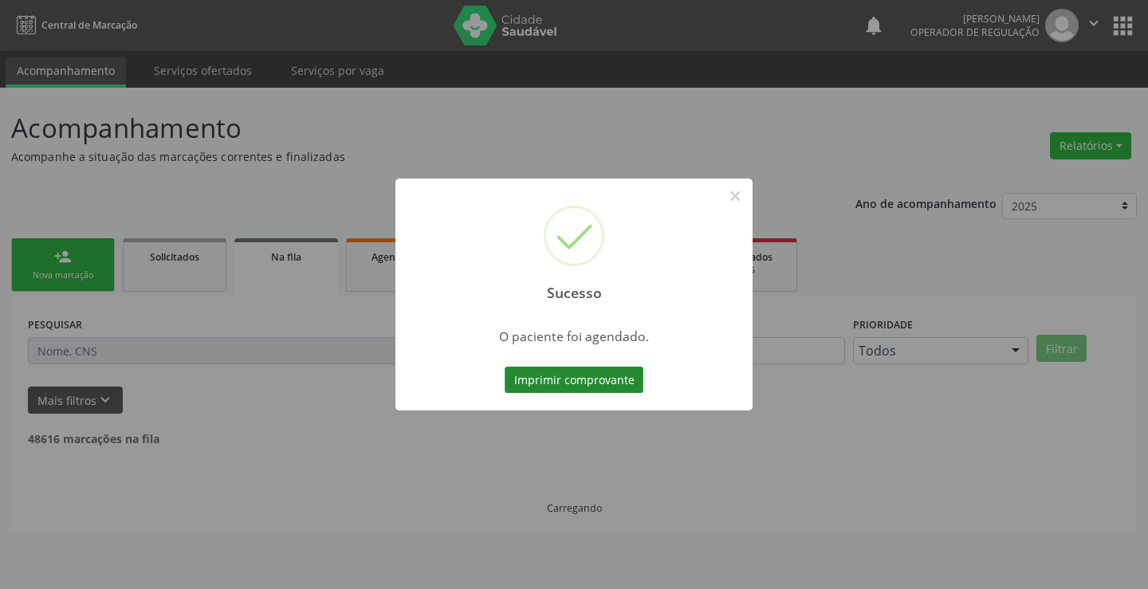
click at [580, 380] on button "Imprimir comprovante" at bounding box center [574, 380] width 139 height 27
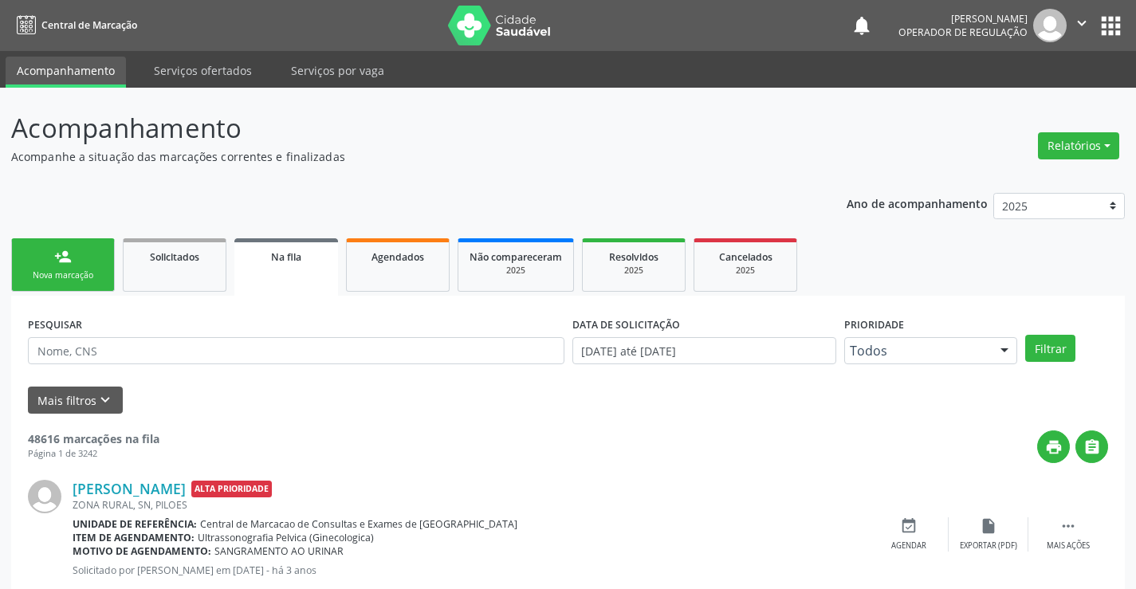
click at [63, 258] on div "person_add" at bounding box center [63, 257] width 18 height 18
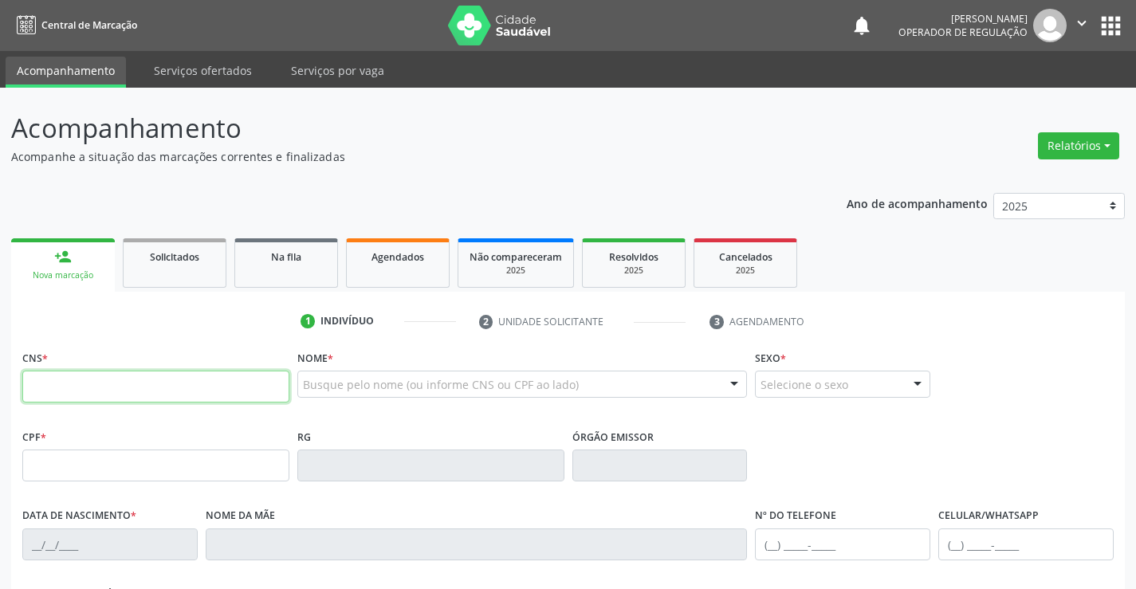
click at [125, 392] on input "text" at bounding box center [155, 387] width 267 height 32
type input "700 7009 7671 5471"
type input "2078907146"
type input "05/03/1996"
type input "(74) 98875-1779"
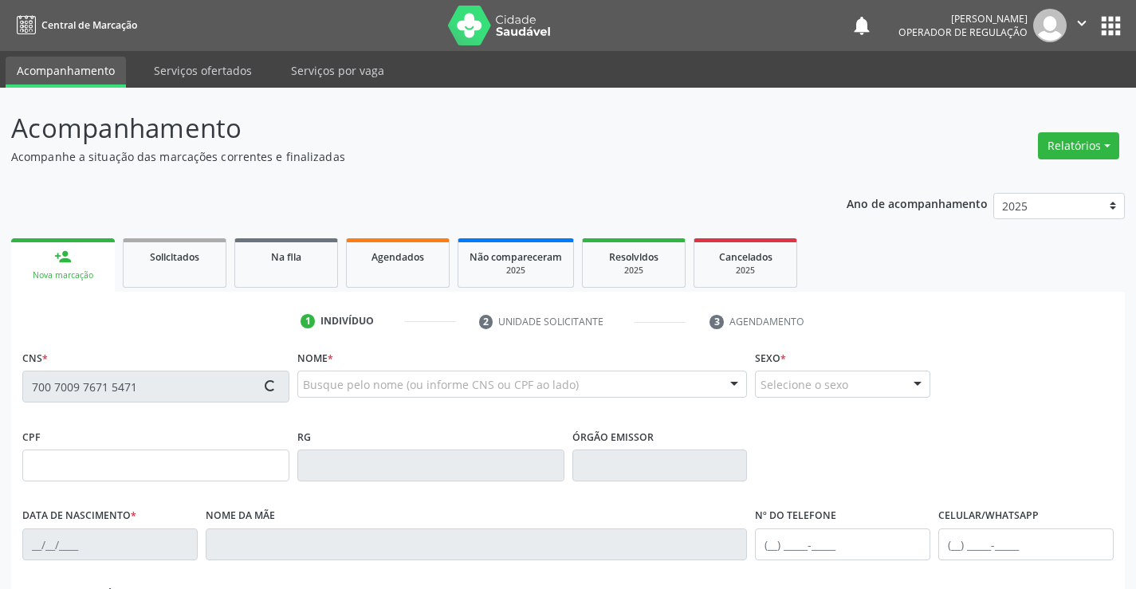
type input "(74) 98875-1779"
type input "070.525.235-31"
type input "S/N"
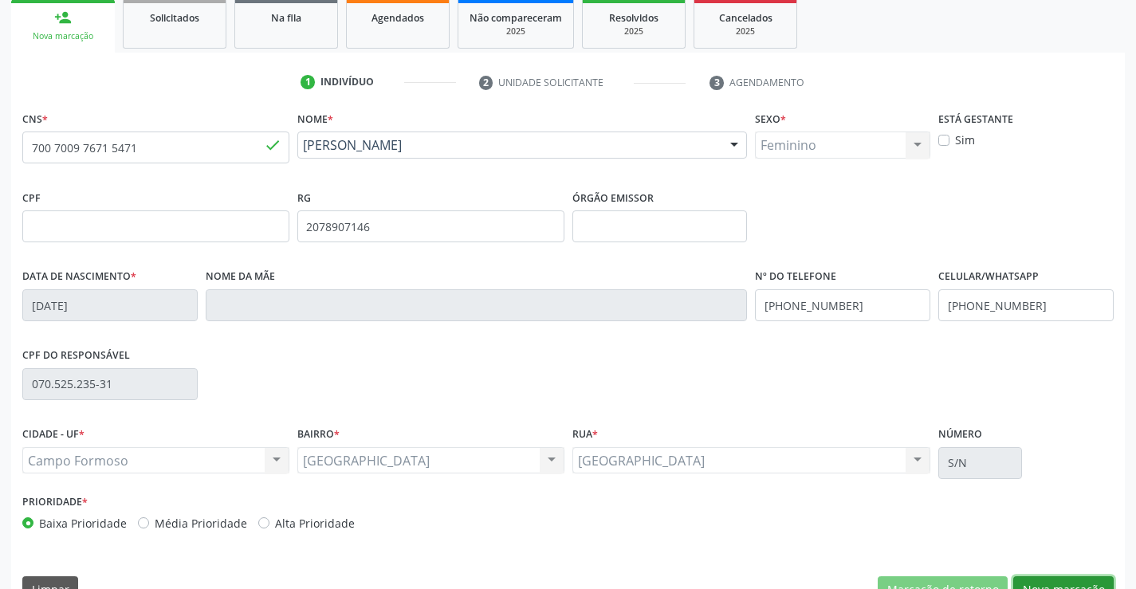
click at [1060, 577] on button "Nova marcação" at bounding box center [1064, 590] width 100 height 27
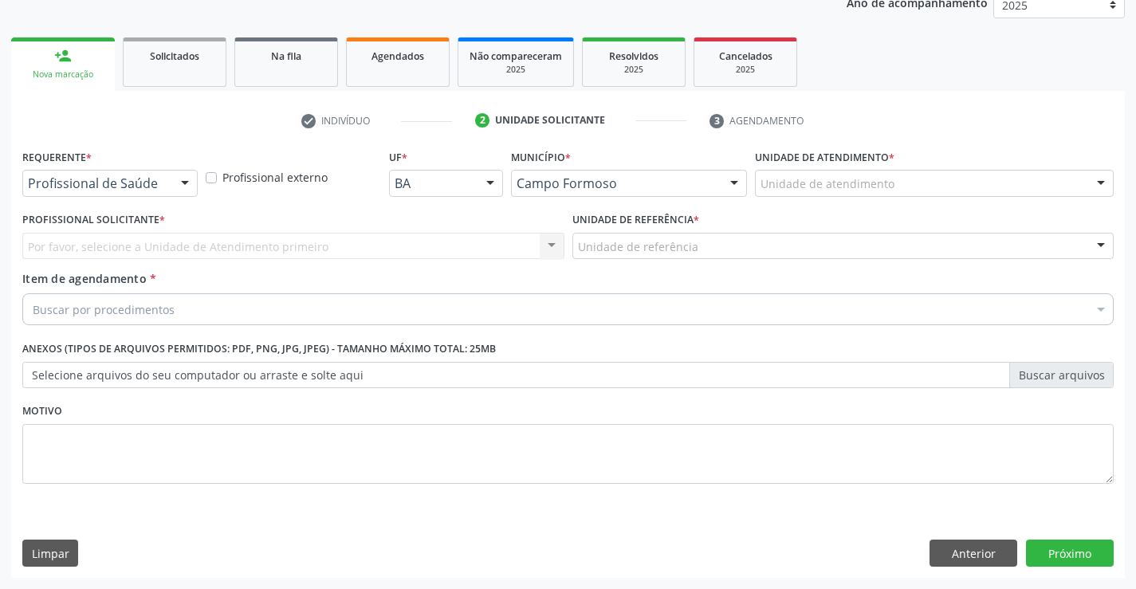
scroll to position [201, 0]
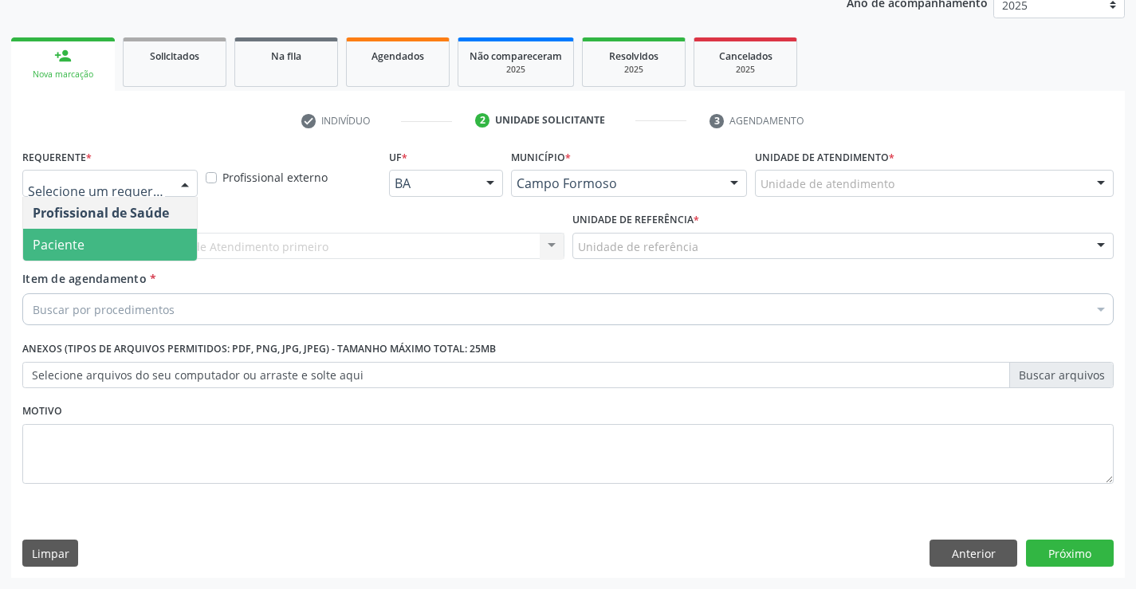
click at [89, 250] on span "Paciente" at bounding box center [110, 245] width 174 height 32
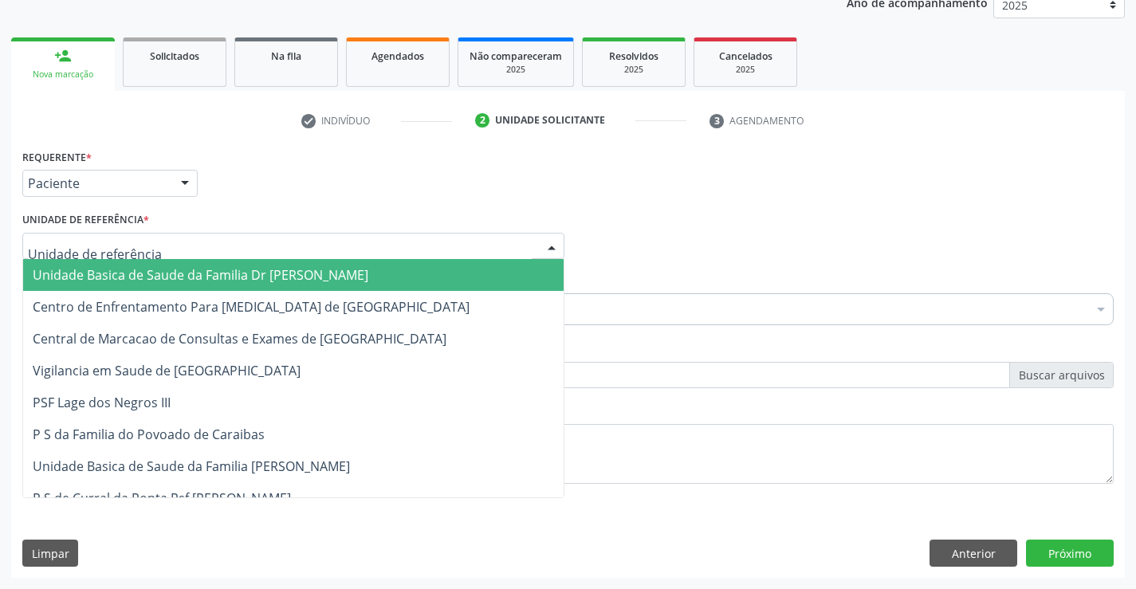
click at [139, 273] on span "Unidade Basica de Saude da Familia Dr [PERSON_NAME]" at bounding box center [201, 275] width 336 height 18
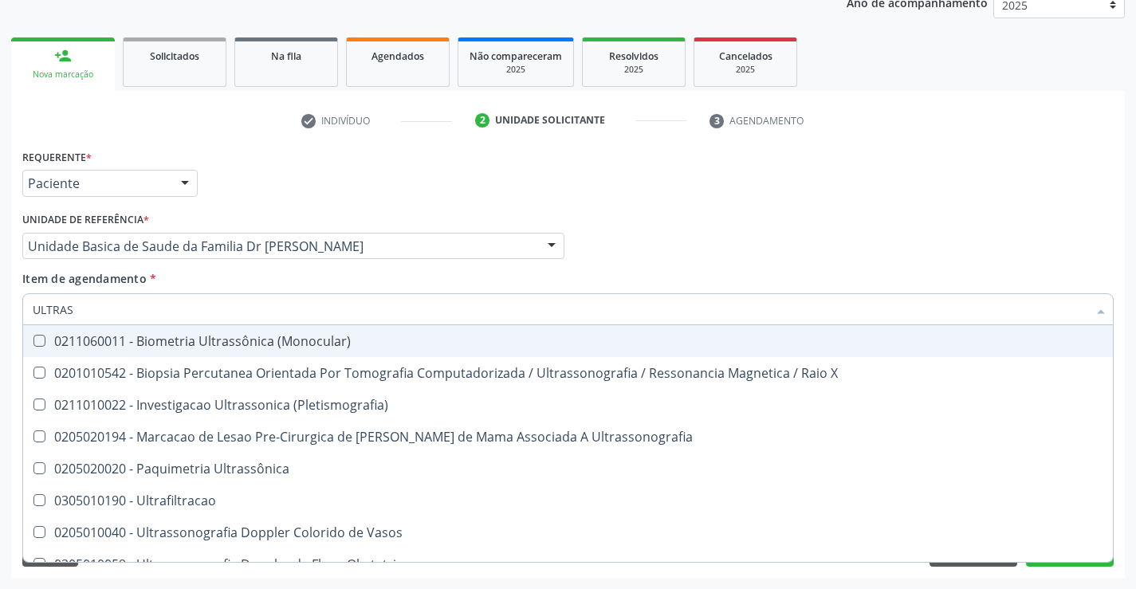
type input "ULTRASS"
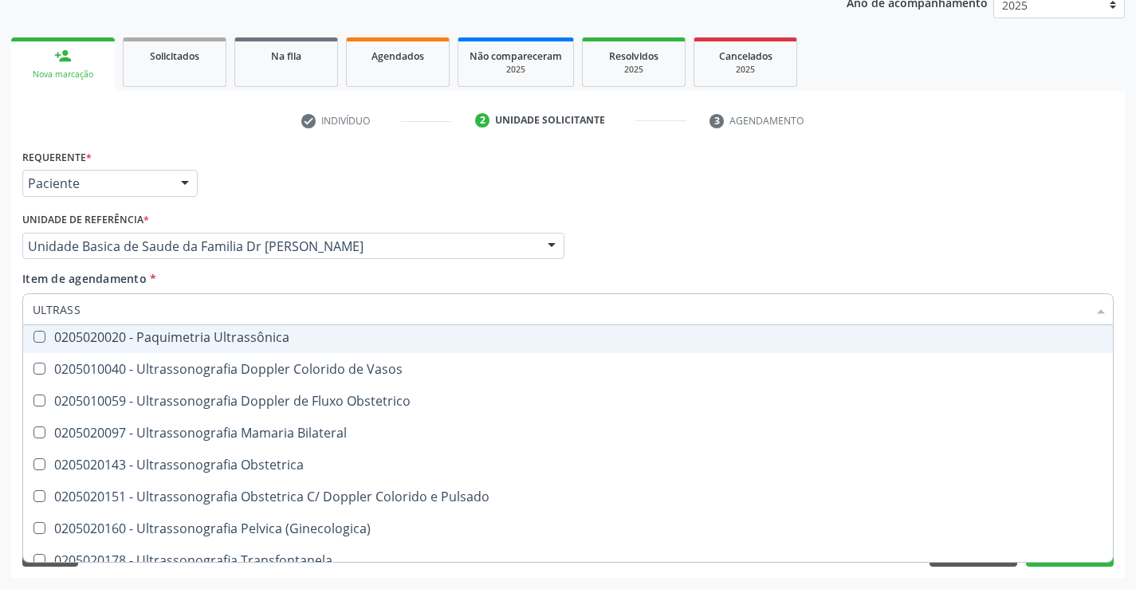
scroll to position [160, 0]
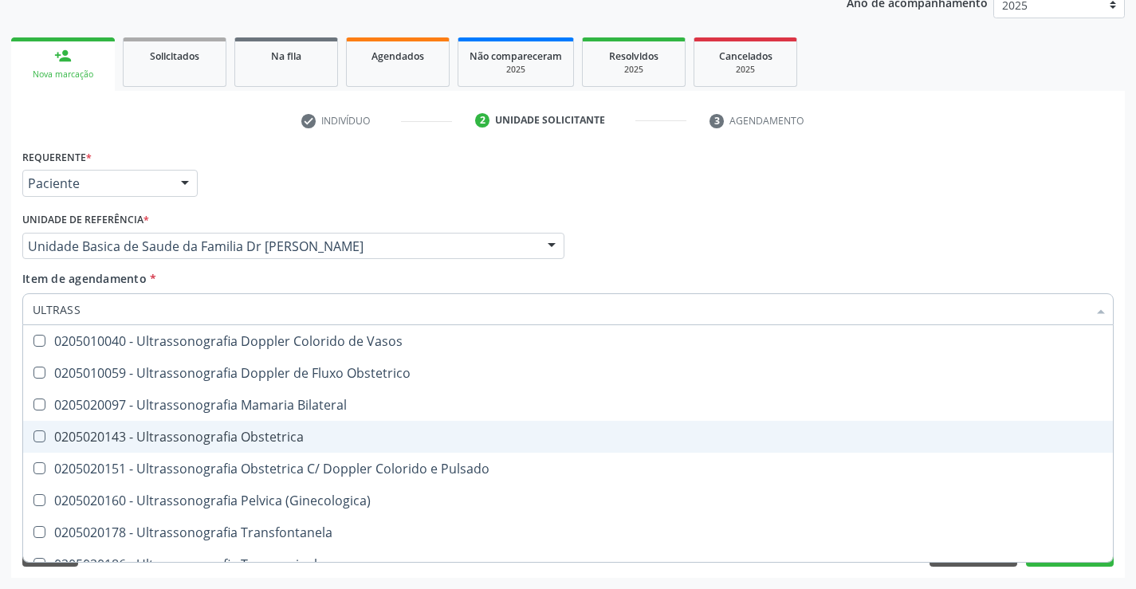
click at [336, 431] on div "0205020143 - Ultrassonografia Obstetrica" at bounding box center [568, 437] width 1071 height 13
checkbox Obstetrica "true"
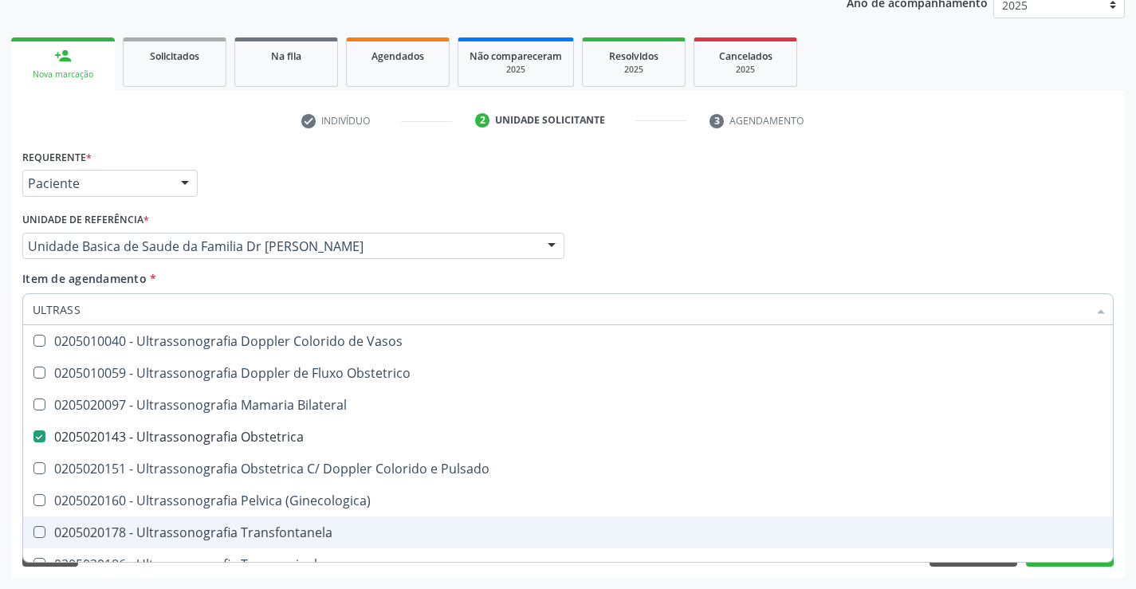
click at [1135, 510] on div "Acompanhamento Acompanhe a situação das marcações correntes e finalizadas Relat…" at bounding box center [568, 238] width 1136 height 703
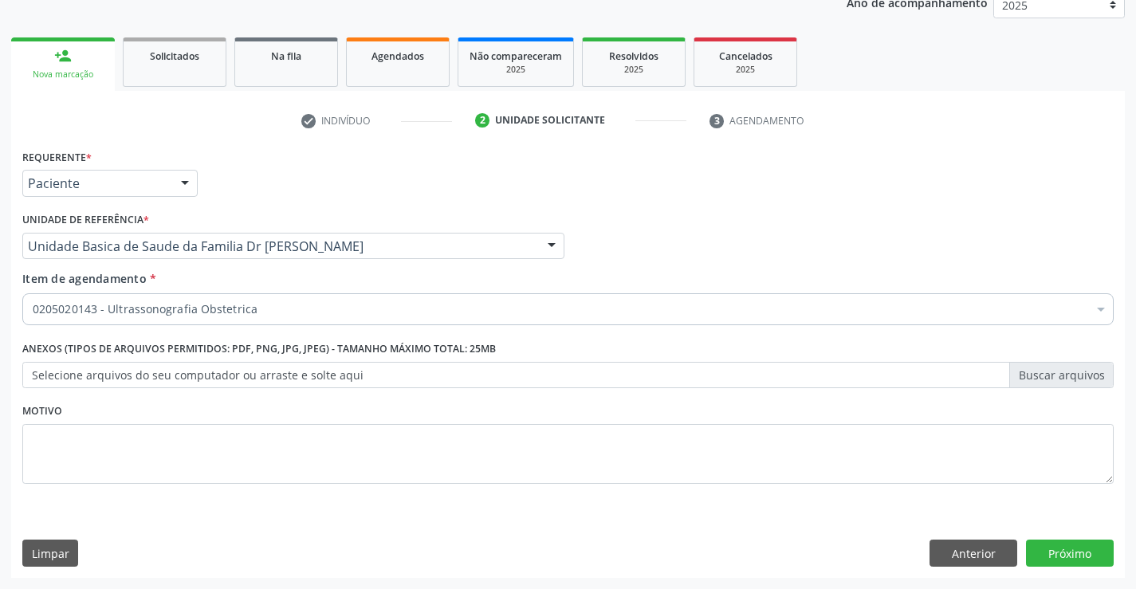
checkbox Obstetrica "true"
checkbox Valvar "false"
click at [1123, 509] on div "Requerente * Paciente Profissional de Saúde Paciente Nenhum resultado encontrad…" at bounding box center [568, 361] width 1114 height 433
click at [1063, 549] on button "Próximo" at bounding box center [1070, 553] width 88 height 27
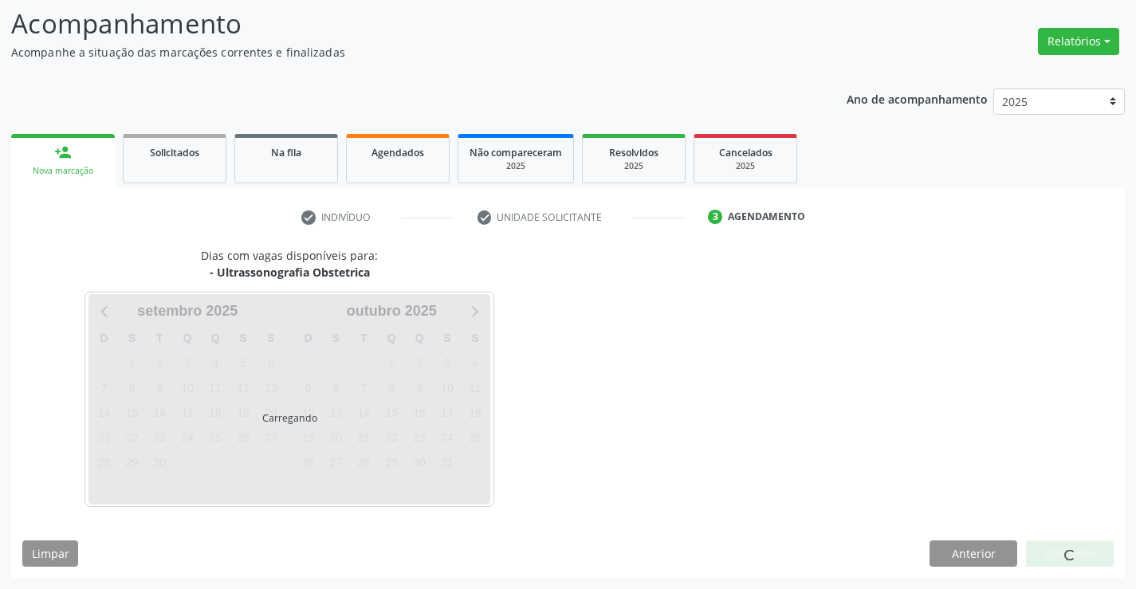
scroll to position [104, 0]
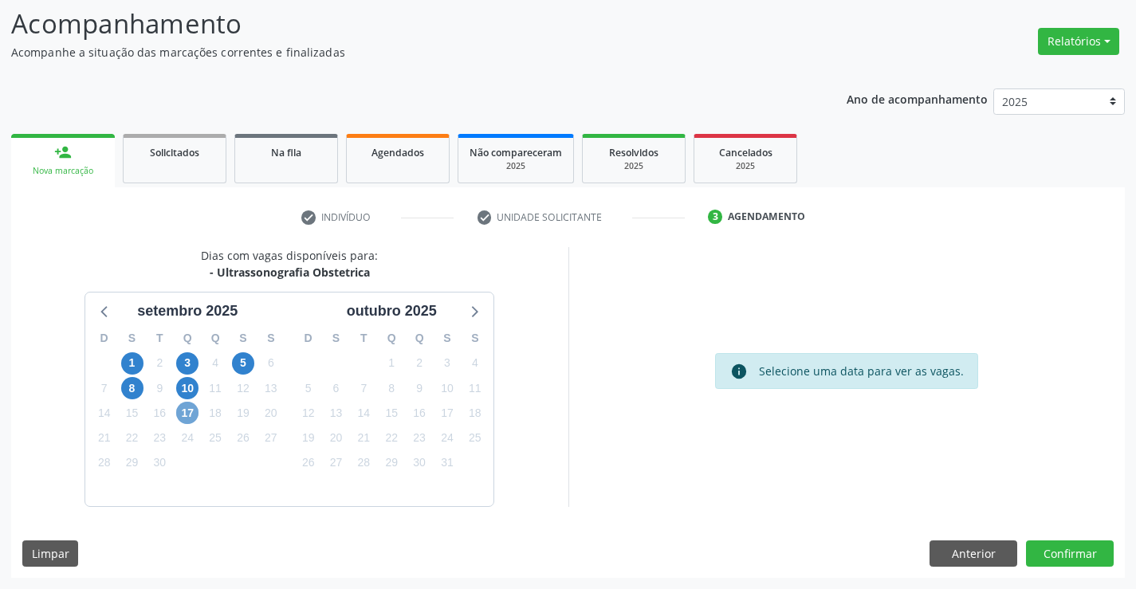
click at [188, 416] on span "17" at bounding box center [187, 413] width 22 height 22
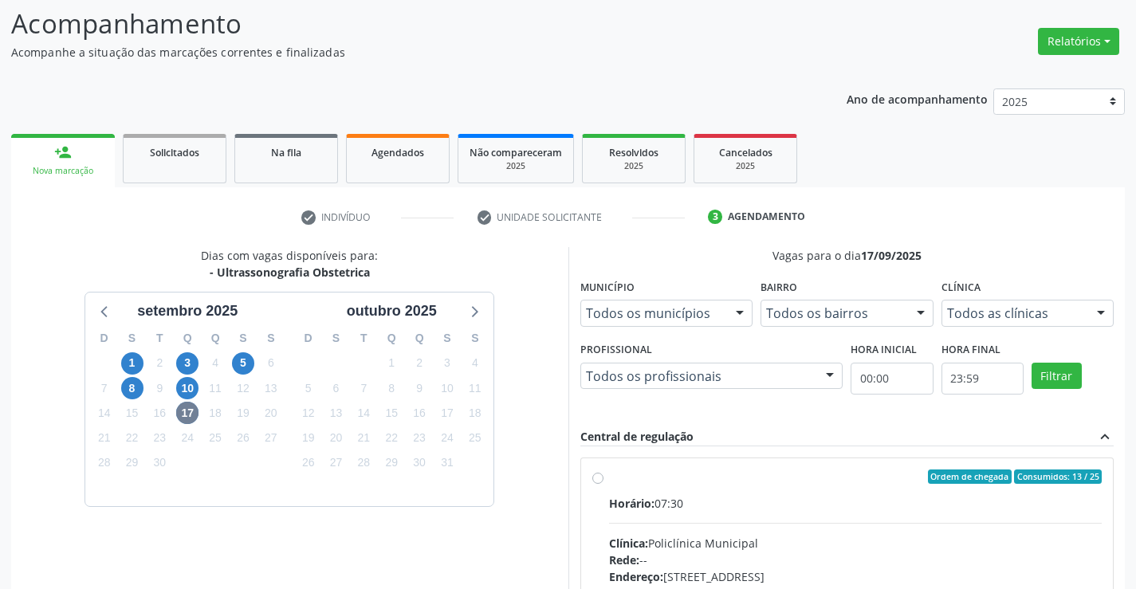
click at [827, 484] on label "Ordem de chegada Consumidos: 13 / 25 Horário: 07:30 Clínica: Policlínica Munici…" at bounding box center [856, 592] width 494 height 245
click at [604, 484] on input "Ordem de chegada Consumidos: 13 / 25 Horário: 07:30 Clínica: Policlínica Munici…" at bounding box center [598, 477] width 11 height 14
radio input "true"
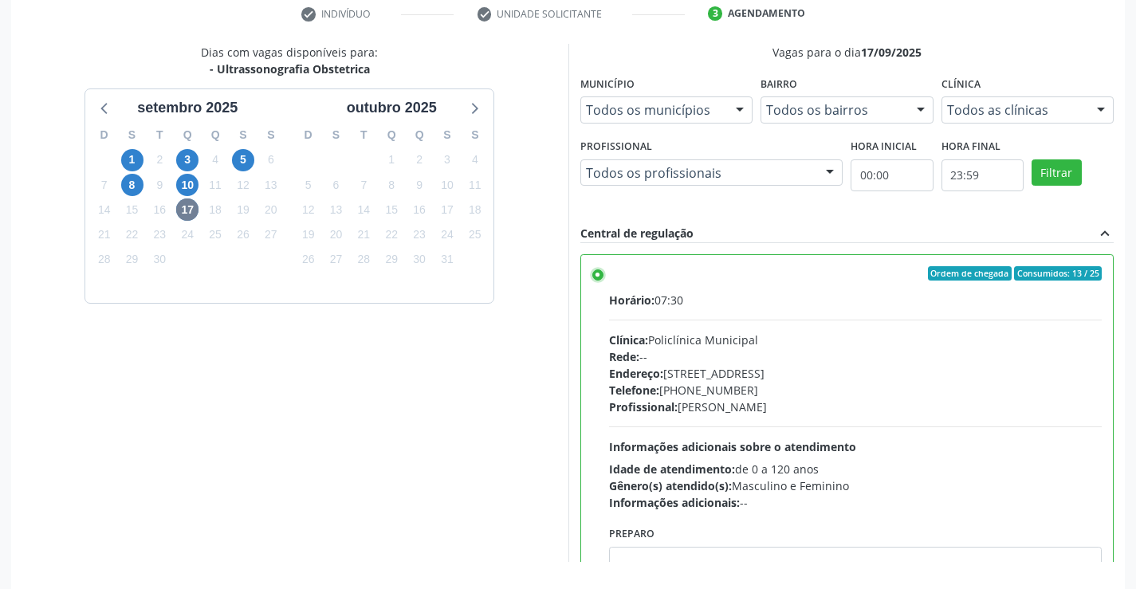
scroll to position [364, 0]
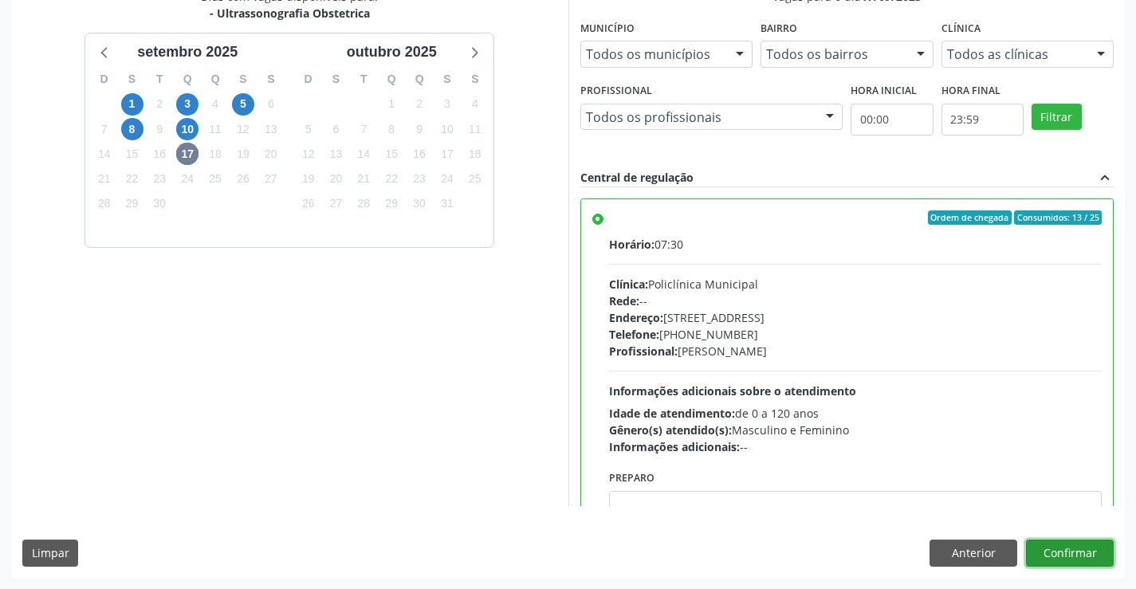
click at [1065, 562] on button "Confirmar" at bounding box center [1070, 553] width 88 height 27
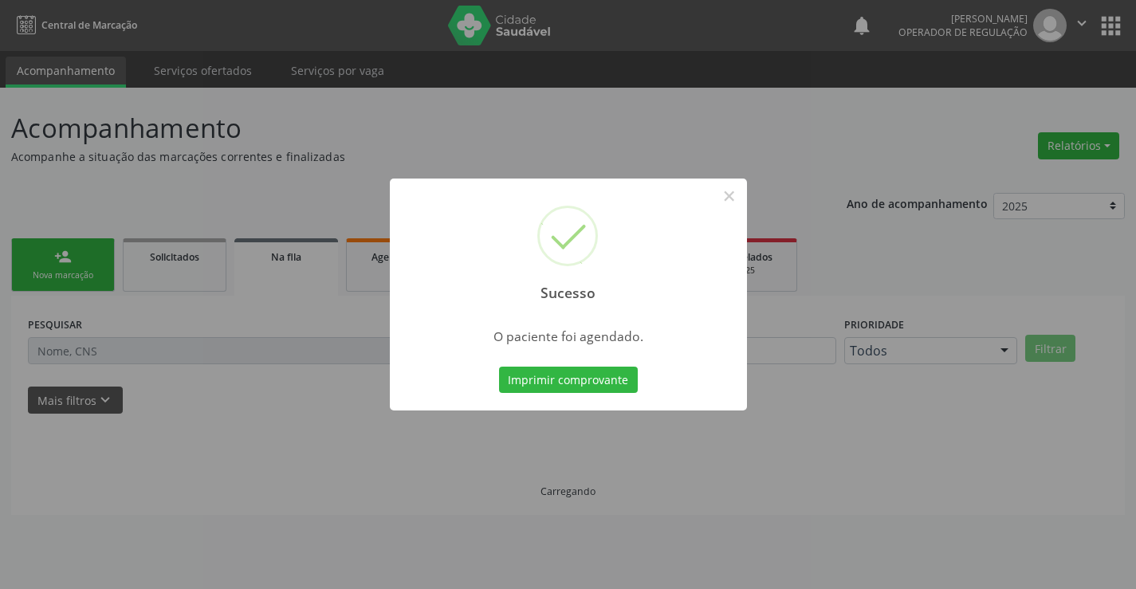
scroll to position [0, 0]
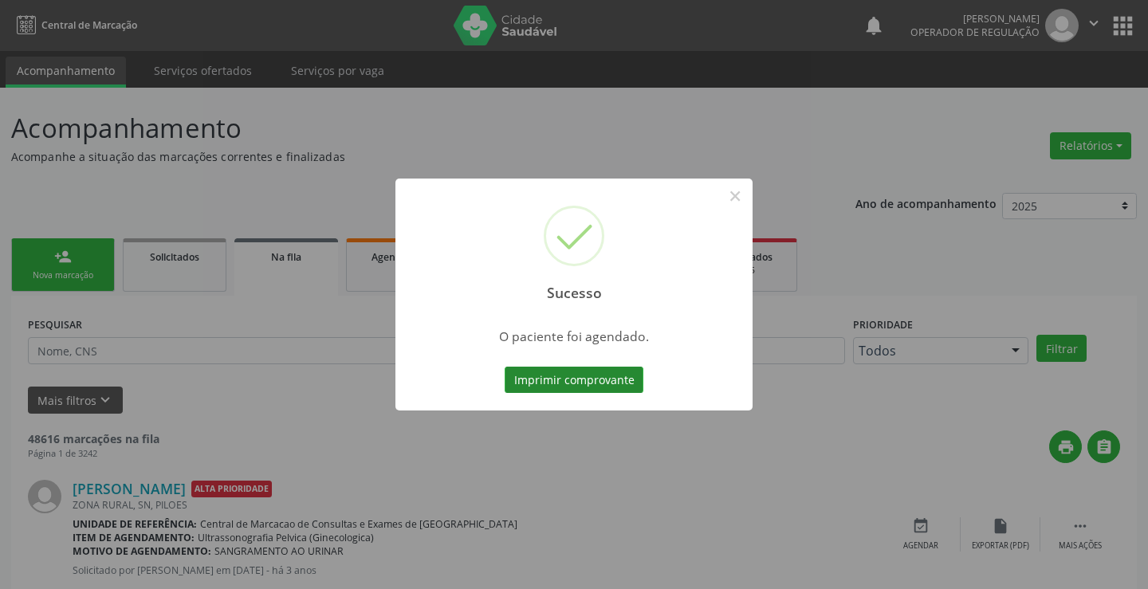
click at [597, 379] on button "Imprimir comprovante" at bounding box center [574, 380] width 139 height 27
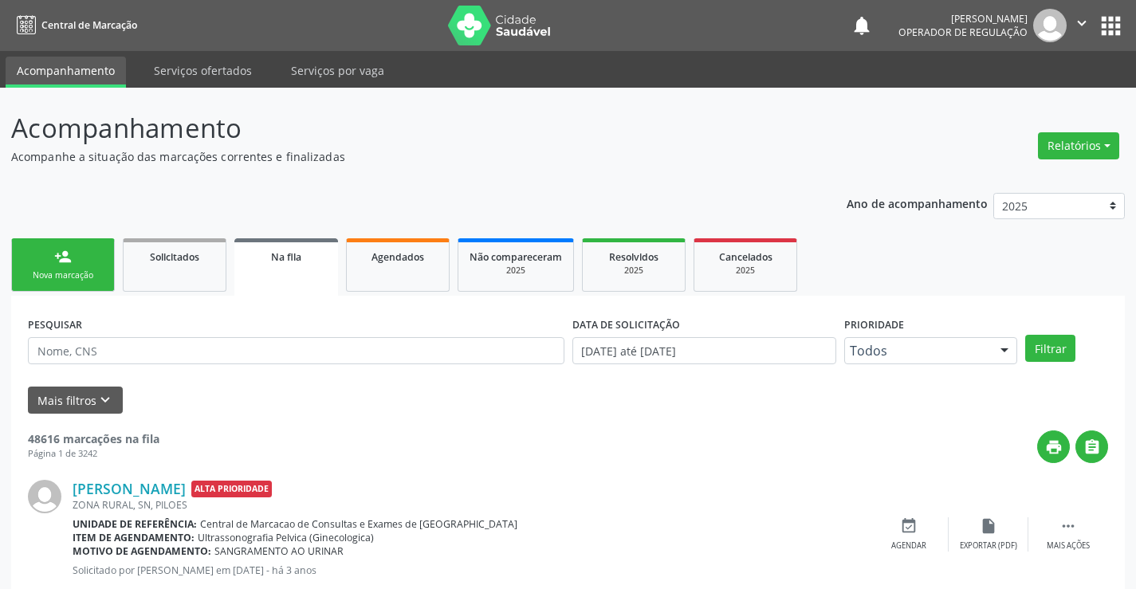
click at [77, 256] on link "person_add Nova marcação" at bounding box center [63, 264] width 104 height 53
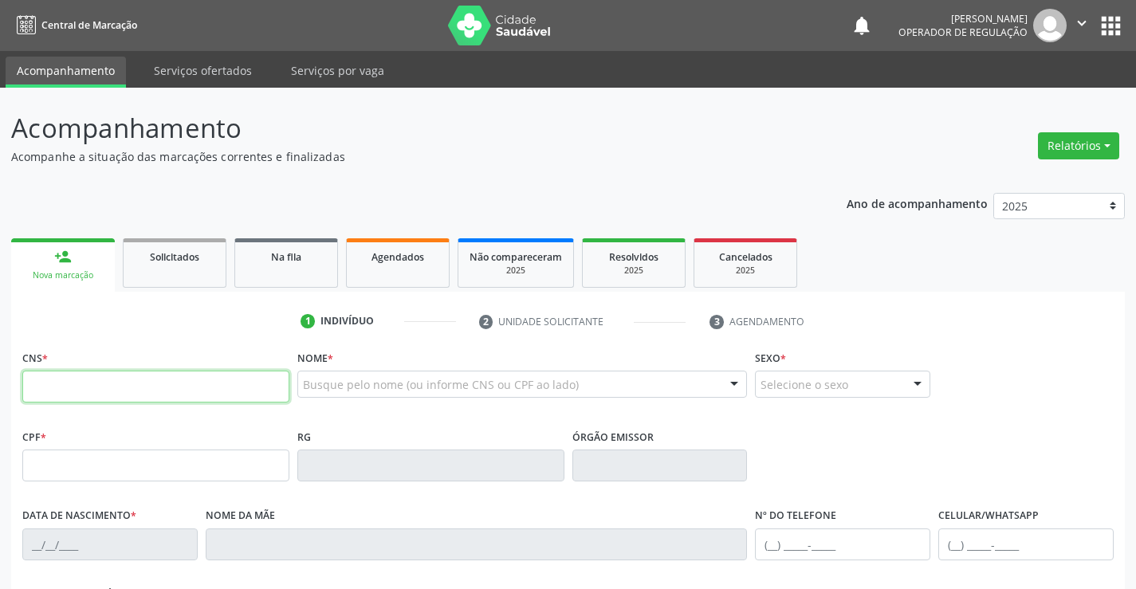
click at [123, 390] on input "text" at bounding box center [155, 387] width 267 height 32
type input "700 8004 2535 4986"
type input "14/04/2001"
type input "Manuela da Silva Oliveira Santos"
type input "(74) 3645-1213"
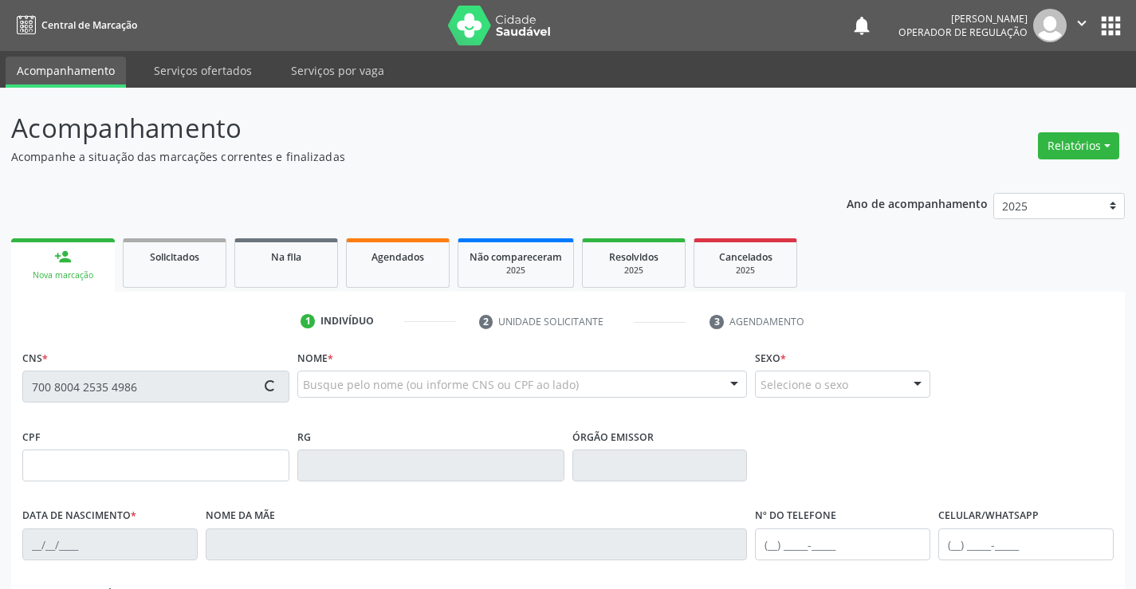
type input "(74) 98835-0047"
type input "S/N"
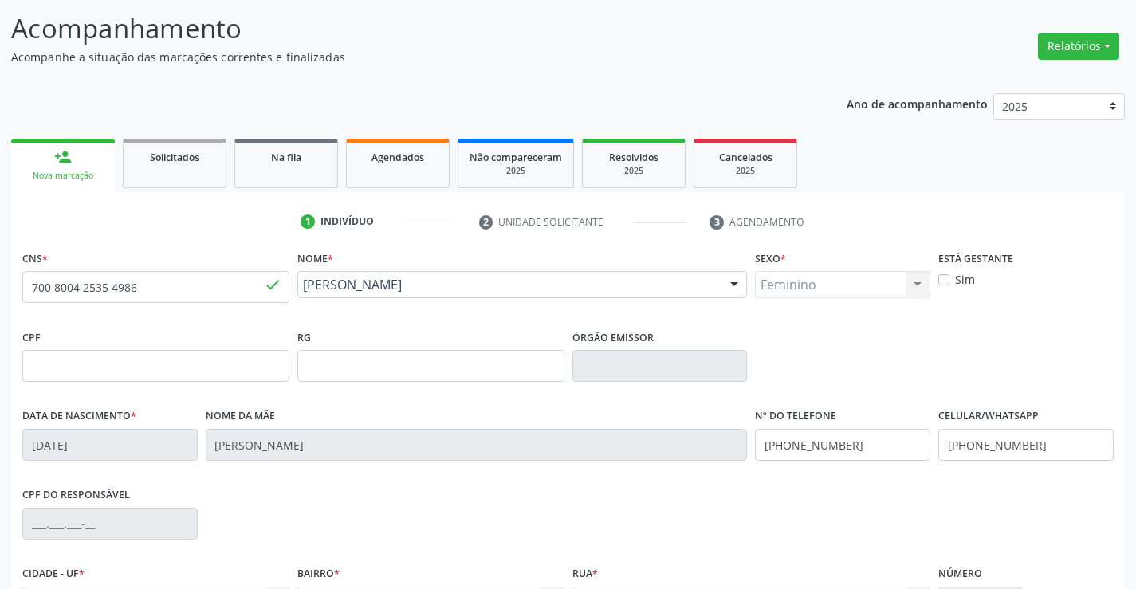
scroll to position [275, 0]
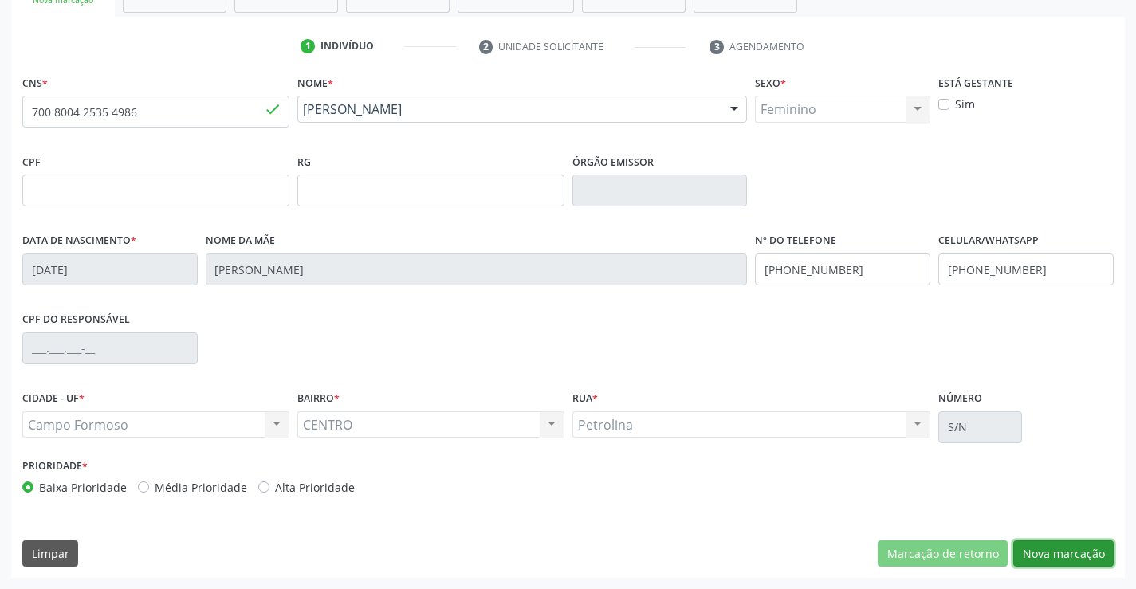
click at [1065, 551] on button "Nova marcação" at bounding box center [1064, 554] width 100 height 27
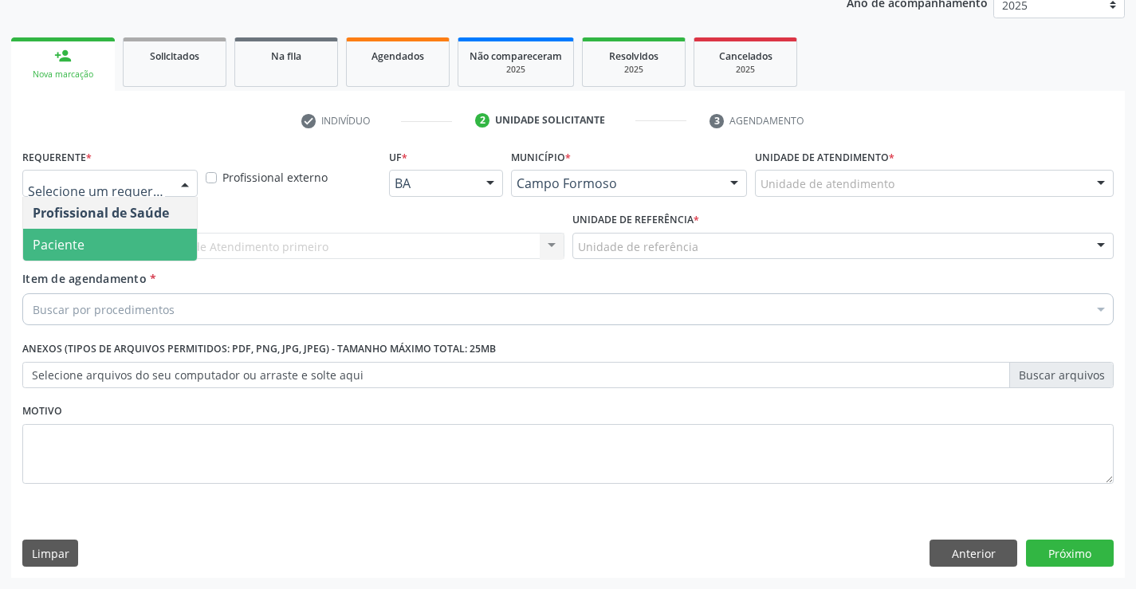
click at [81, 249] on span "Paciente" at bounding box center [59, 245] width 52 height 18
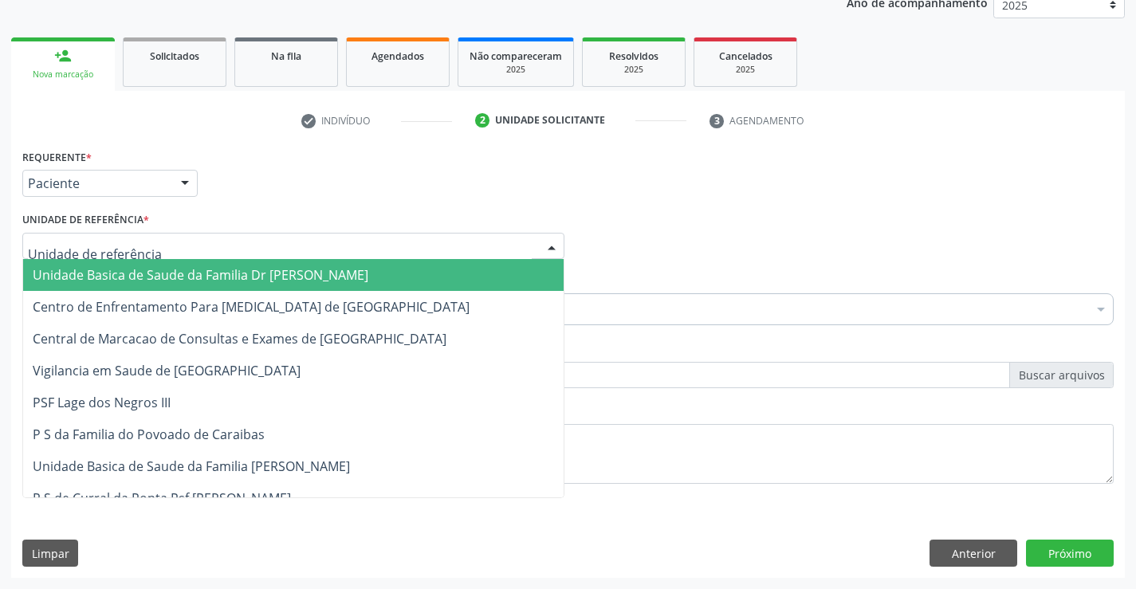
click at [138, 271] on span "Unidade Basica de Saude da Familia Dr [PERSON_NAME]" at bounding box center [201, 275] width 336 height 18
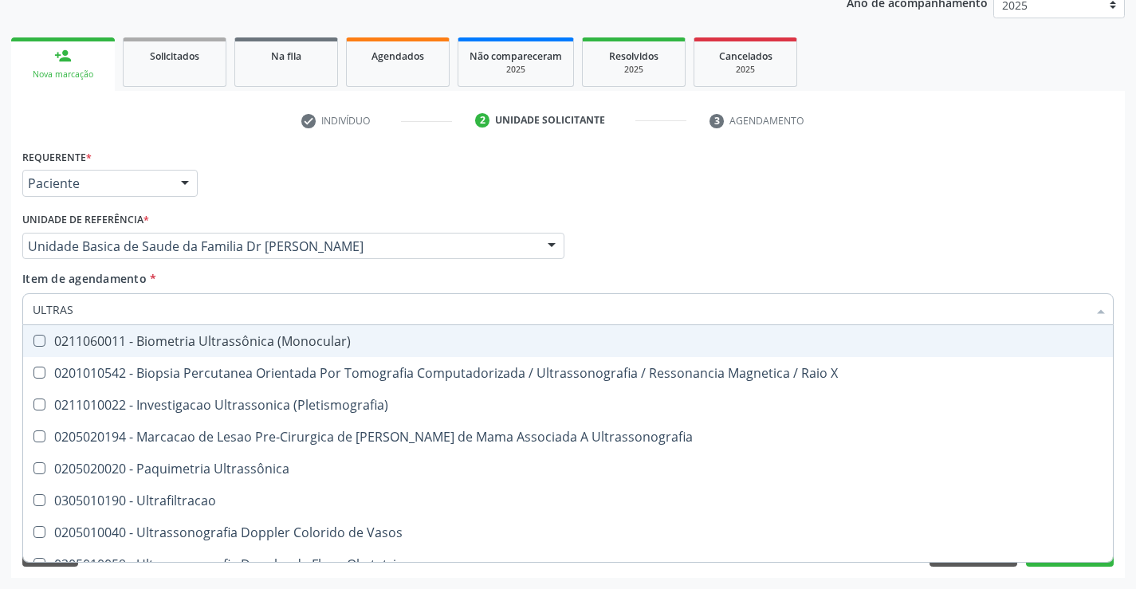
type input "ULTRASS"
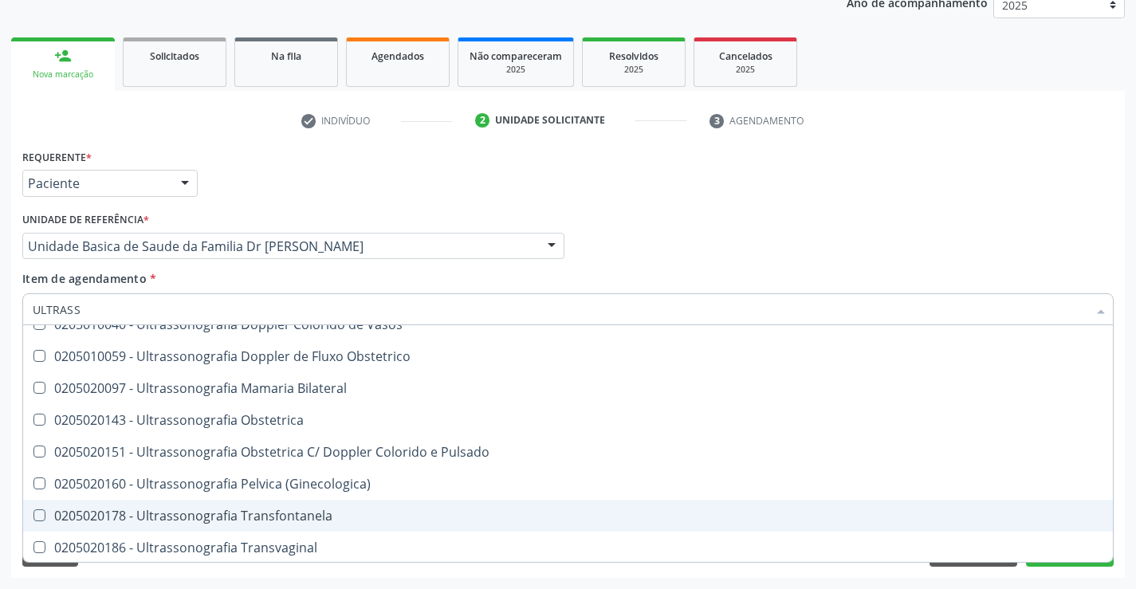
scroll to position [160, 0]
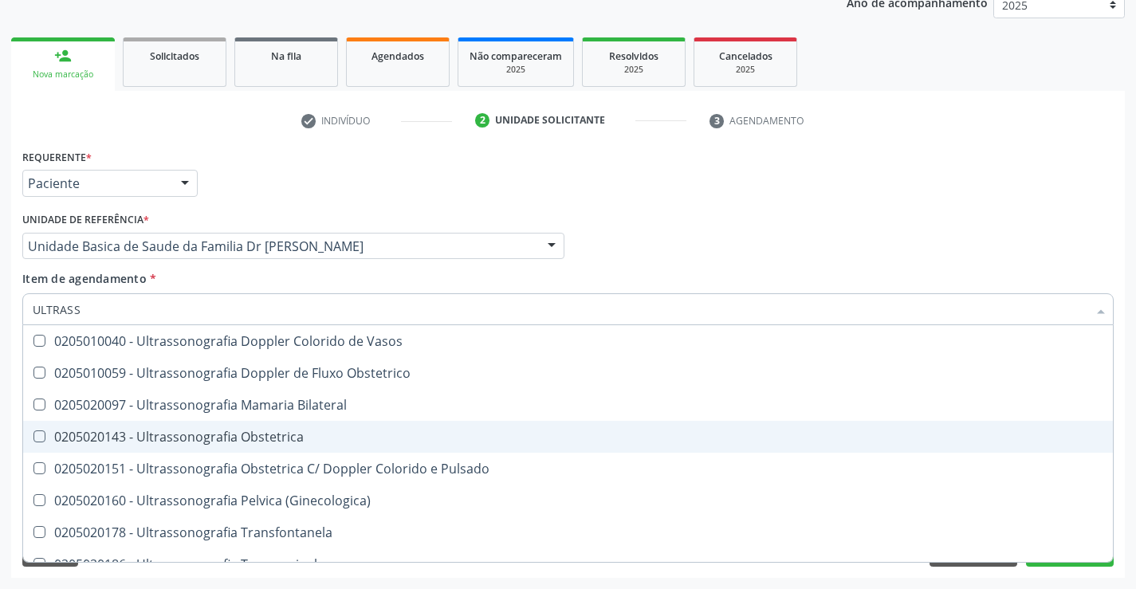
click at [322, 440] on div "0205020143 - Ultrassonografia Obstetrica" at bounding box center [568, 437] width 1071 height 13
checkbox Obstetrica "true"
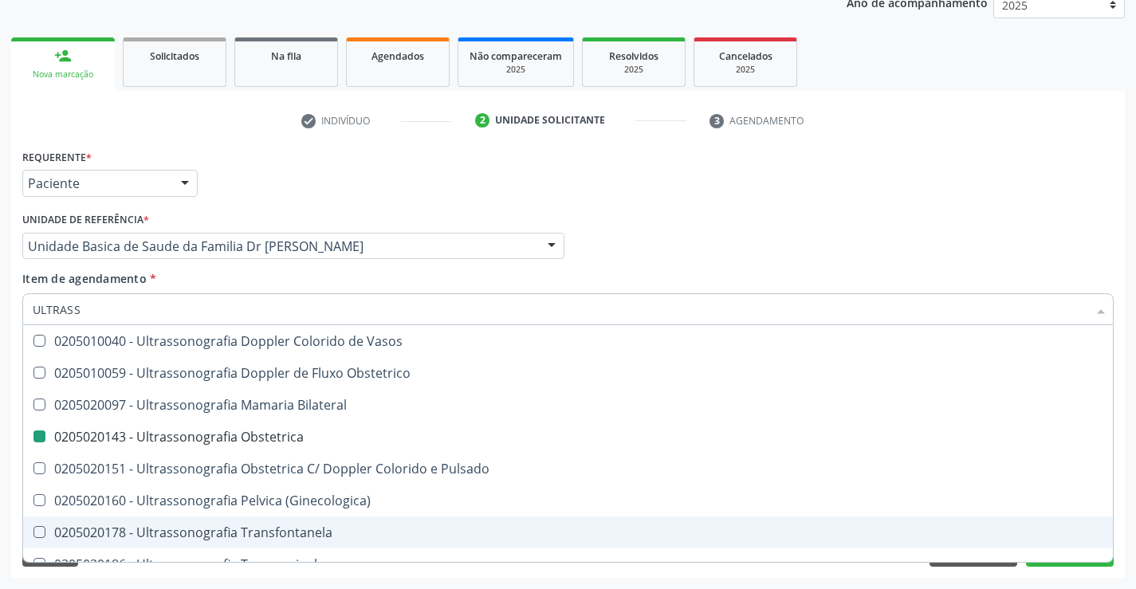
click at [1125, 507] on div "Acompanhamento Acompanhe a situação das marcações correntes e finalizadas Relat…" at bounding box center [568, 238] width 1136 height 703
checkbox X "true"
checkbox Obstetrica "false"
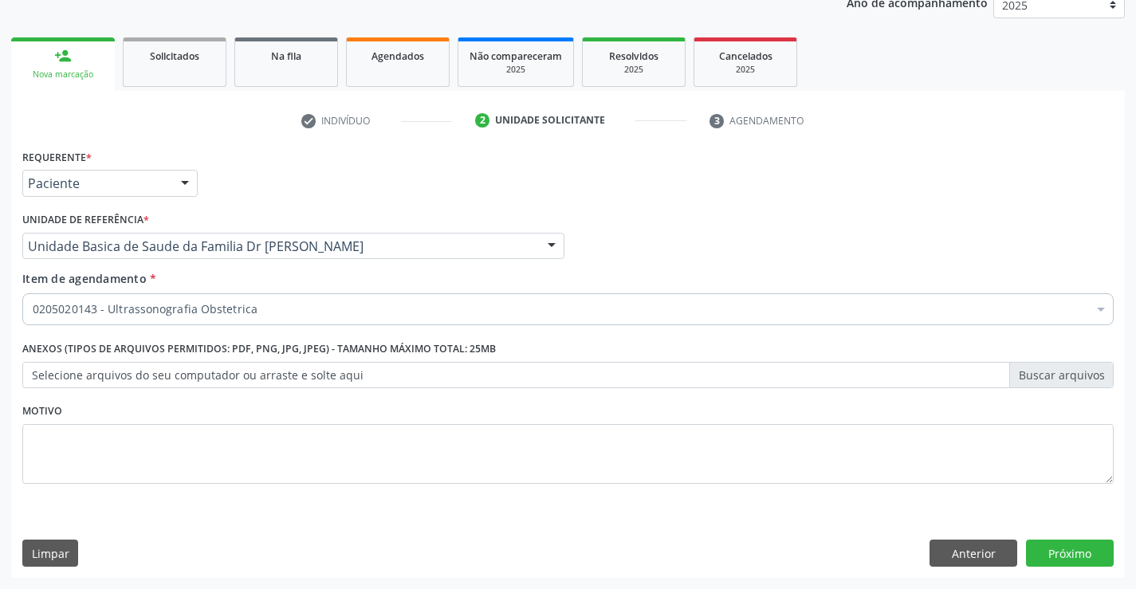
scroll to position [0, 0]
click at [1066, 553] on button "Próximo" at bounding box center [1070, 553] width 88 height 27
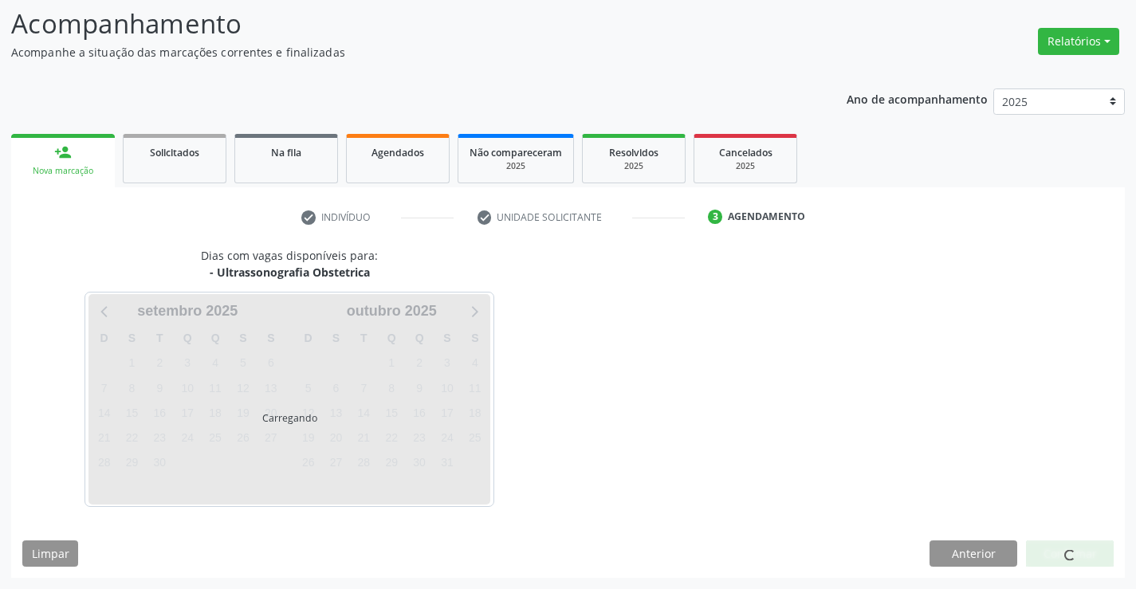
scroll to position [104, 0]
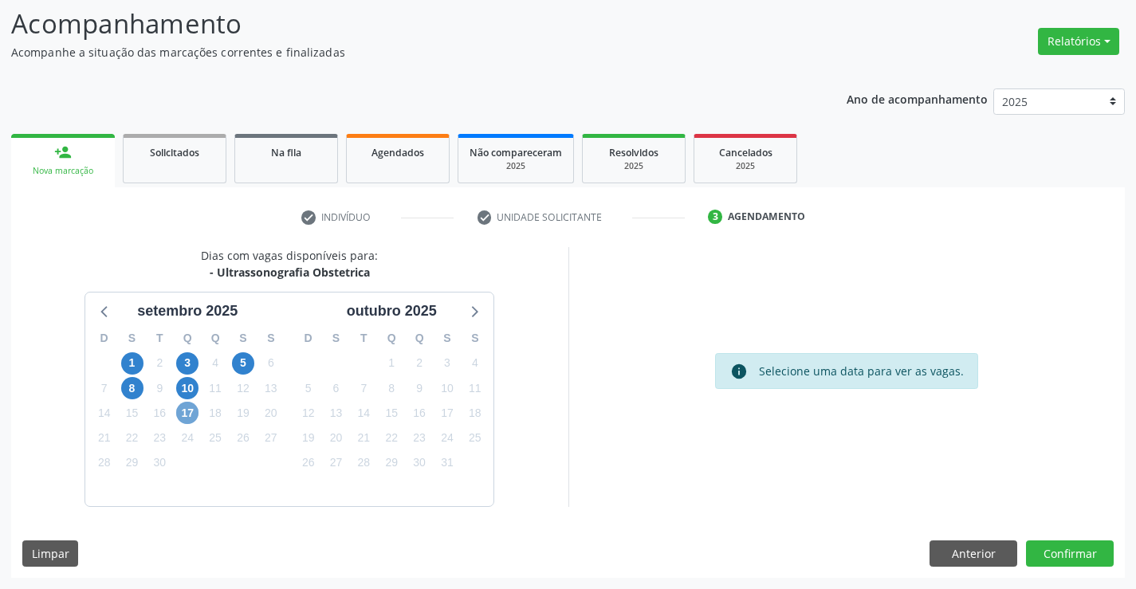
click at [183, 411] on span "17" at bounding box center [187, 413] width 22 height 22
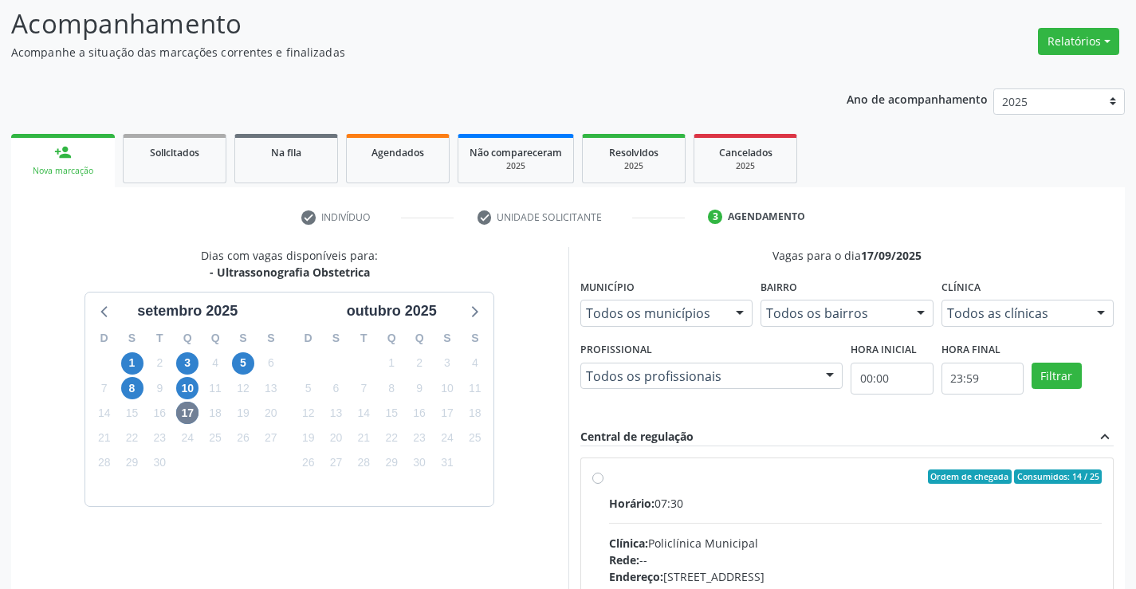
click at [827, 495] on div "Horário: 07:30" at bounding box center [856, 503] width 494 height 17
click at [604, 484] on input "Ordem de chegada Consumidos: 14 / 25 Horário: 07:30 Clínica: Policlínica Munici…" at bounding box center [598, 477] width 11 height 14
radio input "true"
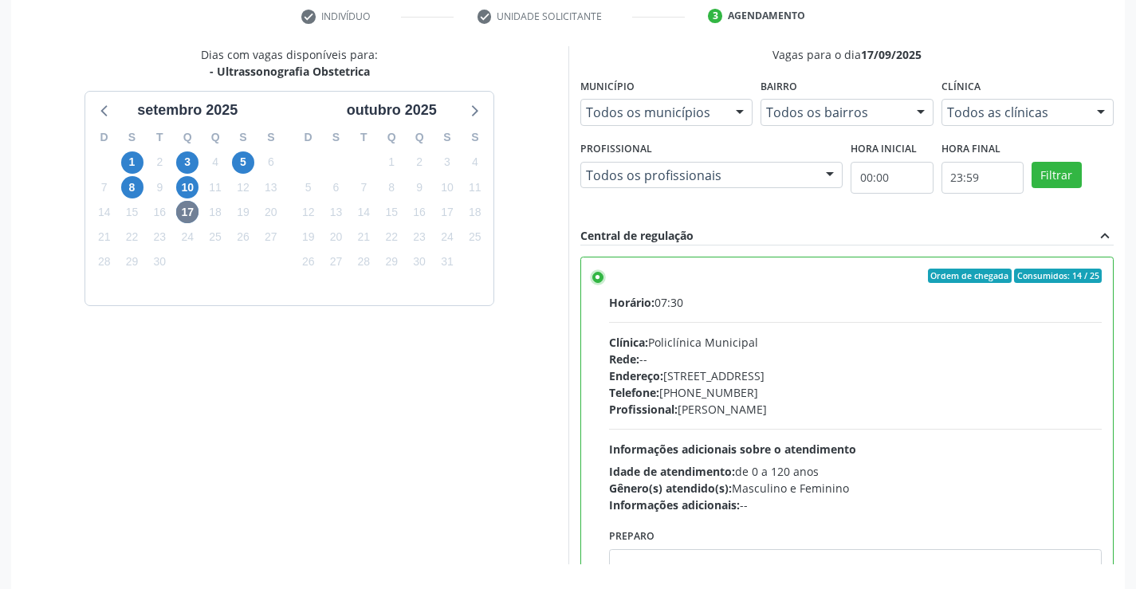
scroll to position [364, 0]
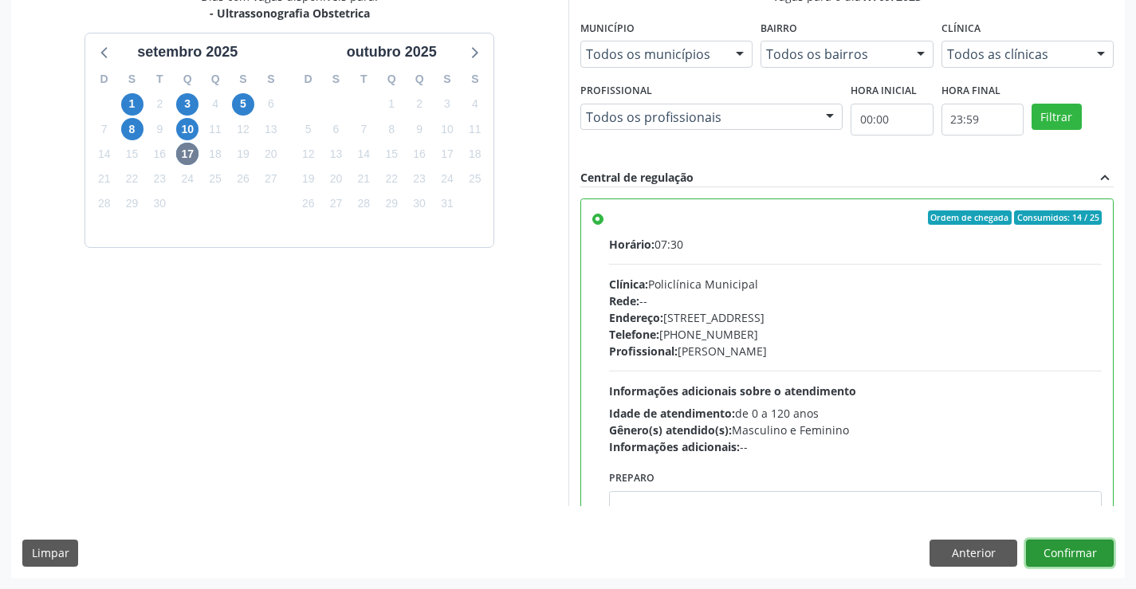
click at [1072, 546] on button "Confirmar" at bounding box center [1070, 553] width 88 height 27
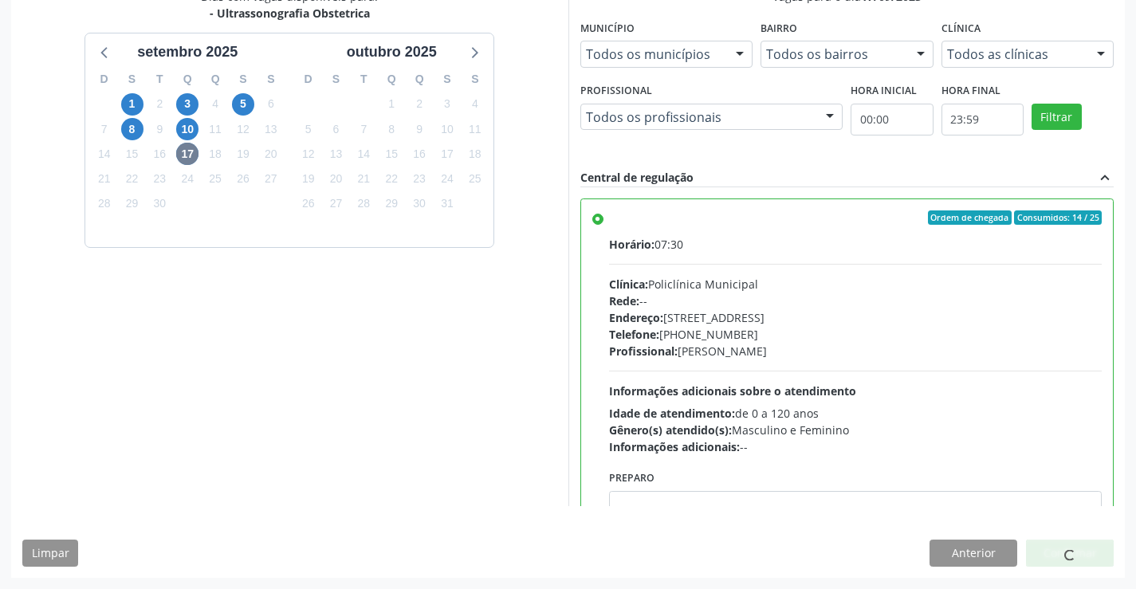
scroll to position [0, 0]
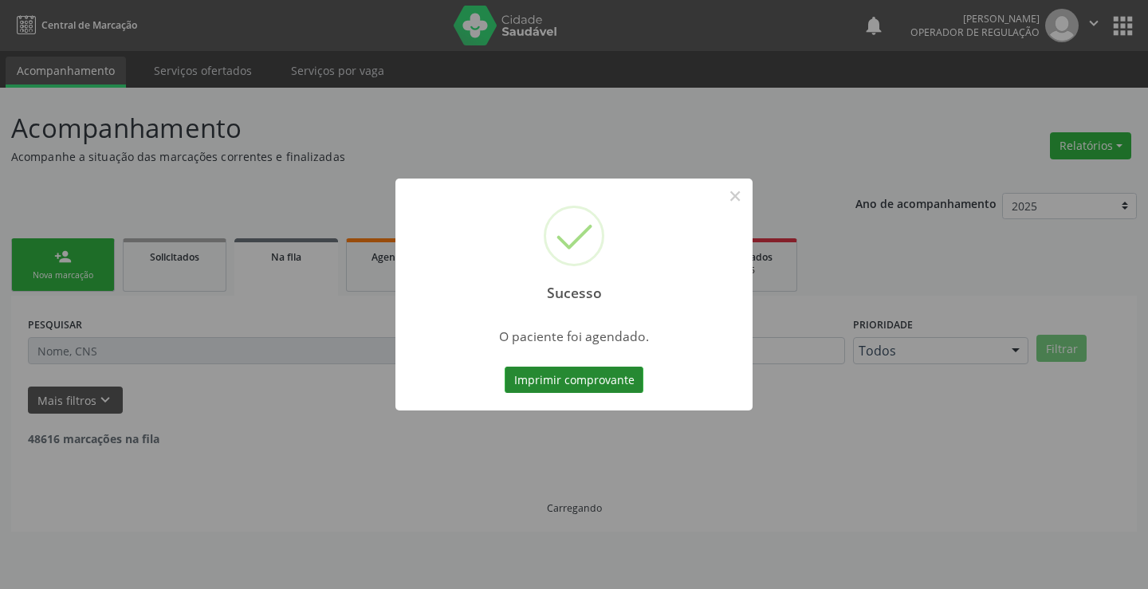
click at [575, 379] on button "Imprimir comprovante" at bounding box center [574, 380] width 139 height 27
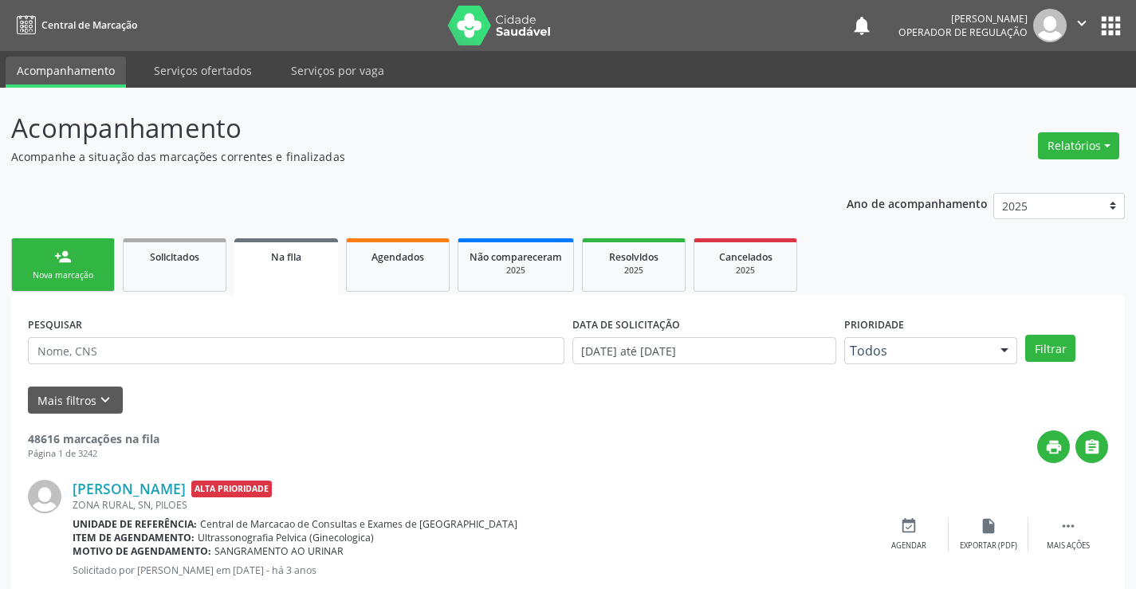
click at [48, 261] on div "Sucesso × O paciente foi agendado. Imprimir comprovante Cancel" at bounding box center [568, 294] width 1136 height 589
click at [49, 266] on link "person_add Nova marcação" at bounding box center [63, 264] width 104 height 53
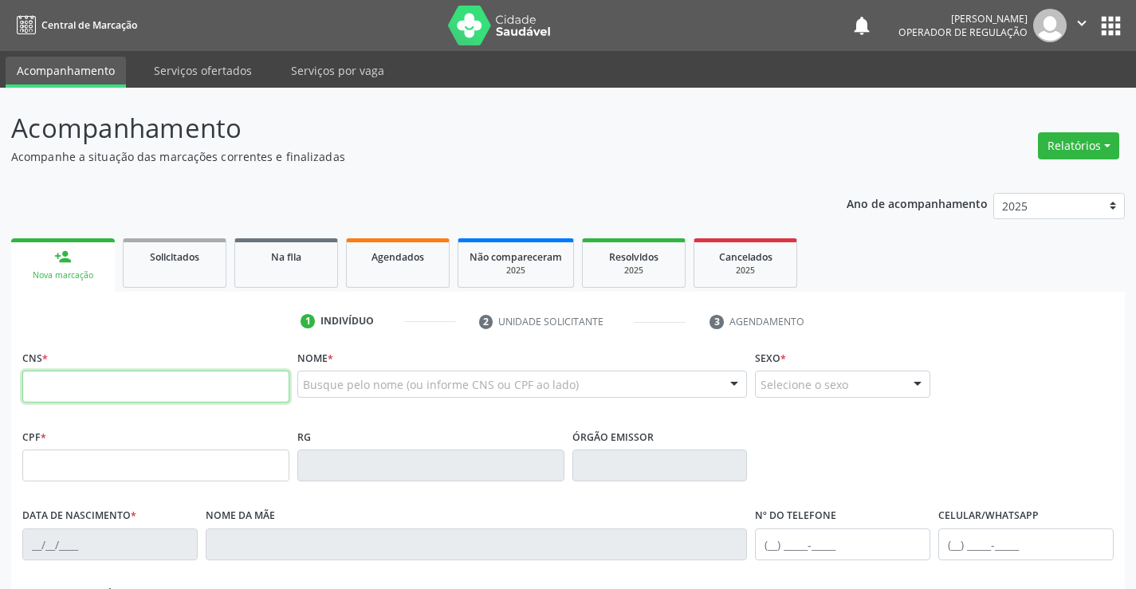
click at [100, 393] on input "text" at bounding box center [155, 387] width 267 height 32
type input "705 0092 8088 4056"
type input "044.045.295-38"
type input "1530155940"
type input "19/03/1989"
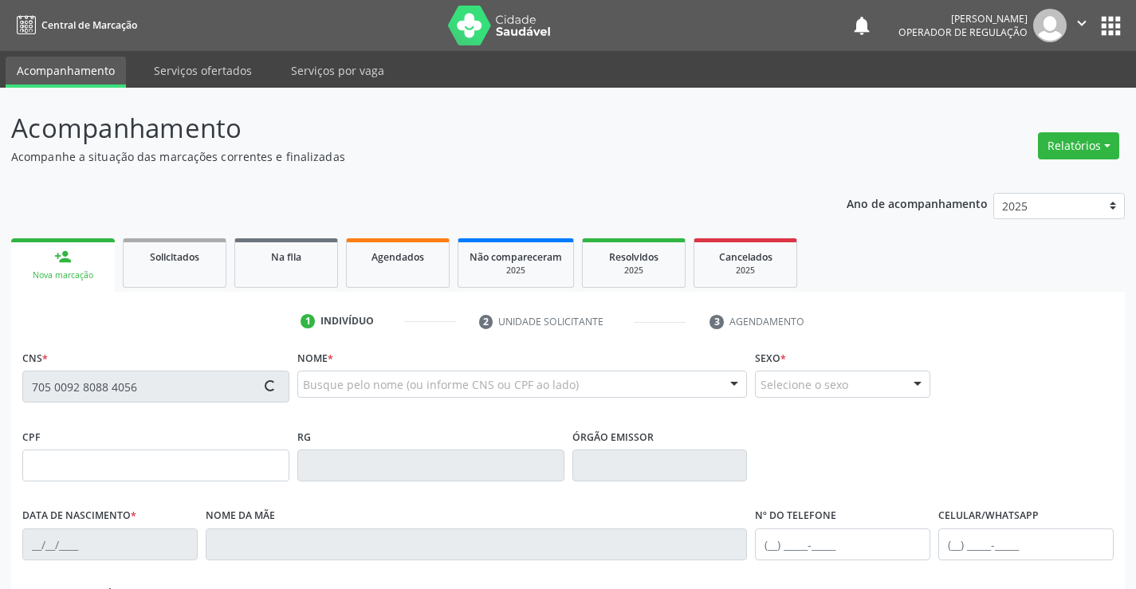
type input "Maria Luiz da Silva"
type input "(74) 9158-8925"
type input "044.045.295-38"
type input "S/N"
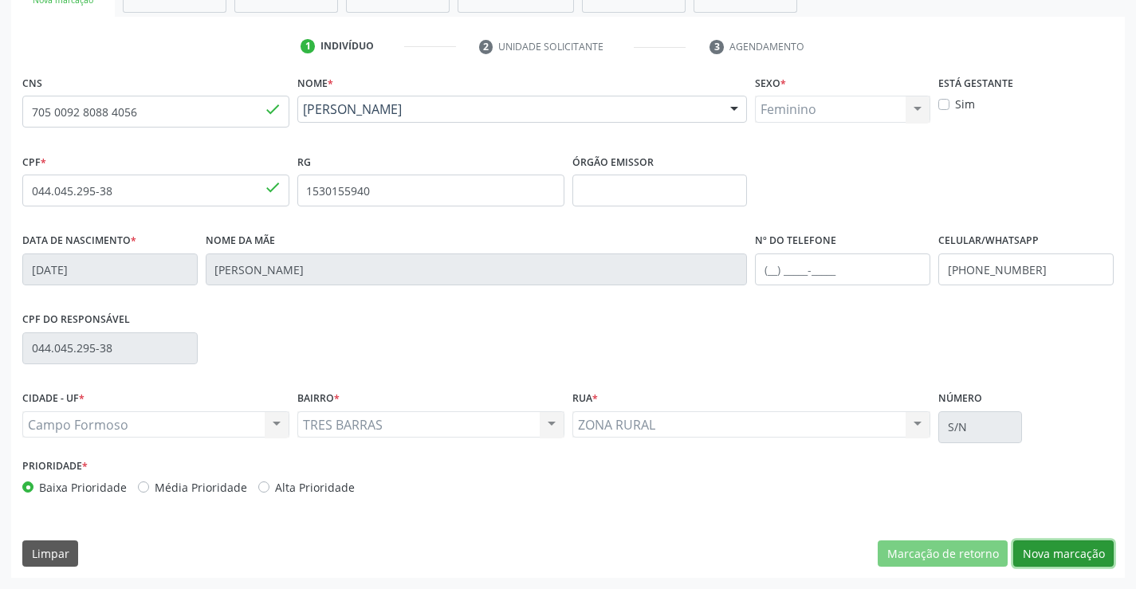
click at [1063, 552] on button "Nova marcação" at bounding box center [1064, 554] width 100 height 27
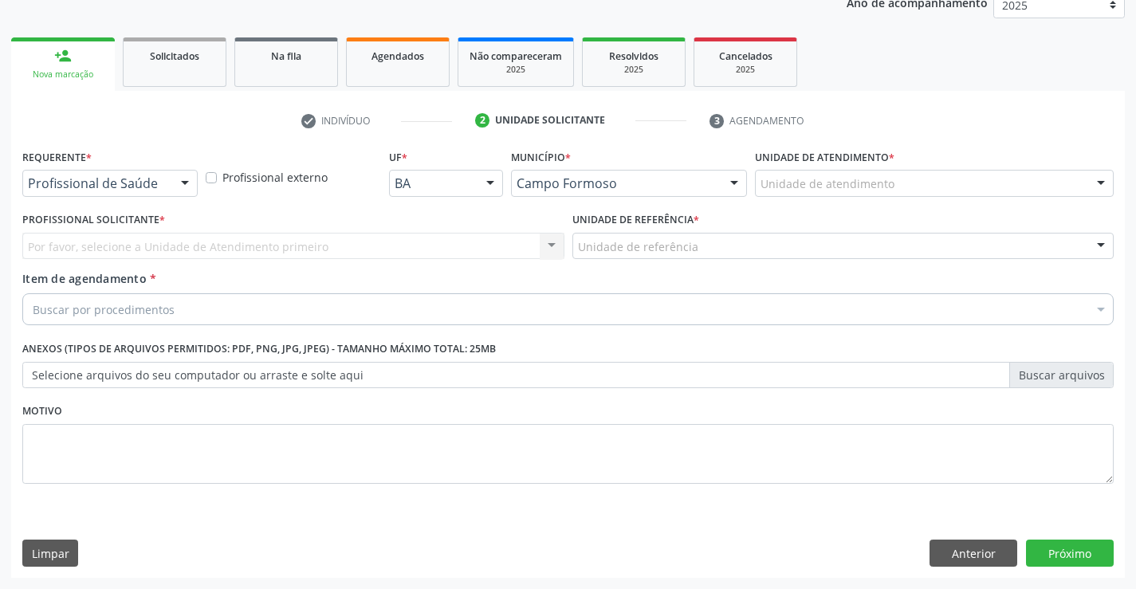
scroll to position [201, 0]
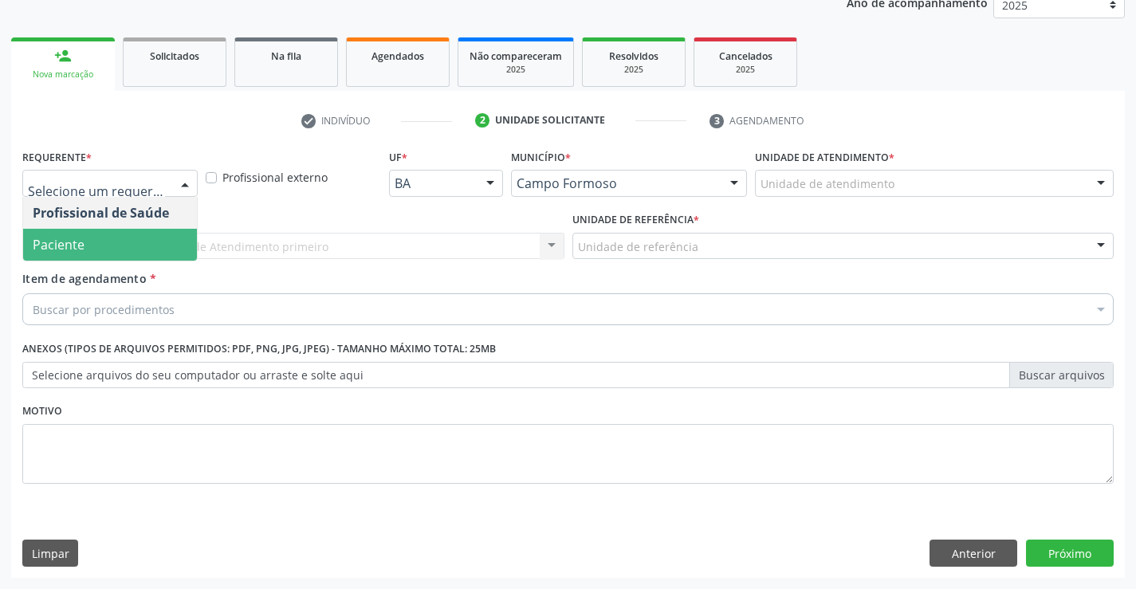
click at [85, 243] on span "Paciente" at bounding box center [110, 245] width 174 height 32
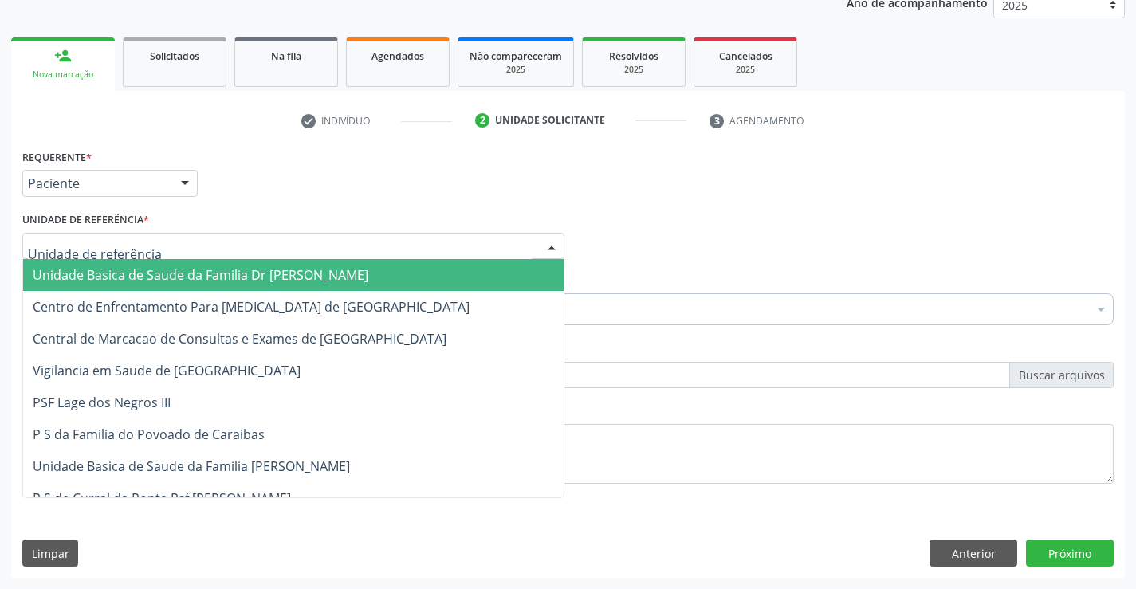
click at [170, 278] on span "Unidade Basica de Saude da Familia Dr [PERSON_NAME]" at bounding box center [201, 275] width 336 height 18
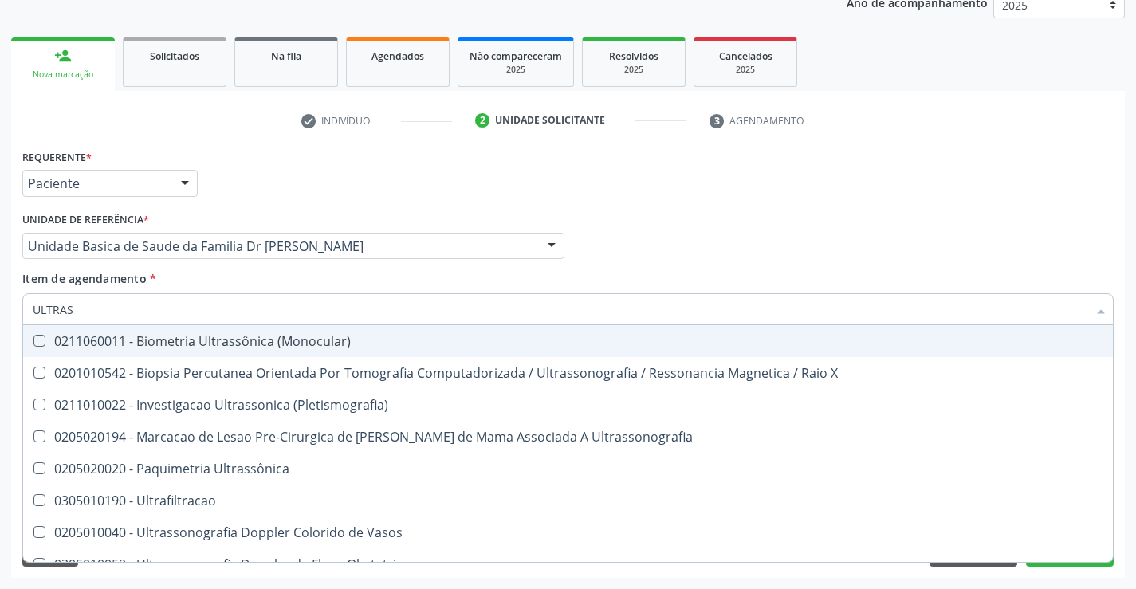
type input "ULTRASS"
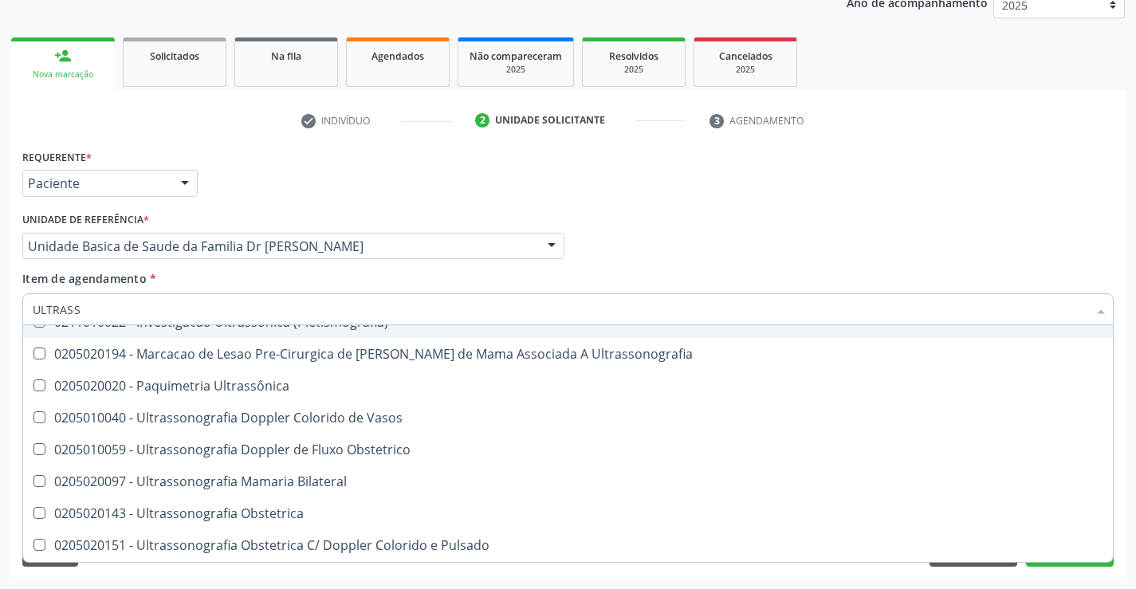
scroll to position [160, 0]
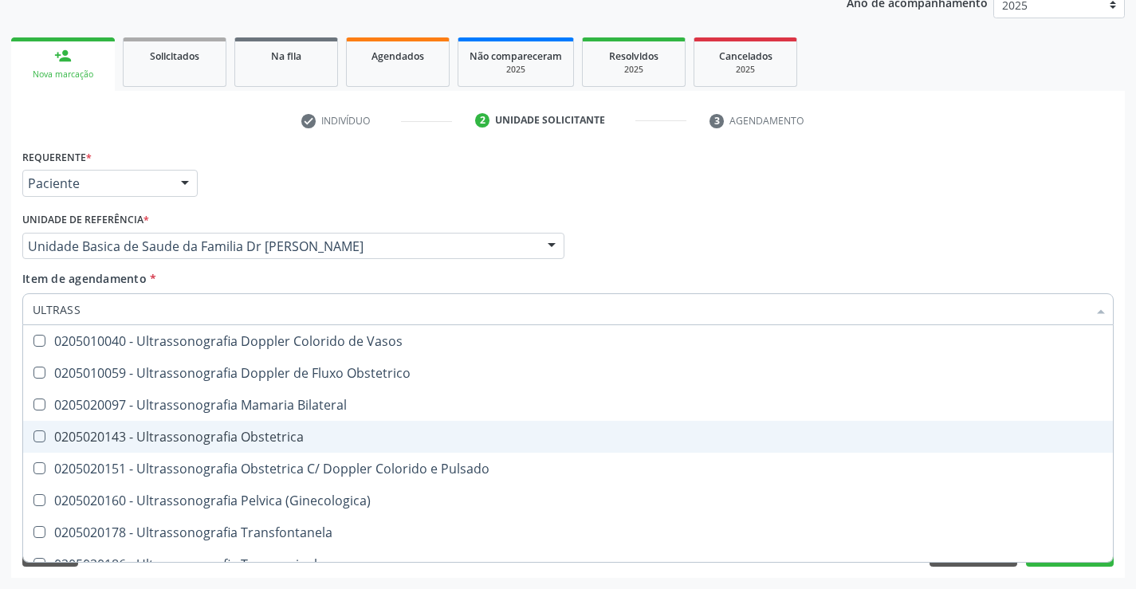
click at [321, 428] on span "0205020143 - Ultrassonografia Obstetrica" at bounding box center [568, 437] width 1090 height 32
checkbox Obstetrica "true"
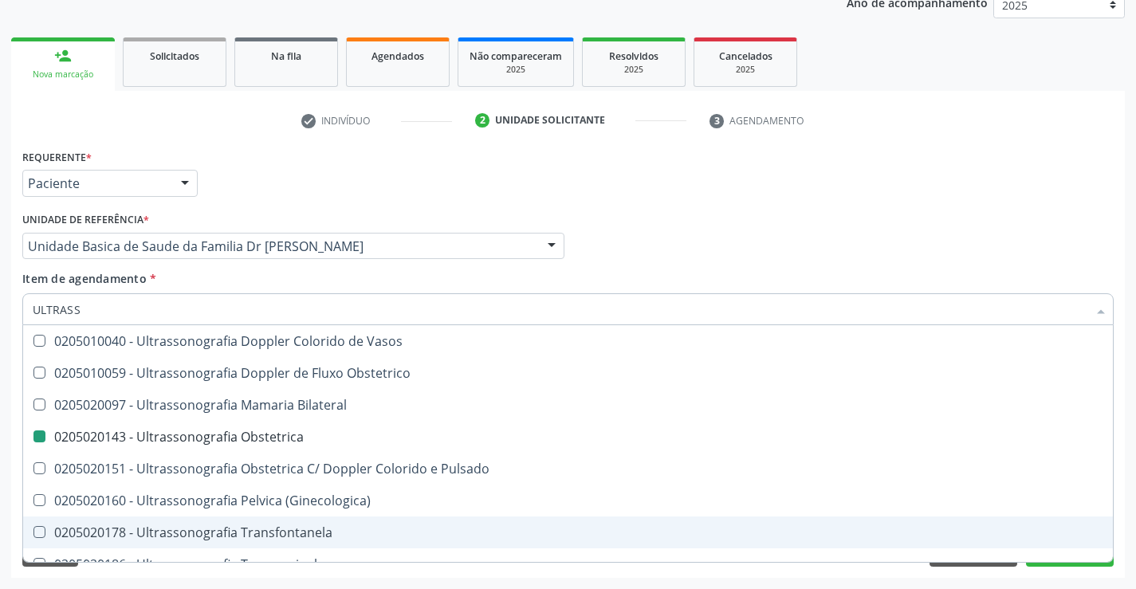
click at [1128, 516] on div "Acompanhamento Acompanhe a situação das marcações correntes e finalizadas Relat…" at bounding box center [568, 238] width 1136 height 703
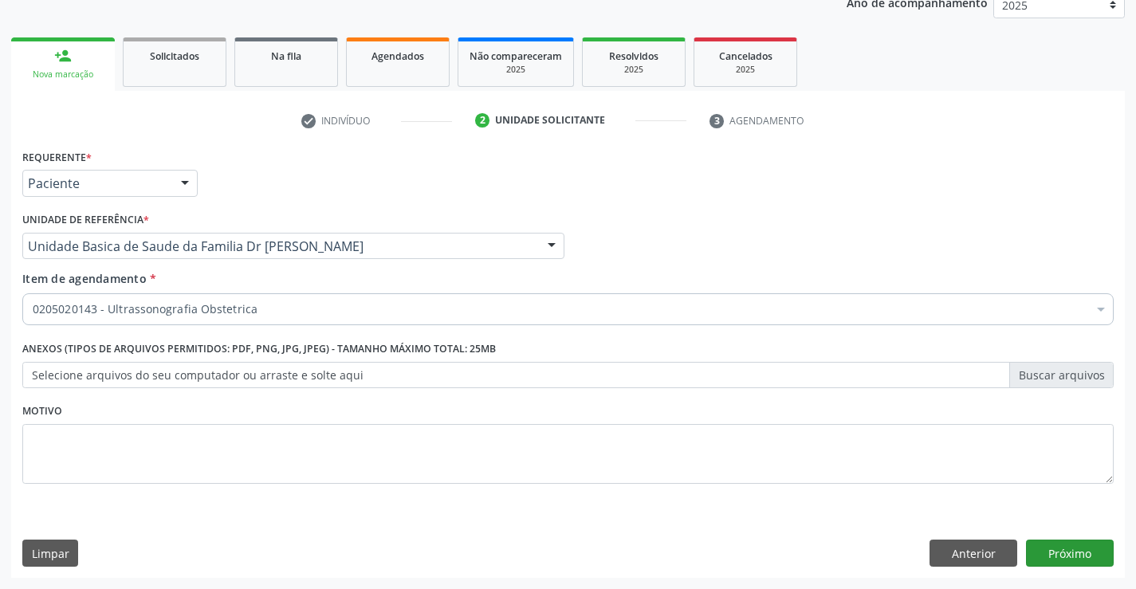
scroll to position [0, 0]
click at [1073, 555] on button "Próximo" at bounding box center [1070, 553] width 88 height 27
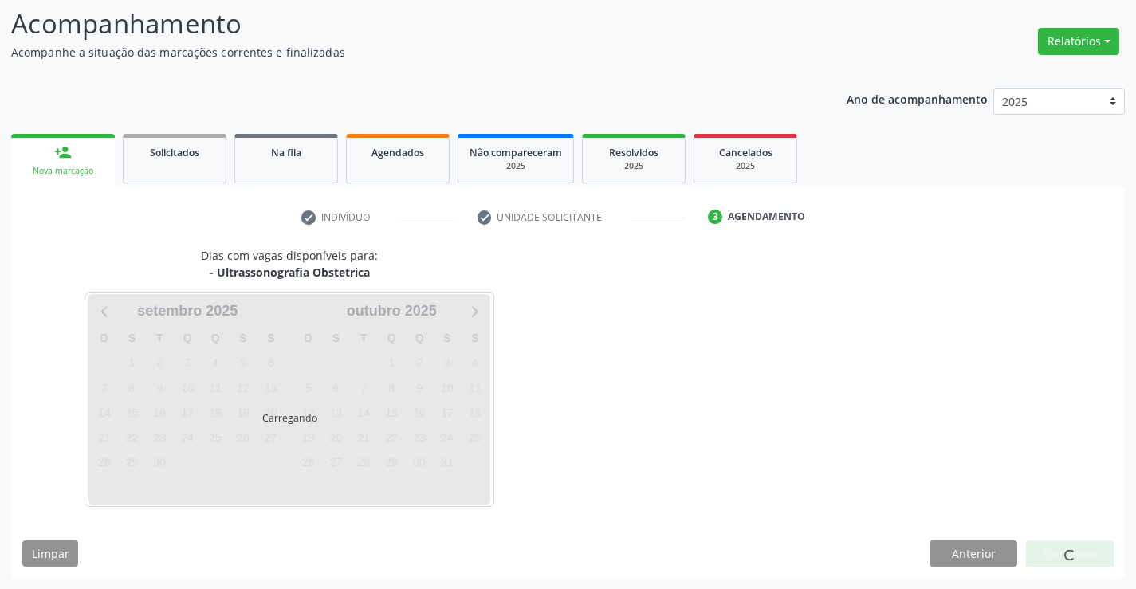
scroll to position [104, 0]
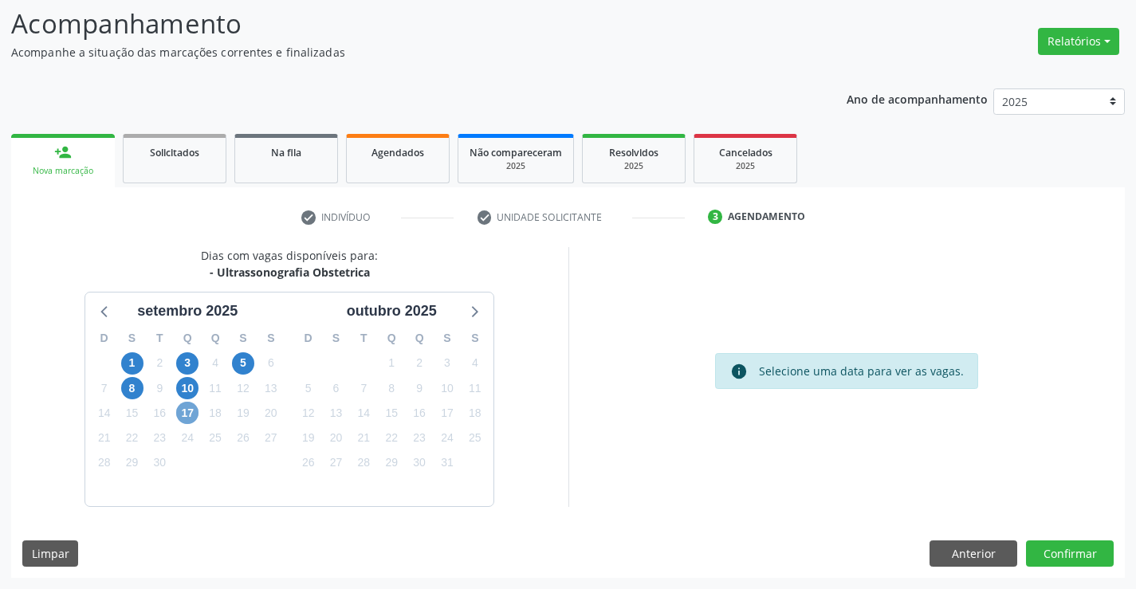
click at [192, 415] on span "17" at bounding box center [187, 413] width 22 height 22
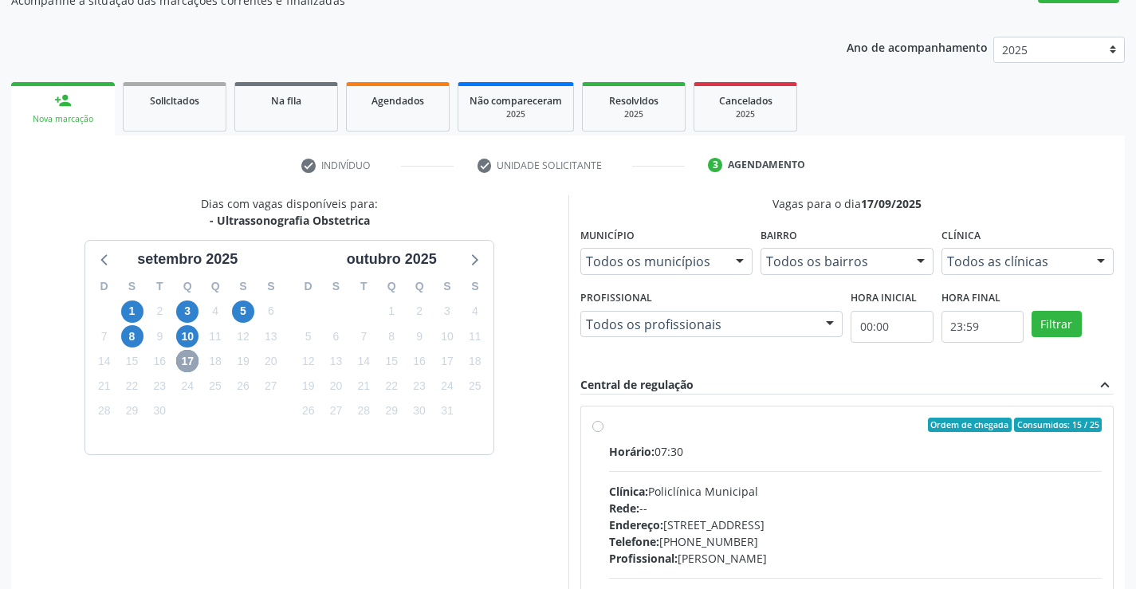
scroll to position [184, 0]
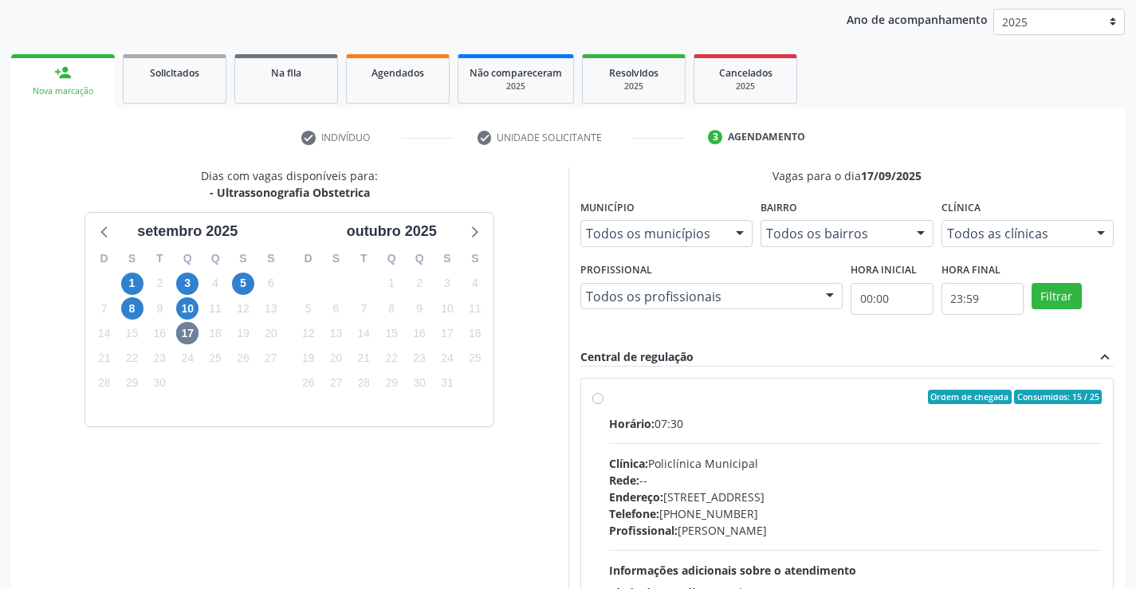
click at [772, 398] on div "Ordem de chegada Consumidos: 15 / 25" at bounding box center [856, 397] width 494 height 14
click at [604, 398] on input "Ordem de chegada Consumidos: 15 / 25 Horário: 07:30 Clínica: Policlínica Munici…" at bounding box center [598, 397] width 11 height 14
radio input "true"
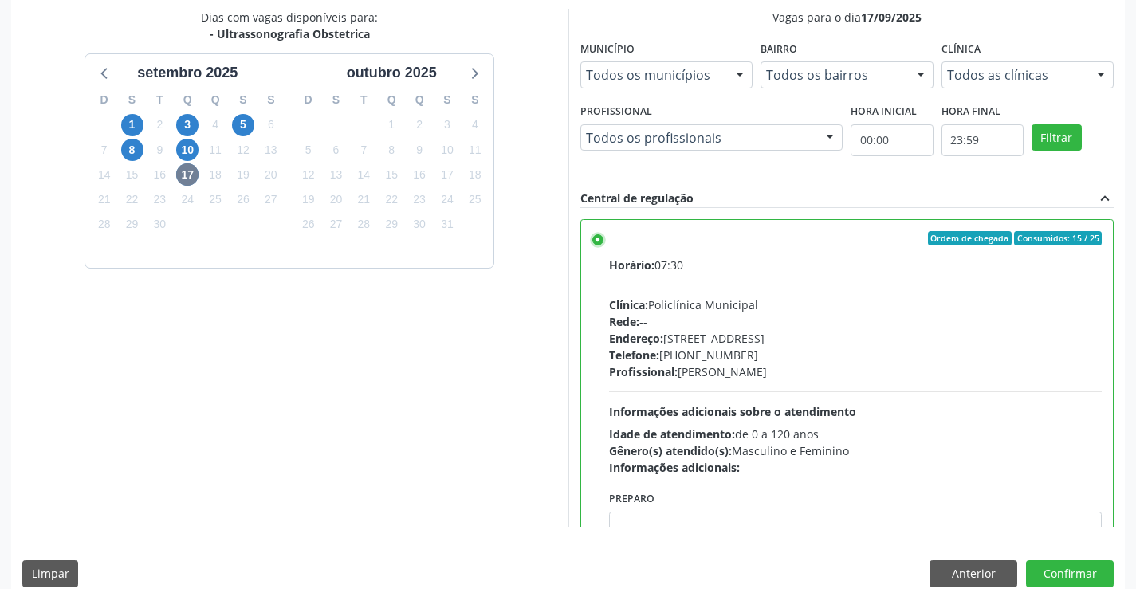
scroll to position [364, 0]
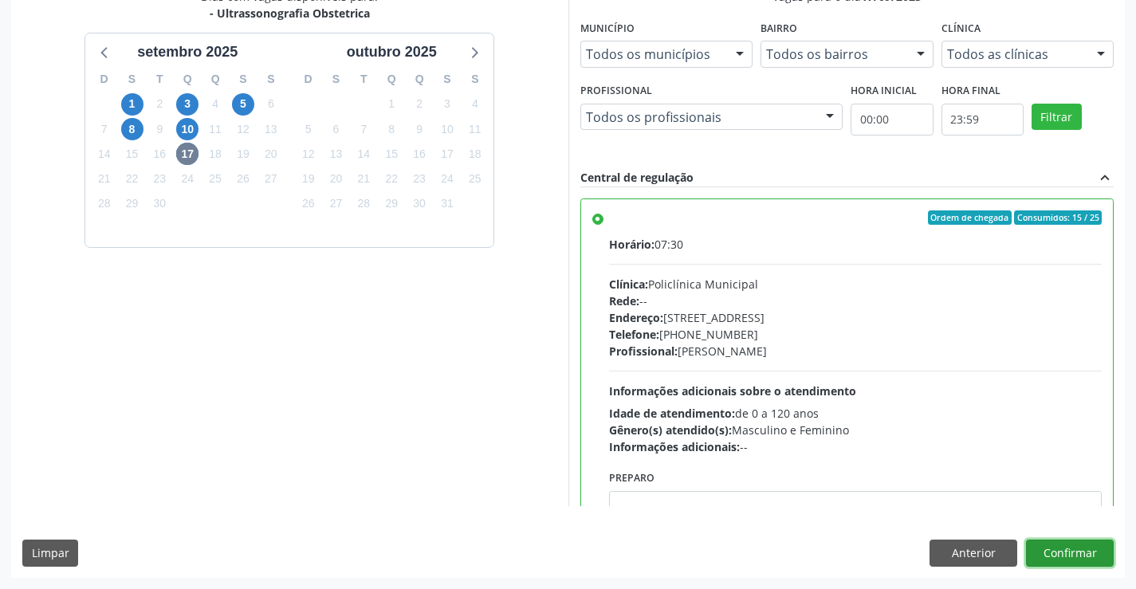
click at [1060, 553] on button "Confirmar" at bounding box center [1070, 553] width 88 height 27
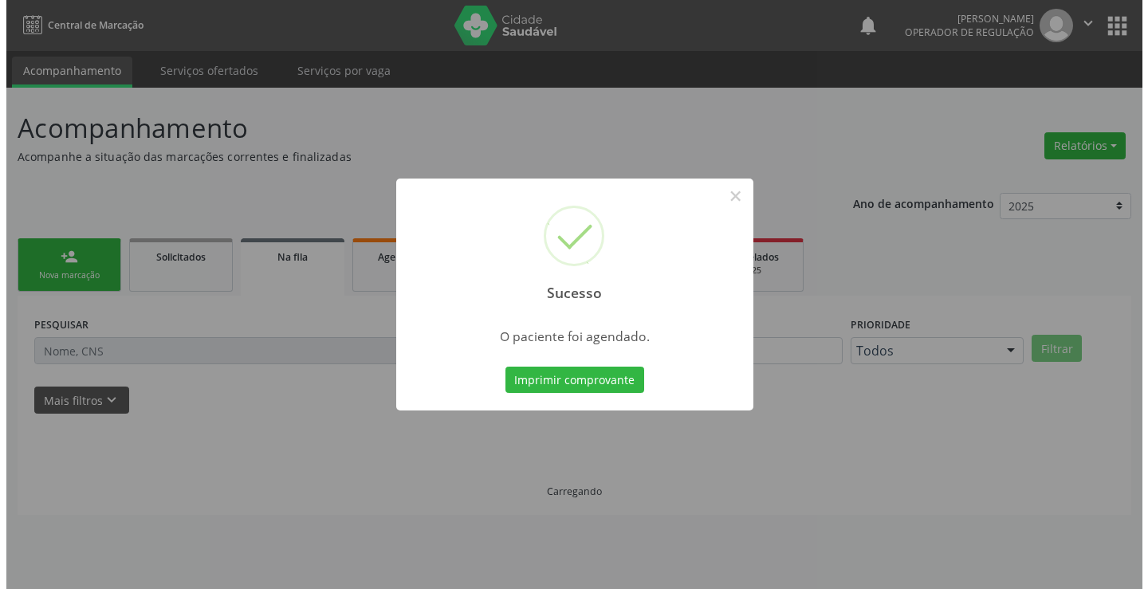
scroll to position [0, 0]
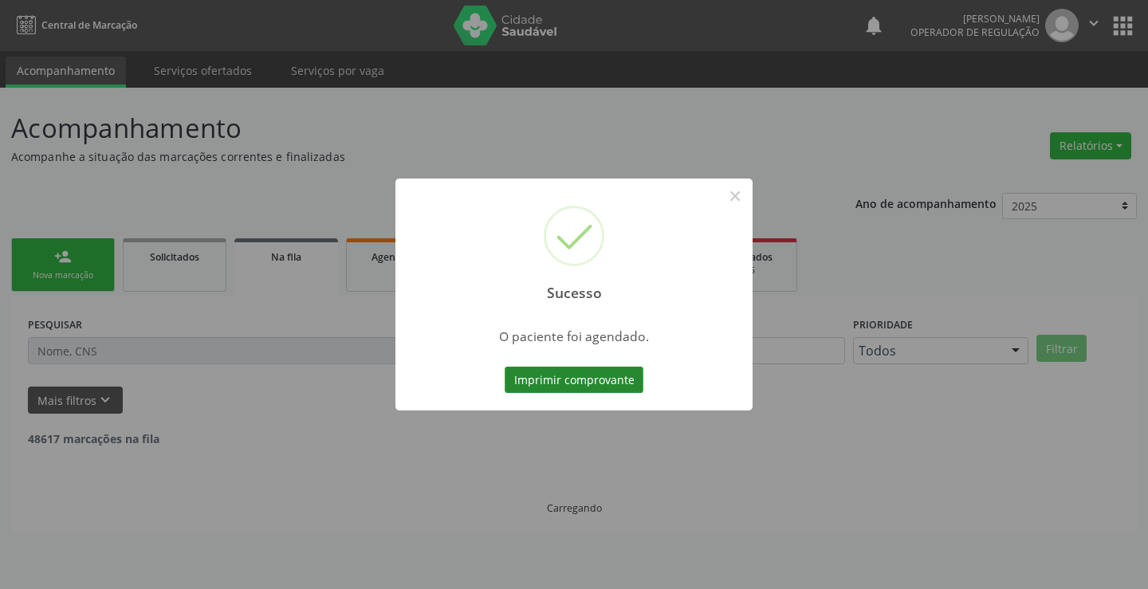
click at [577, 378] on button "Imprimir comprovante" at bounding box center [574, 380] width 139 height 27
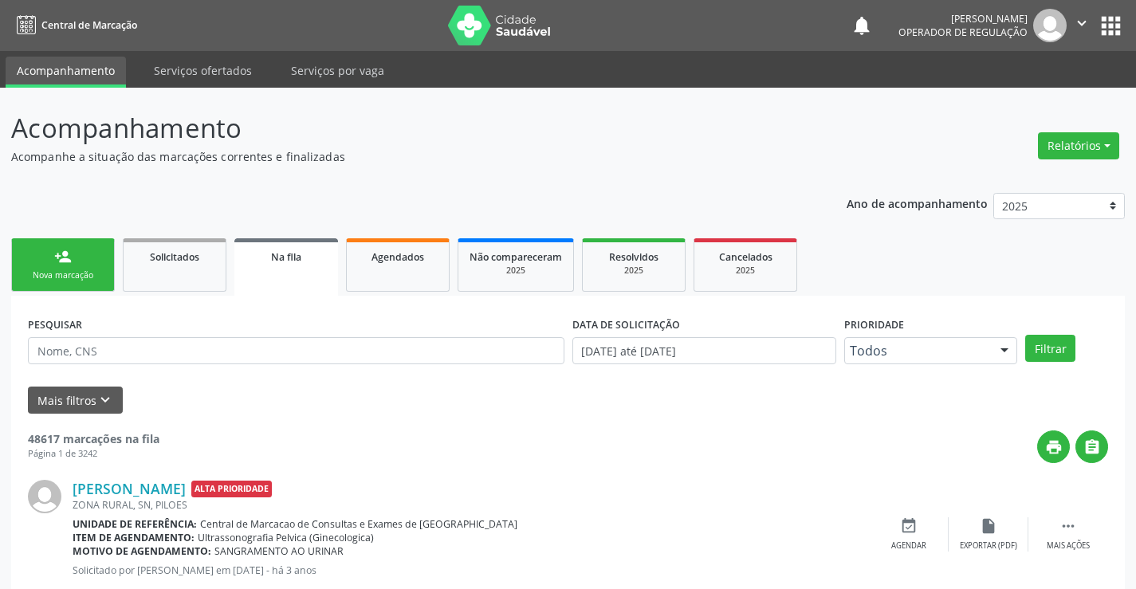
click at [72, 249] on div "Sucesso × O paciente foi agendado. Imprimir comprovante Cancel" at bounding box center [568, 294] width 1136 height 589
click at [71, 265] on div "person_add" at bounding box center [63, 257] width 18 height 18
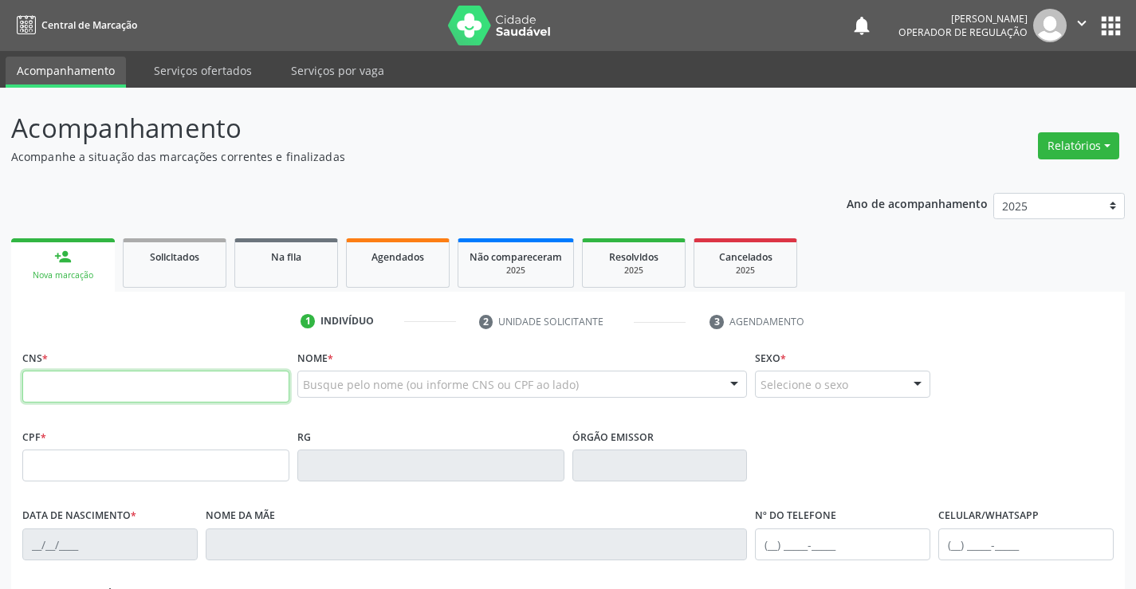
click at [116, 389] on input "text" at bounding box center [155, 387] width 267 height 32
type input "706 4006 4397 1386"
type input "011.762.055-60"
type input "[DATE]"
type input "[PHONE_NUMBER]"
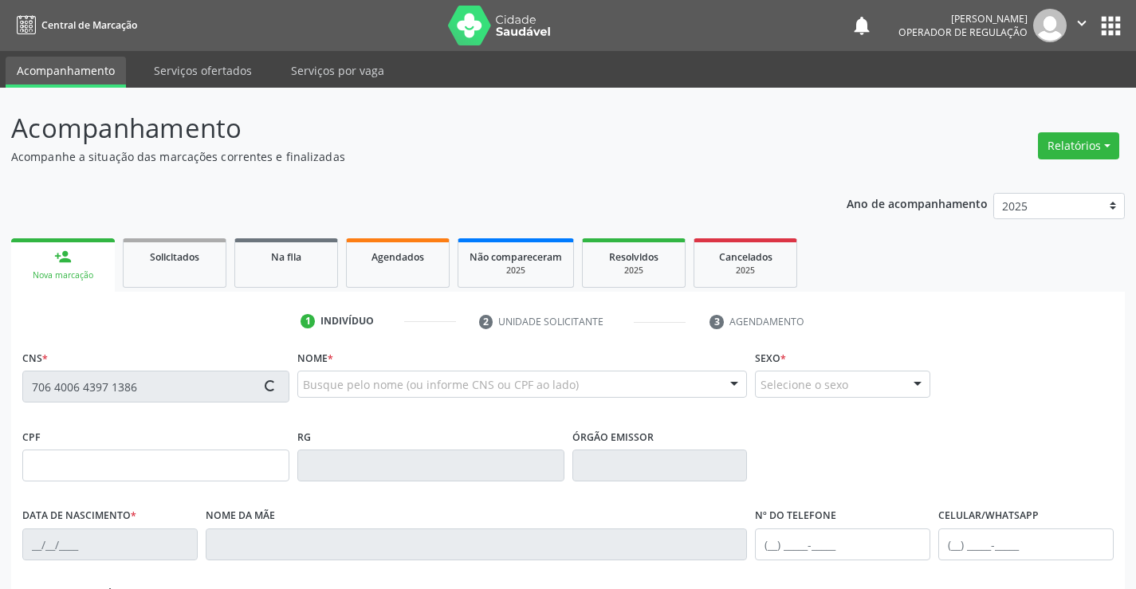
type input "011.762.055-60"
type input "S/N"
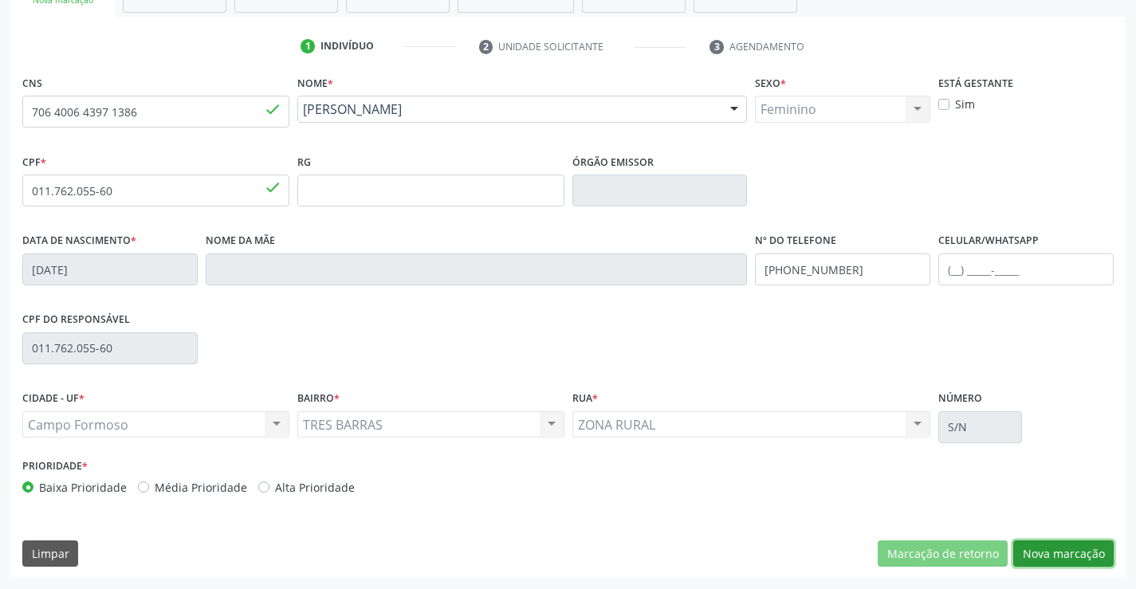
click at [1050, 558] on button "Nova marcação" at bounding box center [1064, 554] width 100 height 27
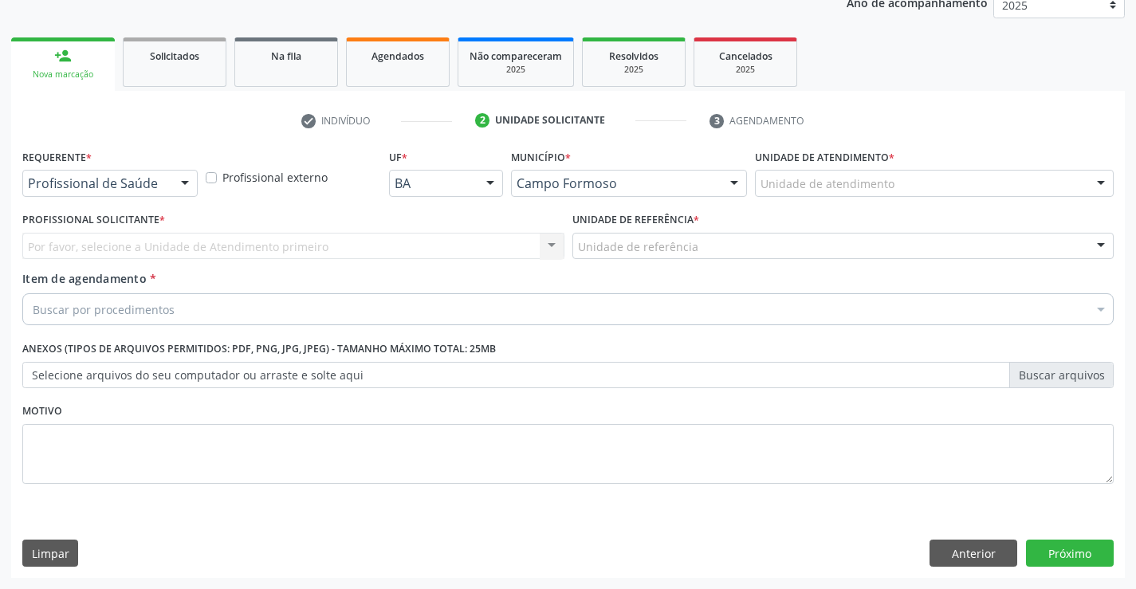
scroll to position [201, 0]
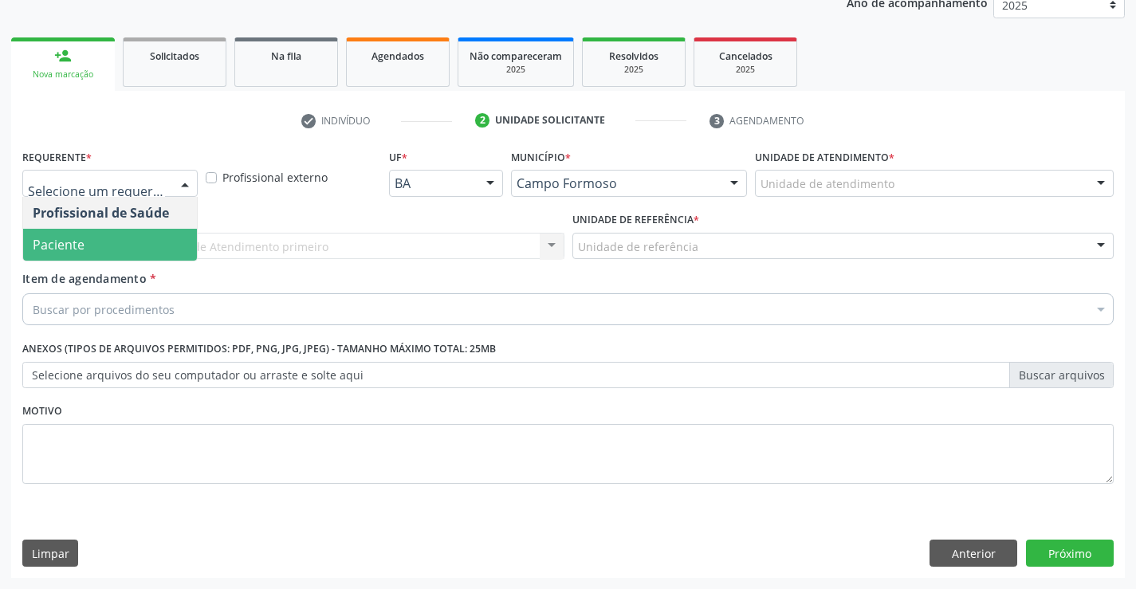
click at [80, 247] on span "Paciente" at bounding box center [59, 245] width 52 height 18
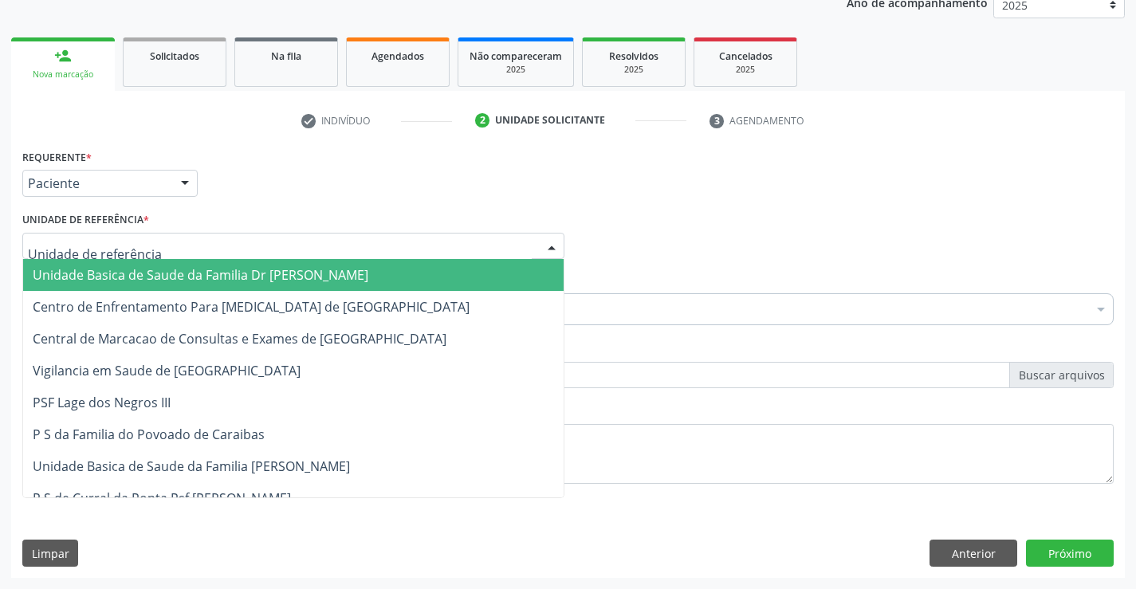
click at [138, 272] on span "Unidade Basica de Saude da Familia Dr [PERSON_NAME]" at bounding box center [201, 275] width 336 height 18
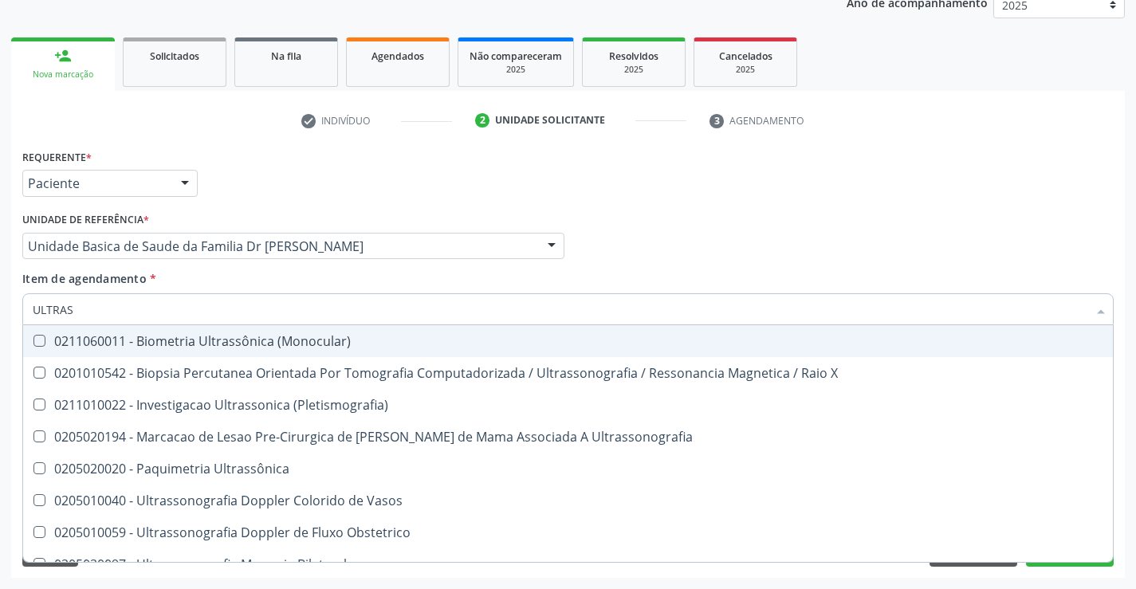
type input "ULTRASS"
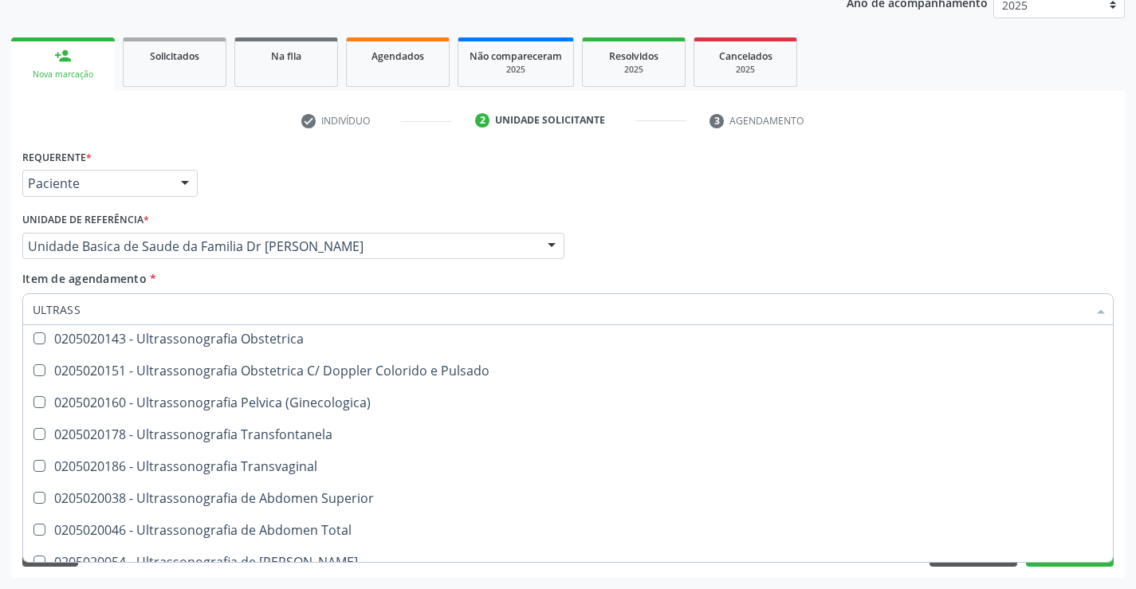
scroll to position [178, 0]
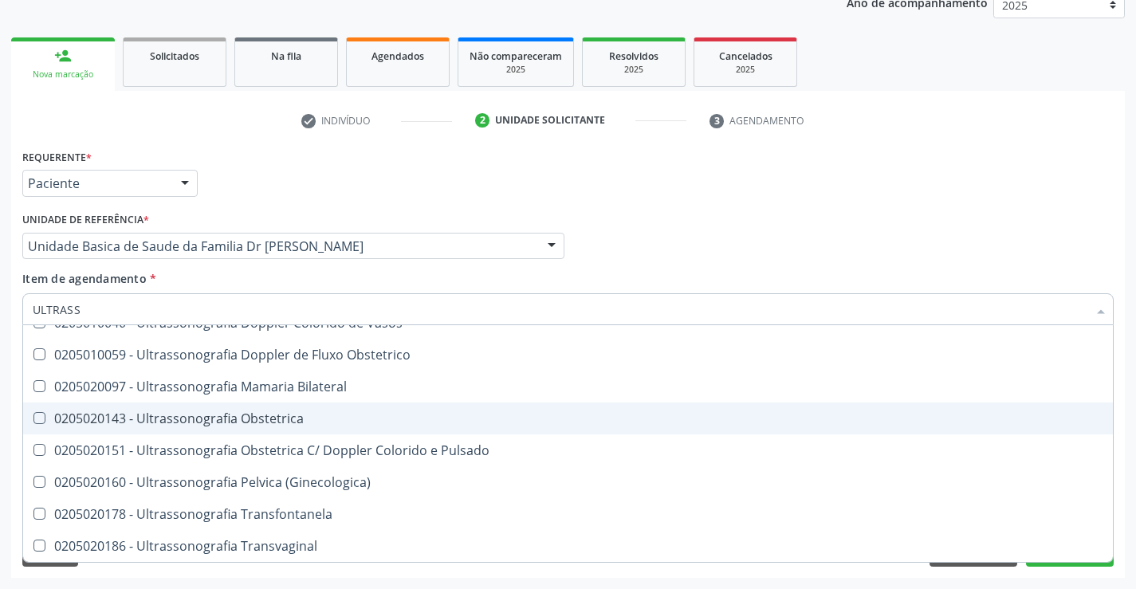
click at [345, 415] on div "0205020143 - Ultrassonografia Obstetrica" at bounding box center [568, 418] width 1071 height 13
checkbox Obstetrica "true"
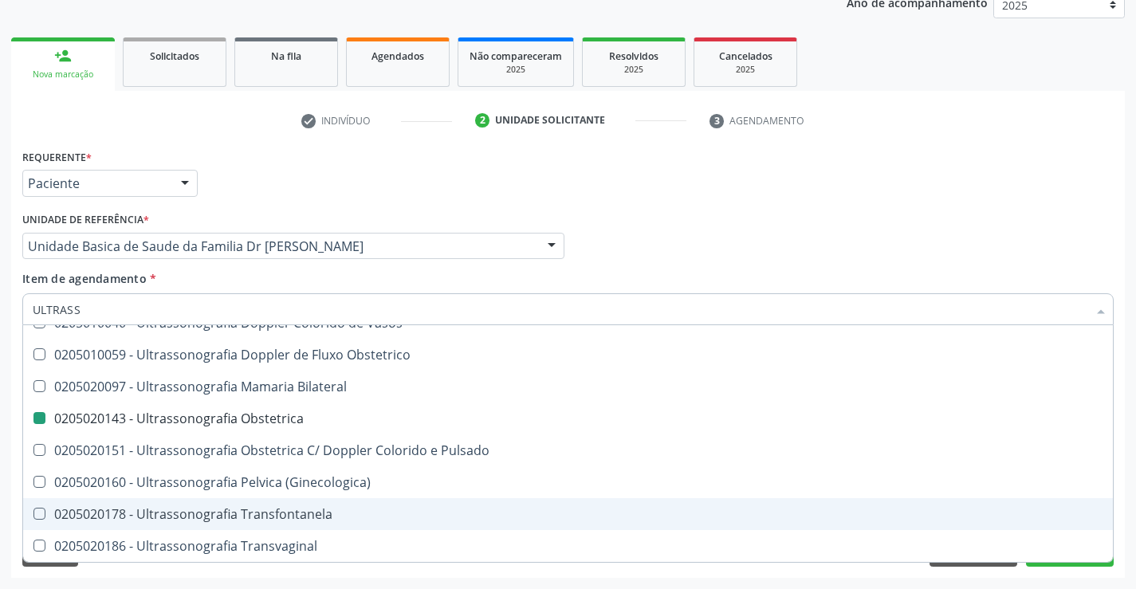
click at [1130, 501] on div "Acompanhamento Acompanhe a situação das marcações correntes e finalizadas Relat…" at bounding box center [568, 238] width 1136 height 703
checkbox X "true"
checkbox Obstetrica "false"
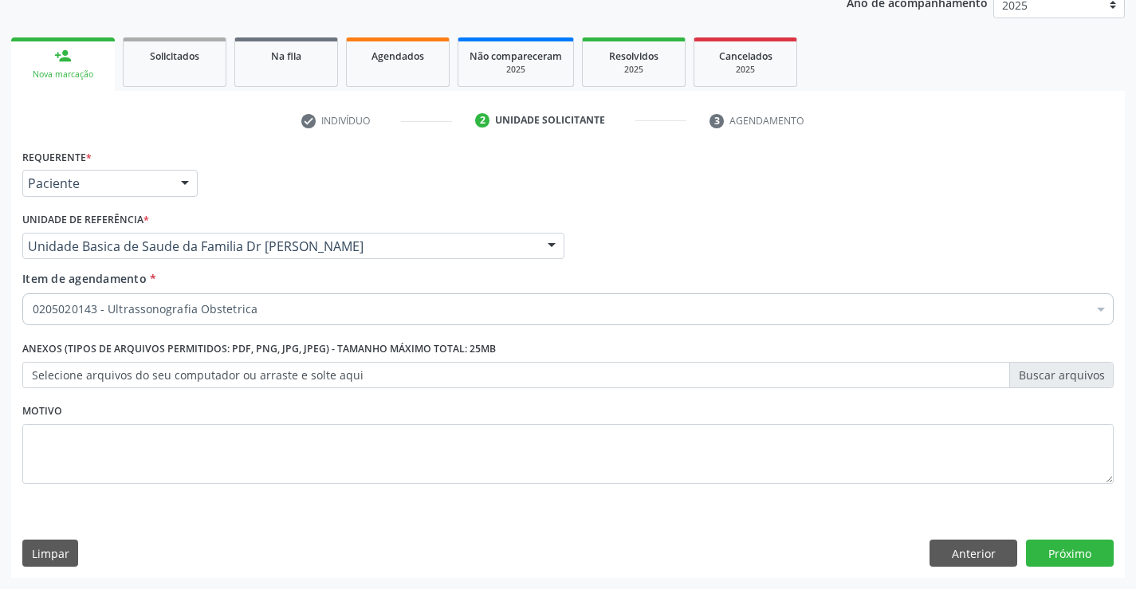
scroll to position [0, 0]
click at [1061, 553] on button "Próximo" at bounding box center [1070, 553] width 88 height 27
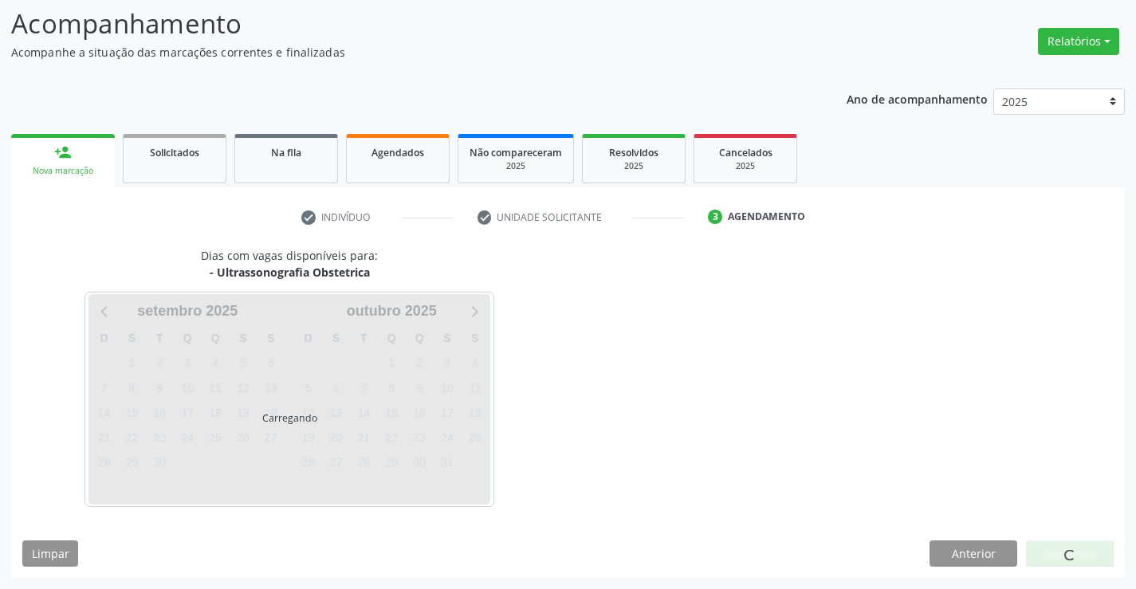
scroll to position [104, 0]
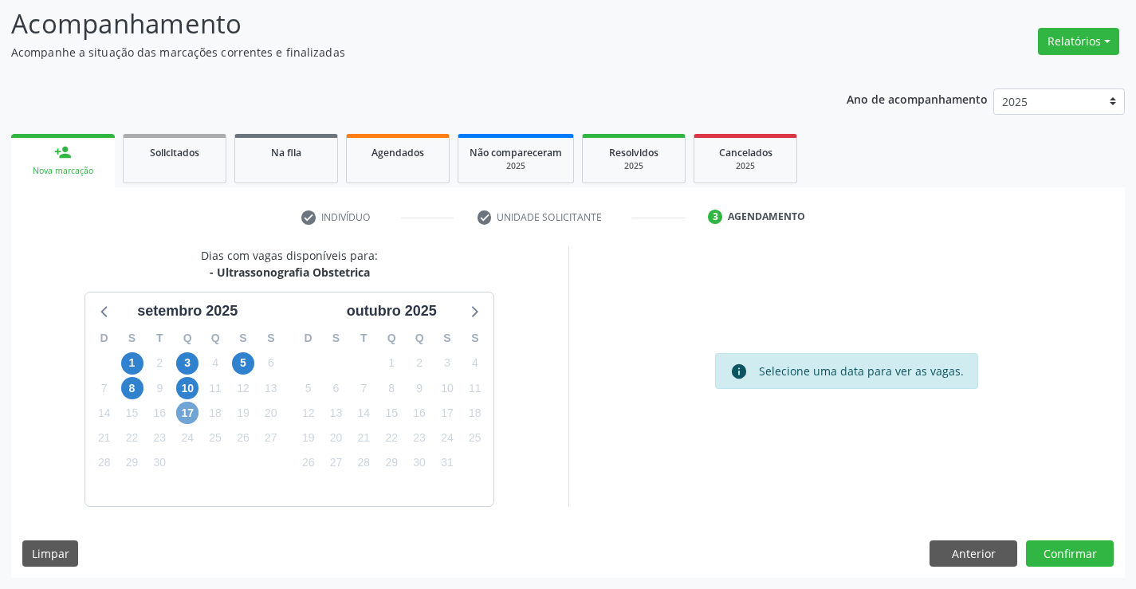
click at [184, 411] on span "17" at bounding box center [187, 413] width 22 height 22
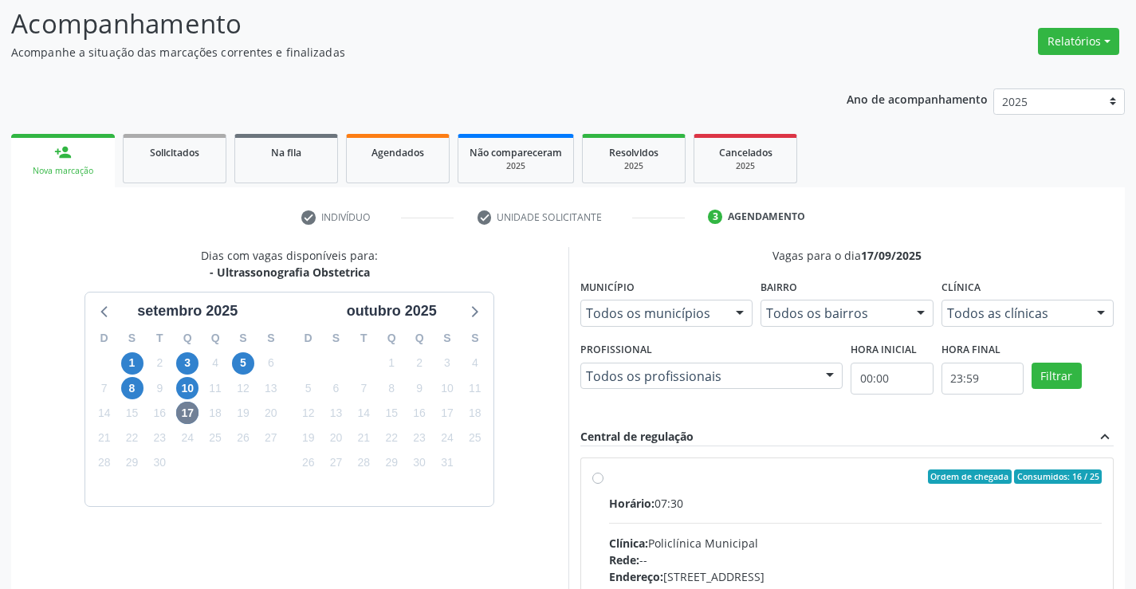
click at [798, 495] on div "Horário: 07:30" at bounding box center [856, 503] width 494 height 17
click at [604, 484] on input "Ordem de chegada Consumidos: 16 / 25 Horário: 07:30 Clínica: Policlínica Munici…" at bounding box center [598, 477] width 11 height 14
radio input "true"
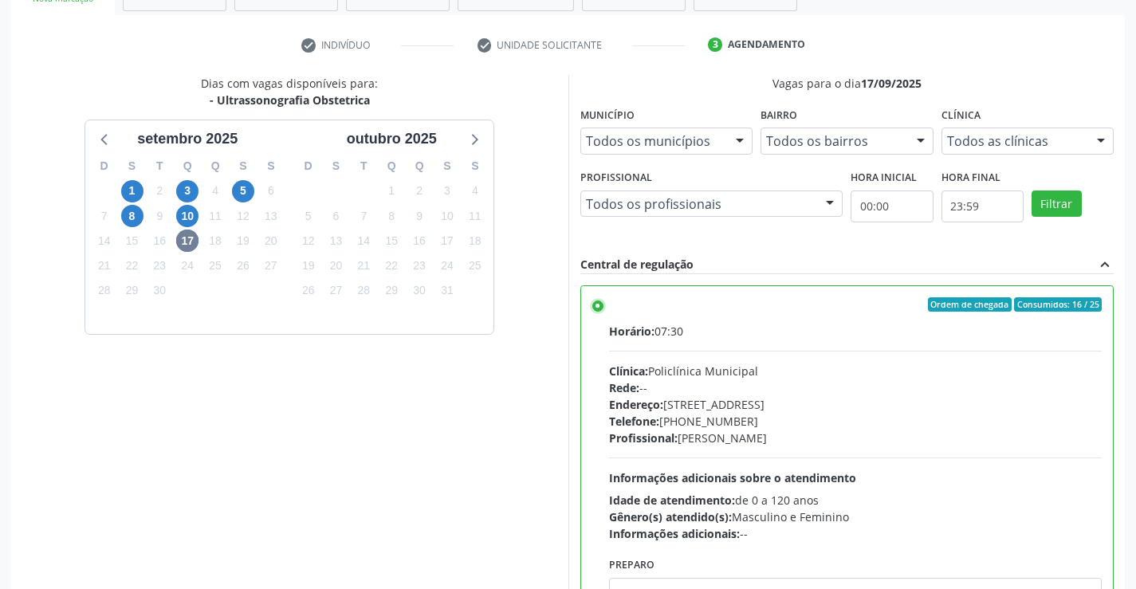
scroll to position [364, 0]
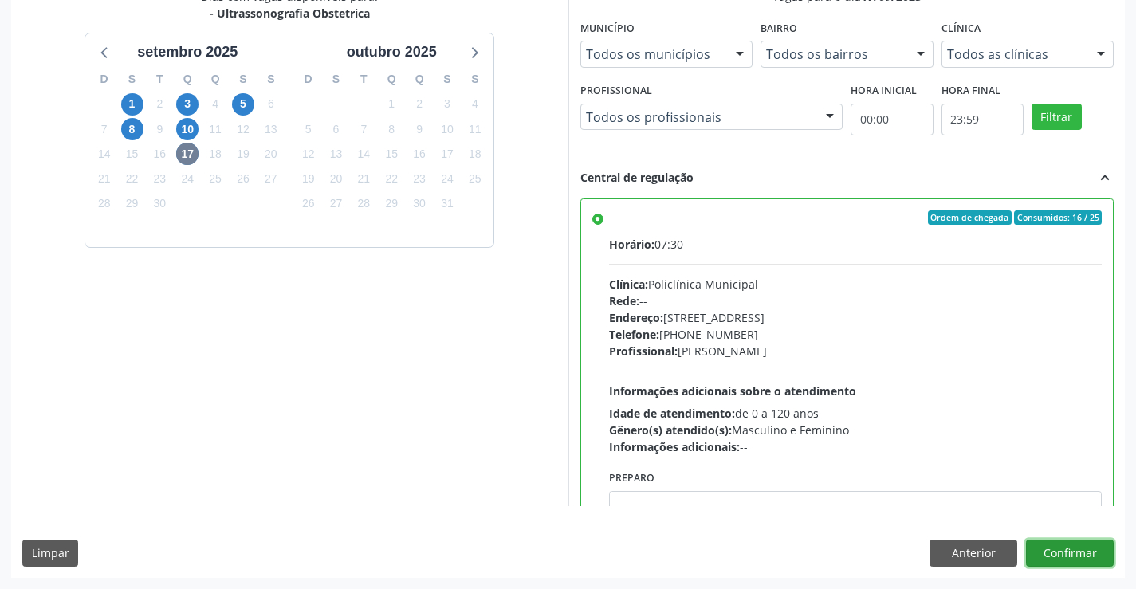
click at [1066, 551] on button "Confirmar" at bounding box center [1070, 553] width 88 height 27
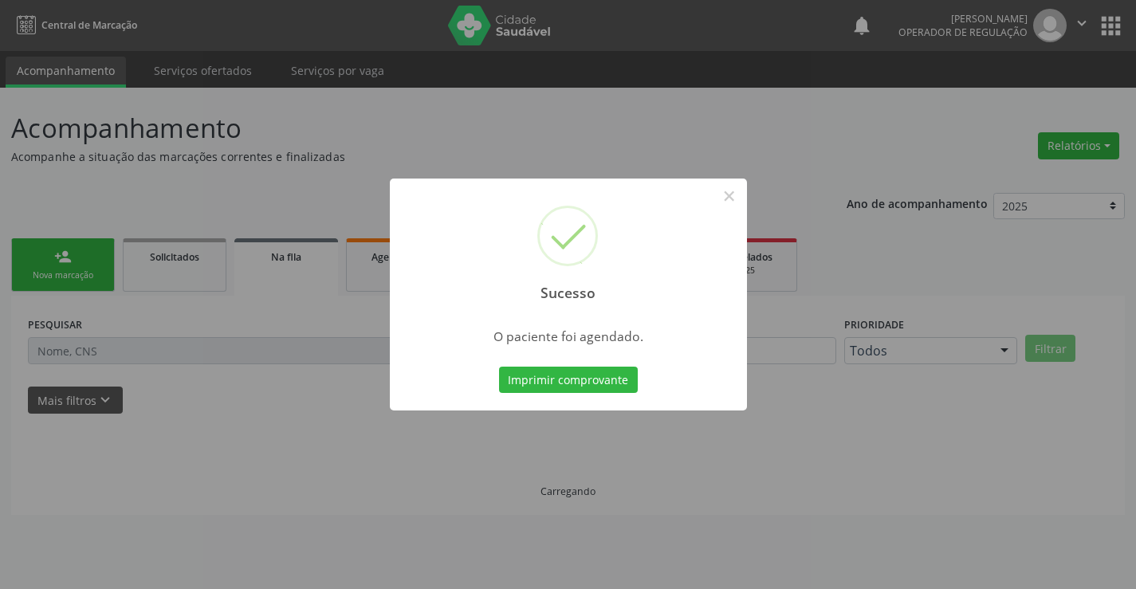
scroll to position [0, 0]
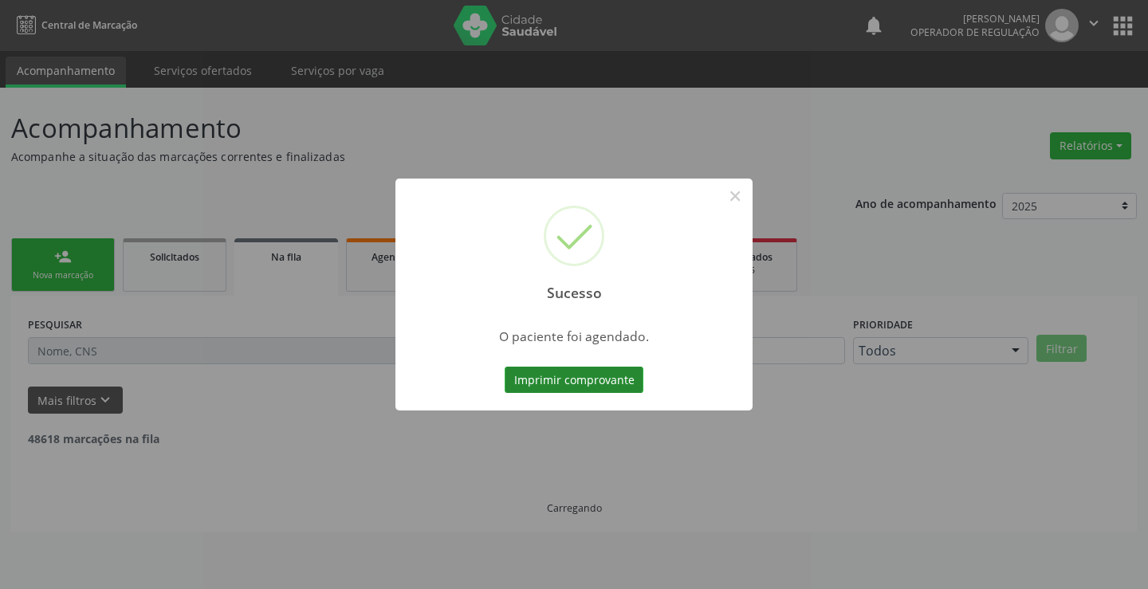
click at [571, 382] on button "Imprimir comprovante" at bounding box center [574, 380] width 139 height 27
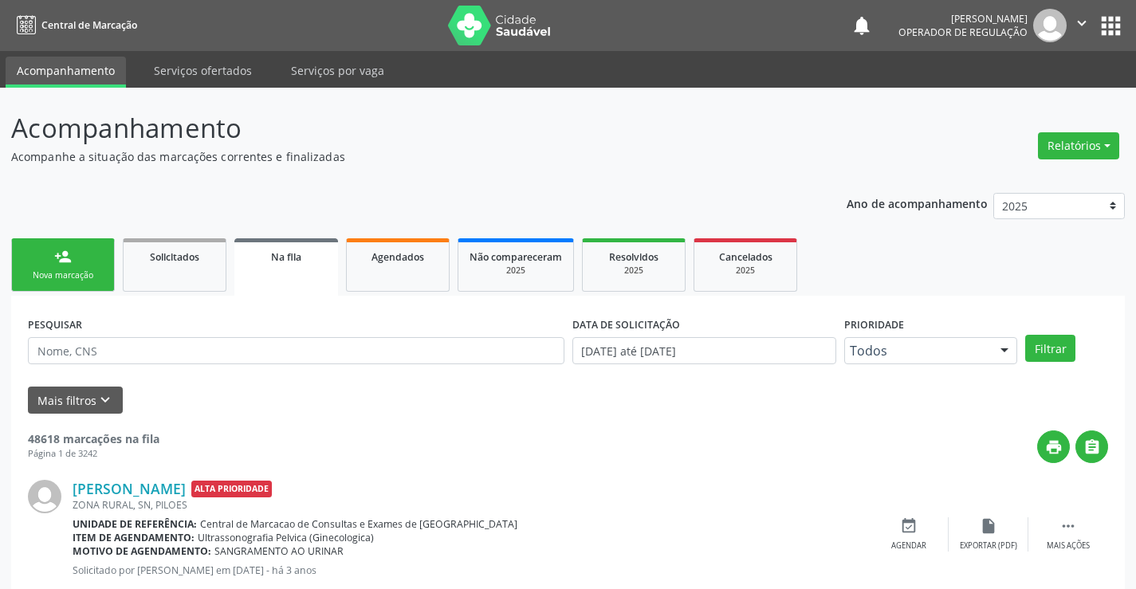
click at [55, 270] on div "Nova marcação" at bounding box center [63, 276] width 80 height 12
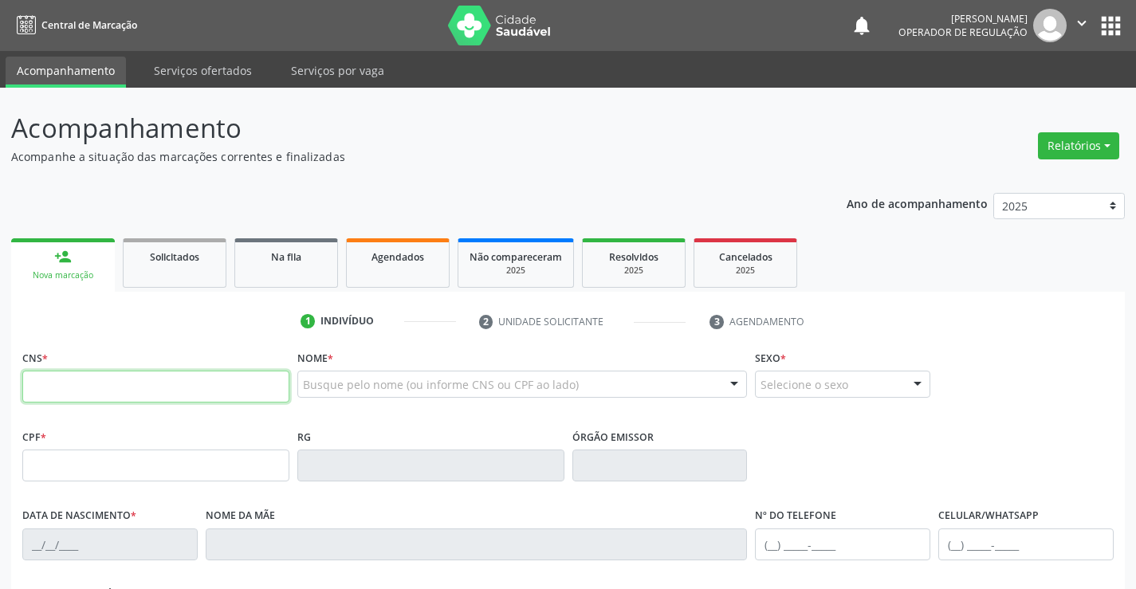
click at [92, 385] on input "text" at bounding box center [155, 387] width 267 height 32
type input "709 8040 6771 1396"
type input "26/12/1994"
type input "Valdenice Barbosa Silva"
type input "S/N"
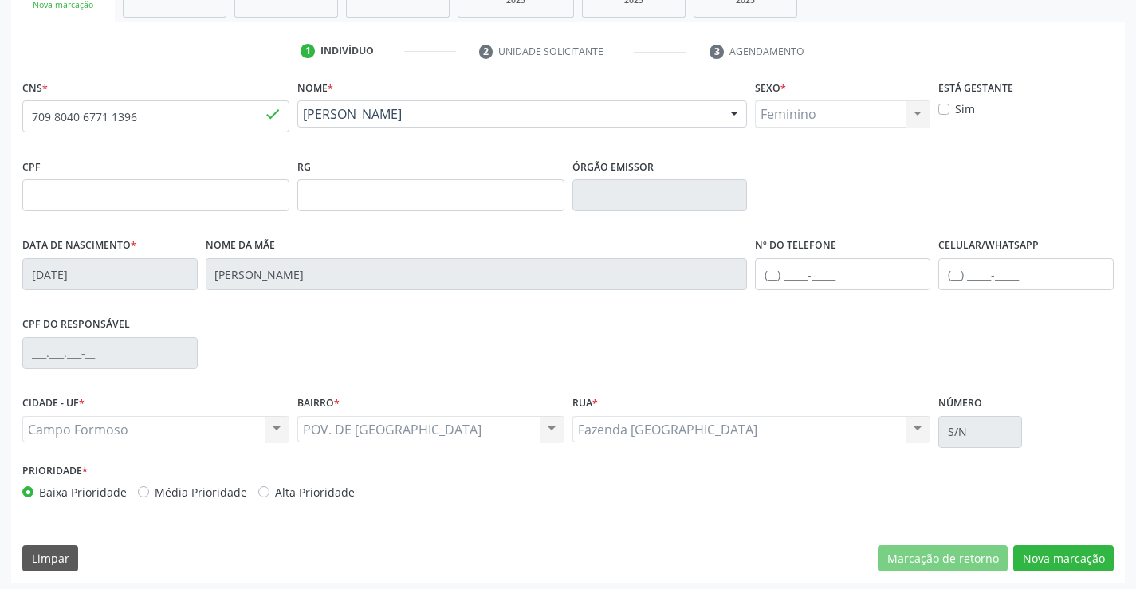
scroll to position [275, 0]
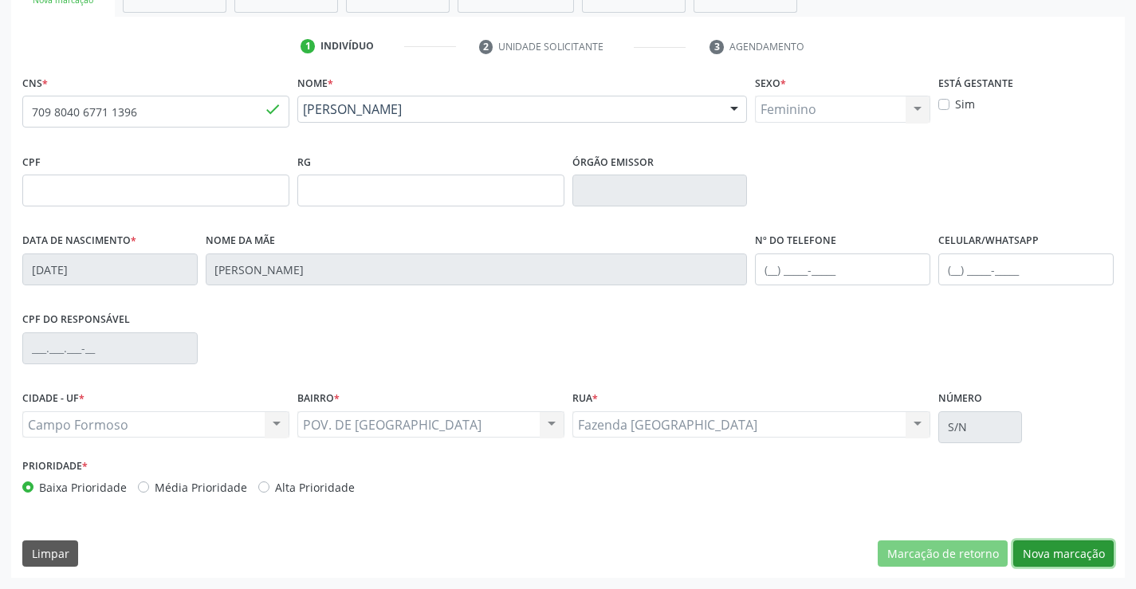
click at [1062, 550] on button "Nova marcação" at bounding box center [1064, 554] width 100 height 27
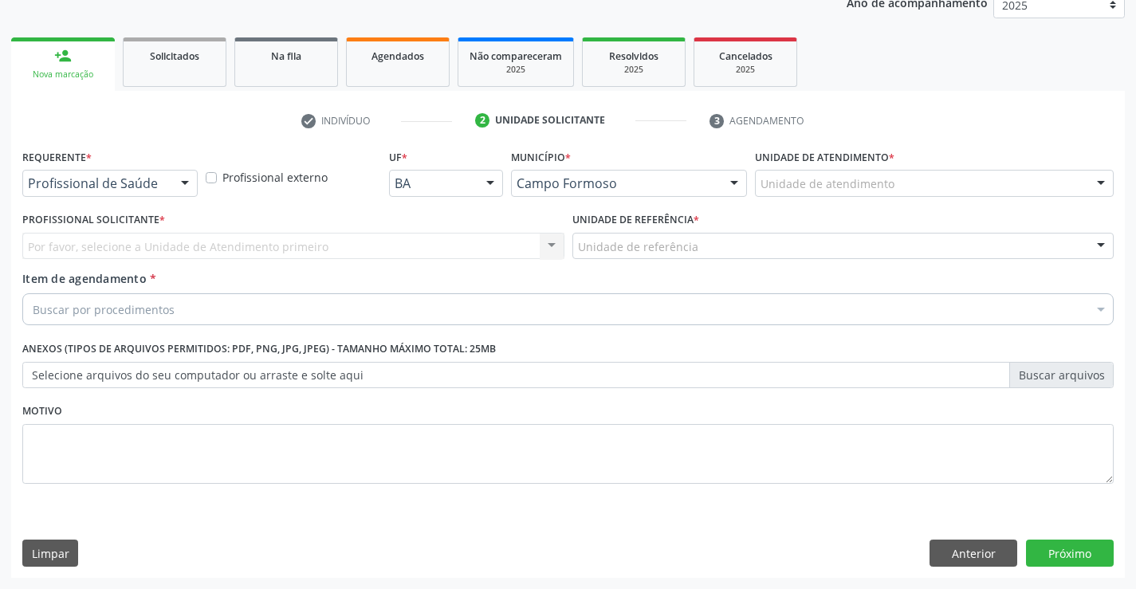
scroll to position [201, 0]
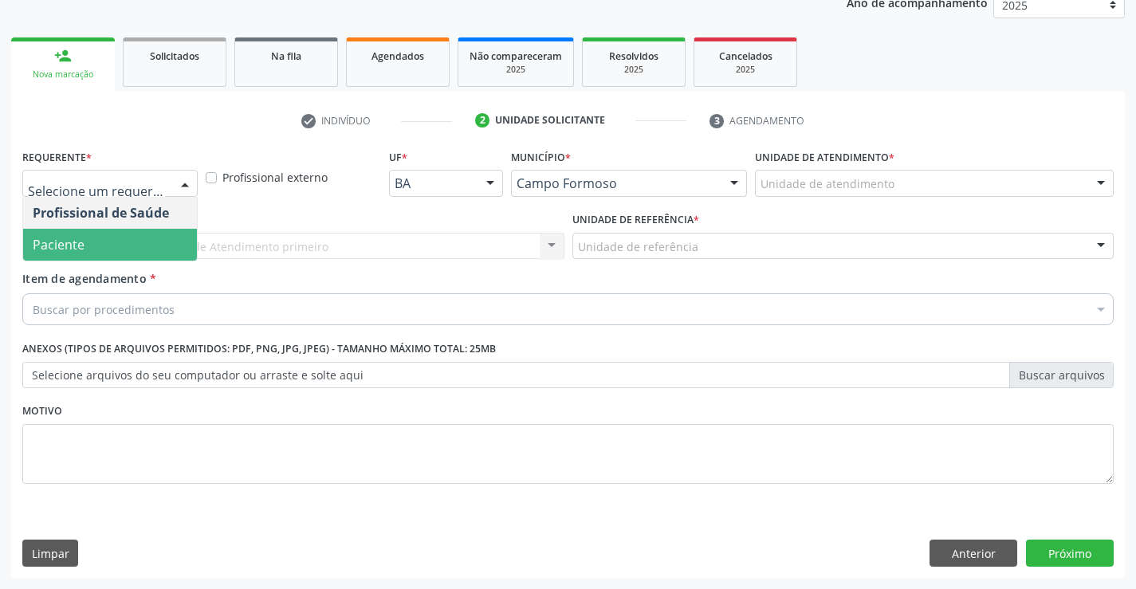
click at [140, 243] on span "Paciente" at bounding box center [110, 245] width 174 height 32
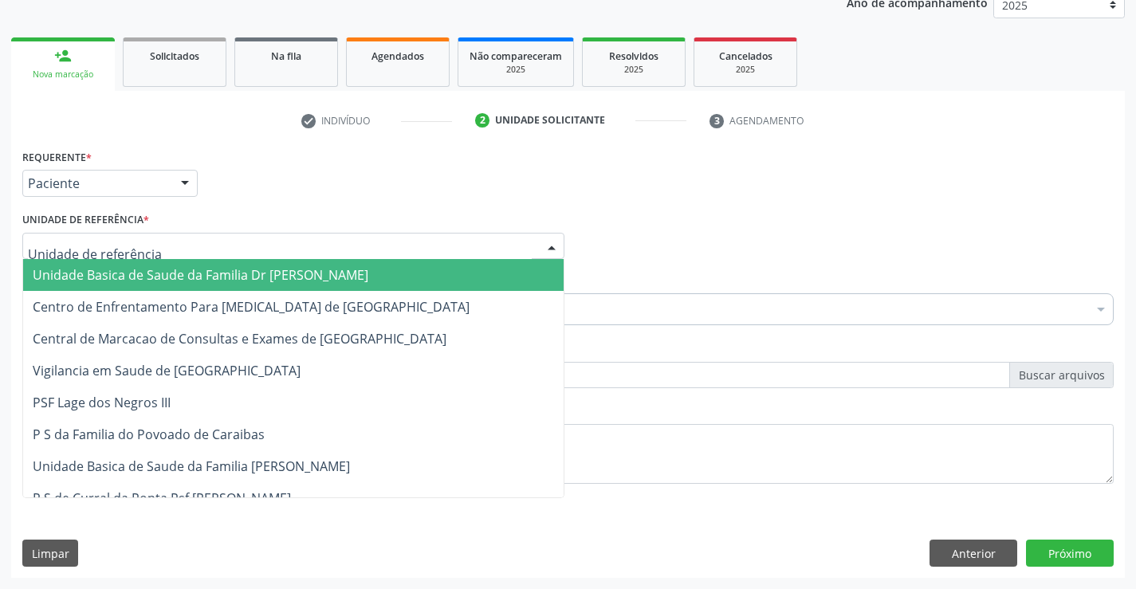
click at [156, 250] on div at bounding box center [293, 246] width 542 height 27
click at [206, 272] on span "Unidade Basica de Saude da Familia Dr [PERSON_NAME]" at bounding box center [201, 275] width 336 height 18
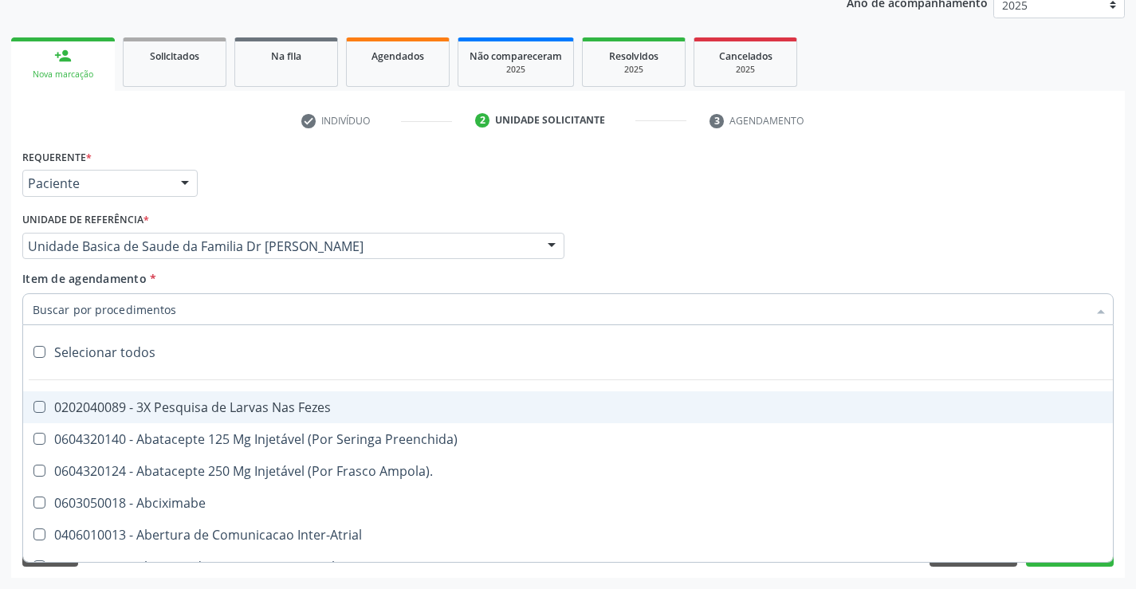
click at [209, 313] on div at bounding box center [568, 309] width 1092 height 32
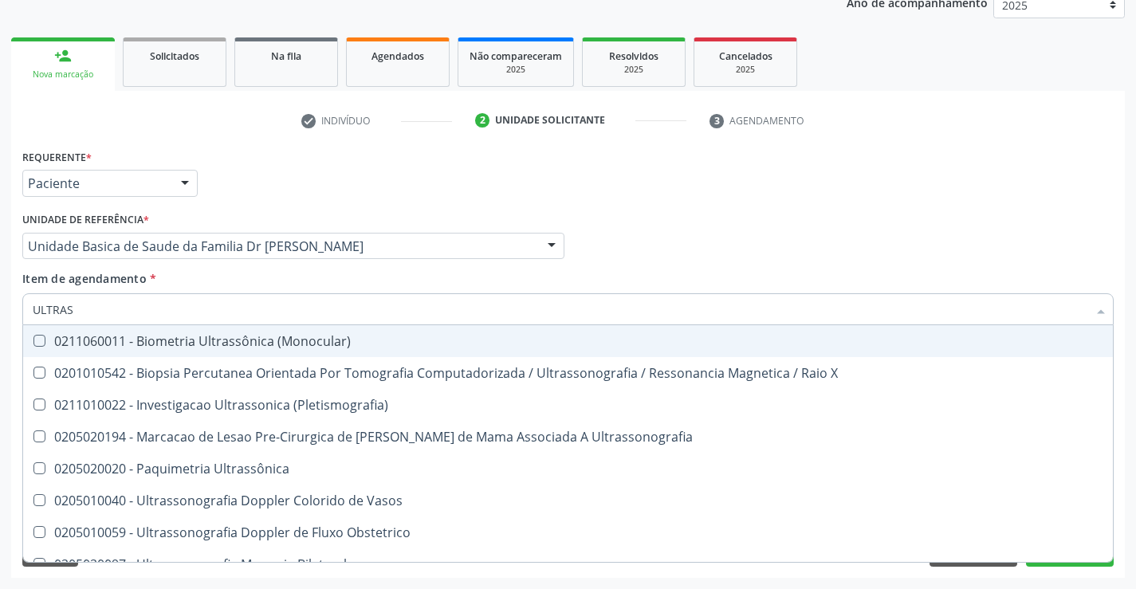
type input "ULTRASS"
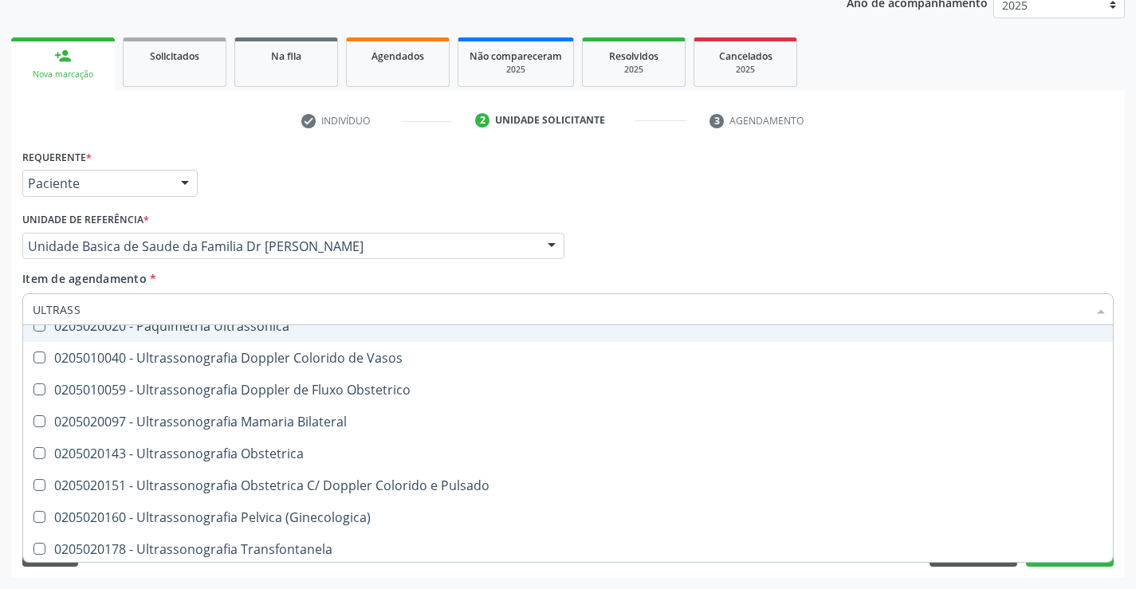
scroll to position [160, 0]
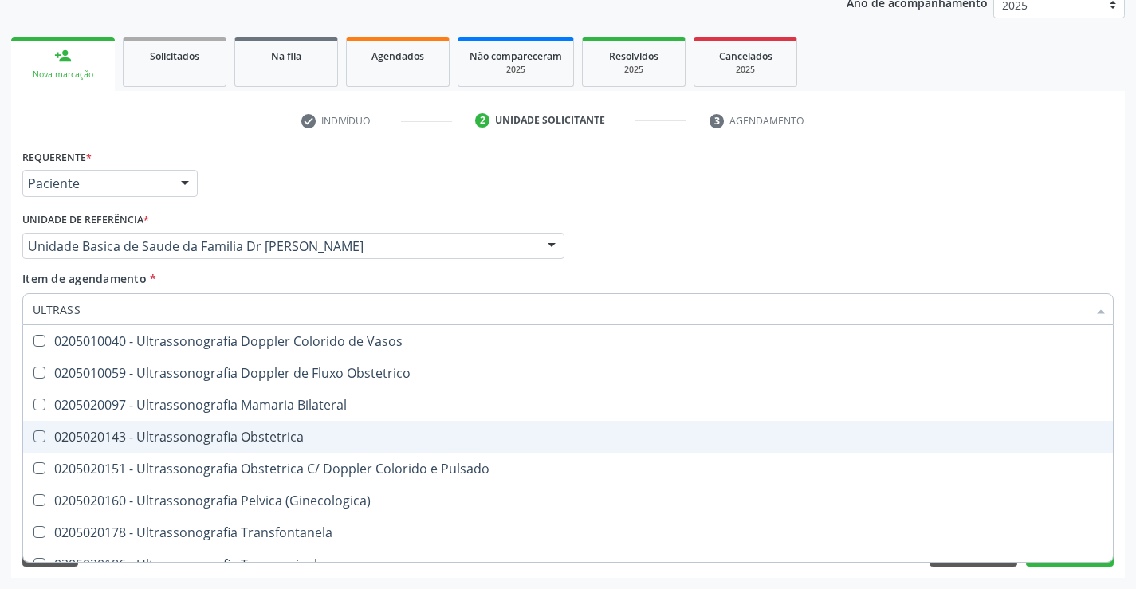
click at [332, 432] on div "0205020143 - Ultrassonografia Obstetrica" at bounding box center [568, 437] width 1071 height 13
checkbox Obstetrica "true"
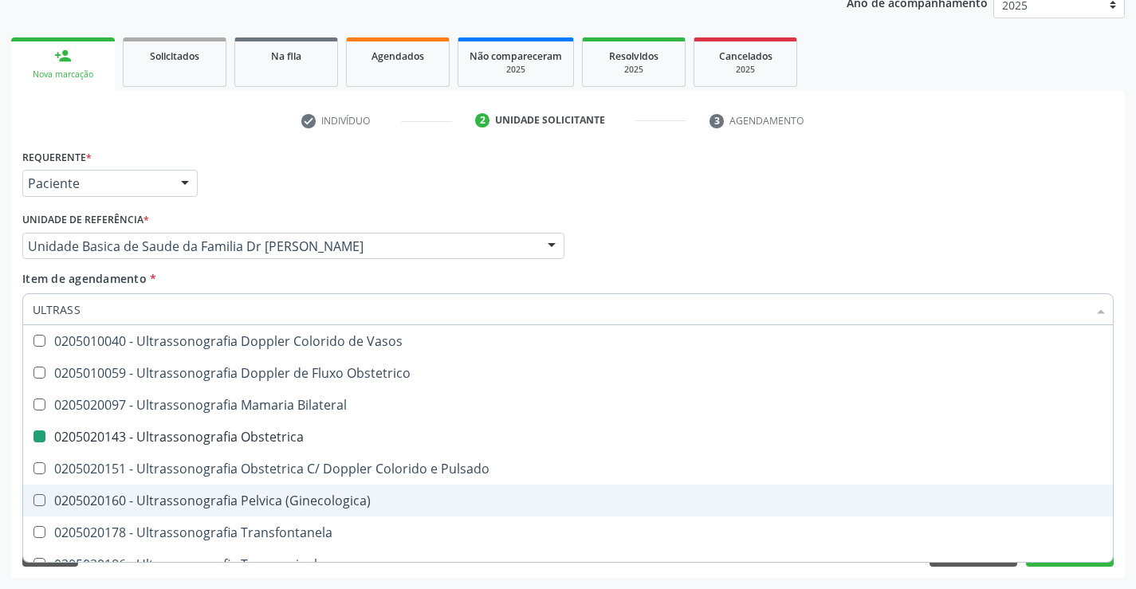
click at [1133, 485] on div "Acompanhamento Acompanhe a situação das marcações correntes e finalizadas Relat…" at bounding box center [568, 238] width 1136 height 703
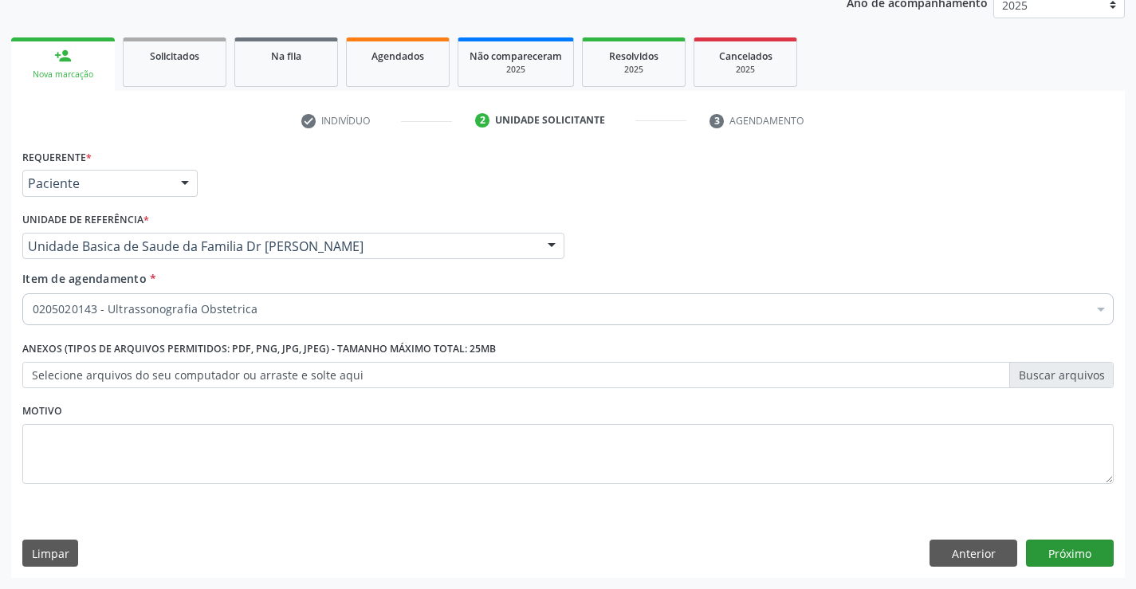
scroll to position [0, 0]
click at [1063, 545] on button "Próximo" at bounding box center [1070, 553] width 88 height 27
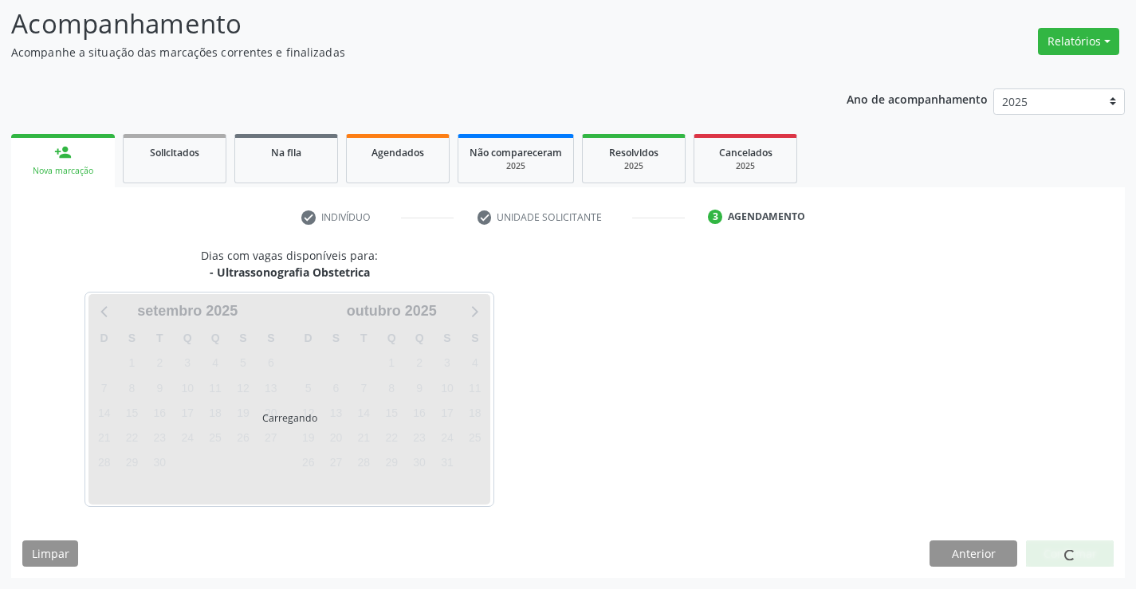
scroll to position [104, 0]
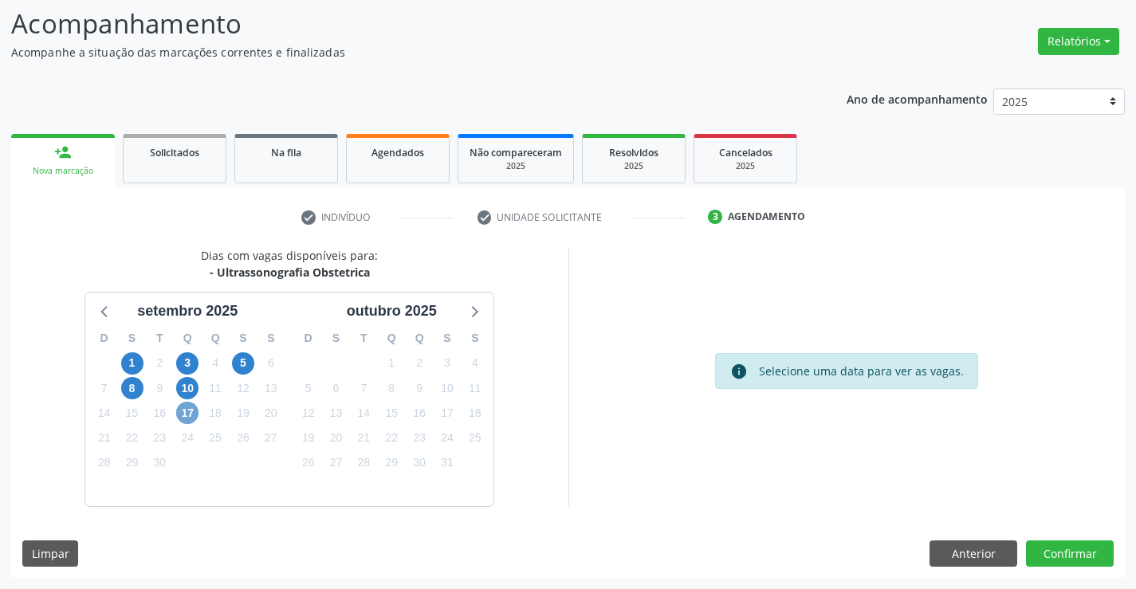
click at [192, 418] on span "17" at bounding box center [187, 413] width 22 height 22
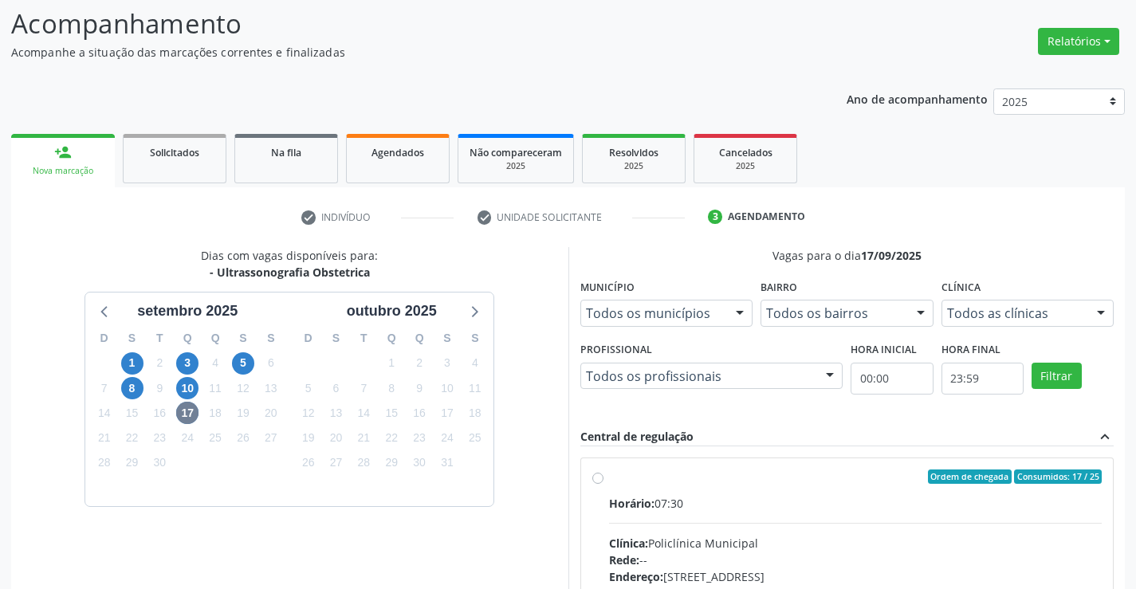
click at [762, 494] on label "Ordem de chegada Consumidos: 17 / 25 Horário: 07:30 Clínica: Policlínica Munici…" at bounding box center [856, 592] width 494 height 245
click at [604, 484] on input "Ordem de chegada Consumidos: 17 / 25 Horário: 07:30 Clínica: Policlínica Munici…" at bounding box center [598, 477] width 11 height 14
radio input "true"
click at [1131, 484] on div "Acompanhamento Acompanhe a situação das marcações correntes e finalizadas Relat…" at bounding box center [568, 415] width 1136 height 865
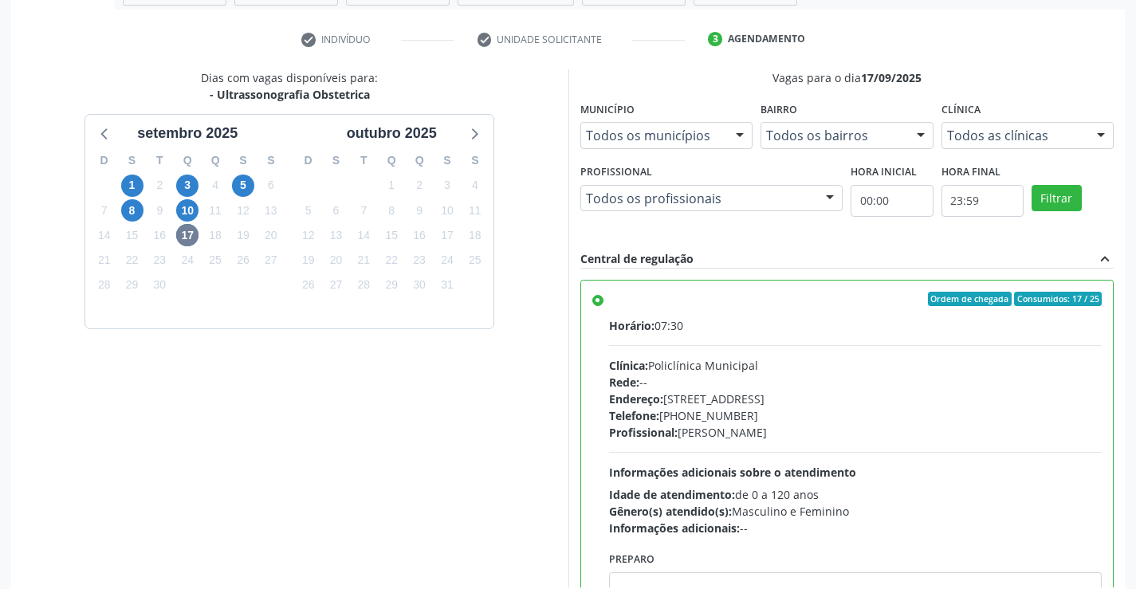
scroll to position [364, 0]
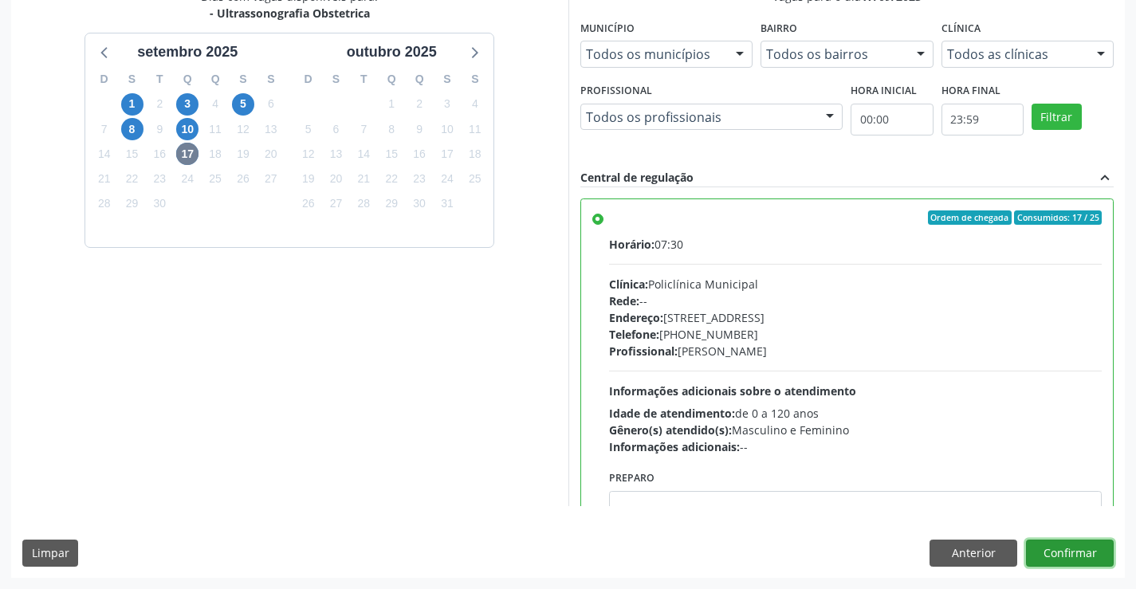
click at [1072, 546] on button "Confirmar" at bounding box center [1070, 553] width 88 height 27
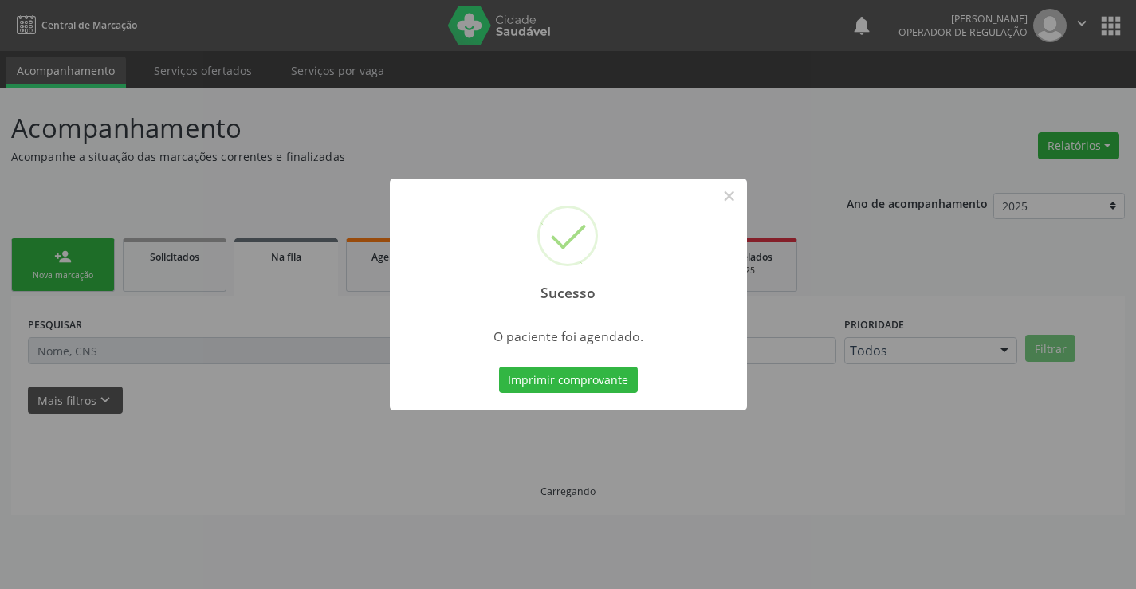
scroll to position [0, 0]
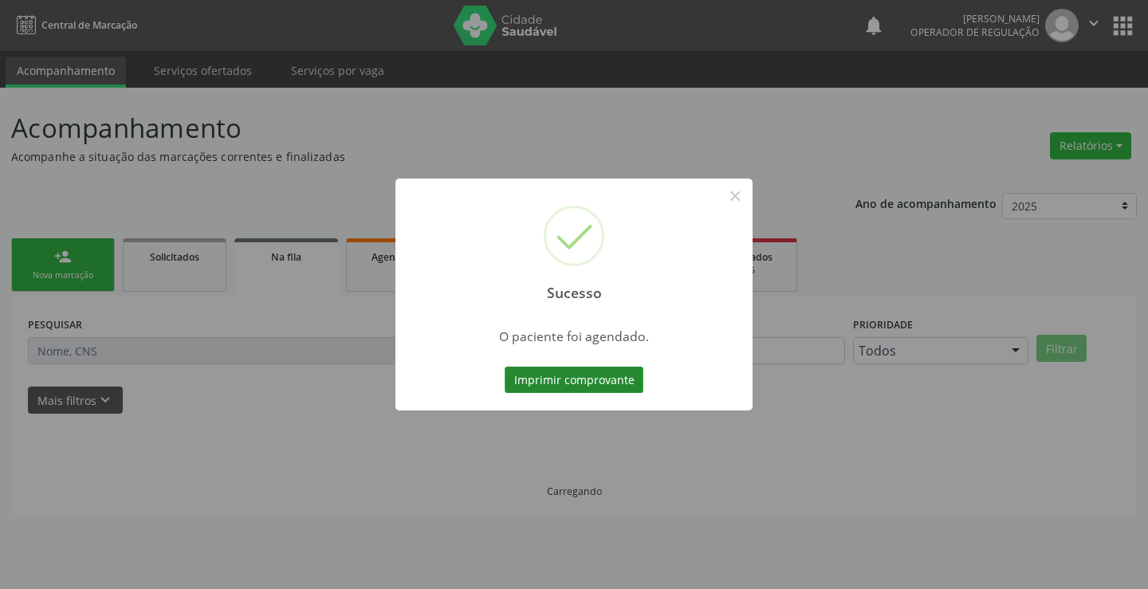
click at [568, 372] on button "Imprimir comprovante" at bounding box center [574, 380] width 139 height 27
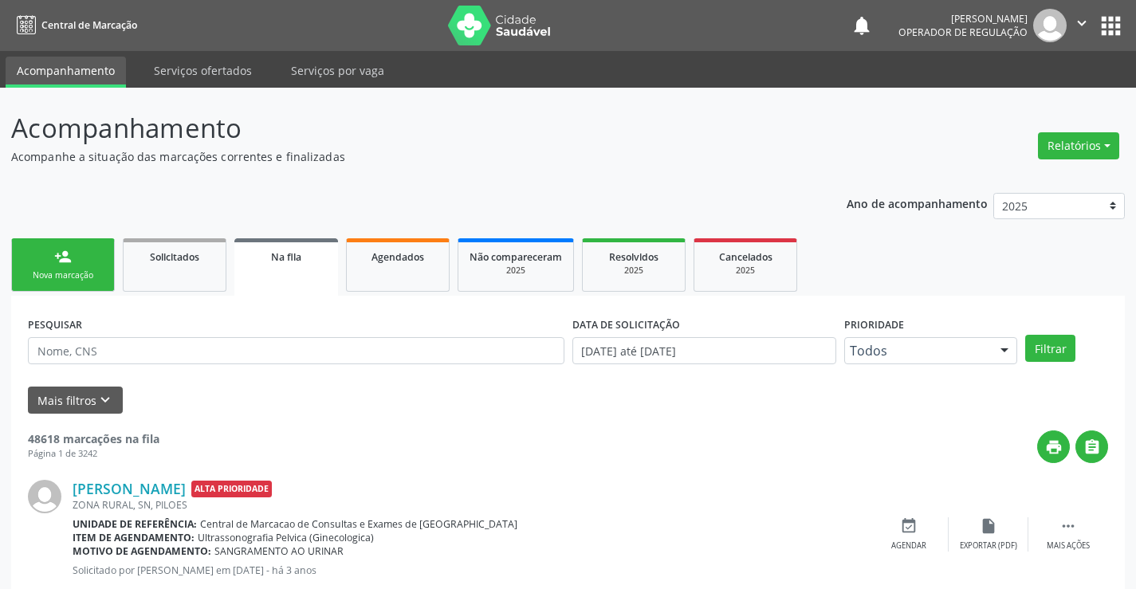
click at [91, 278] on div "Nova marcação" at bounding box center [63, 276] width 80 height 12
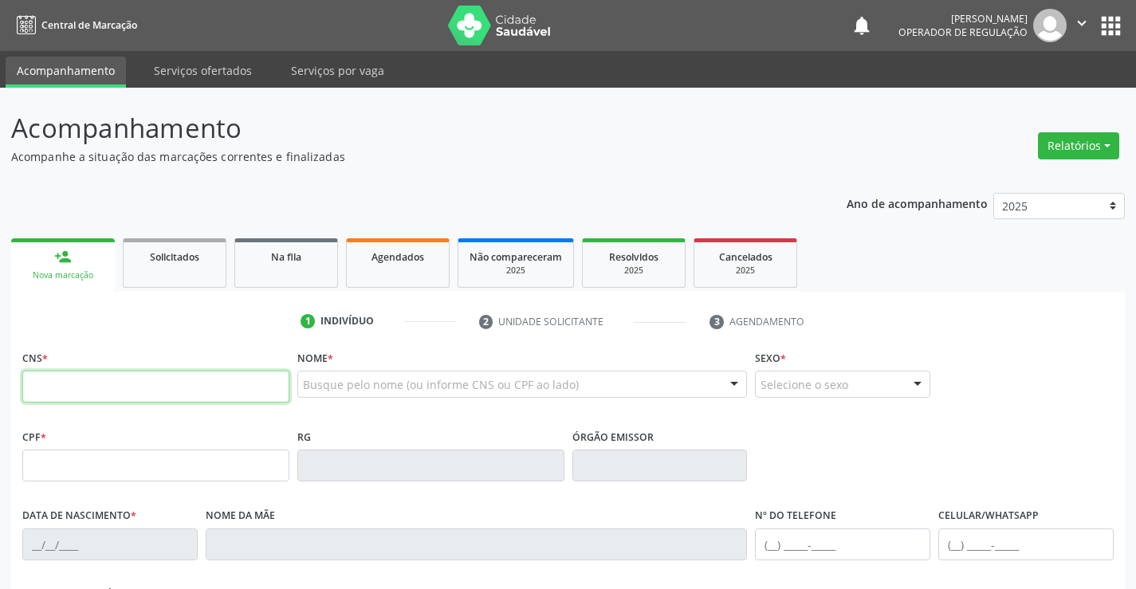
click at [123, 392] on input "text" at bounding box center [155, 387] width 267 height 32
type input "706 8022 1422 1022"
type input "19/06/2008"
type input "S/N"
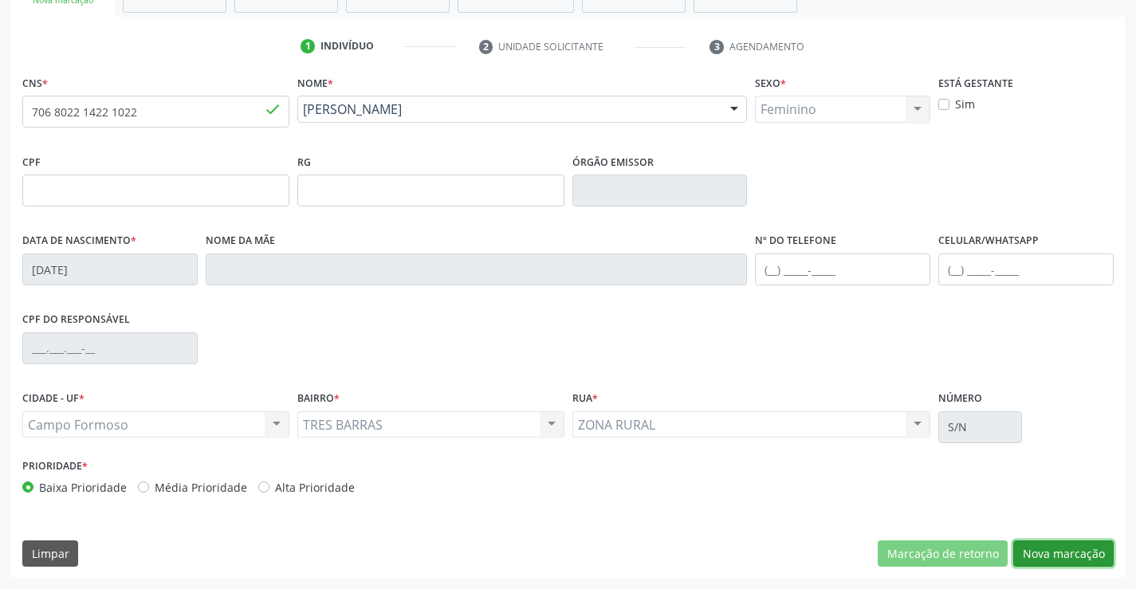
click at [1066, 553] on button "Nova marcação" at bounding box center [1064, 554] width 100 height 27
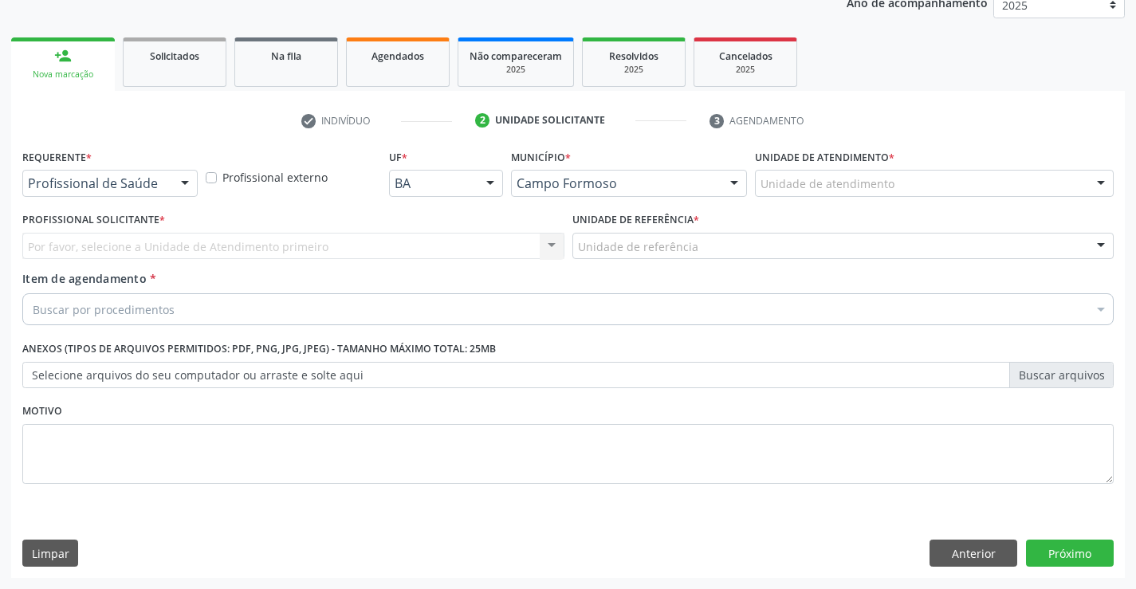
scroll to position [201, 0]
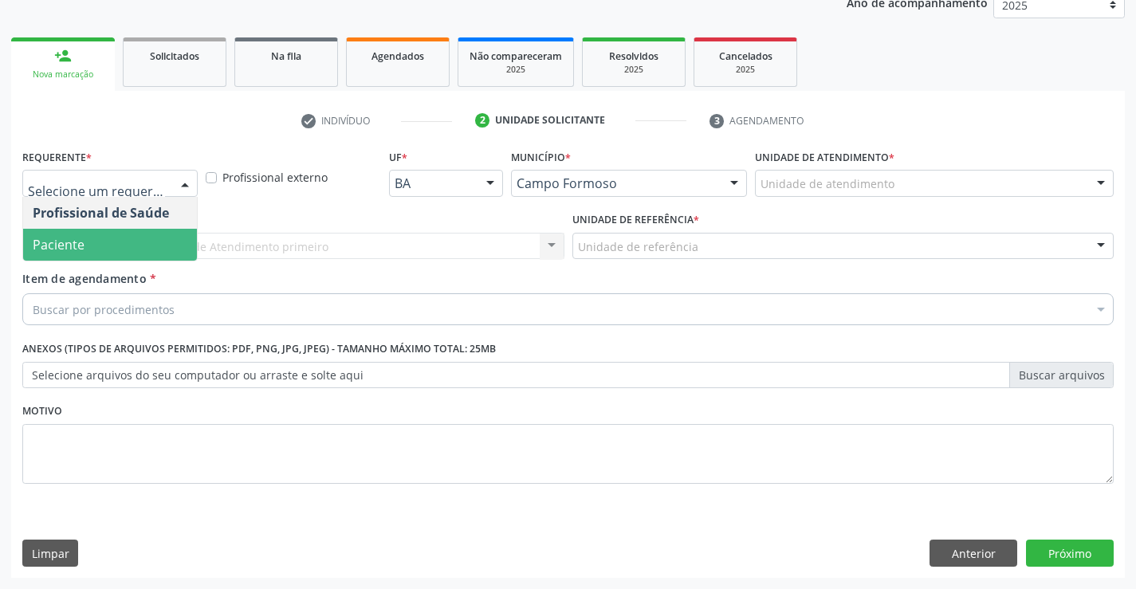
click at [81, 241] on span "Paciente" at bounding box center [59, 245] width 52 height 18
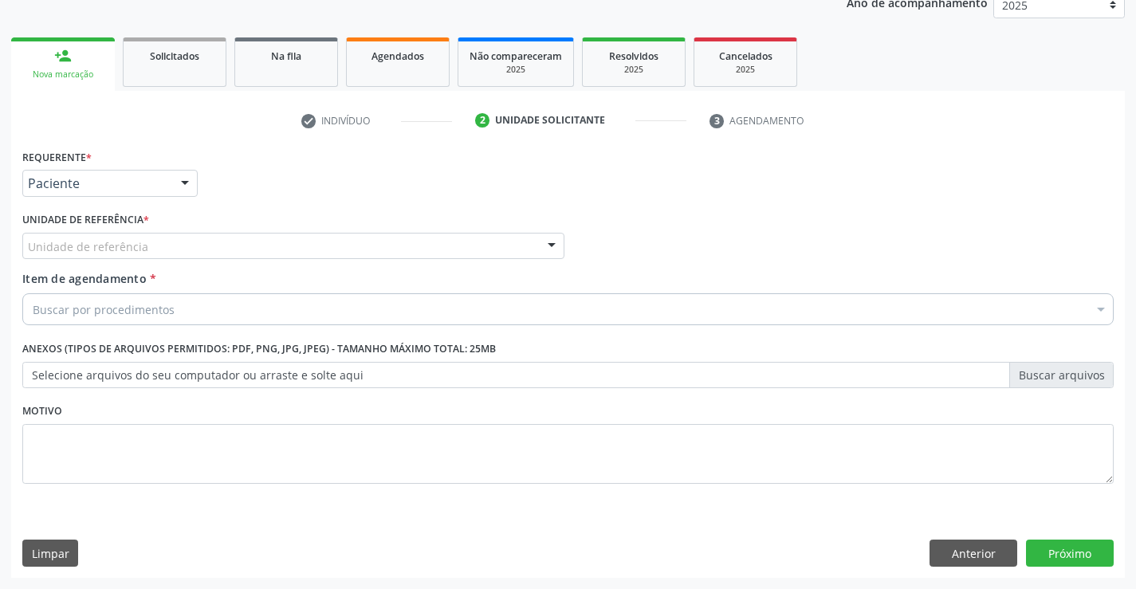
click at [112, 282] on span "Item de agendamento" at bounding box center [84, 278] width 124 height 15
click at [33, 293] on input "Item de agendamento *" at bounding box center [33, 309] width 0 height 32
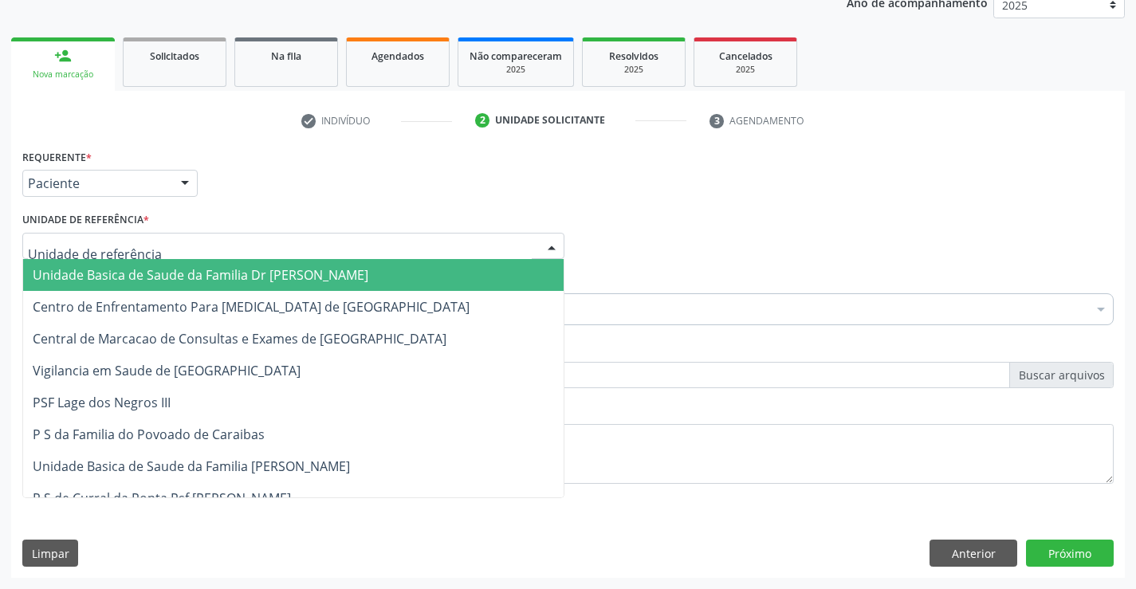
click at [136, 272] on span "Unidade Basica de Saude da Familia Dr [PERSON_NAME]" at bounding box center [201, 275] width 336 height 18
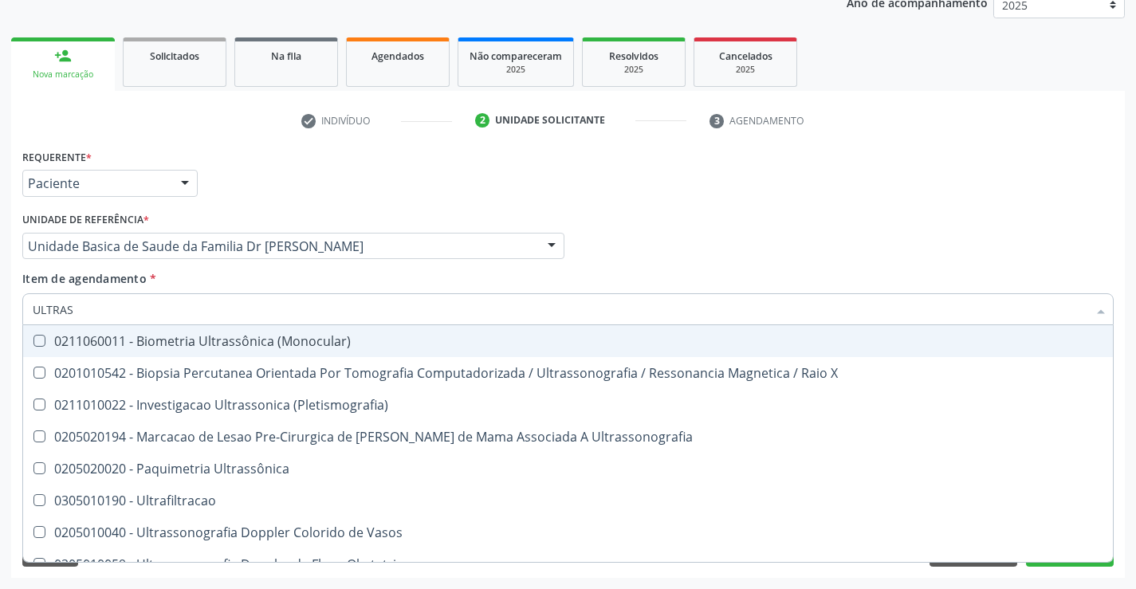
type input "ULTRASS"
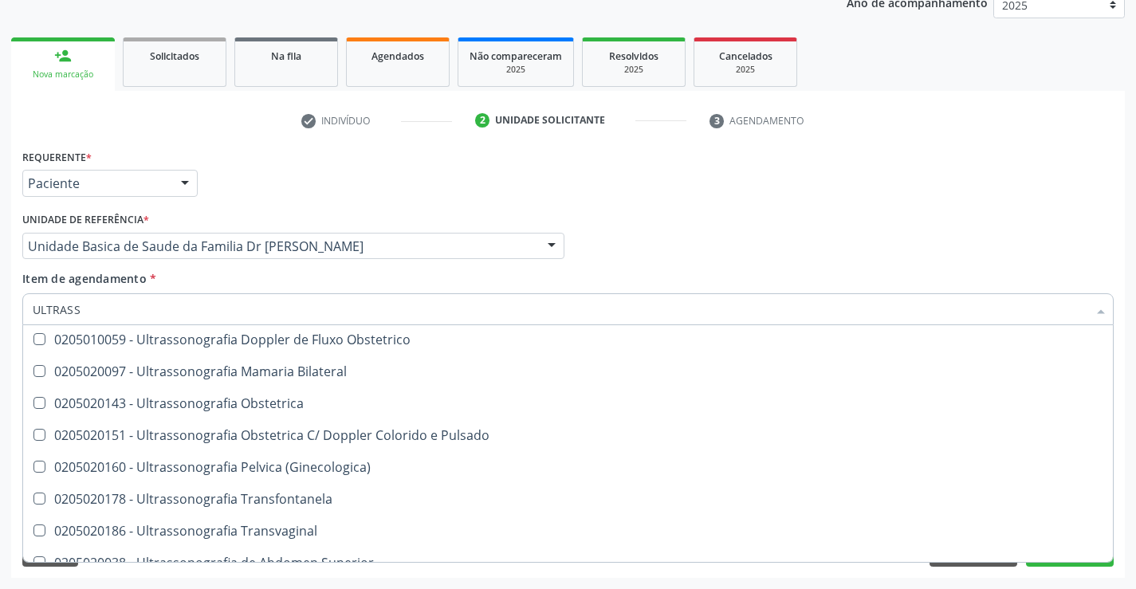
scroll to position [239, 0]
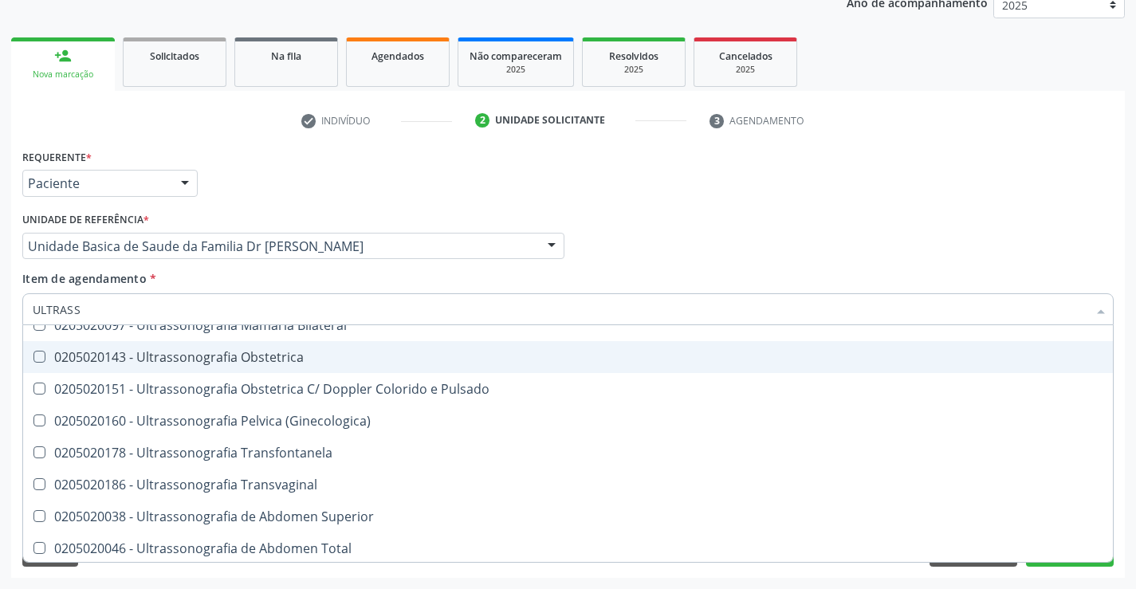
click at [357, 357] on div "0205020143 - Ultrassonografia Obstetrica" at bounding box center [568, 357] width 1071 height 13
checkbox Obstetrica "true"
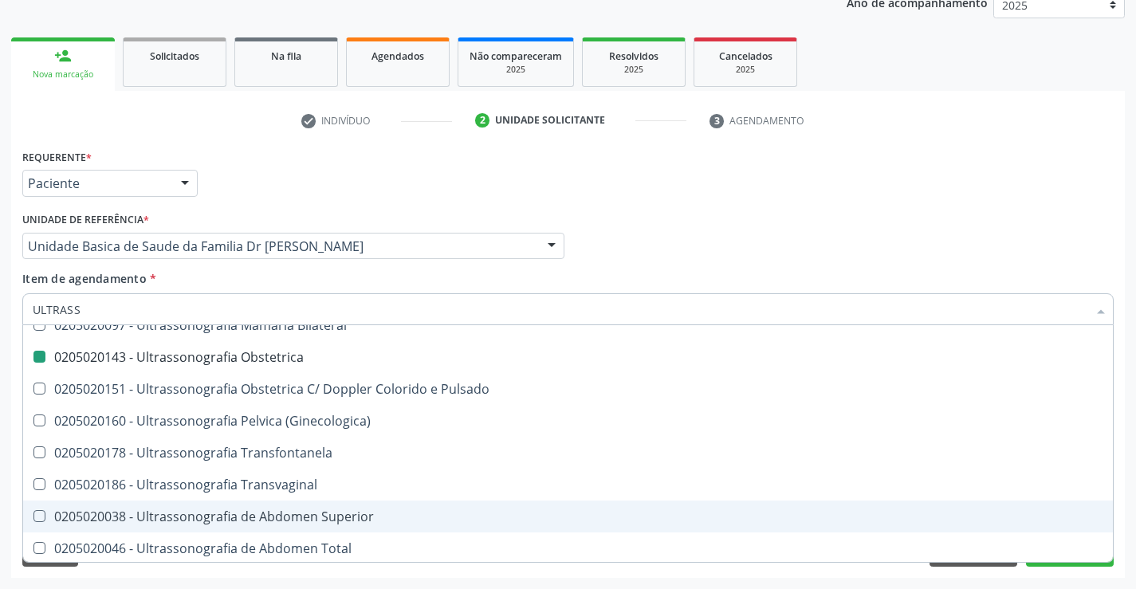
click at [263, 163] on div "Requerente * Paciente Profissional de Saúde Paciente Nenhum resultado encontrad…" at bounding box center [568, 176] width 1100 height 62
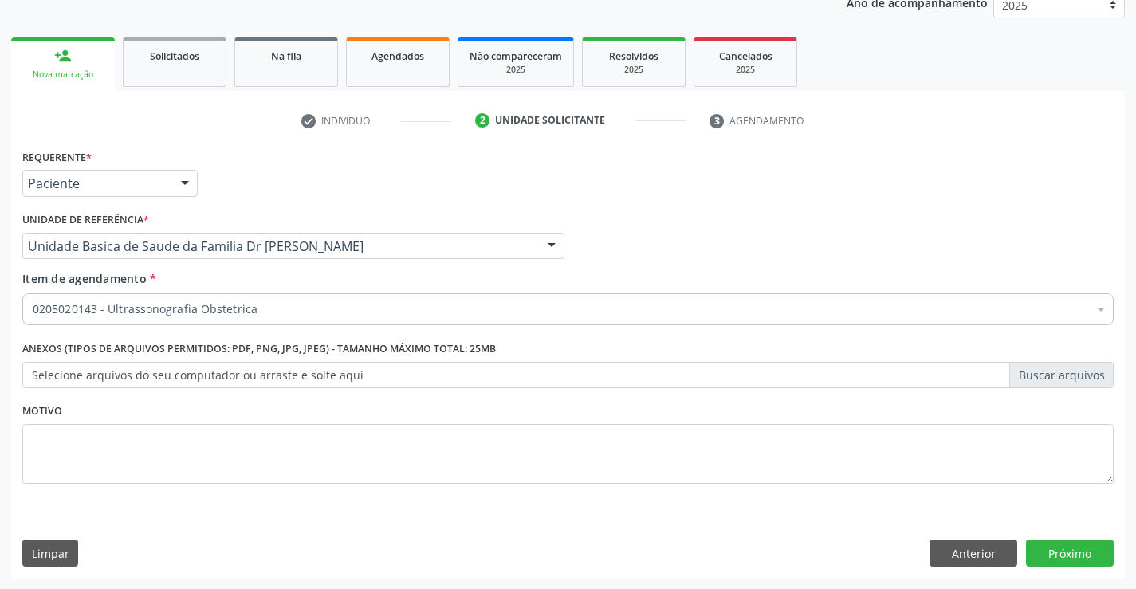
scroll to position [0, 0]
click at [1123, 497] on div "Requerente * Paciente Profissional de Saúde Paciente Nenhum resultado encontrad…" at bounding box center [568, 361] width 1114 height 433
click at [1062, 552] on button "Próximo" at bounding box center [1070, 553] width 88 height 27
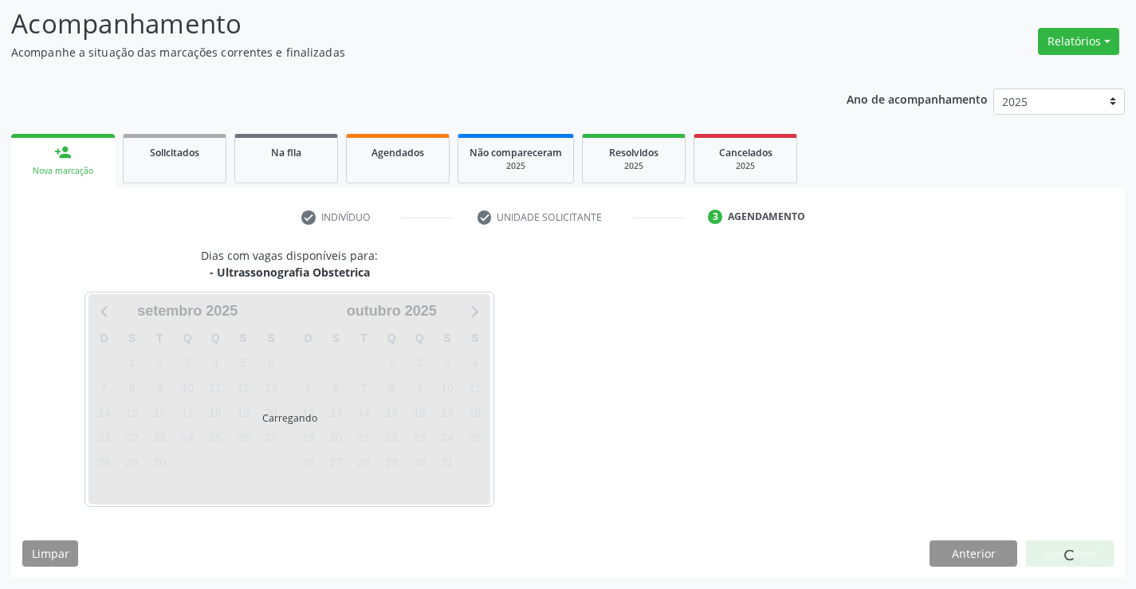
scroll to position [104, 0]
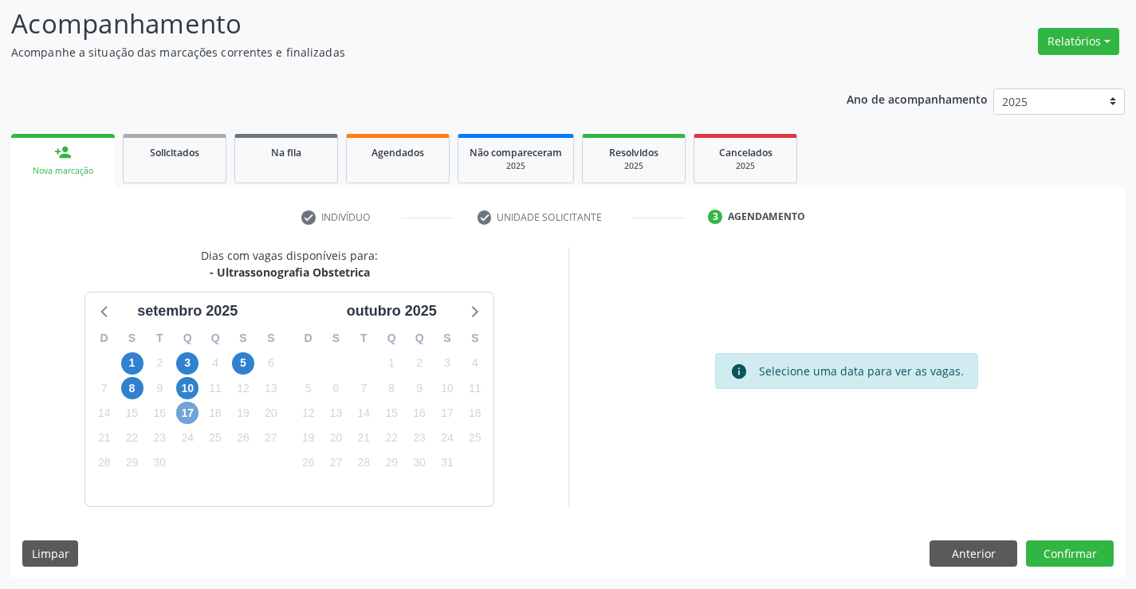
click at [192, 413] on span "17" at bounding box center [187, 413] width 22 height 22
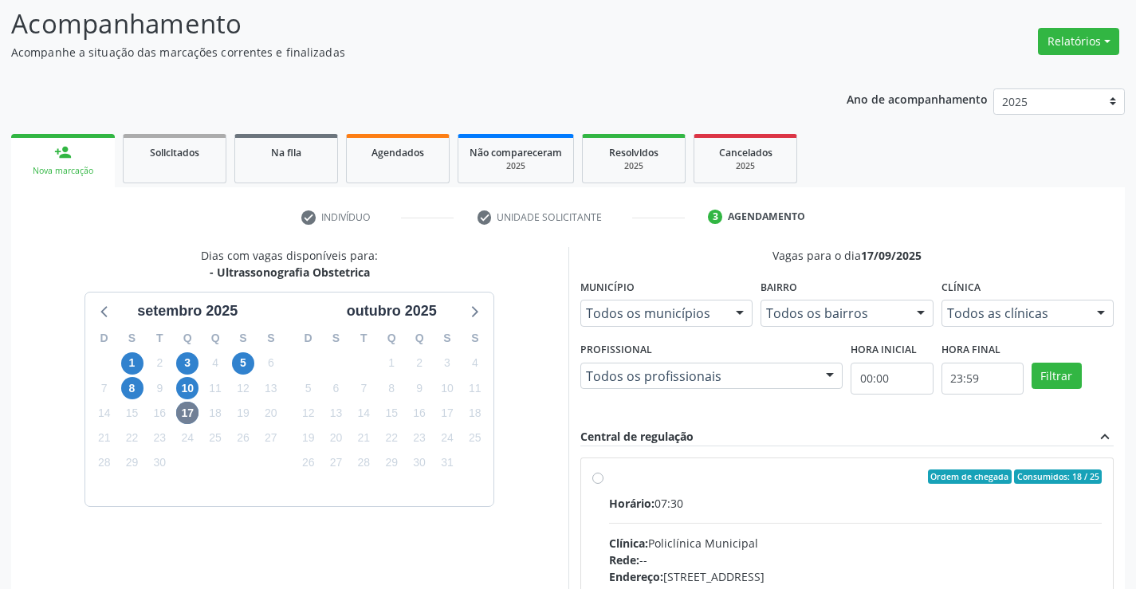
click at [813, 485] on label "Ordem de chegada Consumidos: 18 / 25 Horário: 07:30 Clínica: Policlínica Munici…" at bounding box center [856, 592] width 494 height 245
click at [604, 484] on input "Ordem de chegada Consumidos: 18 / 25 Horário: 07:30 Clínica: Policlínica Munici…" at bounding box center [598, 477] width 11 height 14
radio input "true"
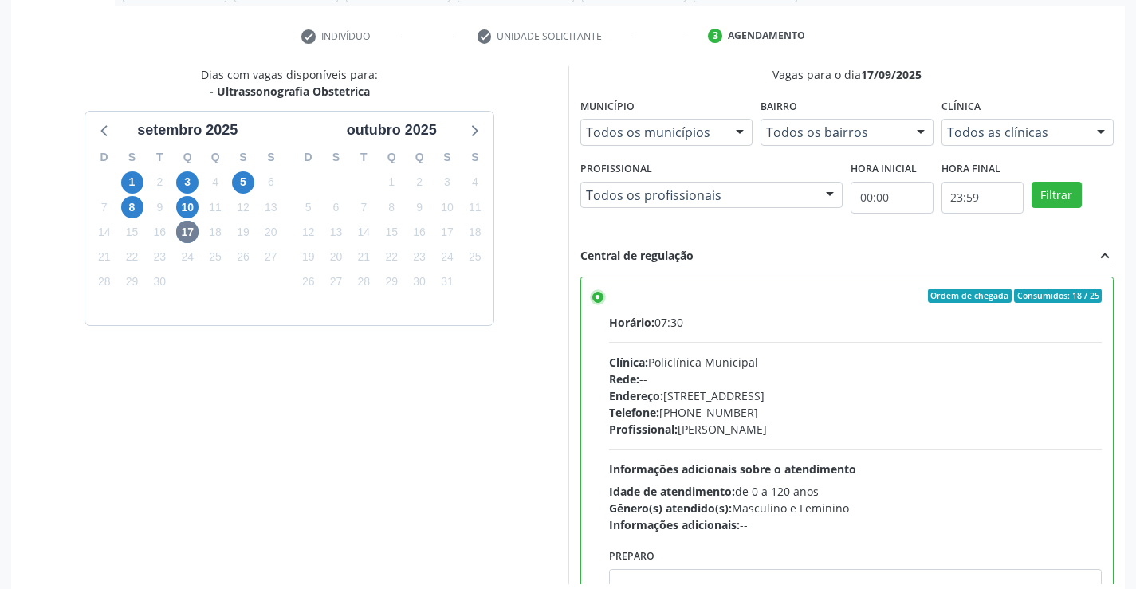
scroll to position [364, 0]
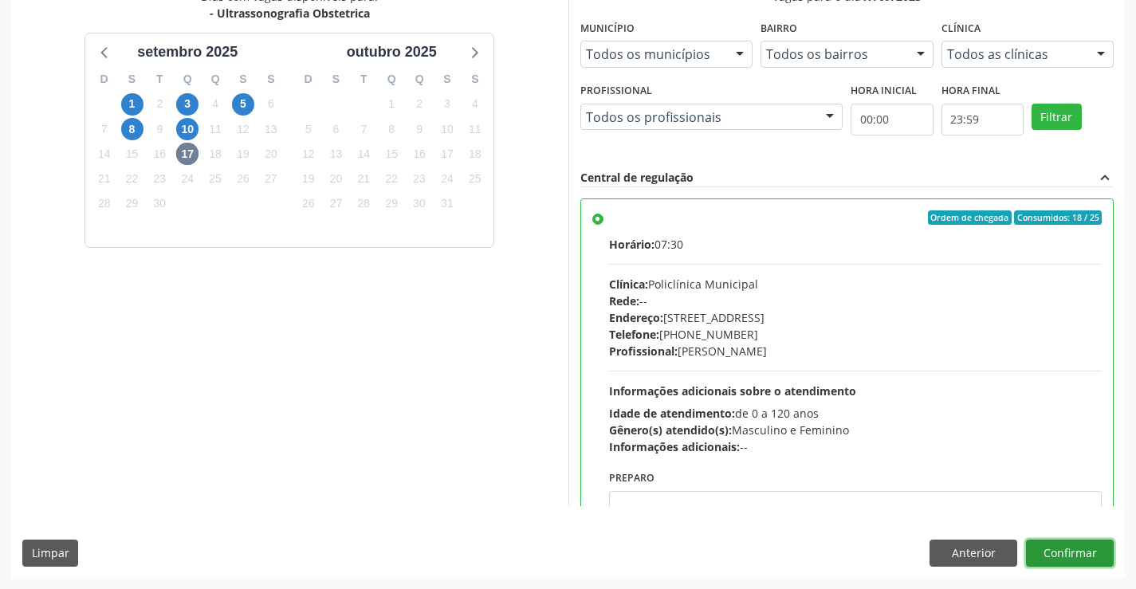
click at [1062, 550] on button "Confirmar" at bounding box center [1070, 553] width 88 height 27
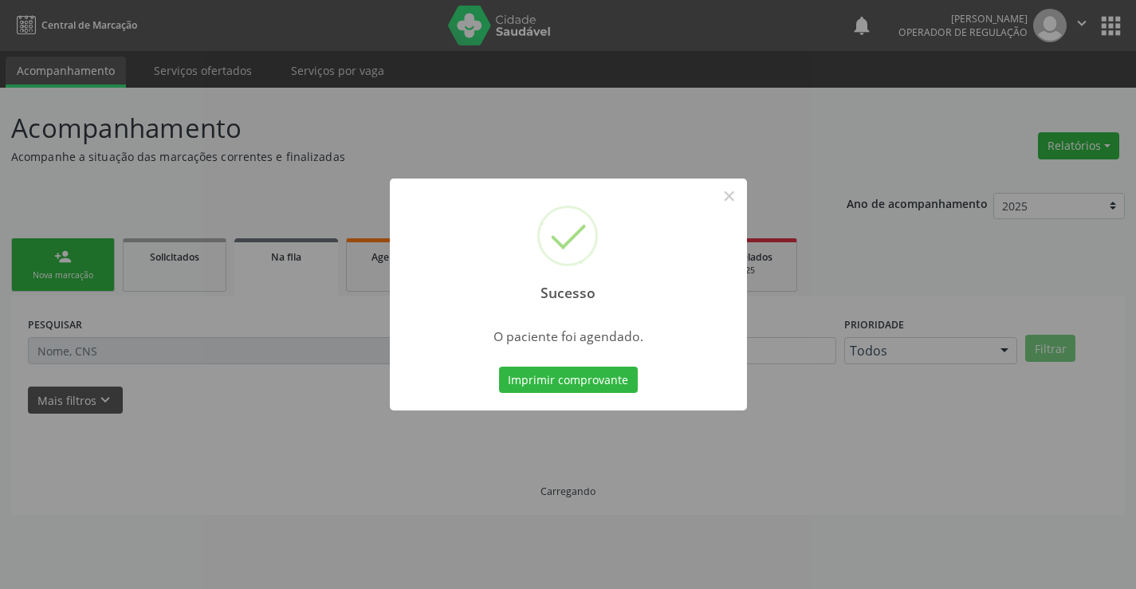
scroll to position [0, 0]
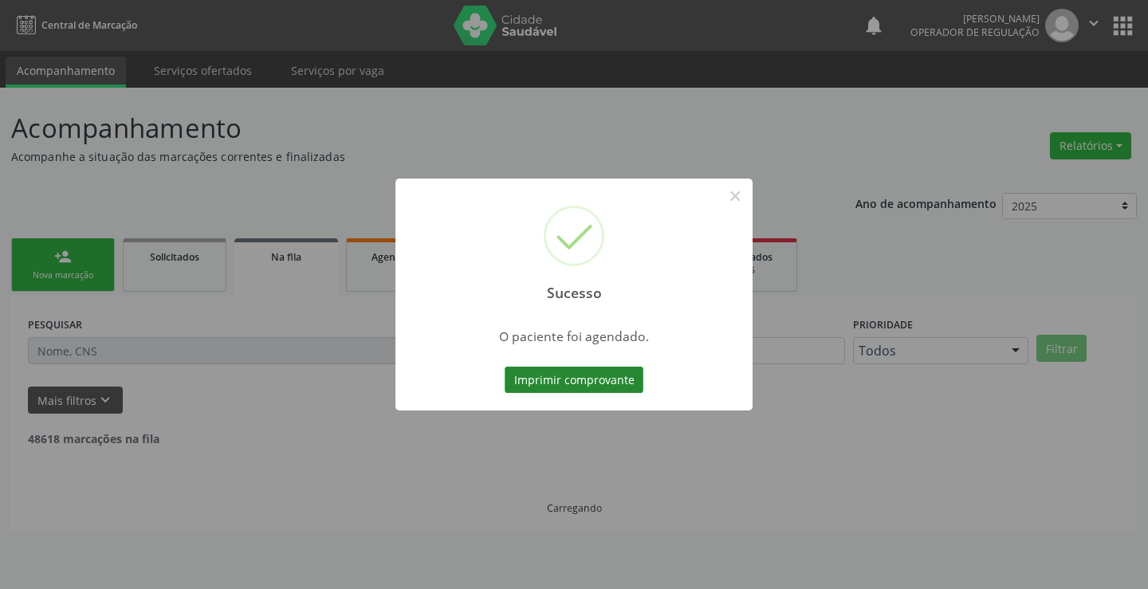
click at [572, 376] on button "Imprimir comprovante" at bounding box center [574, 380] width 139 height 27
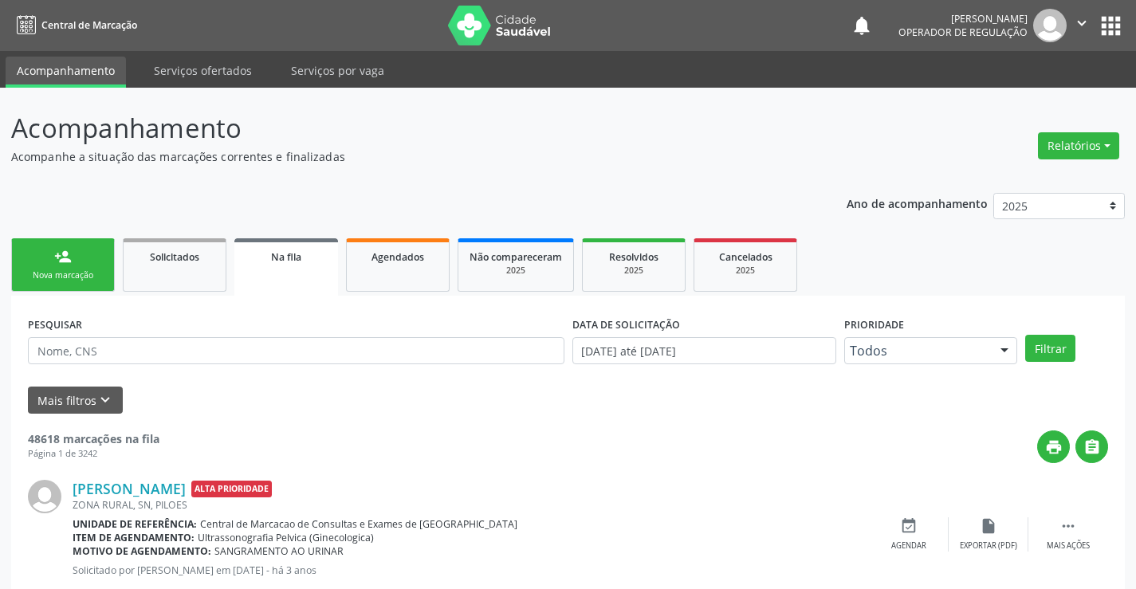
click at [95, 277] on div "Sucesso × O paciente foi agendado. Imprimir comprovante Cancel" at bounding box center [568, 294] width 1136 height 589
click at [69, 265] on div "person_add" at bounding box center [63, 257] width 18 height 18
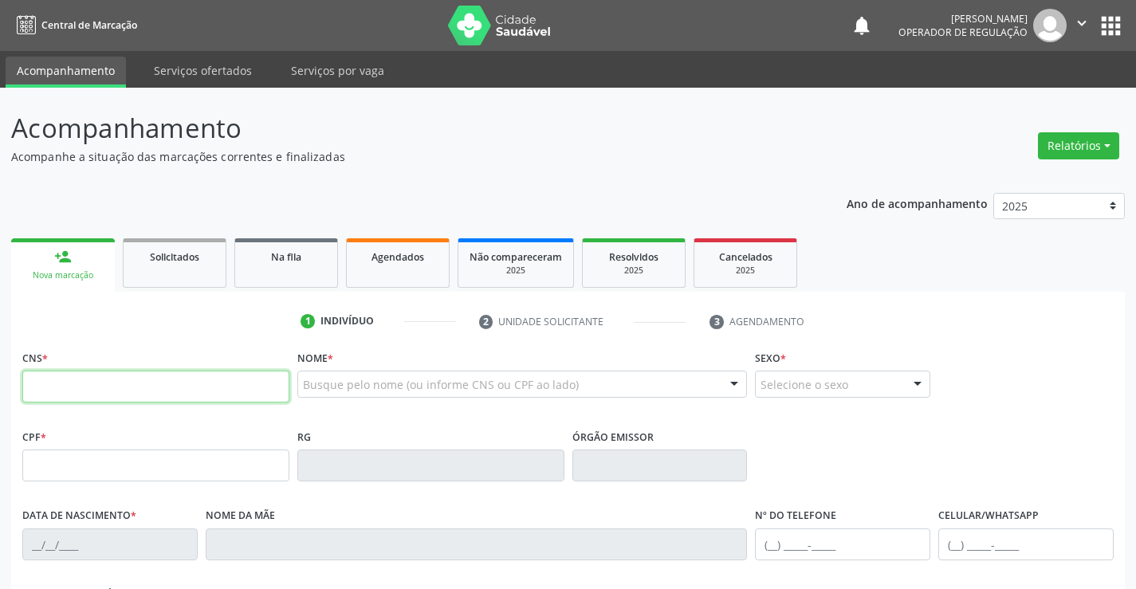
click at [135, 386] on input "text" at bounding box center [155, 387] width 267 height 32
type input "702 6007 1073 2843"
type input "2072168350"
type input "26/06/1995"
type input "(74) 99956-5077"
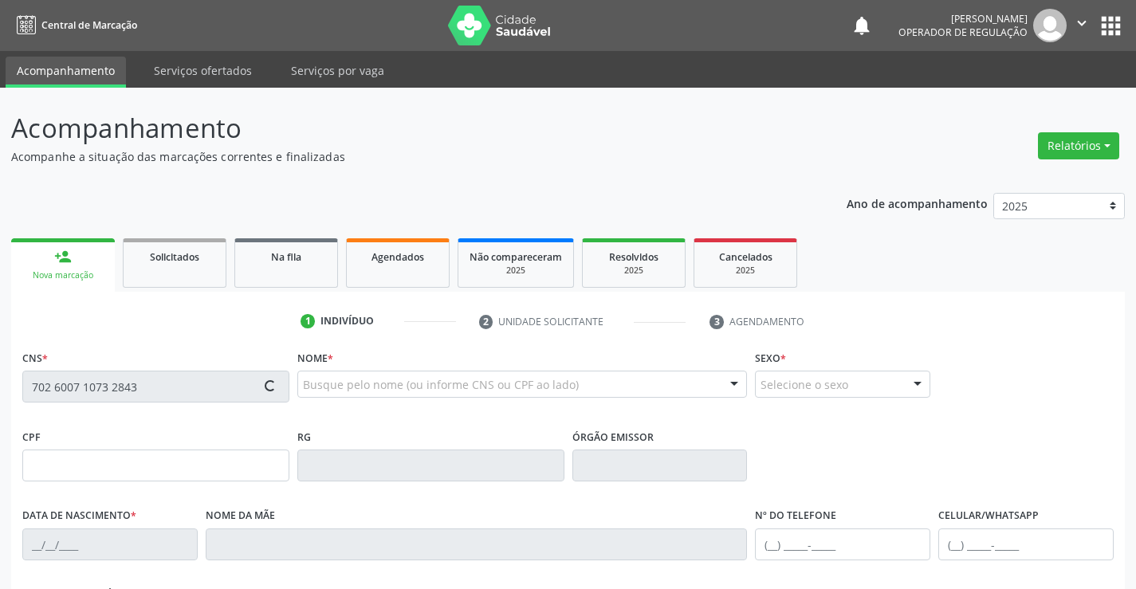
type input "(74) 99956-5077"
type input "065.764.805-12"
type input "S/N"
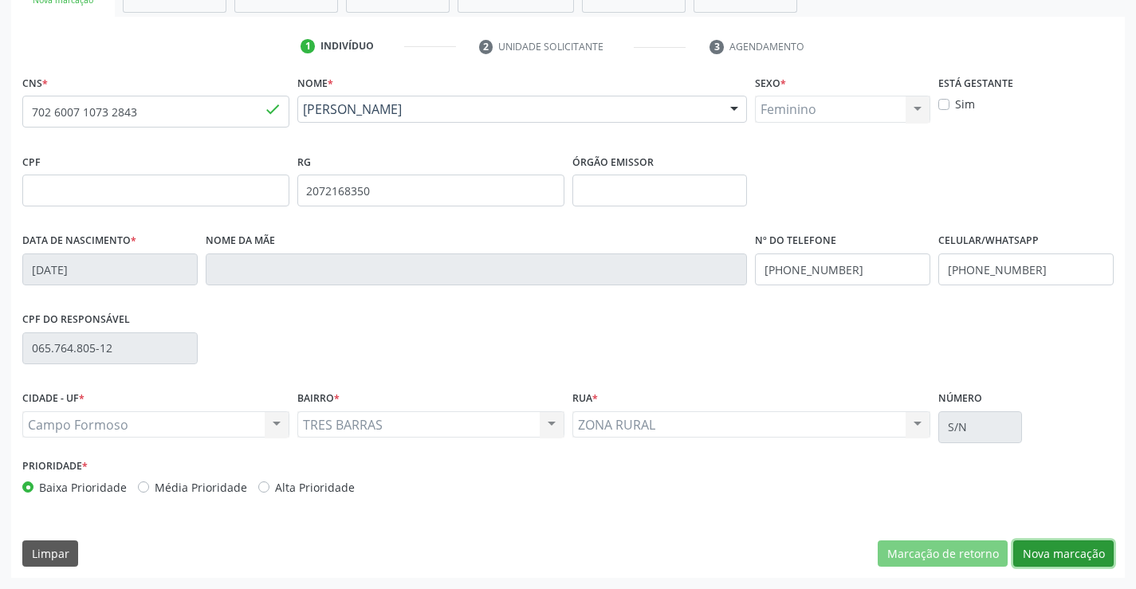
click at [1048, 553] on button "Nova marcação" at bounding box center [1064, 554] width 100 height 27
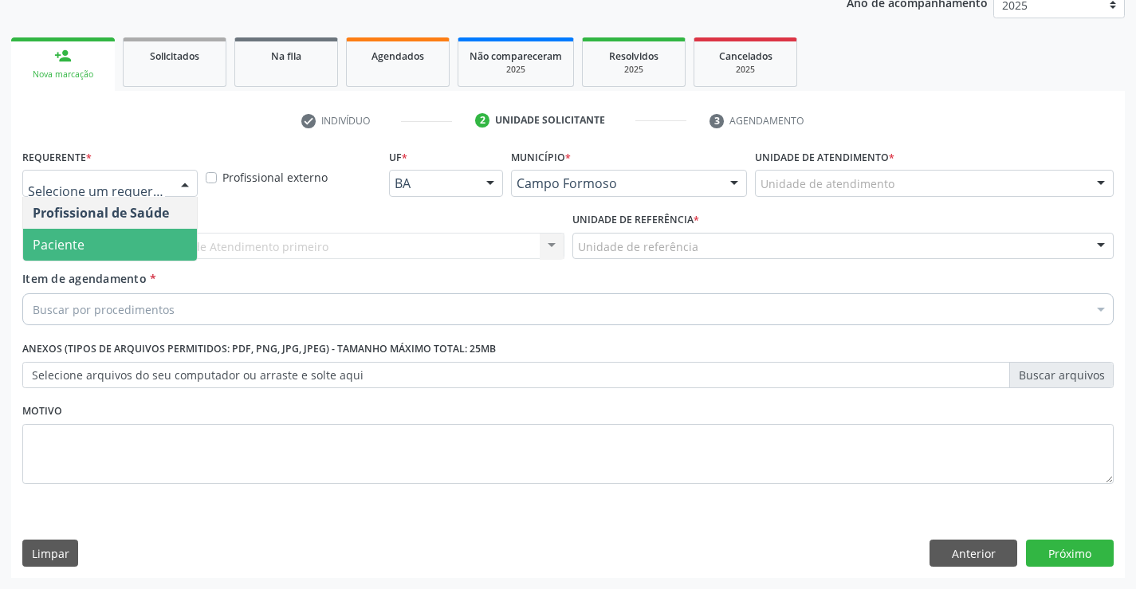
click at [75, 238] on span "Paciente" at bounding box center [59, 245] width 52 height 18
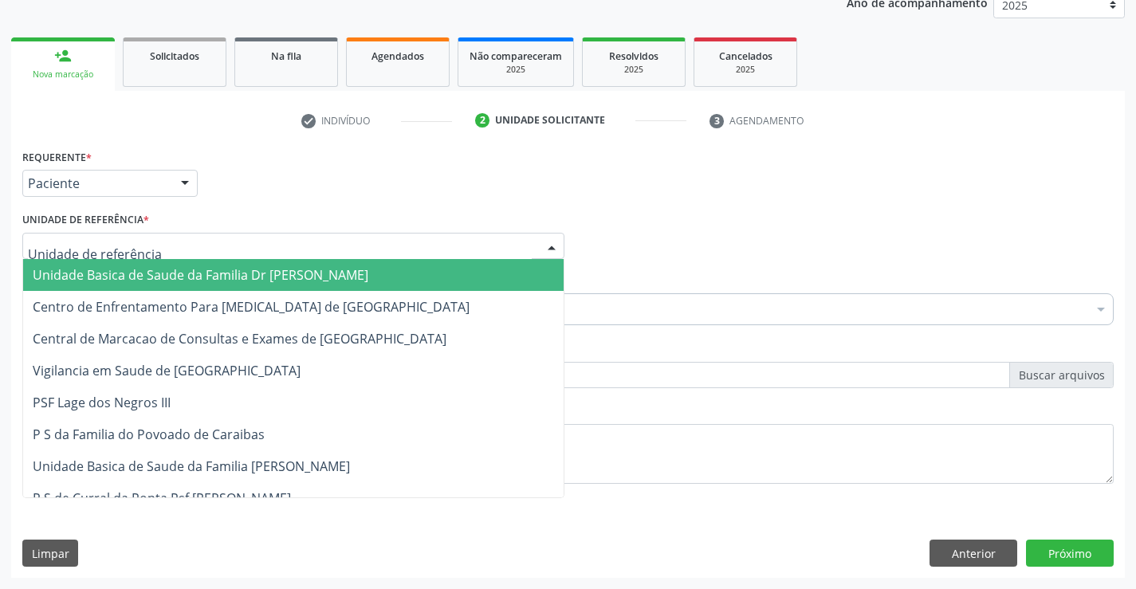
click at [108, 277] on span "Unidade Basica de Saude da Familia Dr [PERSON_NAME]" at bounding box center [201, 275] width 336 height 18
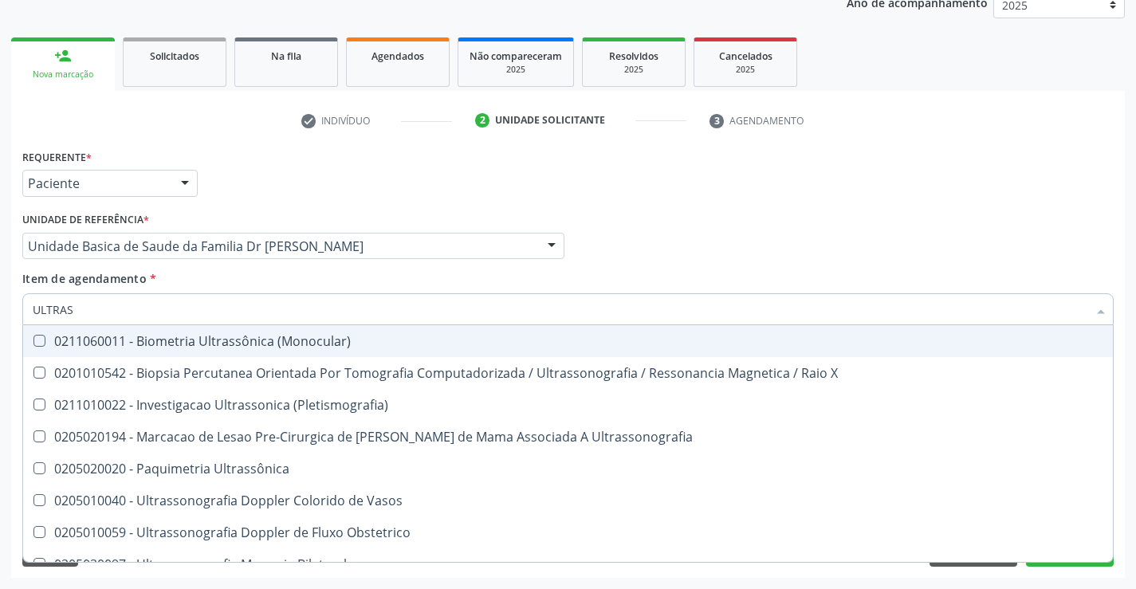
type input "ULTRASS"
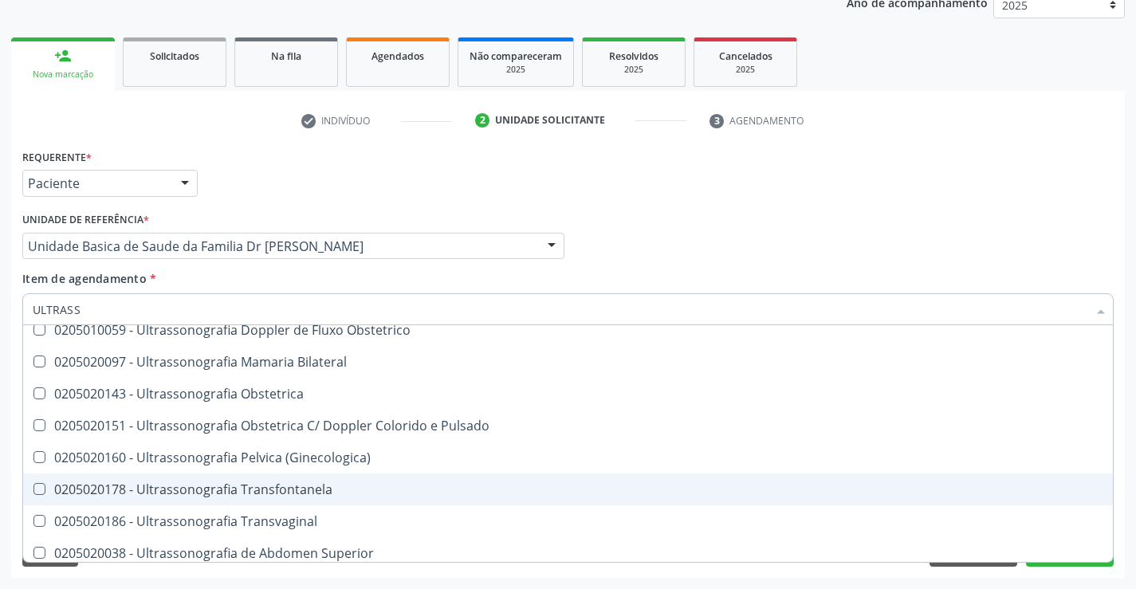
scroll to position [239, 0]
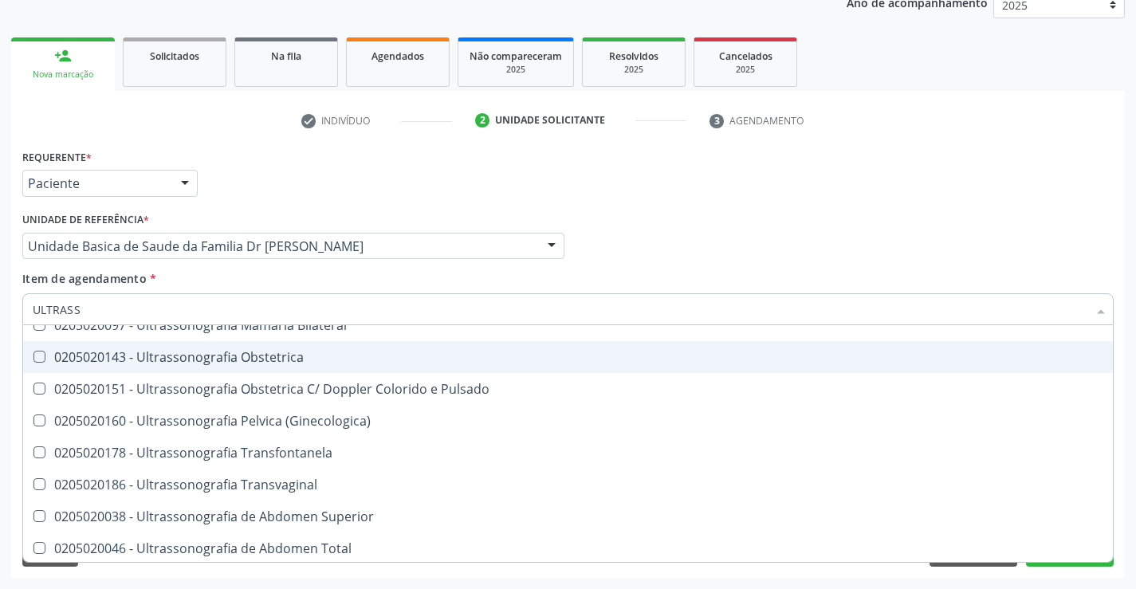
click at [368, 357] on div "0205020143 - Ultrassonografia Obstetrica" at bounding box center [568, 357] width 1071 height 13
checkbox Obstetrica "true"
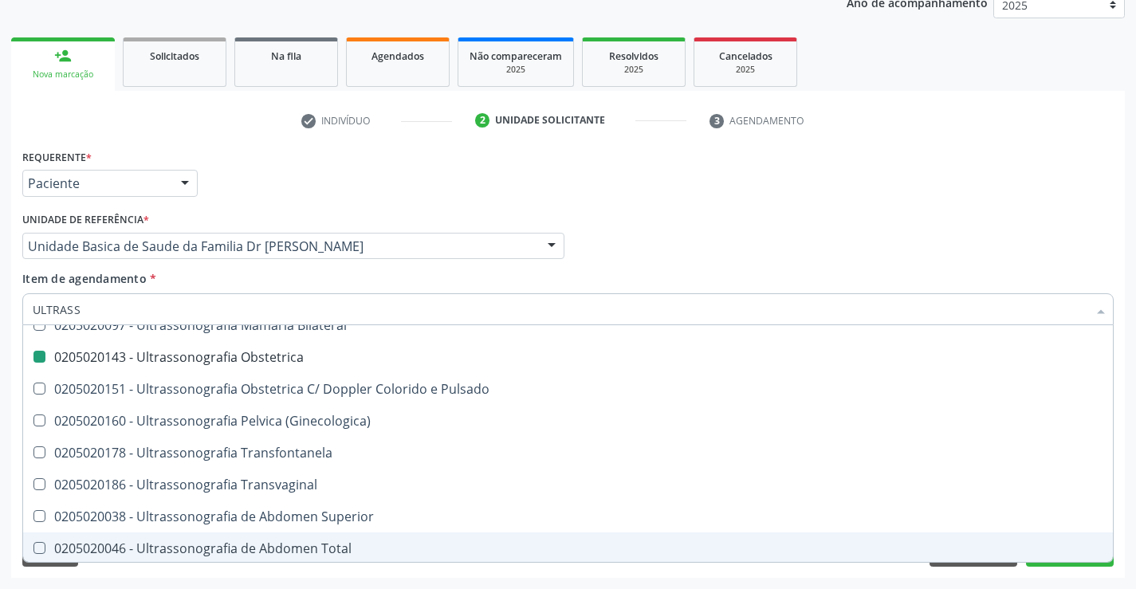
click at [1125, 522] on div "Acompanhamento Acompanhe a situação das marcações correntes e finalizadas Relat…" at bounding box center [568, 238] width 1136 height 703
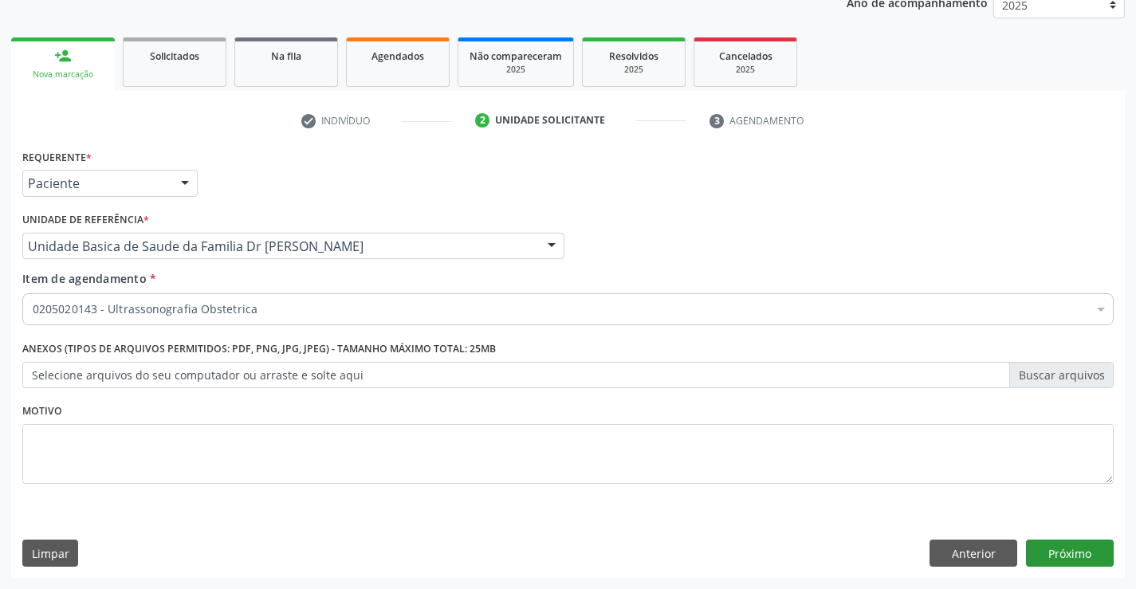
scroll to position [0, 0]
click at [1072, 548] on button "Próximo" at bounding box center [1070, 553] width 88 height 27
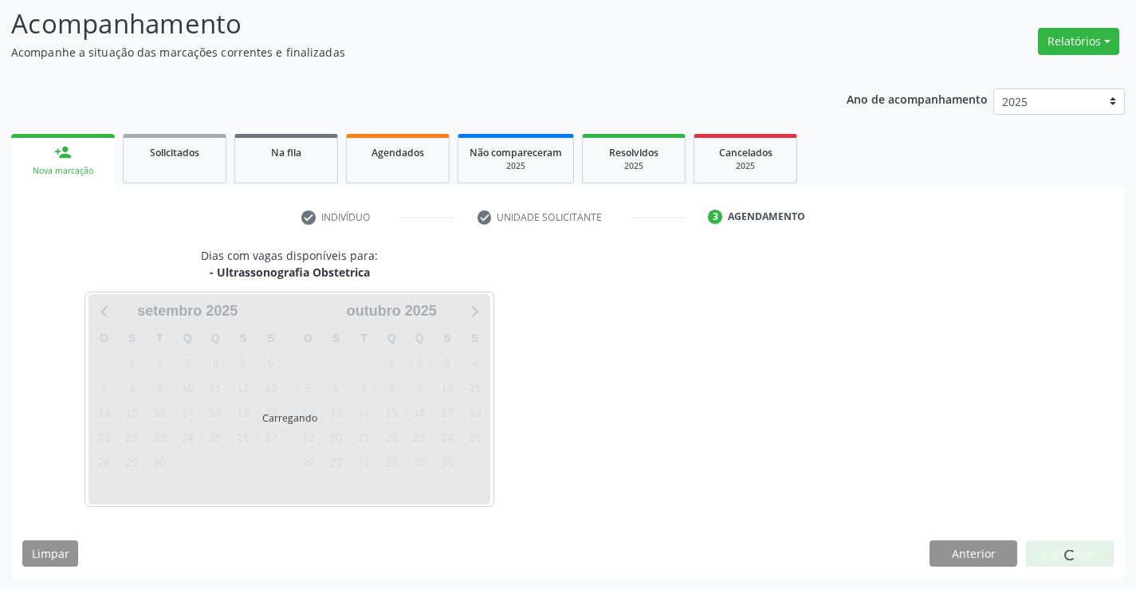
scroll to position [104, 0]
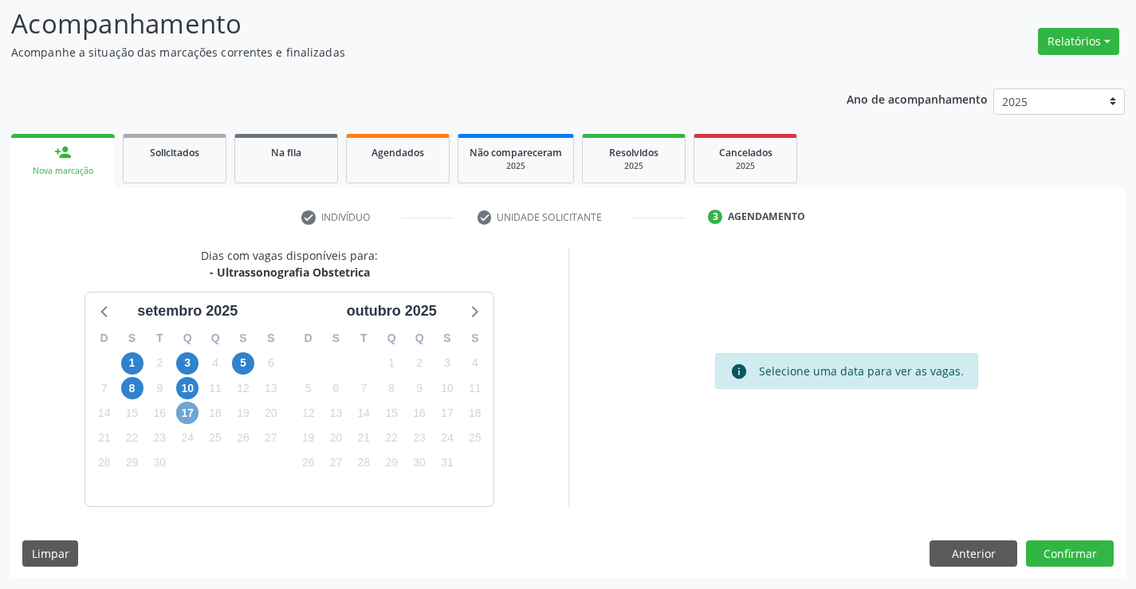
click at [187, 414] on span "17" at bounding box center [187, 413] width 22 height 22
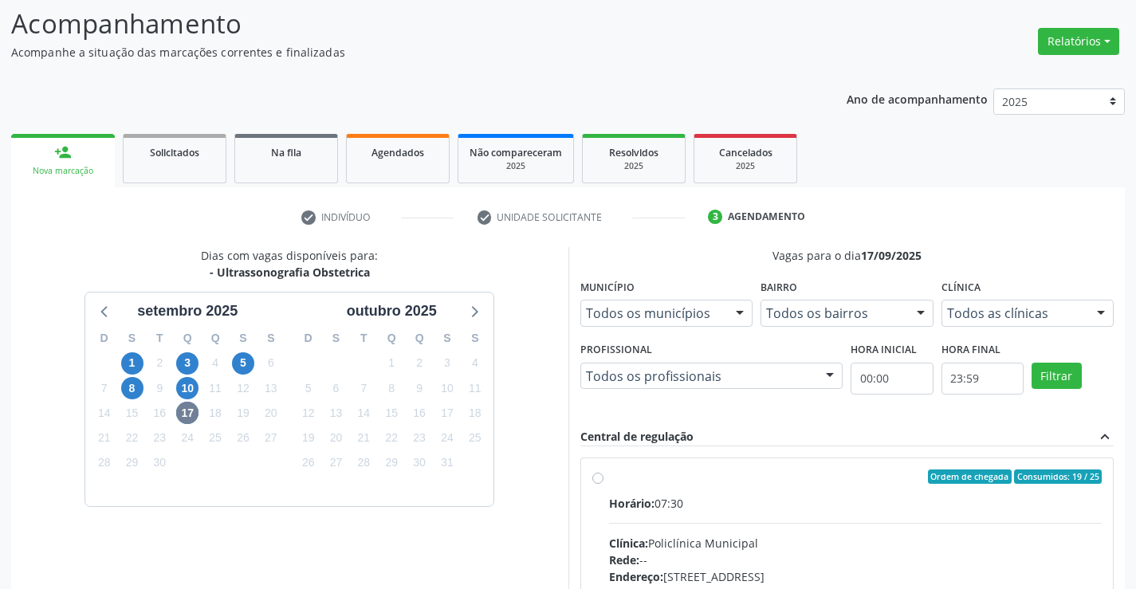
click at [840, 495] on div "Horário: 07:30" at bounding box center [856, 503] width 494 height 17
click at [604, 484] on input "Ordem de chegada Consumidos: 19 / 25 Horário: 07:30 Clínica: Policlínica Munici…" at bounding box center [598, 477] width 11 height 14
radio input "true"
click at [1129, 461] on div "Acompanhamento Acompanhe a situação das marcações correntes e finalizadas Relat…" at bounding box center [568, 415] width 1136 height 865
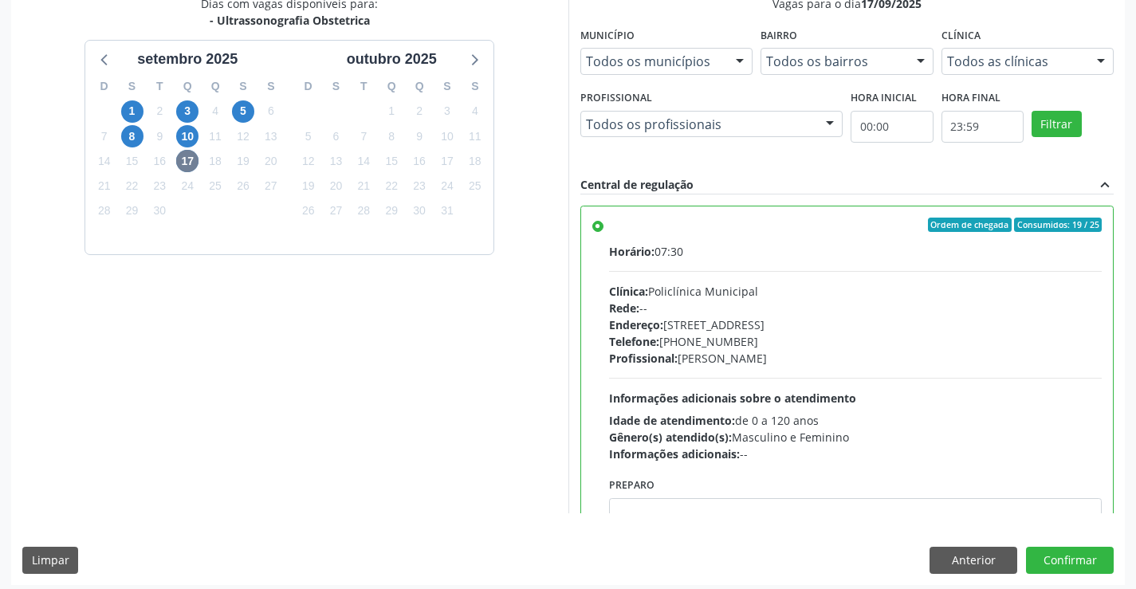
scroll to position [364, 0]
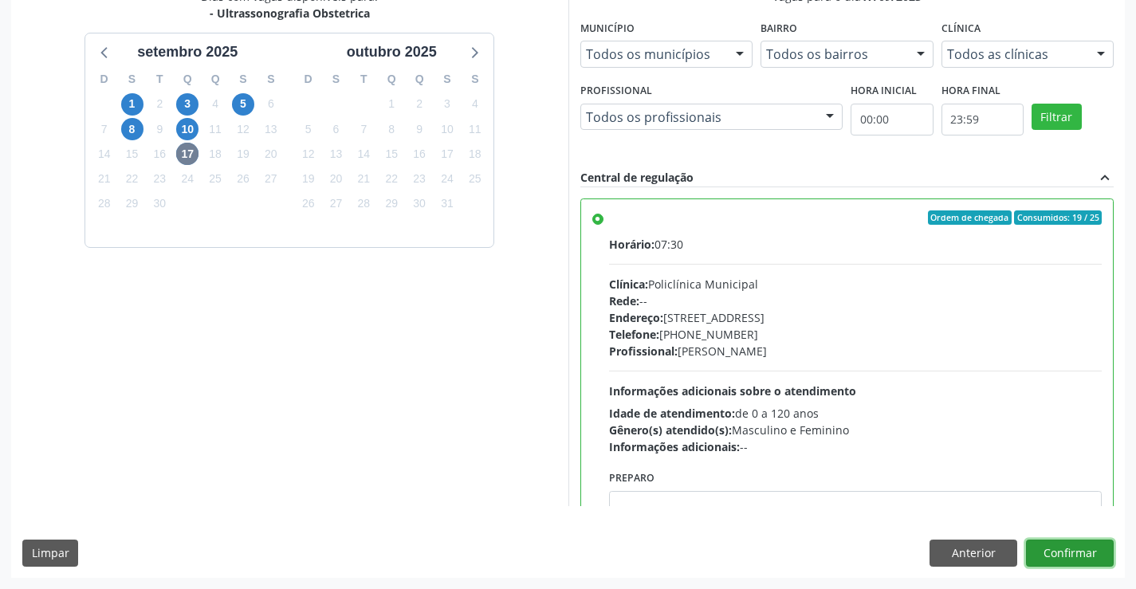
click at [1058, 550] on button "Confirmar" at bounding box center [1070, 553] width 88 height 27
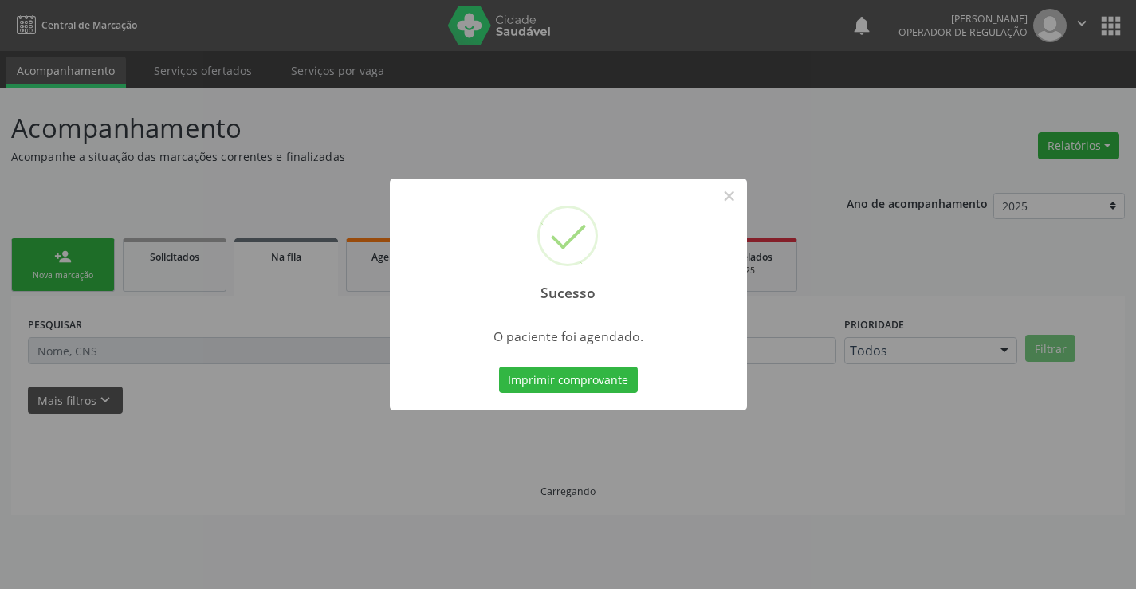
scroll to position [0, 0]
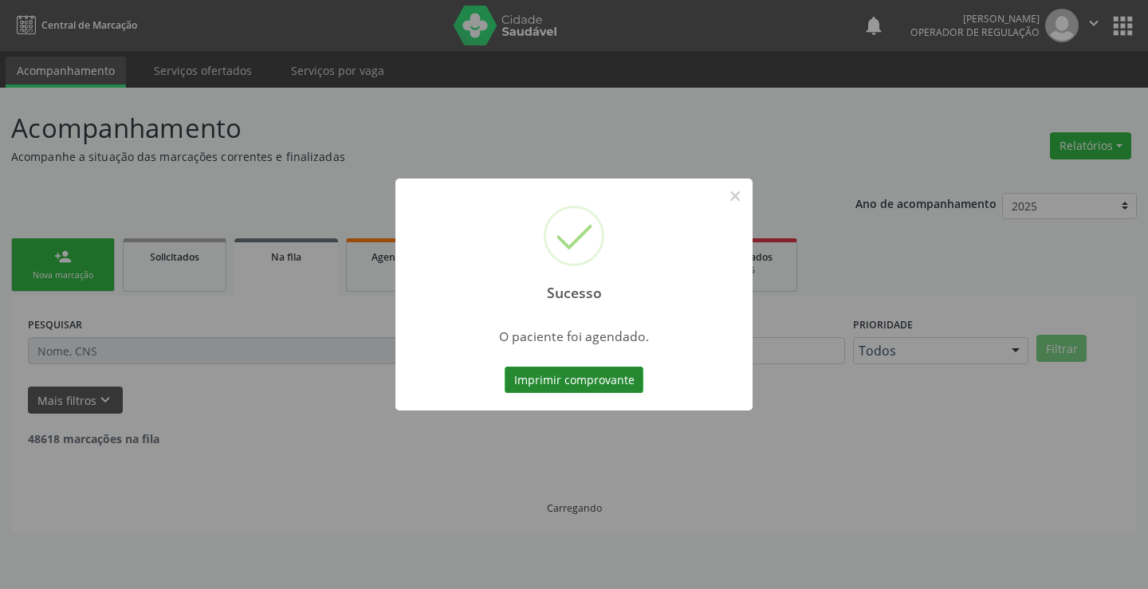
click at [557, 377] on button "Imprimir comprovante" at bounding box center [574, 380] width 139 height 27
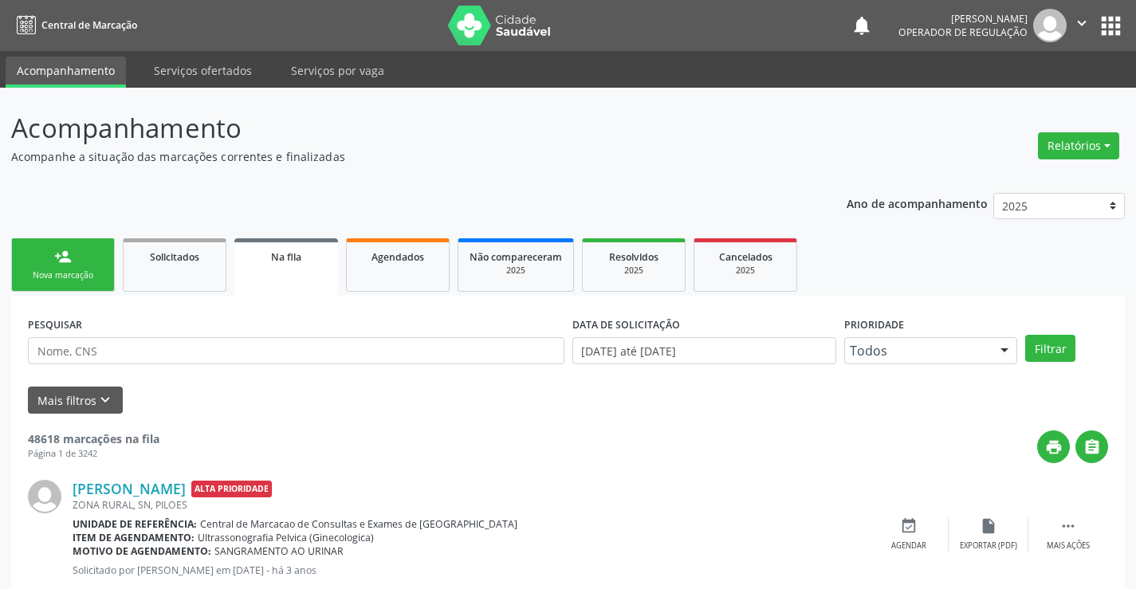
click at [80, 255] on div "Sucesso × O paciente foi agendado. Imprimir comprovante Cancel" at bounding box center [568, 294] width 1136 height 589
click at [80, 255] on link "person_add Nova marcação" at bounding box center [63, 264] width 104 height 53
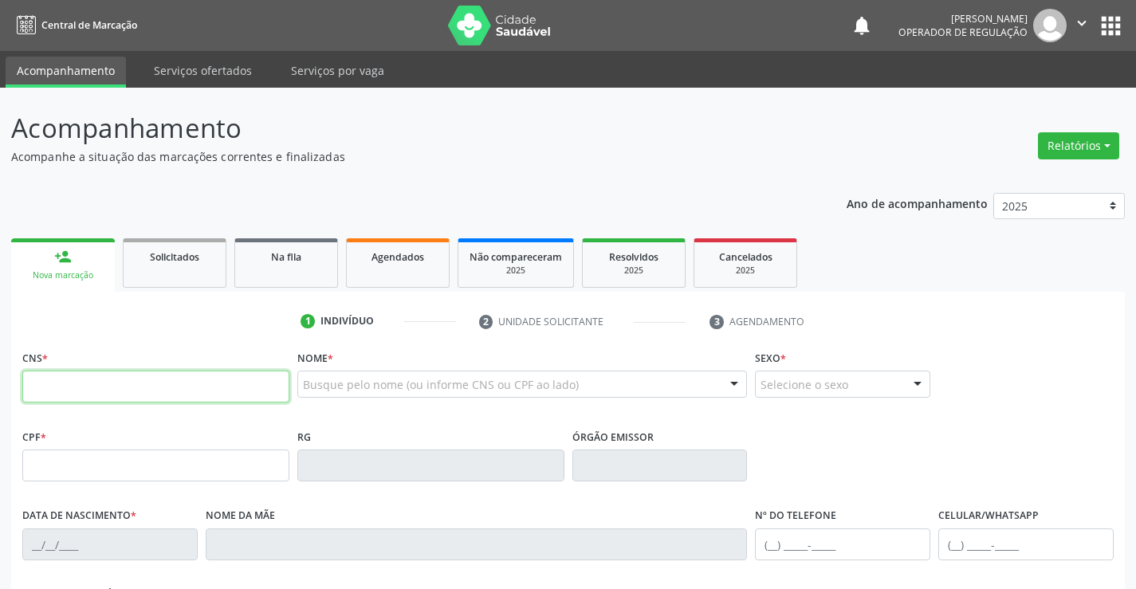
click at [112, 386] on input "text" at bounding box center [155, 387] width 267 height 32
type input "702 8086 4111 2166"
type input "2146596317"
type input "12/10/1996"
type input "(74) 99189-4056"
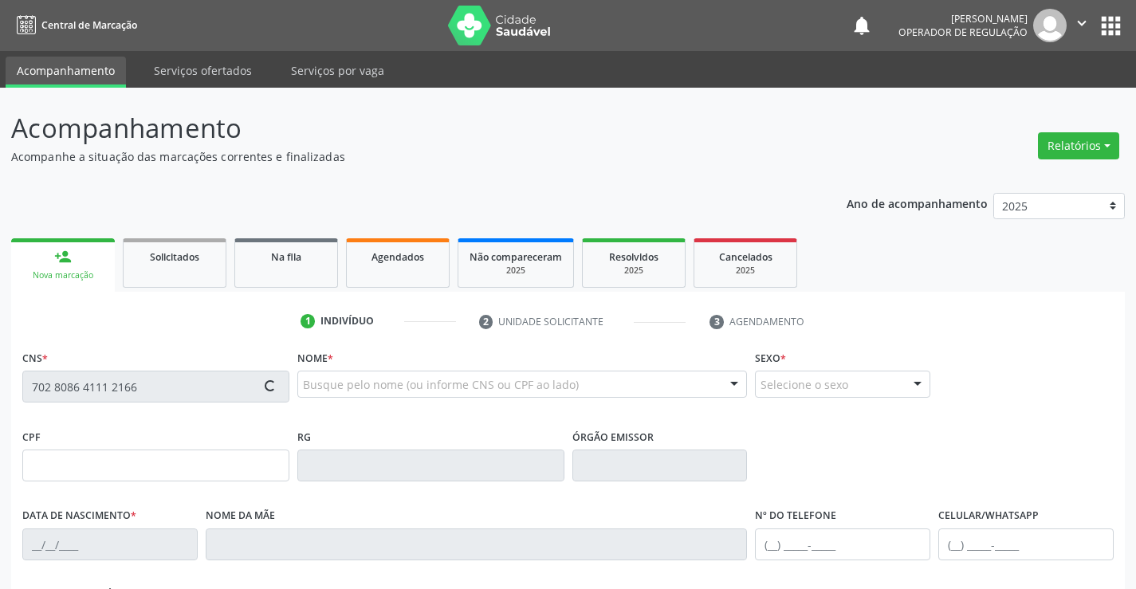
type input "(74) 99189-4056"
type input "862.806.555-55"
type input "307"
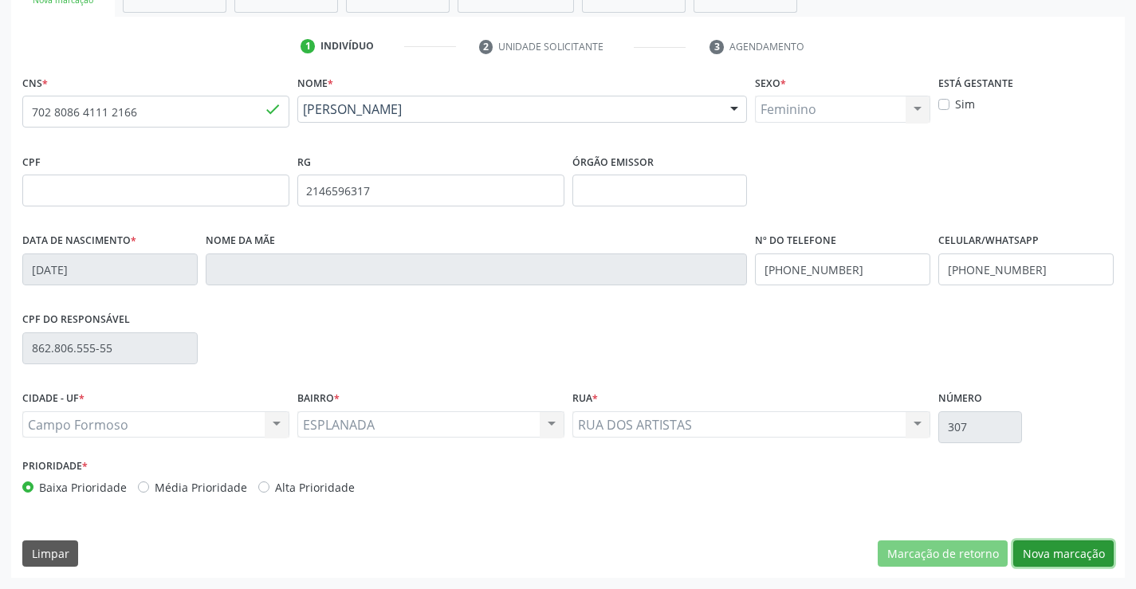
click at [1062, 548] on button "Nova marcação" at bounding box center [1064, 554] width 100 height 27
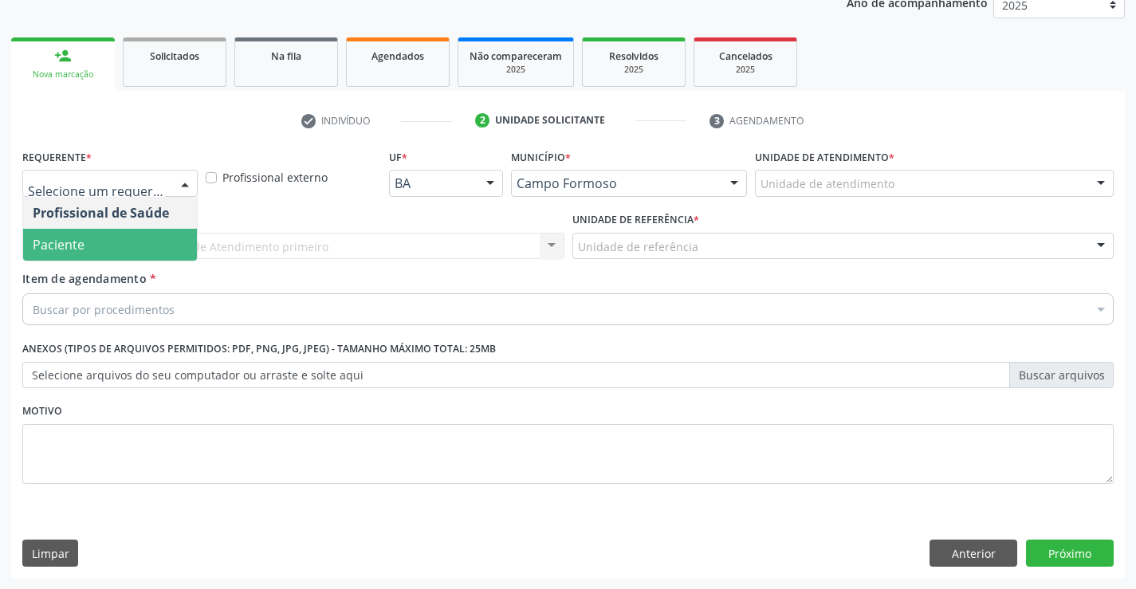
click at [112, 257] on span "Paciente" at bounding box center [110, 245] width 174 height 32
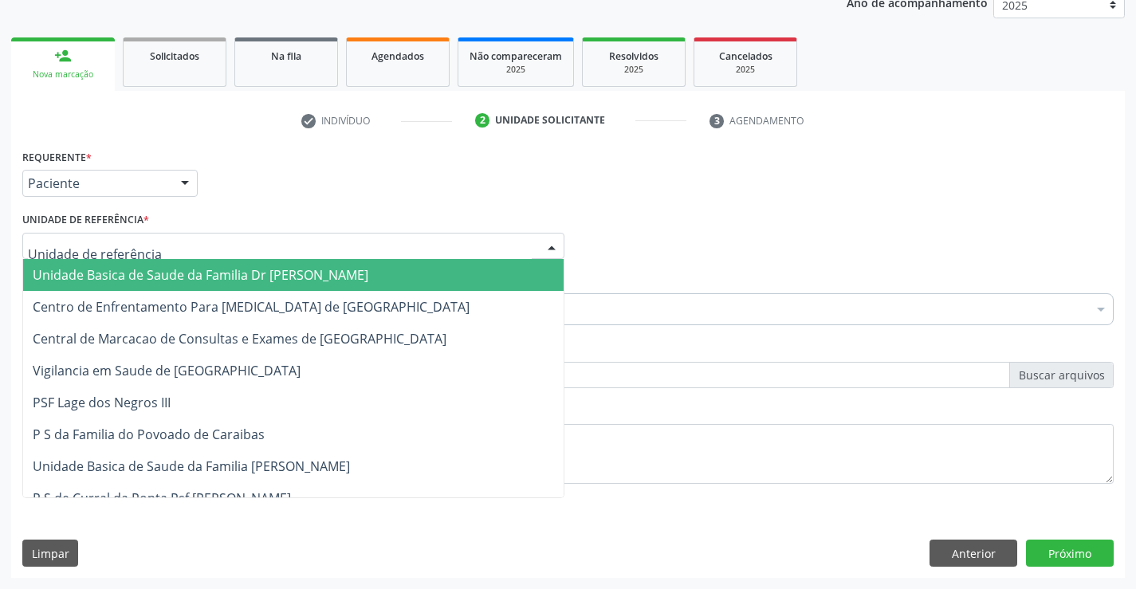
click at [140, 271] on span "Unidade Basica de Saude da Familia Dr [PERSON_NAME]" at bounding box center [201, 275] width 336 height 18
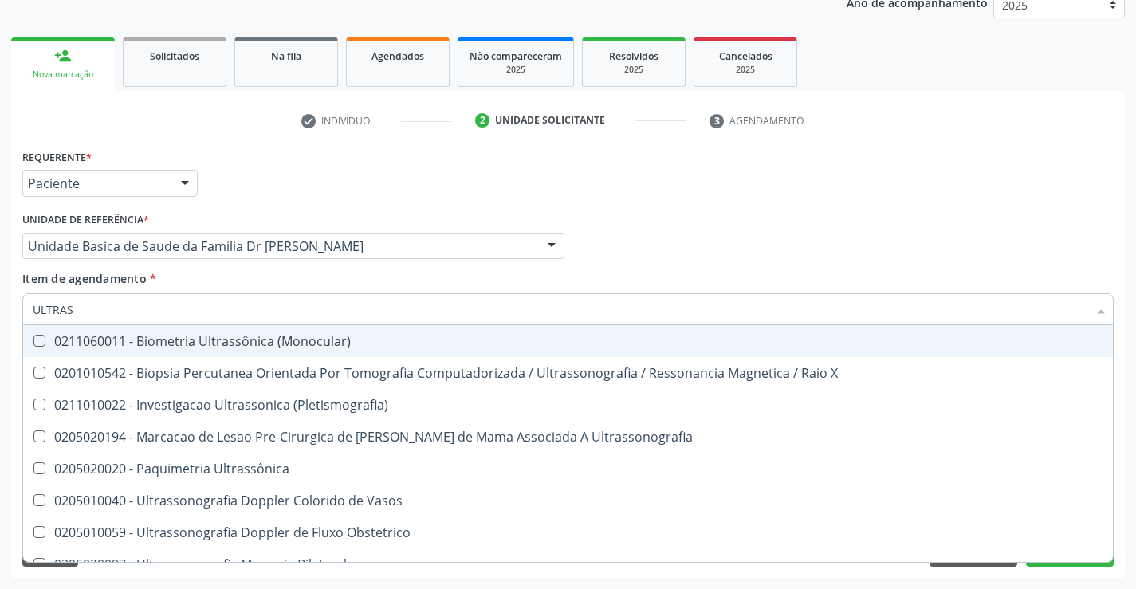
type input "ULTRASS"
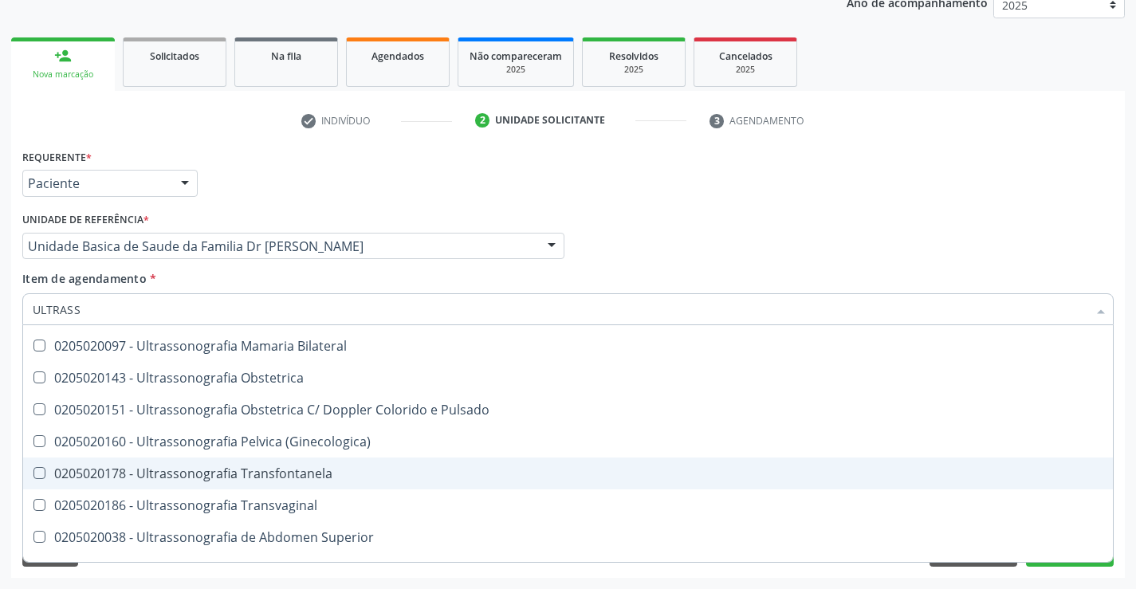
scroll to position [239, 0]
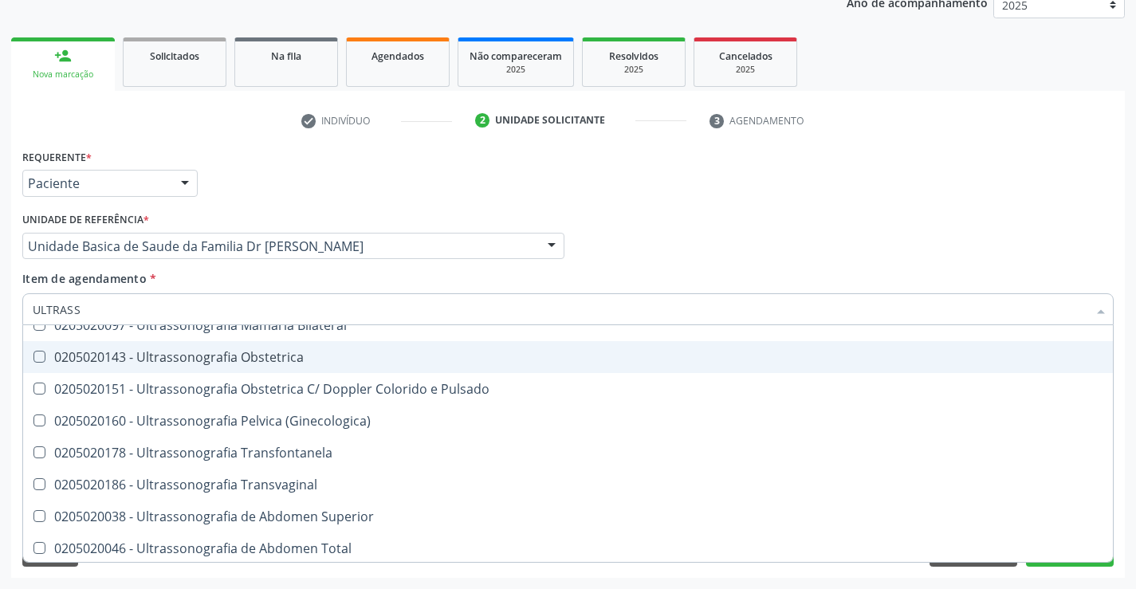
click at [345, 353] on div "0205020143 - Ultrassonografia Obstetrica" at bounding box center [568, 357] width 1071 height 13
checkbox Obstetrica "true"
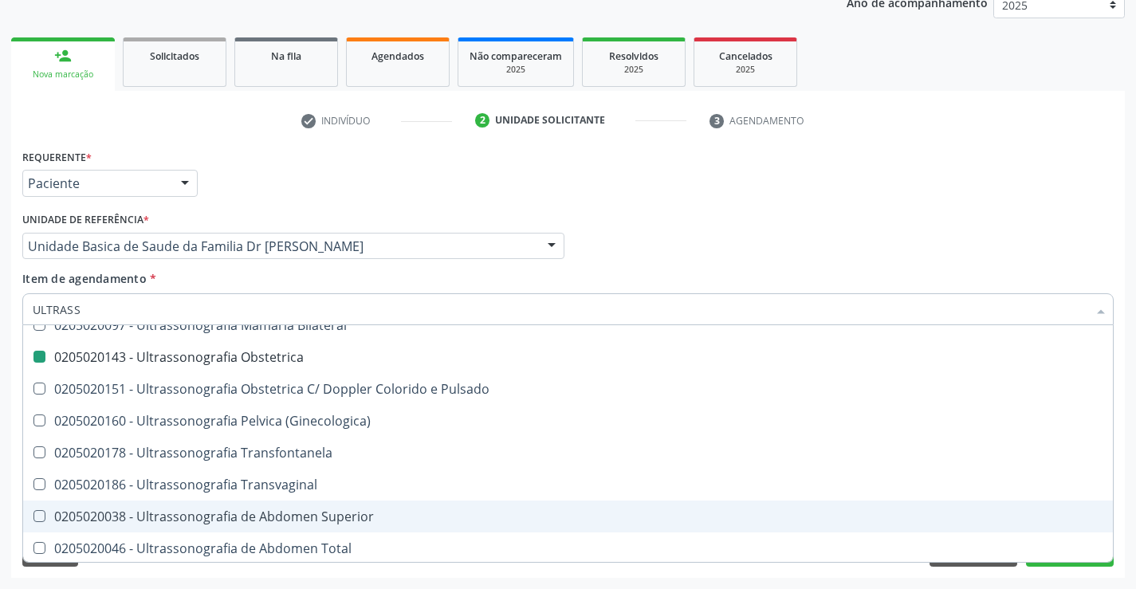
click at [1121, 531] on div "Requerente * Paciente Profissional de Saúde Paciente Nenhum resultado encontrad…" at bounding box center [568, 361] width 1114 height 433
checkbox X "true"
checkbox Obstetrica "false"
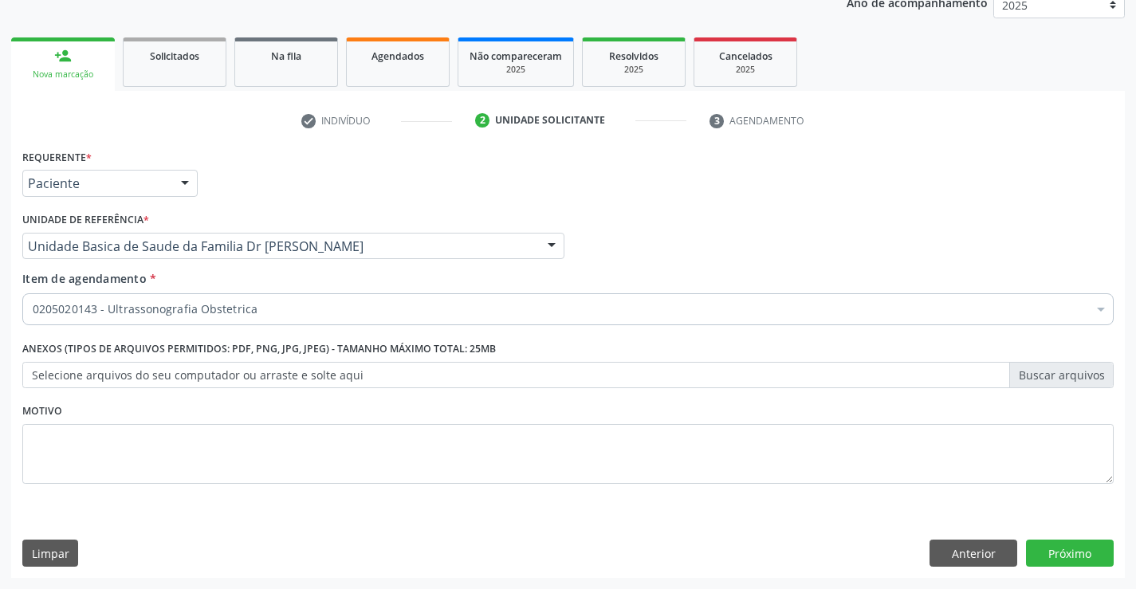
scroll to position [0, 0]
click at [1077, 555] on button "Próximo" at bounding box center [1070, 553] width 88 height 27
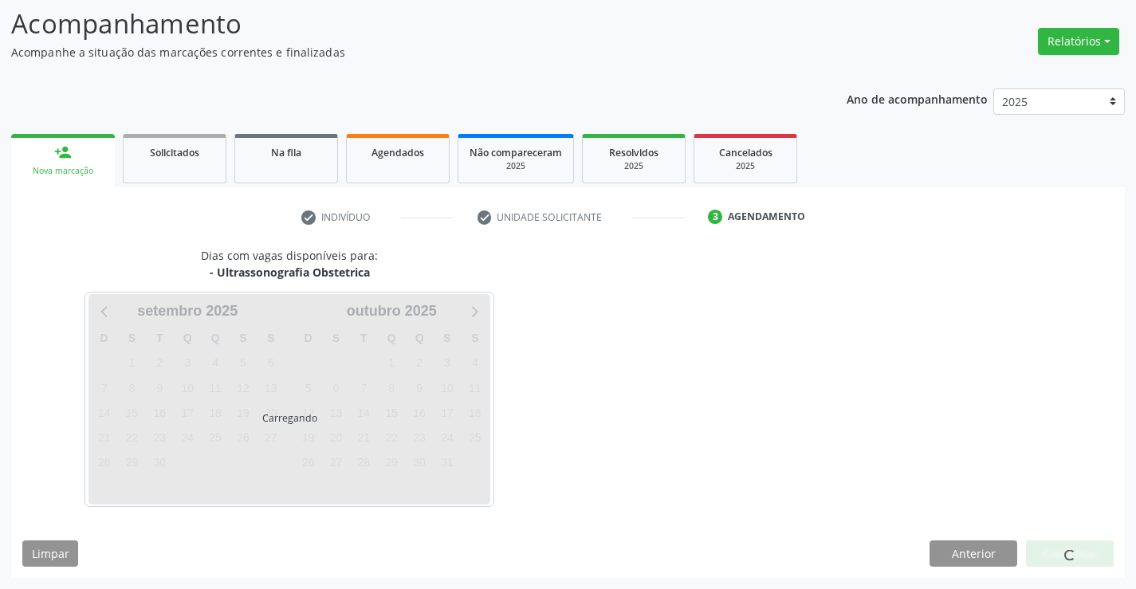
scroll to position [104, 0]
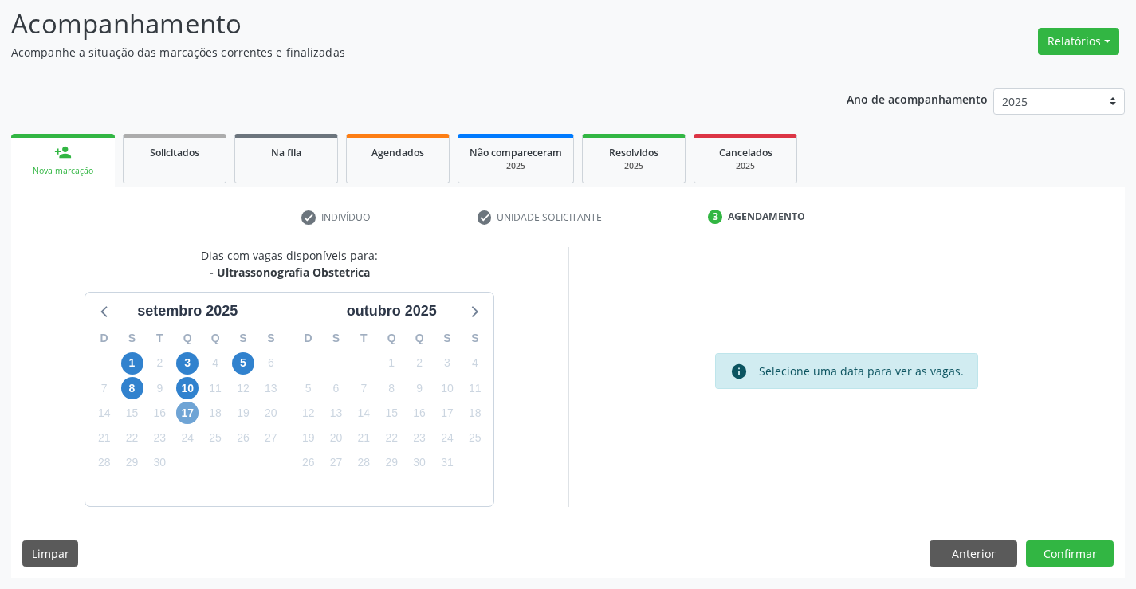
click at [184, 415] on span "17" at bounding box center [187, 413] width 22 height 22
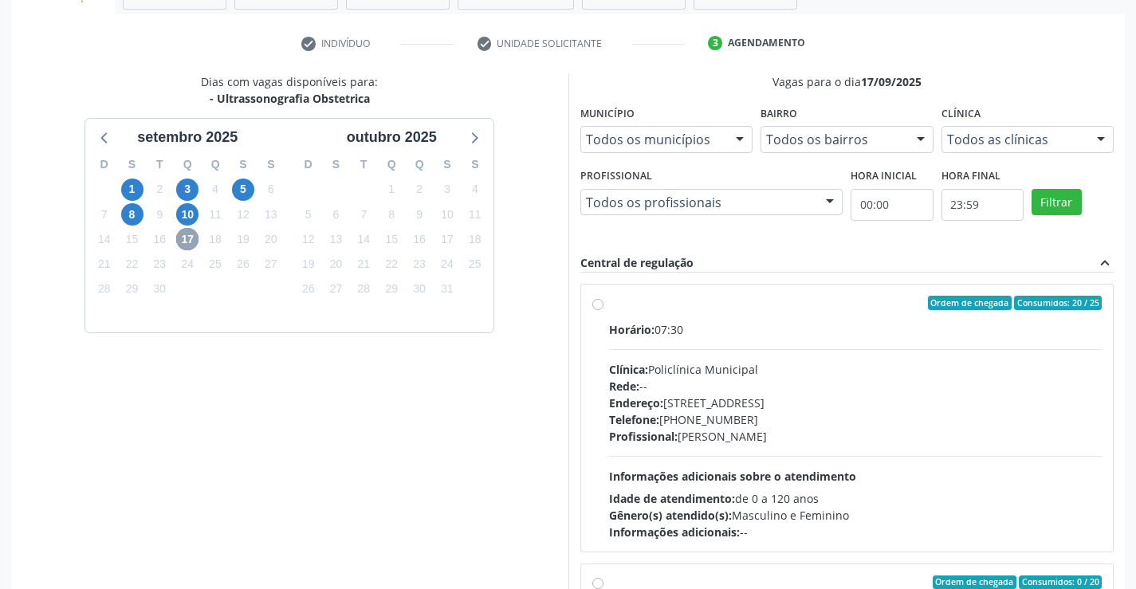
scroll to position [364, 0]
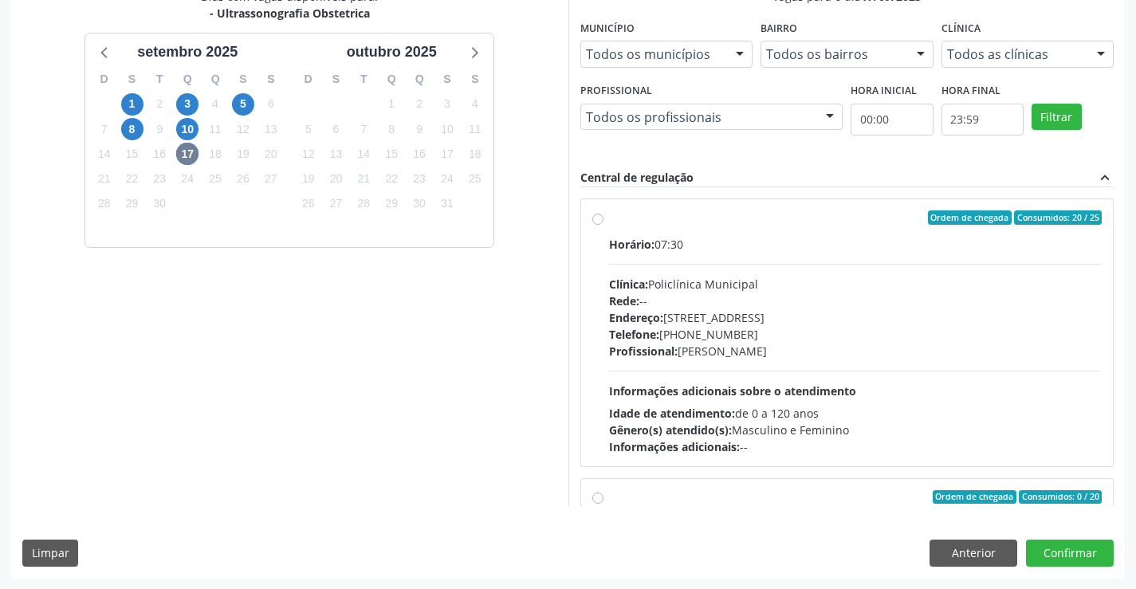
click at [761, 223] on div "Ordem de chegada Consumidos: 20 / 25" at bounding box center [856, 218] width 494 height 14
click at [604, 223] on input "Ordem de chegada Consumidos: 20 / 25 Horário: 07:30 Clínica: Policlínica Munici…" at bounding box center [598, 218] width 11 height 14
radio input "true"
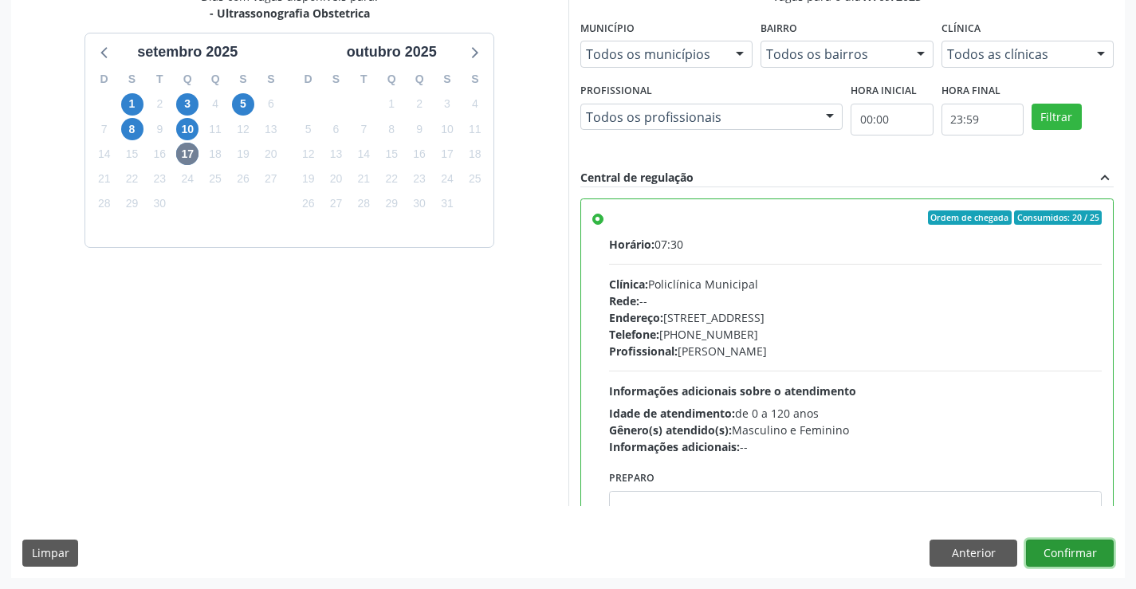
click at [1062, 546] on button "Confirmar" at bounding box center [1070, 553] width 88 height 27
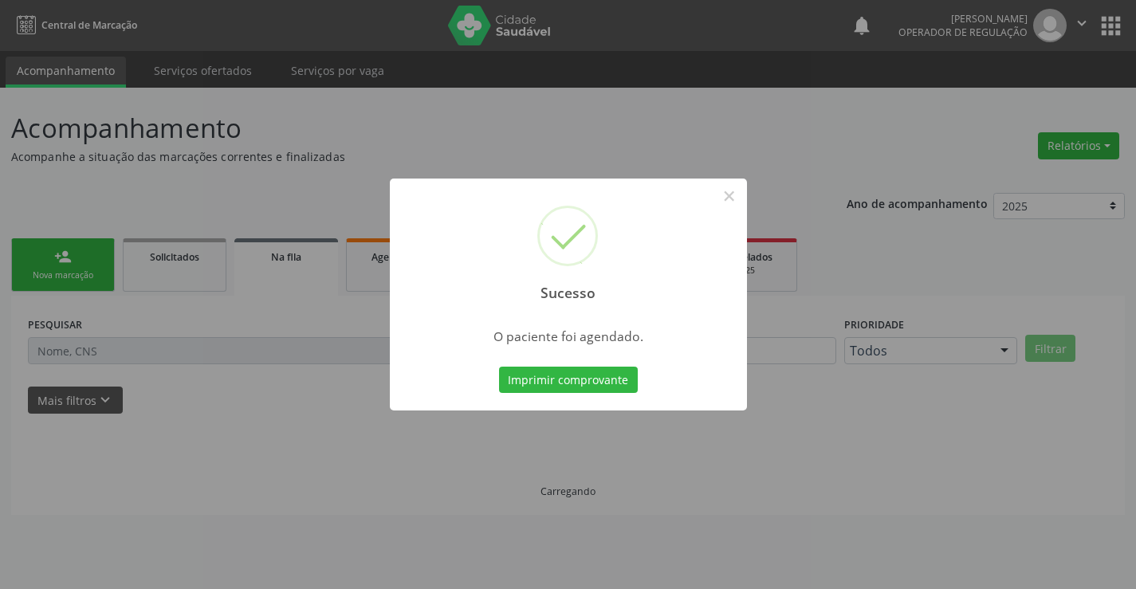
scroll to position [0, 0]
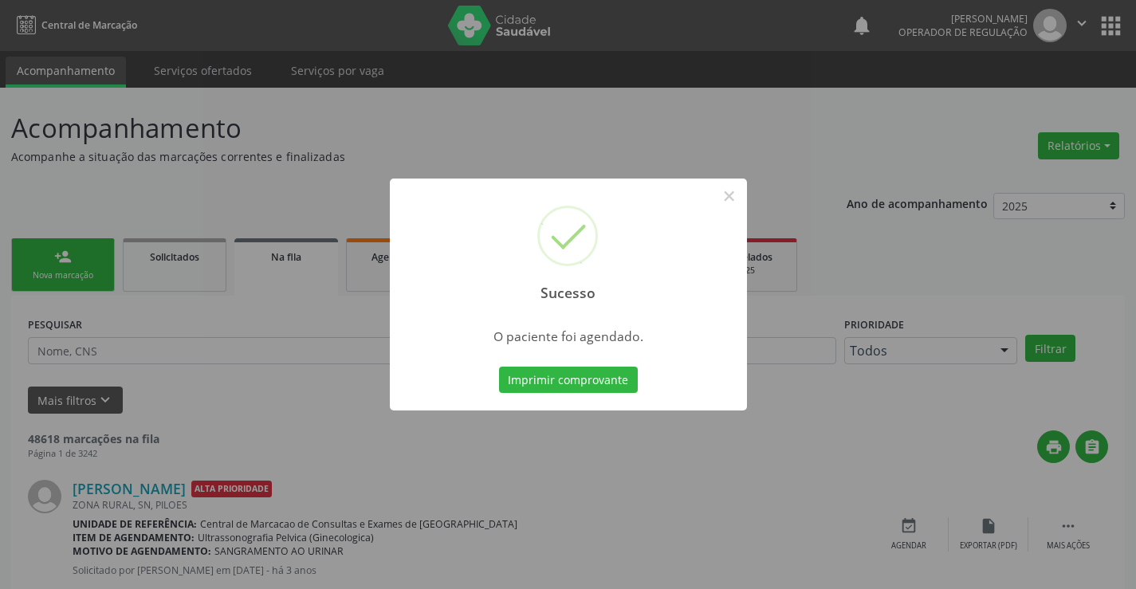
click at [549, 356] on div "Sucesso × O paciente foi agendado. Imprimir comprovante Cancel" at bounding box center [568, 295] width 357 height 233
click at [557, 381] on button "Imprimir comprovante" at bounding box center [568, 380] width 139 height 27
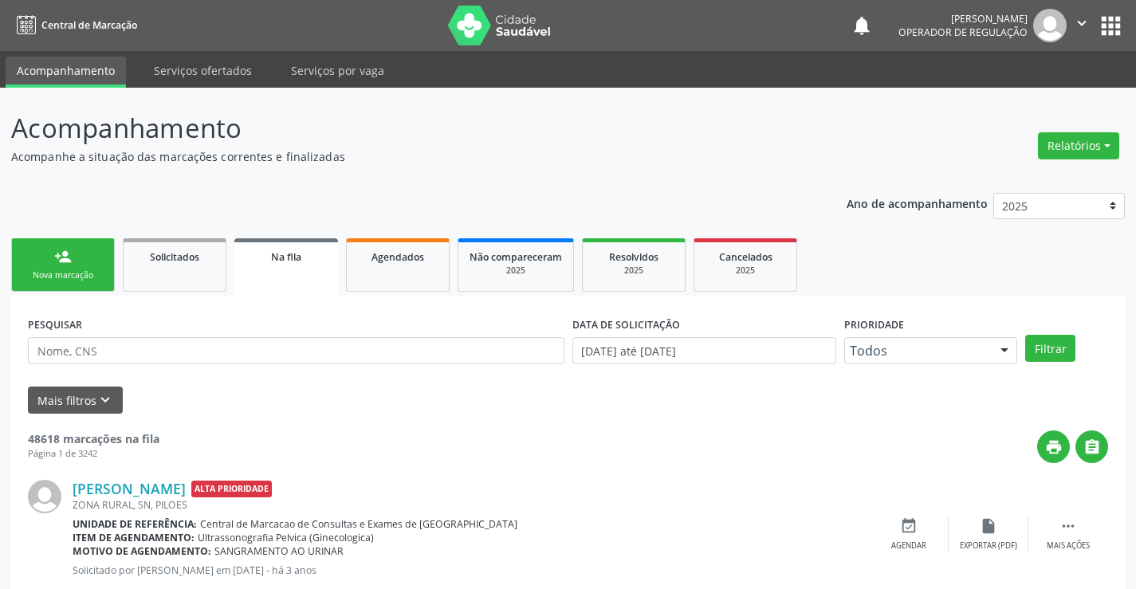
click at [79, 268] on div "Sucesso × O paciente foi agendado. Imprimir comprovante Cancel" at bounding box center [568, 294] width 1136 height 589
click at [79, 268] on link "person_add Nova marcação" at bounding box center [63, 264] width 104 height 53
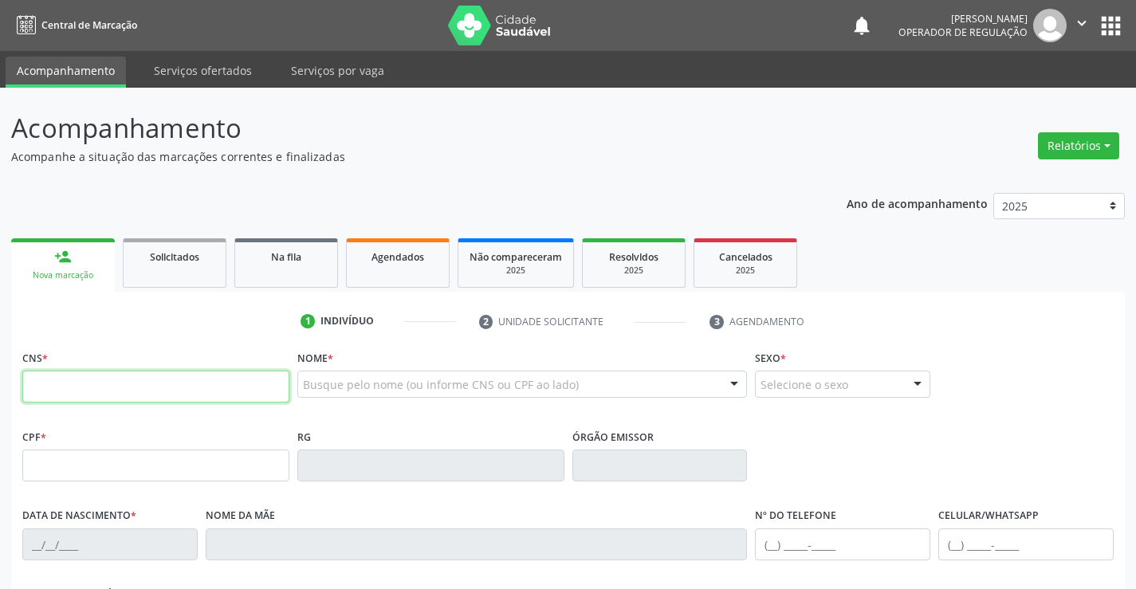
click at [106, 388] on input "text" at bounding box center [155, 387] width 267 height 32
type input "700 3019 1103 6639"
type input "2019140500"
type input "[DATE]"
type input "074.217.515-48"
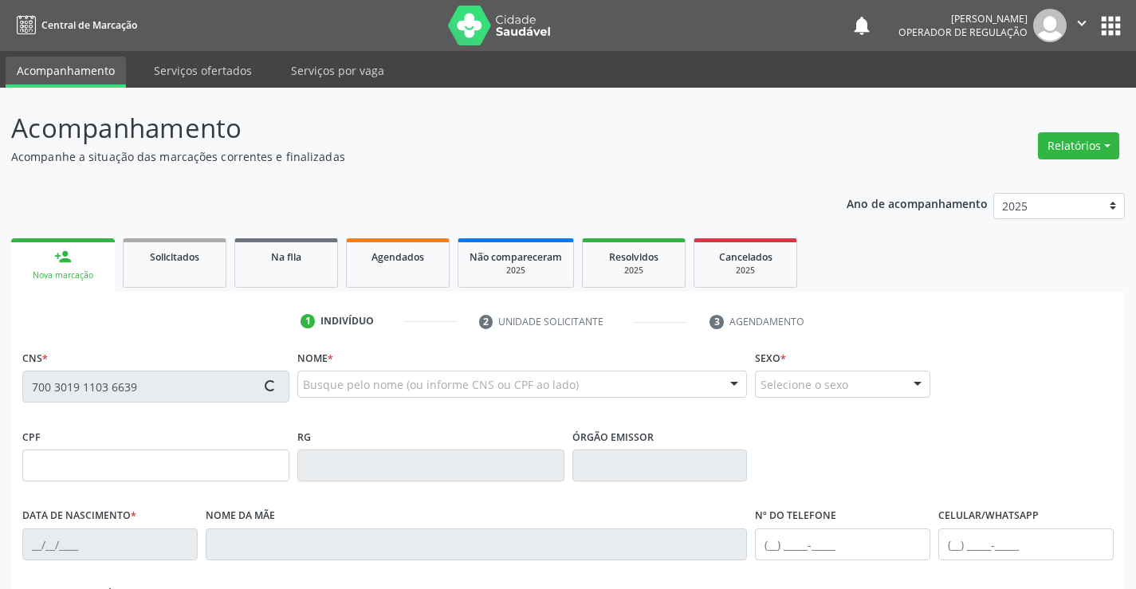
type input "SN"
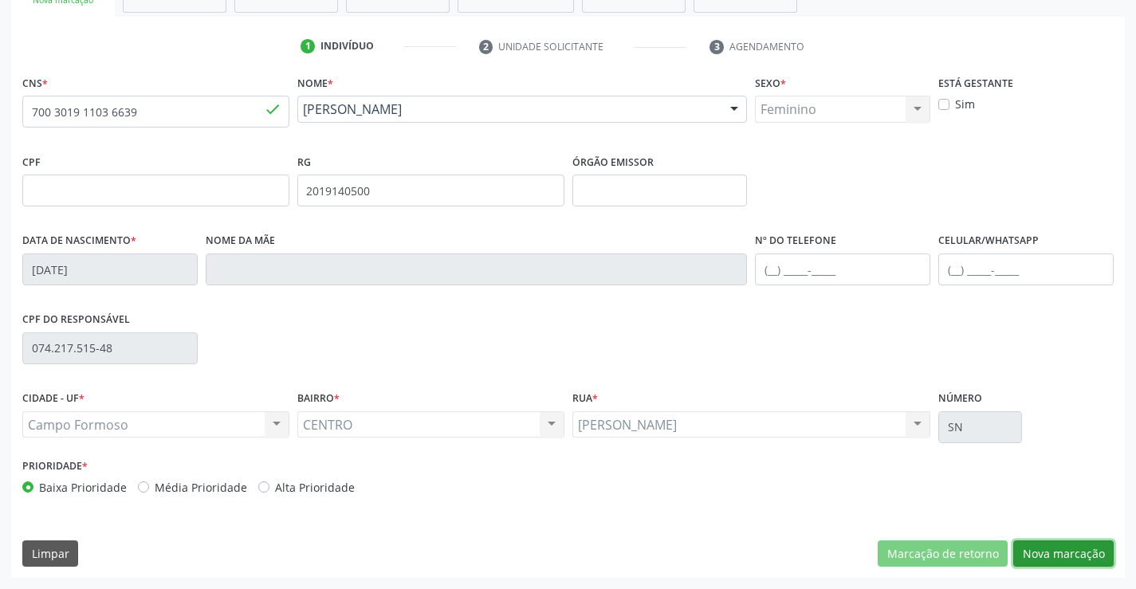
click at [1068, 548] on button "Nova marcação" at bounding box center [1064, 554] width 100 height 27
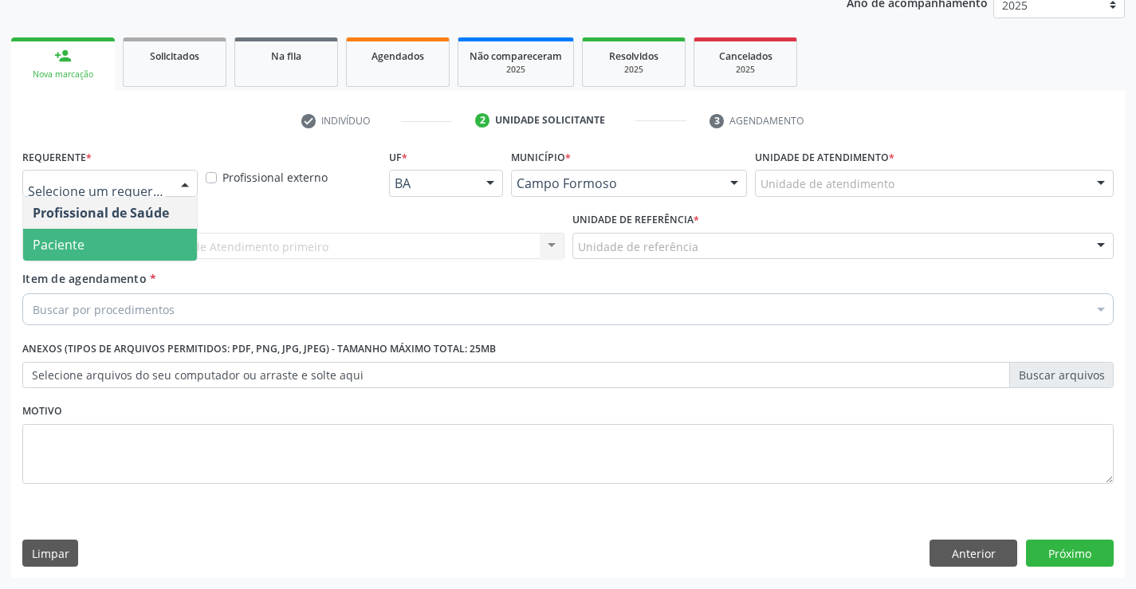
click at [98, 242] on span "Paciente" at bounding box center [110, 245] width 174 height 32
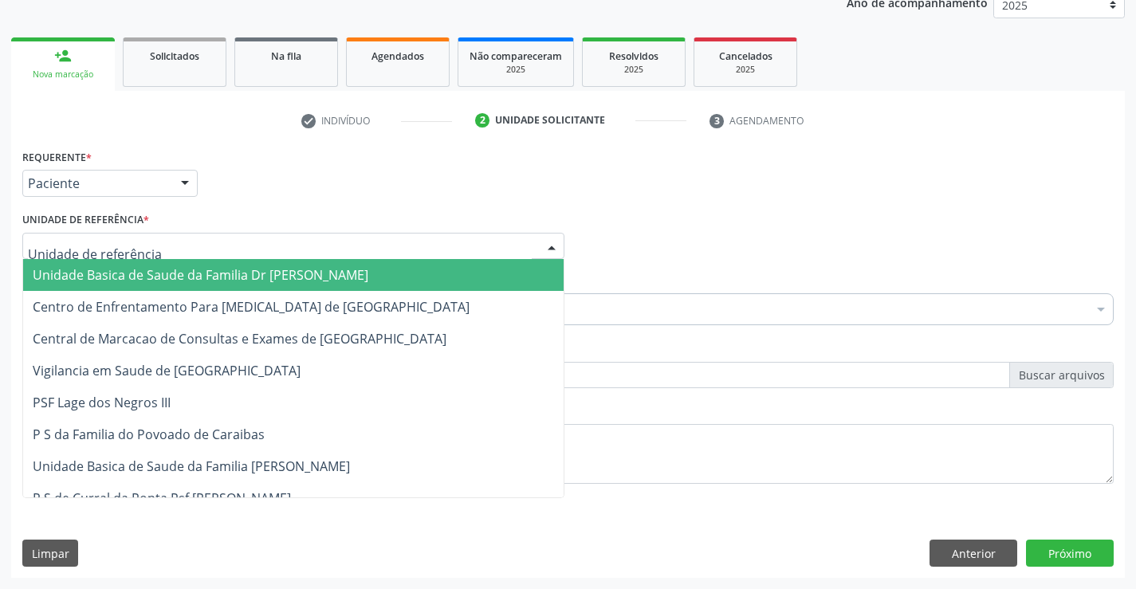
click at [124, 271] on span "Unidade Basica de Saude da Familia Dr [PERSON_NAME]" at bounding box center [201, 275] width 336 height 18
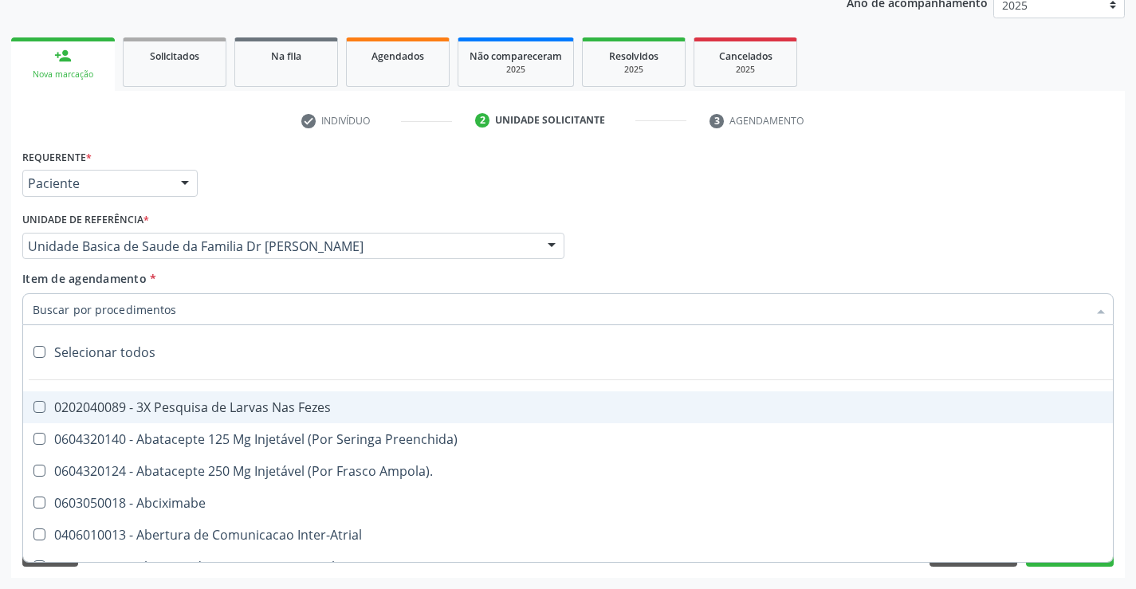
type input "Y"
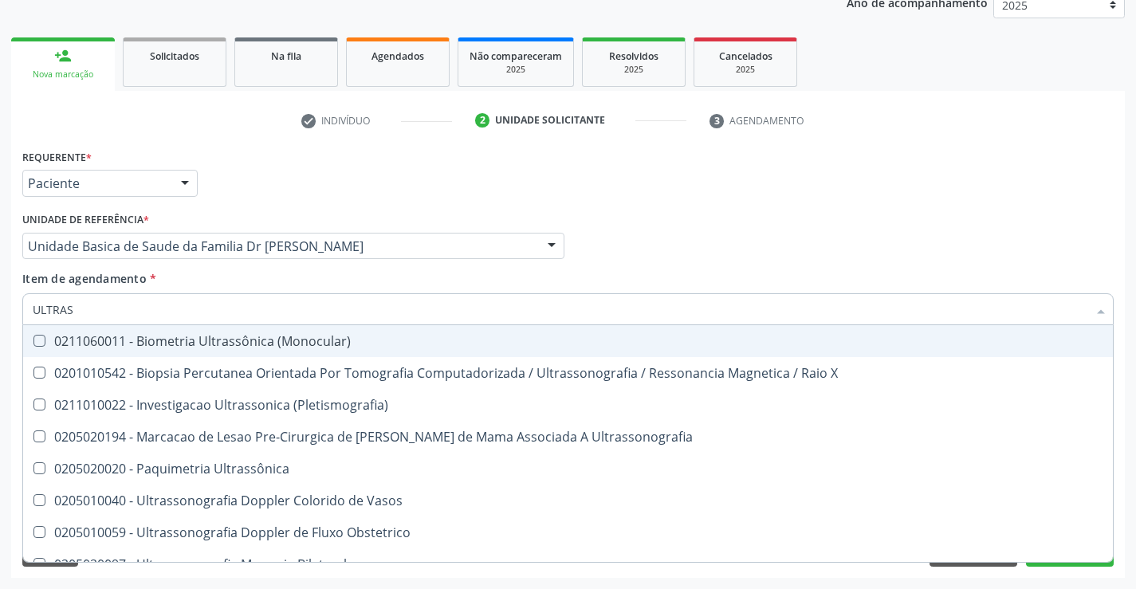
type input "ULTRASS"
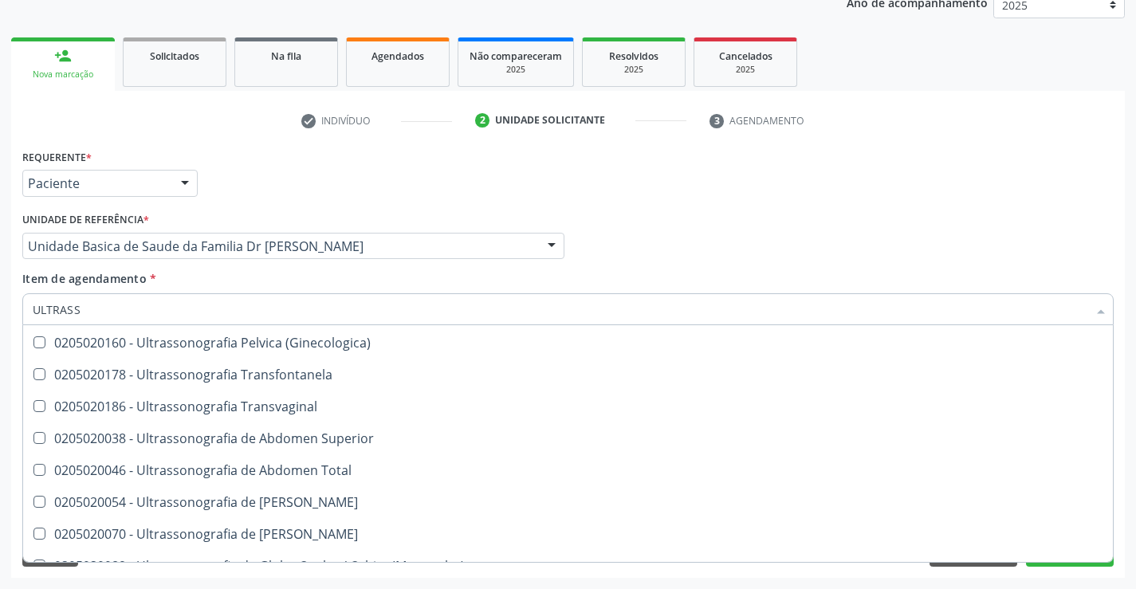
scroll to position [319, 0]
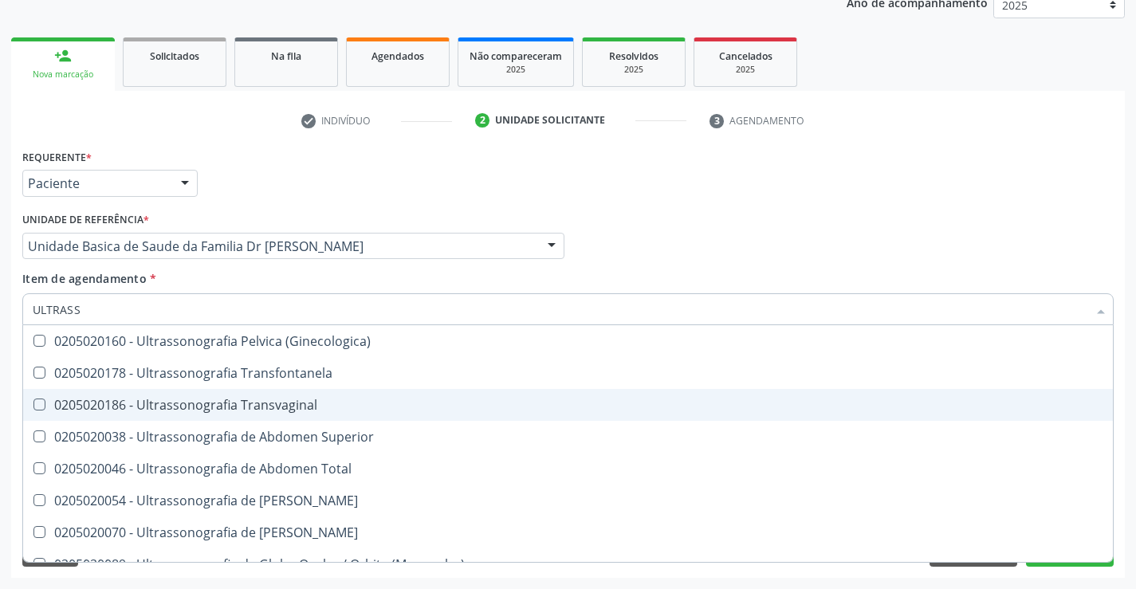
click at [420, 402] on div "0205020186 - Ultrassonografia Transvaginal" at bounding box center [568, 405] width 1071 height 13
checkbox Transvaginal "false"
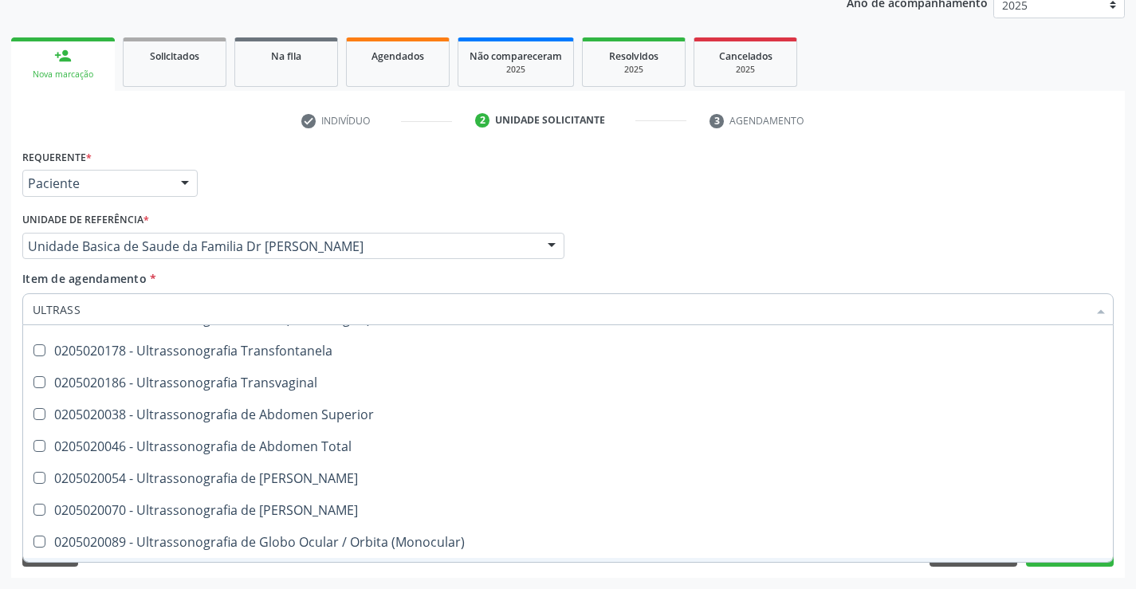
scroll to position [258, 0]
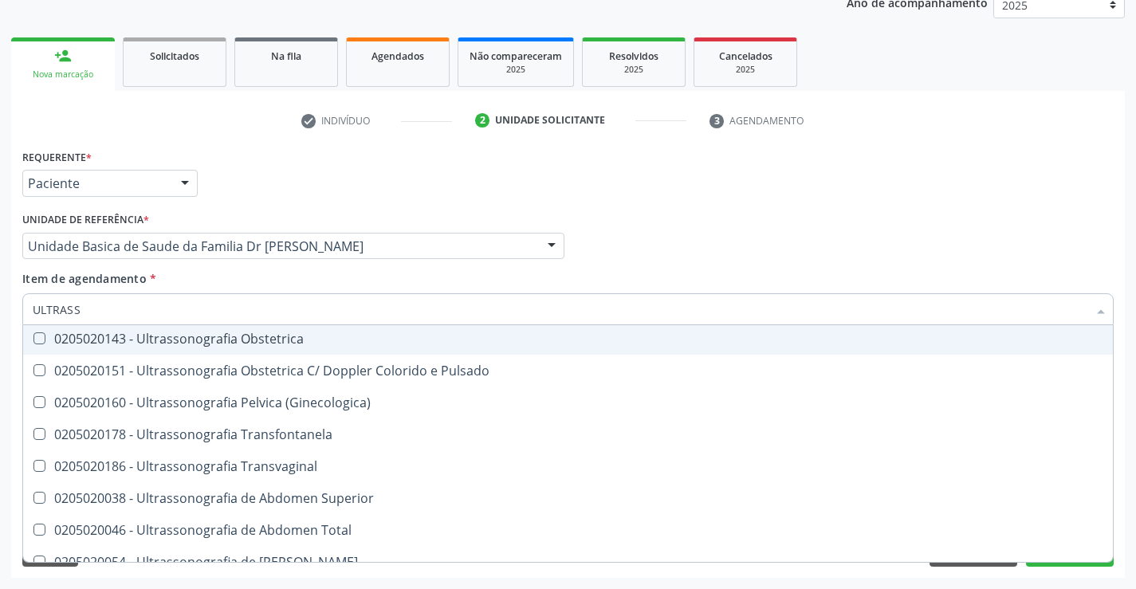
click at [361, 338] on div "0205020143 - Ultrassonografia Obstetrica" at bounding box center [568, 339] width 1071 height 13
checkbox Obstetrica "true"
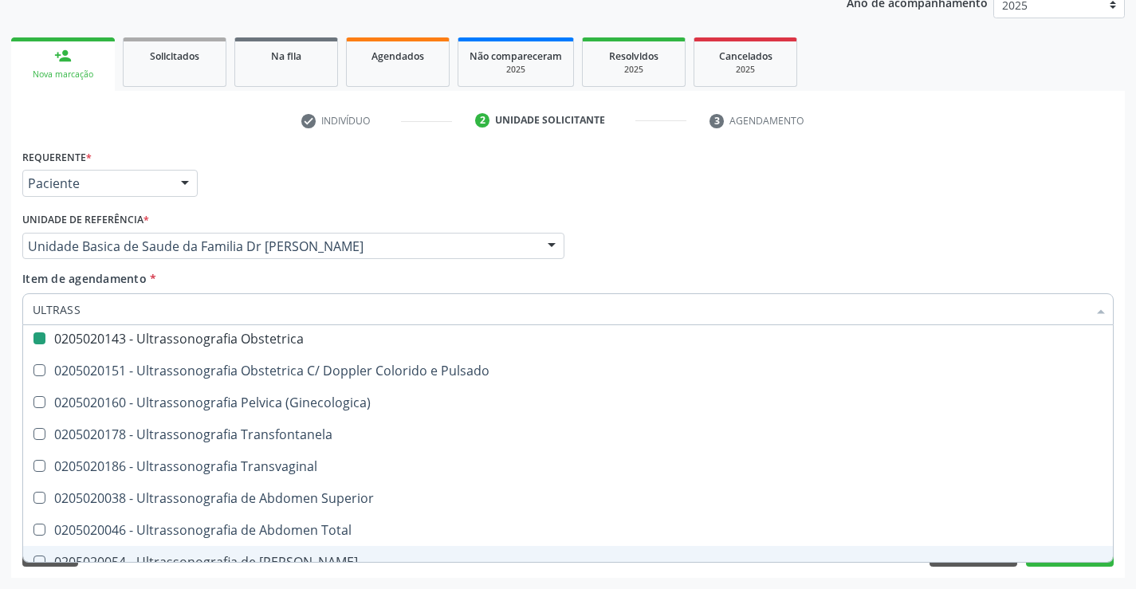
click at [1129, 474] on div "Acompanhamento Acompanhe a situação das marcações correntes e finalizadas Relat…" at bounding box center [568, 238] width 1136 height 703
checkbox X "true"
checkbox Obstetrica "false"
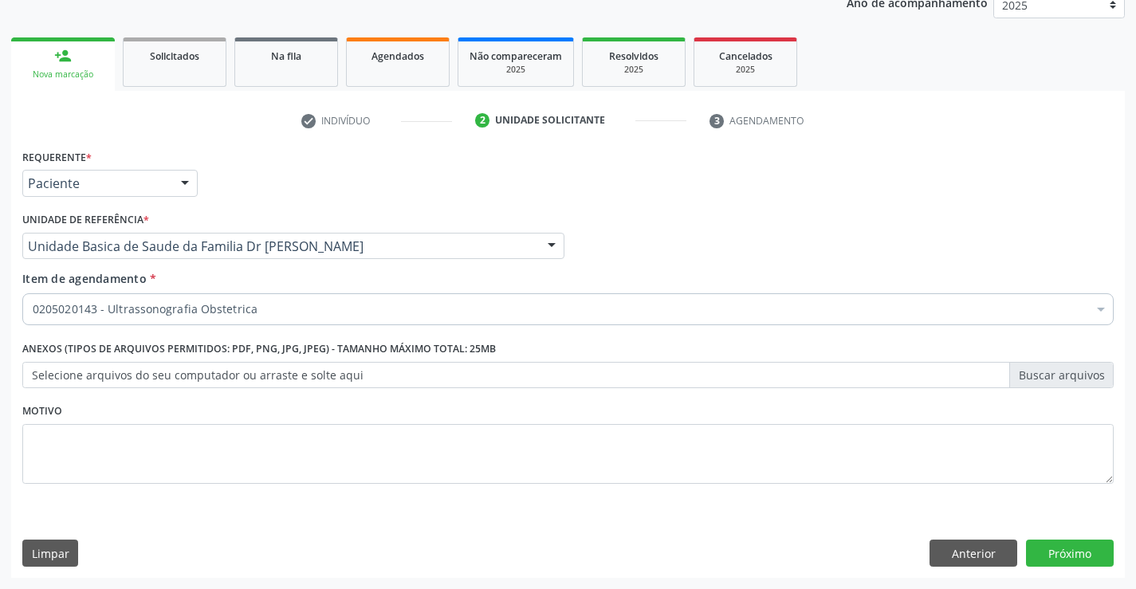
scroll to position [0, 0]
click at [1067, 551] on button "Próximo" at bounding box center [1070, 553] width 88 height 27
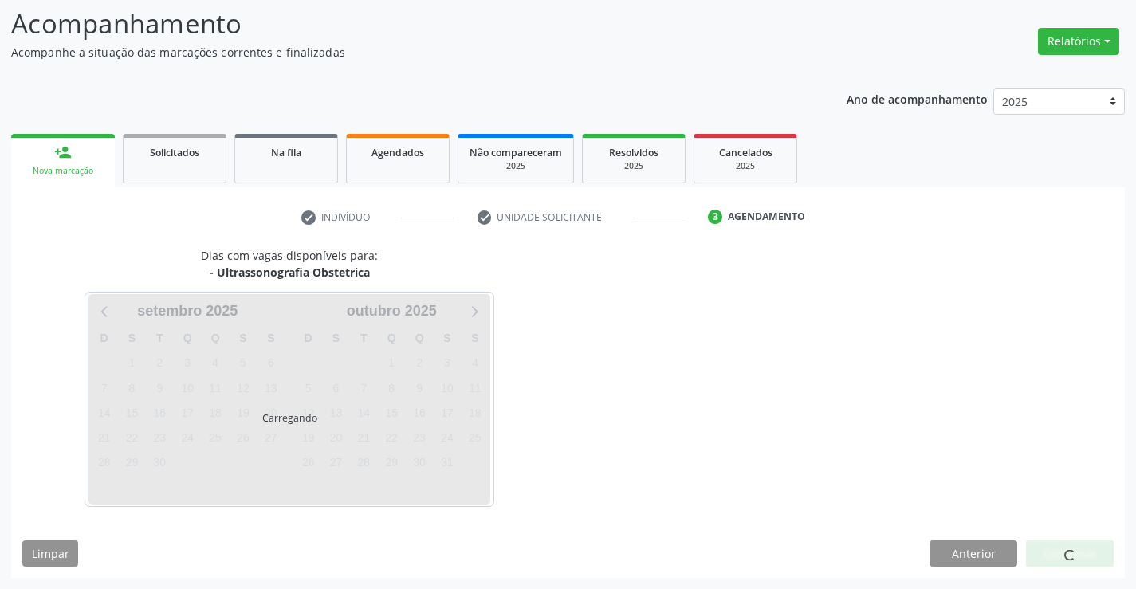
scroll to position [104, 0]
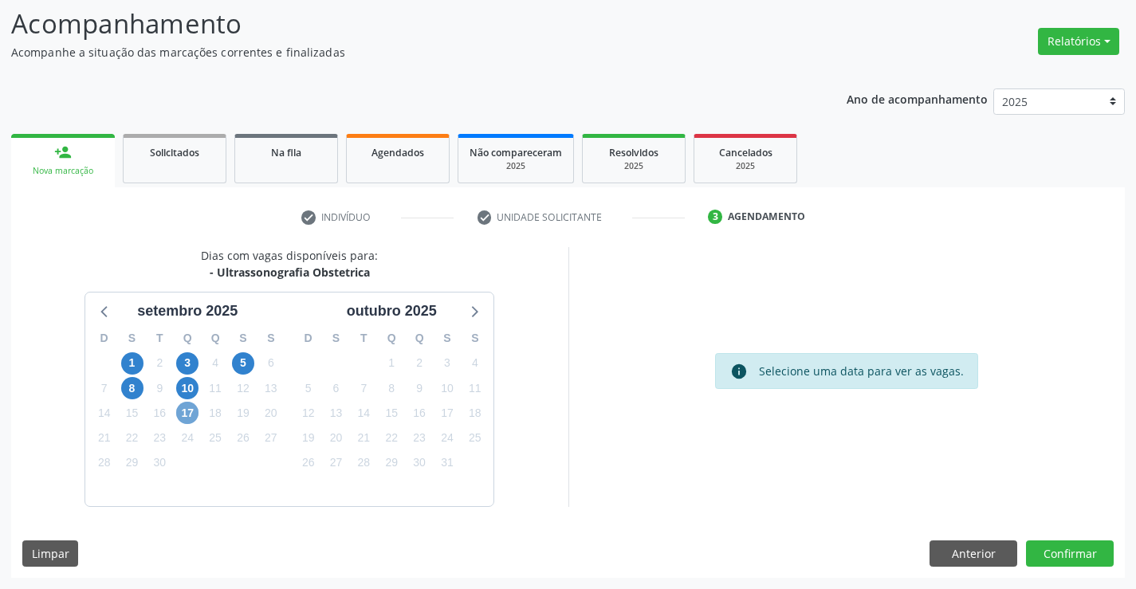
click at [180, 416] on span "17" at bounding box center [187, 413] width 22 height 22
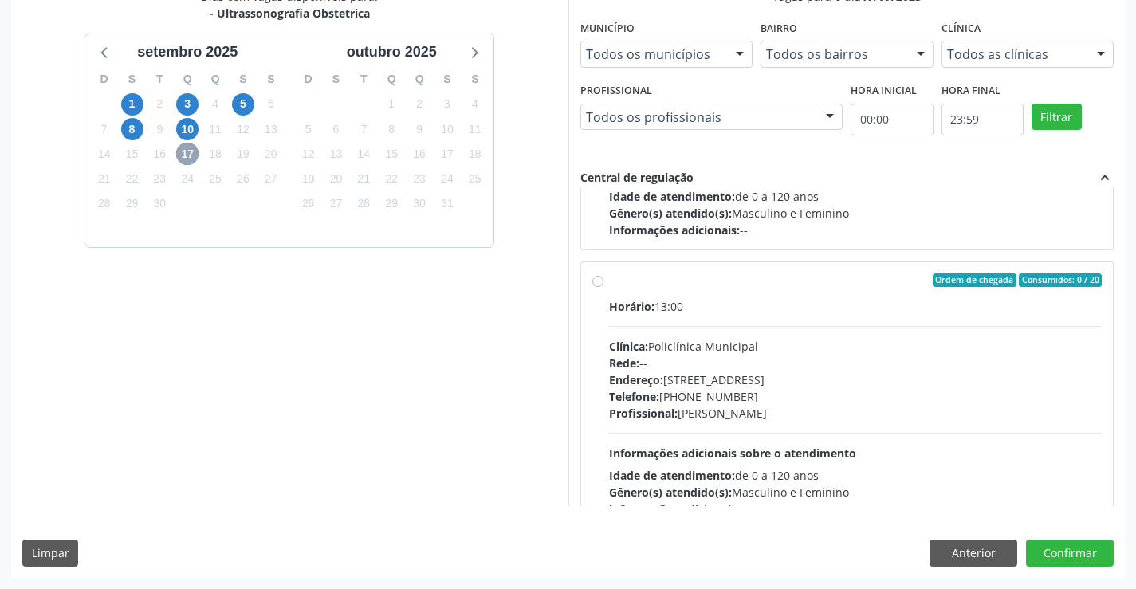
scroll to position [251, 0]
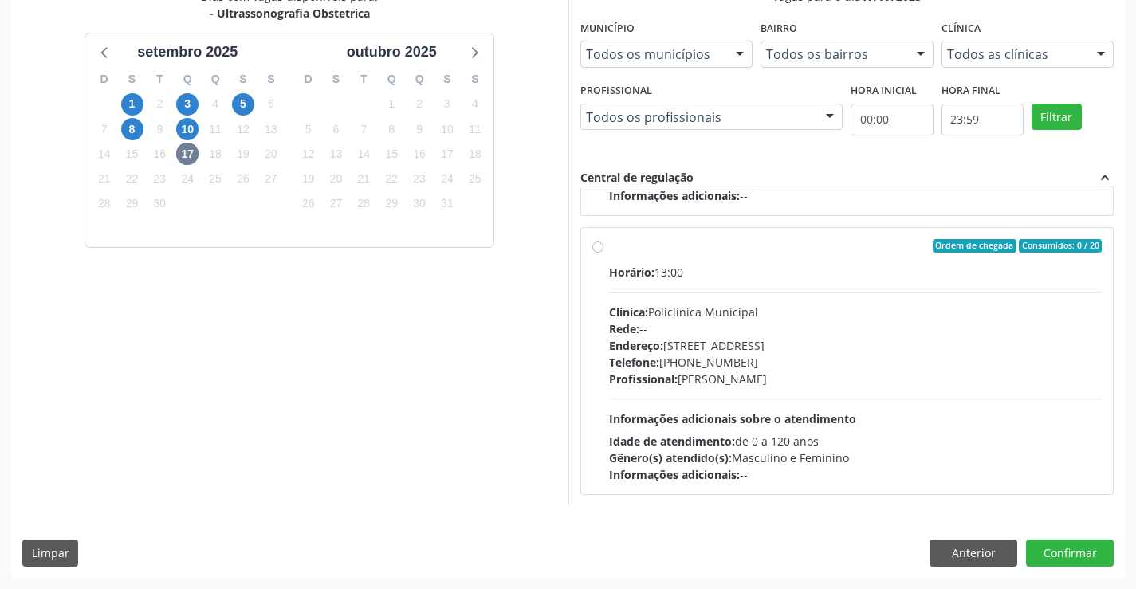
click at [790, 254] on label "Ordem de chegada Consumidos: 0 / 20 Horário: 13:00 Clínica: Policlínica Municip…" at bounding box center [856, 361] width 494 height 245
click at [604, 254] on input "Ordem de chegada Consumidos: 0 / 20 Horário: 13:00 Clínica: Policlínica Municip…" at bounding box center [598, 246] width 11 height 14
radio input "true"
click at [1064, 551] on button "Confirmar" at bounding box center [1070, 553] width 88 height 27
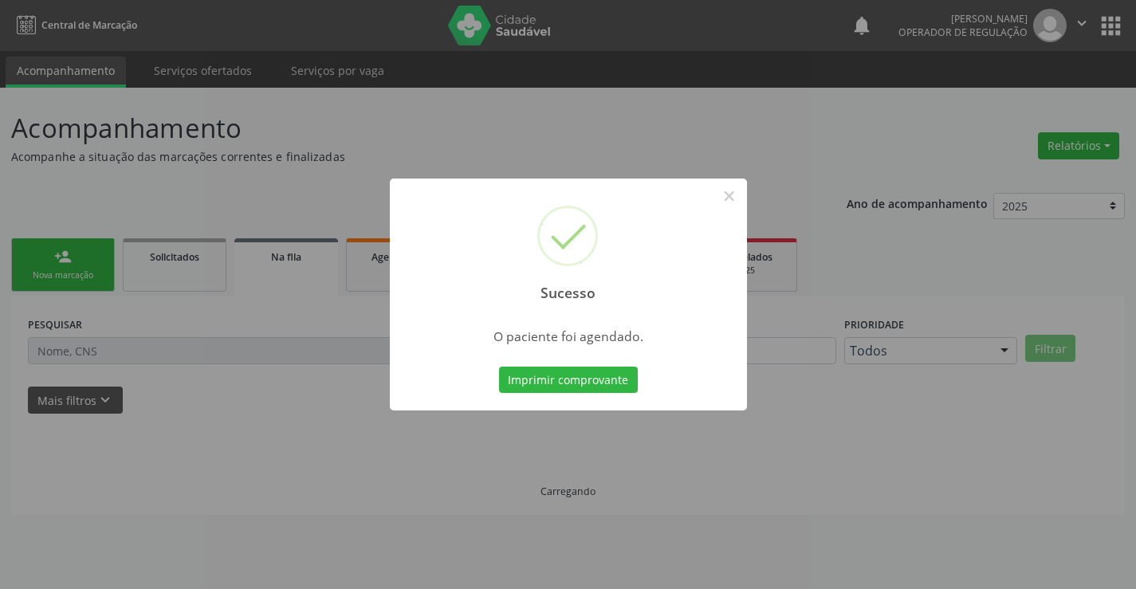
scroll to position [0, 0]
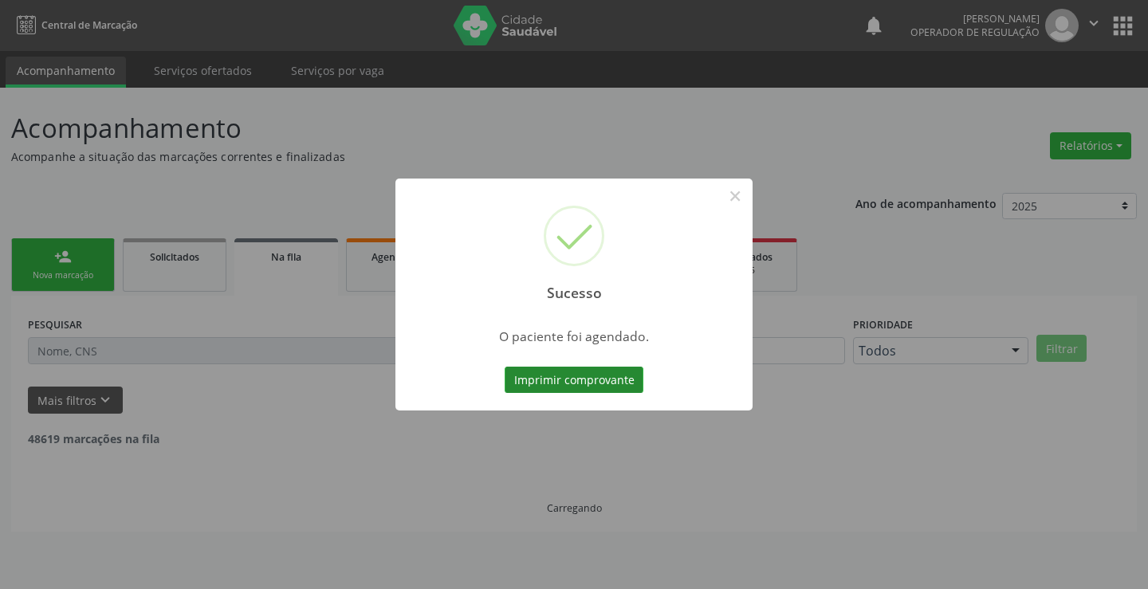
click at [624, 384] on button "Imprimir comprovante" at bounding box center [574, 380] width 139 height 27
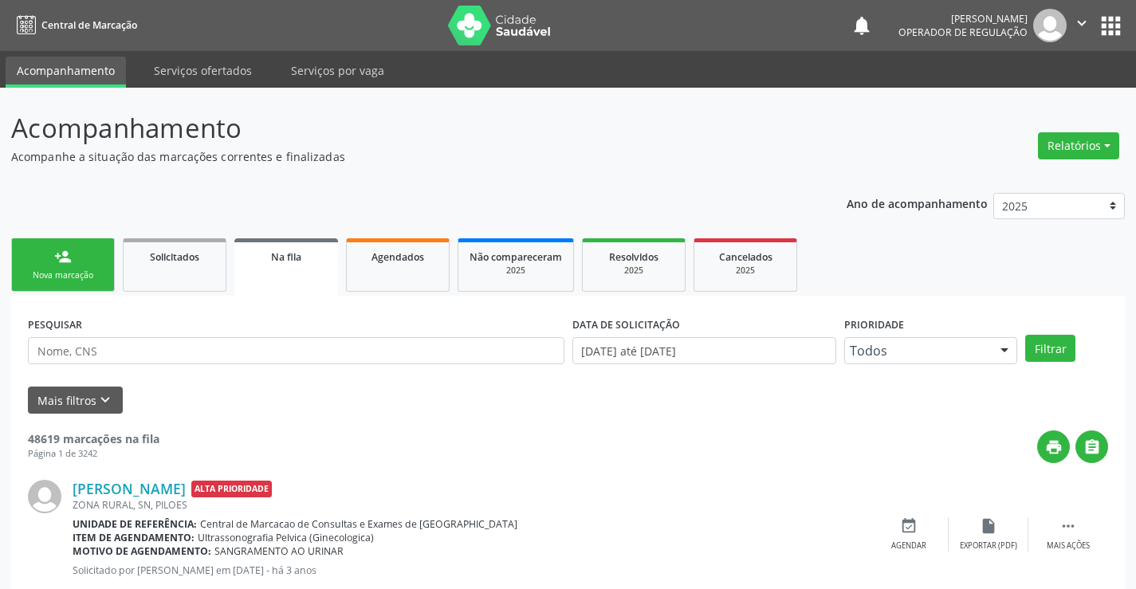
click at [52, 263] on div "Sucesso × O paciente foi agendado. Imprimir comprovante Cancel" at bounding box center [568, 294] width 1136 height 589
click at [52, 263] on link "person_add Nova marcação" at bounding box center [63, 264] width 104 height 53
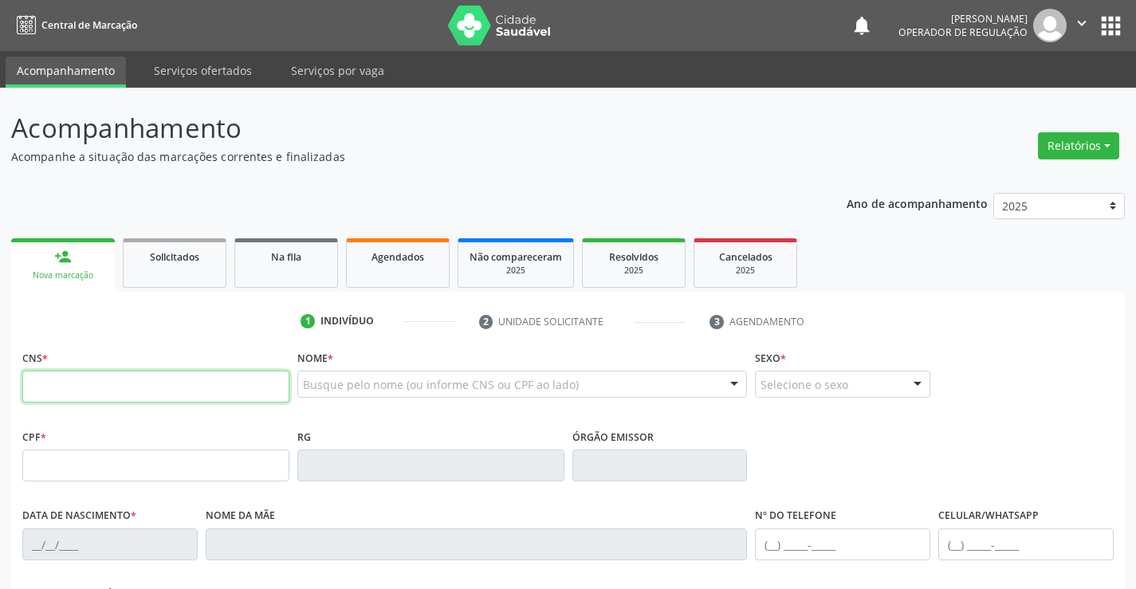
click at [105, 390] on input "text" at bounding box center [155, 387] width 267 height 32
type input "700 6079 7049 8166"
type input "0532247280"
type input "15/05/1953"
type input "(11) 98575-0831"
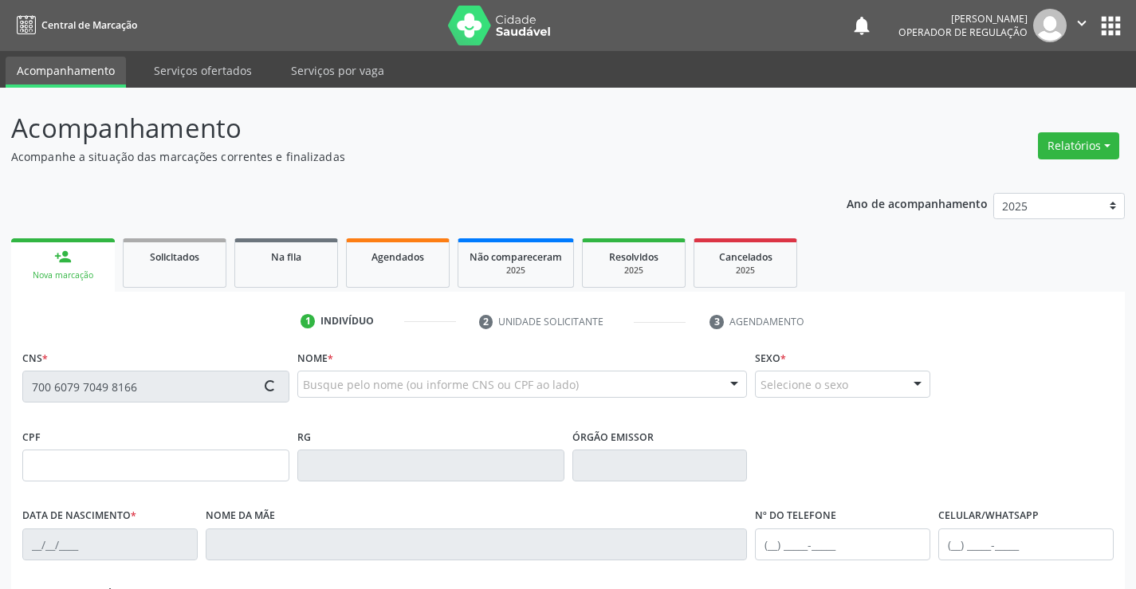
type input "(74) 99194-4906"
type input "528.330.705-00"
type input "S/N"
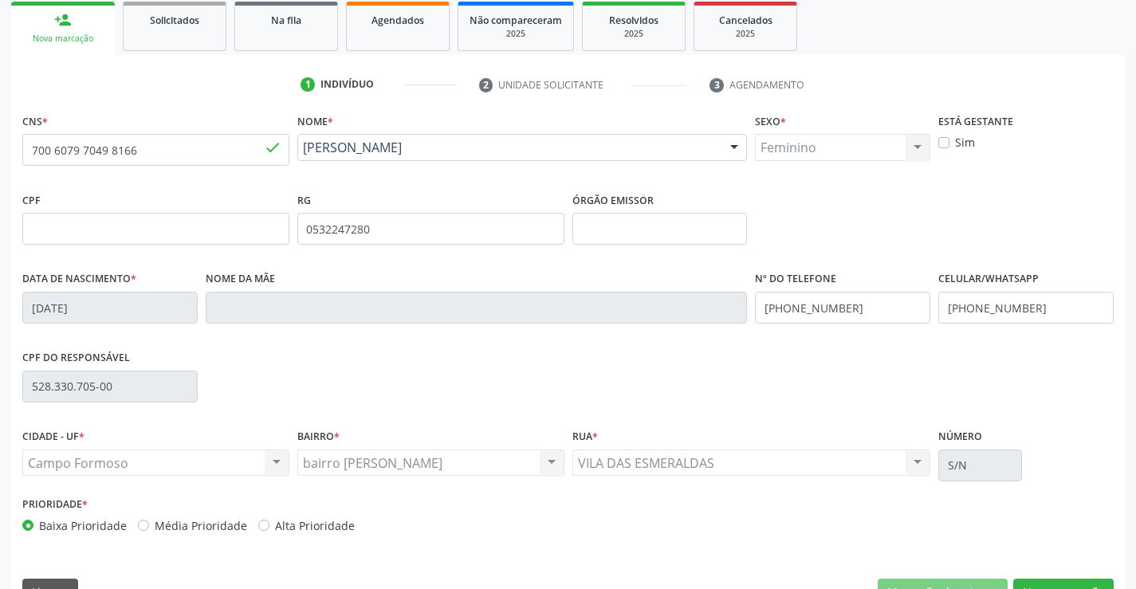
scroll to position [275, 0]
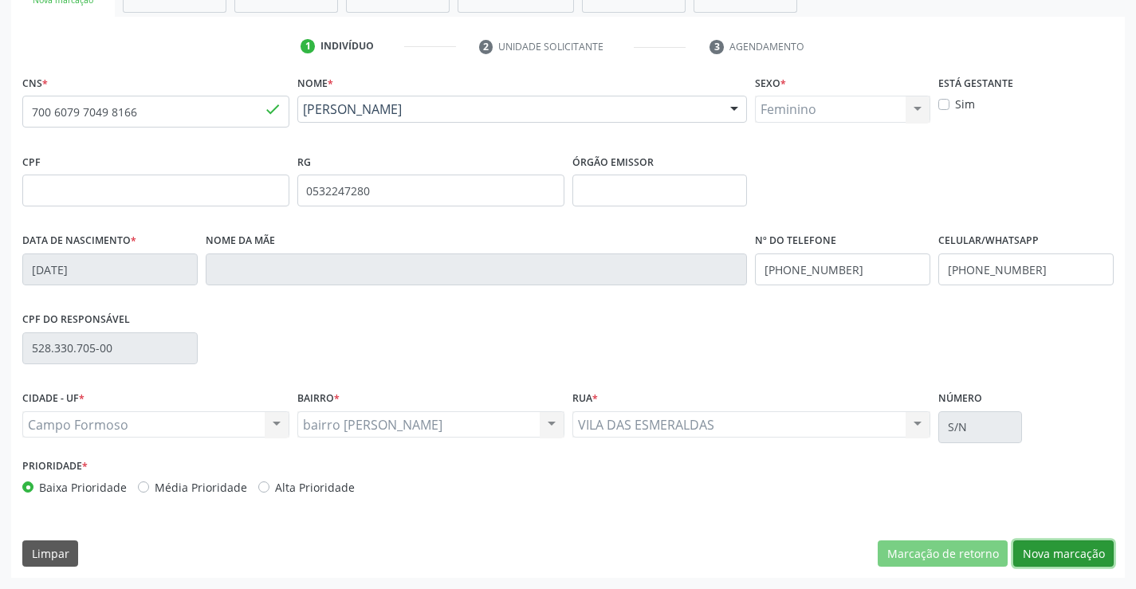
click at [1052, 550] on button "Nova marcação" at bounding box center [1064, 554] width 100 height 27
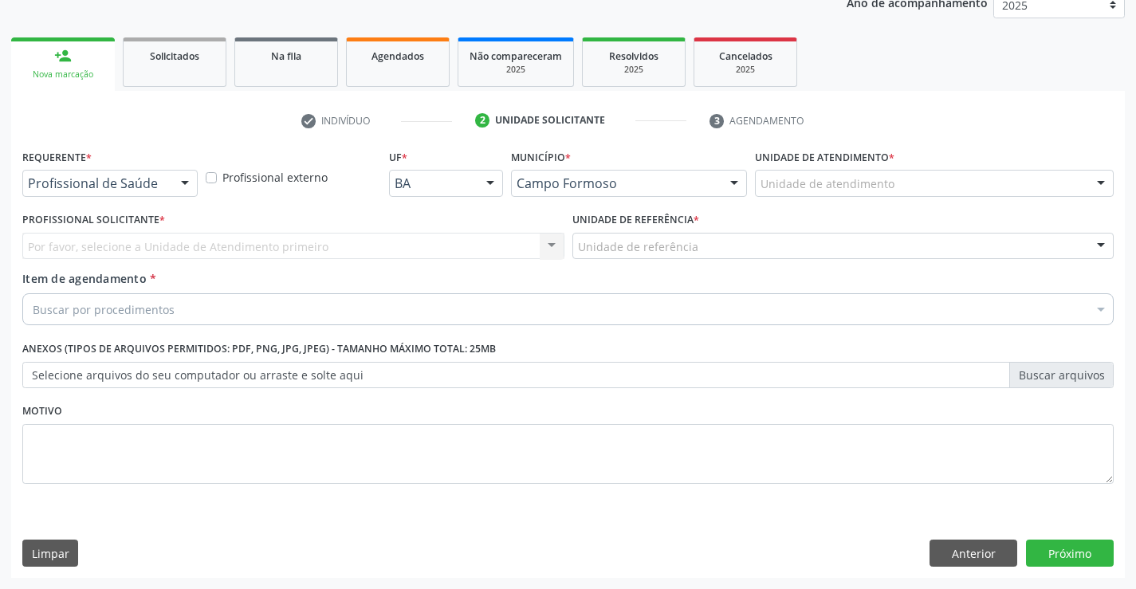
click at [167, 182] on div "Profissional de Saúde" at bounding box center [109, 183] width 175 height 27
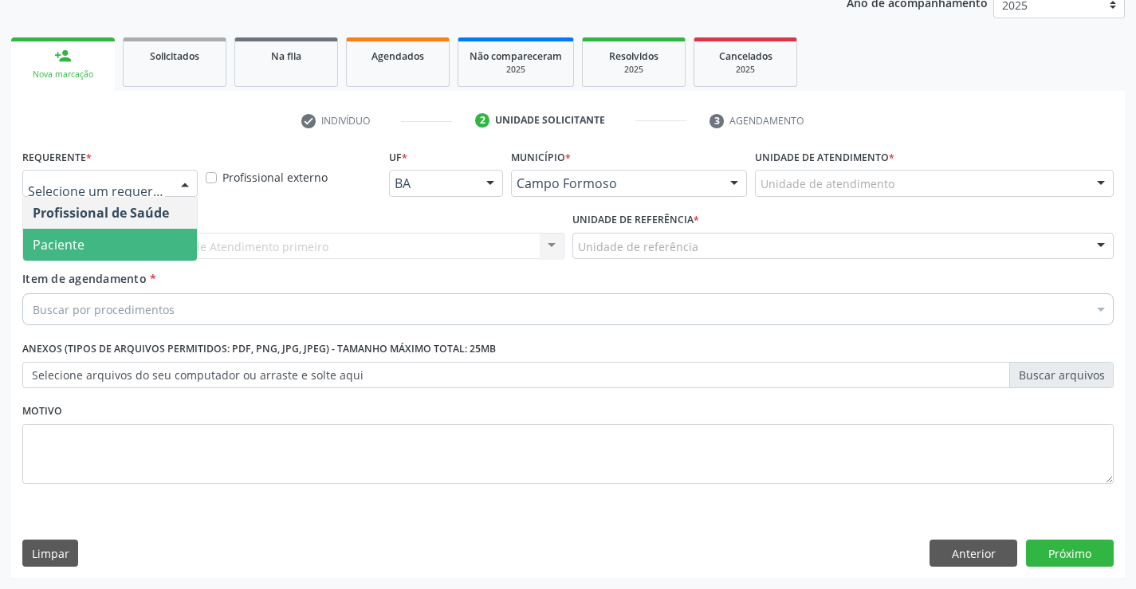
click at [155, 233] on span "Paciente" at bounding box center [110, 245] width 174 height 32
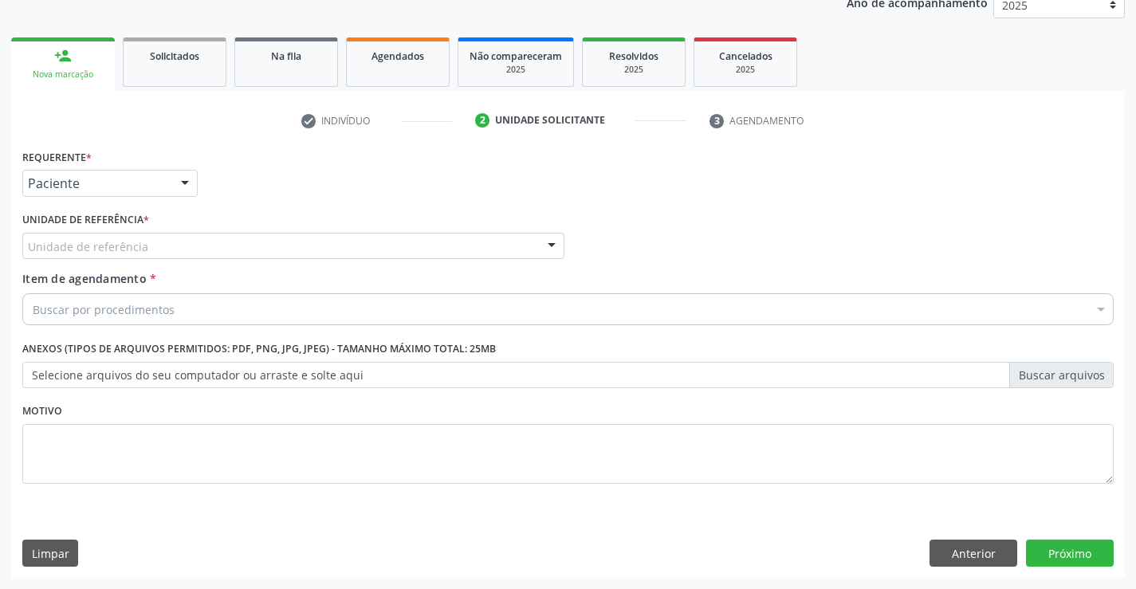
click at [170, 233] on div "Unidade de referência" at bounding box center [293, 246] width 542 height 27
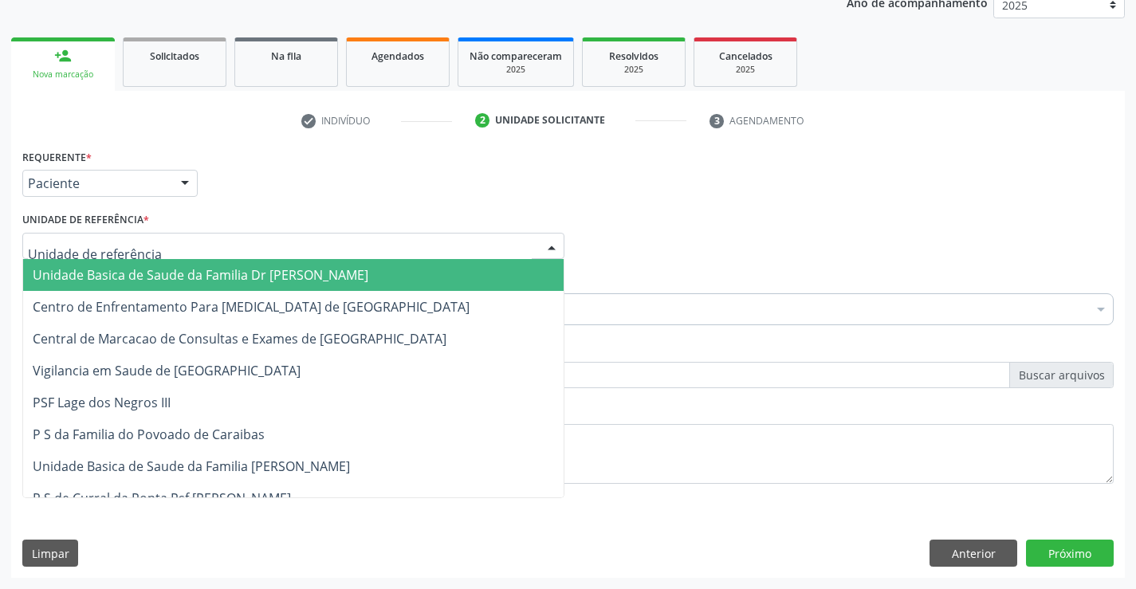
click at [204, 279] on span "Unidade Basica de Saude da Familia Dr [PERSON_NAME]" at bounding box center [201, 275] width 336 height 18
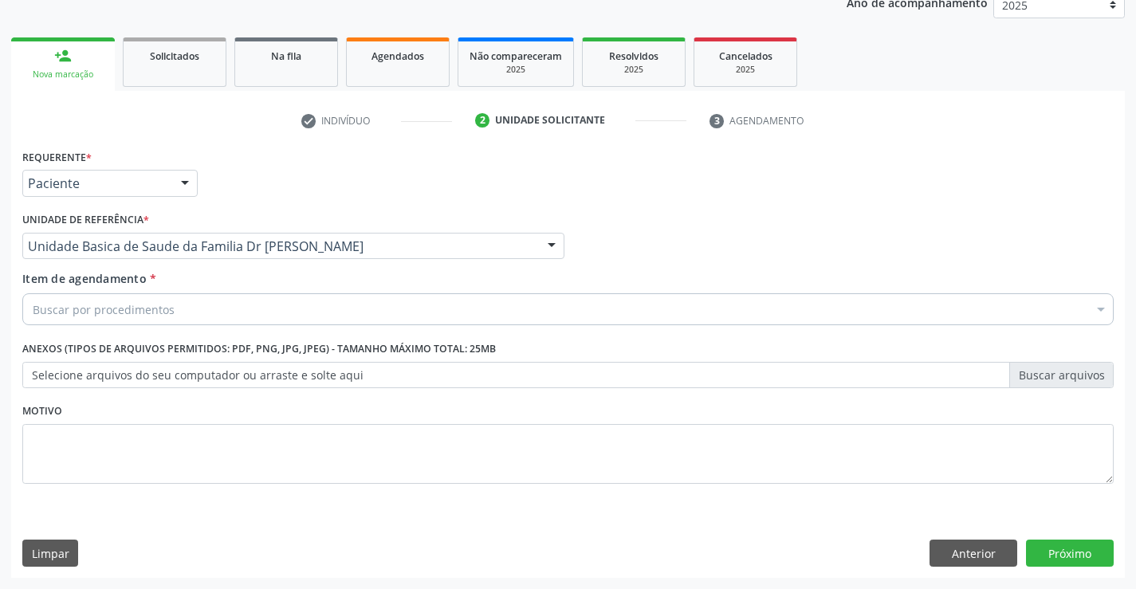
click at [213, 313] on div "Buscar por procedimentos" at bounding box center [568, 309] width 1092 height 32
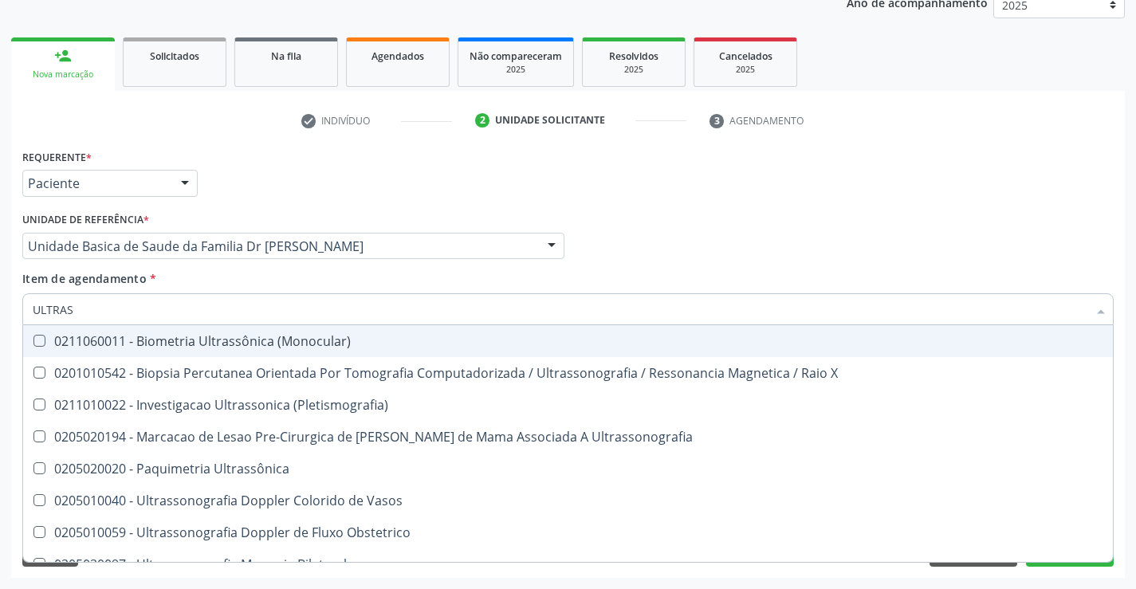
type input "ULTRASS"
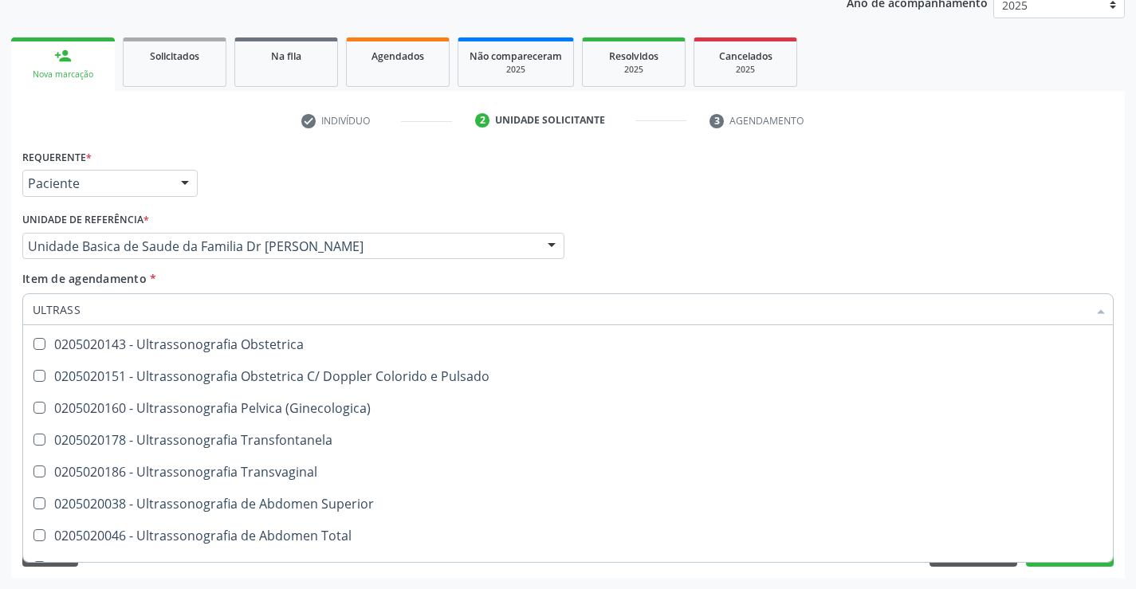
scroll to position [319, 0]
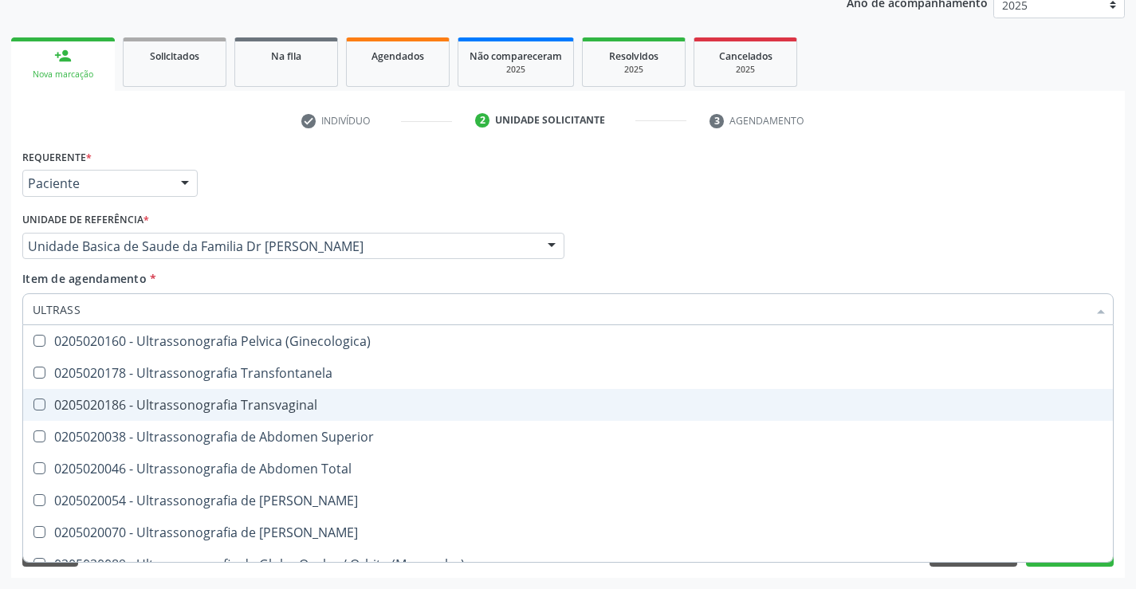
click at [343, 403] on div "0205020186 - Ultrassonografia Transvaginal" at bounding box center [568, 405] width 1071 height 13
checkbox Transvaginal "true"
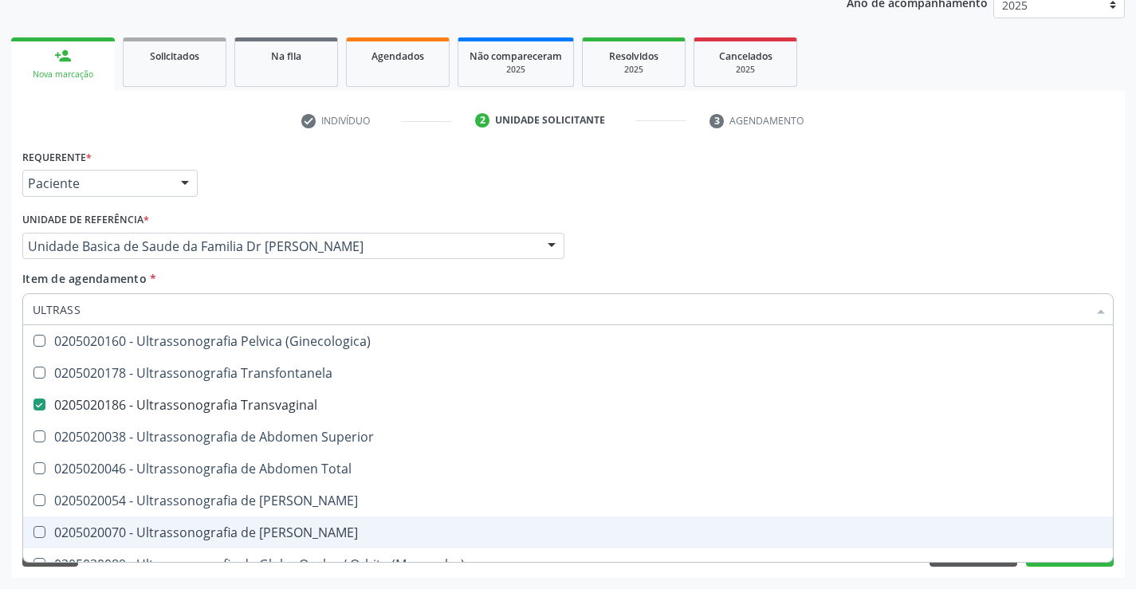
click at [1125, 522] on div "Requerente * Paciente Profissional de Saúde Paciente Nenhum resultado encontrad…" at bounding box center [568, 361] width 1114 height 433
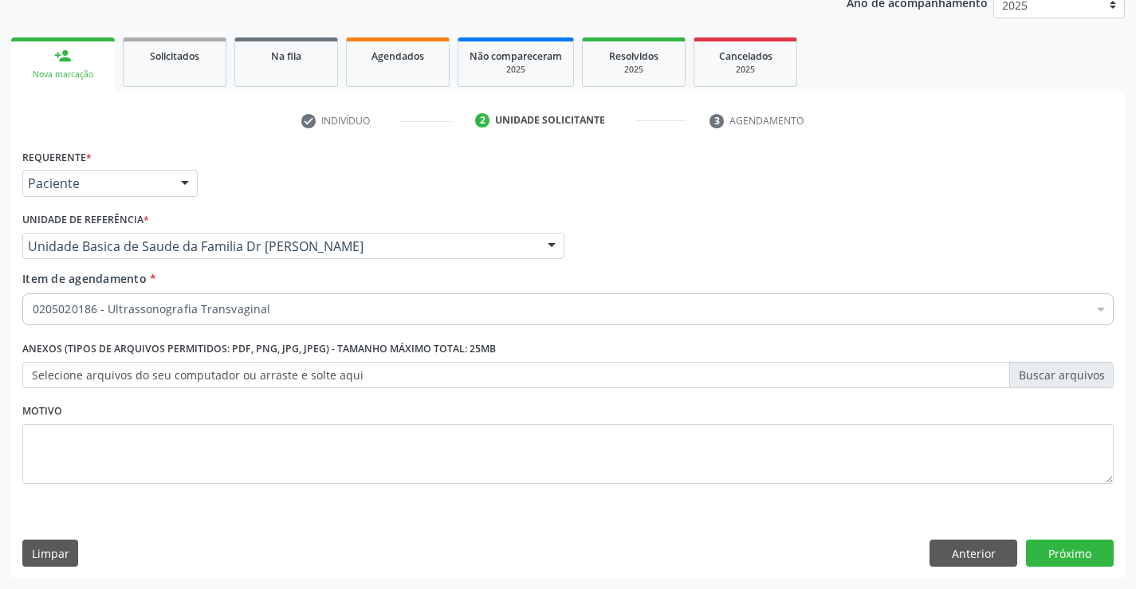
click at [1056, 561] on div "Desfazer seleção Selecionados 0205020186 - Ultrassonografia Transvaginal Não se…" at bounding box center [568, 443] width 1092 height 237
click at [1072, 553] on button "Próximo" at bounding box center [1070, 553] width 88 height 27
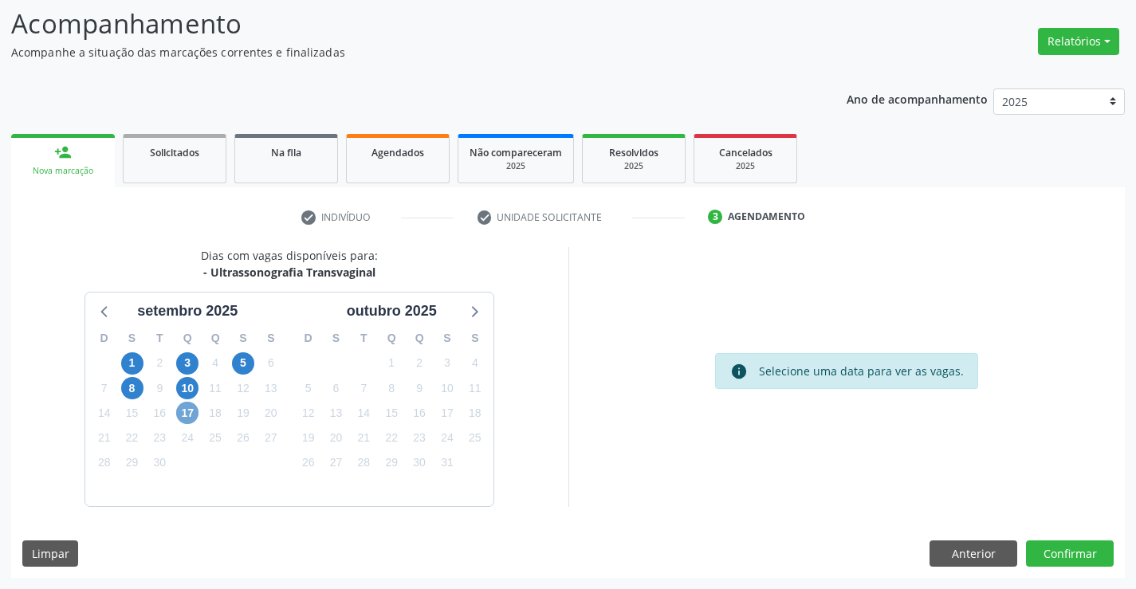
click at [187, 413] on span "17" at bounding box center [187, 413] width 22 height 22
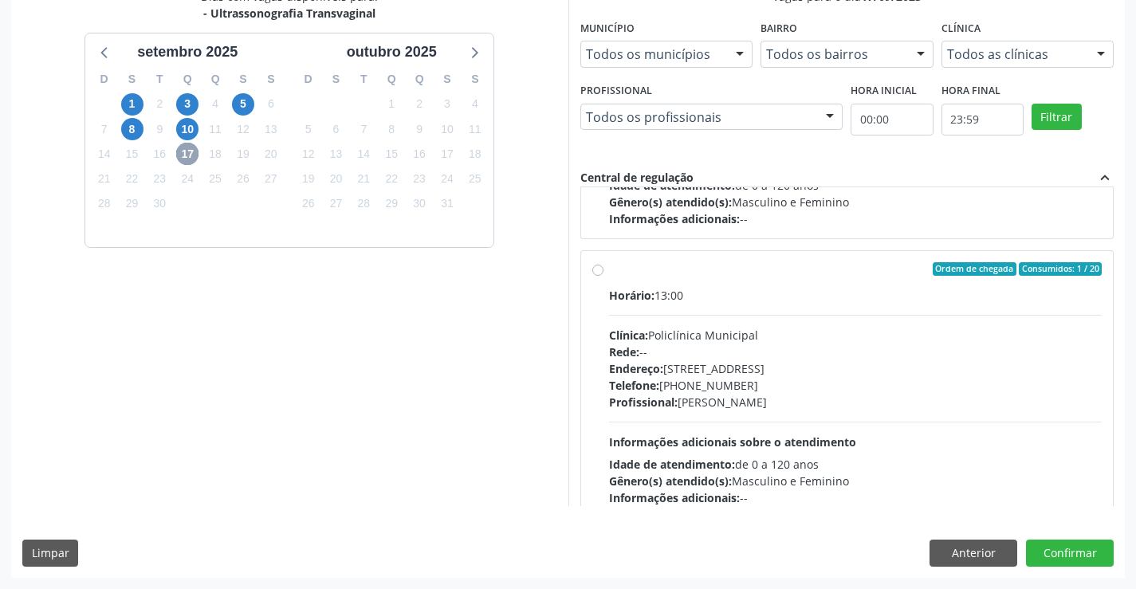
scroll to position [251, 0]
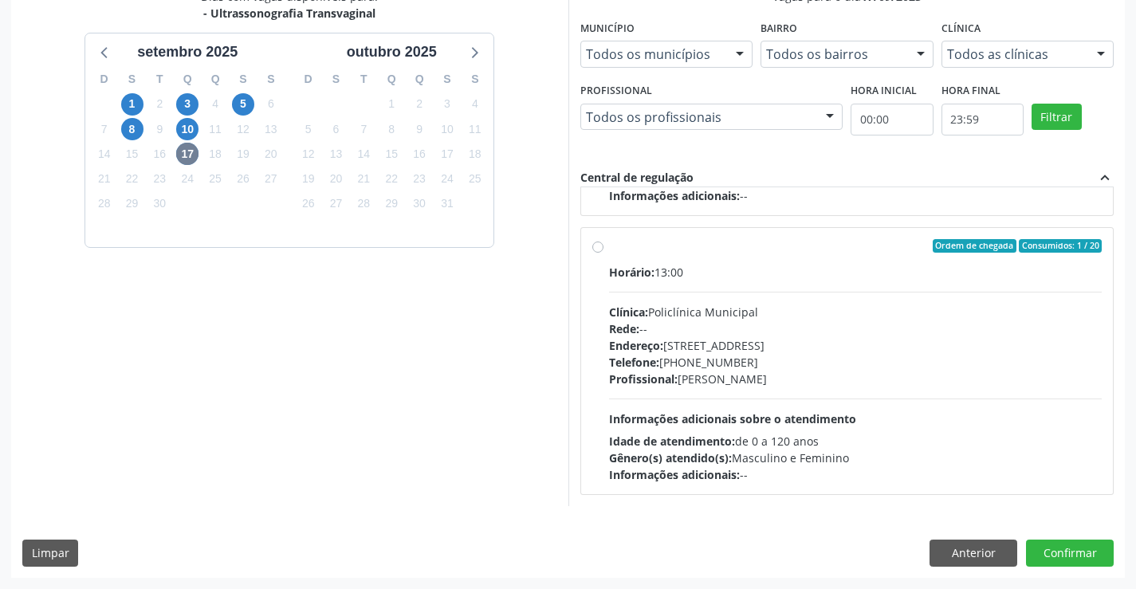
click at [820, 261] on label "Ordem de chegada Consumidos: 1 / 20 Horário: 13:00 Clínica: Policlínica Municip…" at bounding box center [856, 361] width 494 height 245
click at [604, 254] on input "Ordem de chegada Consumidos: 1 / 20 Horário: 13:00 Clínica: Policlínica Municip…" at bounding box center [598, 246] width 11 height 14
radio input "true"
click at [1066, 548] on button "Confirmar" at bounding box center [1070, 553] width 88 height 27
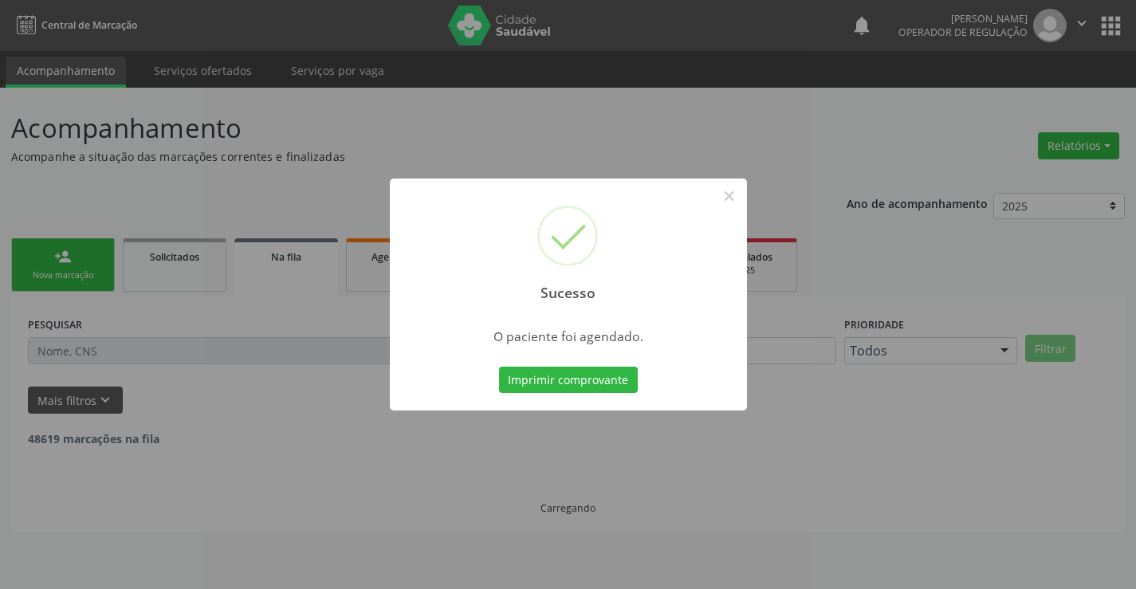
scroll to position [0, 0]
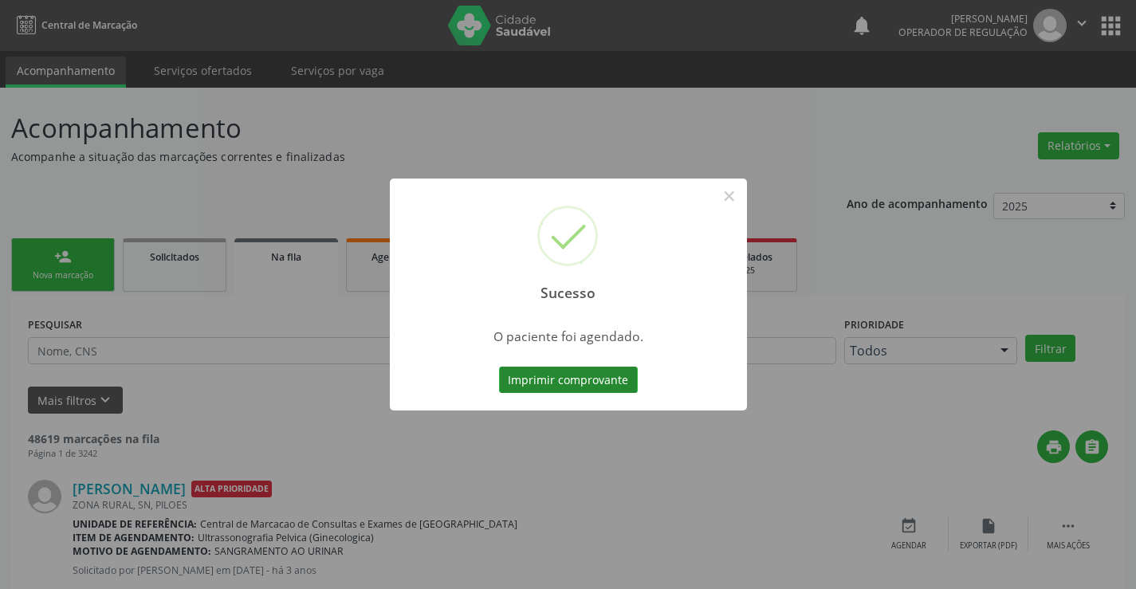
click at [578, 376] on button "Imprimir comprovante" at bounding box center [568, 380] width 139 height 27
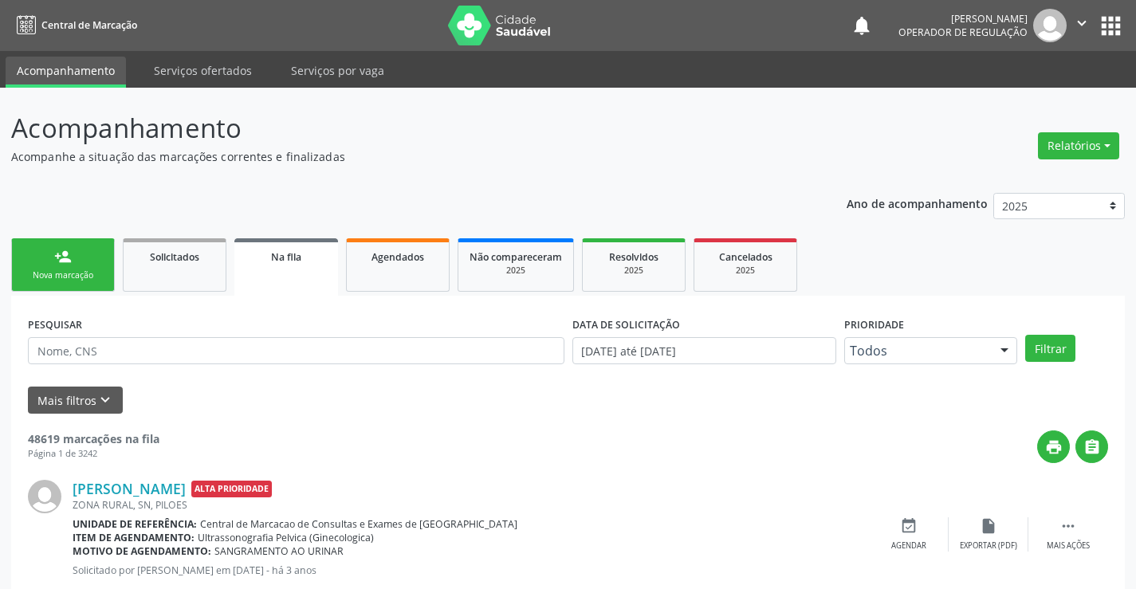
click at [80, 269] on div "Sucesso × O paciente foi agendado. Imprimir comprovante Cancel" at bounding box center [568, 294] width 1136 height 589
click at [80, 269] on link "person_add Nova marcação" at bounding box center [63, 264] width 104 height 53
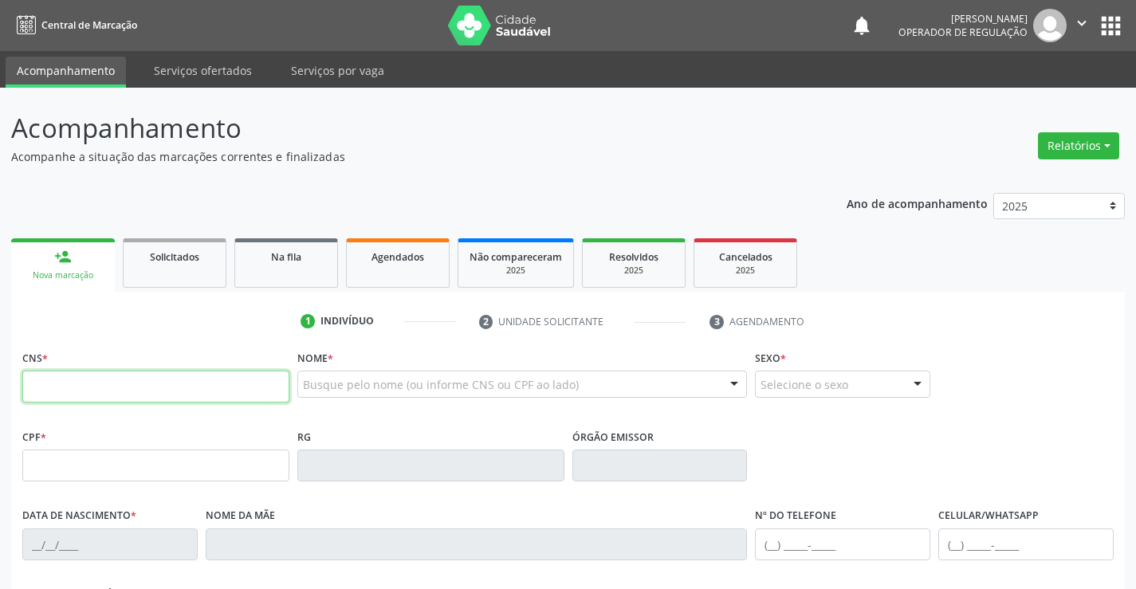
click at [96, 388] on input "text" at bounding box center [155, 387] width 267 height 32
type input "703 2096 6347 8699"
type input "20/09/2004"
type input "Jaciane Ribeiro de Souza"
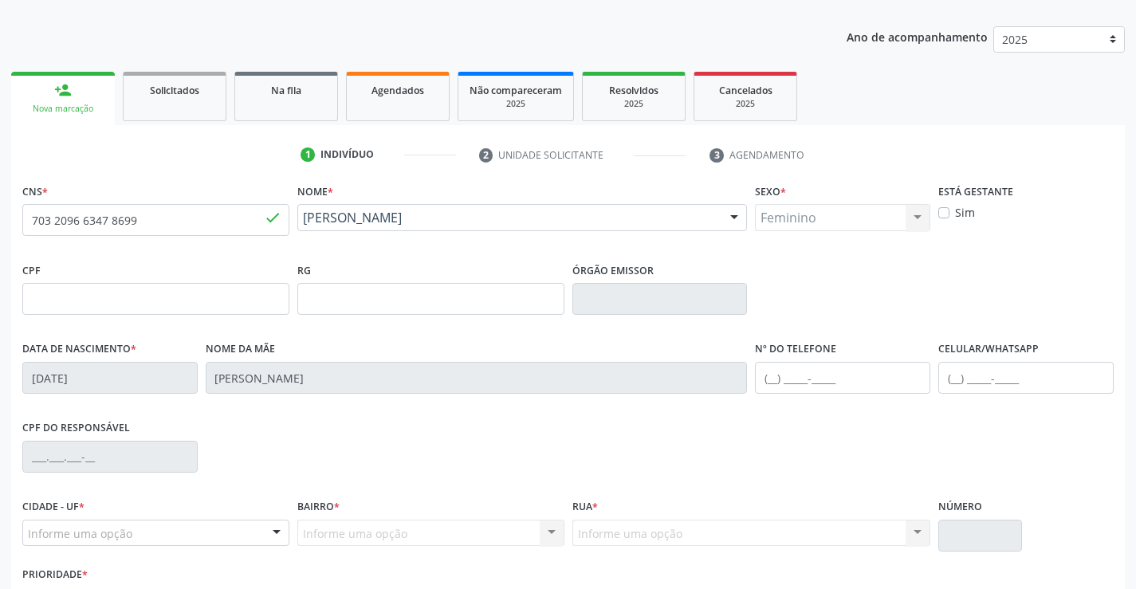
scroll to position [275, 0]
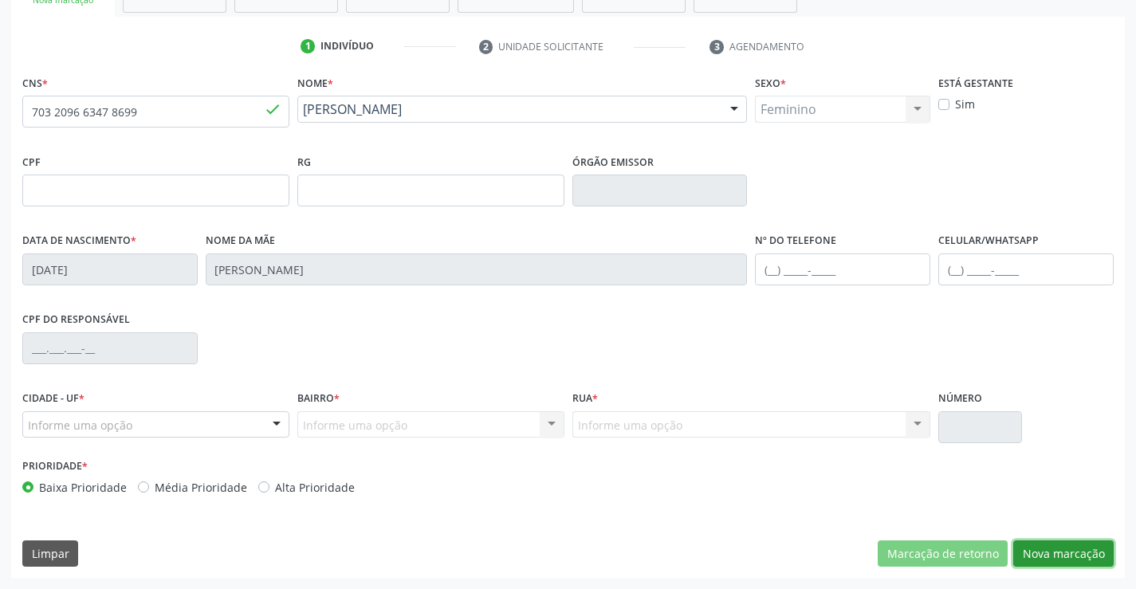
click at [1055, 555] on button "Nova marcação" at bounding box center [1064, 554] width 100 height 27
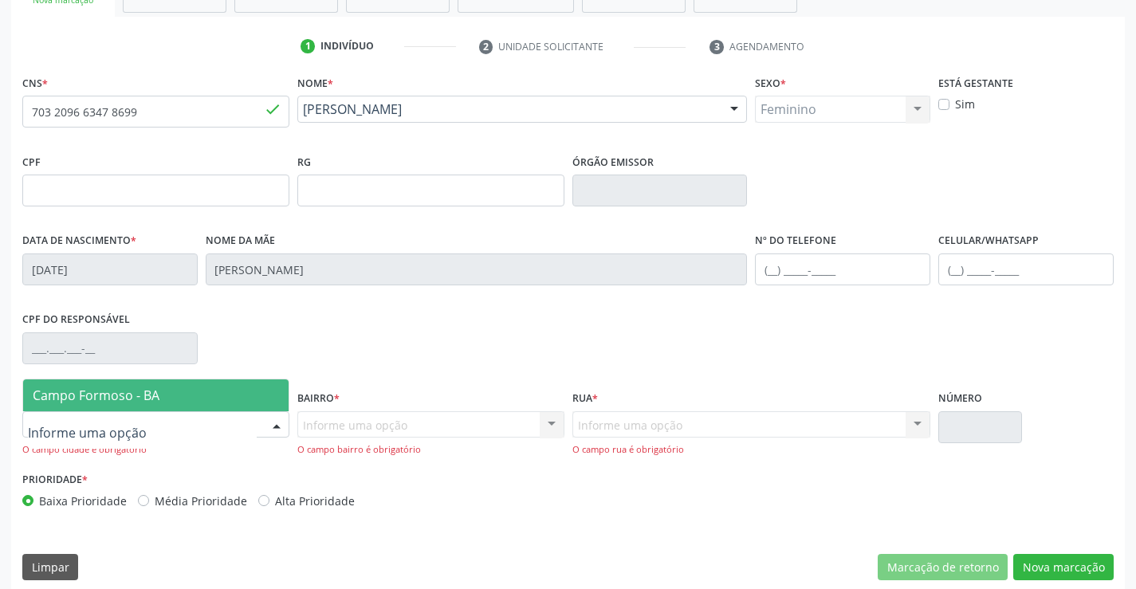
click at [144, 393] on span "Campo Formoso - BA" at bounding box center [96, 396] width 127 height 18
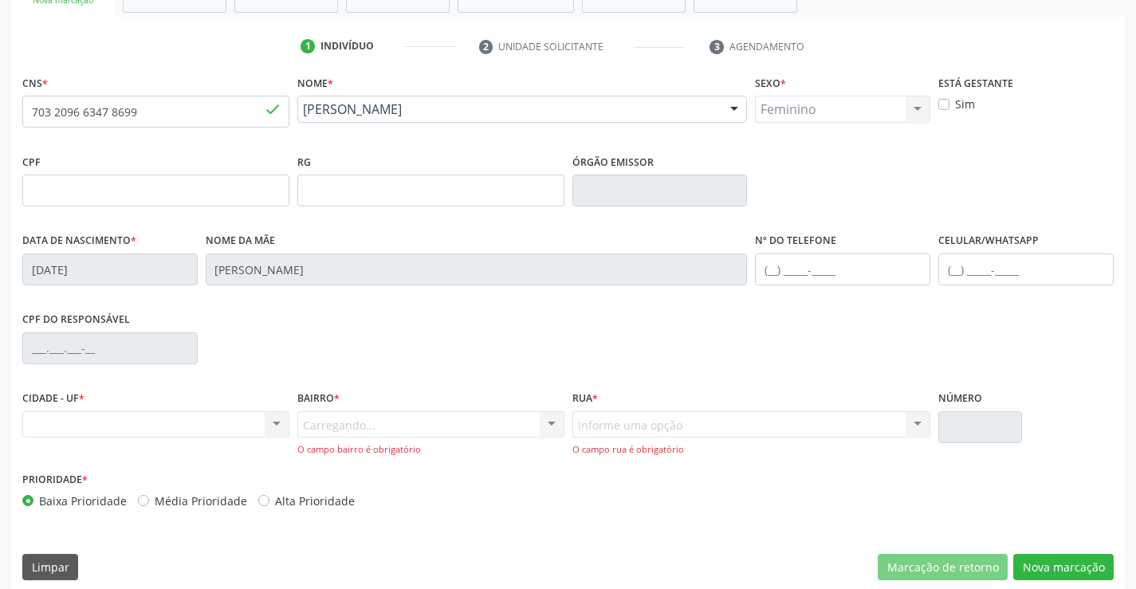
click at [386, 423] on div "Carregando... Nenhum resultado encontrado para: " " Nenhuma opção encontrada. D…" at bounding box center [430, 434] width 267 height 45
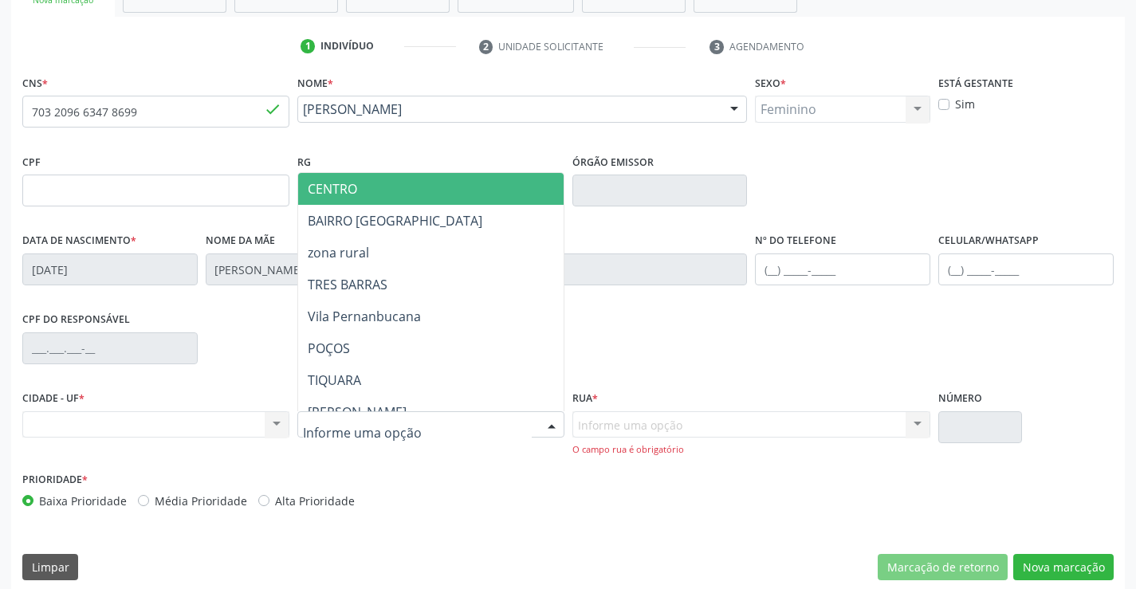
click at [413, 184] on span "CENTRO" at bounding box center [470, 189] width 345 height 32
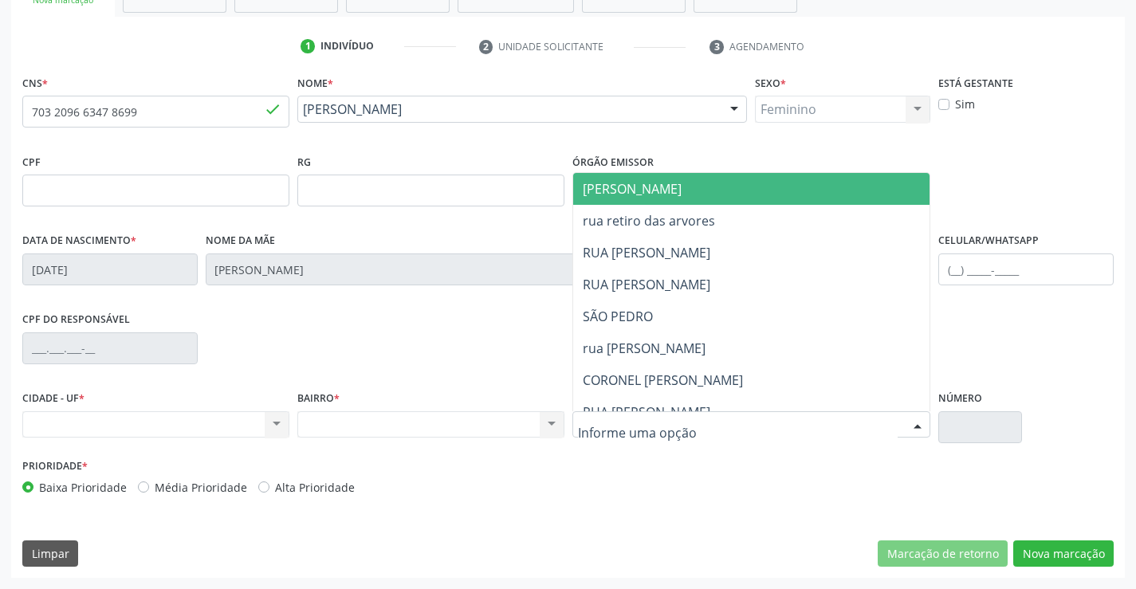
click at [681, 185] on span "JUCA MARQUES" at bounding box center [765, 189] width 384 height 32
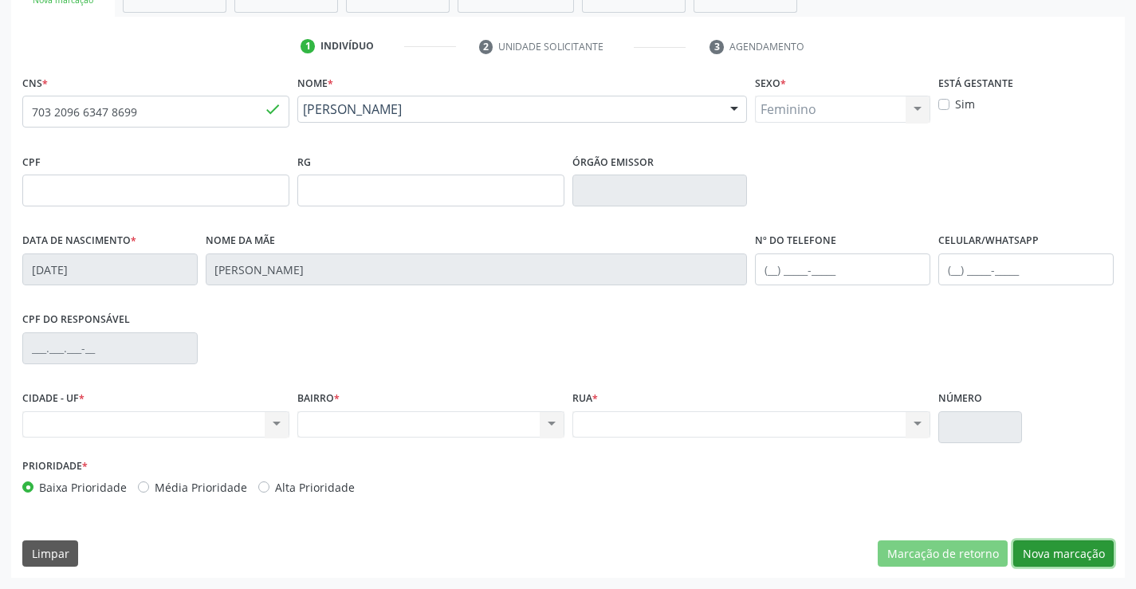
click at [1073, 547] on button "Nova marcação" at bounding box center [1064, 554] width 100 height 27
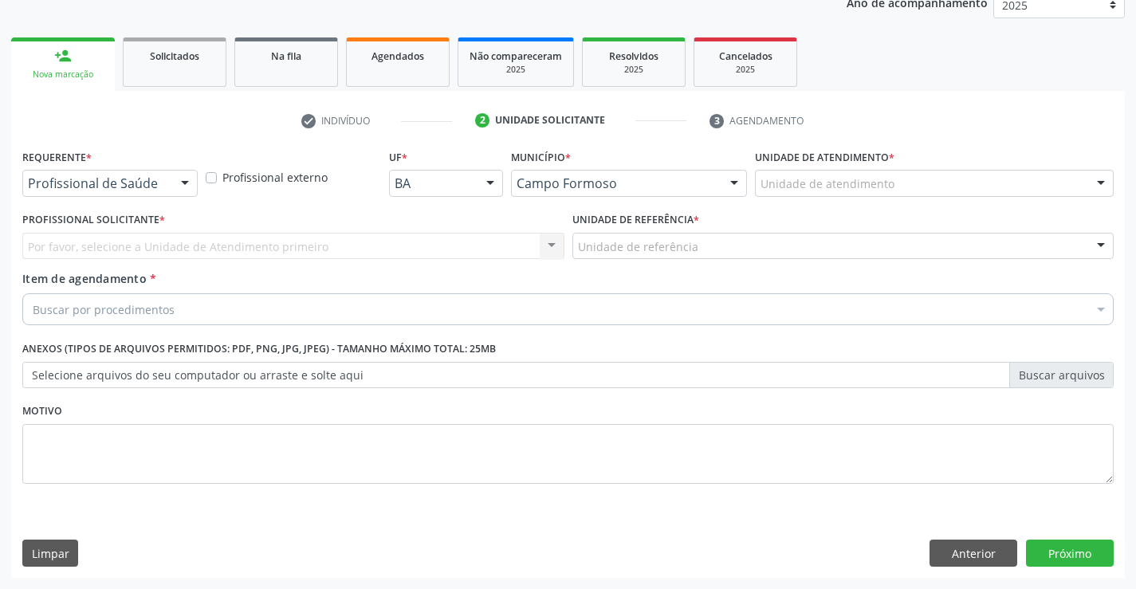
scroll to position [201, 0]
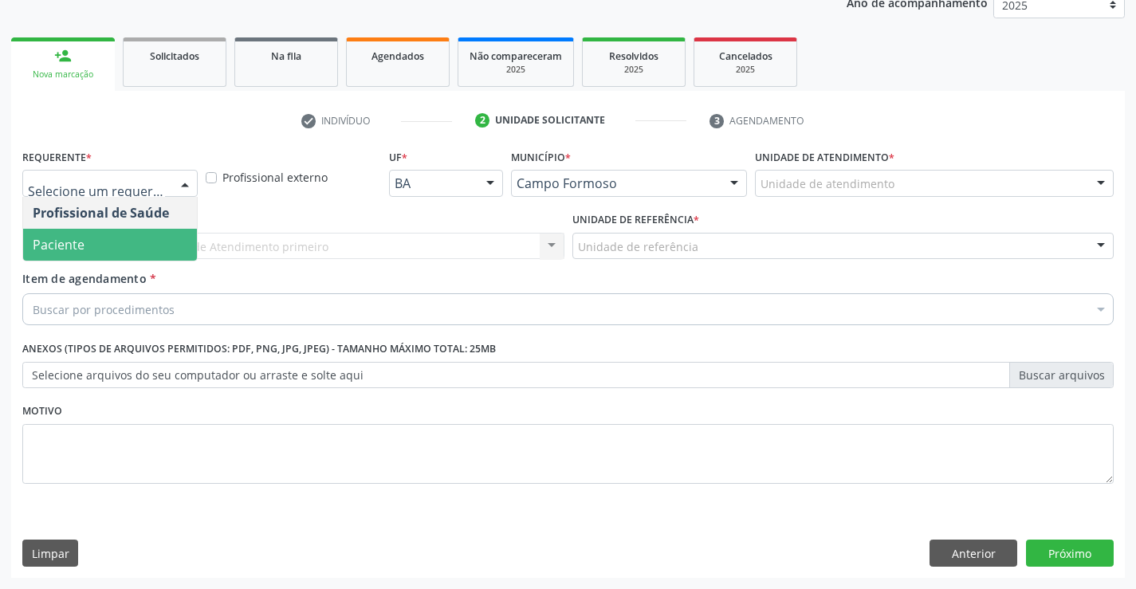
click at [90, 242] on span "Paciente" at bounding box center [110, 245] width 174 height 32
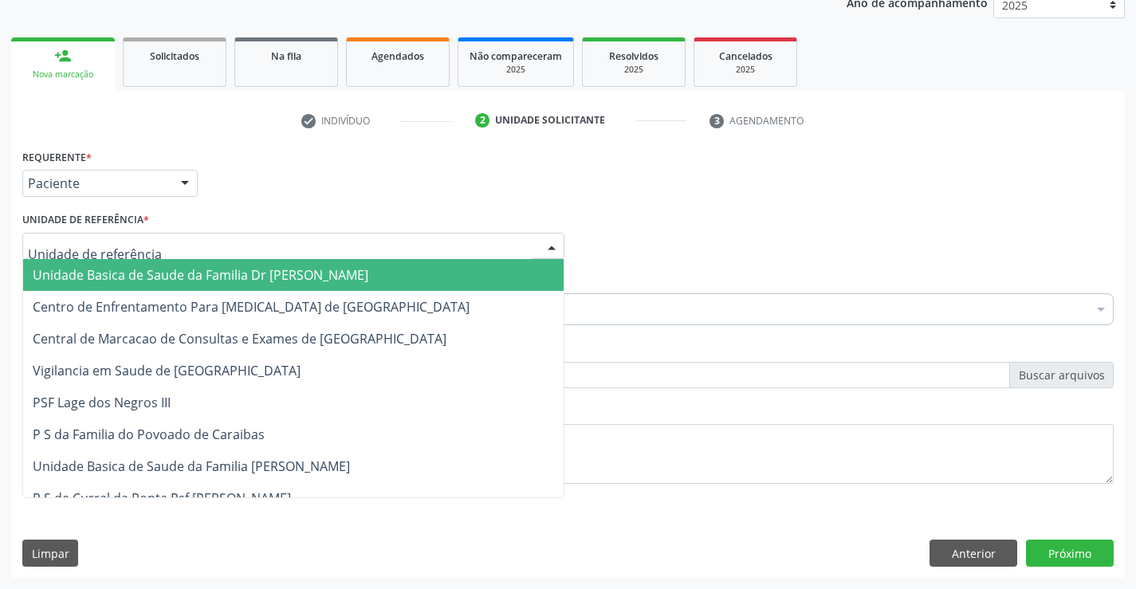
click at [184, 278] on span "Unidade Basica de Saude da Familia Dr [PERSON_NAME]" at bounding box center [201, 275] width 336 height 18
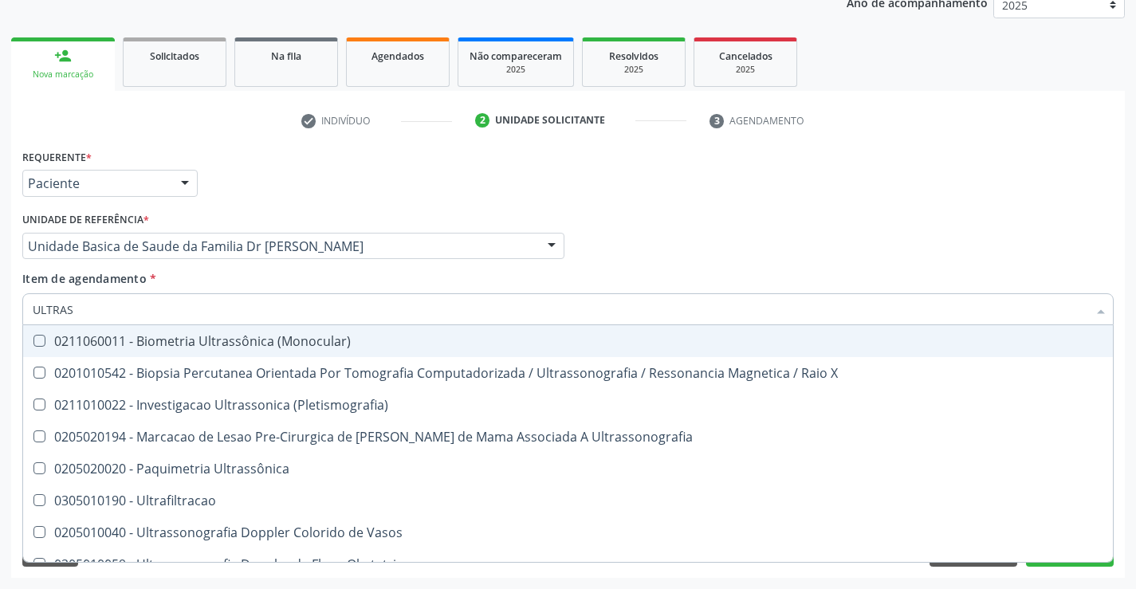
type input "ULTRASS"
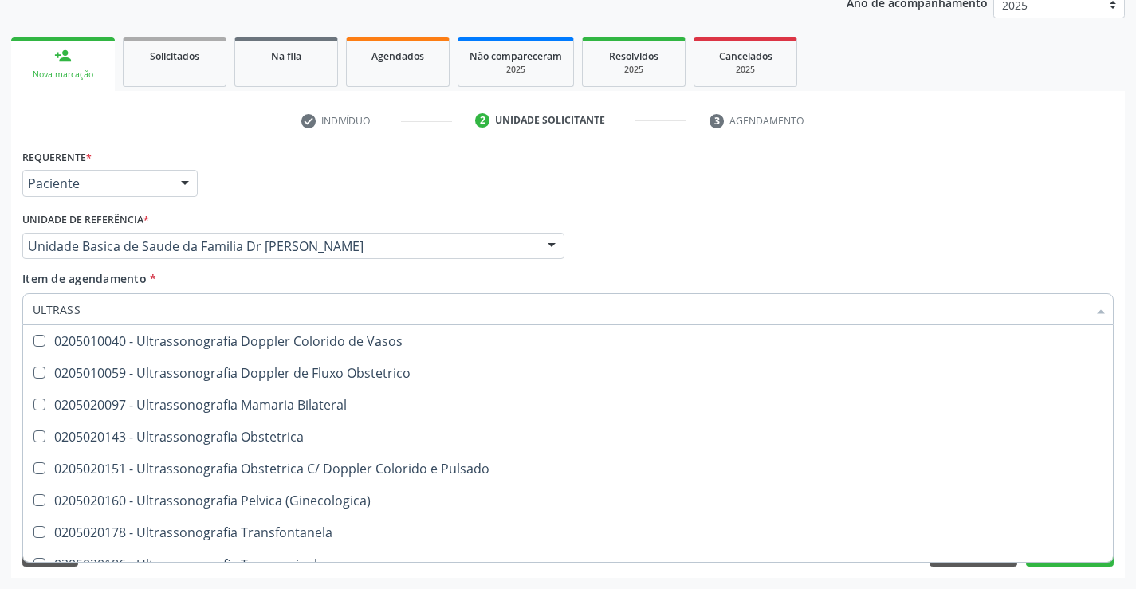
scroll to position [239, 0]
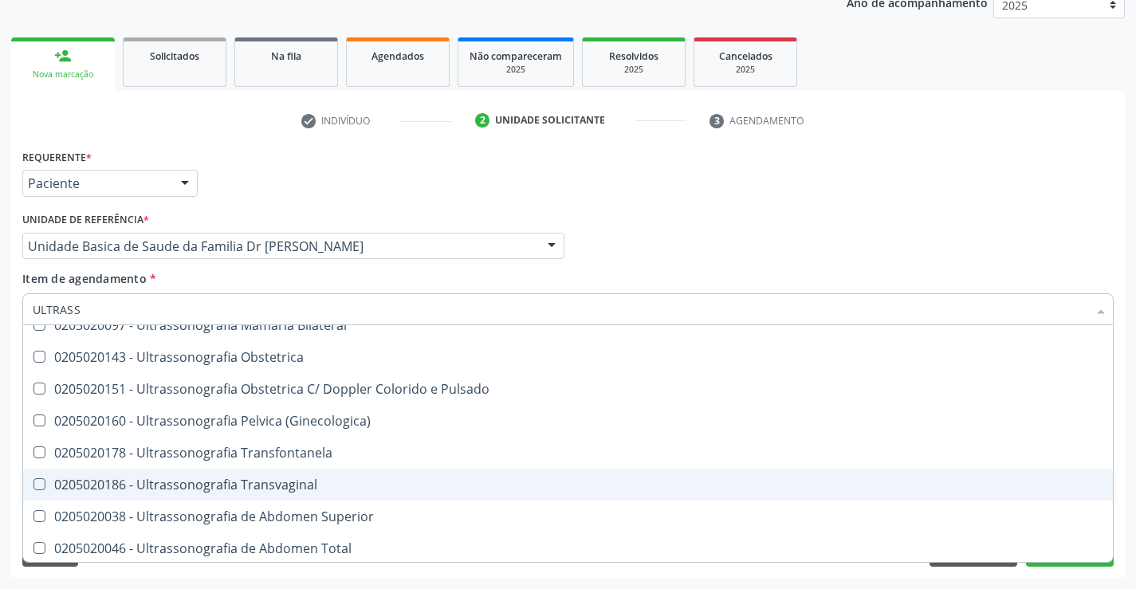
click at [358, 486] on div "0205020186 - Ultrassonografia Transvaginal" at bounding box center [568, 485] width 1071 height 13
checkbox Transvaginal "true"
click at [1132, 489] on div "Acompanhamento Acompanhe a situação das marcações correntes e finalizadas Relat…" at bounding box center [568, 238] width 1136 height 703
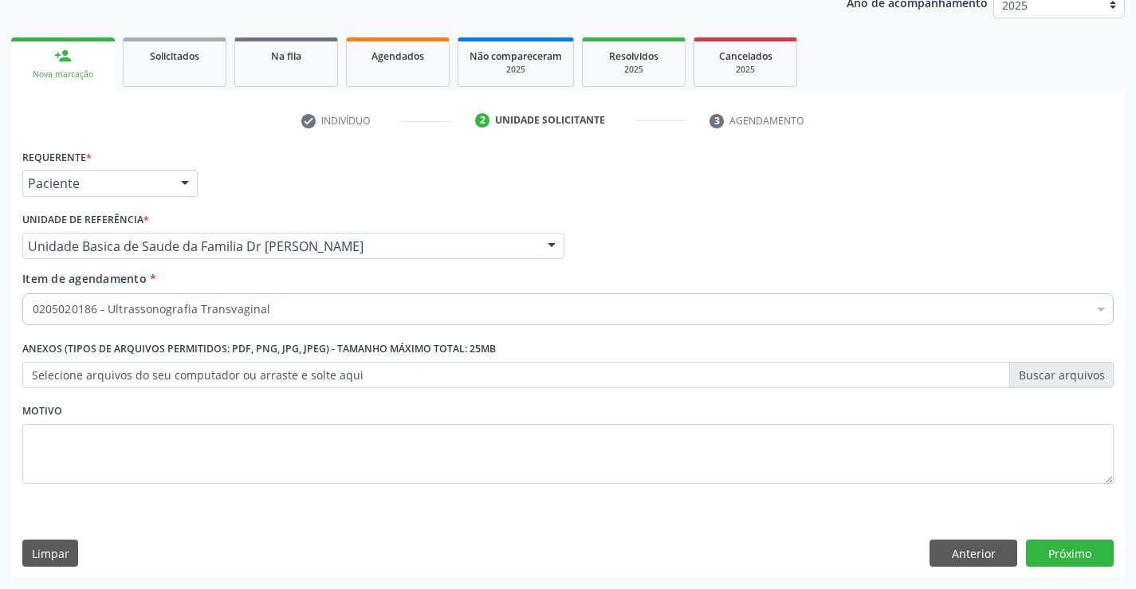
click at [1072, 561] on div "Desfazer seleção Selecionados 0205020186 - Ultrassonografia Transvaginal Não se…" at bounding box center [568, 443] width 1092 height 237
click at [1072, 554] on button "Próximo" at bounding box center [1070, 553] width 88 height 27
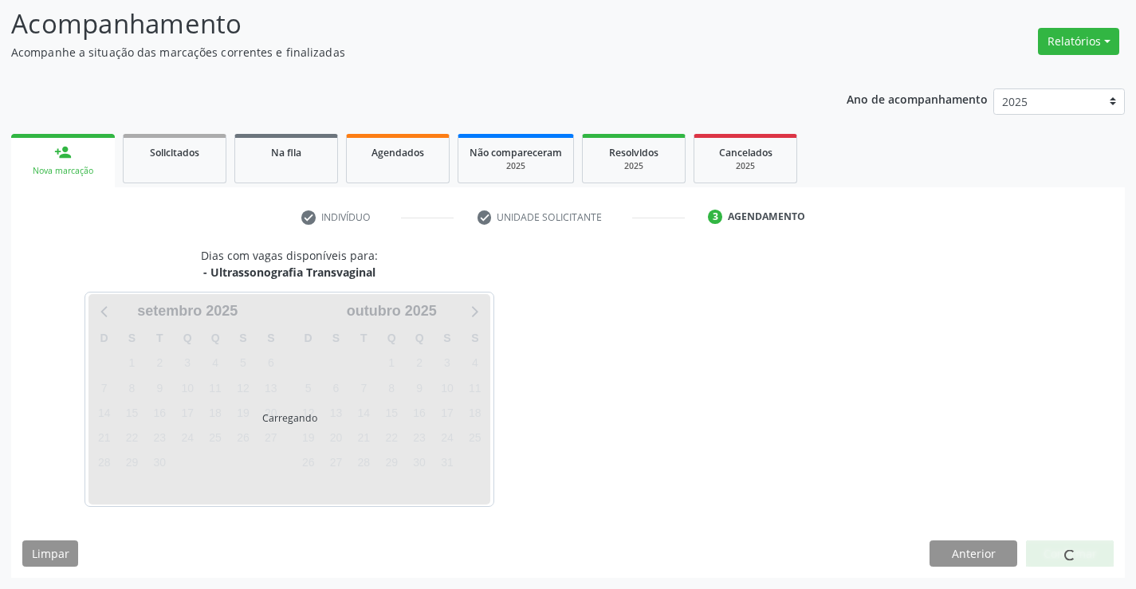
scroll to position [104, 0]
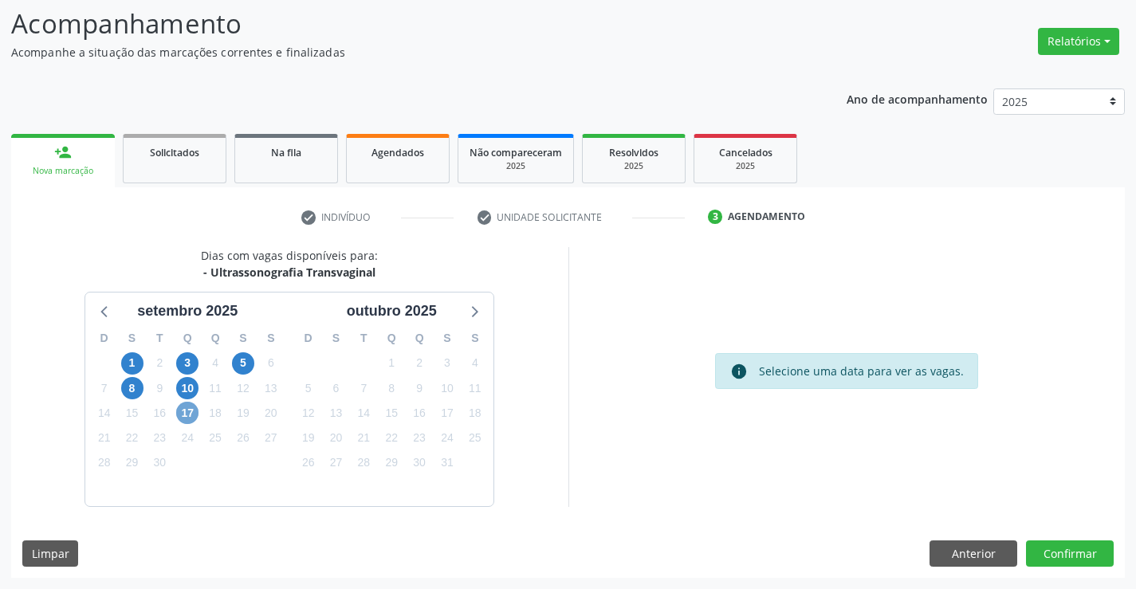
click at [189, 417] on span "17" at bounding box center [187, 413] width 22 height 22
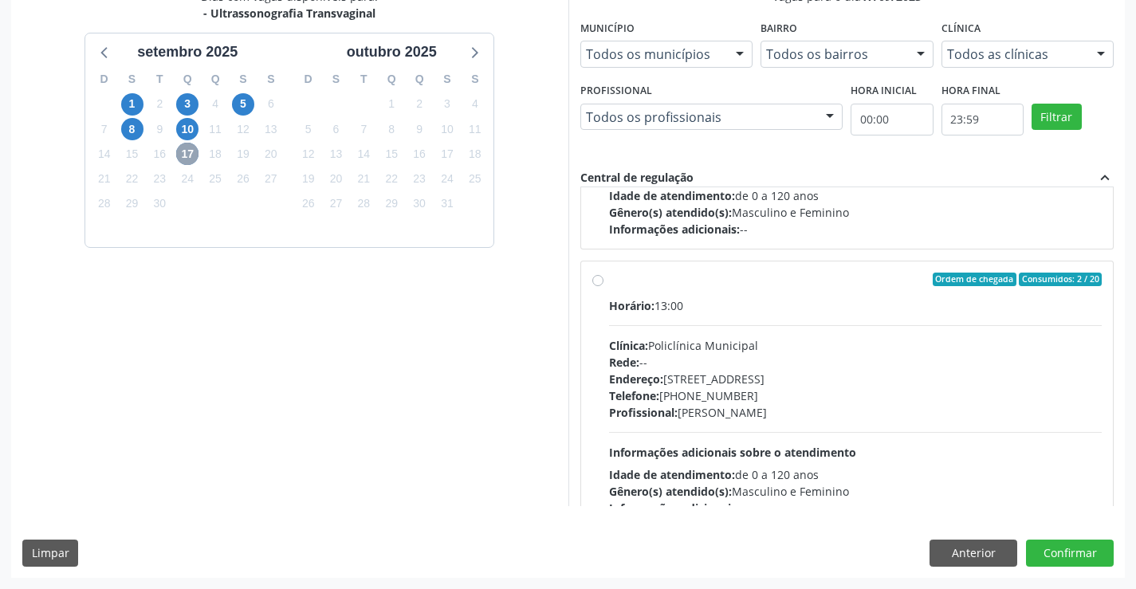
scroll to position [251, 0]
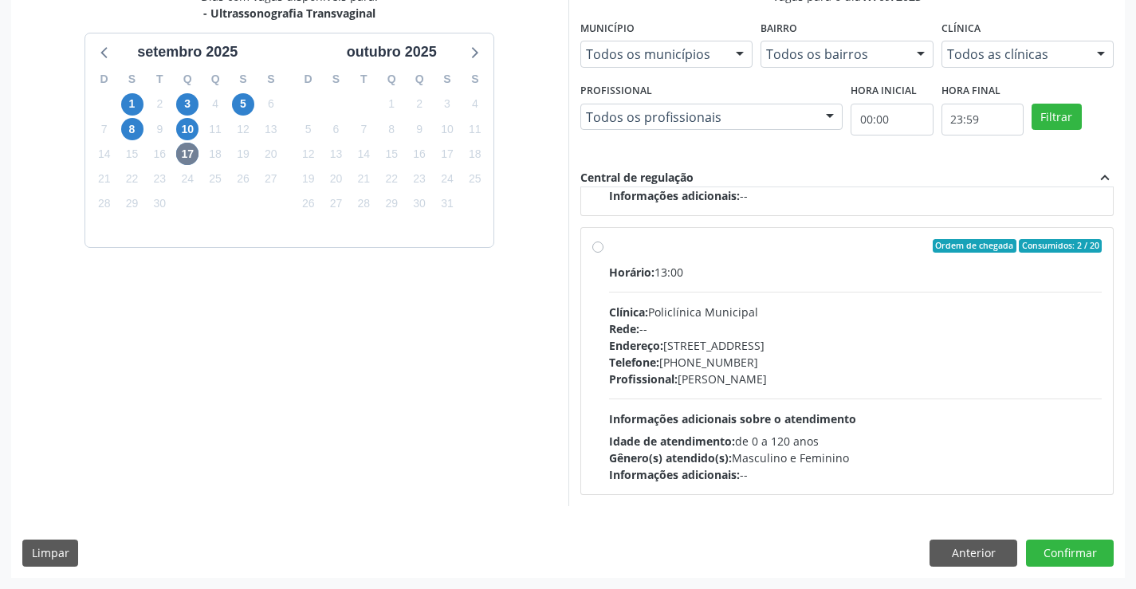
click at [807, 256] on label "Ordem de chegada Consumidos: 2 / 20 Horário: 13:00 Clínica: Policlínica Municip…" at bounding box center [856, 361] width 494 height 245
click at [604, 254] on input "Ordem de chegada Consumidos: 2 / 20 Horário: 13:00 Clínica: Policlínica Municip…" at bounding box center [598, 246] width 11 height 14
radio input "true"
click at [1058, 552] on button "Confirmar" at bounding box center [1070, 553] width 88 height 27
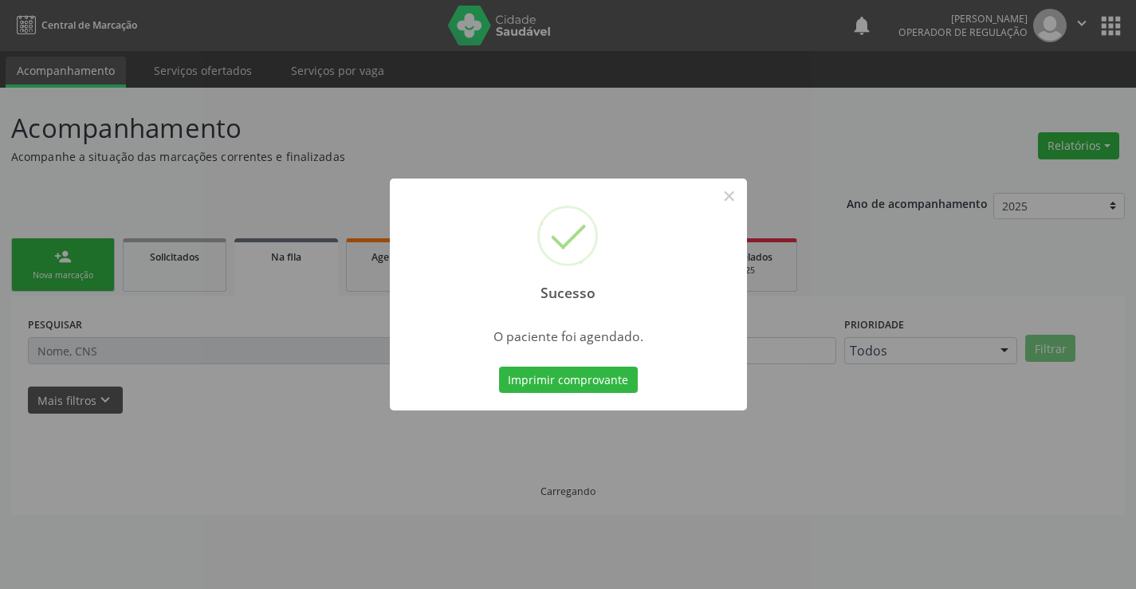
scroll to position [0, 0]
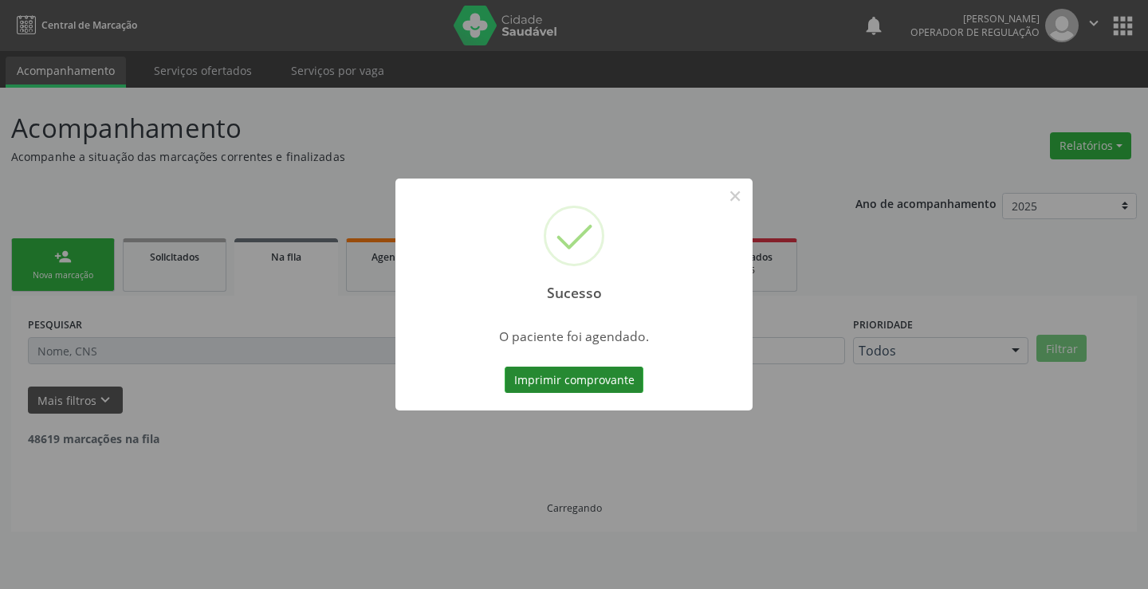
click at [599, 378] on button "Imprimir comprovante" at bounding box center [574, 380] width 139 height 27
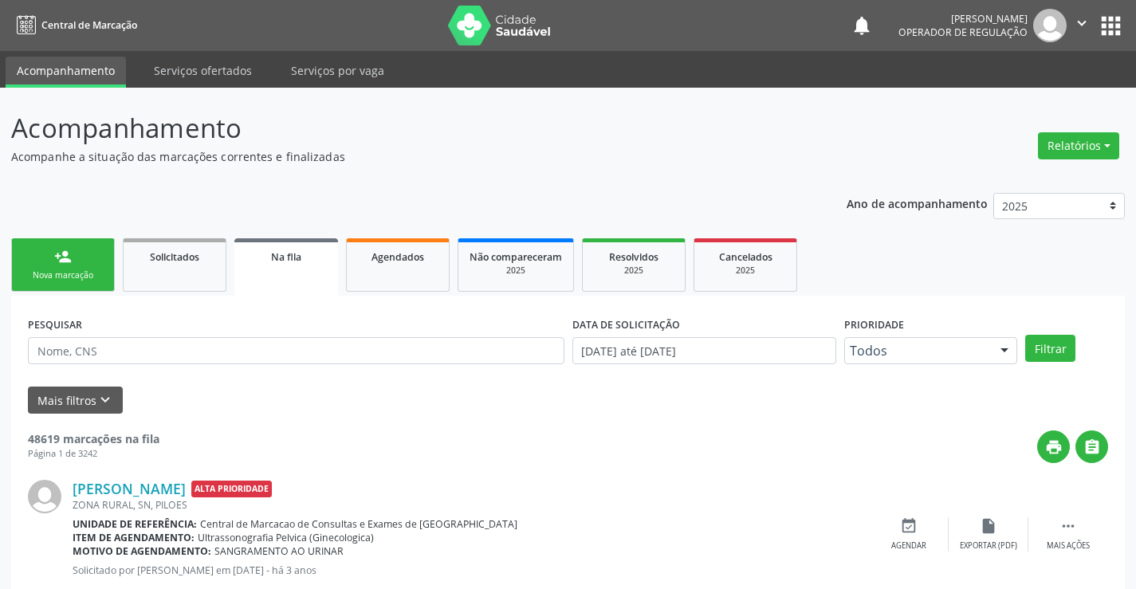
click at [80, 274] on div "Sucesso × O paciente foi agendado. Imprimir comprovante Cancel" at bounding box center [568, 294] width 1136 height 589
click at [77, 255] on link "person_add Nova marcação" at bounding box center [63, 264] width 104 height 53
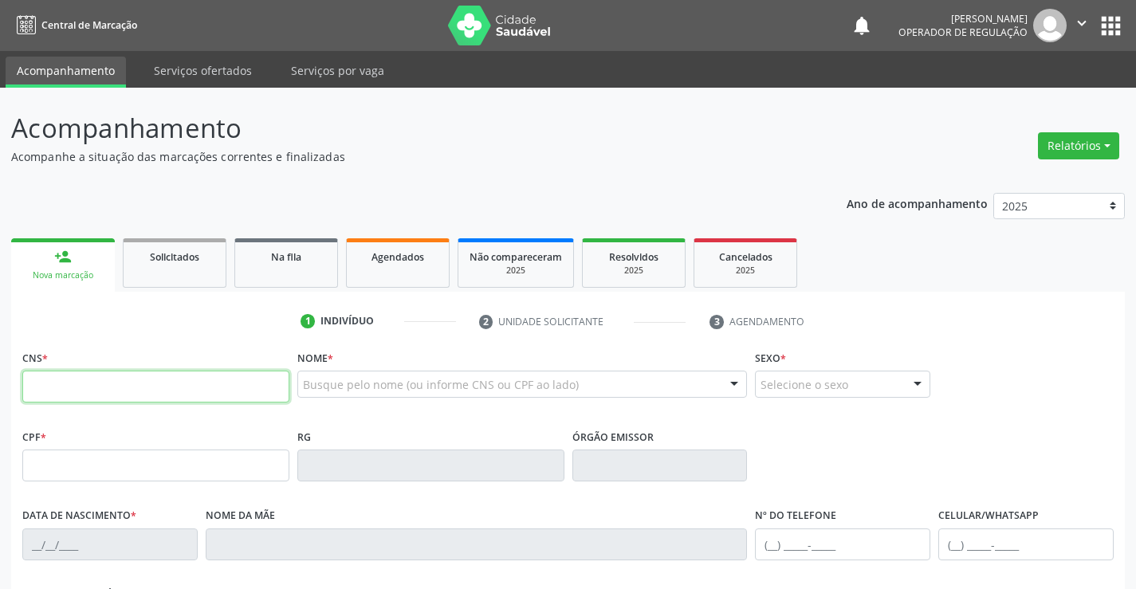
click at [108, 384] on input "text" at bounding box center [155, 387] width 267 height 32
type input "705 4064 5332 0799"
type input "001.310.205-28"
type input "0584626274"
type input "07/06/1973"
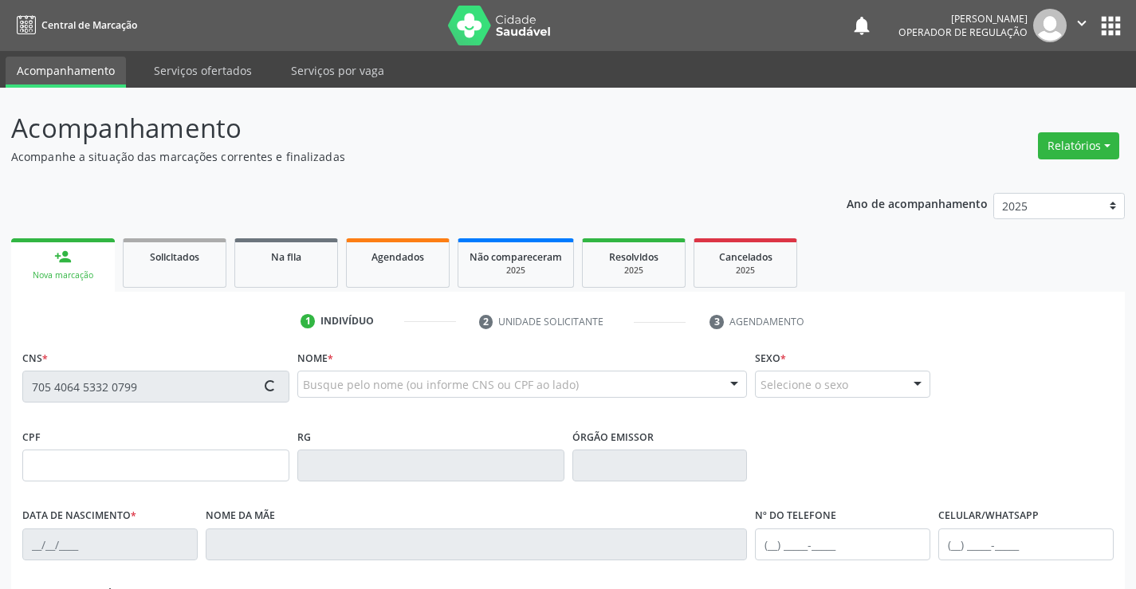
type input "(74) 99108-7334"
type input "001.310.205-28"
type input "S/N"
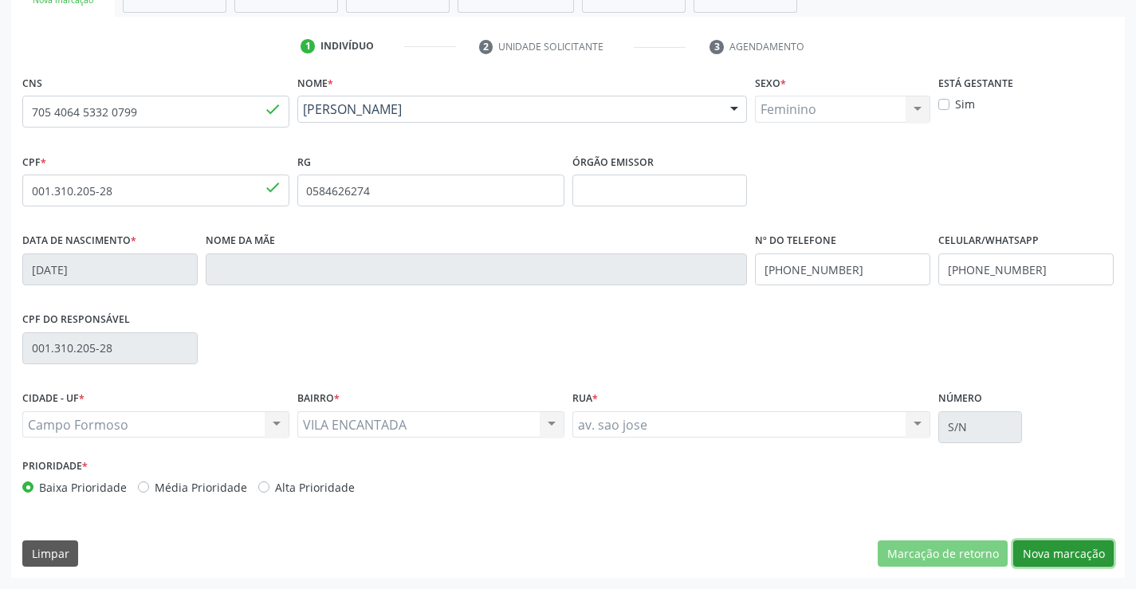
click at [1048, 544] on button "Nova marcação" at bounding box center [1064, 554] width 100 height 27
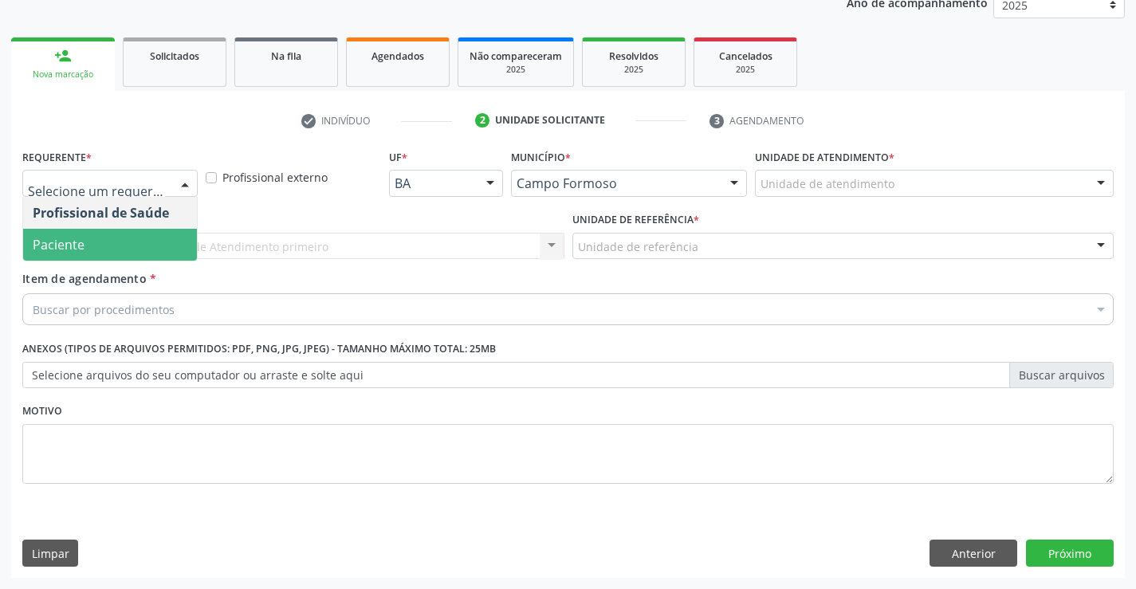
click at [117, 238] on span "Paciente" at bounding box center [110, 245] width 174 height 32
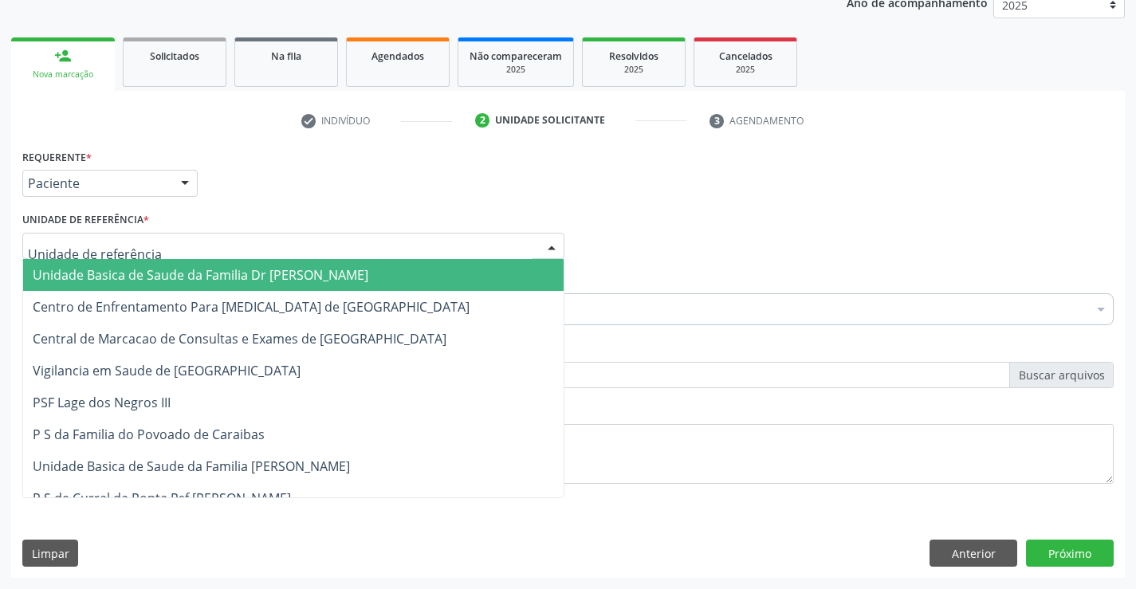
click at [168, 270] on span "Unidade Basica de Saude da Familia Dr [PERSON_NAME]" at bounding box center [201, 275] width 336 height 18
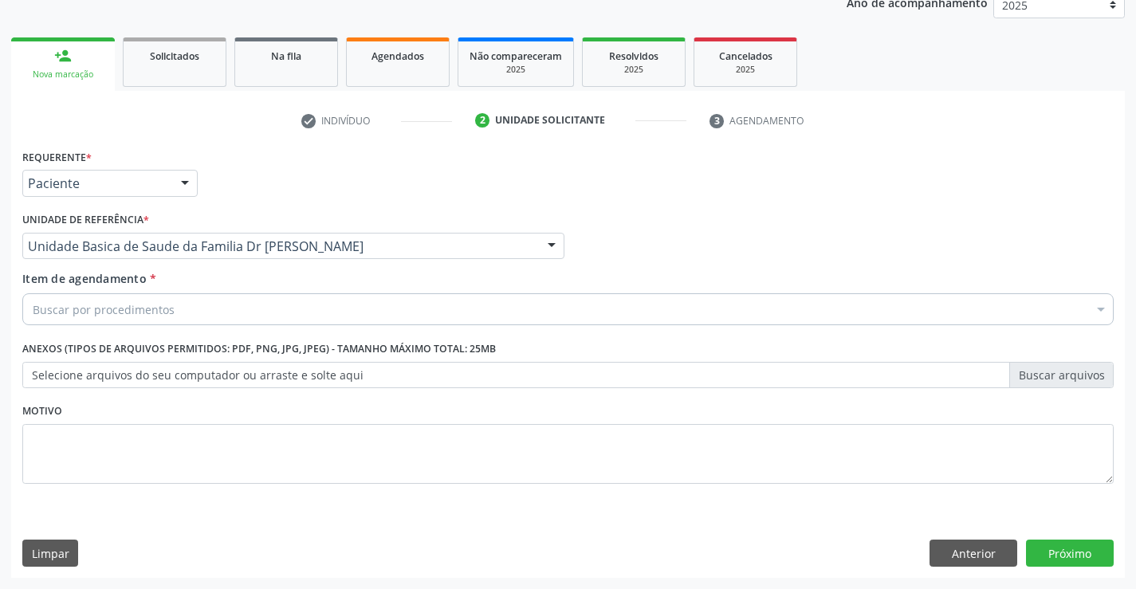
click at [179, 313] on div "Buscar por procedimentos" at bounding box center [568, 309] width 1092 height 32
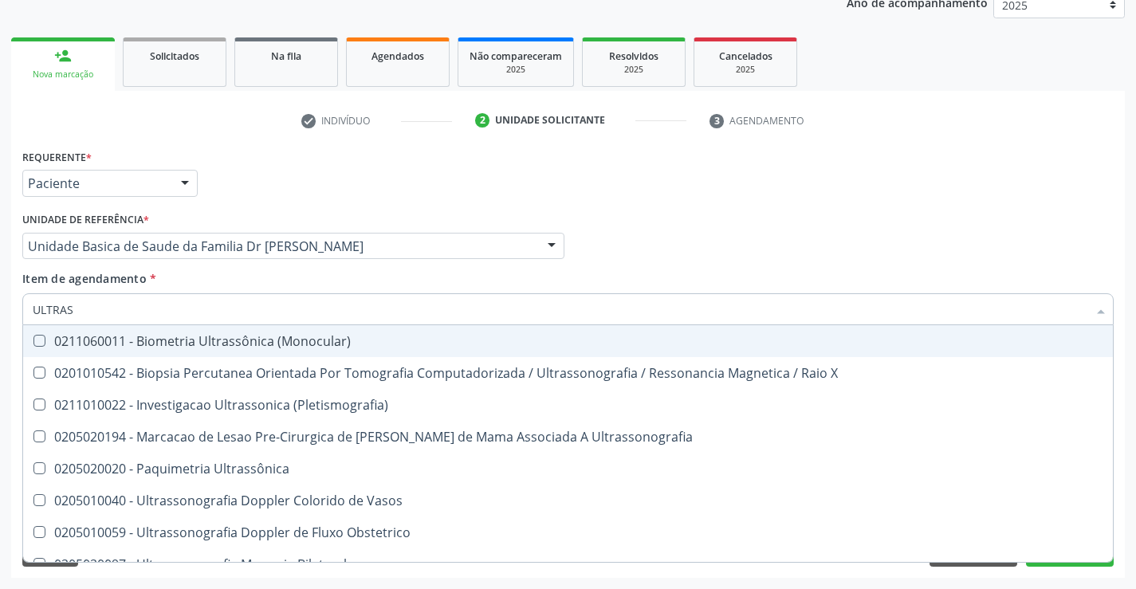
type input "ULTRASS"
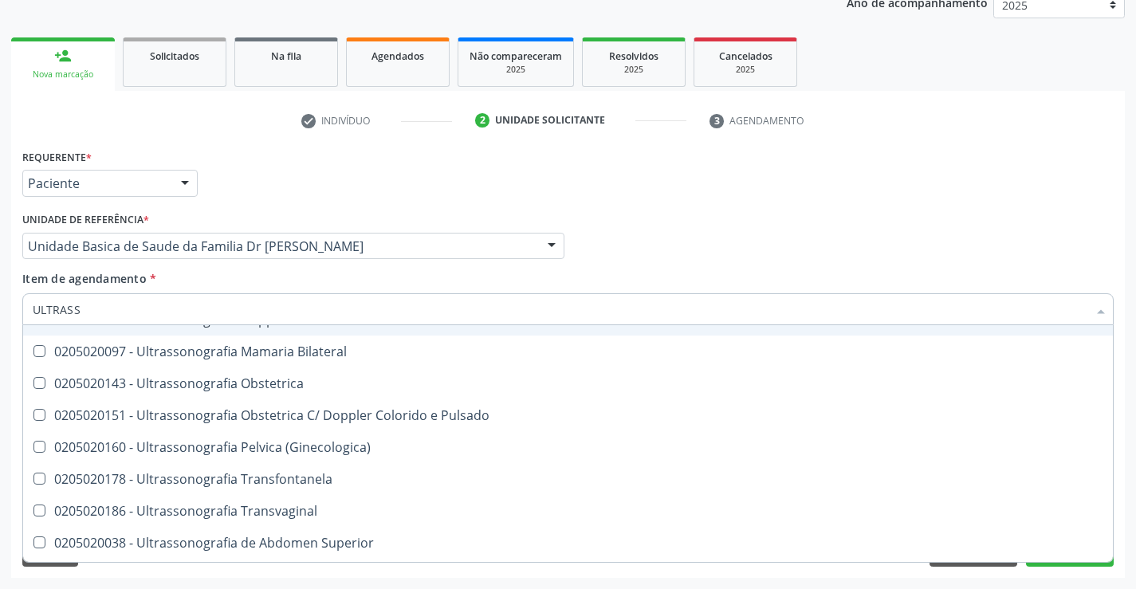
scroll to position [239, 0]
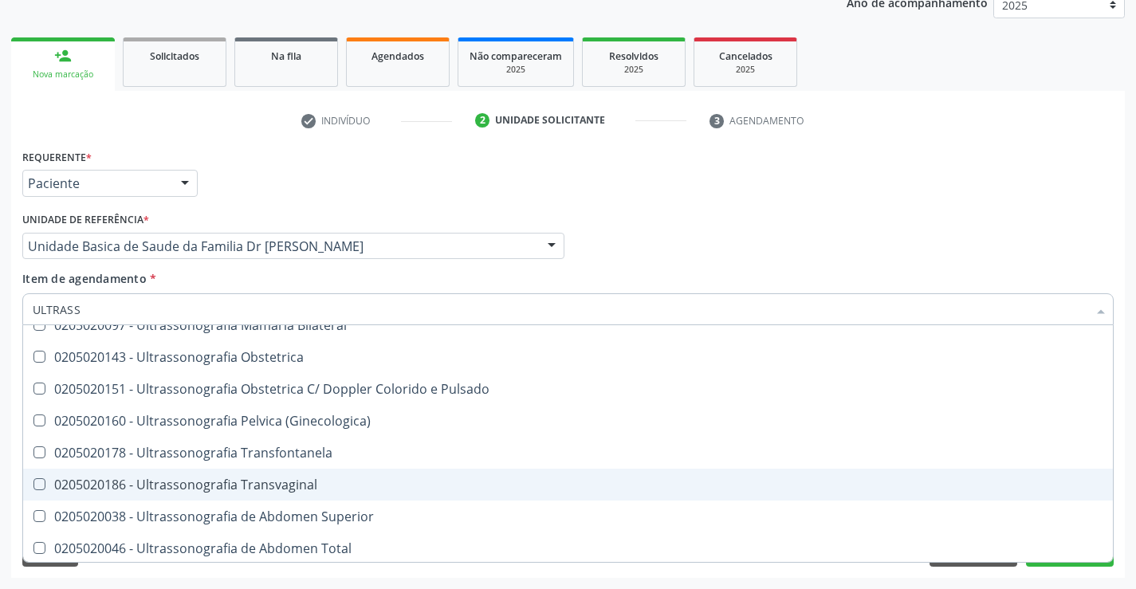
click at [367, 479] on div "0205020186 - Ultrassonografia Transvaginal" at bounding box center [568, 485] width 1071 height 13
checkbox Transvaginal "true"
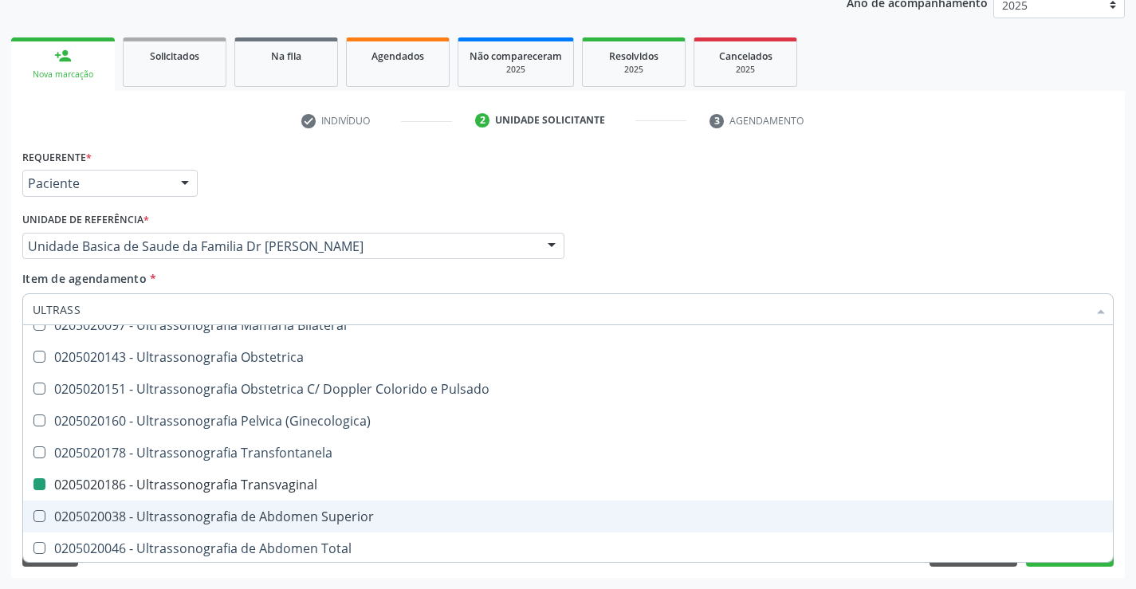
click at [1129, 506] on div "Acompanhamento Acompanhe a situação das marcações correntes e finalizadas Relat…" at bounding box center [568, 238] width 1136 height 703
checkbox X "true"
checkbox Transvaginal "false"
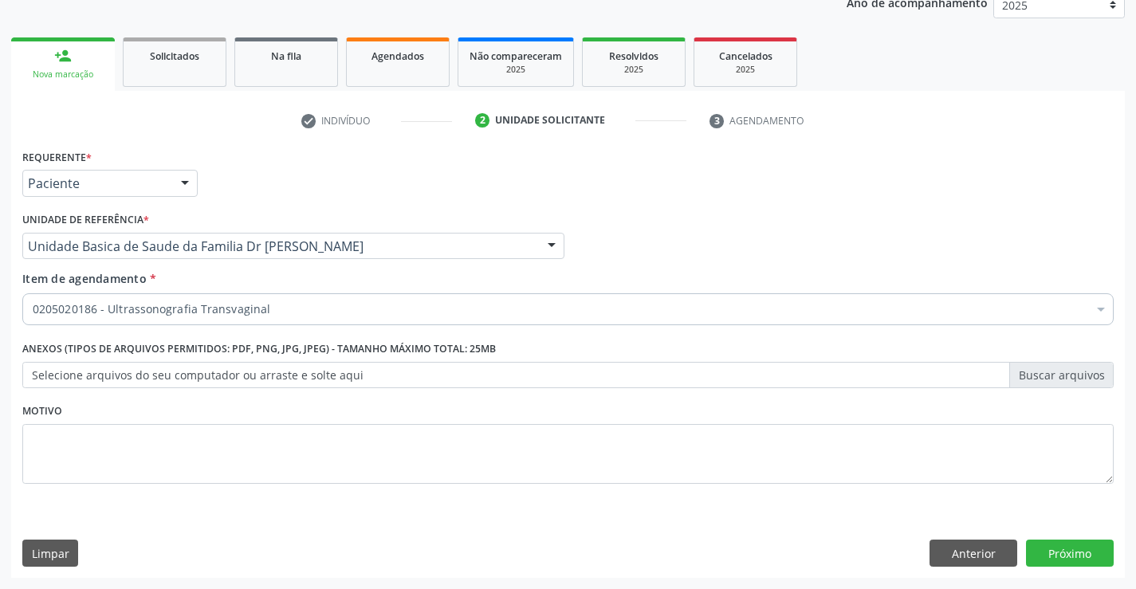
scroll to position [0, 0]
click at [1058, 547] on button "Próximo" at bounding box center [1070, 553] width 88 height 27
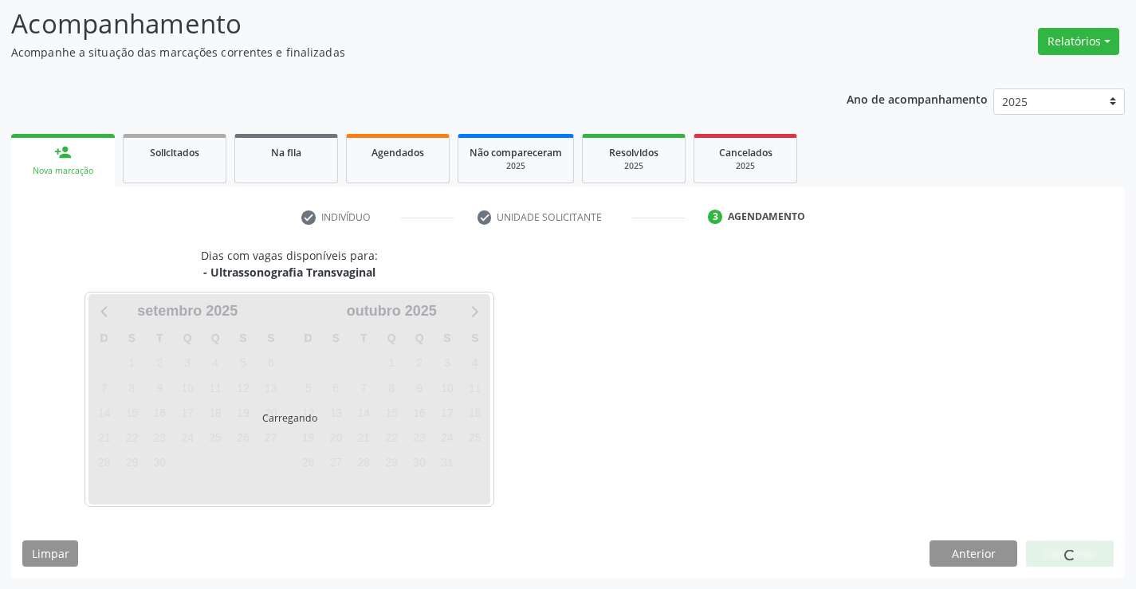
scroll to position [104, 0]
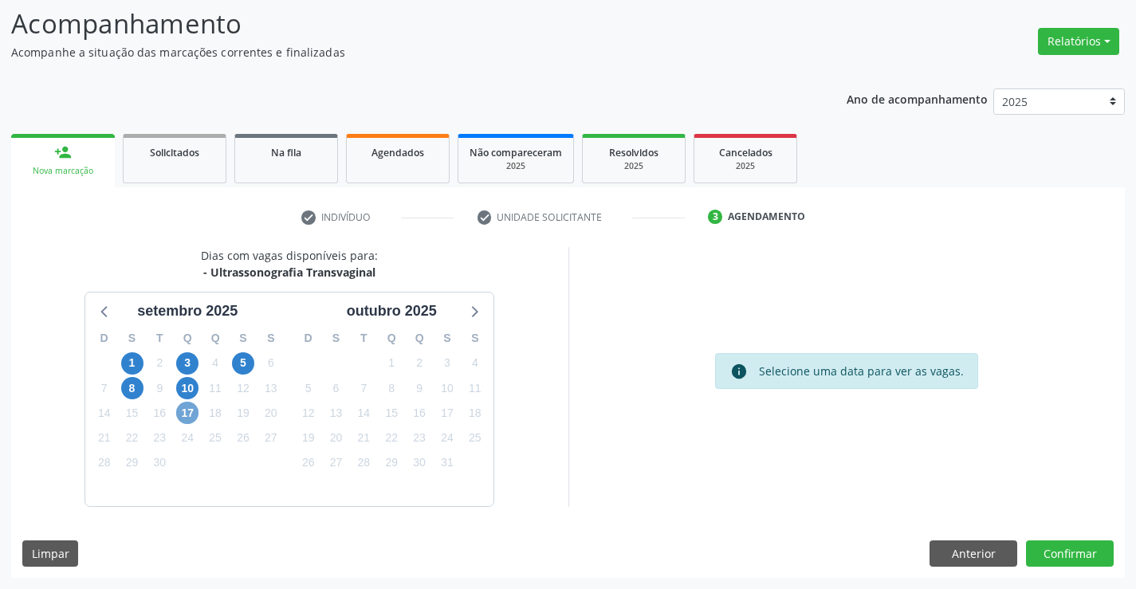
click at [188, 415] on span "17" at bounding box center [187, 413] width 22 height 22
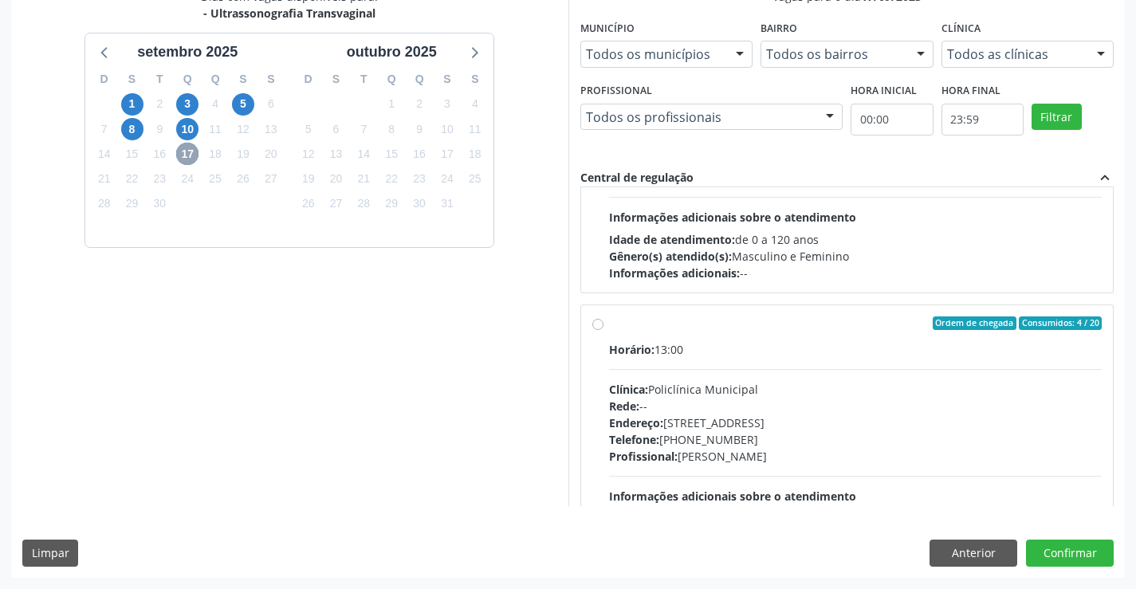
scroll to position [239, 0]
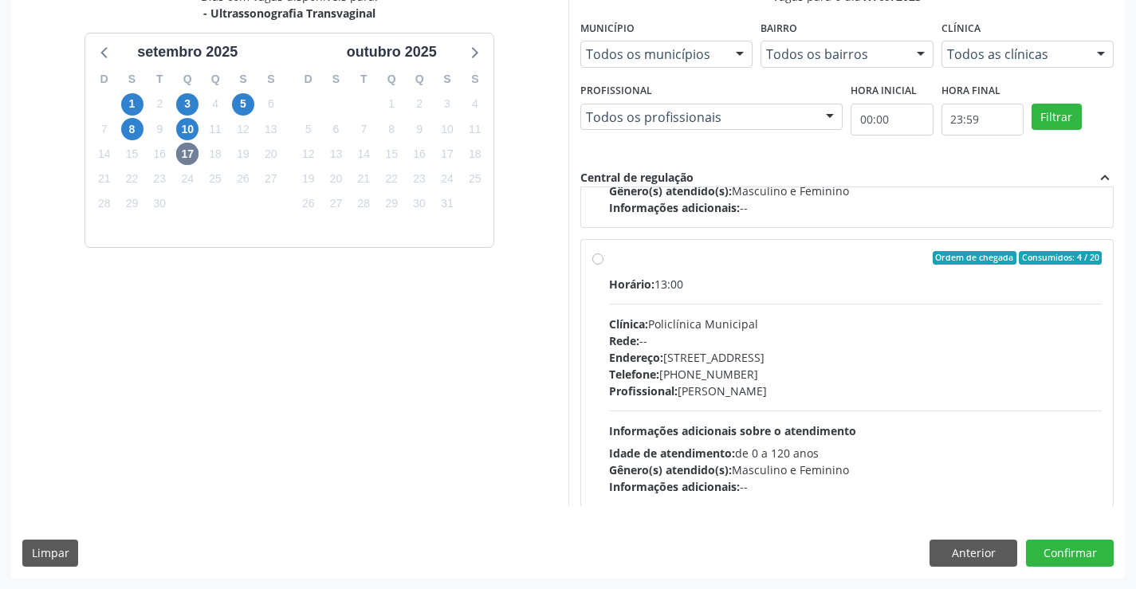
click at [774, 282] on div "Horário: 13:00" at bounding box center [856, 284] width 494 height 17
click at [604, 266] on input "Ordem de chegada Consumidos: 4 / 20 Horário: 13:00 Clínica: Policlínica Municip…" at bounding box center [598, 258] width 11 height 14
radio input "true"
click at [1084, 554] on button "Confirmar" at bounding box center [1070, 553] width 88 height 27
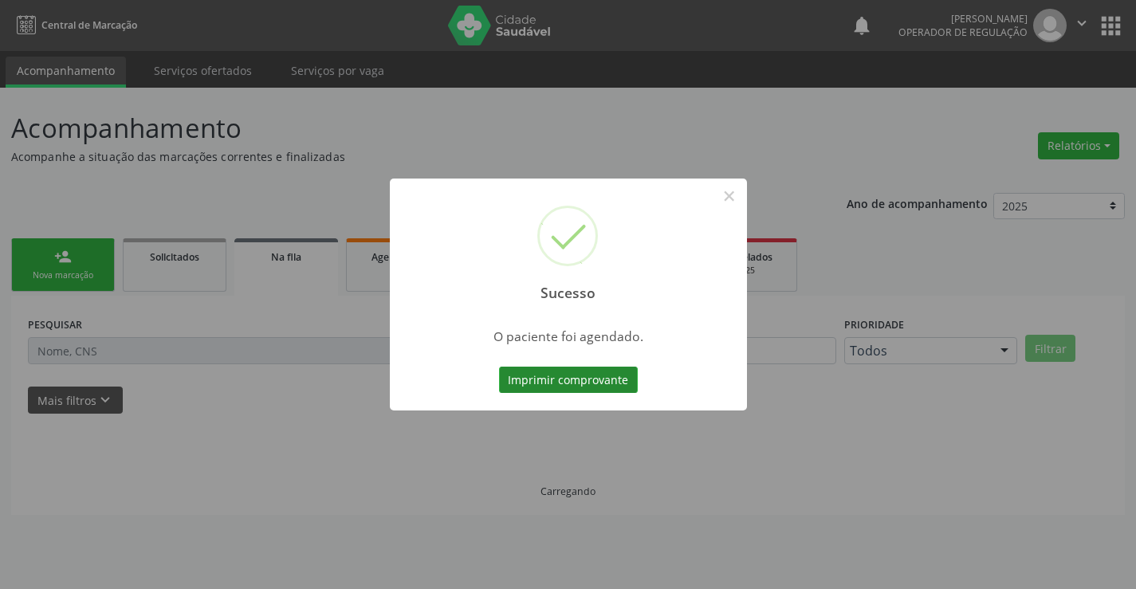
scroll to position [0, 0]
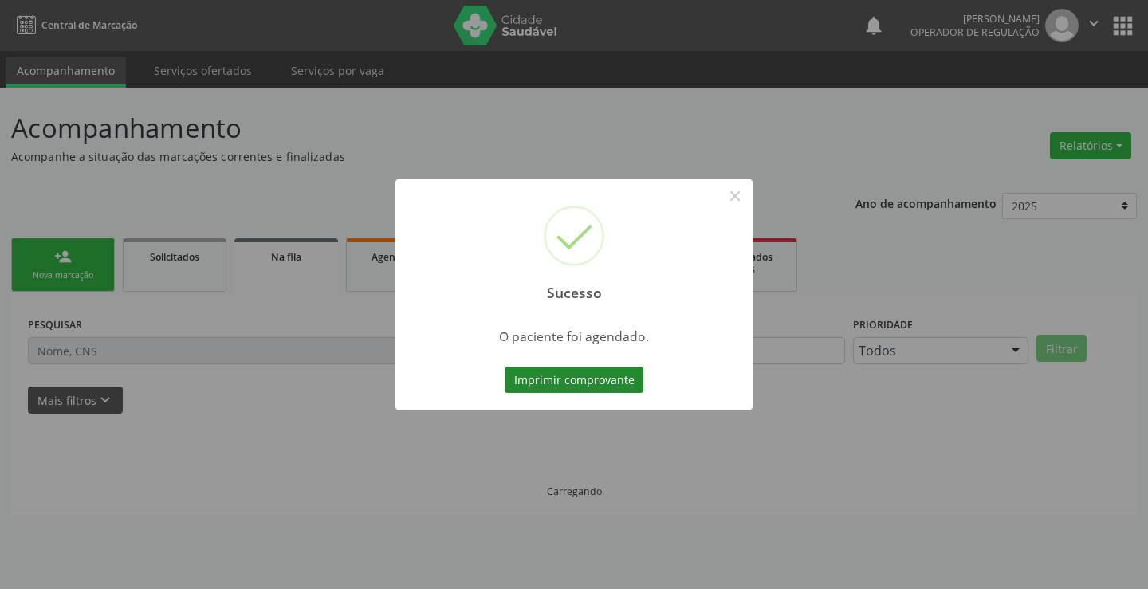
click at [577, 372] on button "Imprimir comprovante" at bounding box center [574, 380] width 139 height 27
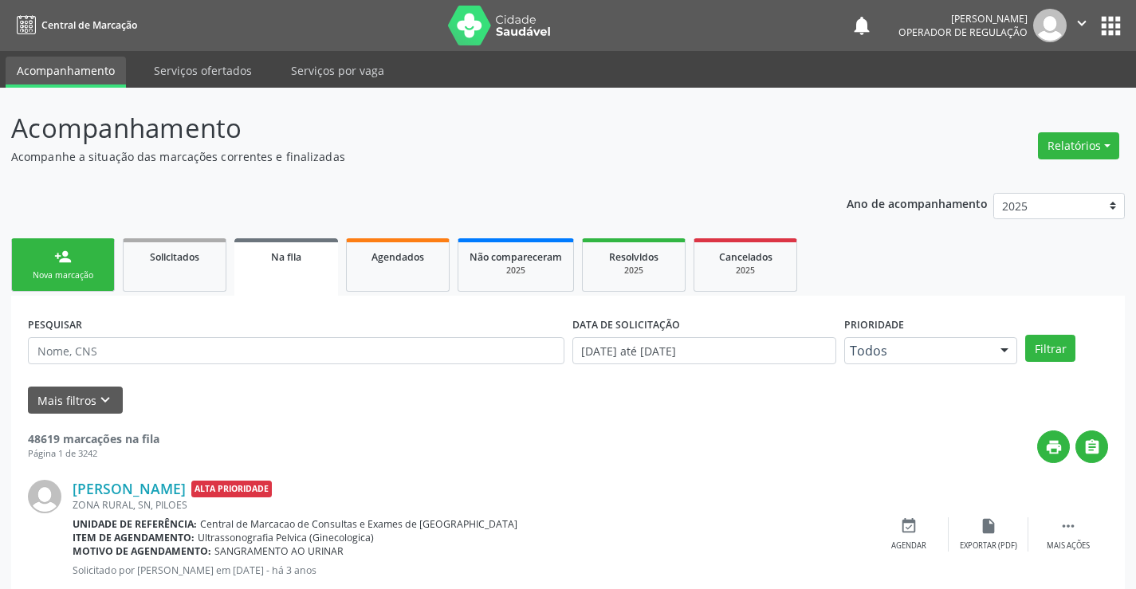
click at [68, 269] on link "person_add Nova marcação" at bounding box center [63, 264] width 104 height 53
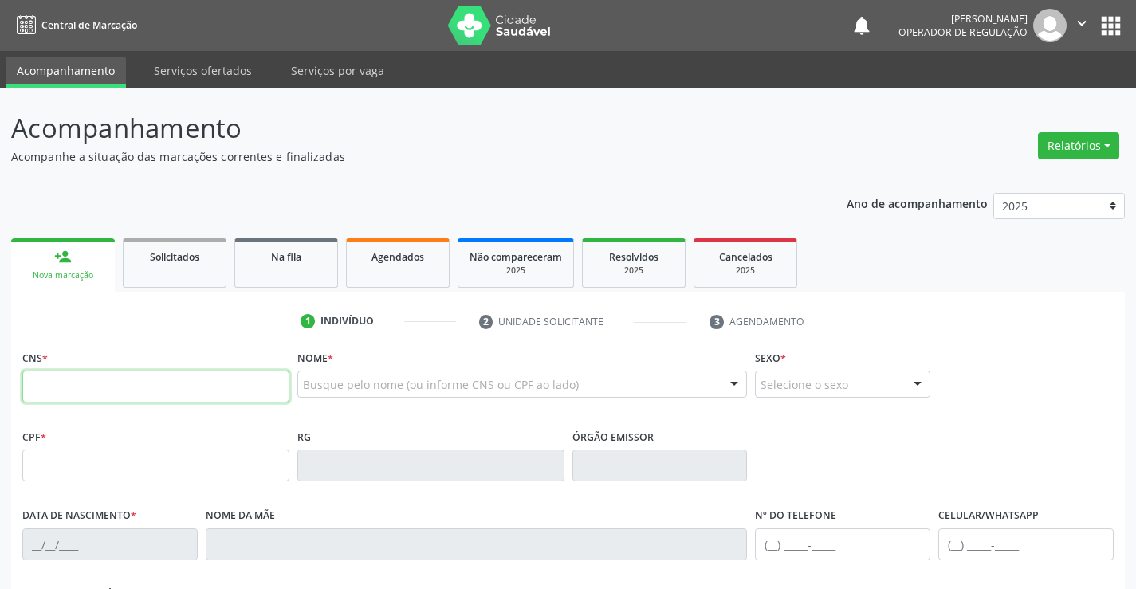
click at [137, 389] on input "text" at bounding box center [155, 387] width 267 height 32
type input "702 0088 1362 5988"
type input "21/11/2003"
type input "(74) 98854-5688"
type input "100.630.745-16"
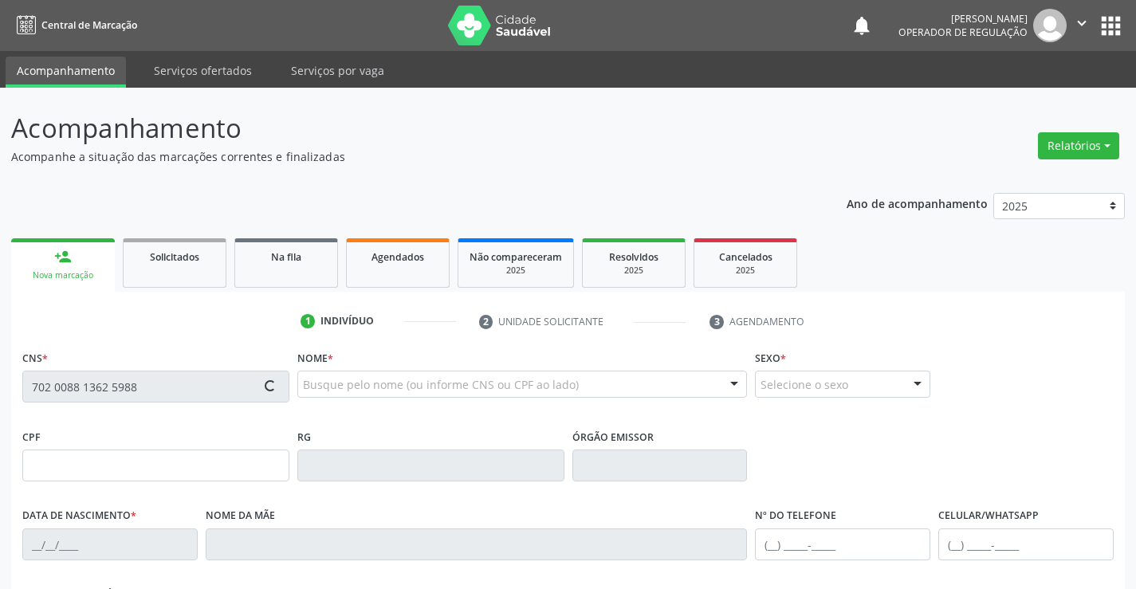
type input "S/N"
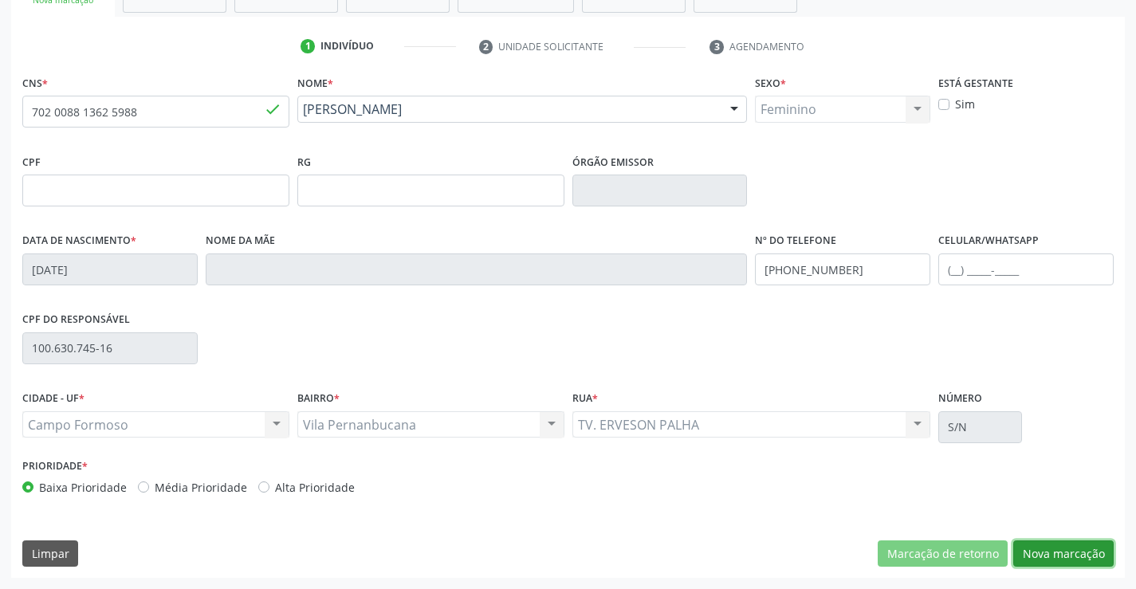
click at [1074, 550] on button "Nova marcação" at bounding box center [1064, 554] width 100 height 27
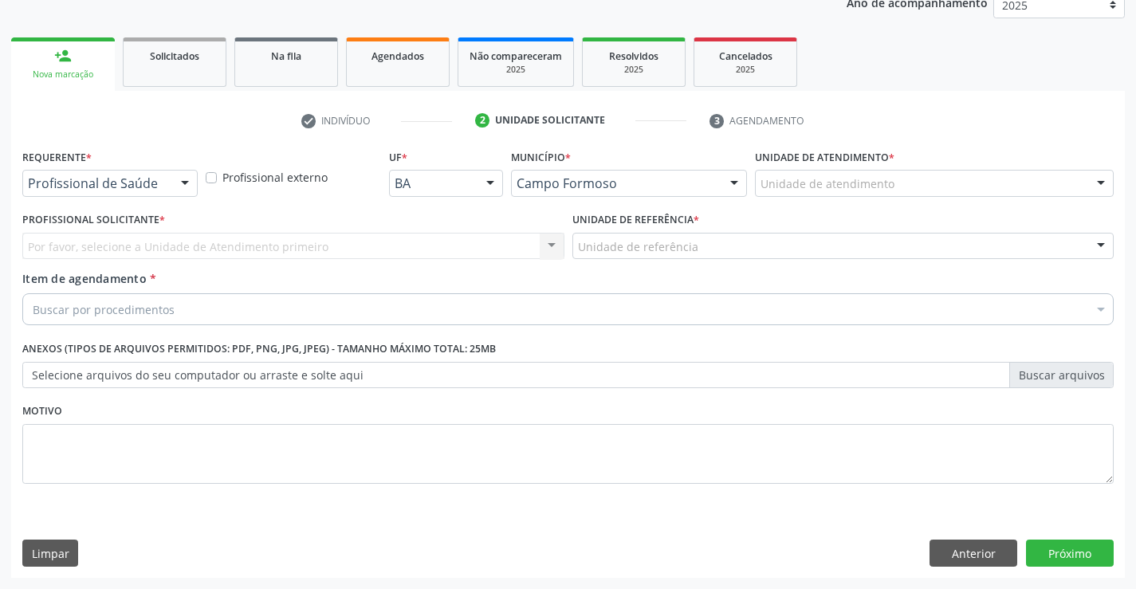
scroll to position [201, 0]
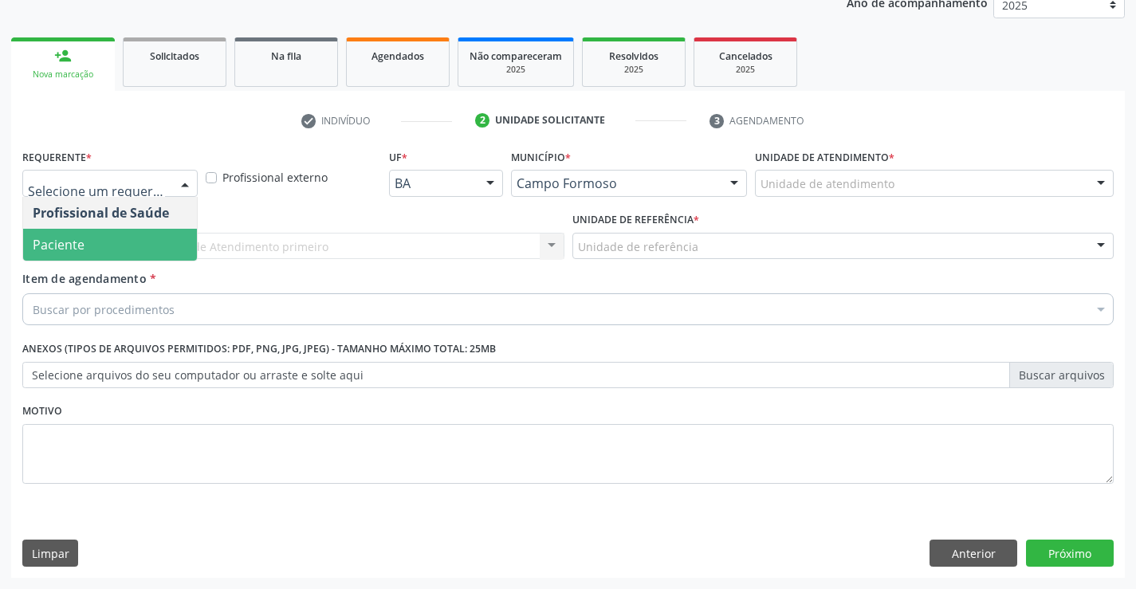
click at [105, 242] on span "Paciente" at bounding box center [110, 245] width 174 height 32
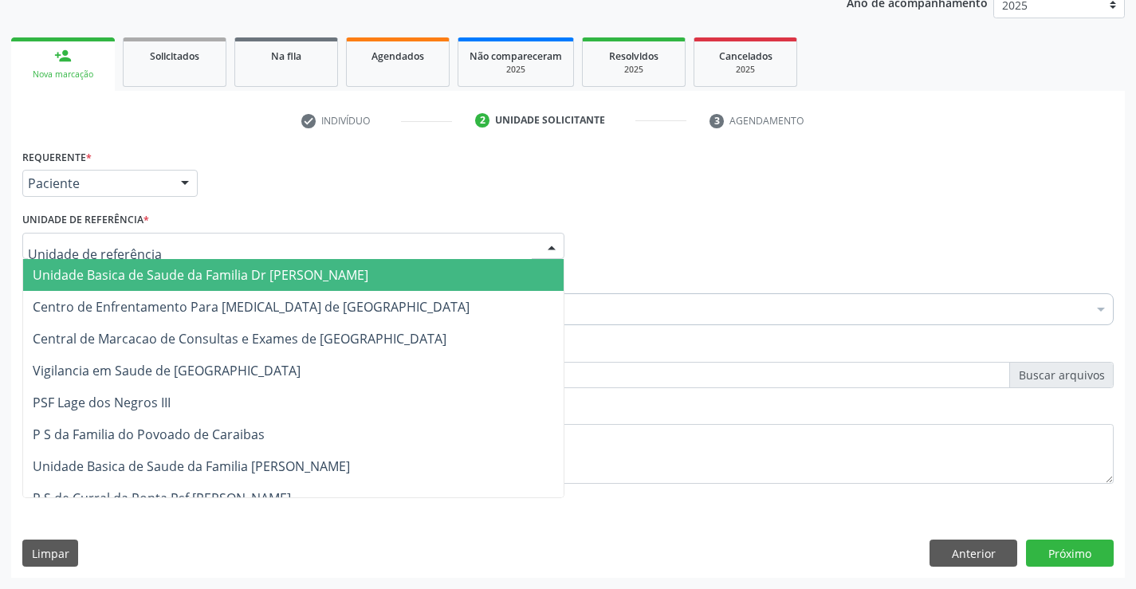
click at [178, 282] on span "Unidade Basica de Saude da Familia Dr [PERSON_NAME]" at bounding box center [201, 275] width 336 height 18
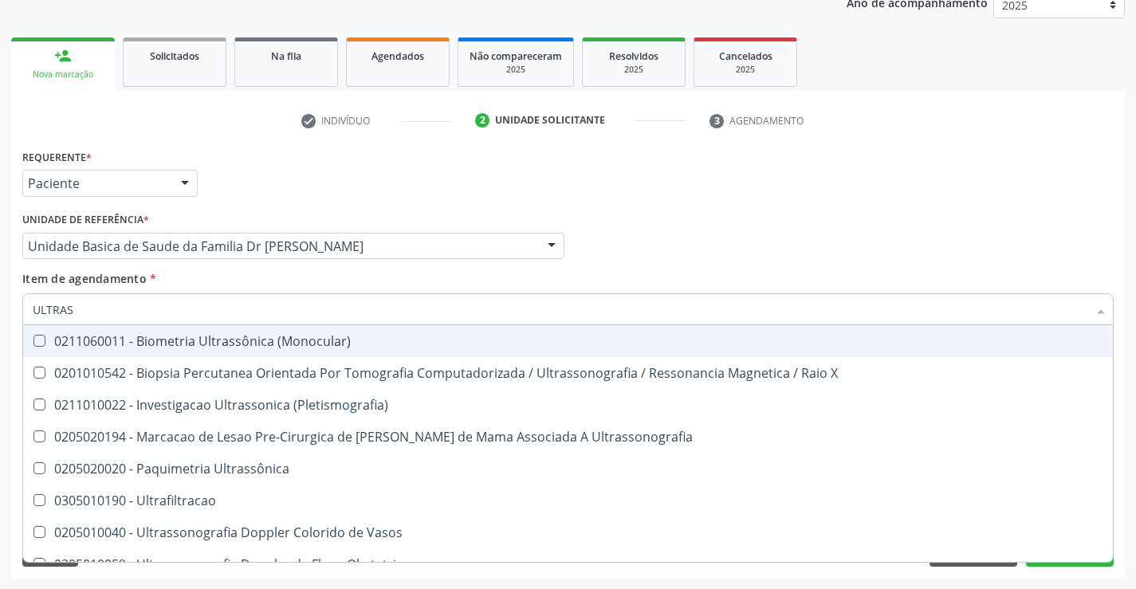
type input "ULTRASS"
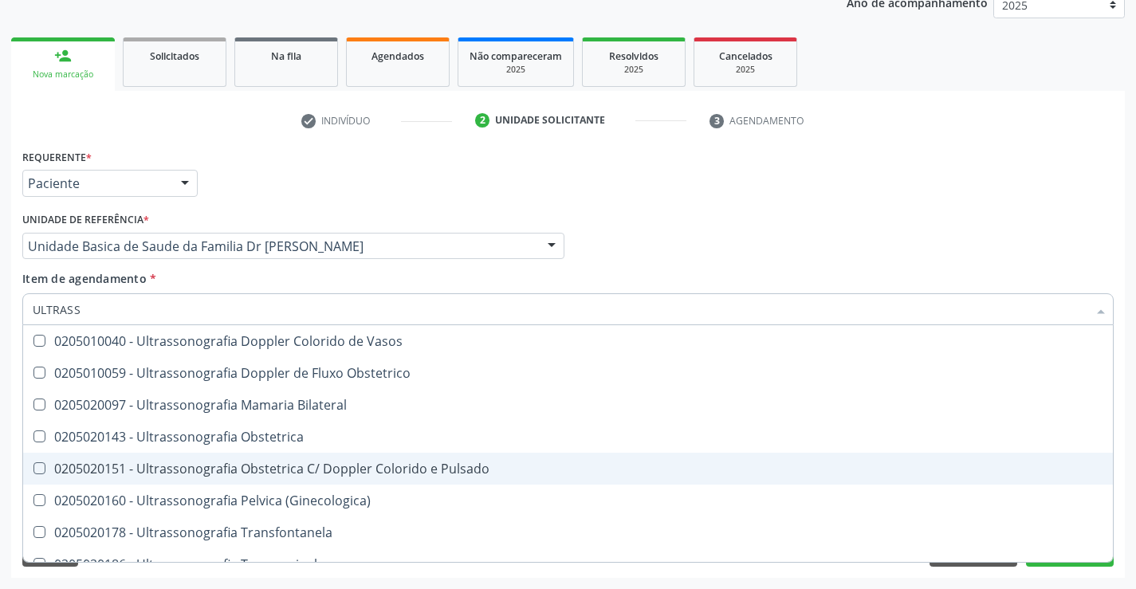
scroll to position [239, 0]
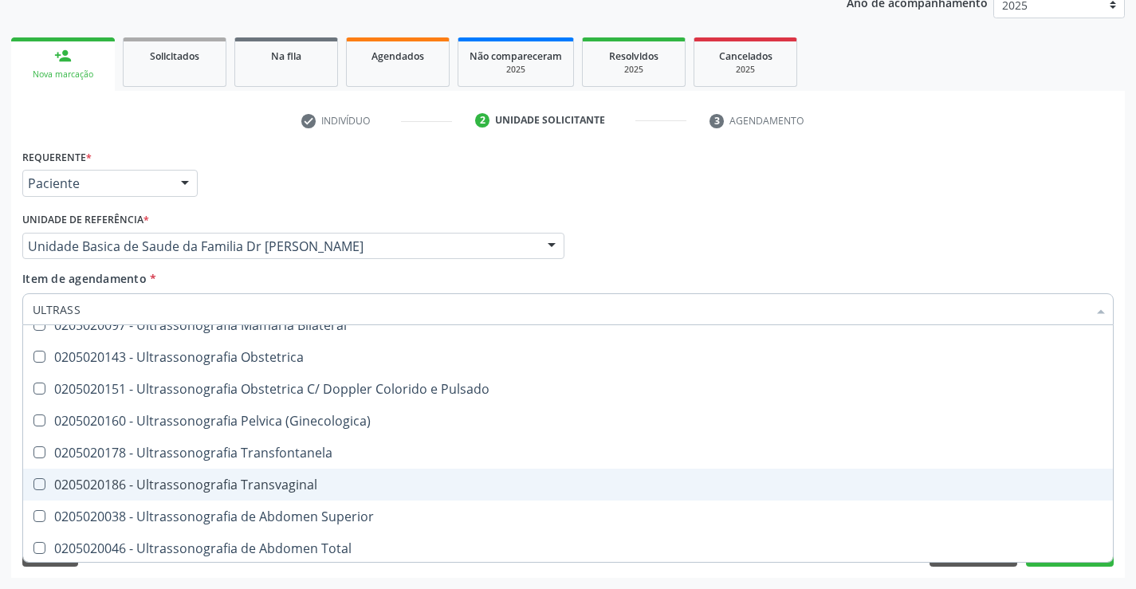
click at [368, 478] on span "0205020186 - Ultrassonografia Transvaginal" at bounding box center [568, 485] width 1090 height 32
checkbox Transvaginal "true"
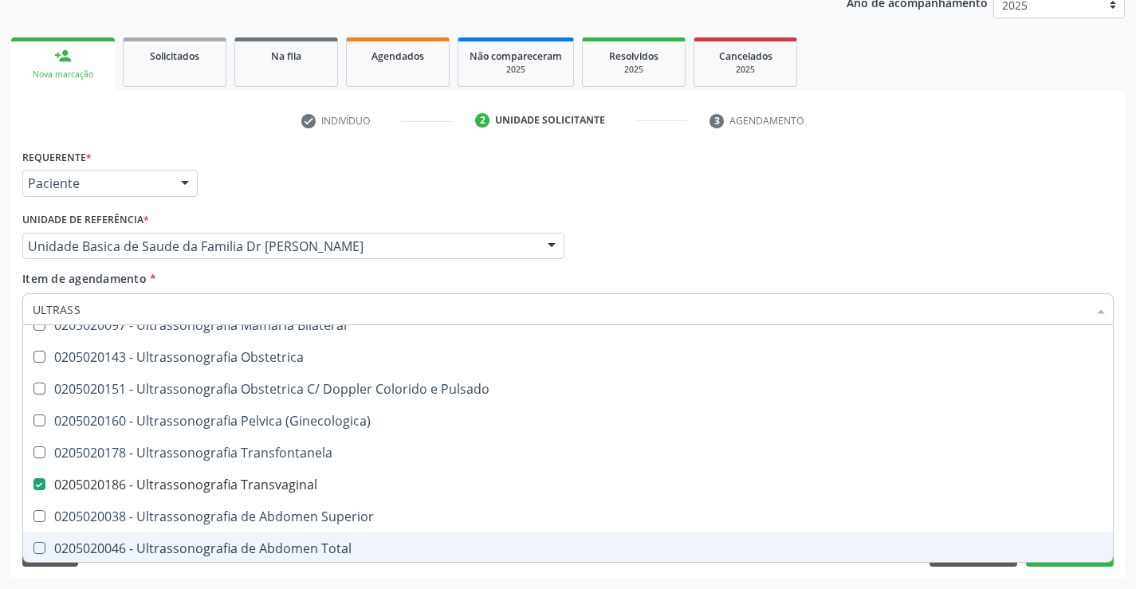
click at [1132, 534] on div "Acompanhamento Acompanhe a situação das marcações correntes e finalizadas Relat…" at bounding box center [568, 238] width 1136 height 703
checkbox X "true"
checkbox Transvaginal "false"
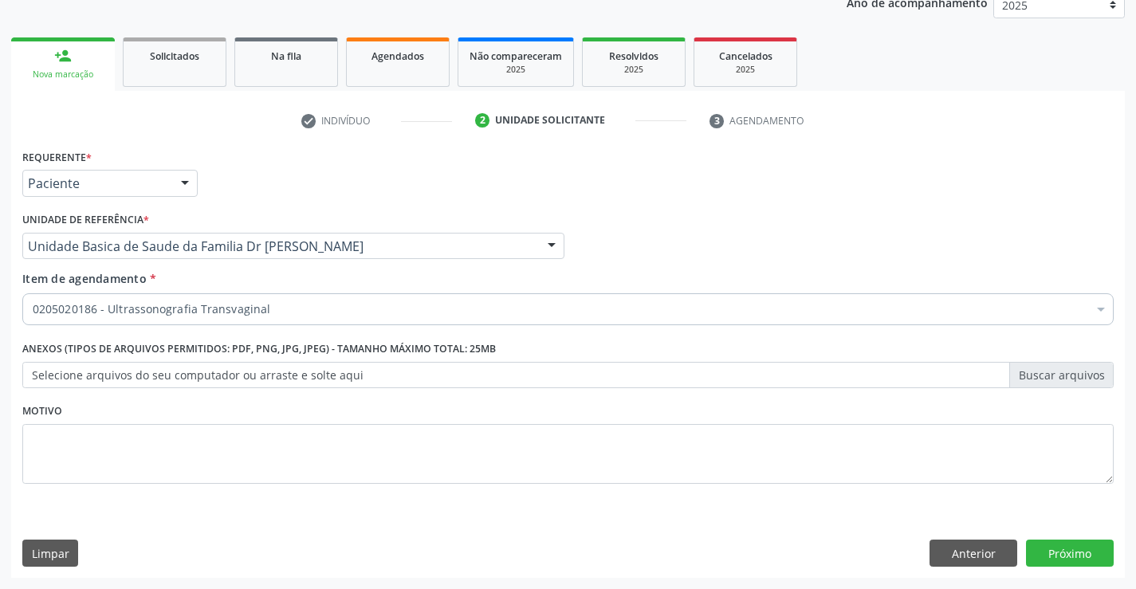
scroll to position [0, 0]
click at [1054, 557] on button "Próximo" at bounding box center [1070, 553] width 88 height 27
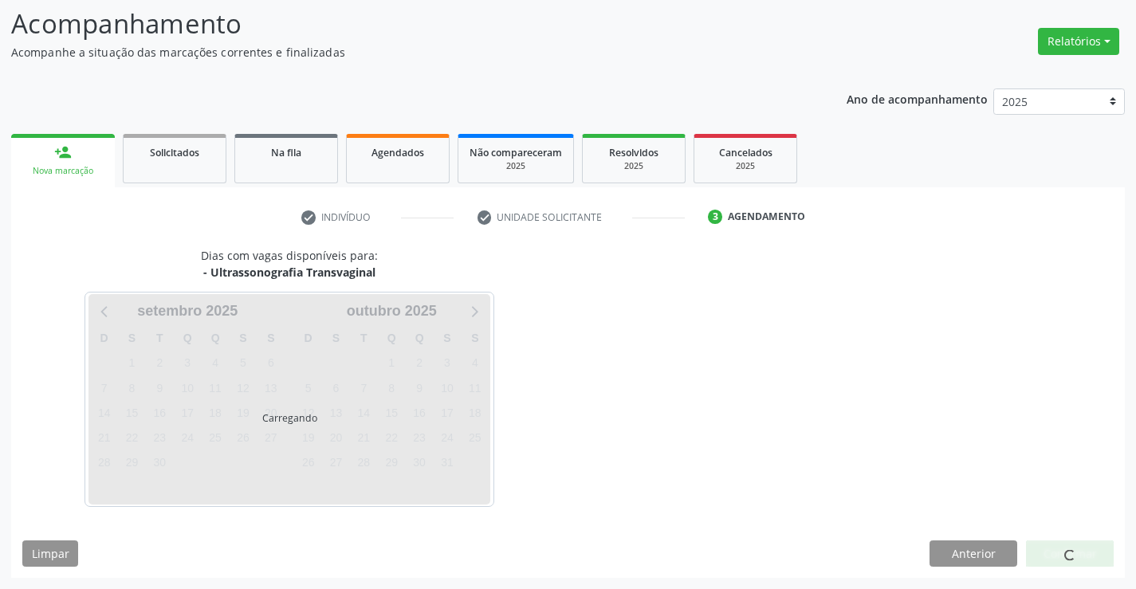
scroll to position [104, 0]
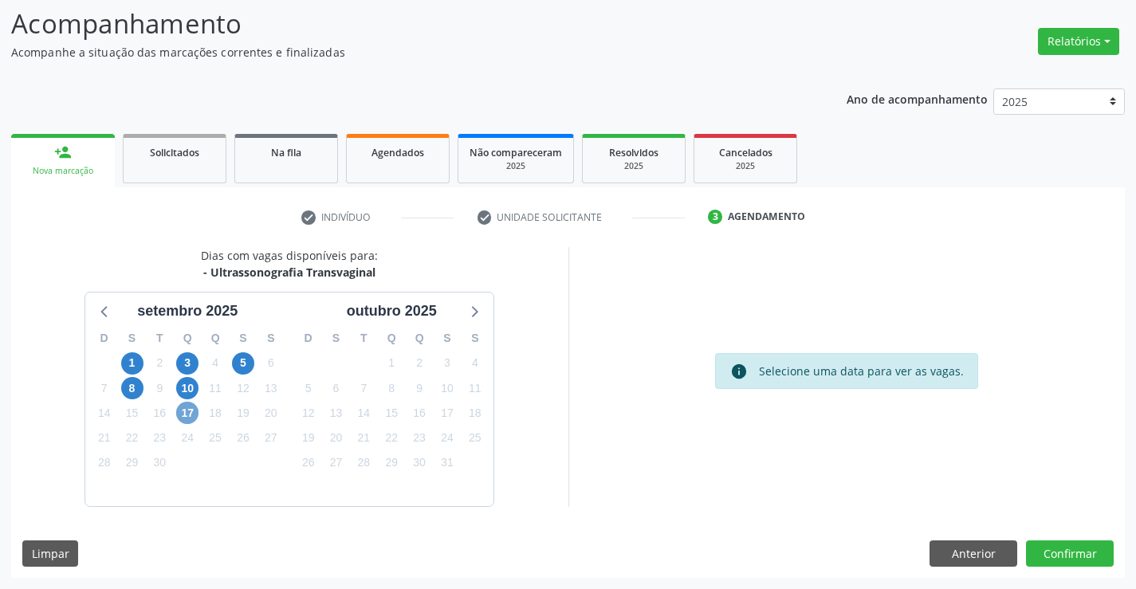
click at [189, 411] on span "17" at bounding box center [187, 413] width 22 height 22
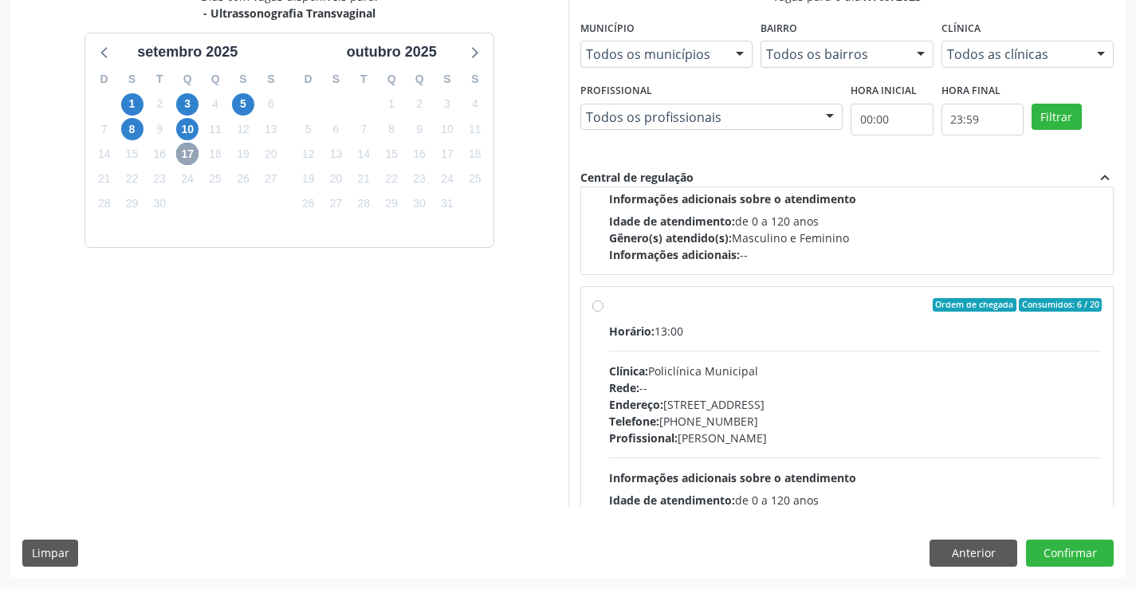
scroll to position [251, 0]
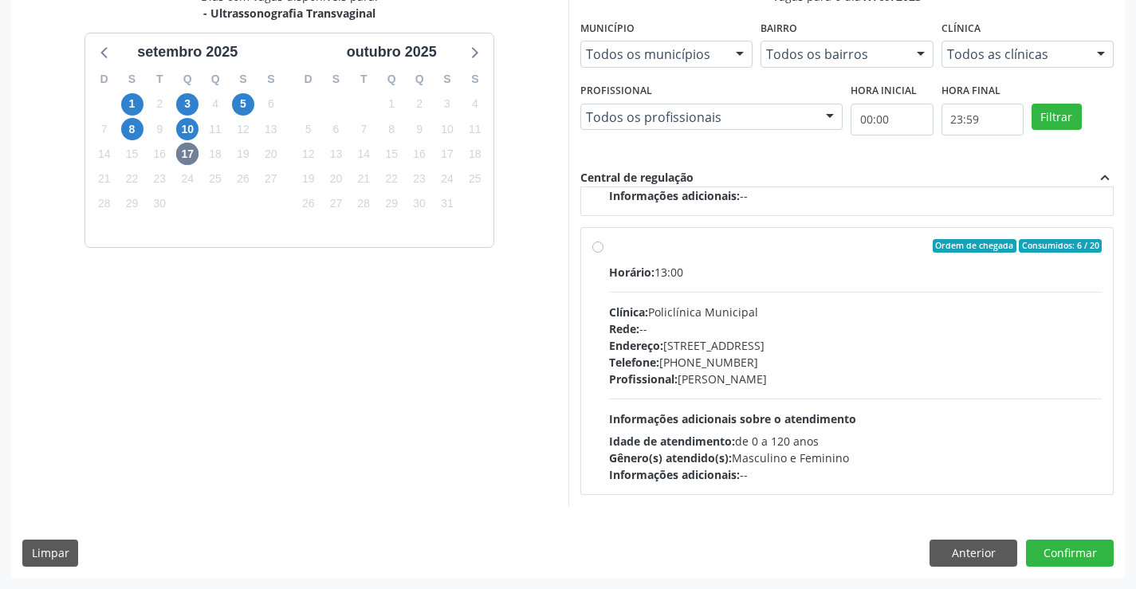
click at [748, 258] on label "Ordem de chegada Consumidos: 6 / 20 Horário: 13:00 Clínica: Policlínica Municip…" at bounding box center [856, 361] width 494 height 245
click at [604, 254] on input "Ordem de chegada Consumidos: 6 / 20 Horário: 13:00 Clínica: Policlínica Municip…" at bounding box center [598, 246] width 11 height 14
radio input "true"
click at [1070, 555] on button "Confirmar" at bounding box center [1070, 553] width 88 height 27
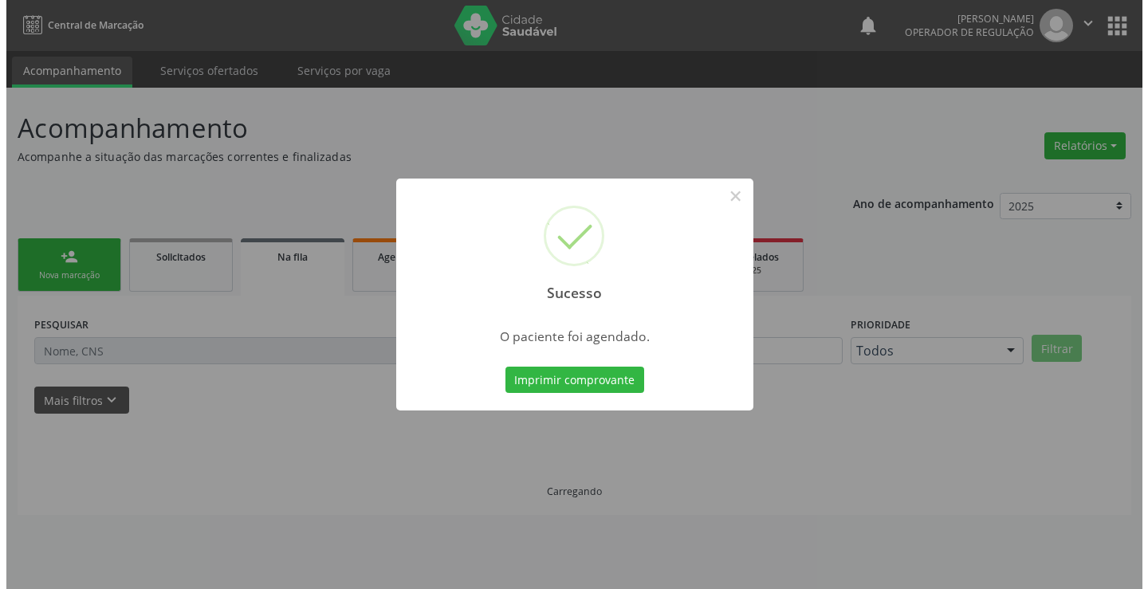
scroll to position [0, 0]
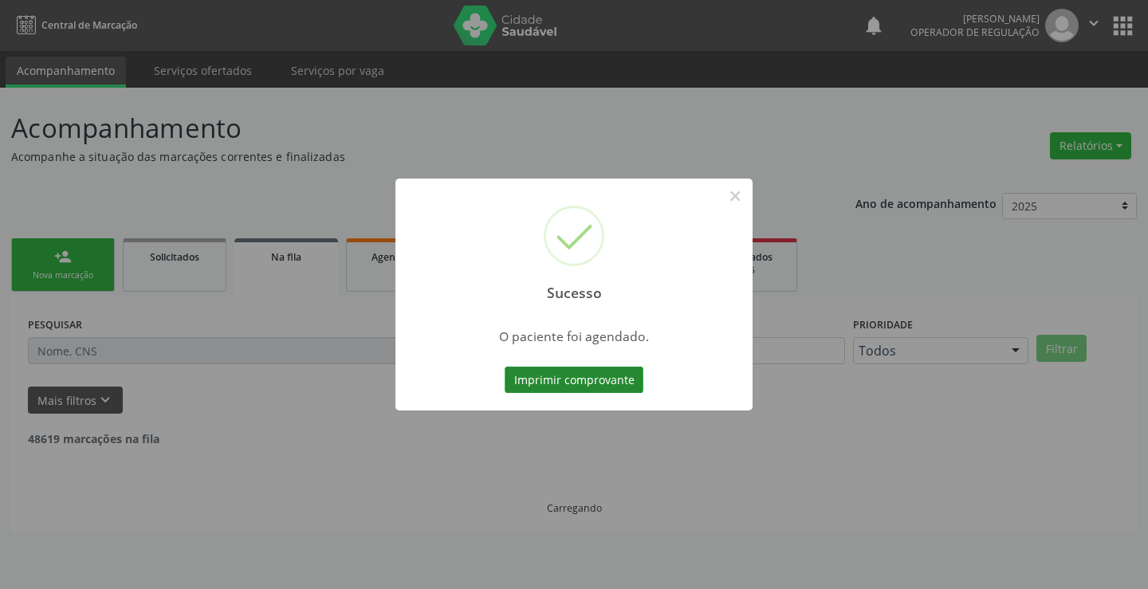
click at [565, 375] on button "Imprimir comprovante" at bounding box center [574, 380] width 139 height 27
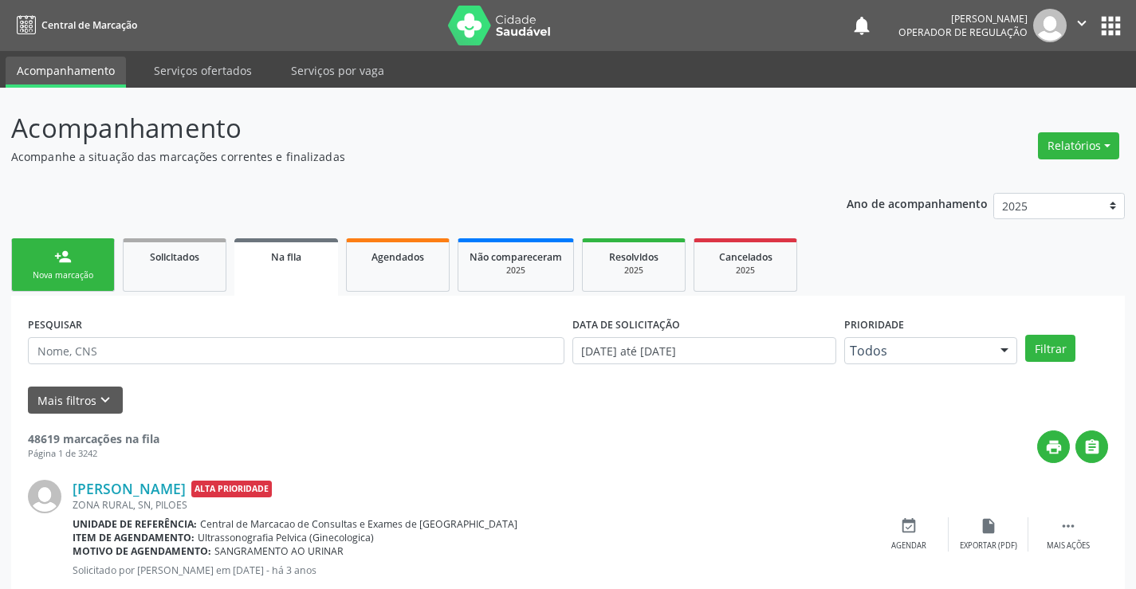
click at [105, 260] on link "person_add Nova marcação" at bounding box center [63, 264] width 104 height 53
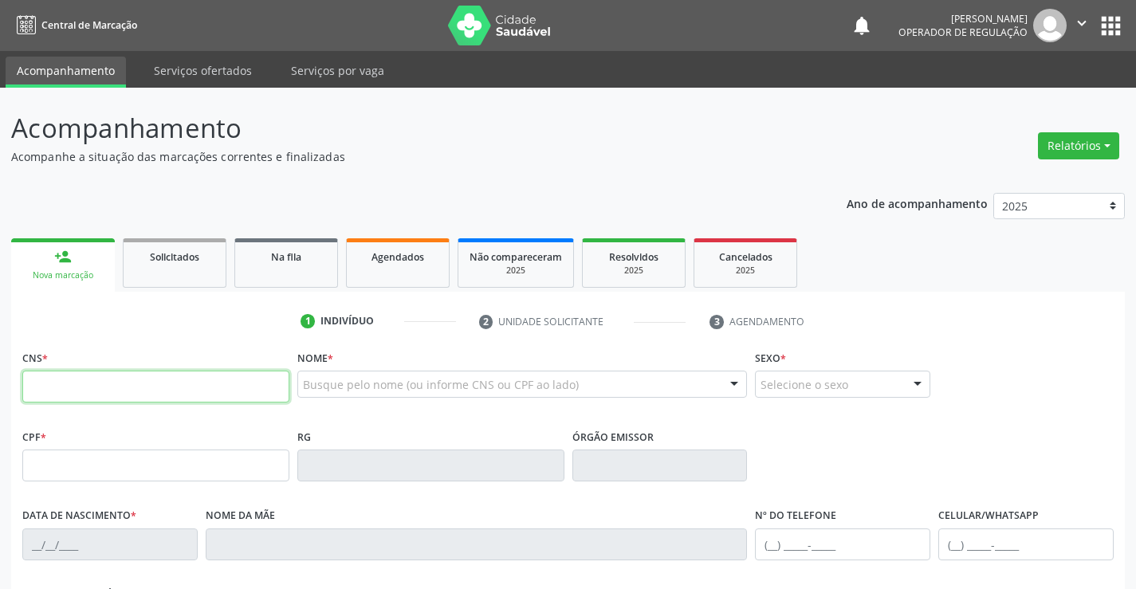
click at [110, 384] on input "text" at bounding box center [155, 387] width 267 height 32
type input "702 8011 0327 0765"
type input "1117157172"
type input "23/05/1975"
type input "(74) 98854-5688"
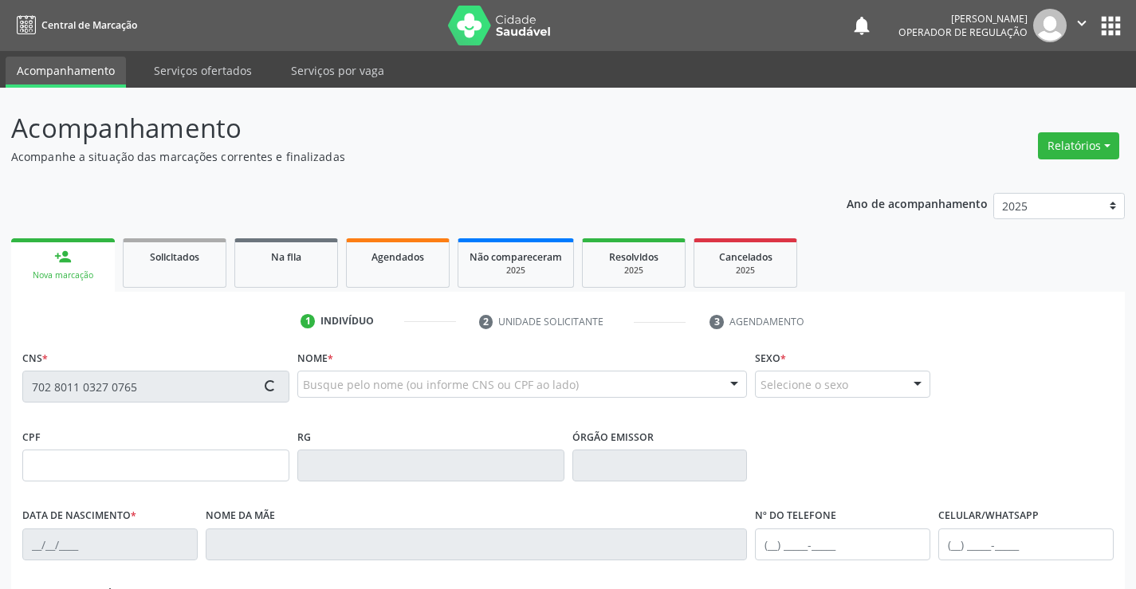
type input "(74) 98854-5688"
type input "005.487.565-03"
type input "S/N"
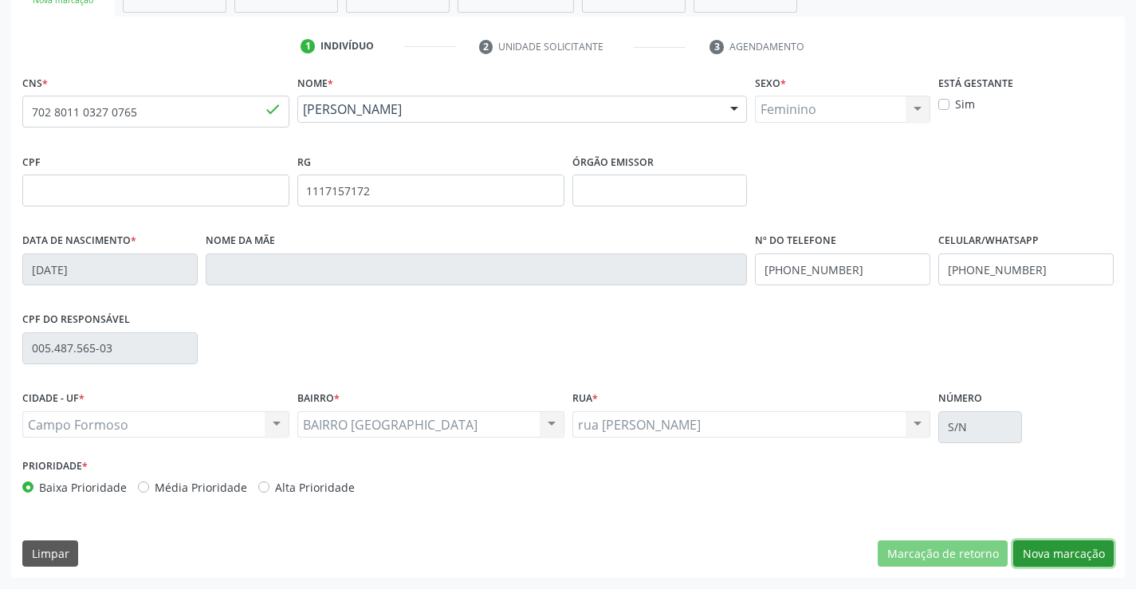
click at [1066, 553] on button "Nova marcação" at bounding box center [1064, 554] width 100 height 27
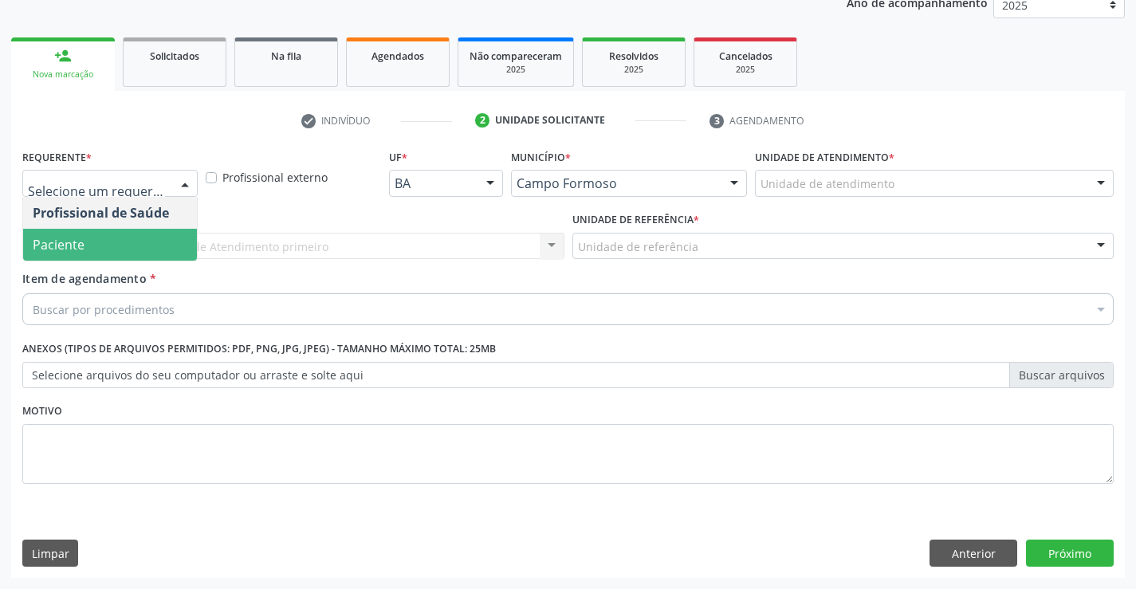
click at [93, 235] on span "Paciente" at bounding box center [110, 245] width 174 height 32
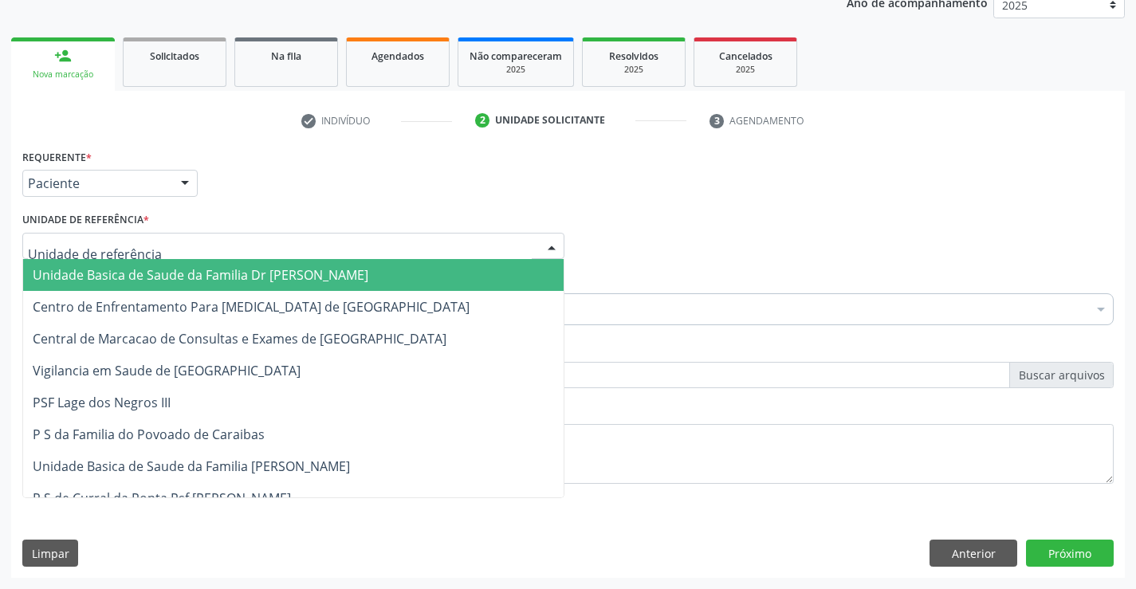
click at [248, 266] on span "Unidade Basica de Saude da Familia Dr [PERSON_NAME]" at bounding box center [201, 275] width 336 height 18
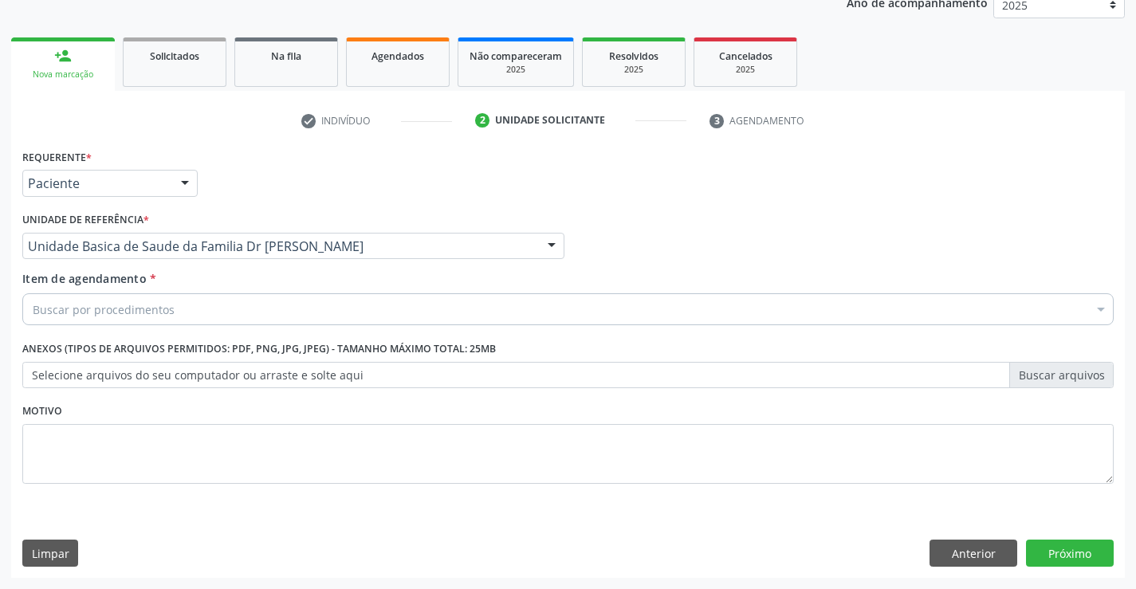
click at [226, 312] on div "Buscar por procedimentos" at bounding box center [568, 309] width 1092 height 32
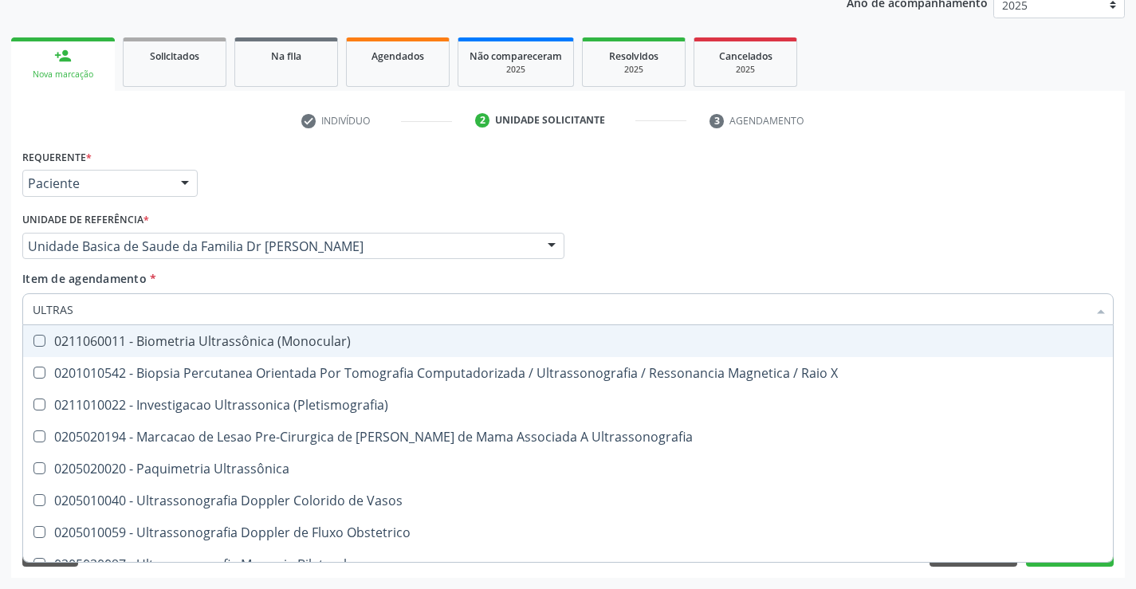
type input "ULTRASS"
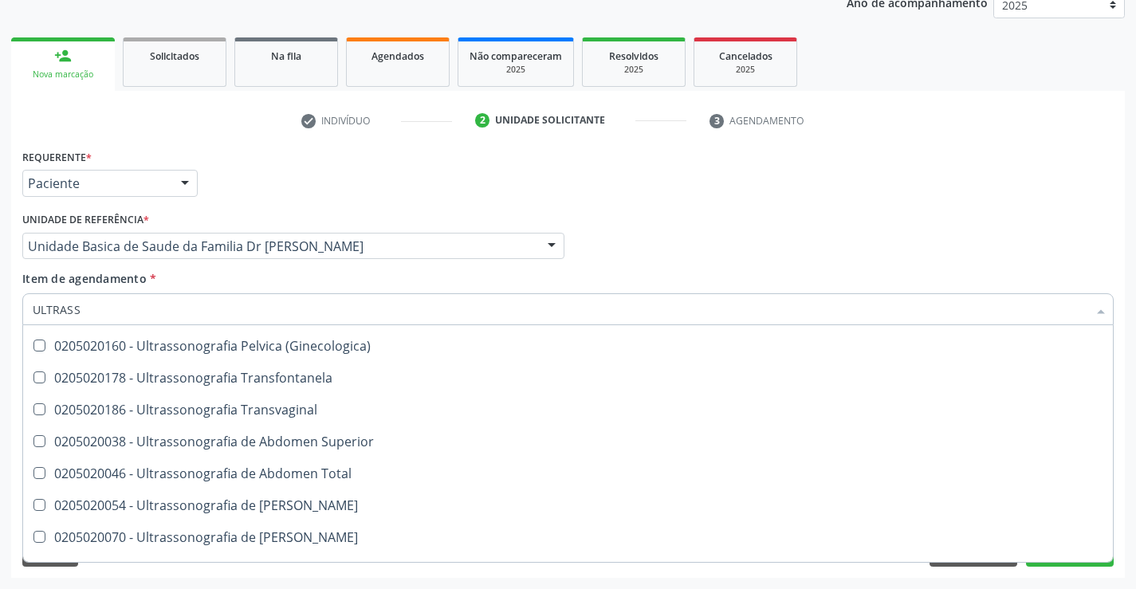
scroll to position [319, 0]
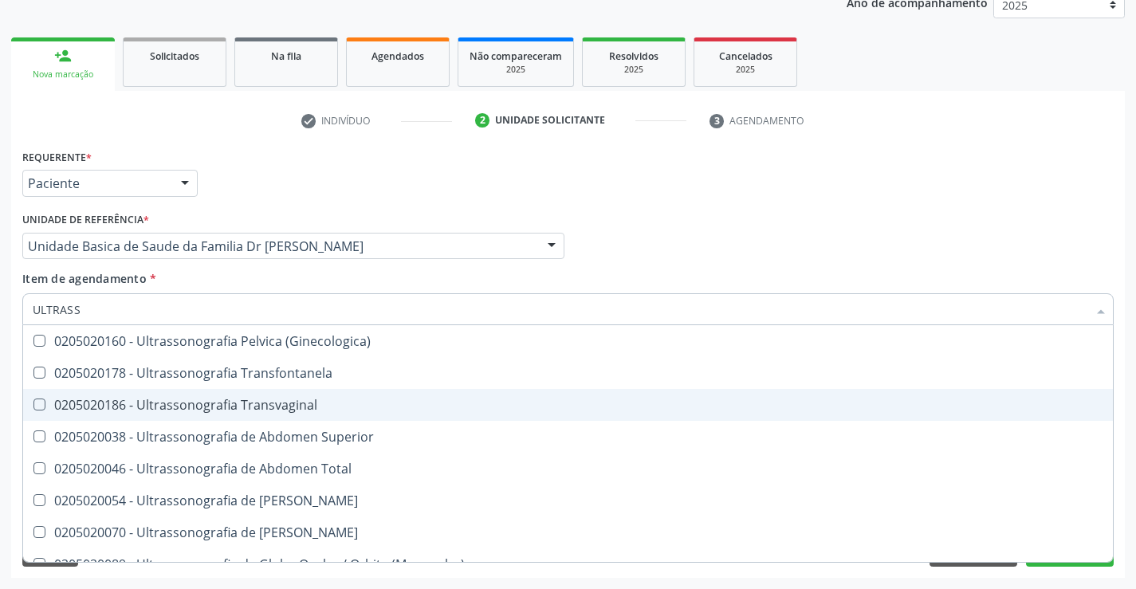
click at [351, 399] on div "0205020186 - Ultrassonografia Transvaginal" at bounding box center [568, 405] width 1071 height 13
checkbox Transvaginal "true"
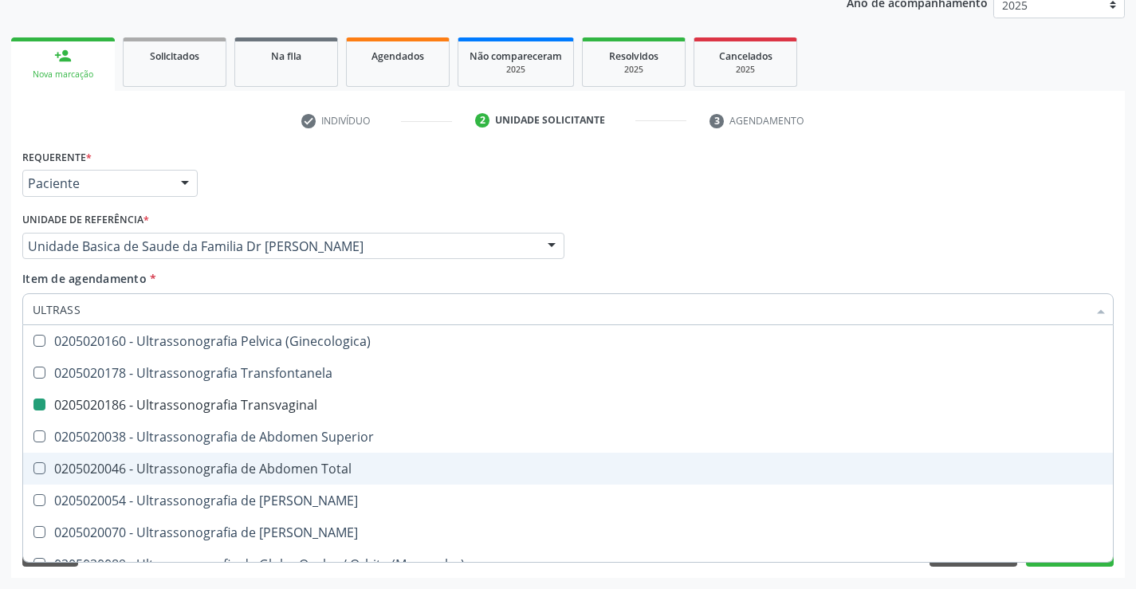
click at [1123, 507] on div "Requerente * Paciente Profissional de Saúde Paciente Nenhum resultado encontrad…" at bounding box center [568, 361] width 1114 height 433
checkbox X "true"
checkbox Transvaginal "false"
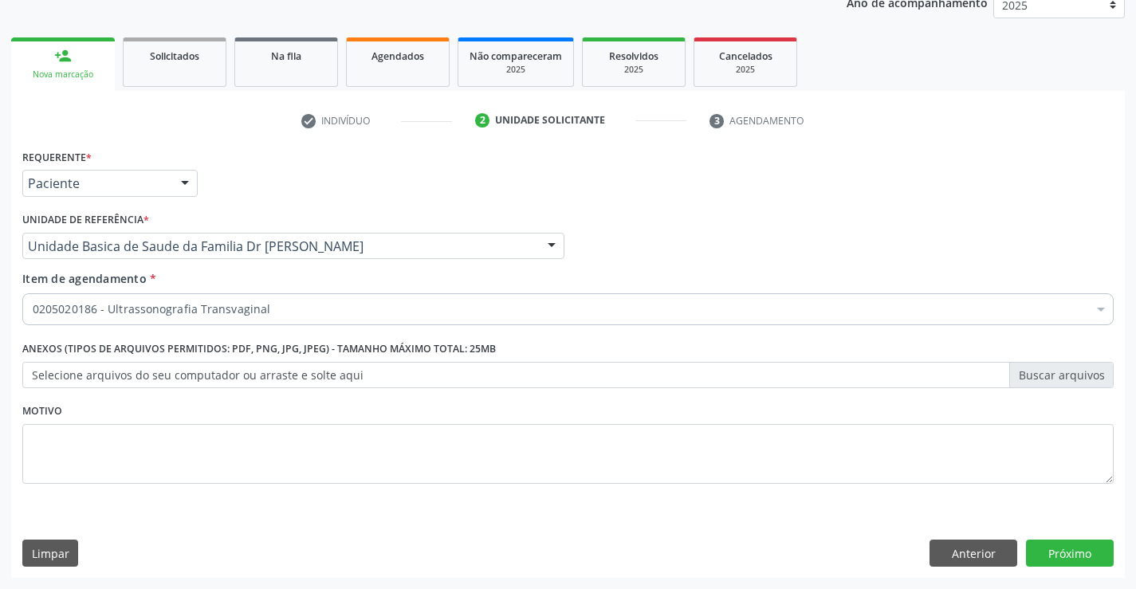
scroll to position [0, 0]
click at [1076, 550] on button "Próximo" at bounding box center [1070, 553] width 88 height 27
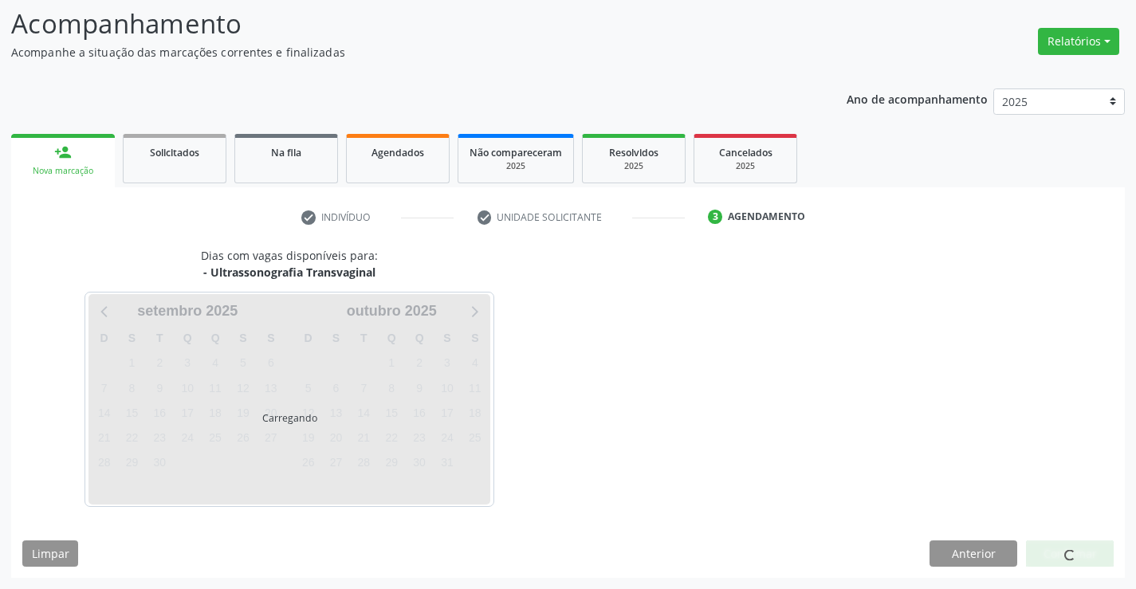
scroll to position [104, 0]
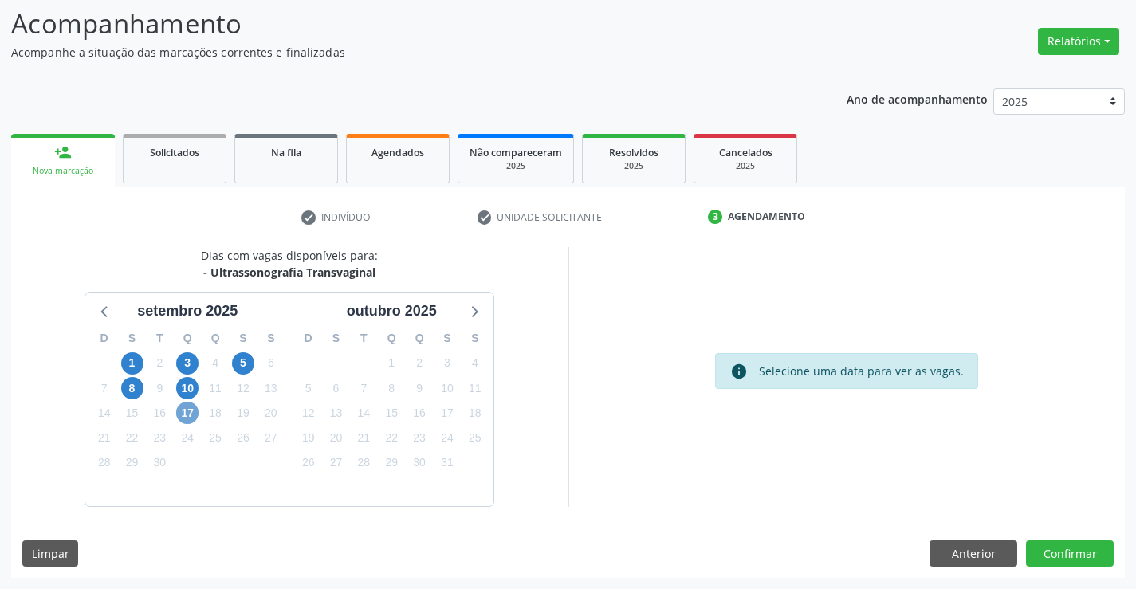
click at [187, 411] on span "17" at bounding box center [187, 413] width 22 height 22
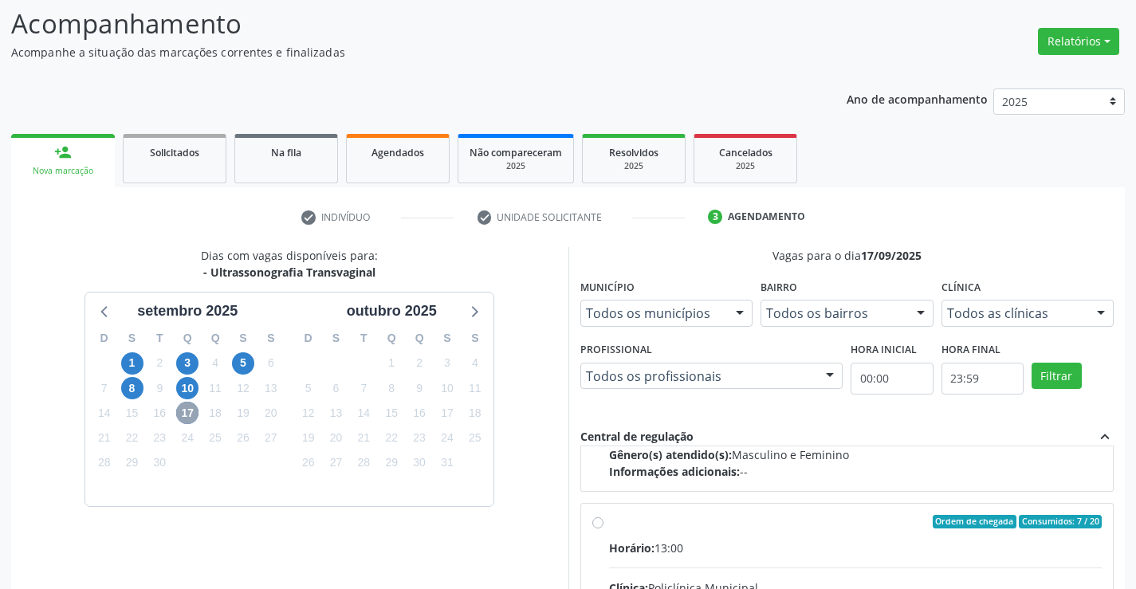
scroll to position [251, 0]
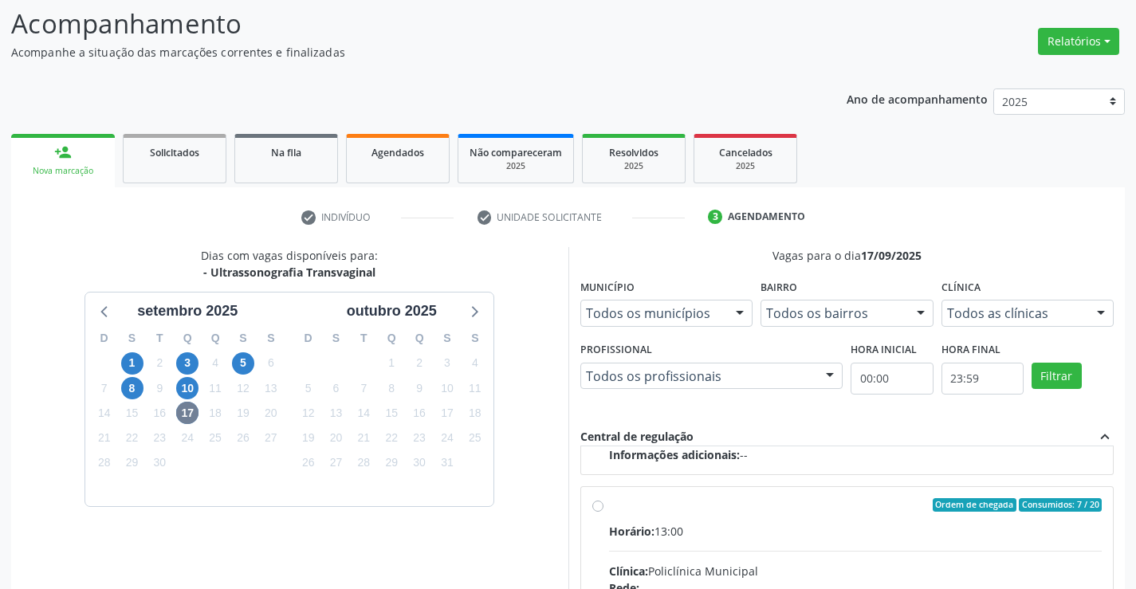
click at [604, 513] on input "Ordem de chegada Consumidos: 7 / 20 Horário: 13:00 Clínica: Policlínica Municip…" at bounding box center [598, 505] width 11 height 14
radio input "true"
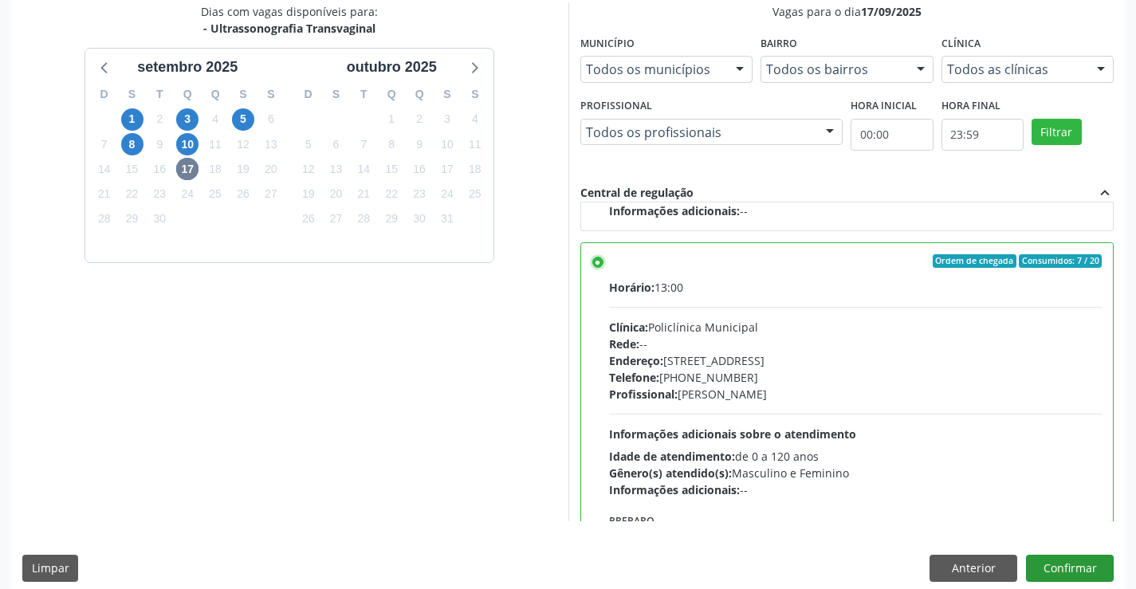
scroll to position [364, 0]
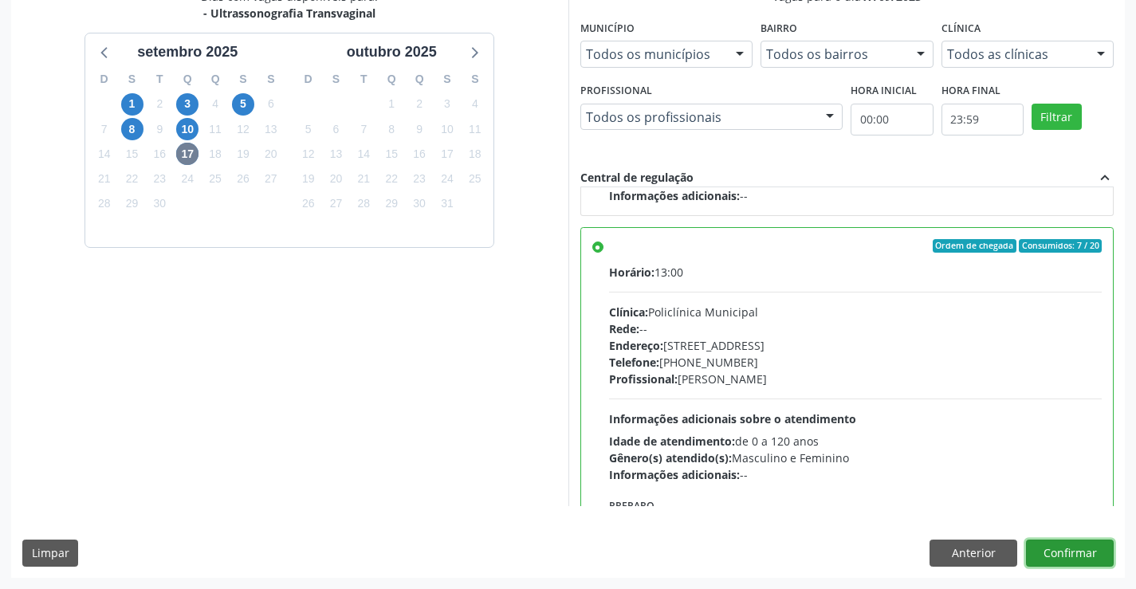
click at [1046, 544] on button "Confirmar" at bounding box center [1070, 553] width 88 height 27
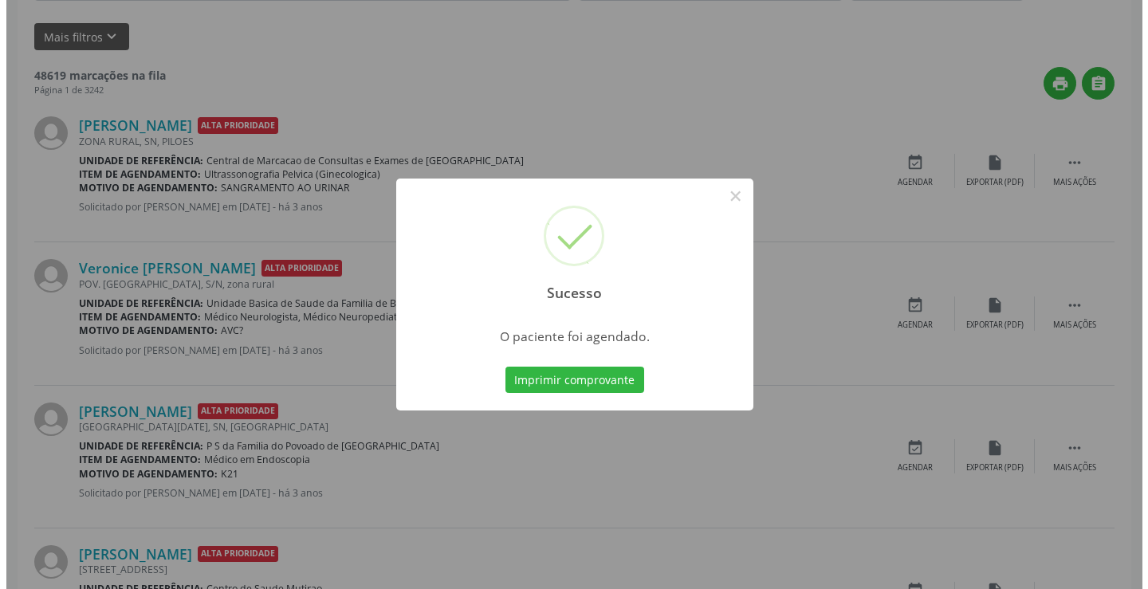
scroll to position [0, 0]
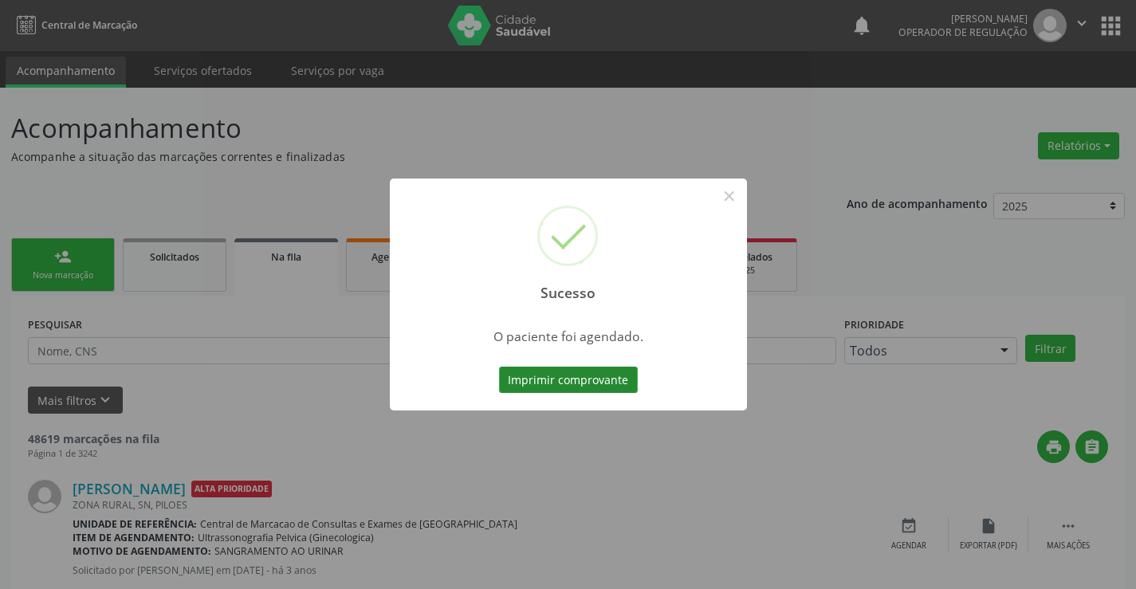
click at [583, 380] on button "Imprimir comprovante" at bounding box center [568, 380] width 139 height 27
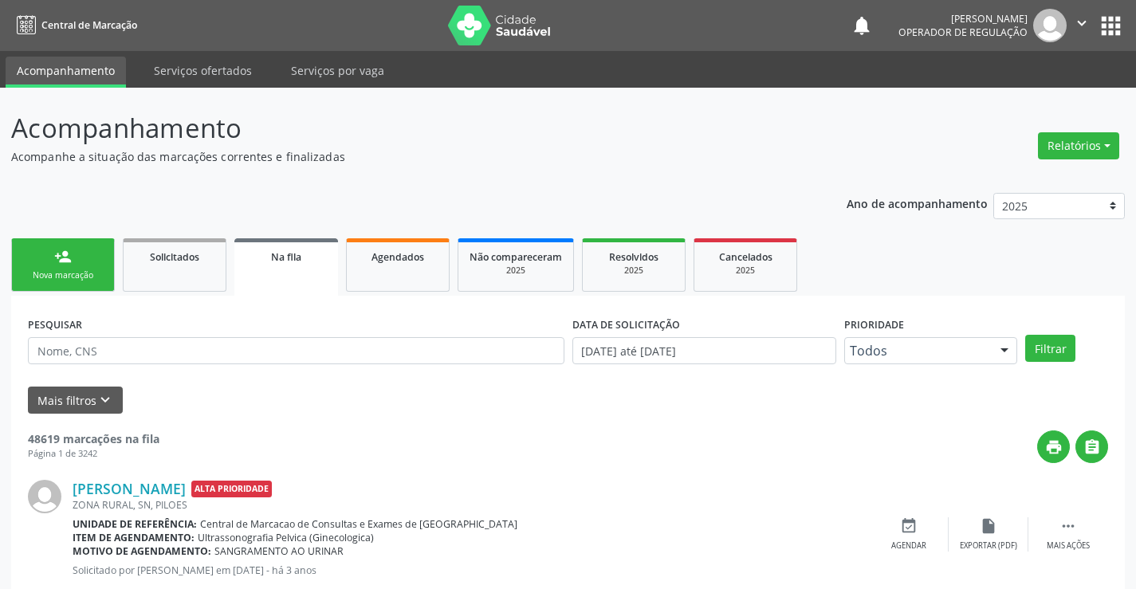
click at [65, 270] on div "Sucesso × O paciente foi agendado. Imprimir comprovante Cancel" at bounding box center [568, 294] width 1136 height 589
click at [73, 264] on link "person_add Nova marcação" at bounding box center [63, 264] width 104 height 53
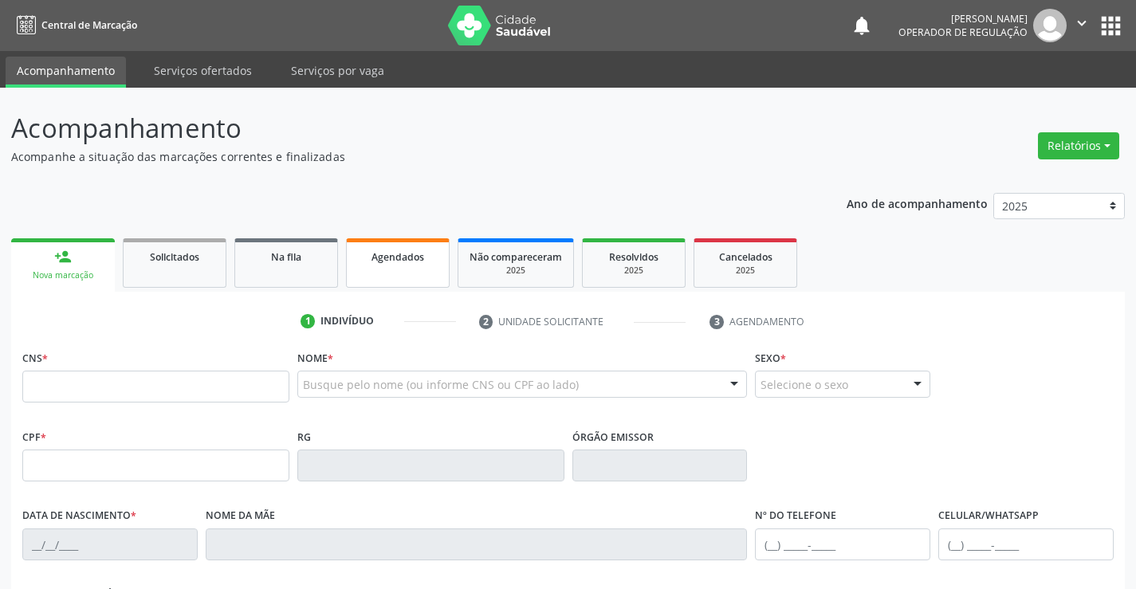
click at [426, 260] on div "Agendados" at bounding box center [398, 256] width 80 height 17
click at [431, 258] on div "Agendados" at bounding box center [398, 256] width 80 height 17
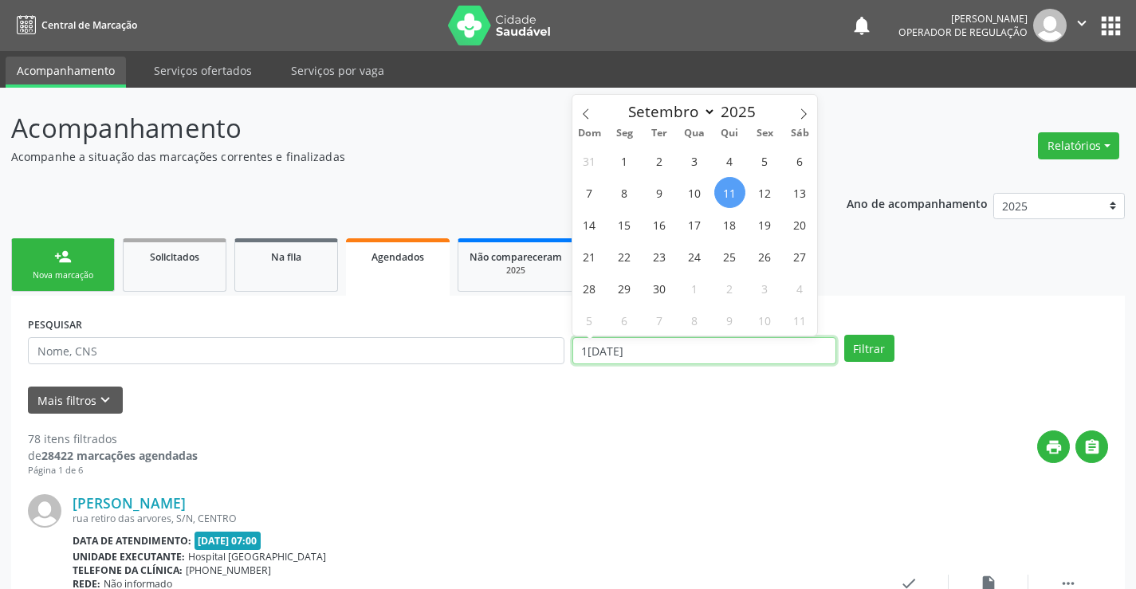
drag, startPoint x: 648, startPoint y: 353, endPoint x: 564, endPoint y: 357, distance: 83.9
click at [564, 357] on div "PESQUISAR DATA DE ATENDIMENTO 1[DATE] Filtrar" at bounding box center [568, 344] width 1089 height 62
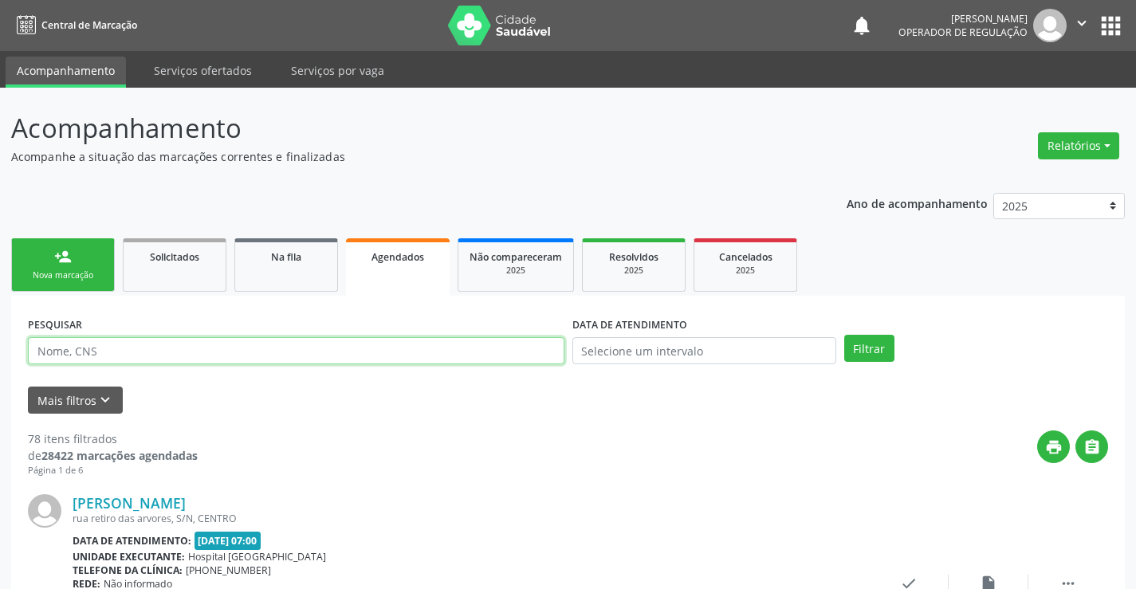
click at [136, 355] on input "text" at bounding box center [296, 350] width 537 height 27
type input "709607610888071"
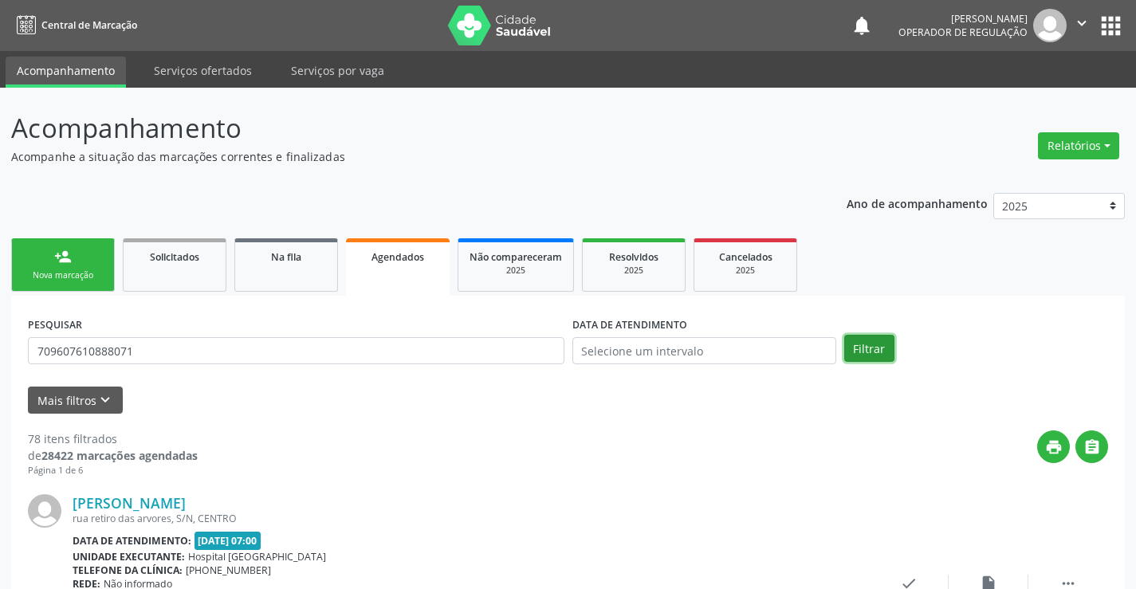
click at [874, 344] on button "Filtrar" at bounding box center [870, 348] width 50 height 27
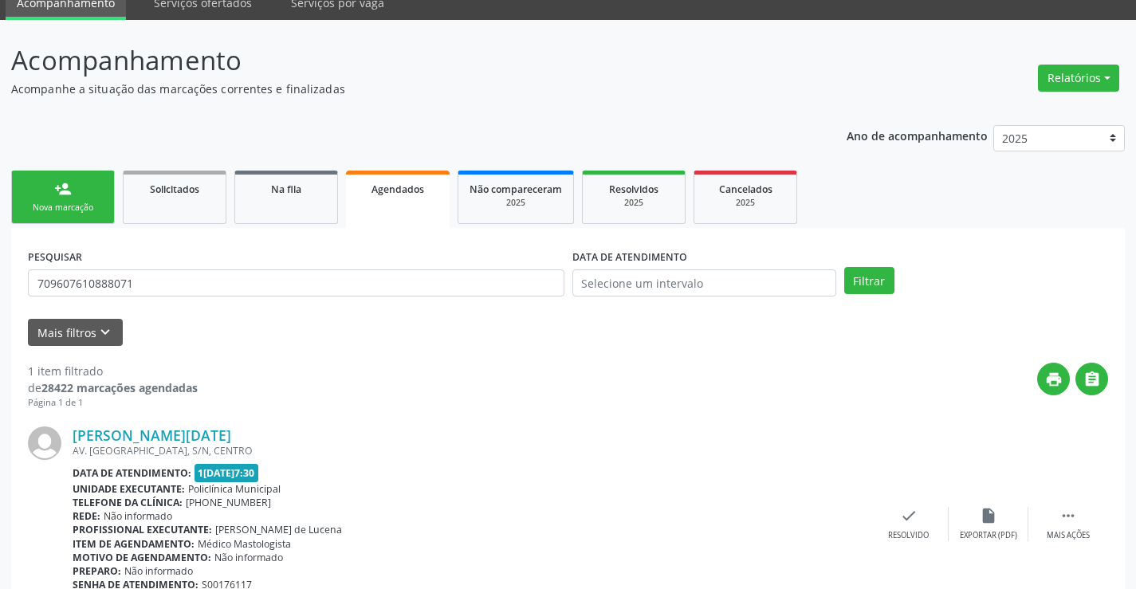
scroll to position [145, 0]
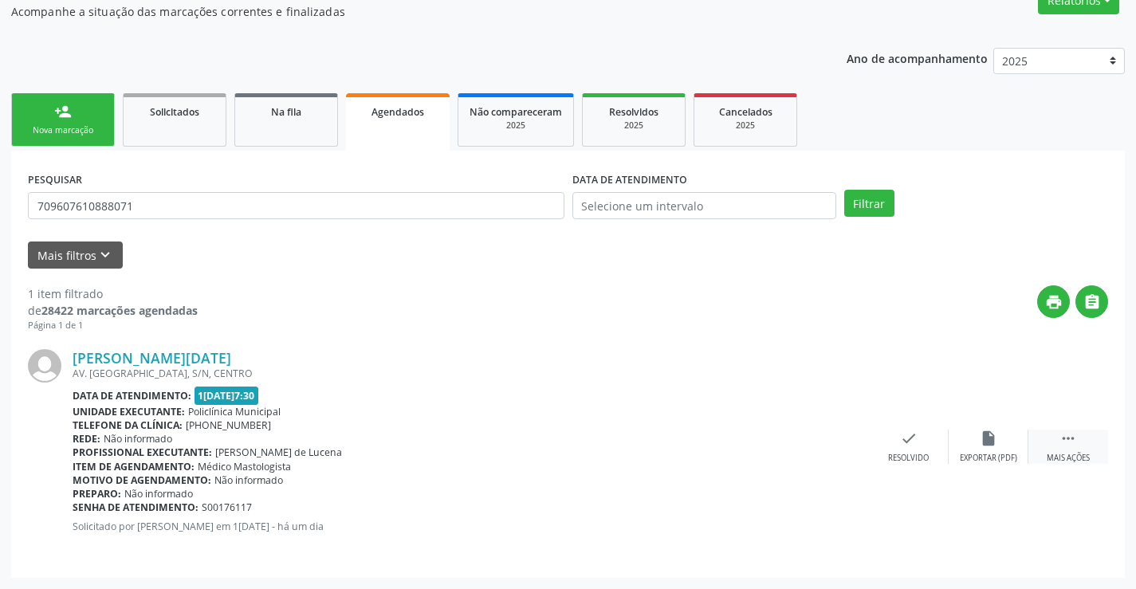
click at [1073, 442] on icon "" at bounding box center [1069, 439] width 18 height 18
click at [748, 439] on icon "print" at bounding box center [750, 439] width 18 height 18
click at [59, 115] on div "person_add" at bounding box center [63, 112] width 18 height 18
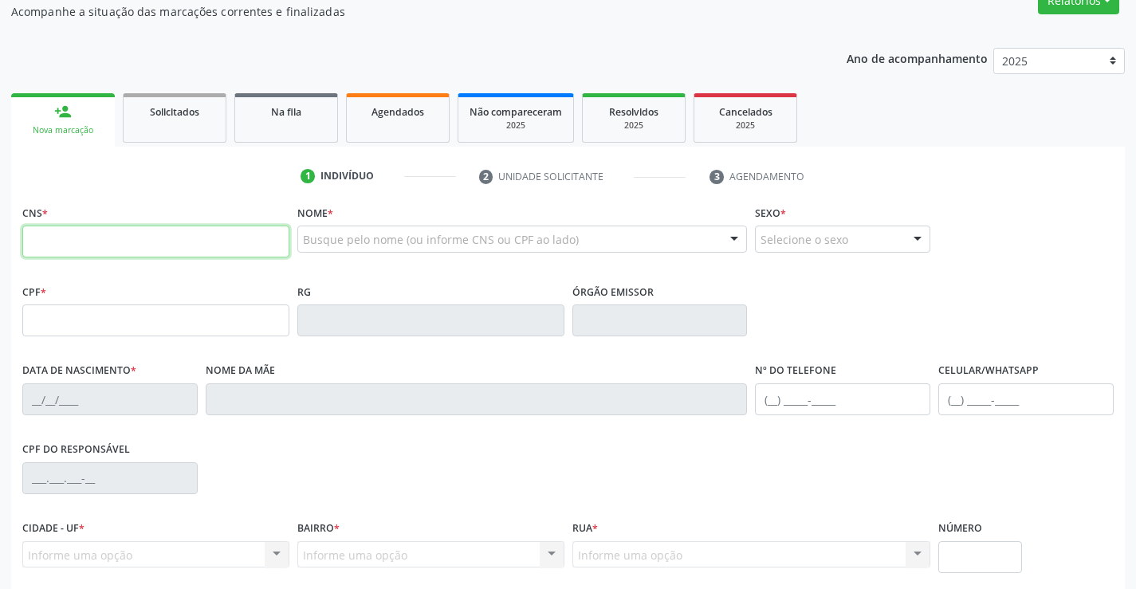
click at [85, 245] on input "text" at bounding box center [155, 242] width 267 height 32
type input "709 8060 1053 7291"
type input "0474233669"
type input "1[DATE]"
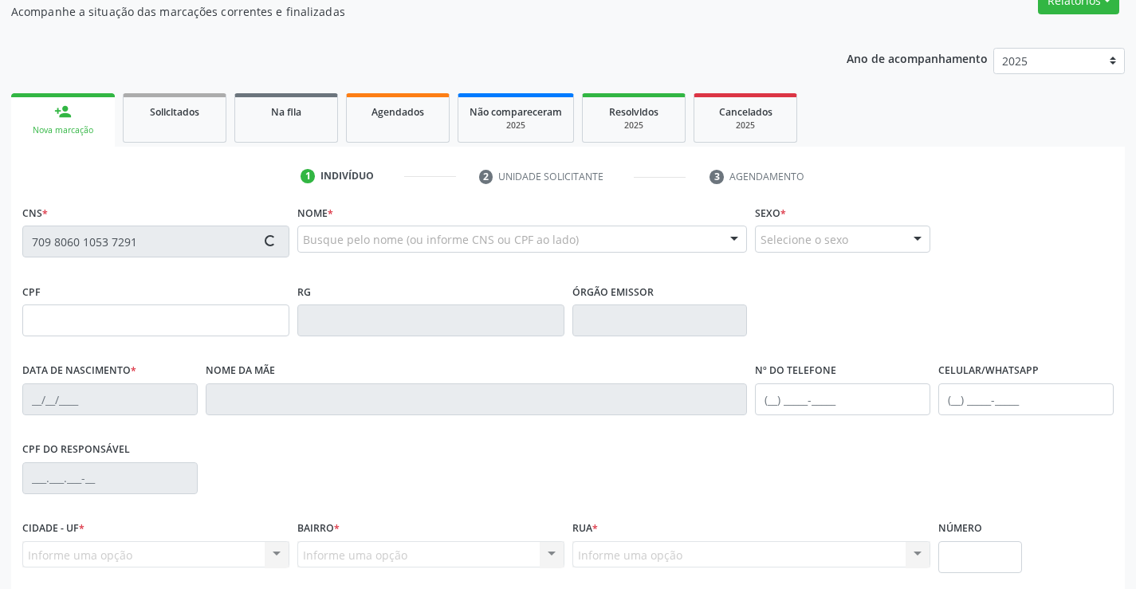
type input "[PHONE_NUMBER]"
type input "503.948.945-53"
type input "131"
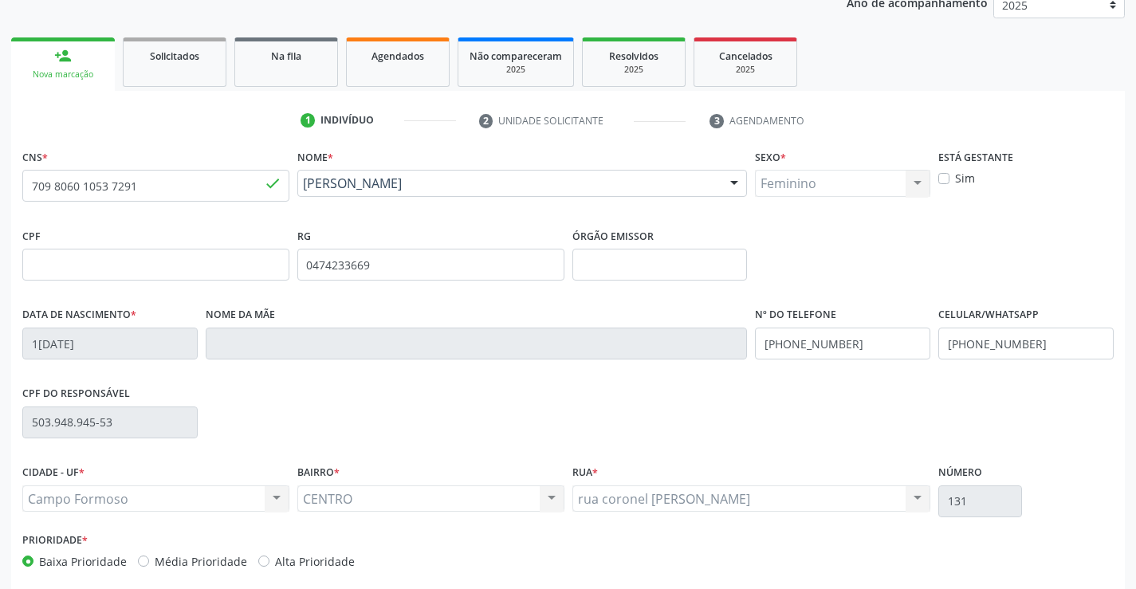
scroll to position [275, 0]
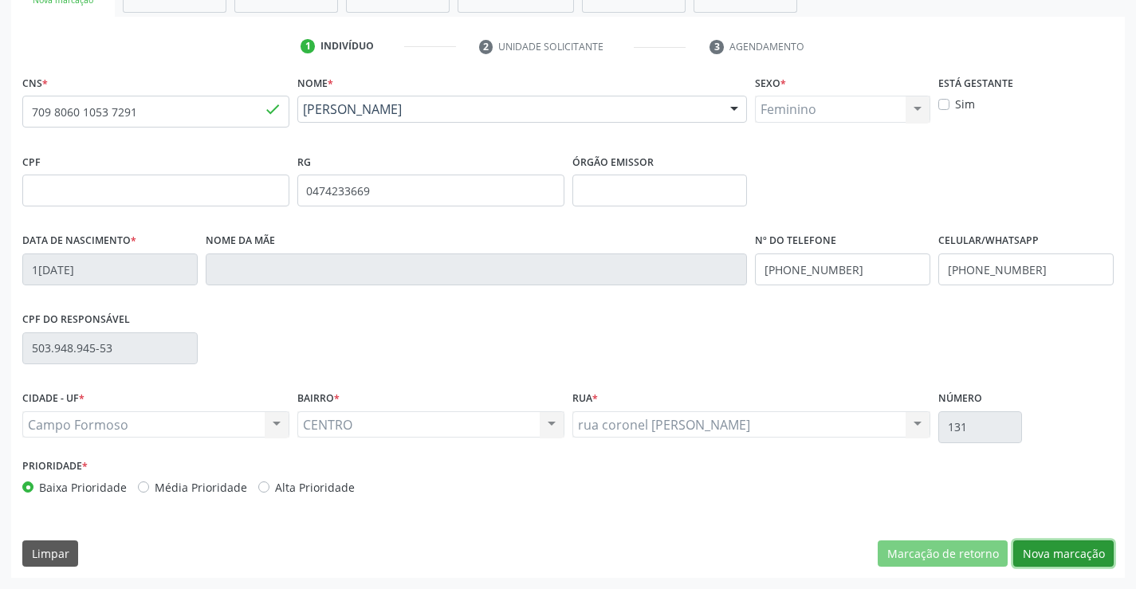
click at [1074, 557] on button "Nova marcação" at bounding box center [1064, 554] width 100 height 27
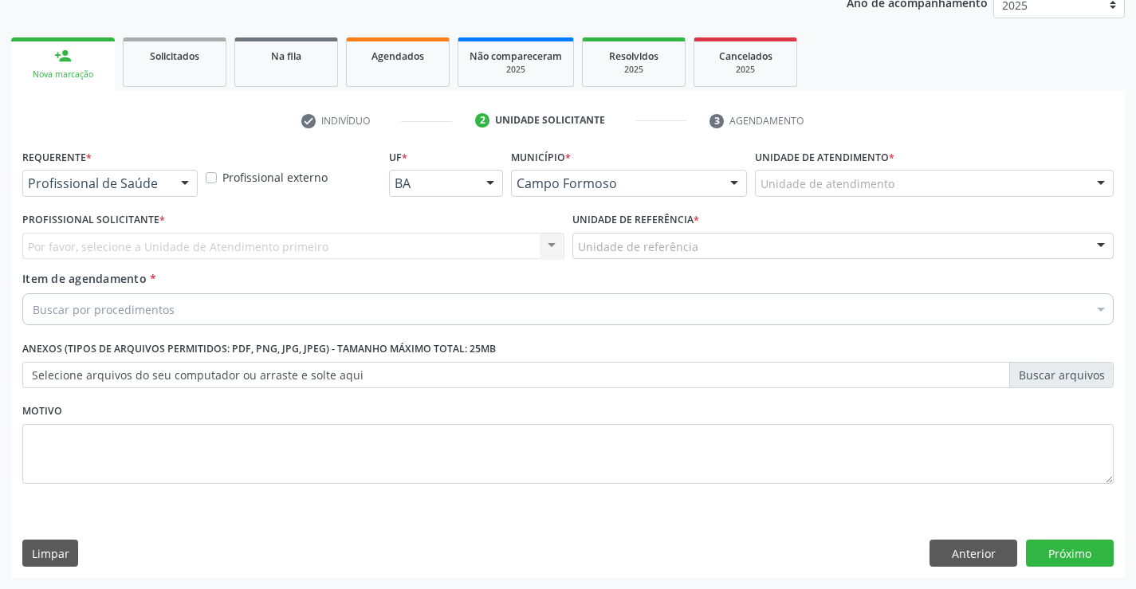
scroll to position [201, 0]
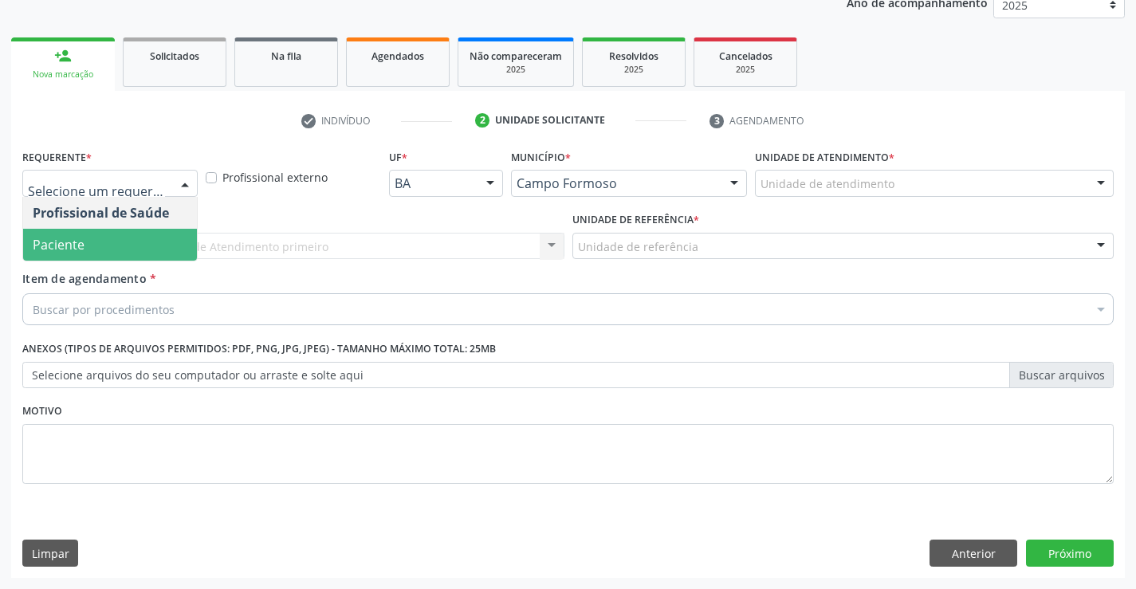
click at [74, 250] on span "Paciente" at bounding box center [59, 245] width 52 height 18
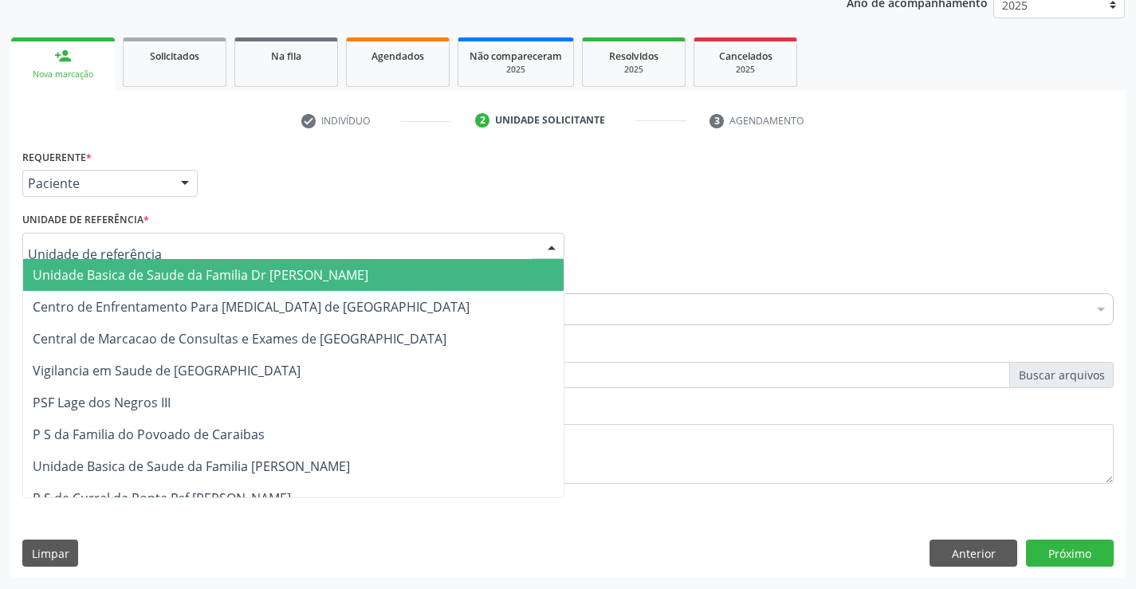
click at [157, 270] on span "Unidade Basica de Saude da Familia Dr [PERSON_NAME]" at bounding box center [201, 275] width 336 height 18
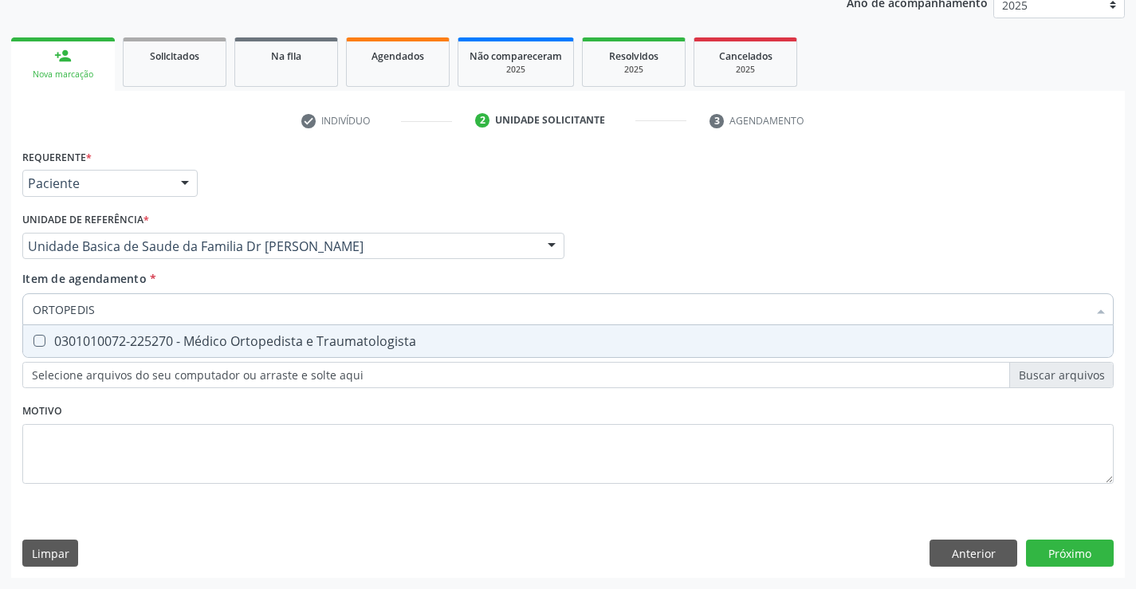
type input "ORTOPEDIST"
click at [370, 335] on div "0301010072-225270 - Médico Ortopedista e Traumatologista" at bounding box center [568, 341] width 1071 height 13
checkbox Traumatologista "true"
click at [1060, 547] on div "Requerente * Paciente Profissional de Saúde Paciente Nenhum resultado encontrad…" at bounding box center [568, 361] width 1114 height 433
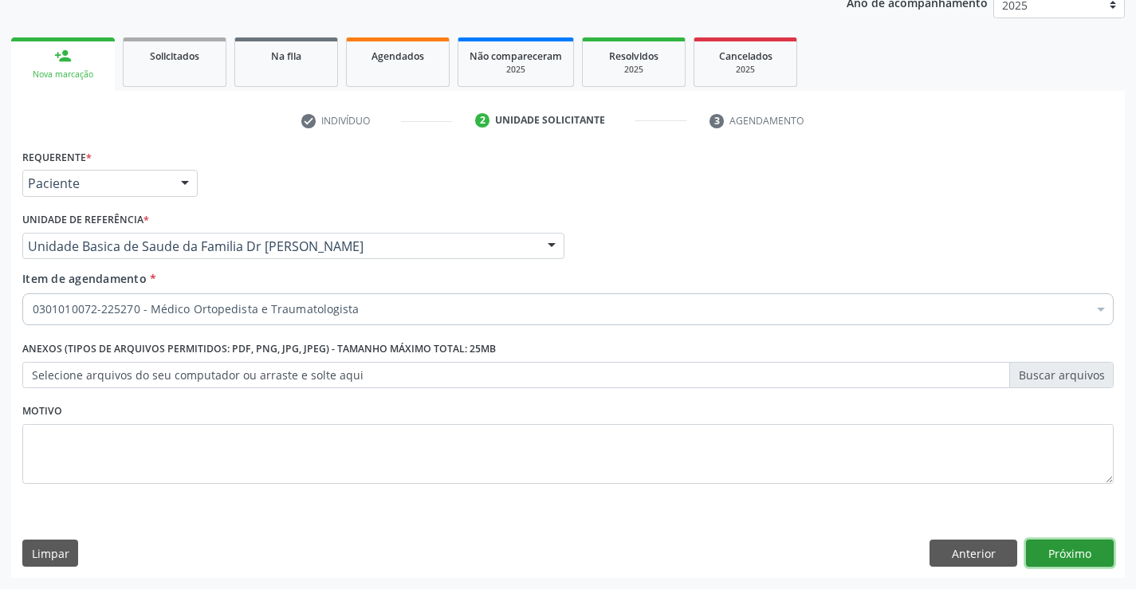
click at [1060, 552] on button "Próximo" at bounding box center [1070, 553] width 88 height 27
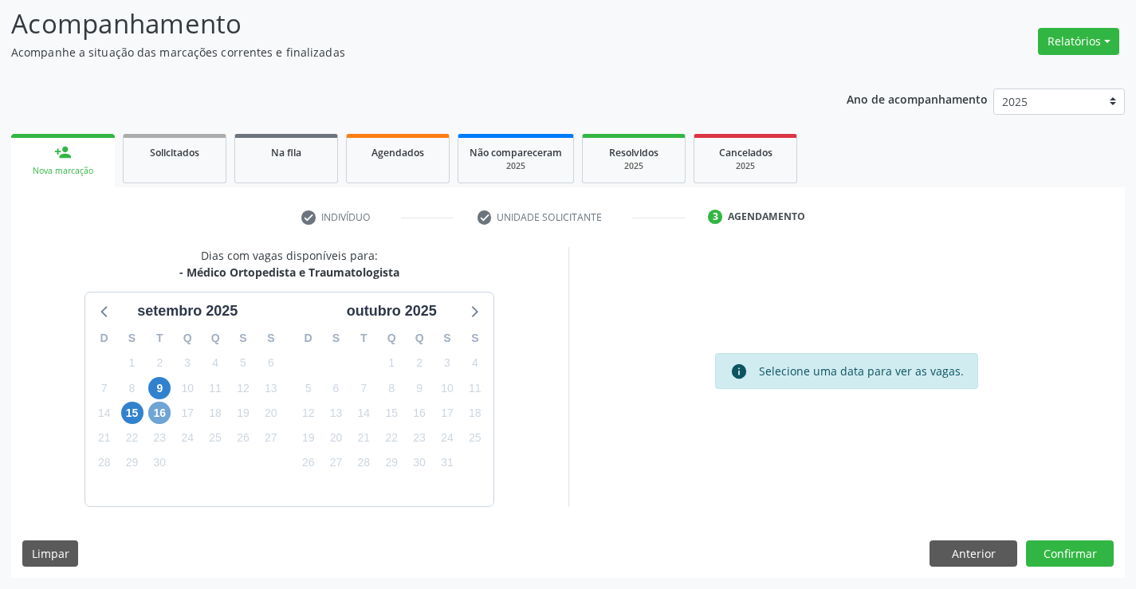
click at [160, 412] on span "16" at bounding box center [159, 413] width 22 height 22
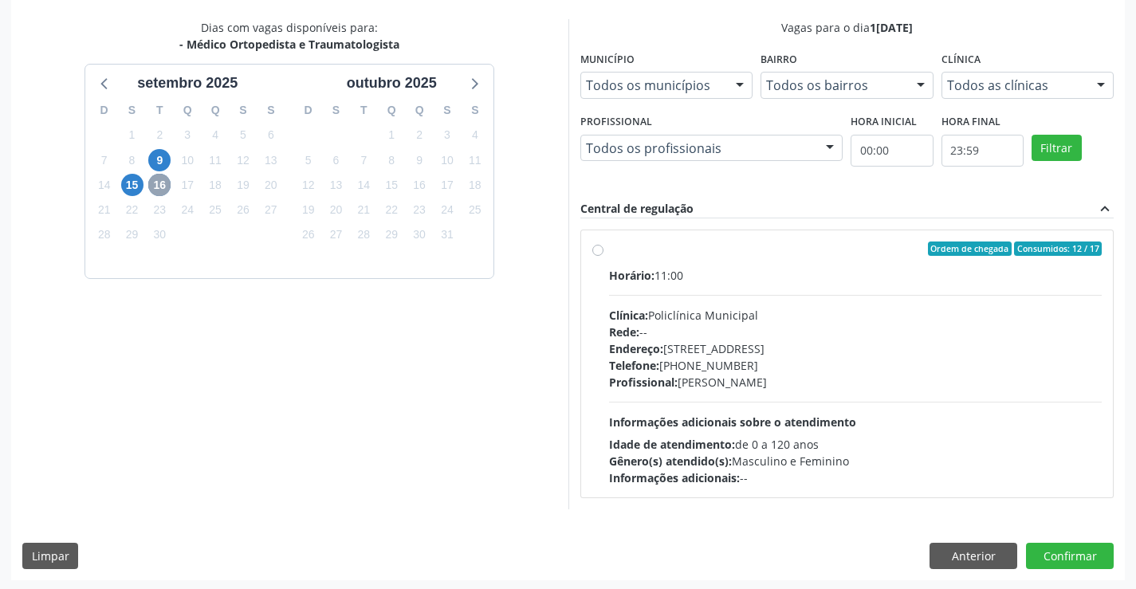
scroll to position [335, 0]
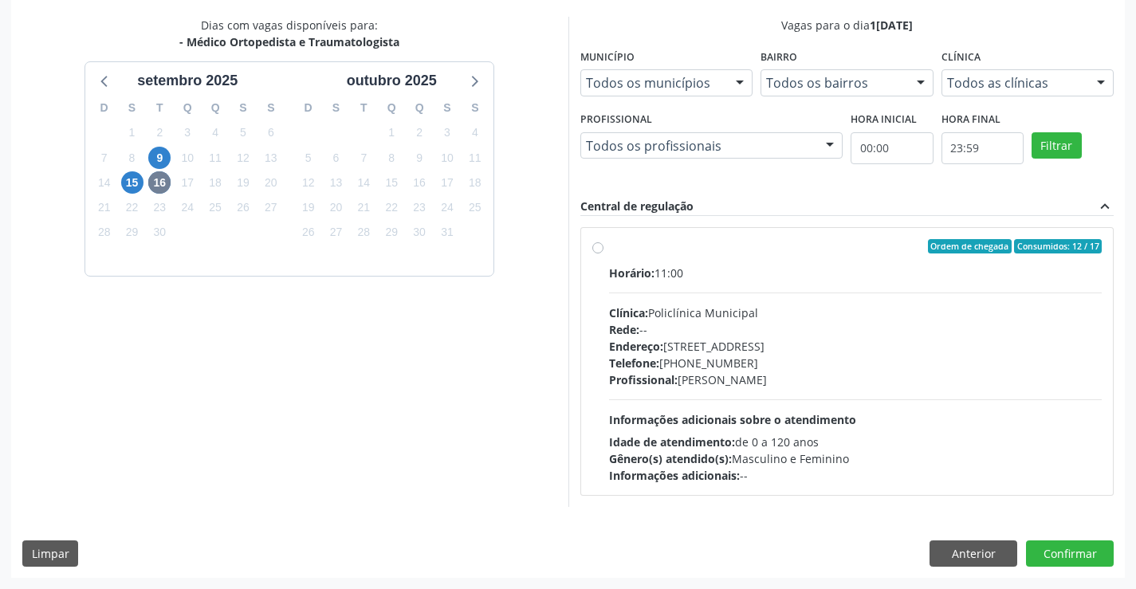
click at [724, 258] on label "Ordem de chegada Consumidos: 12 / 17 Horário: 11:00 Clínica: Policlínica Munici…" at bounding box center [856, 361] width 494 height 245
click at [604, 254] on input "Ordem de chegada Consumidos: 12 / 17 Horário: 11:00 Clínica: Policlínica Munici…" at bounding box center [598, 246] width 11 height 14
radio input "true"
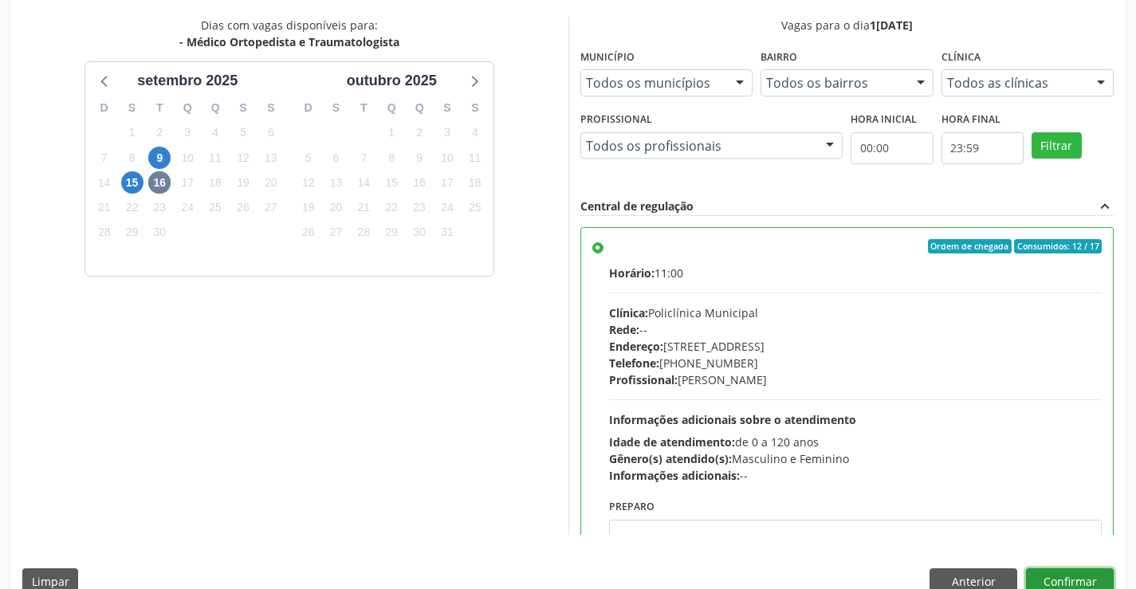
click at [1069, 577] on button "Confirmar" at bounding box center [1070, 582] width 88 height 27
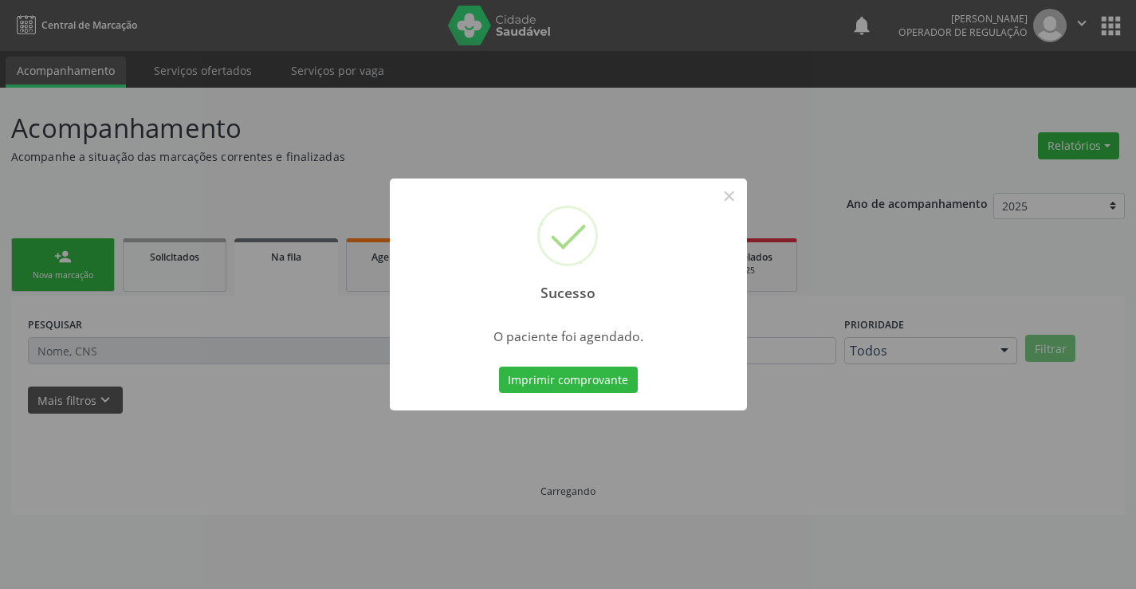
scroll to position [0, 0]
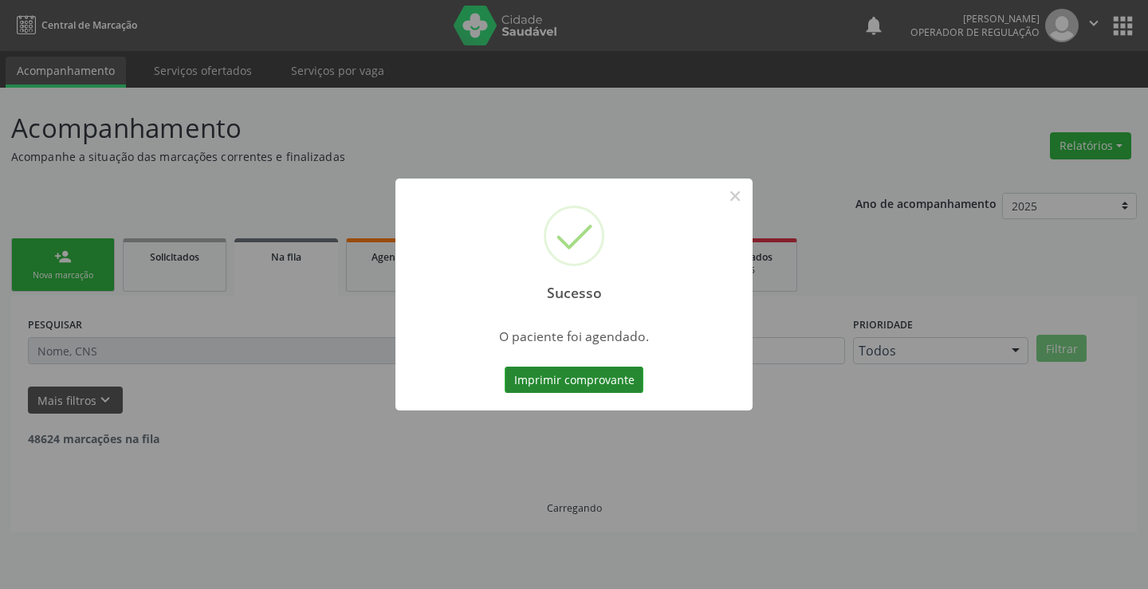
click at [578, 377] on button "Imprimir comprovante" at bounding box center [574, 380] width 139 height 27
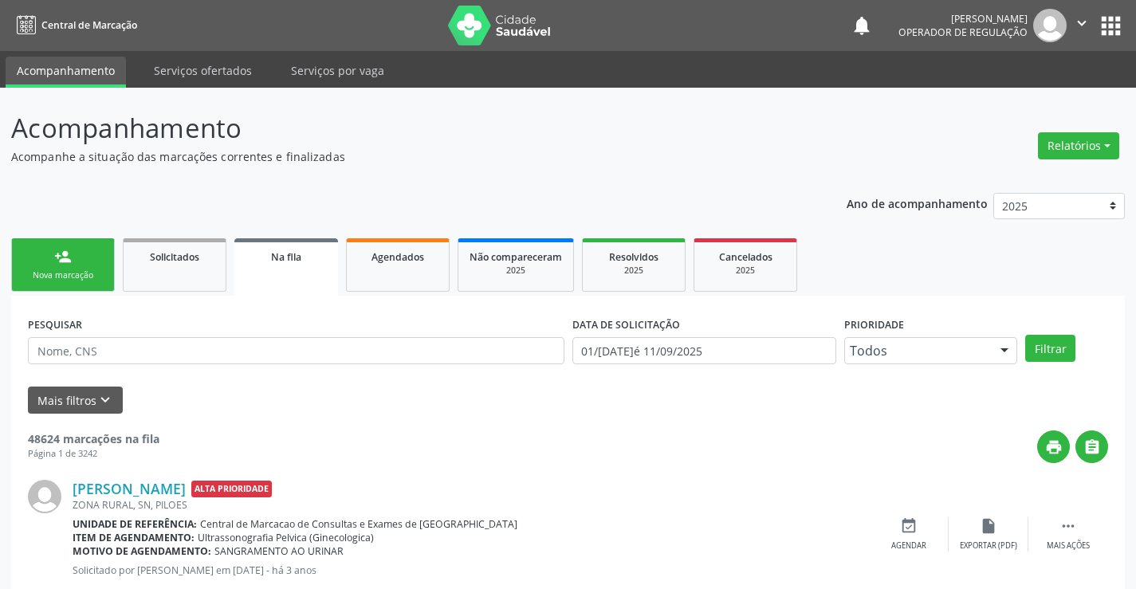
click at [88, 267] on link "person_add Nova marcação" at bounding box center [63, 264] width 104 height 53
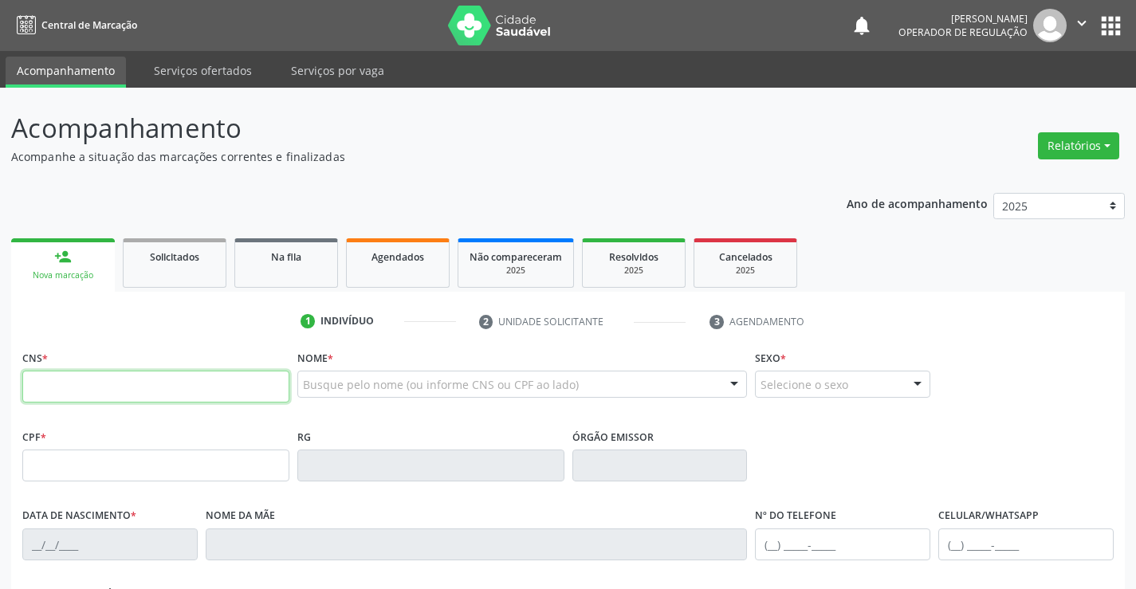
click at [172, 389] on input "text" at bounding box center [155, 387] width 267 height 32
type input "708 6050 6565 7585"
type input "0331567946"
type input "[DATE]"
type input "S/N"
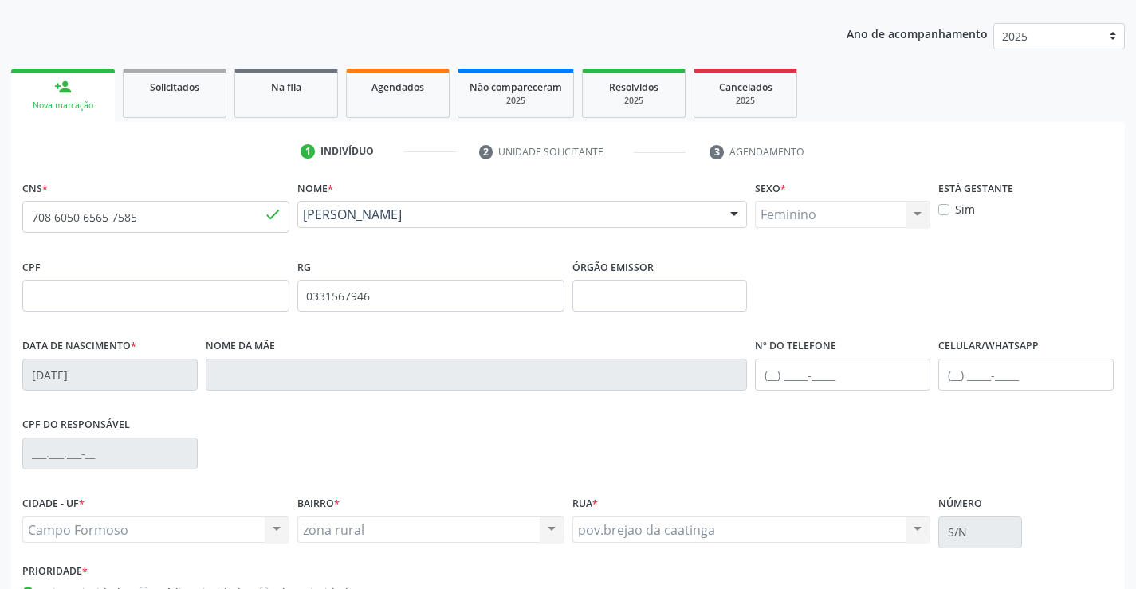
scroll to position [275, 0]
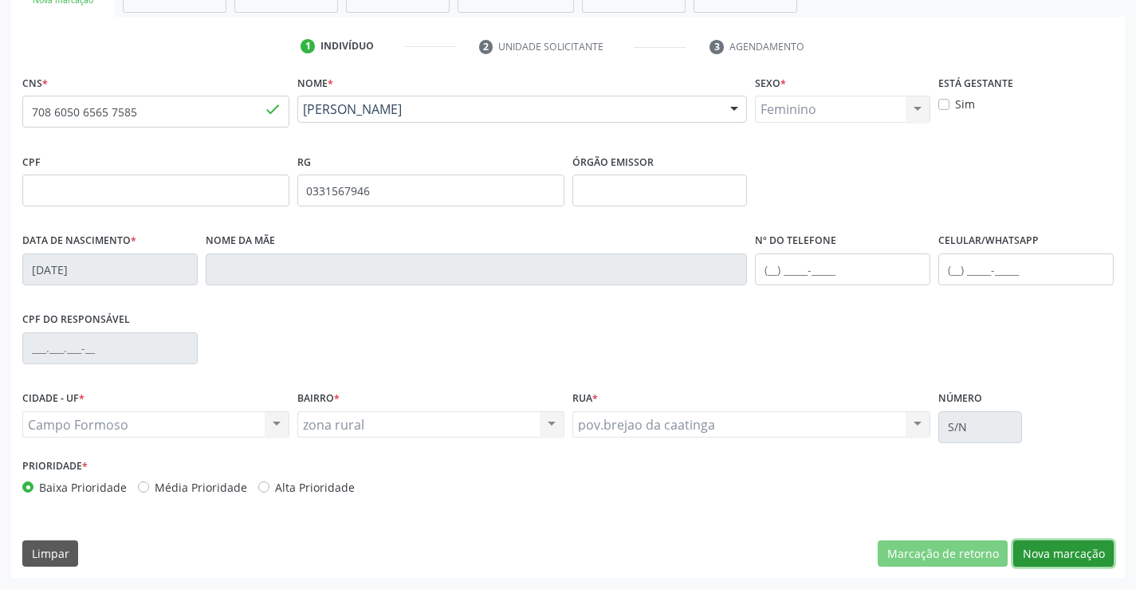
click at [1059, 549] on button "Nova marcação" at bounding box center [1064, 554] width 100 height 27
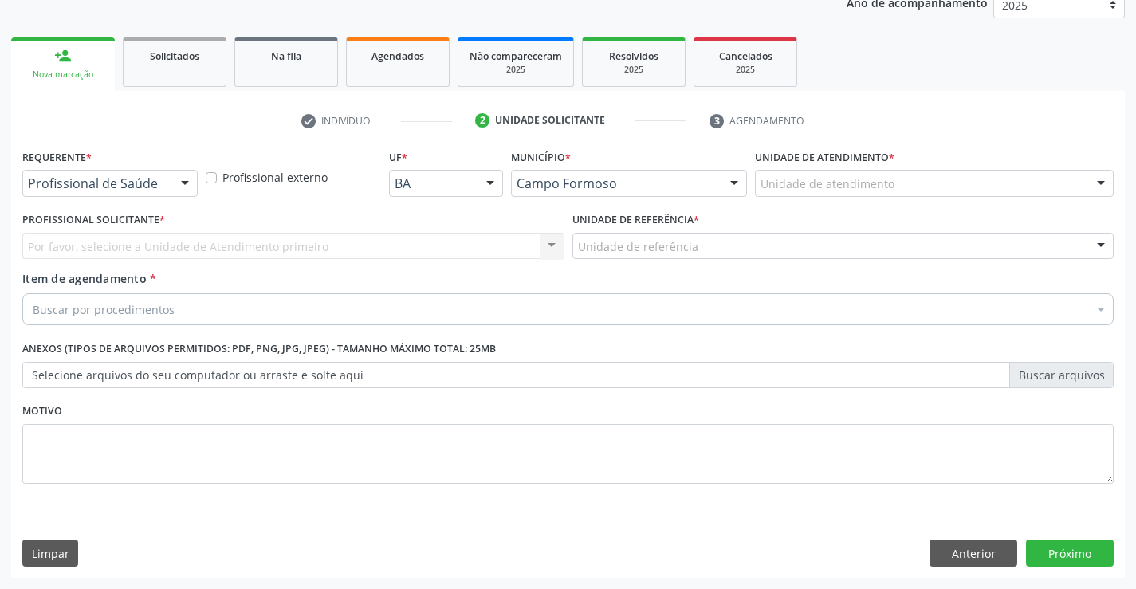
scroll to position [201, 0]
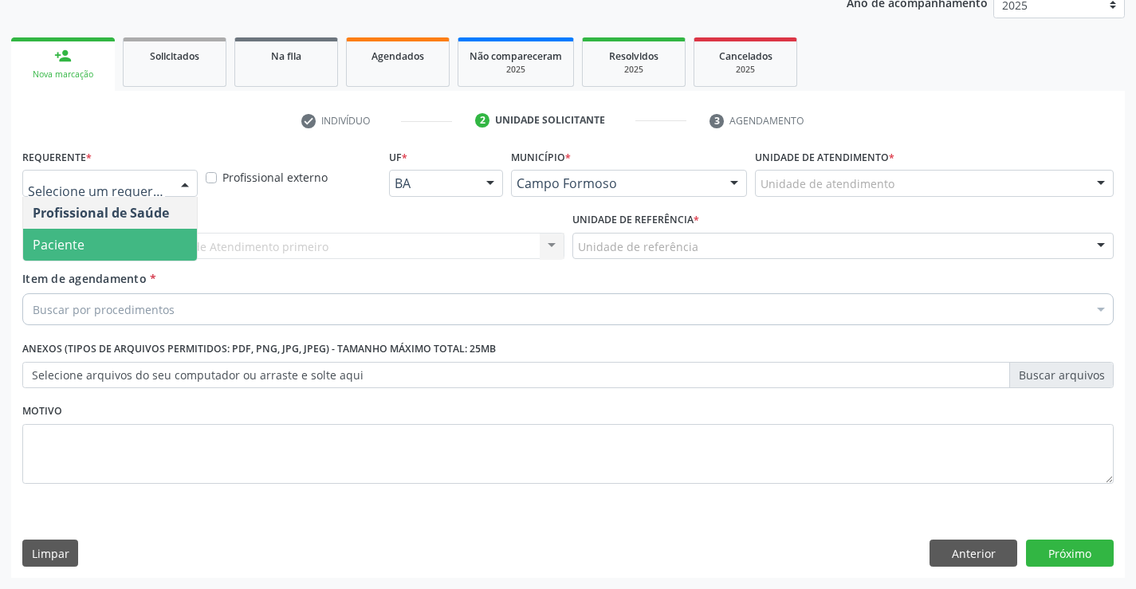
click at [122, 246] on span "Paciente" at bounding box center [110, 245] width 174 height 32
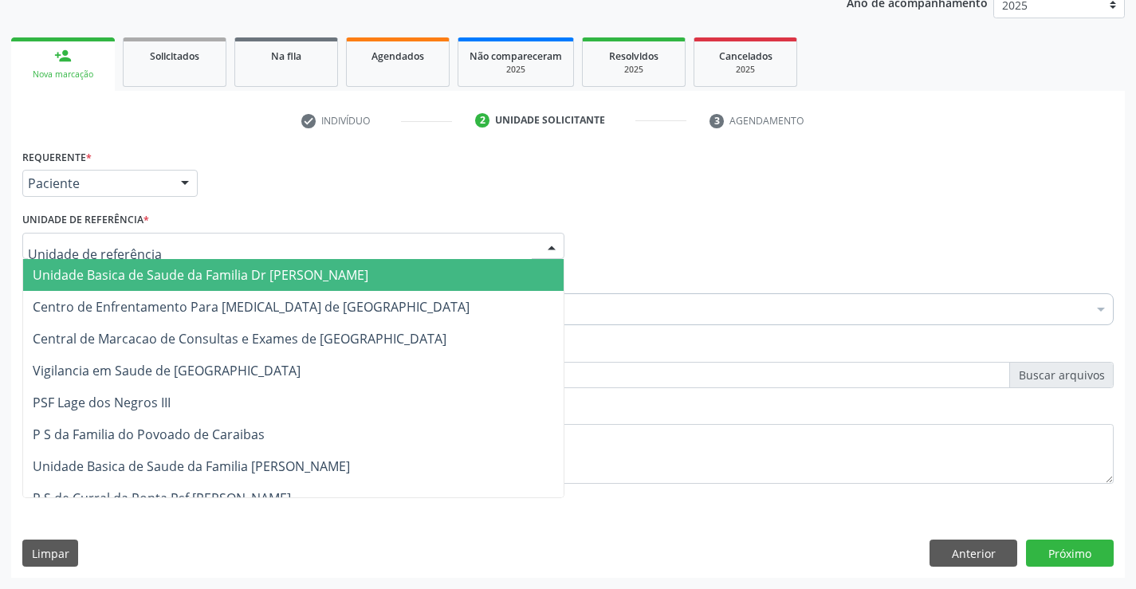
click at [126, 234] on div at bounding box center [293, 246] width 542 height 27
click at [151, 275] on span "Unidade Basica de Saude da Familia Dr [PERSON_NAME]" at bounding box center [201, 275] width 336 height 18
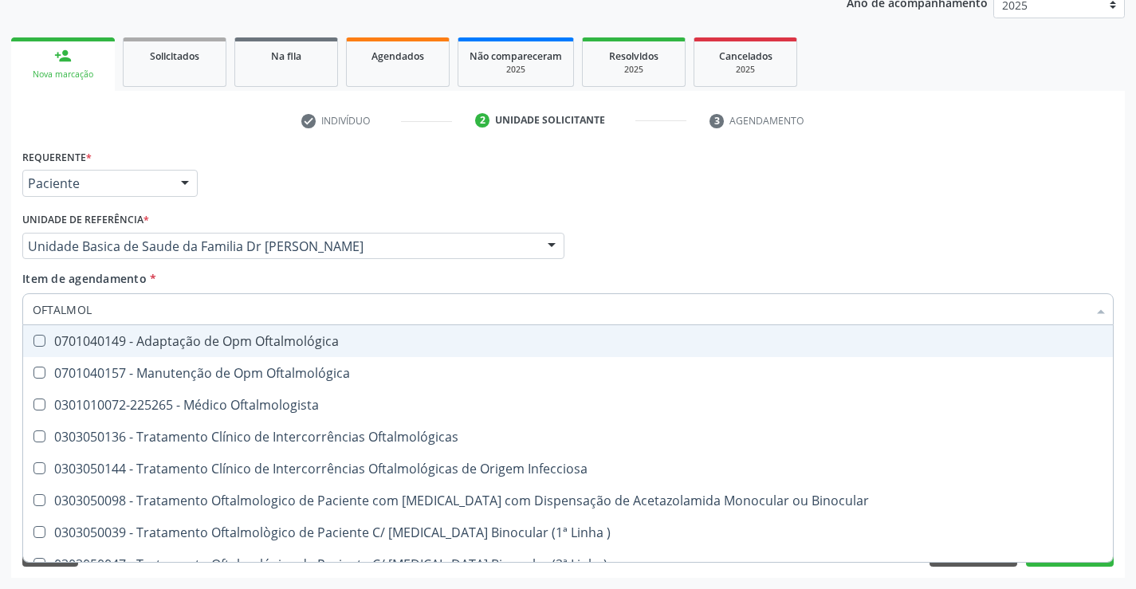
type input "OFTALMOLO"
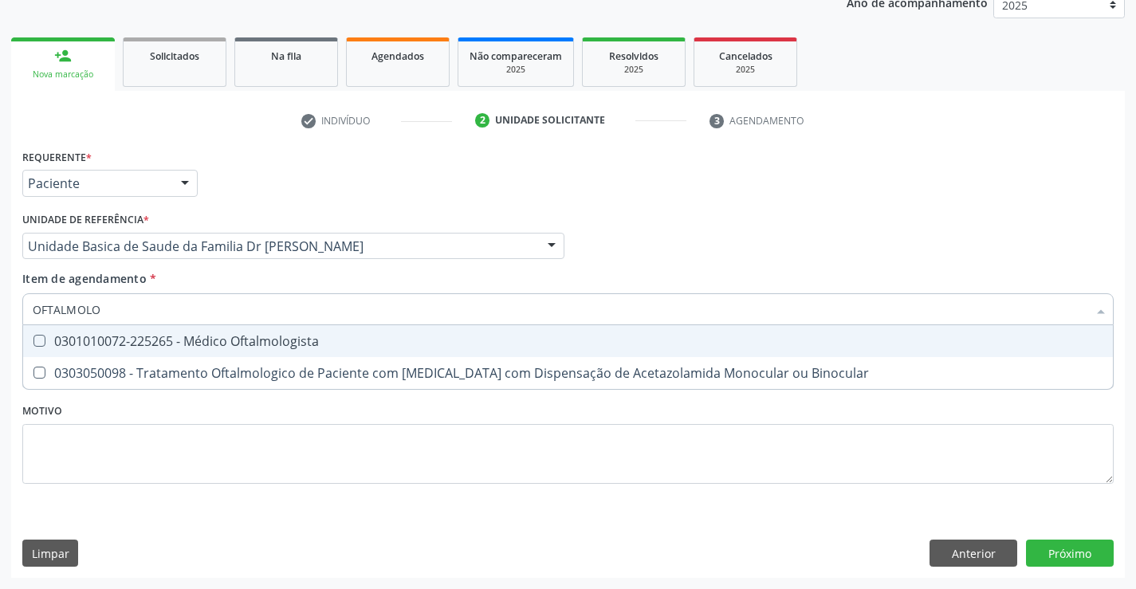
click at [303, 338] on div "0301010072-225265 - Médico Oftalmologista" at bounding box center [568, 341] width 1071 height 13
checkbox Oftalmologista "true"
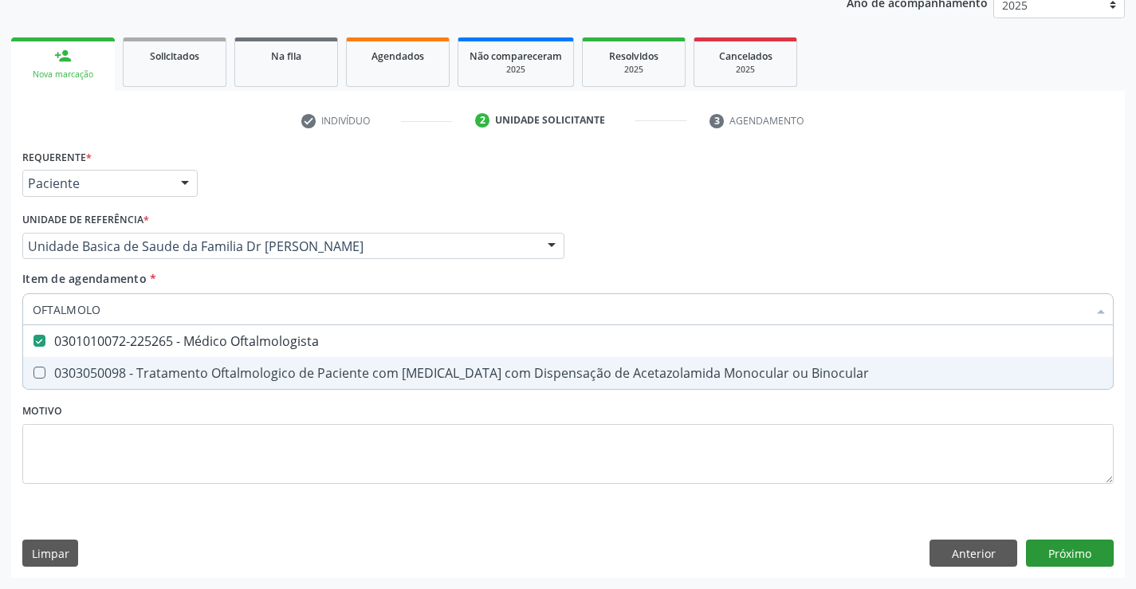
type input "OFTALMOLO"
click at [1082, 557] on div "Requerente * Paciente Profissional de Saúde Paciente Nenhum resultado encontrad…" at bounding box center [568, 361] width 1114 height 433
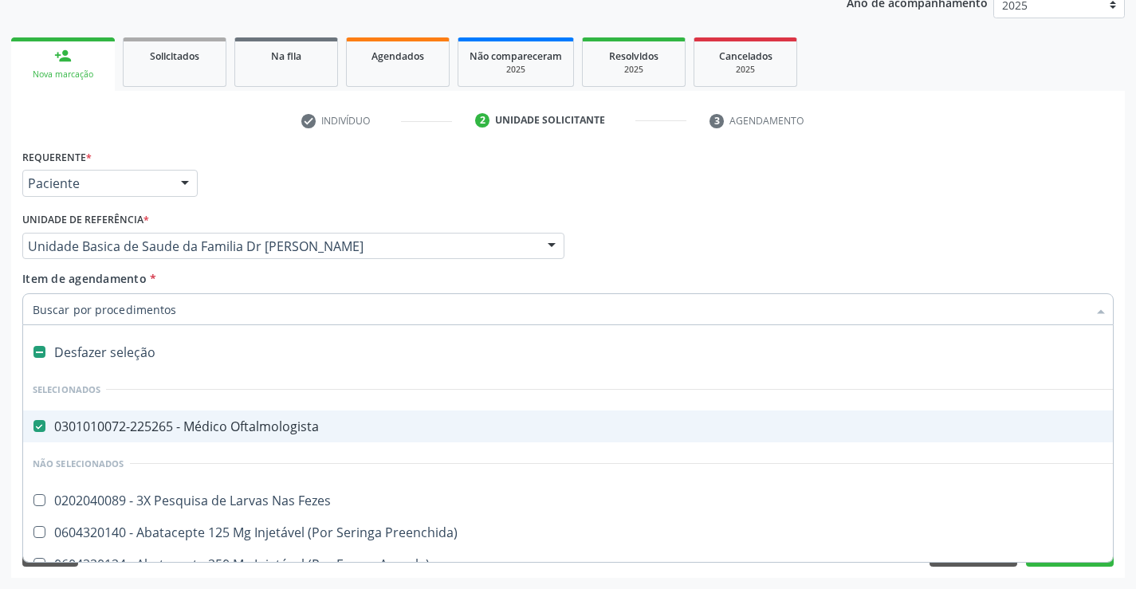
click at [260, 427] on div "0301010072-225265 - Médico Oftalmologista" at bounding box center [654, 426] width 1242 height 13
checkbox Oftalmologista "false"
click at [165, 312] on input "Item de agendamento *" at bounding box center [560, 309] width 1055 height 32
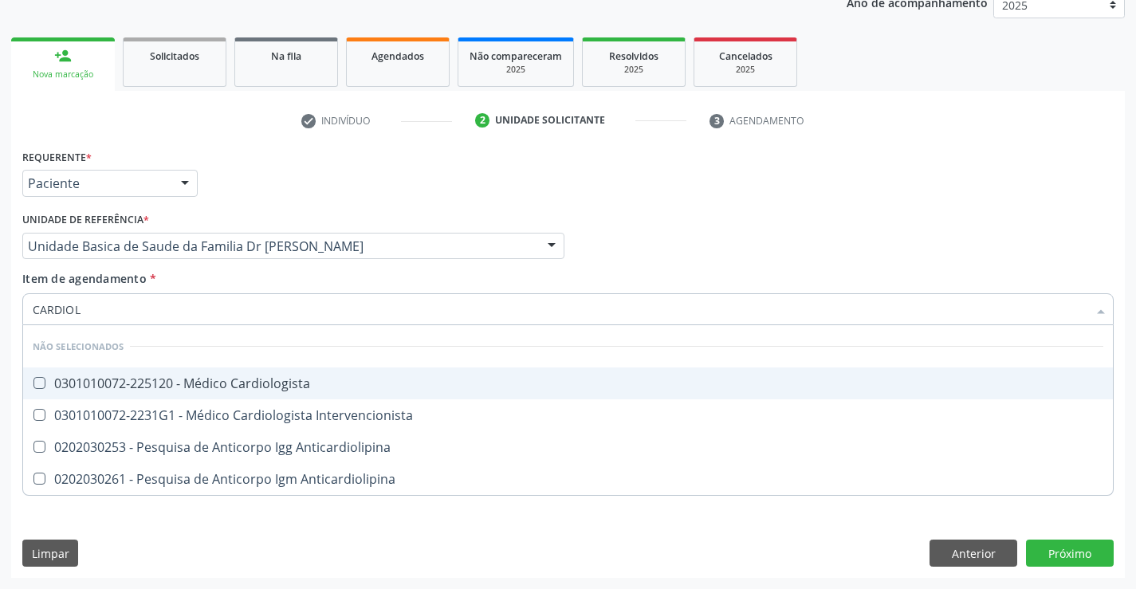
type input "CARDIOLO"
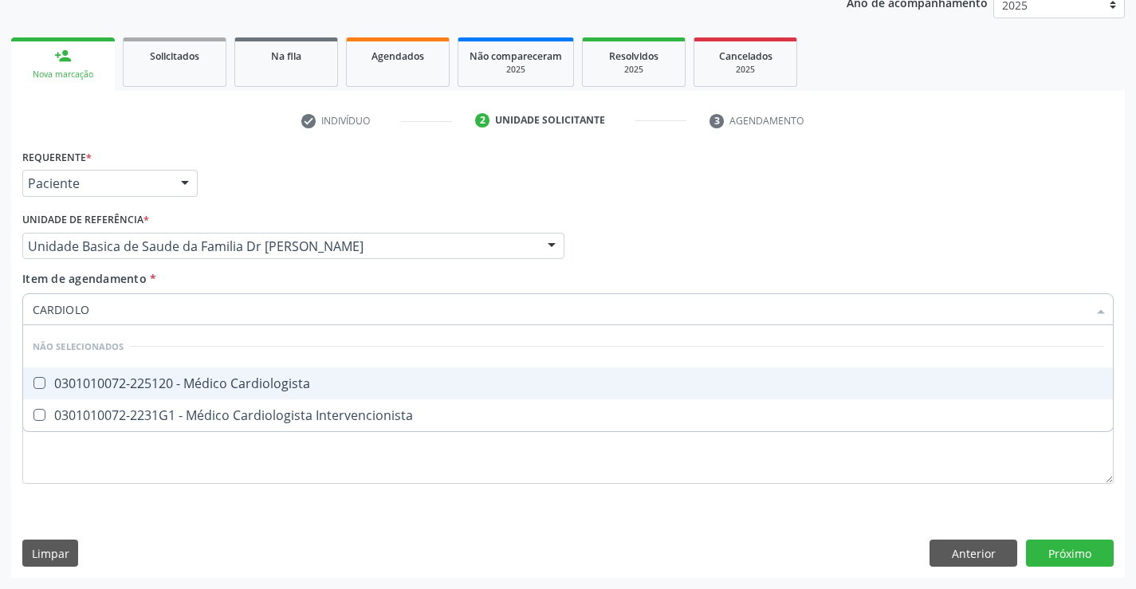
click at [207, 384] on div "0301010072-225120 - Médico Cardiologista" at bounding box center [568, 383] width 1071 height 13
checkbox Cardiologista "true"
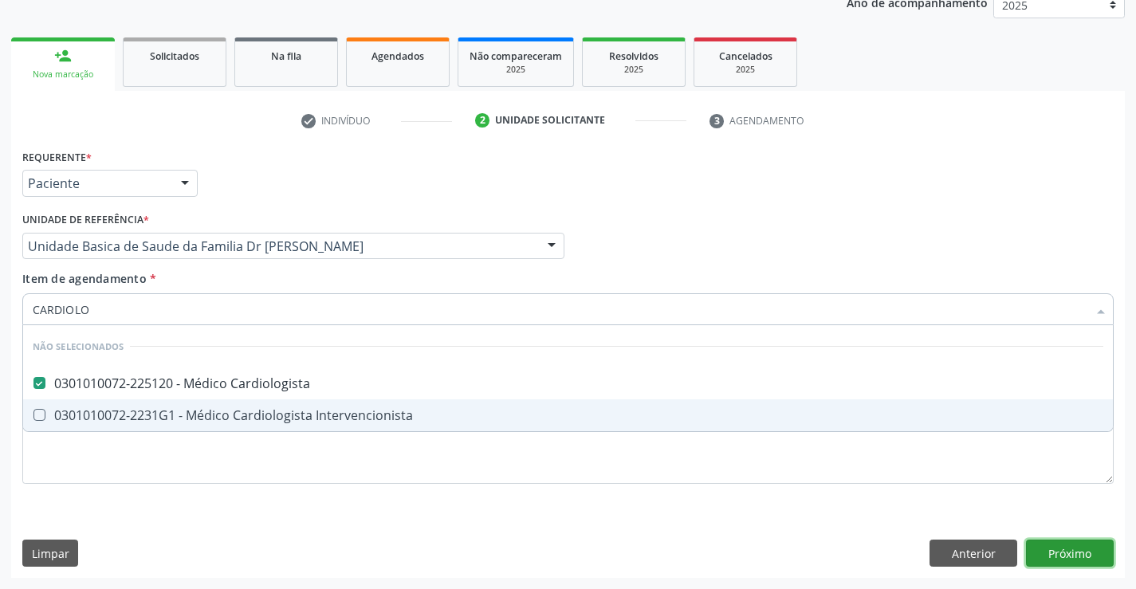
click at [1060, 553] on div "Requerente * Paciente Profissional de Saúde Paciente Nenhum resultado encontrad…" at bounding box center [568, 361] width 1114 height 433
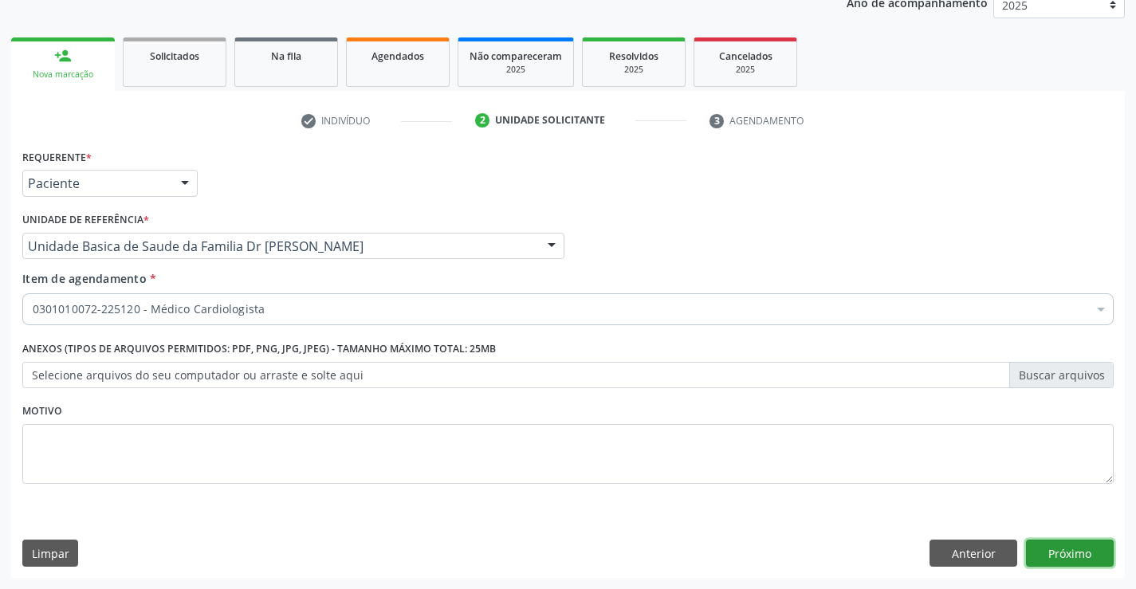
click at [1060, 553] on button "Próximo" at bounding box center [1070, 553] width 88 height 27
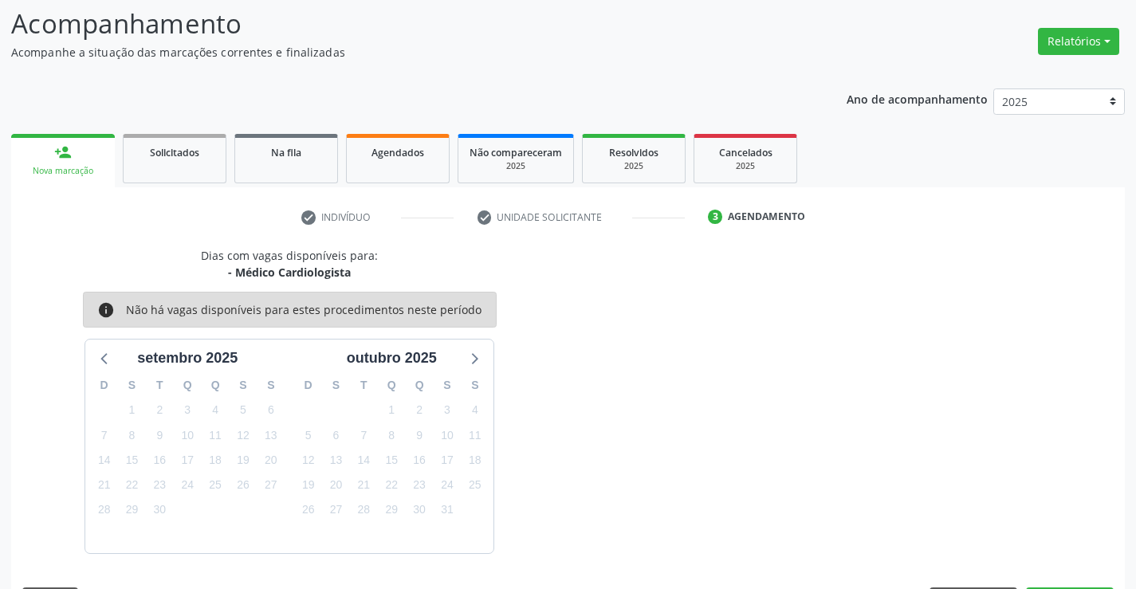
scroll to position [152, 0]
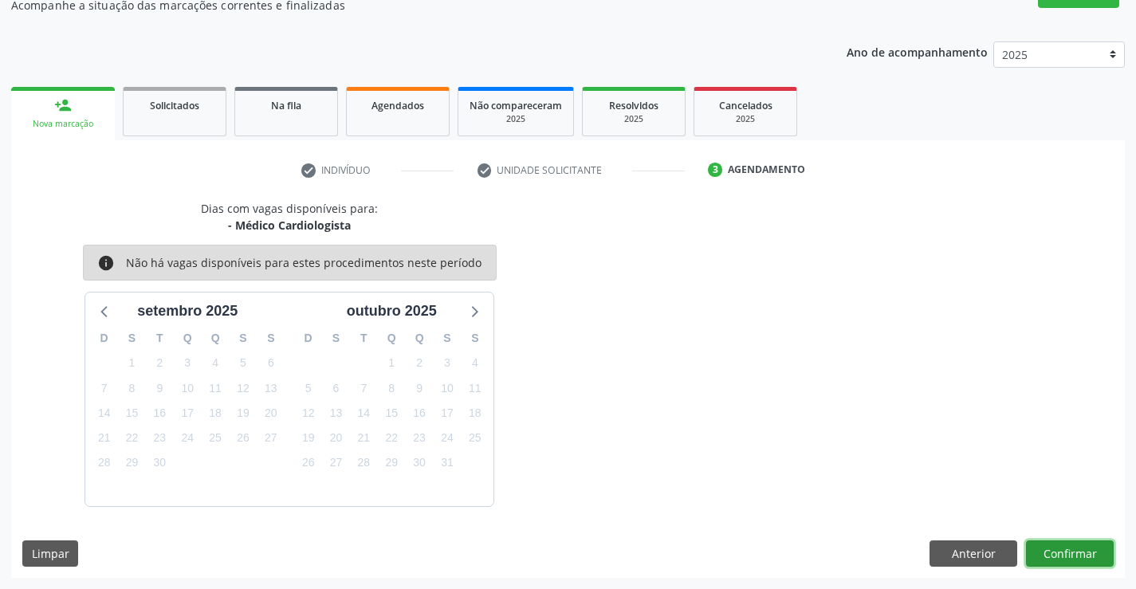
click at [1060, 553] on button "Confirmar" at bounding box center [1070, 554] width 88 height 27
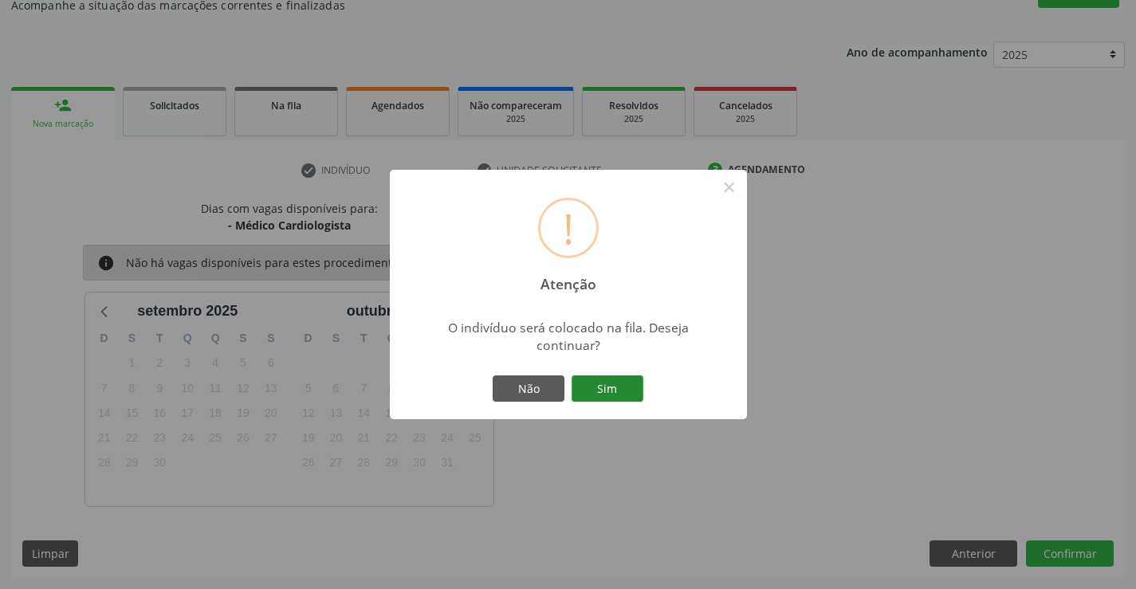
click at [613, 387] on button "Sim" at bounding box center [608, 389] width 72 height 27
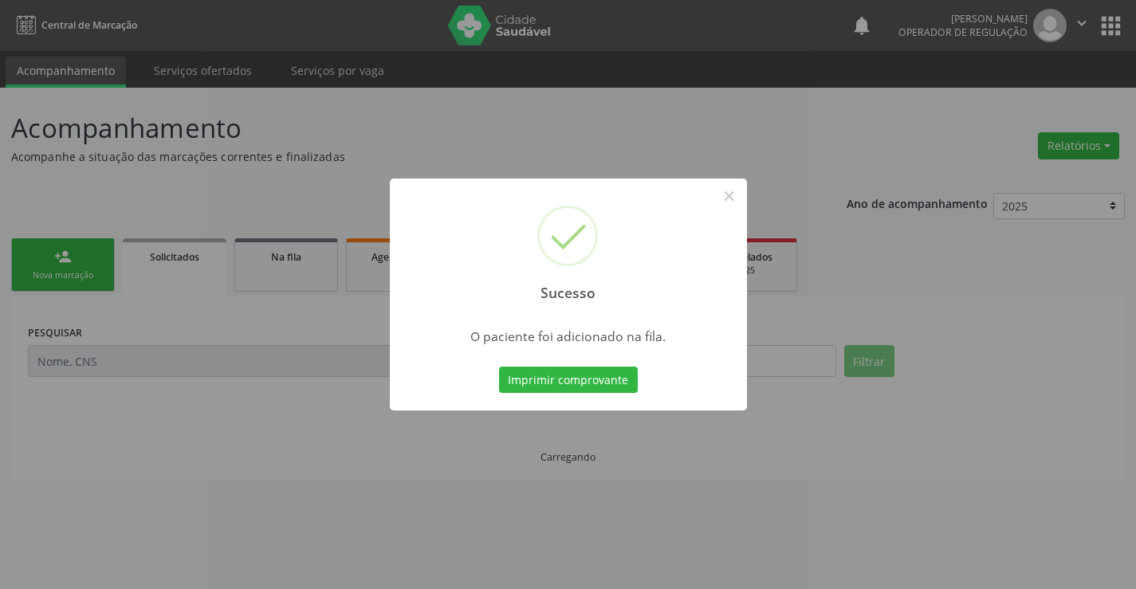
scroll to position [0, 0]
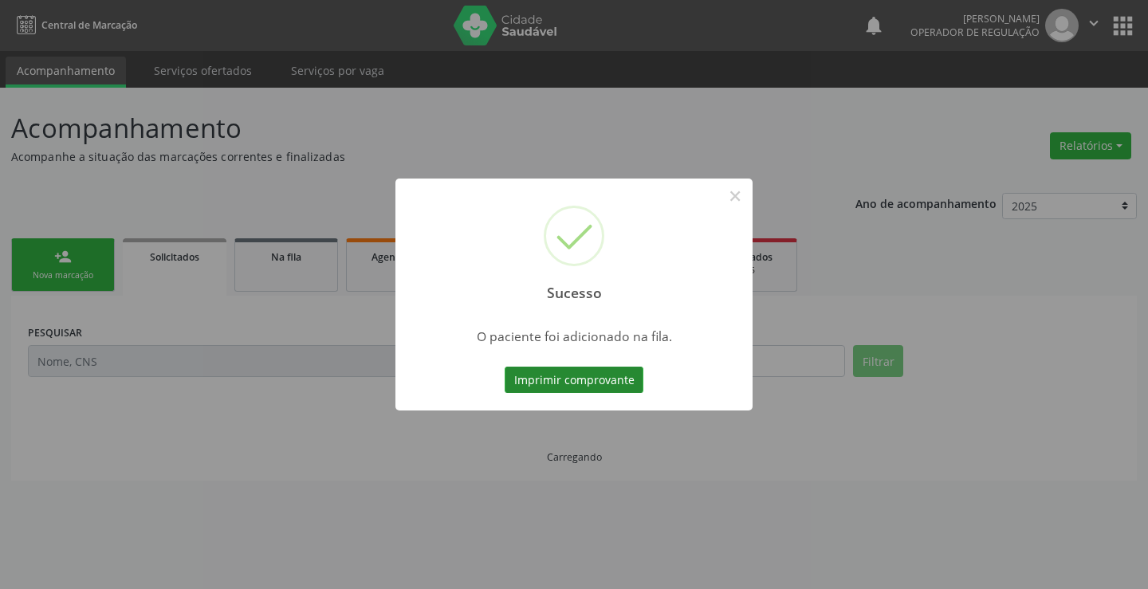
click at [601, 379] on button "Imprimir comprovante" at bounding box center [574, 380] width 139 height 27
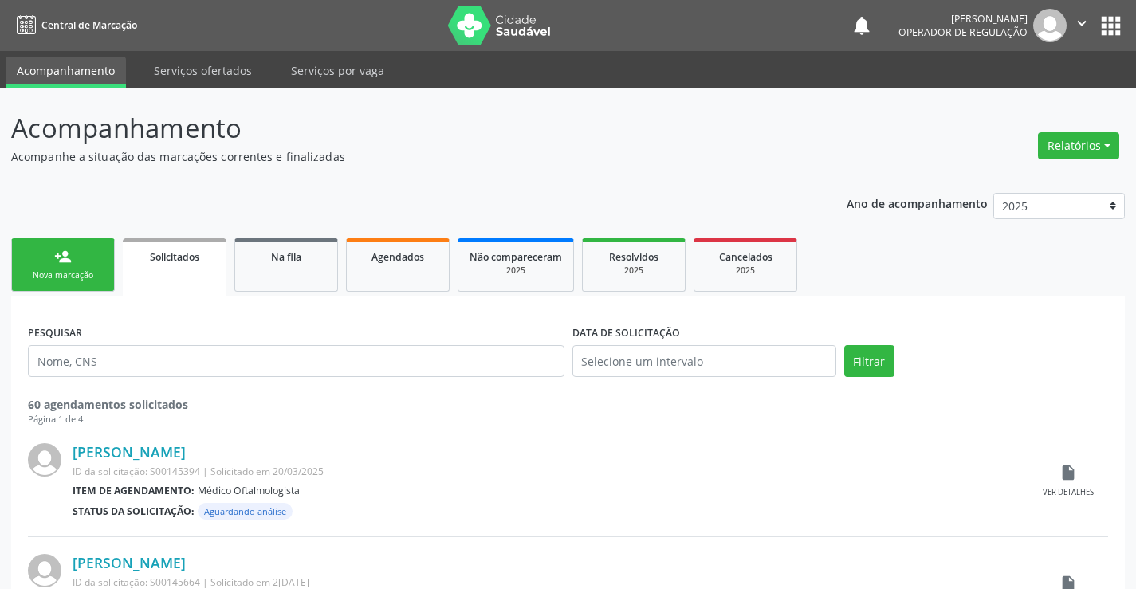
click at [81, 285] on link "person_add Nova marcação" at bounding box center [63, 264] width 104 height 53
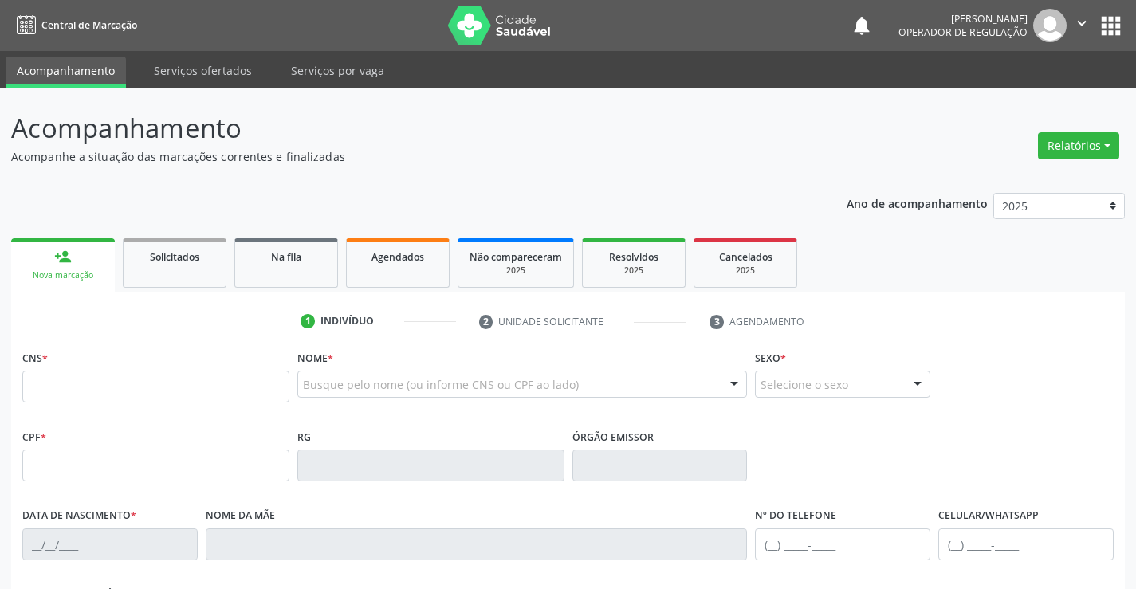
click at [1084, 18] on icon "" at bounding box center [1082, 23] width 18 height 18
click at [1027, 100] on link "Sair" at bounding box center [1042, 97] width 110 height 22
